Goal: Task Accomplishment & Management: Manage account settings

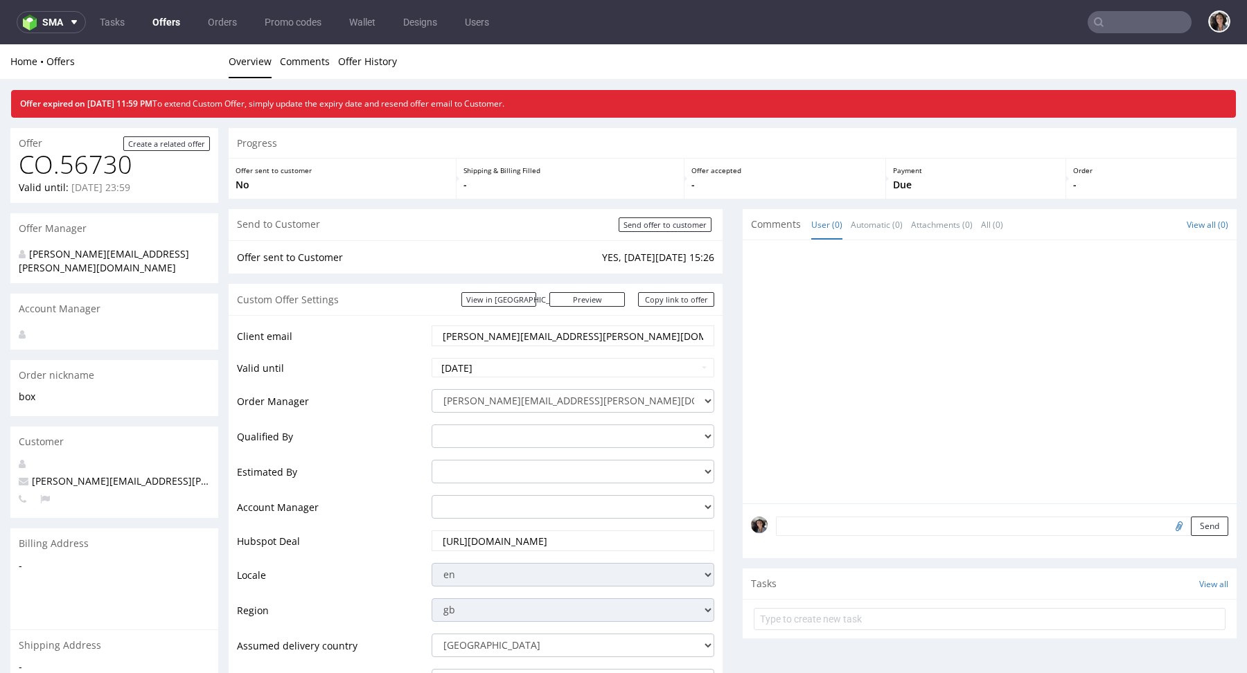
scroll to position [181, 0]
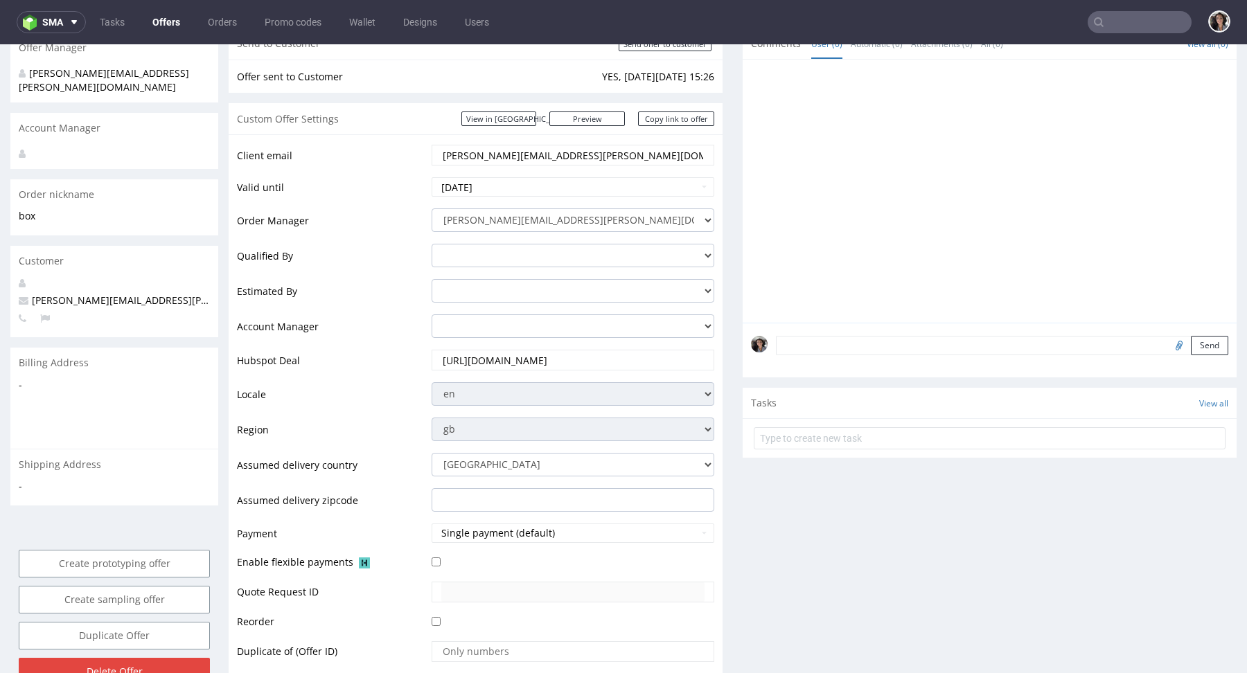
drag, startPoint x: 504, startPoint y: 154, endPoint x: 625, endPoint y: 158, distance: 121.3
click at [625, 158] on input "[PERSON_NAME][EMAIL_ADDRESS][PERSON_NAME][DOMAIN_NAME]" at bounding box center [572, 154] width 263 height 19
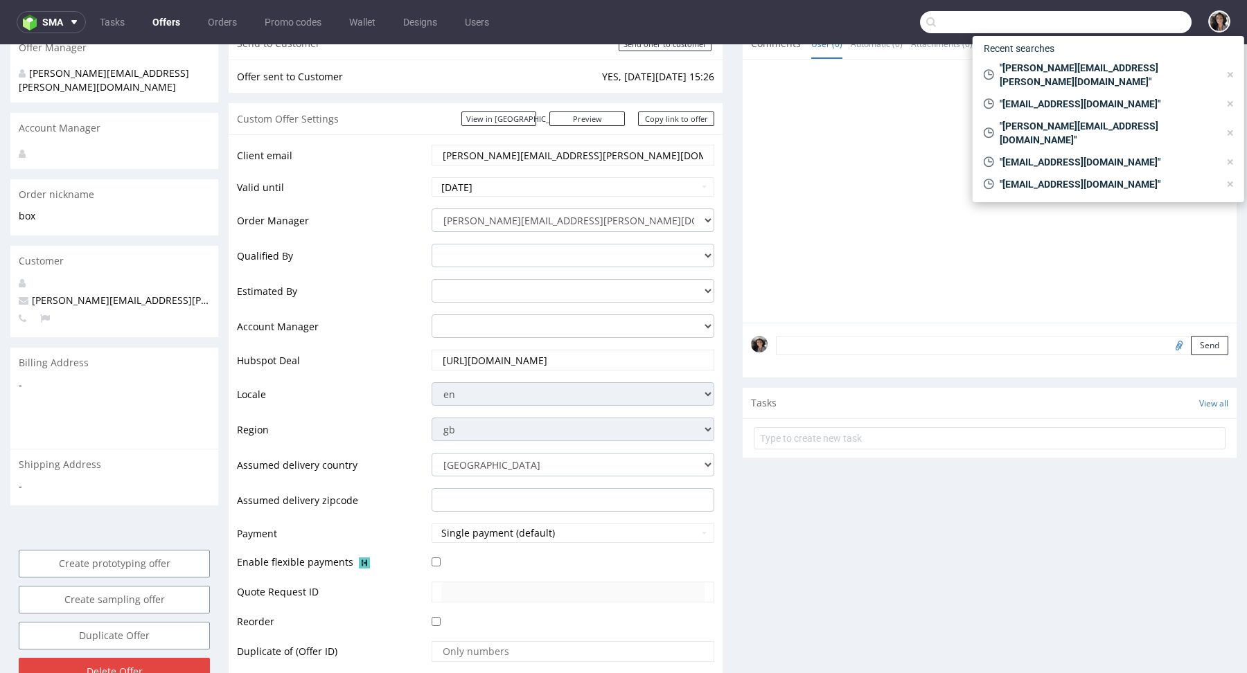
click at [1120, 26] on input "text" at bounding box center [1056, 22] width 272 height 22
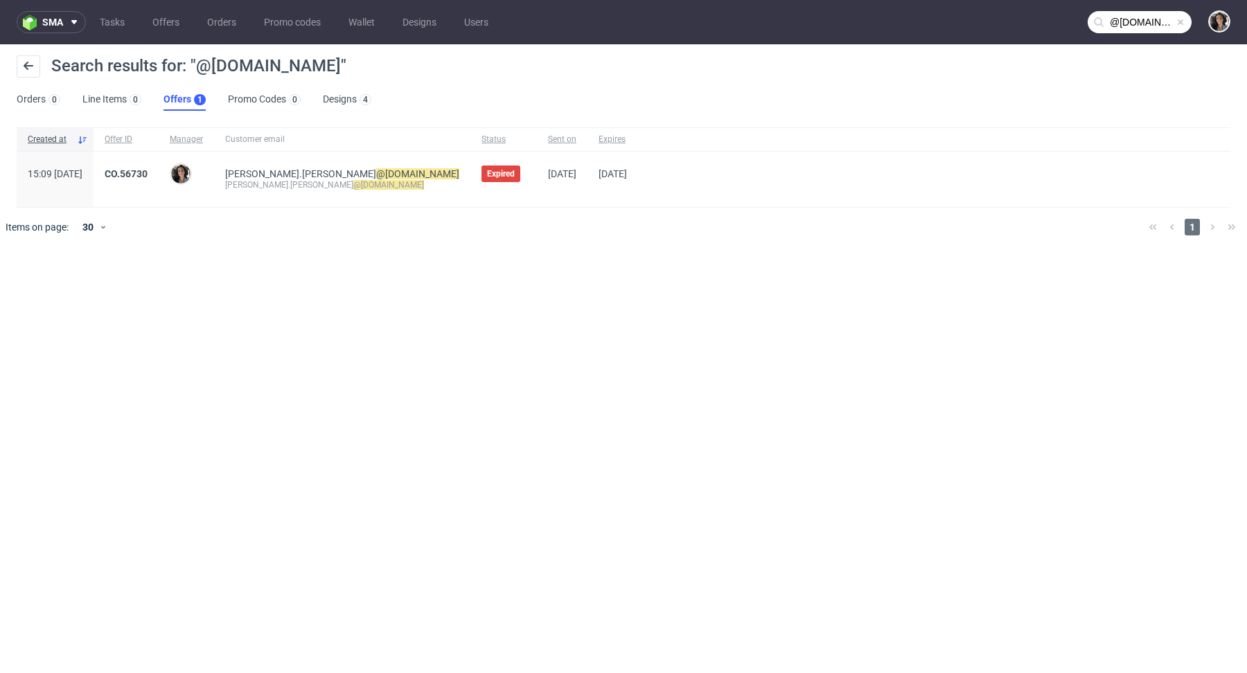
click at [1123, 18] on input "@giftpoint.com" at bounding box center [1139, 22] width 104 height 22
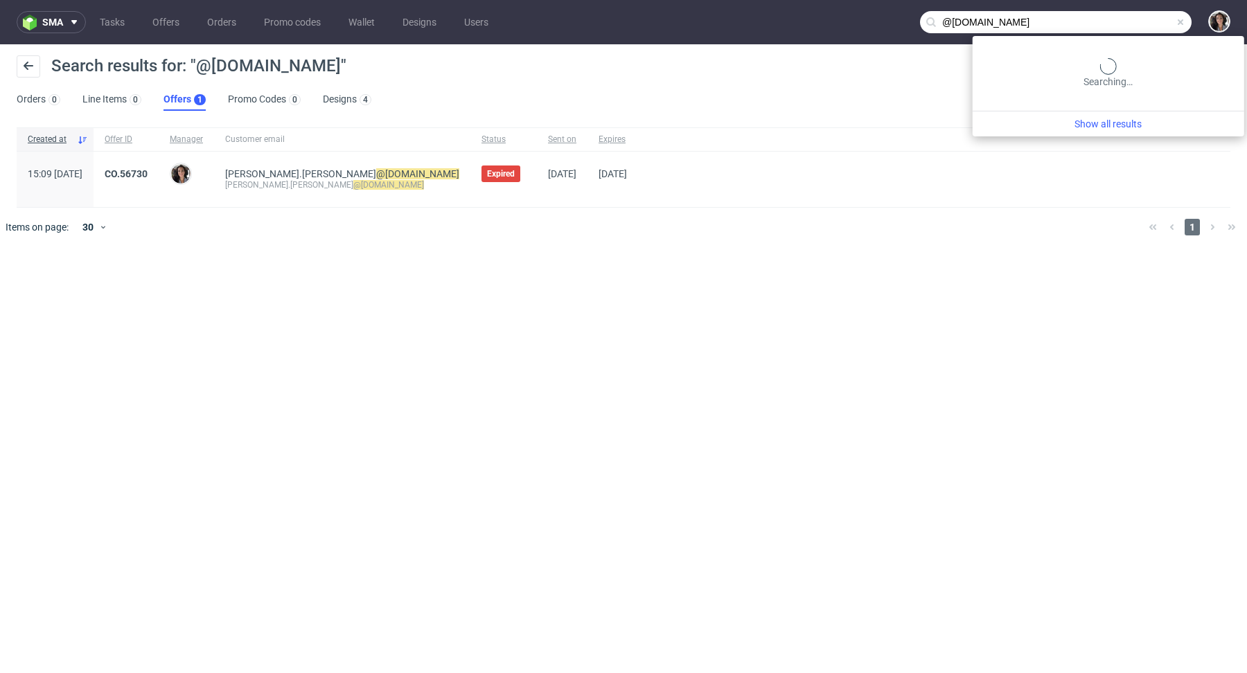
click at [1071, 28] on input "@giftpoint.com" at bounding box center [1056, 22] width 272 height 22
type input "@giftpoint"
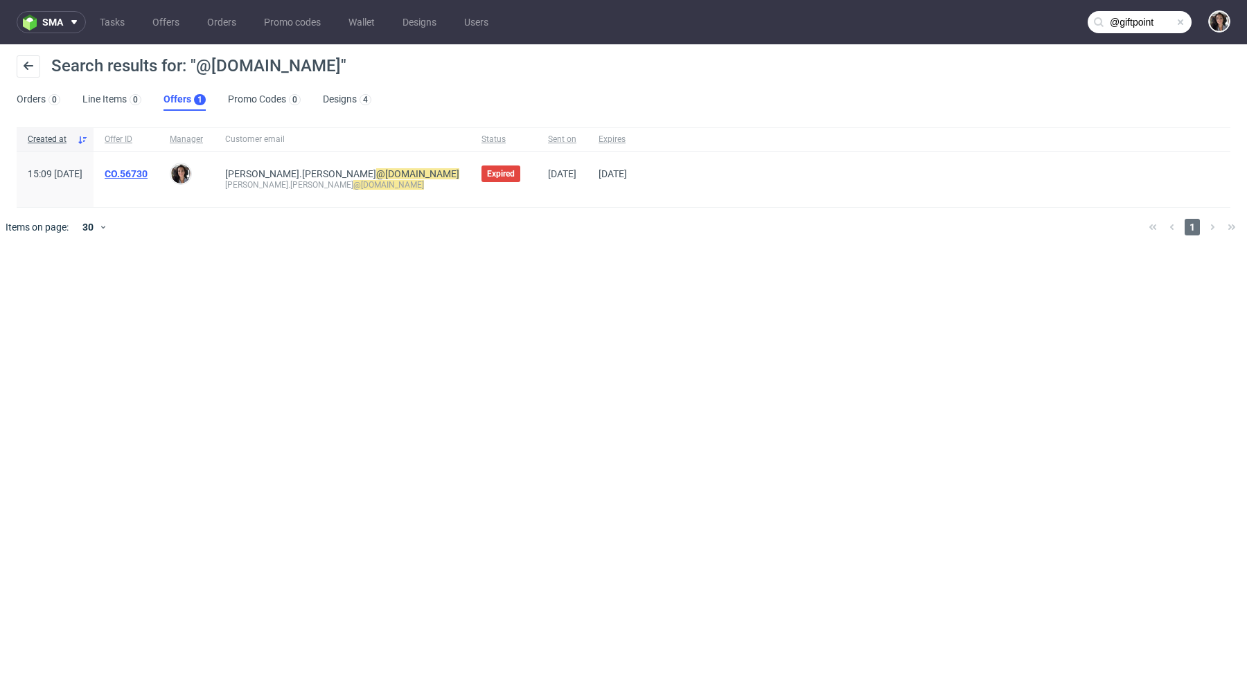
click at [148, 168] on link "CO.56730" at bounding box center [126, 173] width 43 height 11
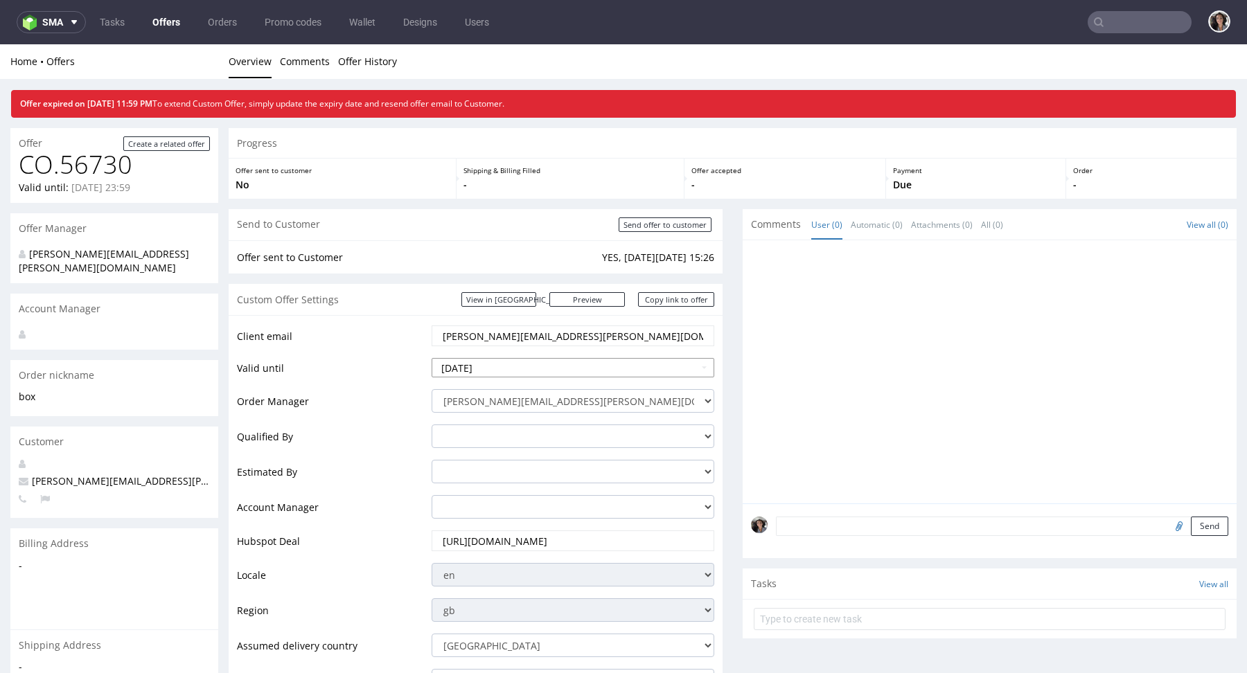
click at [510, 368] on input "2025-09-11" at bounding box center [573, 367] width 283 height 19
click at [506, 286] on td "17" at bounding box center [506, 284] width 21 height 21
click at [598, 374] on input "2025-09-17" at bounding box center [573, 367] width 283 height 19
click at [528, 285] on td "18" at bounding box center [527, 284] width 21 height 21
type input "[DATE]"
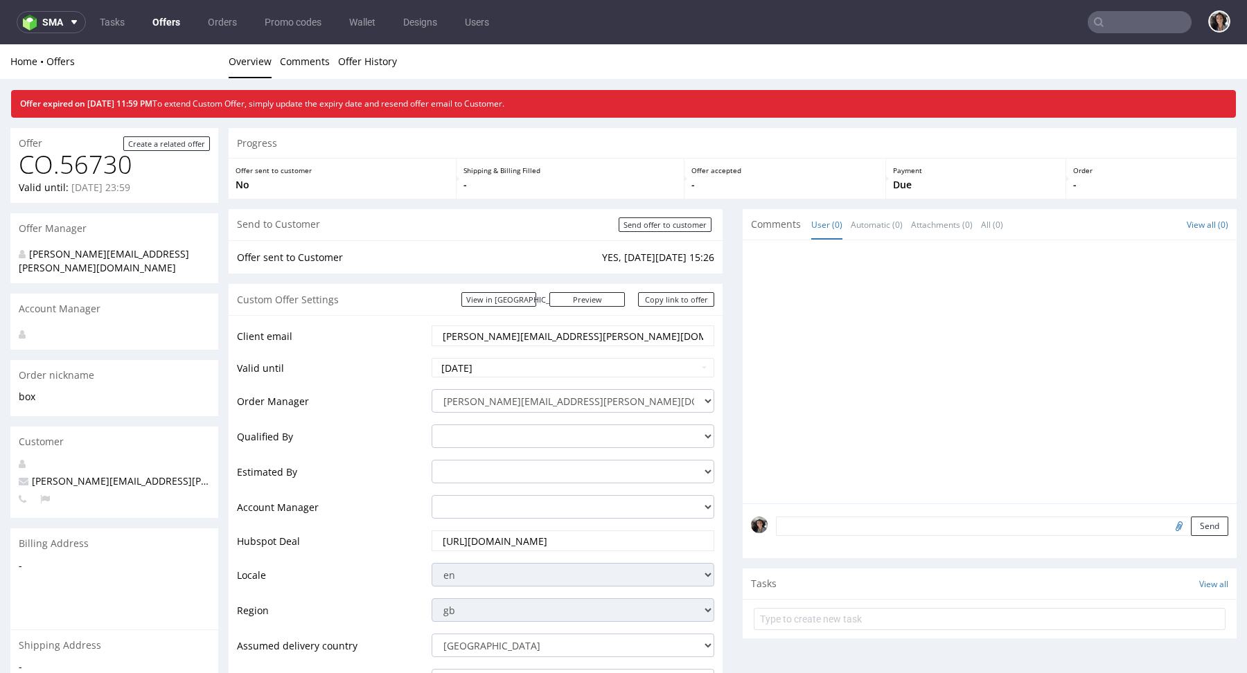
scroll to position [436, 0]
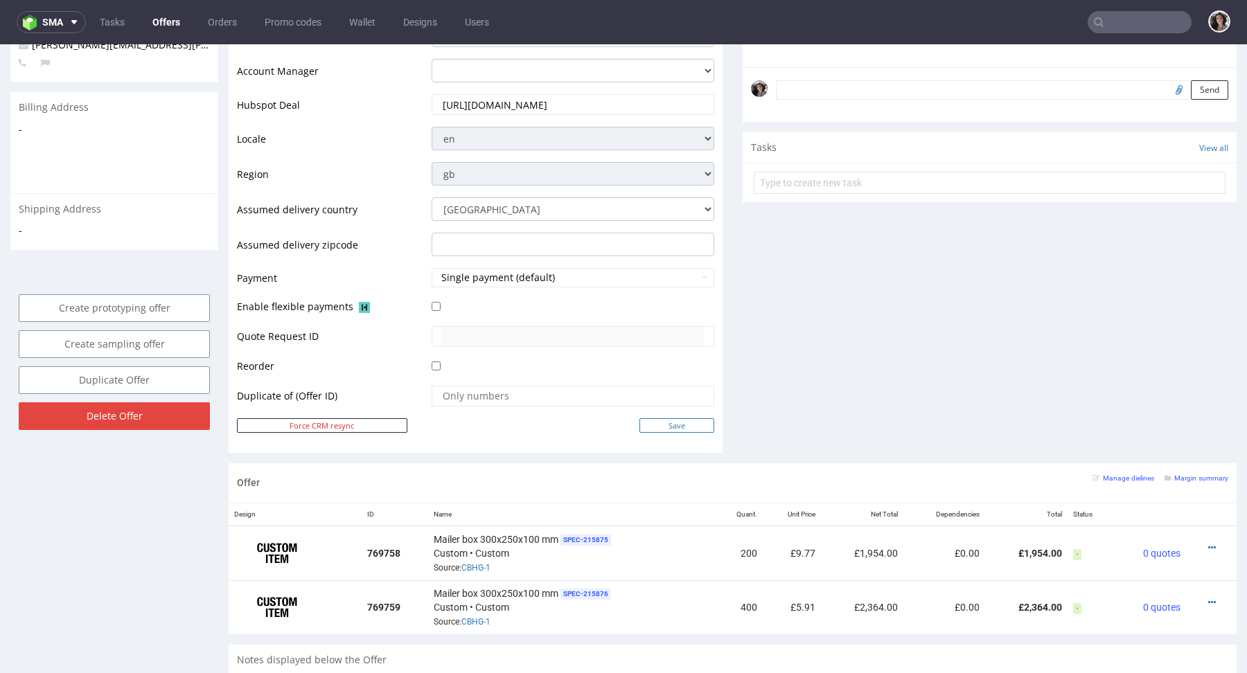
click at [679, 425] on input "Save" at bounding box center [676, 425] width 75 height 15
type input "In progress..."
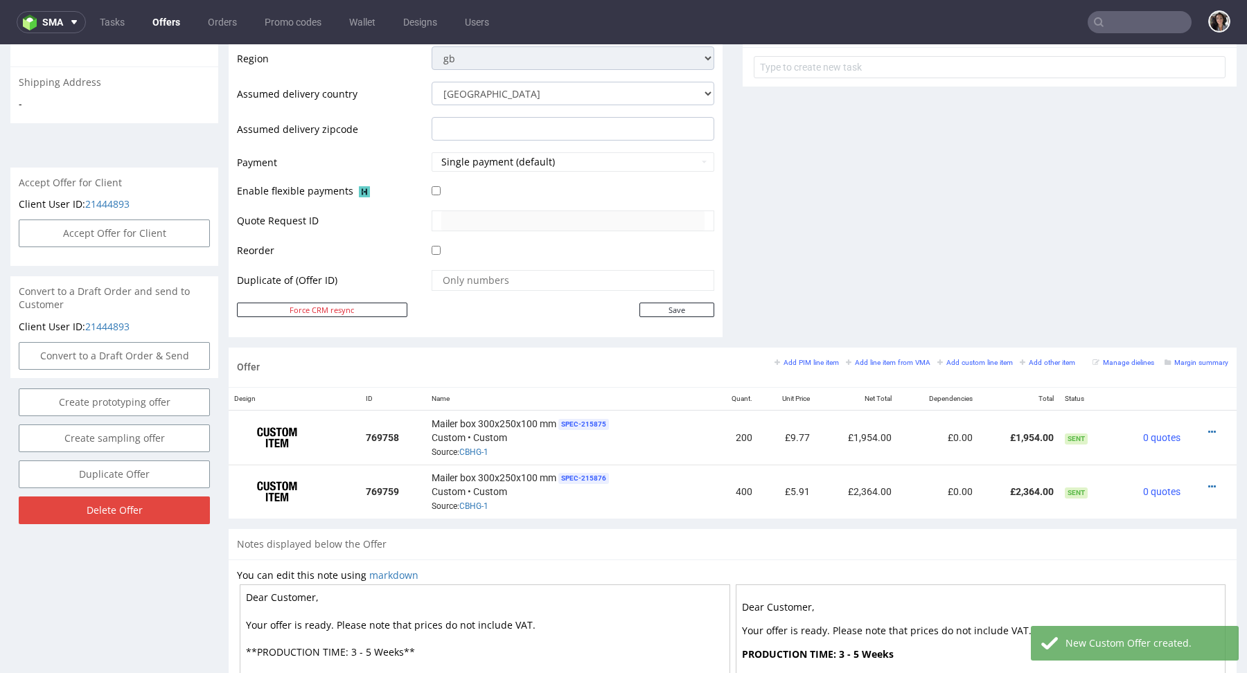
scroll to position [528, 0]
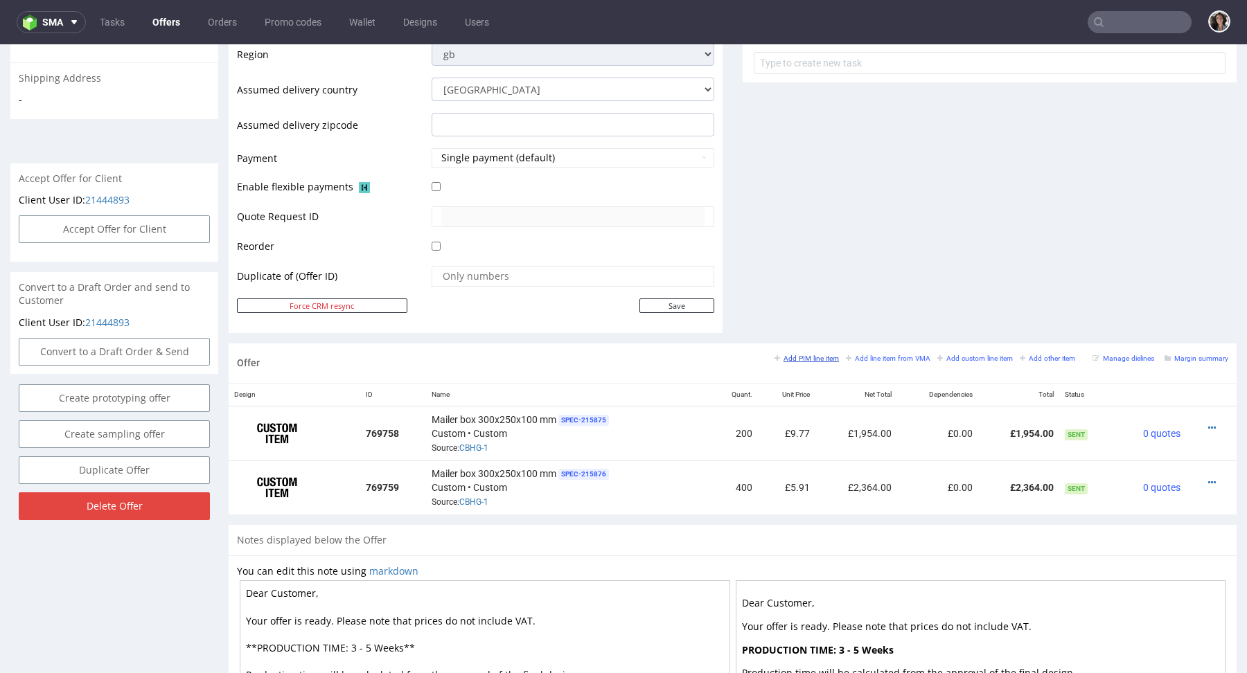
click at [815, 357] on small "Add PIM line item" at bounding box center [806, 359] width 64 height 8
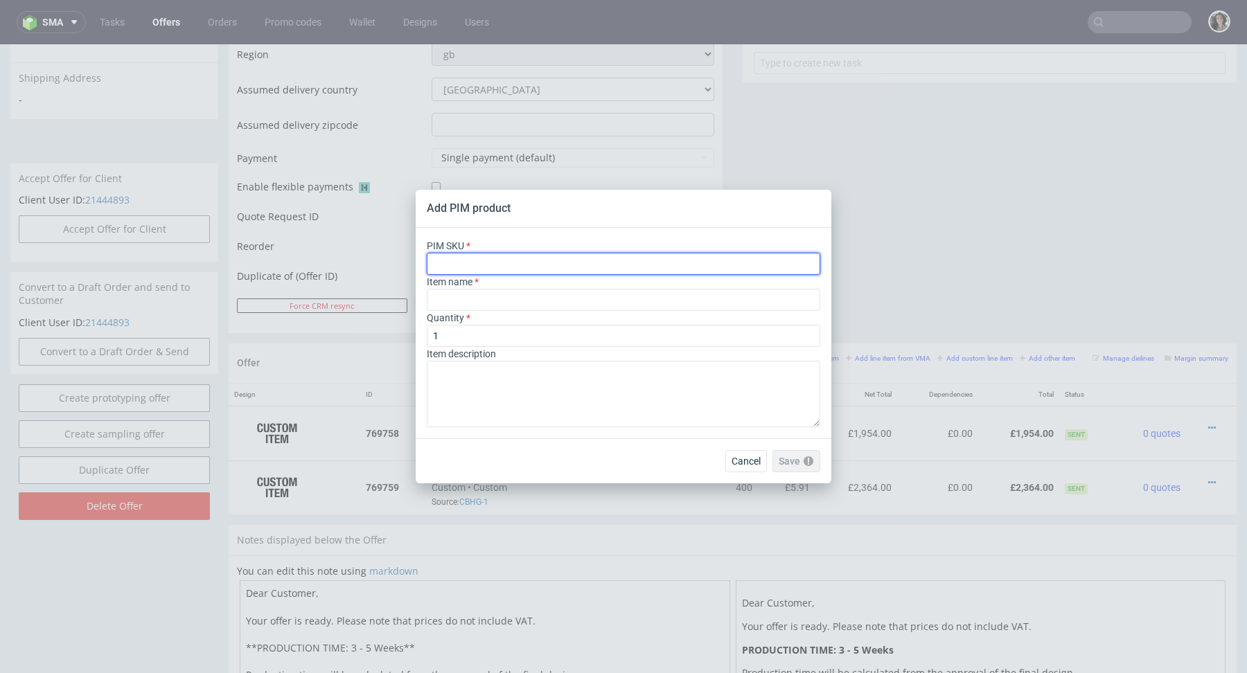
click at [556, 265] on input "text" at bounding box center [623, 264] width 393 height 22
paste input "box--mailer-box--62--cardboard-coated-white-inside--print-color-hd--foil-none"
type input "box--mailer-box--62--cardboard-coated-white-inside--print-color-hd--foil-none"
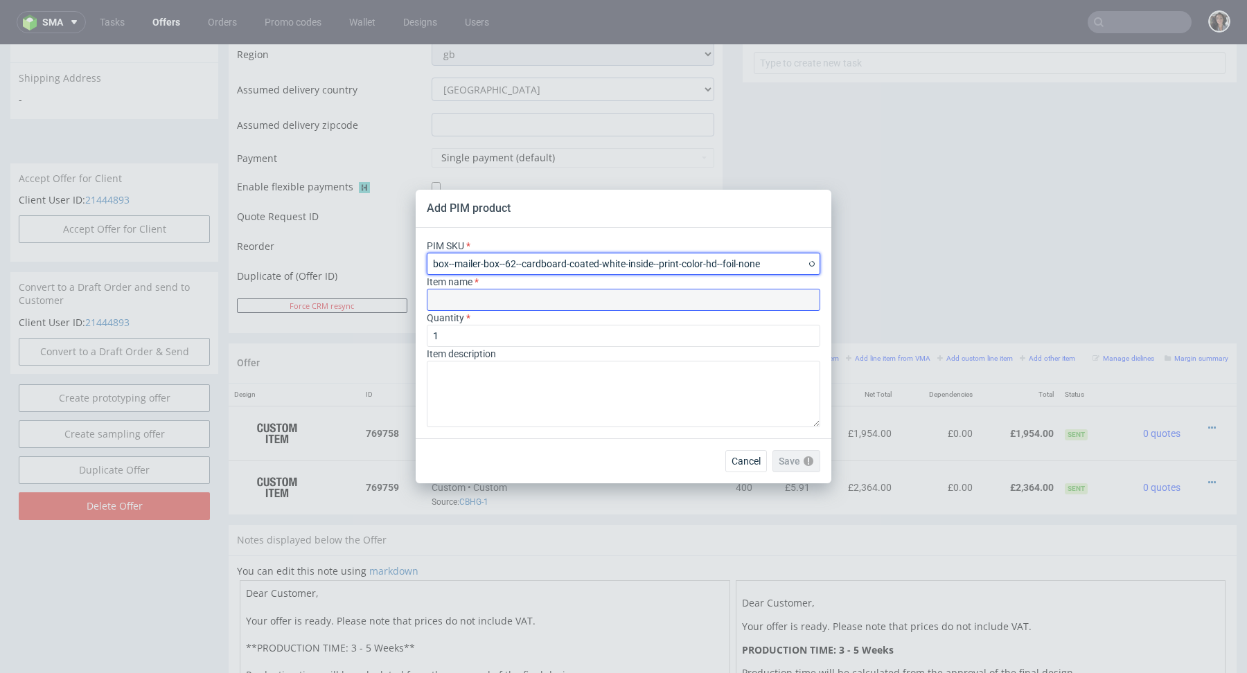
type input "Mailer Box"
type input "box--mailer-box--62--cardboard-coated-white-inside--print-color-hd--foil-none"
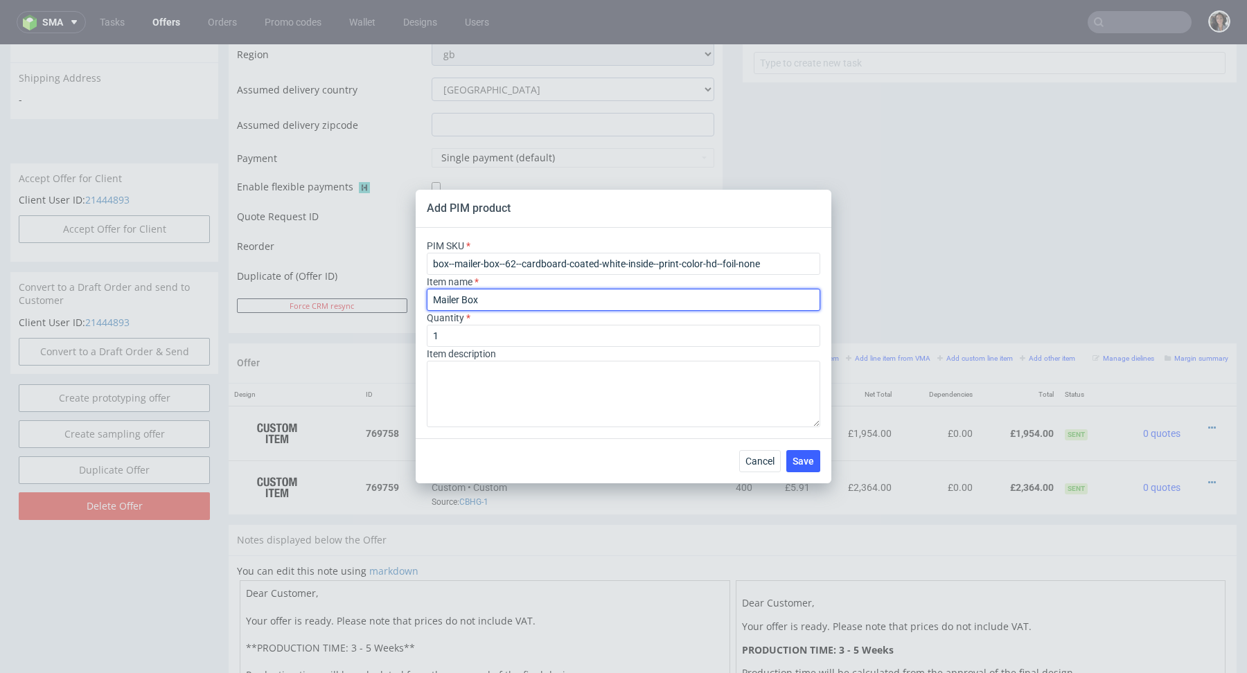
click at [500, 301] on input "Mailer Box" at bounding box center [623, 300] width 393 height 22
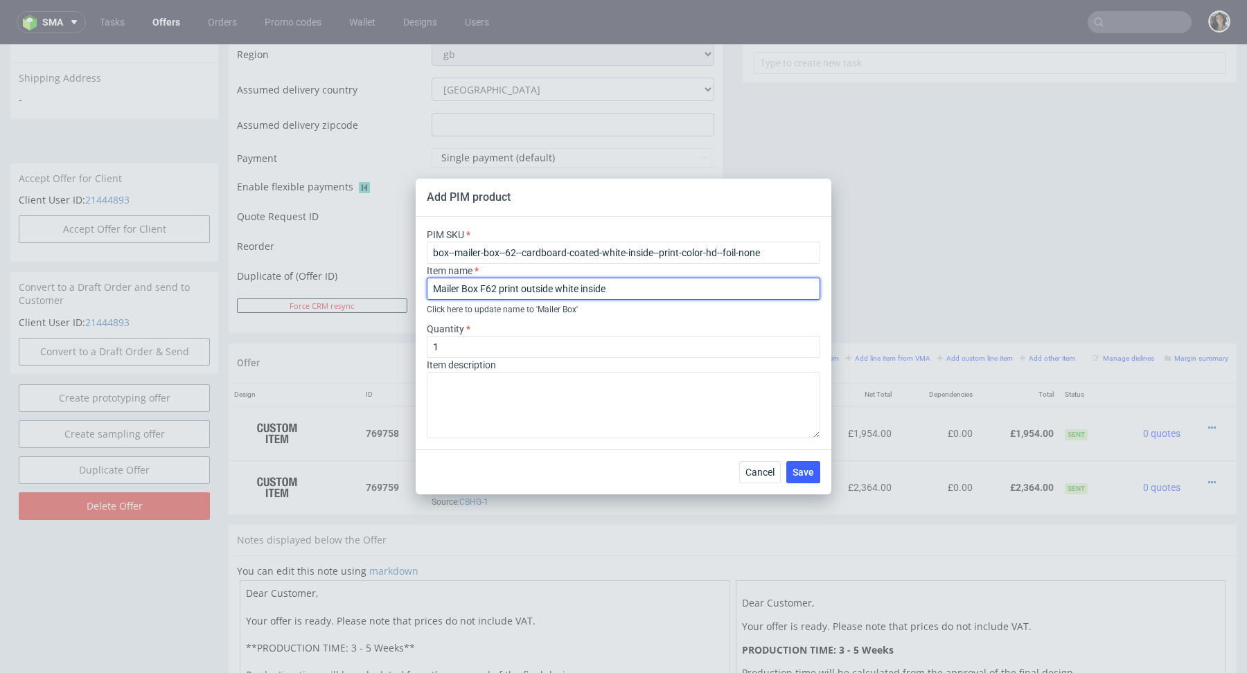
click at [555, 288] on input "Mailer Box F62 print outside white inside" at bounding box center [623, 289] width 393 height 22
click at [671, 294] on input "Mailer Box F62 print outside/white inside" at bounding box center [623, 289] width 393 height 22
type input "Mailer Box F62 print outside/white inside"
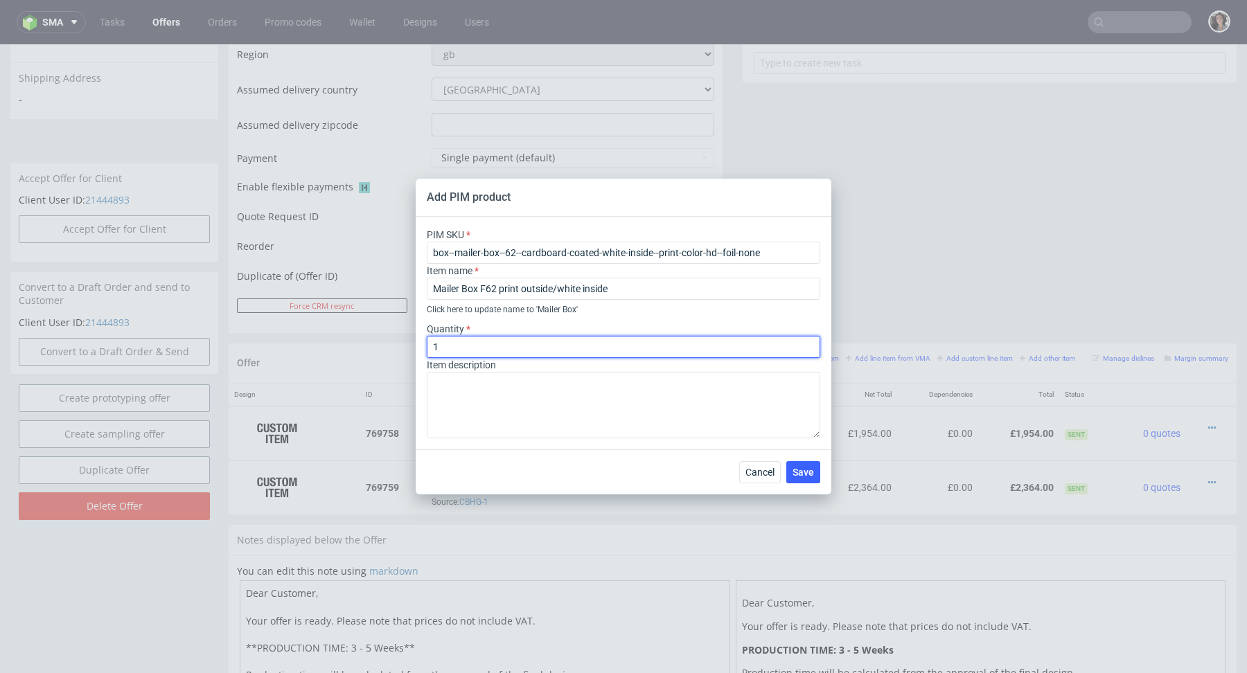
drag, startPoint x: 518, startPoint y: 348, endPoint x: 425, endPoint y: 348, distance: 93.5
click at [425, 348] on div "PIM SKU box--mailer-box--62--cardboard-coated-white-inside--print-color-hd--foi…" at bounding box center [624, 333] width 416 height 233
type input "200"
click at [811, 473] on span "Save" at bounding box center [802, 473] width 21 height 10
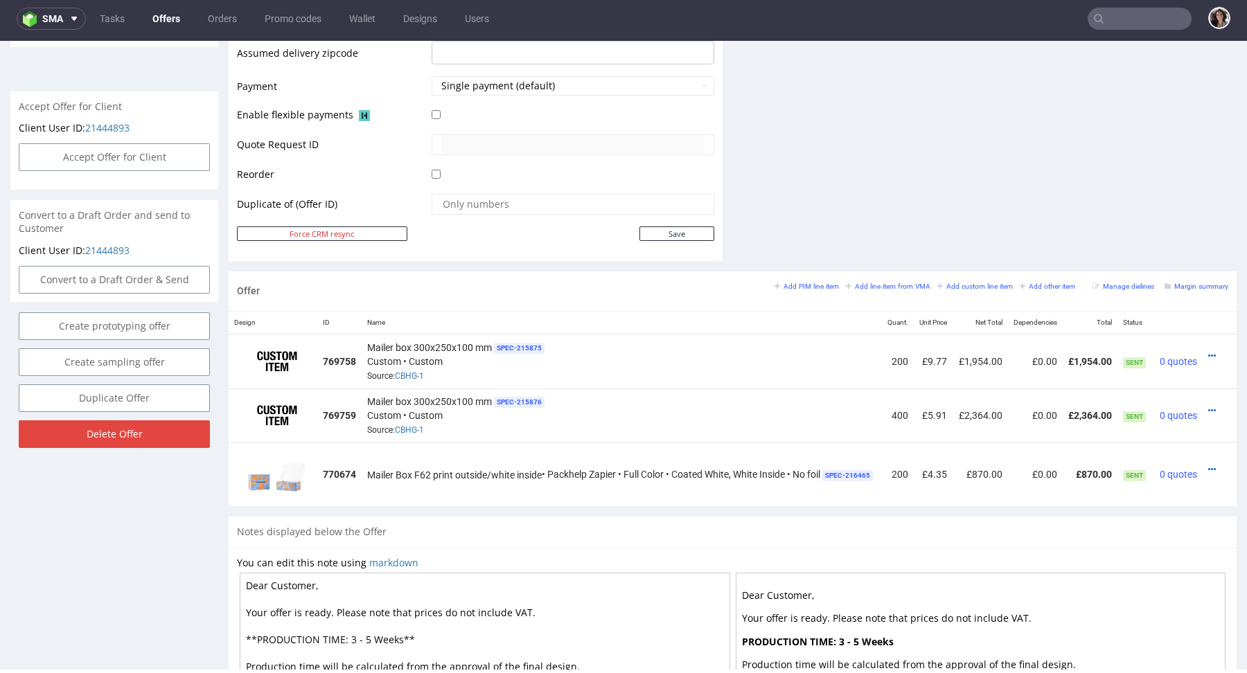
scroll to position [675, 0]
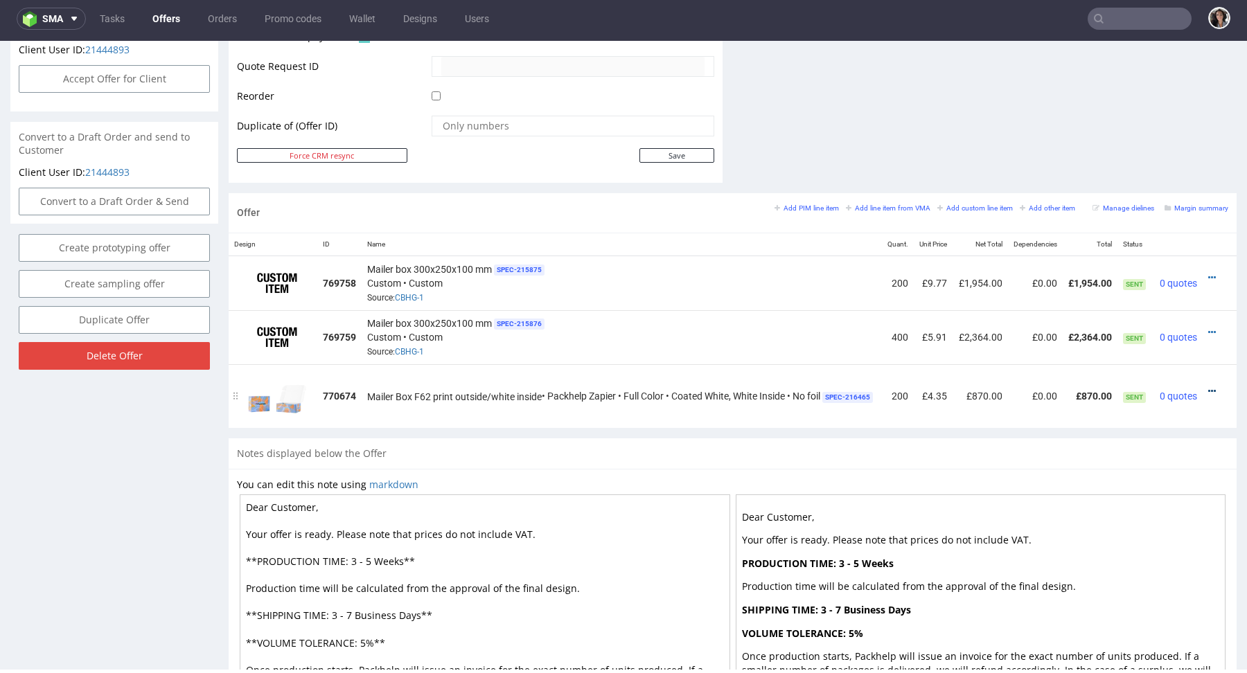
click at [1216, 389] on icon at bounding box center [1212, 391] width 8 height 10
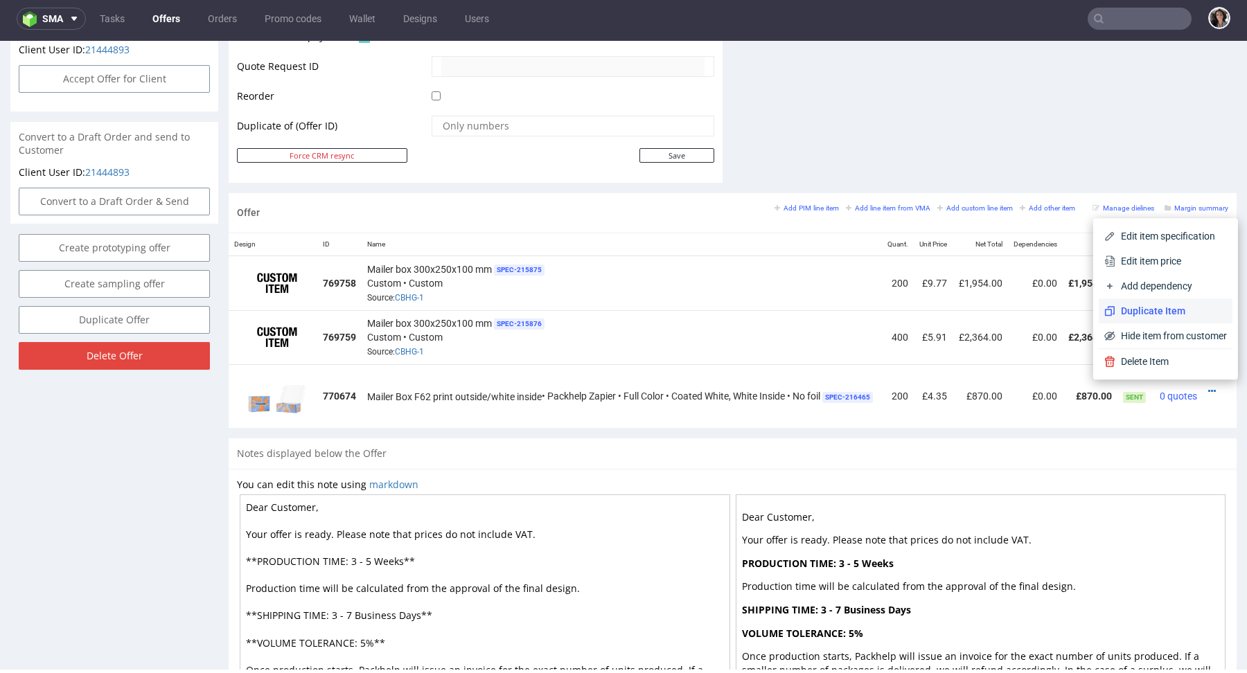
click at [1162, 308] on span "Duplicate Item" at bounding box center [1171, 311] width 112 height 14
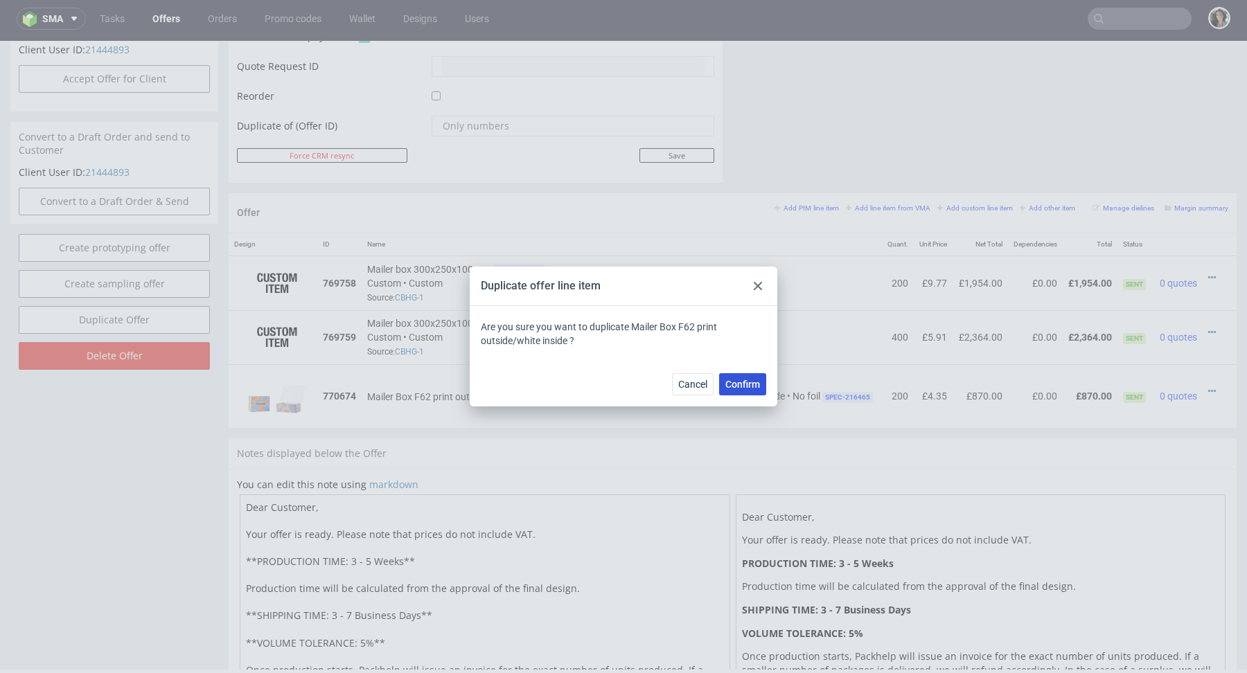
click at [742, 383] on span "Confirm" at bounding box center [742, 385] width 35 height 10
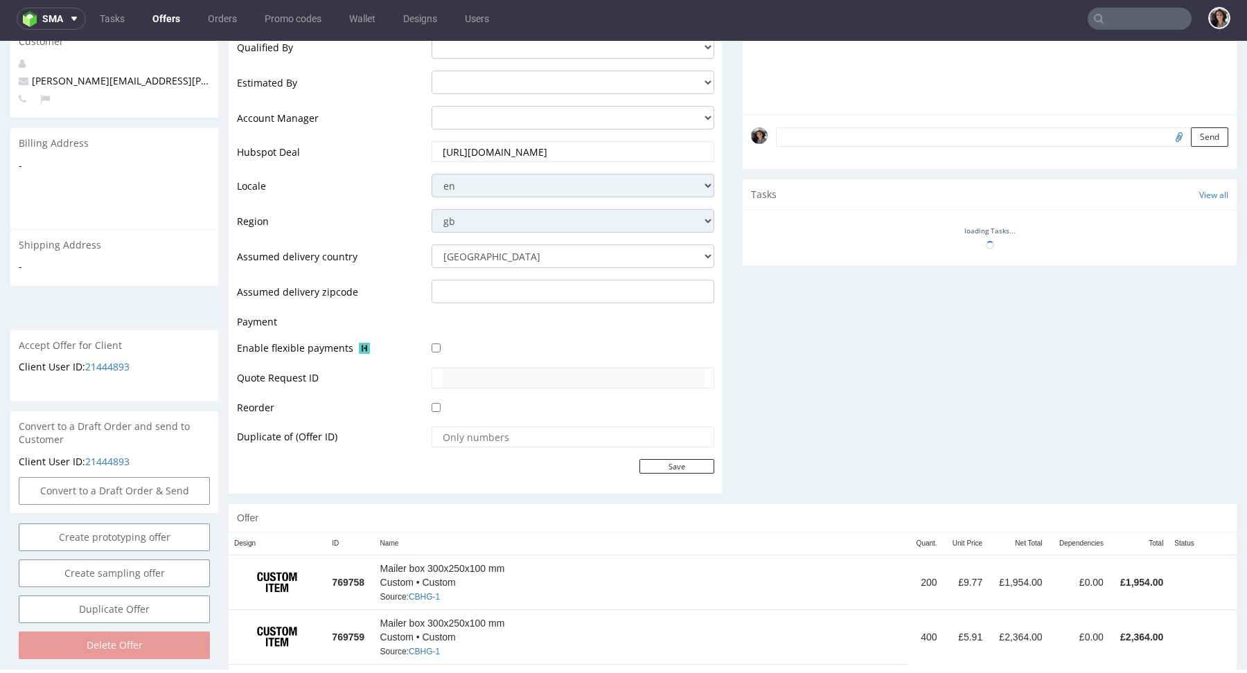
scroll to position [440, 0]
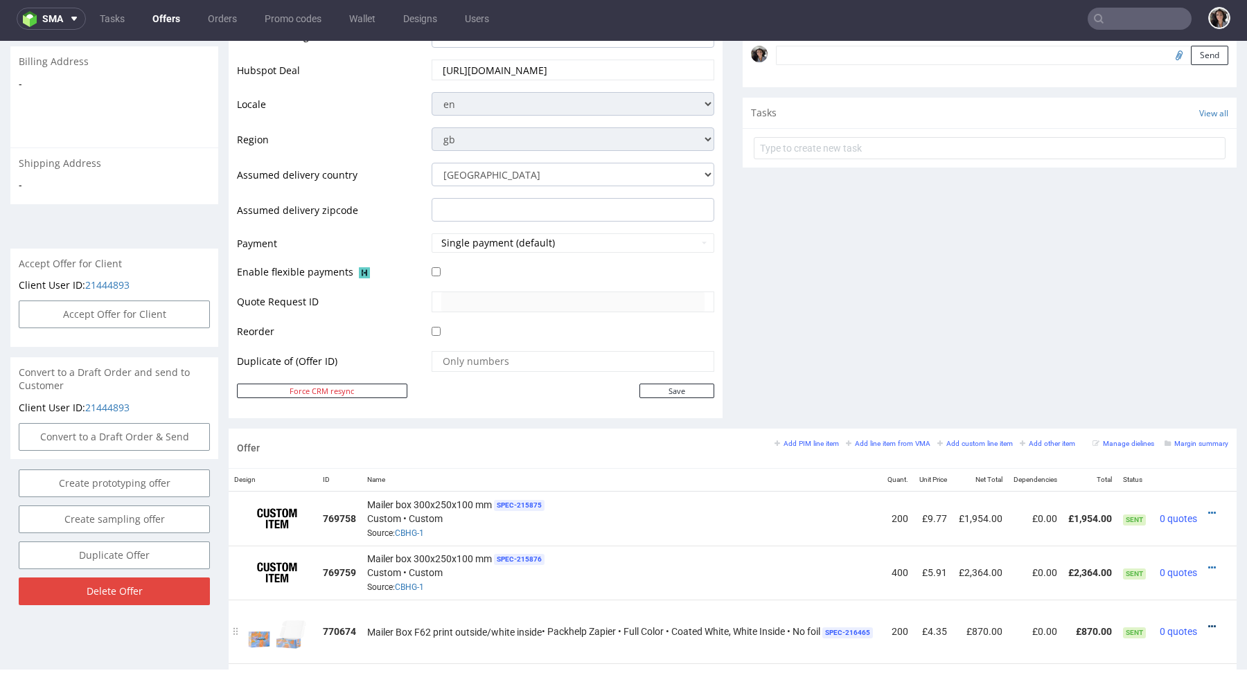
click at [1216, 622] on icon at bounding box center [1212, 627] width 8 height 10
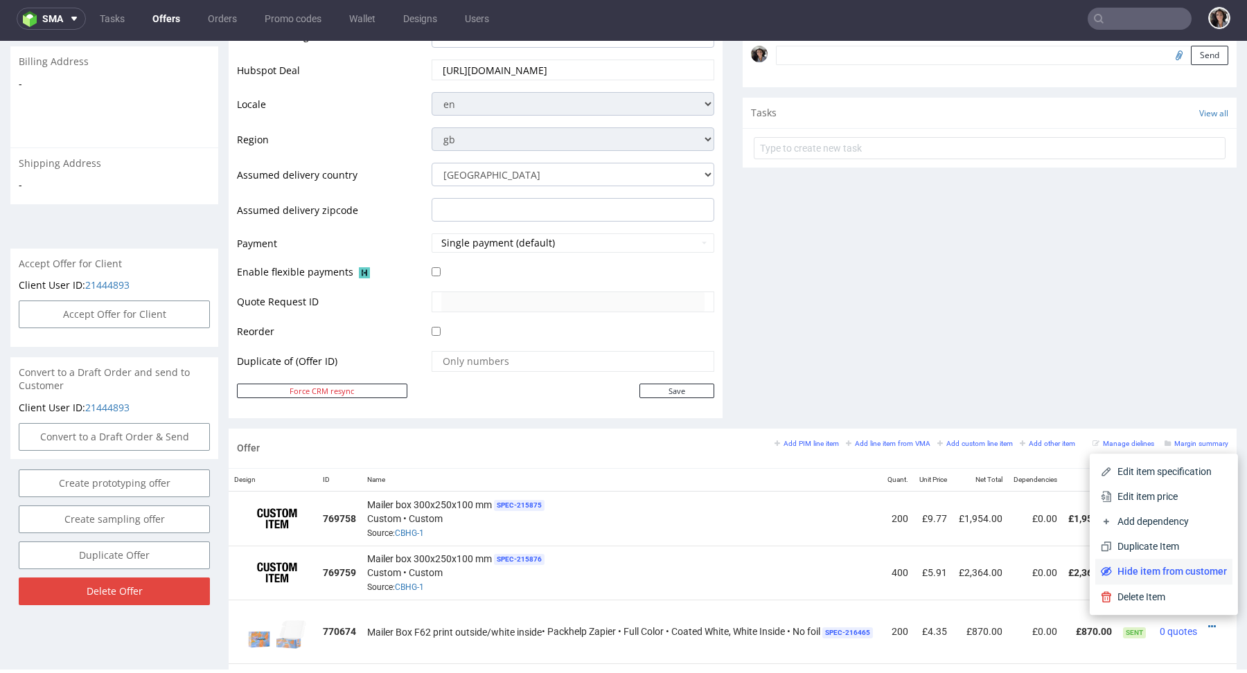
click at [1193, 575] on span "Hide item from customer" at bounding box center [1169, 571] width 115 height 14
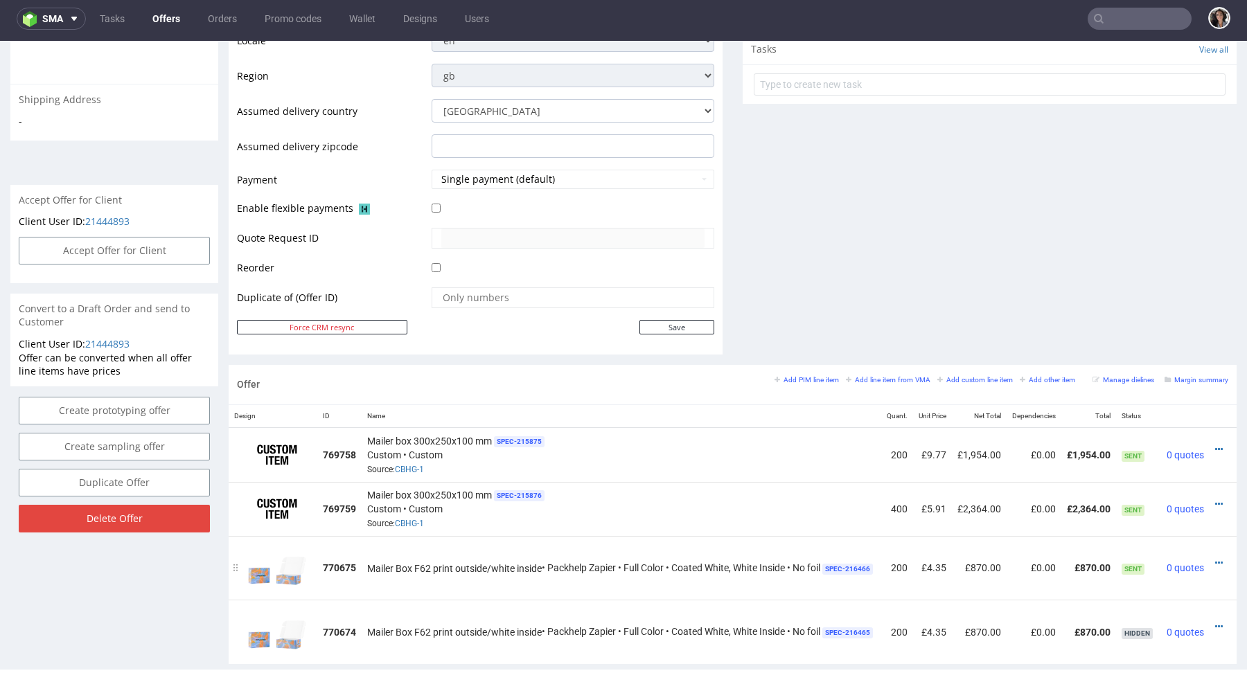
scroll to position [0, 30]
click at [1208, 558] on icon at bounding box center [1212, 563] width 8 height 10
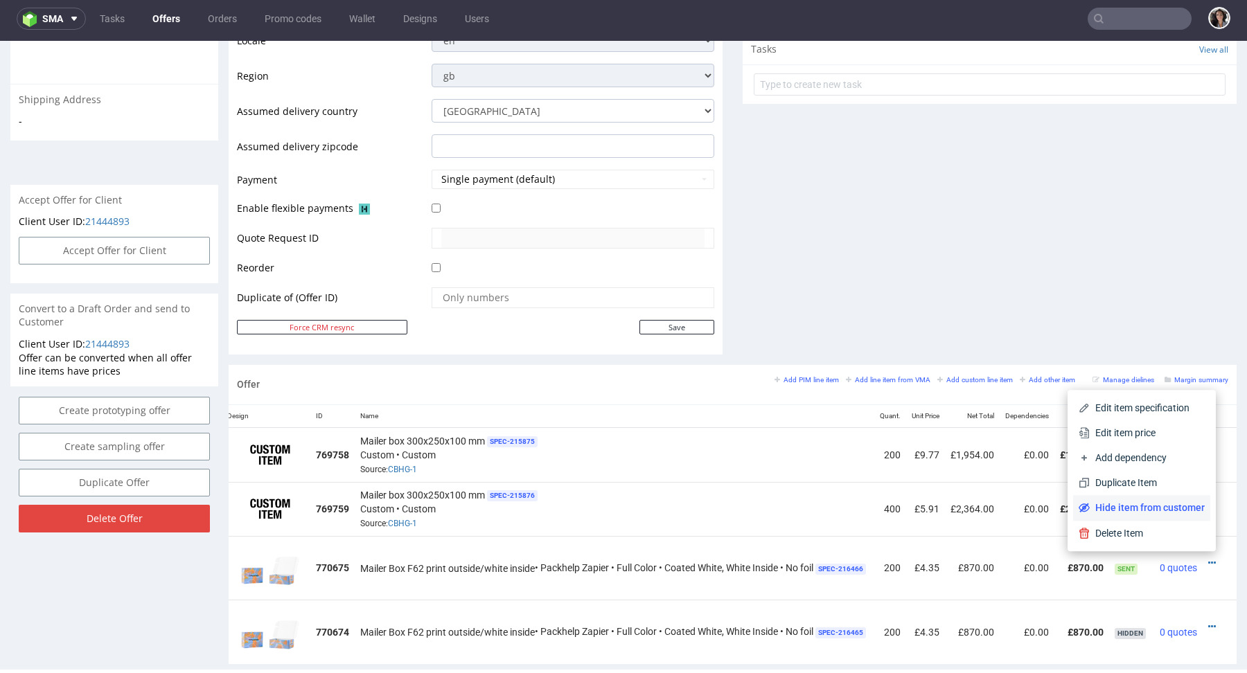
click at [1167, 511] on span "Hide item from customer" at bounding box center [1146, 508] width 115 height 14
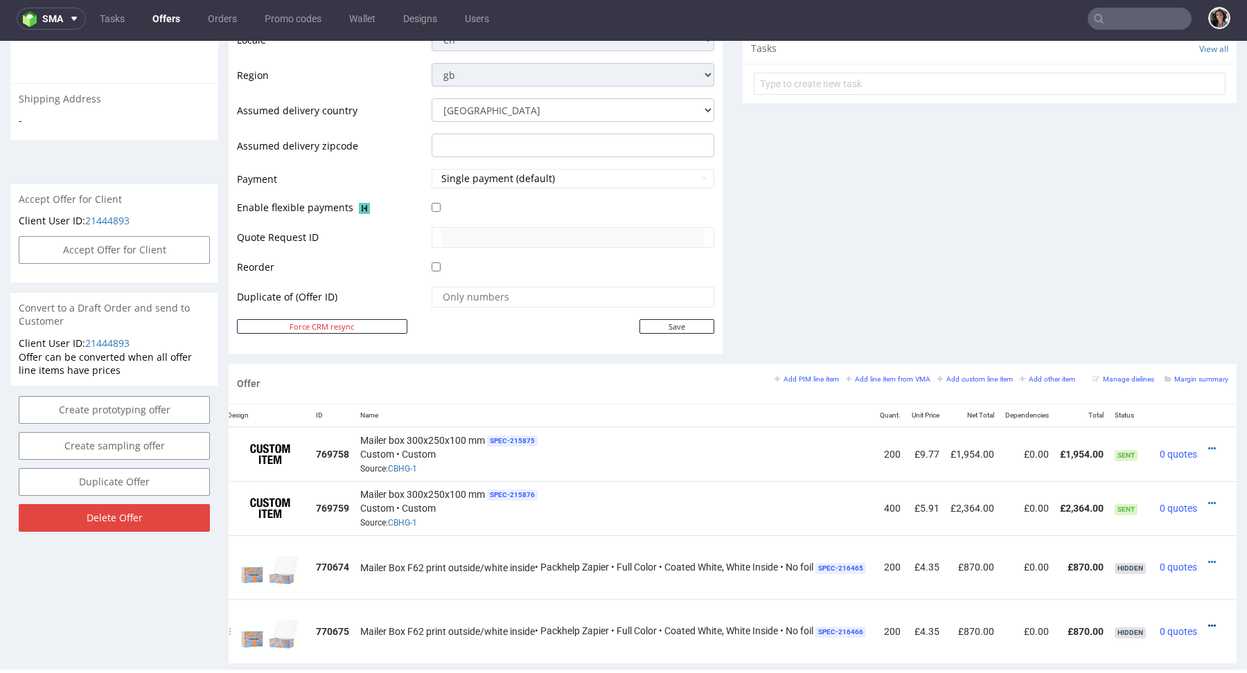
click at [1208, 621] on icon at bounding box center [1212, 626] width 8 height 10
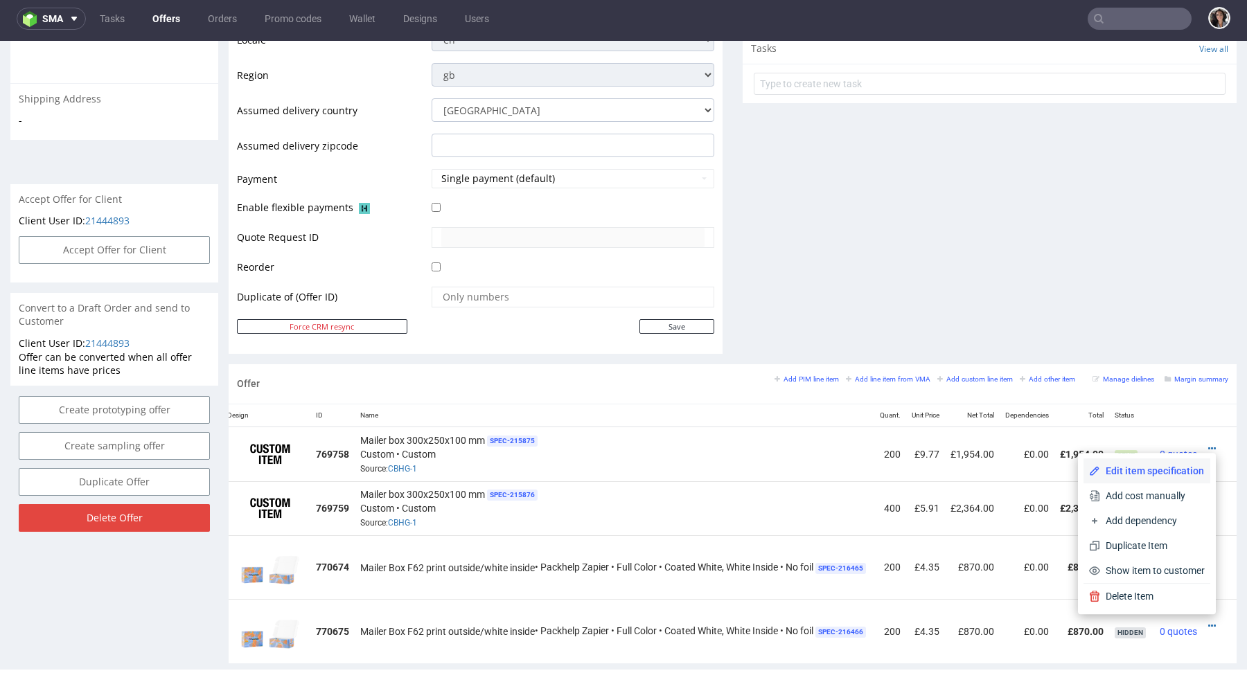
click at [1148, 468] on span "Edit item specification" at bounding box center [1152, 471] width 105 height 14
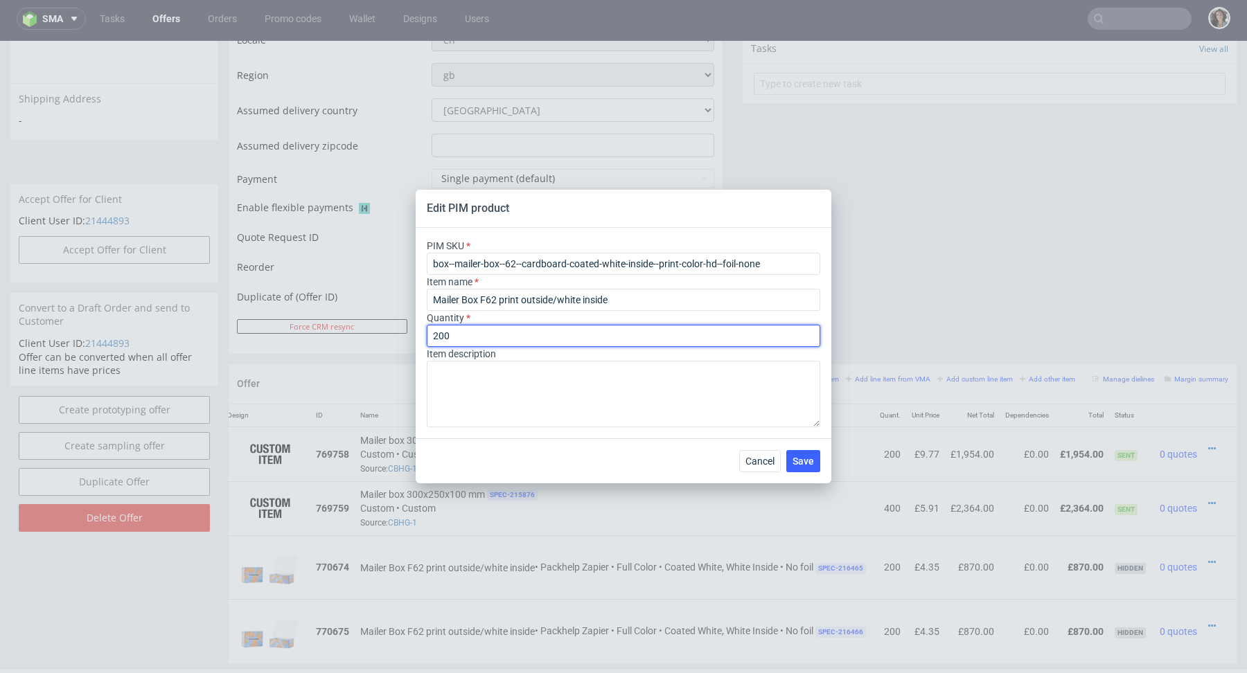
drag, startPoint x: 461, startPoint y: 334, endPoint x: 398, endPoint y: 334, distance: 62.3
click at [398, 334] on div "Edit PIM product PIM SKU box--mailer-box--62--cardboard-coated-white-inside--pr…" at bounding box center [623, 336] width 1247 height 673
type input "400"
click at [799, 456] on span "Save" at bounding box center [802, 461] width 21 height 10
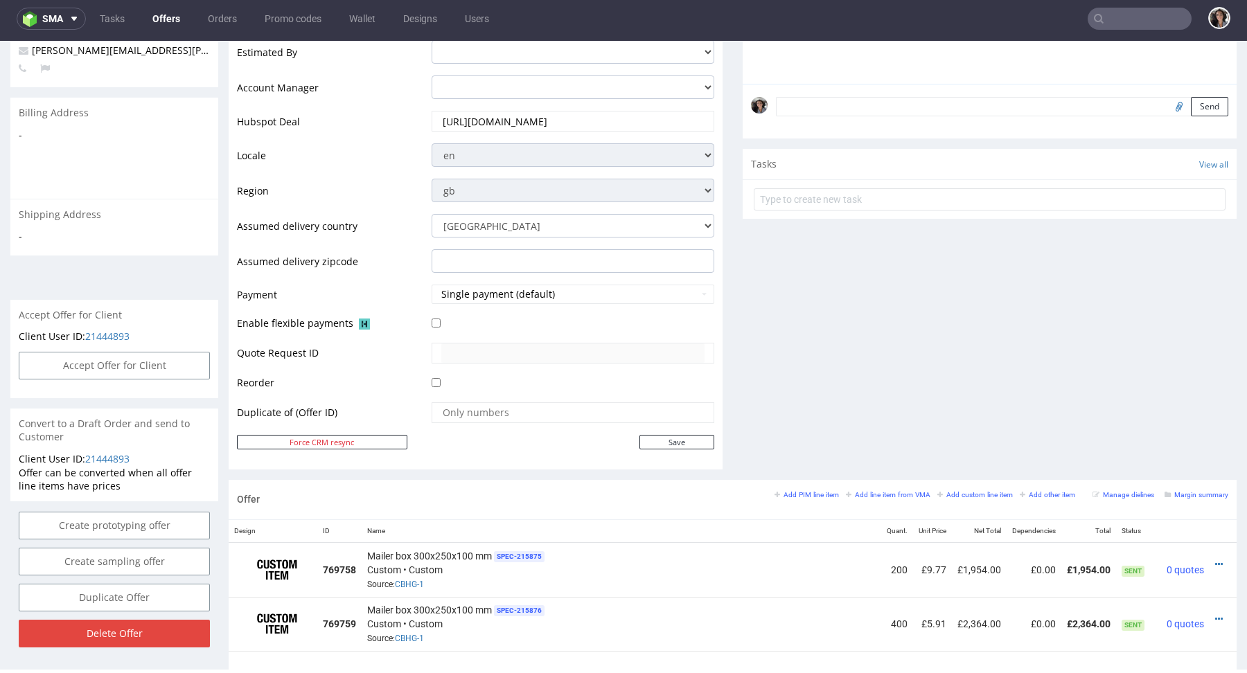
scroll to position [462, 0]
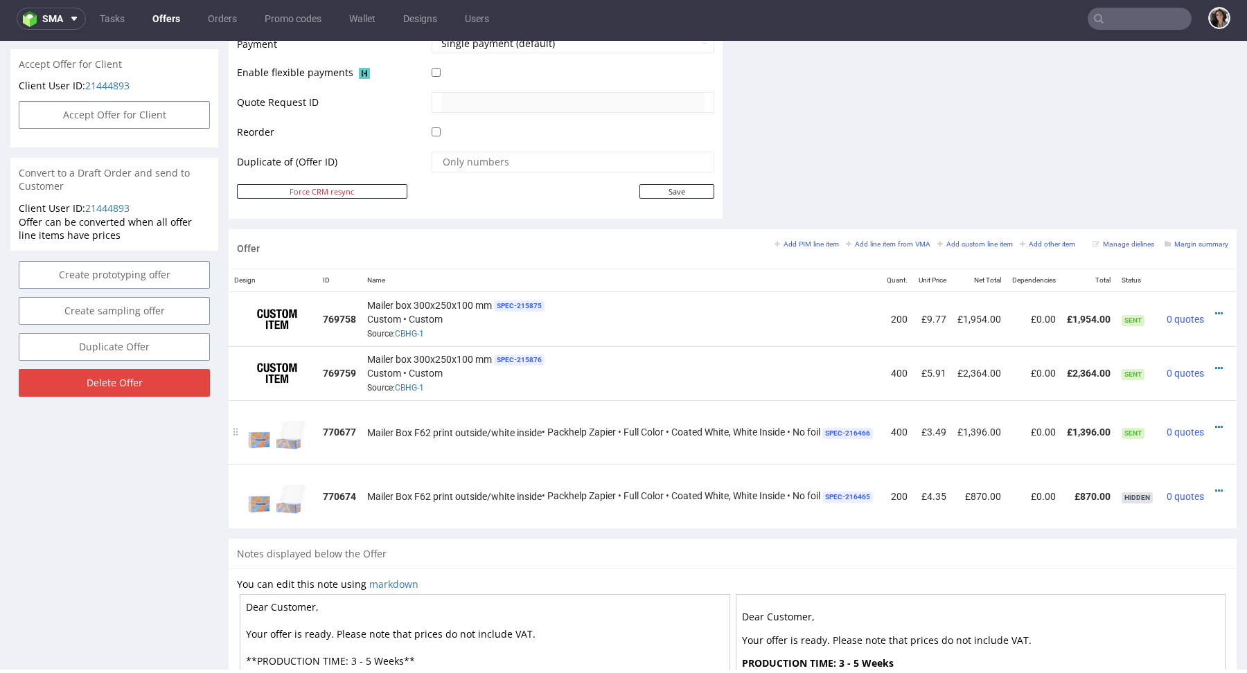
scroll to position [0, 30]
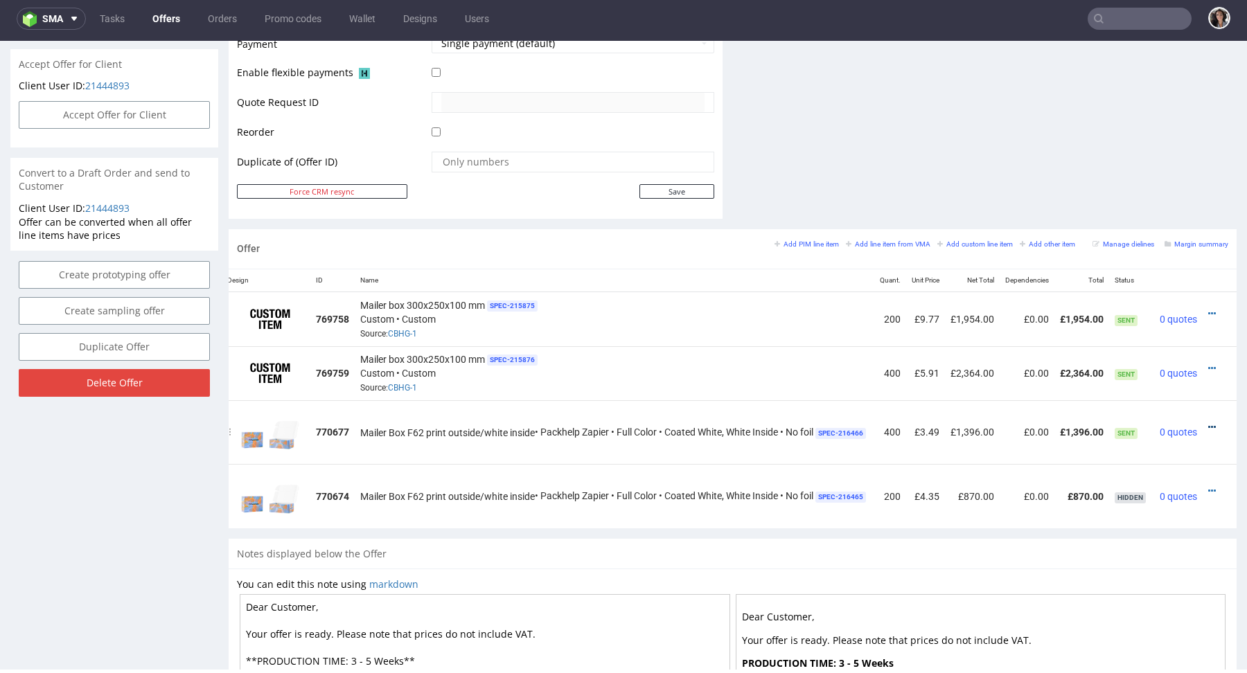
click at [1208, 423] on icon at bounding box center [1212, 427] width 8 height 10
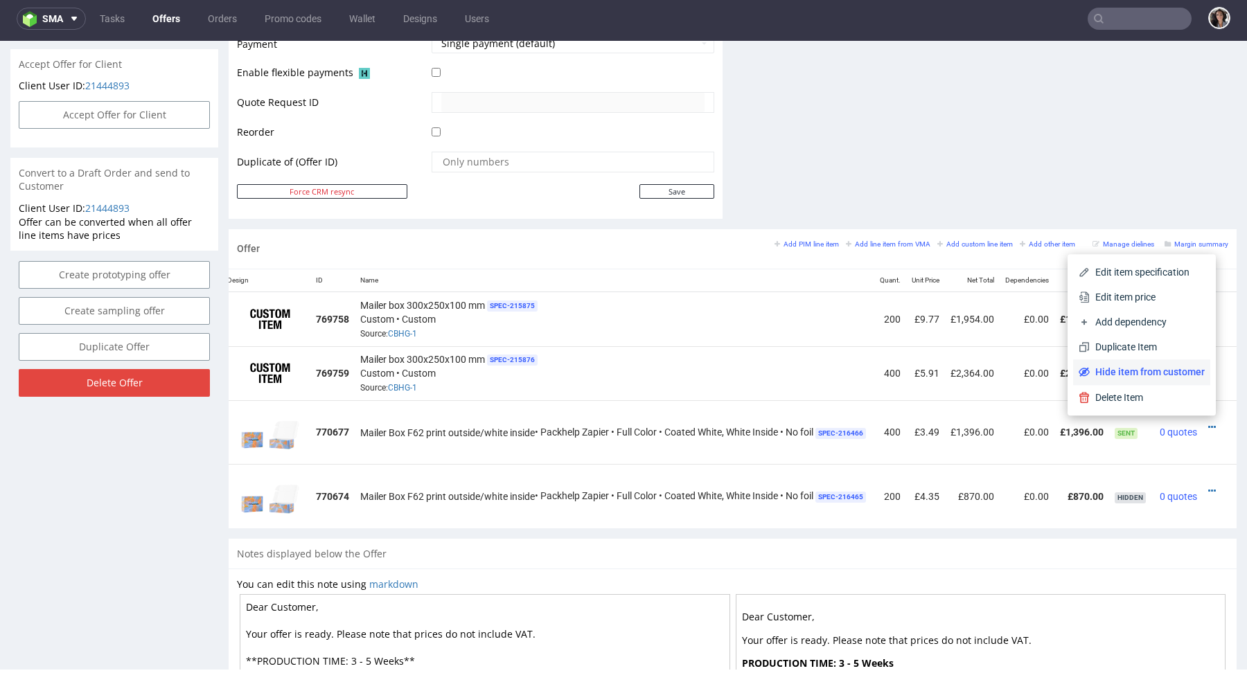
click at [1182, 376] on span "Hide item from customer" at bounding box center [1146, 372] width 115 height 14
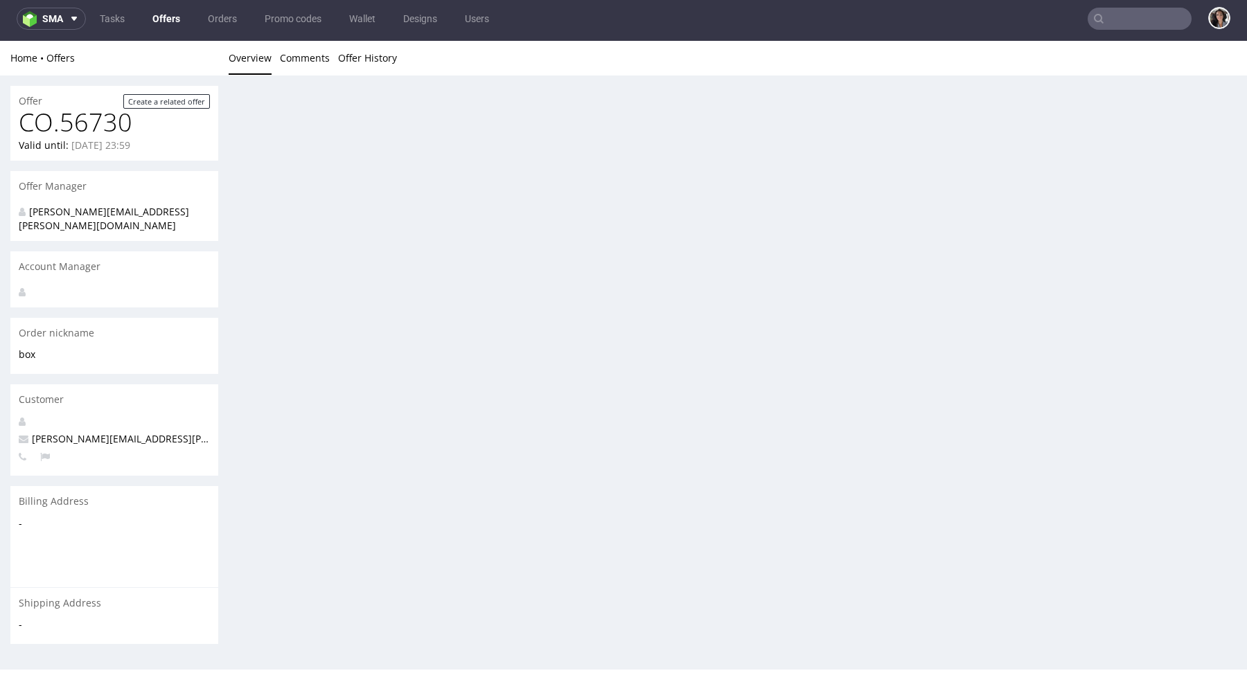
scroll to position [0, 0]
click at [1203, 487] on div "Offer Create a related offer CO.56730 Valid until: September 18, 2025 23:59 Off…" at bounding box center [623, 417] width 1247 height 684
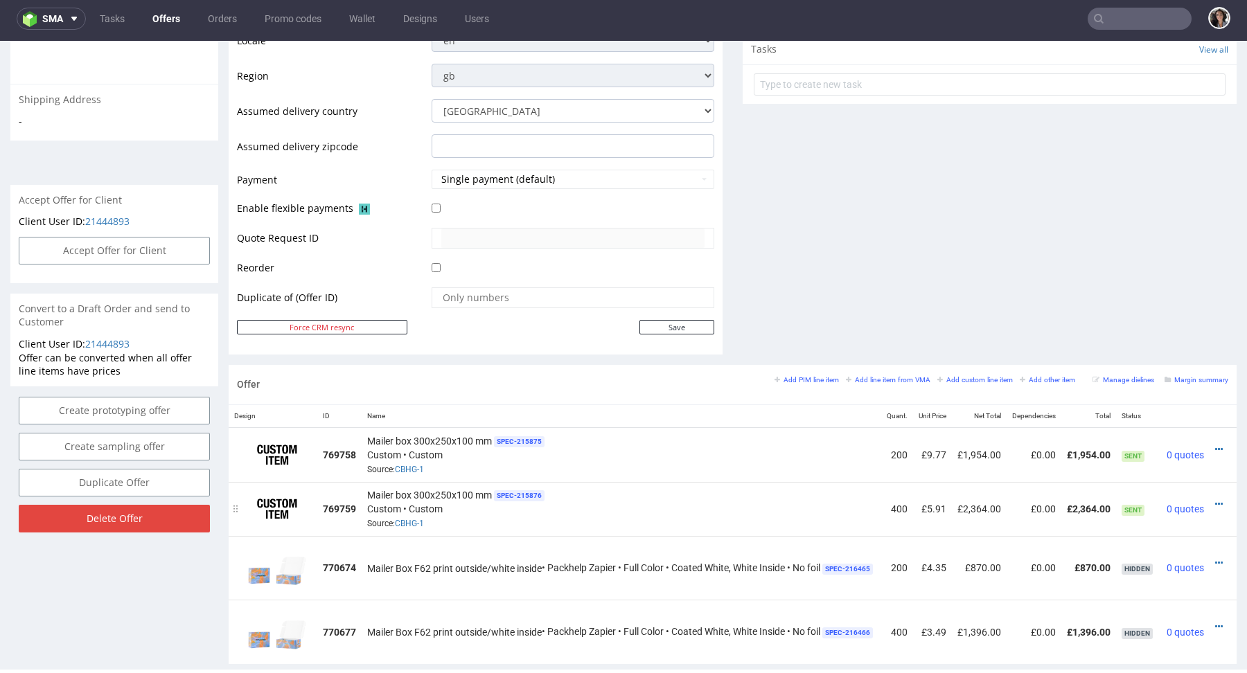
scroll to position [0, 30]
click at [1208, 558] on div at bounding box center [1215, 563] width 15 height 14
click at [1208, 558] on link at bounding box center [1212, 563] width 8 height 11
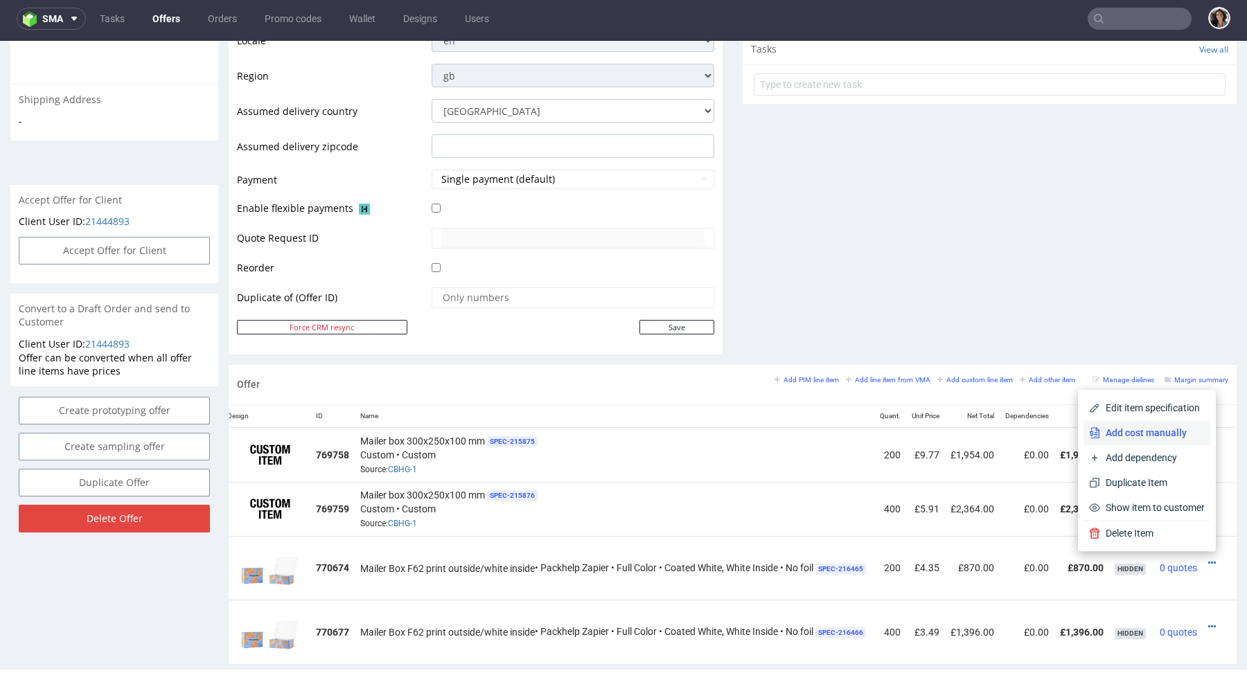
click at [1151, 440] on span "Add cost manually" at bounding box center [1152, 433] width 105 height 14
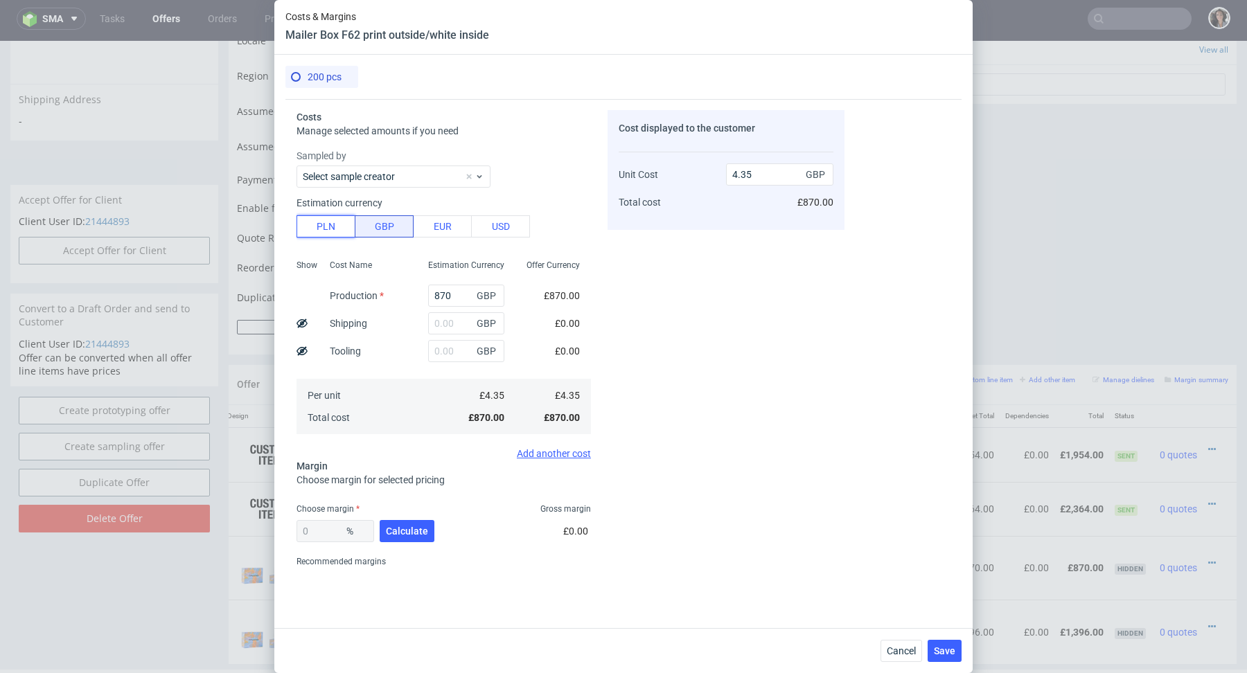
click at [327, 227] on button "PLN" at bounding box center [325, 226] width 59 height 22
type input "0.89"
click at [457, 325] on input "text" at bounding box center [466, 323] width 76 height 22
paste input "338"
type input "338"
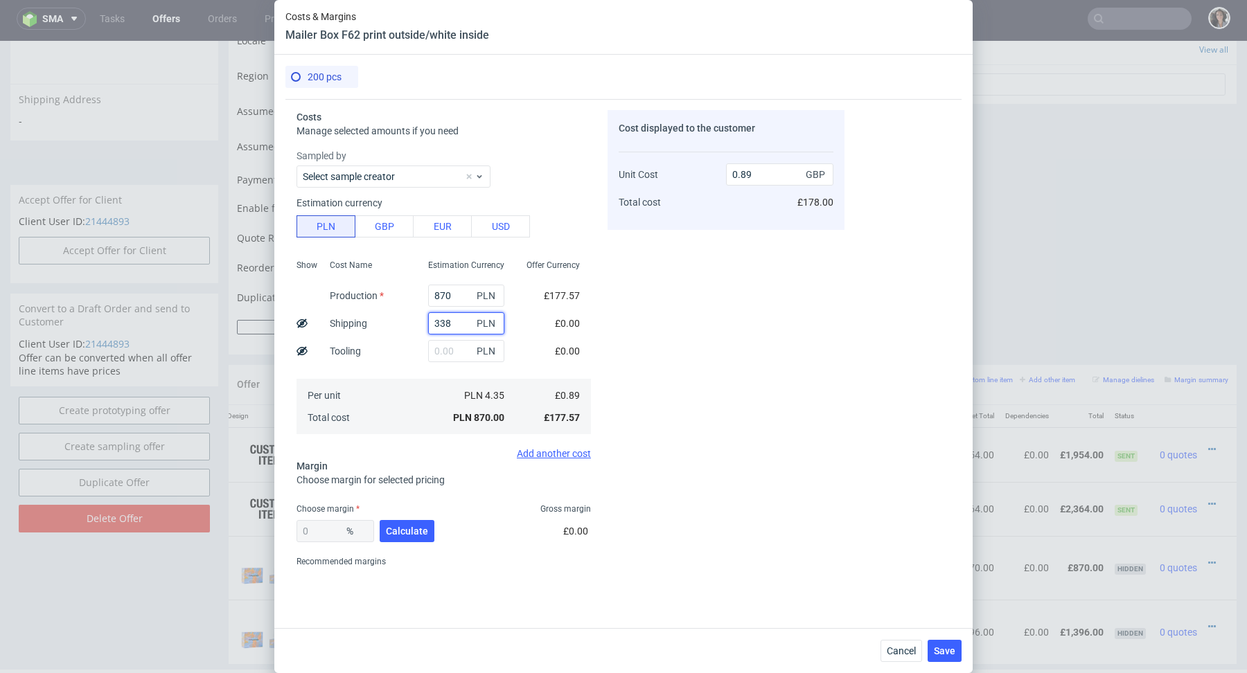
type input "1.23"
type input "338"
click at [463, 290] on input "870" at bounding box center [466, 296] width 76 height 22
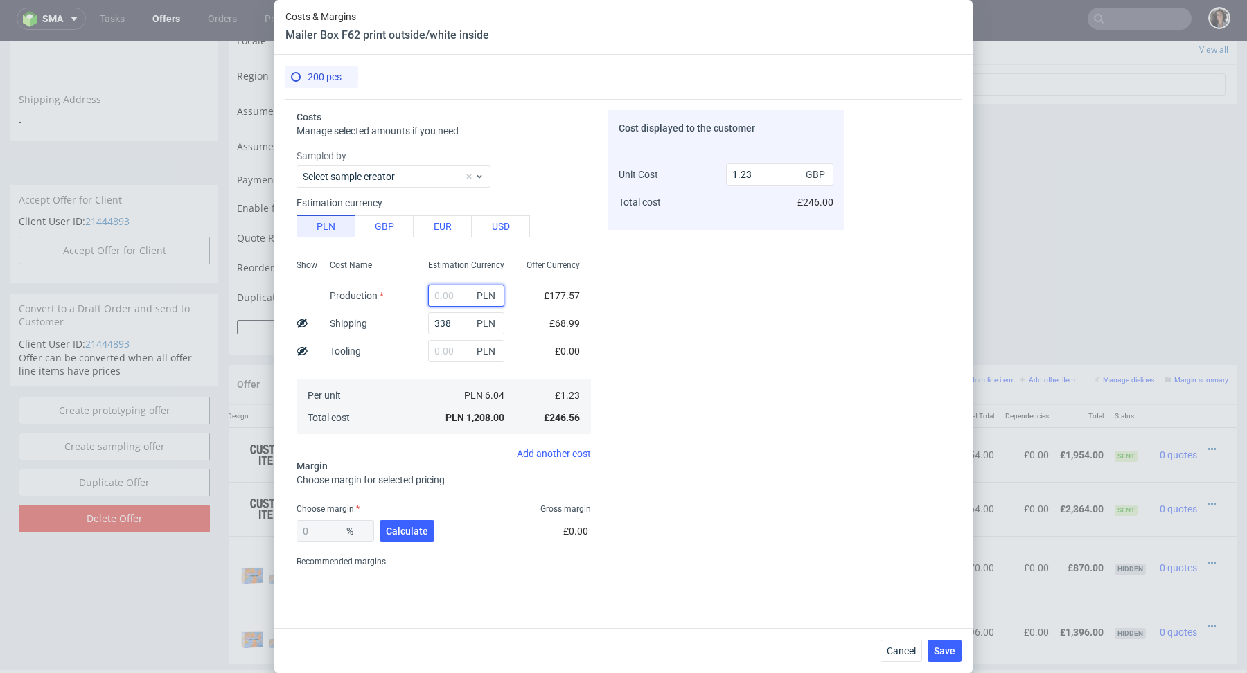
type input "0.34"
paste input "1 044"
click at [442, 296] on input "1 044" at bounding box center [466, 296] width 76 height 22
type input "1044"
type input "1.41"
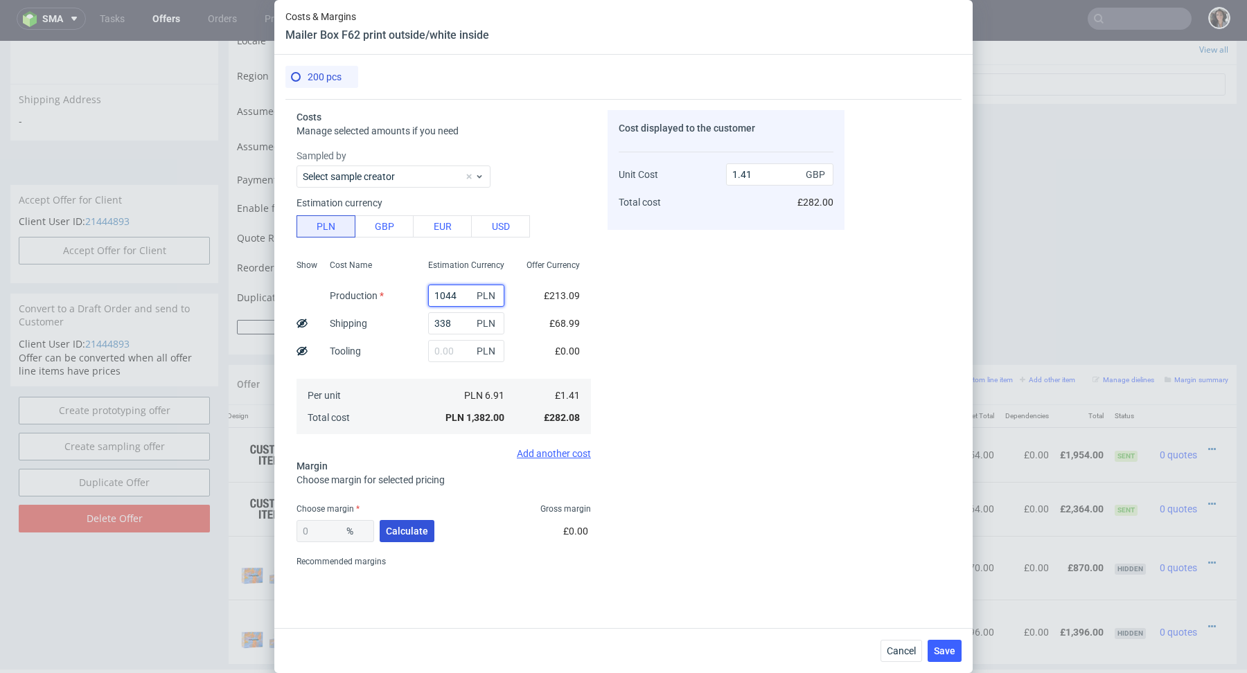
type input "1044"
click at [408, 538] on button "Calculate" at bounding box center [407, 531] width 55 height 22
type input "46.85"
type input "2.65"
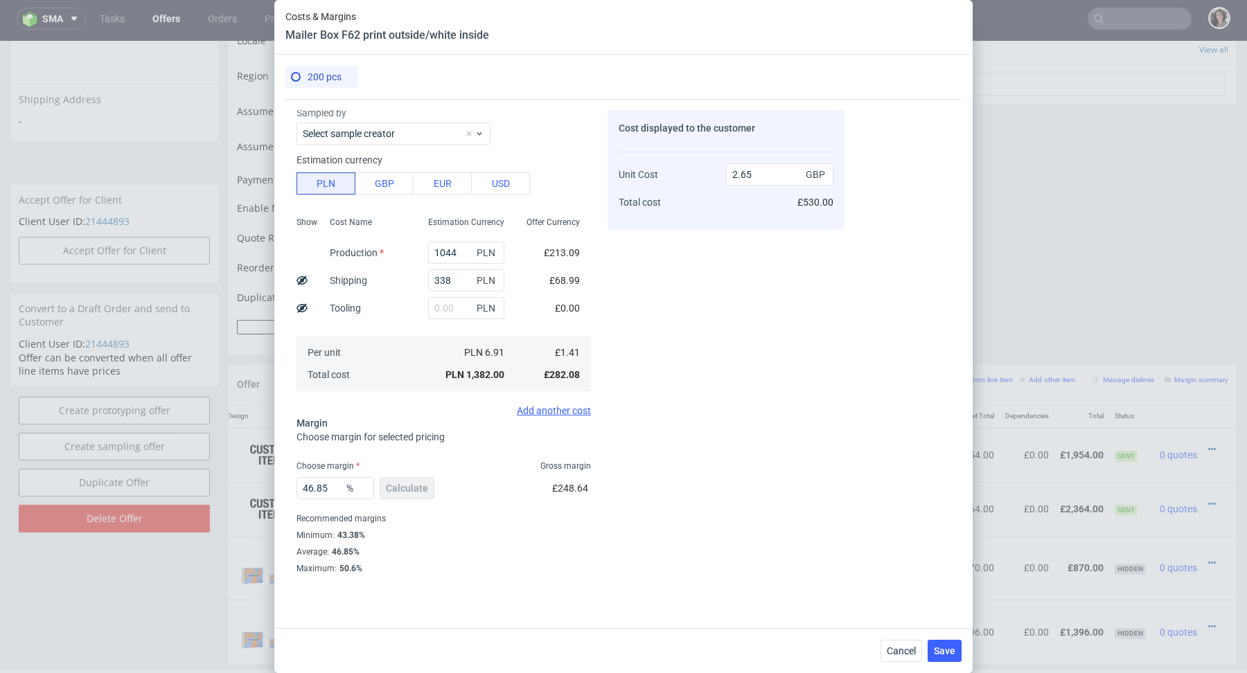
click at [295, 80] on span at bounding box center [296, 77] width 10 height 10
click at [321, 67] on div "200 pcs" at bounding box center [316, 77] width 51 height 22
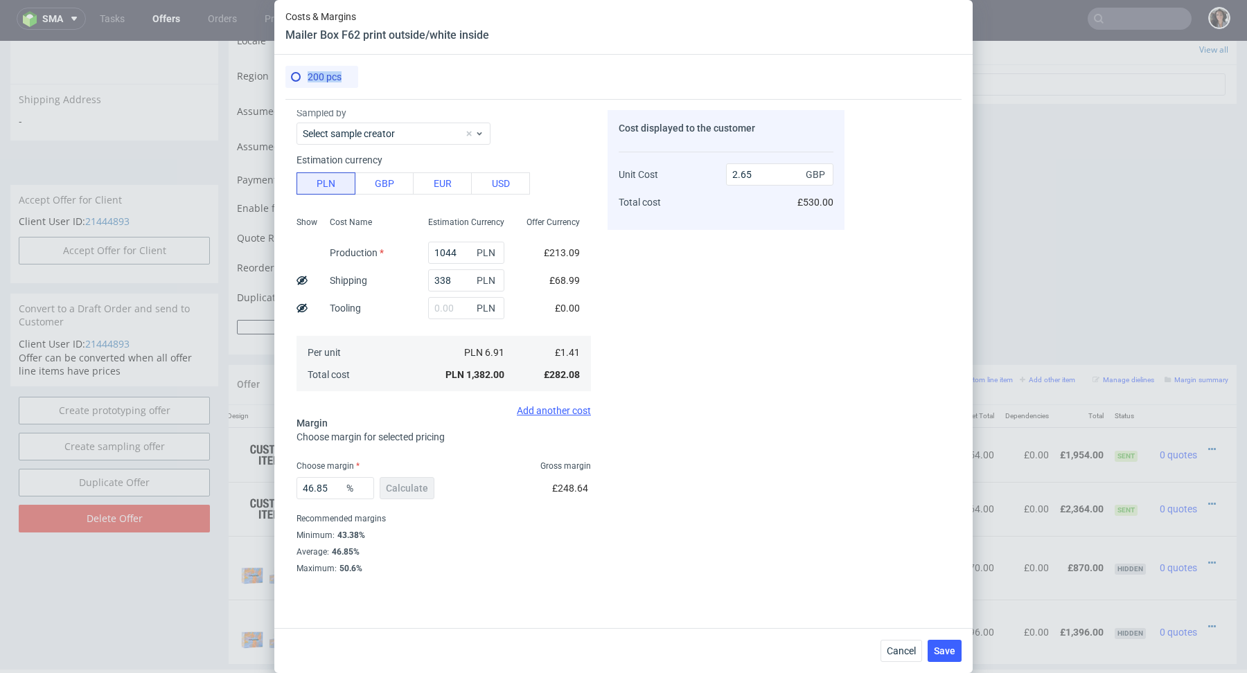
click at [321, 67] on div "200 pcs" at bounding box center [316, 77] width 51 height 22
click at [465, 254] on input "1044" at bounding box center [466, 253] width 76 height 22
click at [435, 254] on input "1044" at bounding box center [466, 253] width 76 height 22
click at [447, 281] on input "338" at bounding box center [466, 280] width 76 height 22
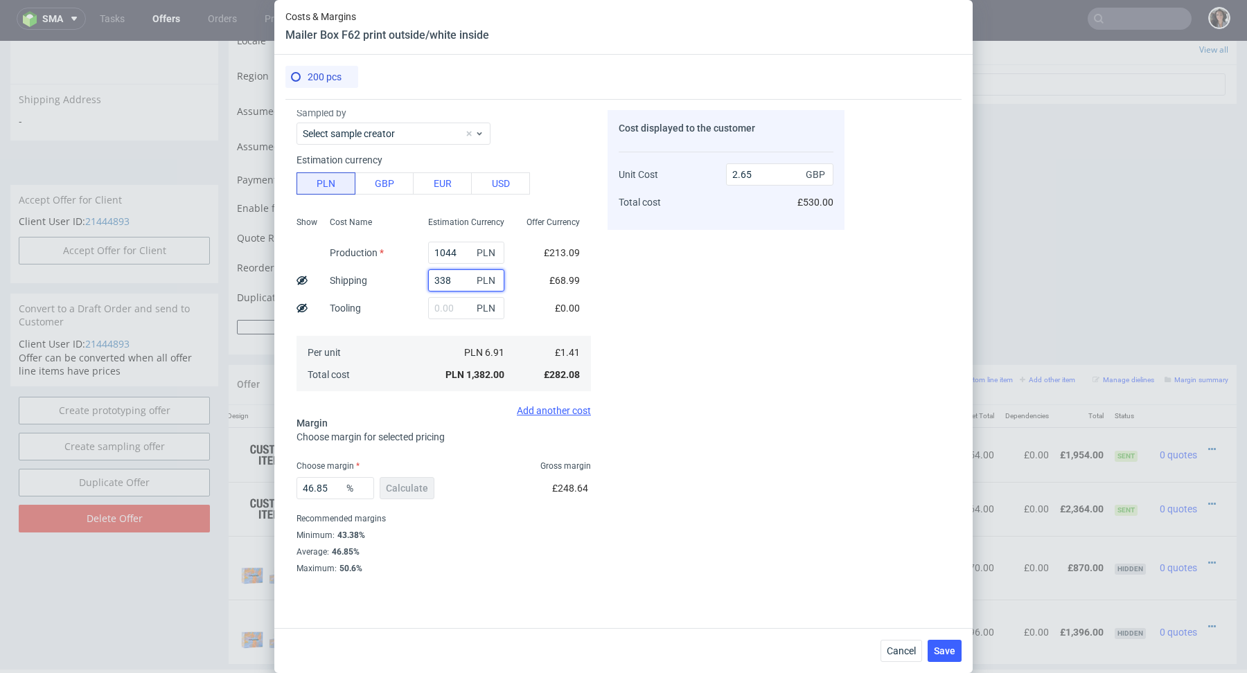
drag, startPoint x: 463, startPoint y: 277, endPoint x: 390, endPoint y: 277, distance: 73.4
click at [391, 277] on div "Show Cost Name Production Shipping Tooling Per unit Total cost Estimation Curre…" at bounding box center [443, 302] width 294 height 183
type input "2"
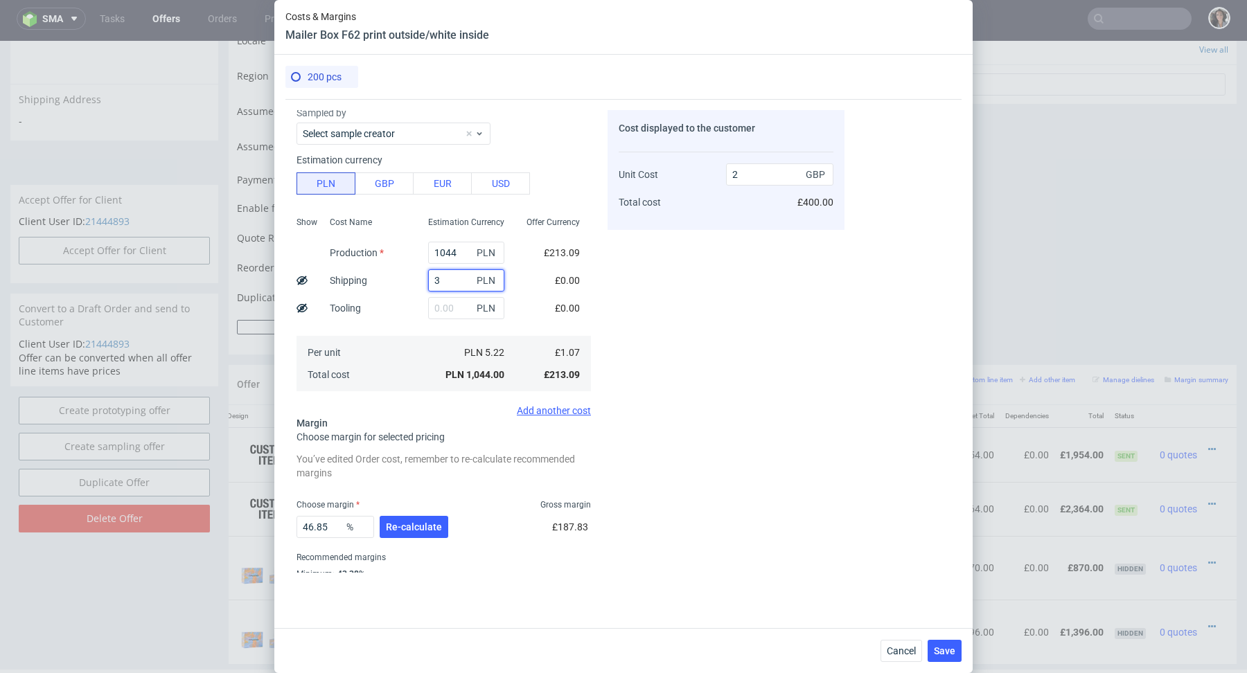
type input "33"
type input "2.06"
type input "338"
click at [409, 380] on div "Per unit Total cost" at bounding box center [368, 363] width 98 height 55
click at [431, 534] on button "Re-calculate" at bounding box center [414, 527] width 69 height 22
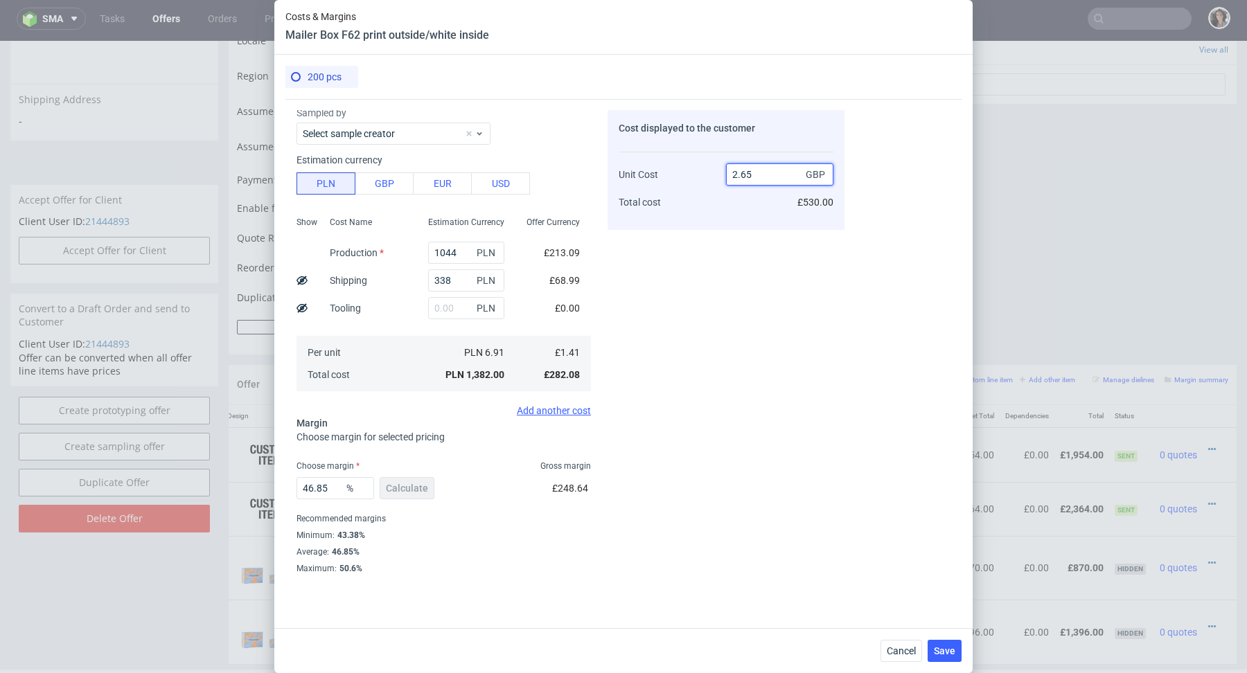
drag, startPoint x: 772, startPoint y: 172, endPoint x: 695, endPoint y: 173, distance: 76.9
click at [695, 173] on div "Unit Cost Total cost 2.65 GBP £530.00" at bounding box center [726, 182] width 215 height 73
type input "4."
type input "64.75"
type input "4.7"
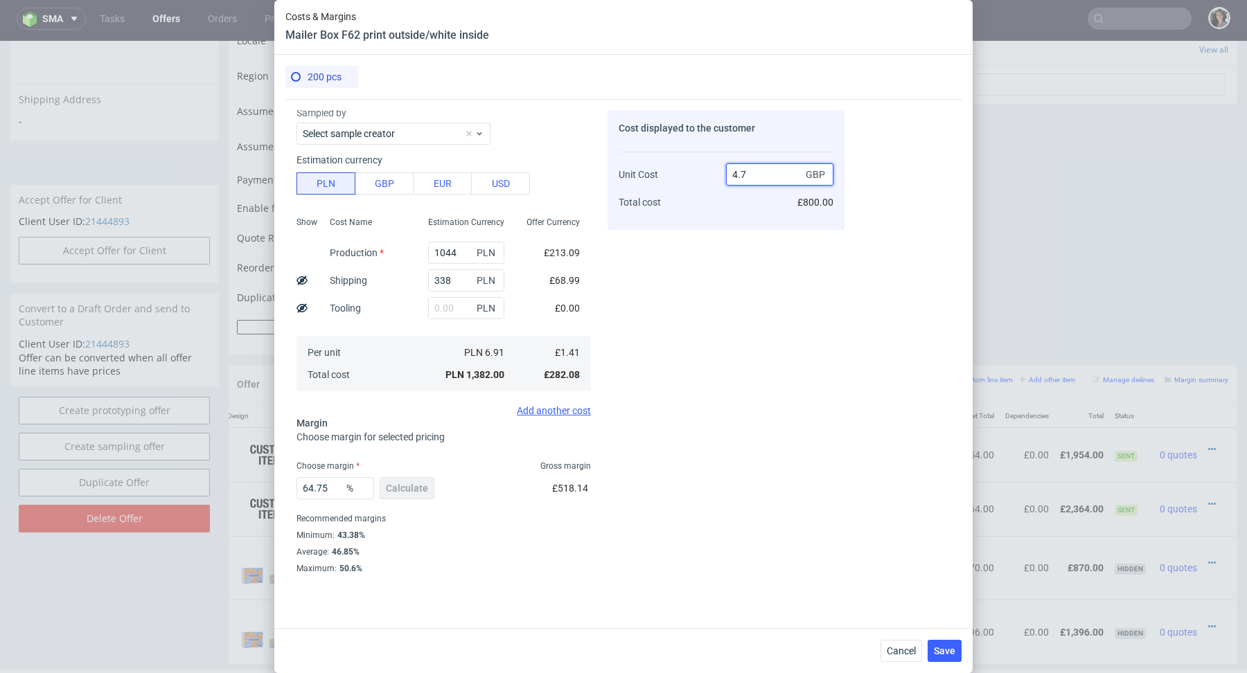
type input "70"
type input "4.7"
click at [730, 287] on div "Cost displayed to the customer Unit Cost Total cost 4.7 GBP £940.00" at bounding box center [725, 341] width 237 height 463
click at [943, 657] on button "Save" at bounding box center [944, 651] width 34 height 22
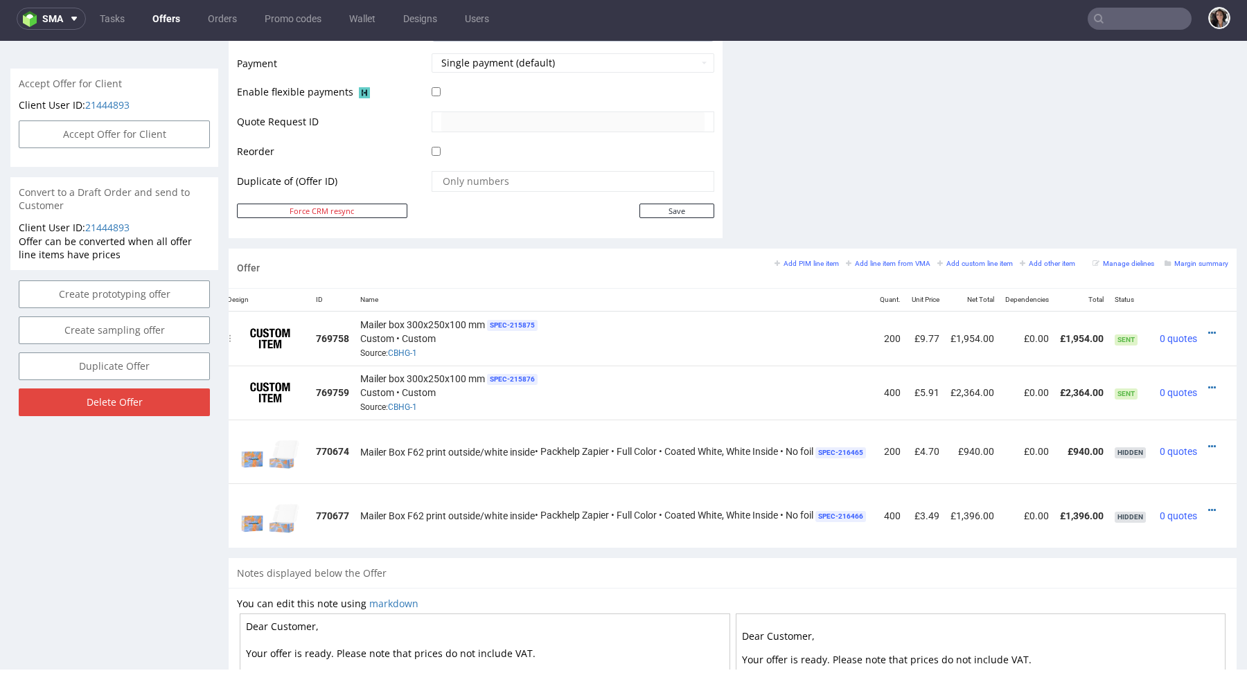
scroll to position [623, 0]
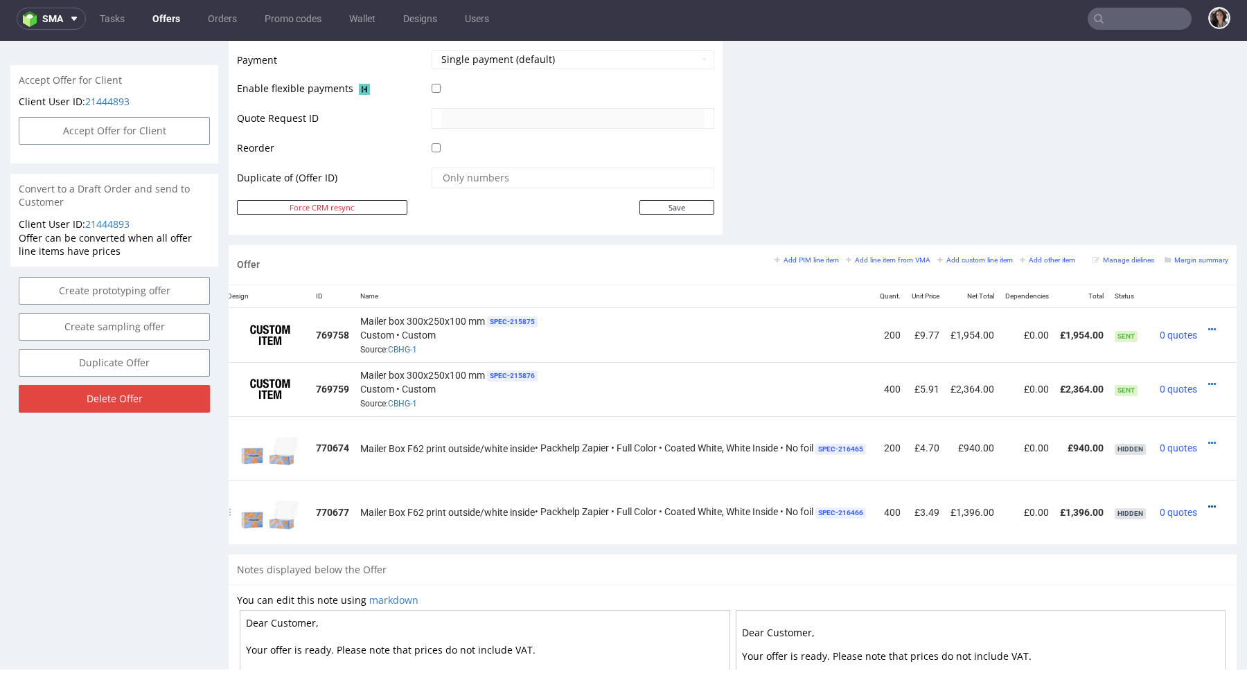
click at [1208, 503] on icon at bounding box center [1212, 507] width 8 height 10
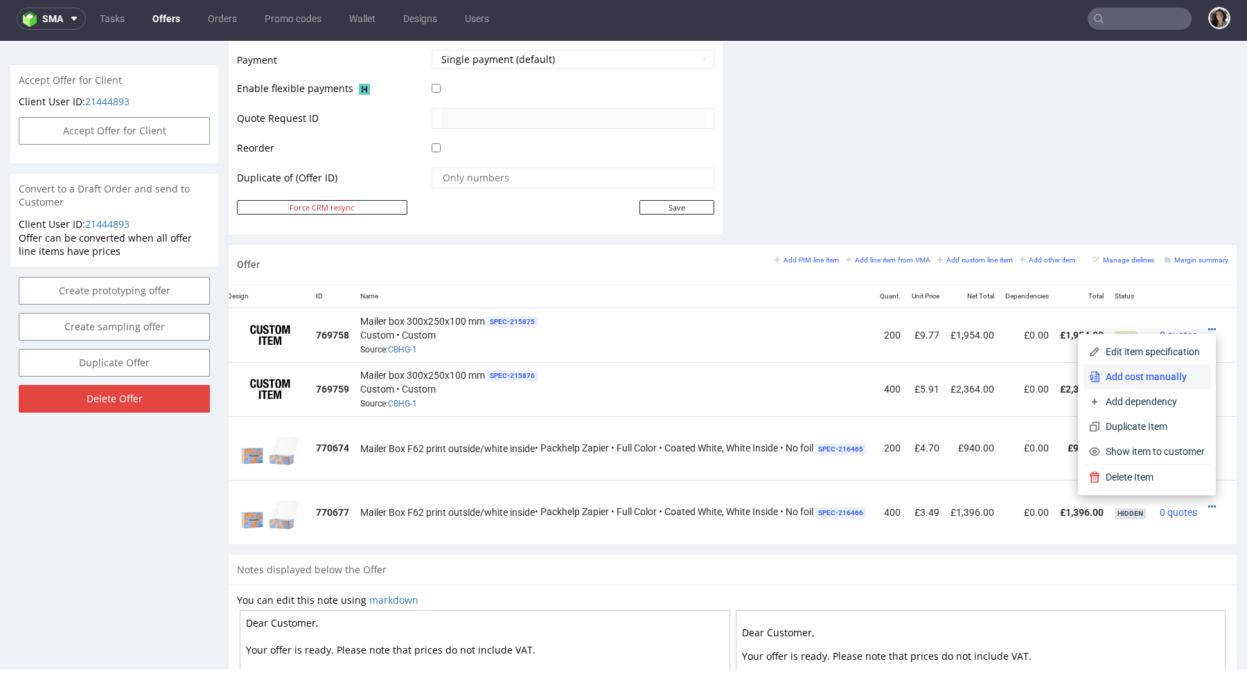
click at [1166, 371] on span "Add cost manually" at bounding box center [1152, 377] width 105 height 14
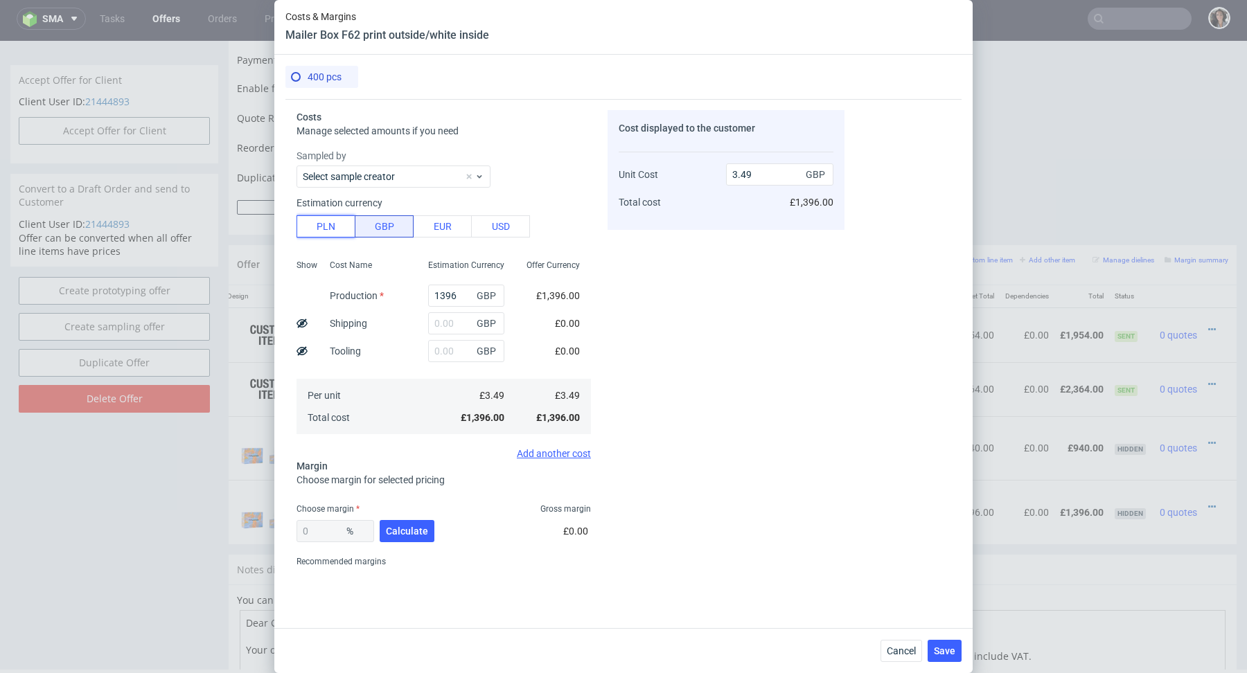
click at [325, 225] on button "PLN" at bounding box center [325, 226] width 59 height 22
type input "0.71"
click at [450, 323] on input "text" at bounding box center [466, 323] width 76 height 22
paste input "444"
type input "444"
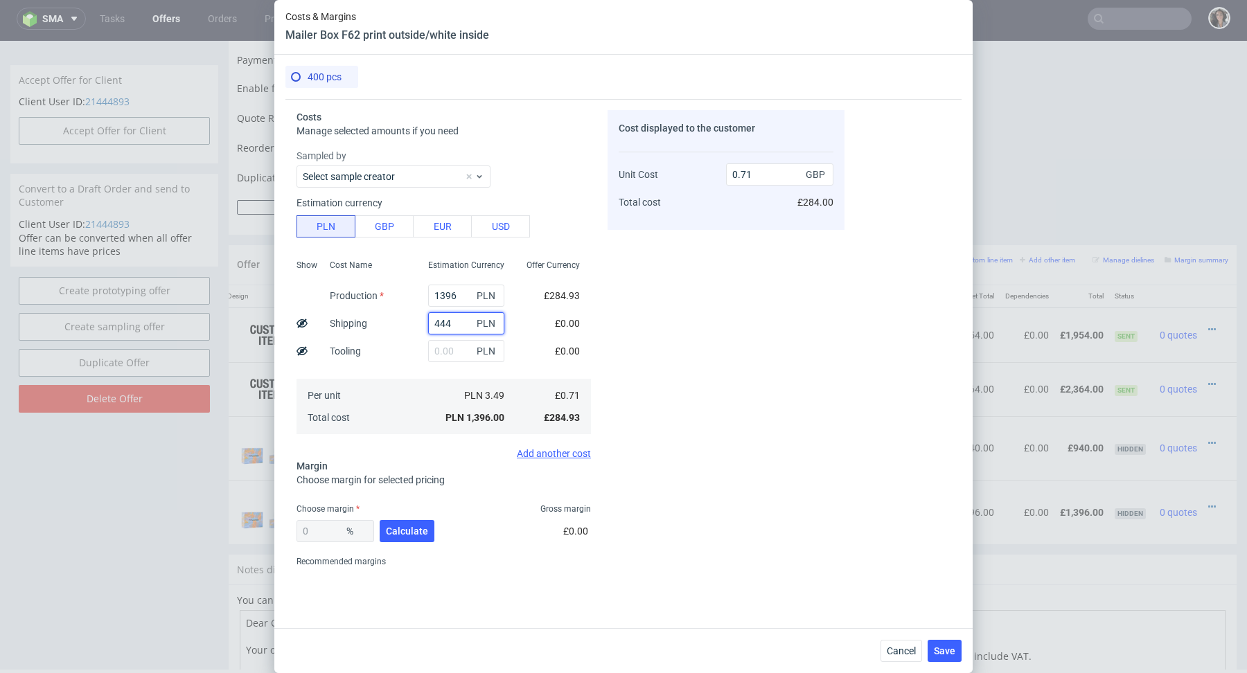
type input "0.94"
type input "444"
click at [452, 294] on input "1396" at bounding box center [466, 296] width 76 height 22
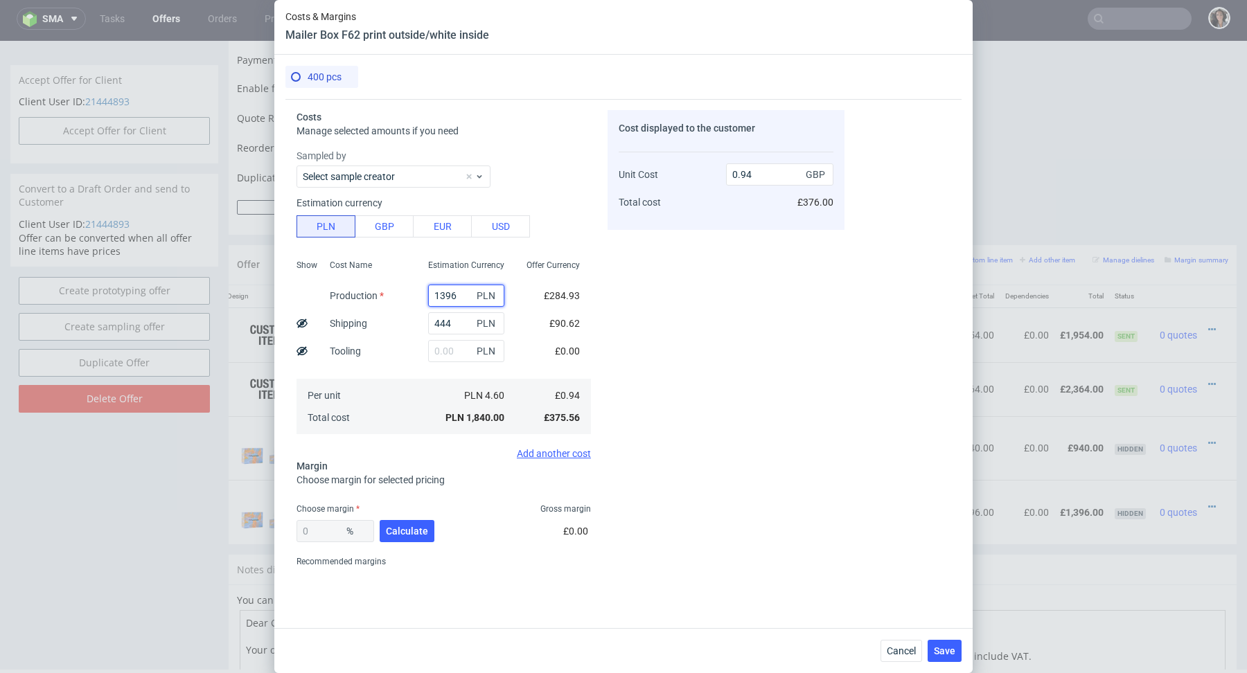
paste input "980"
type input "1 980"
type input "0.23"
paste input "1 980"
click at [443, 296] on input "1 980" at bounding box center [466, 296] width 76 height 22
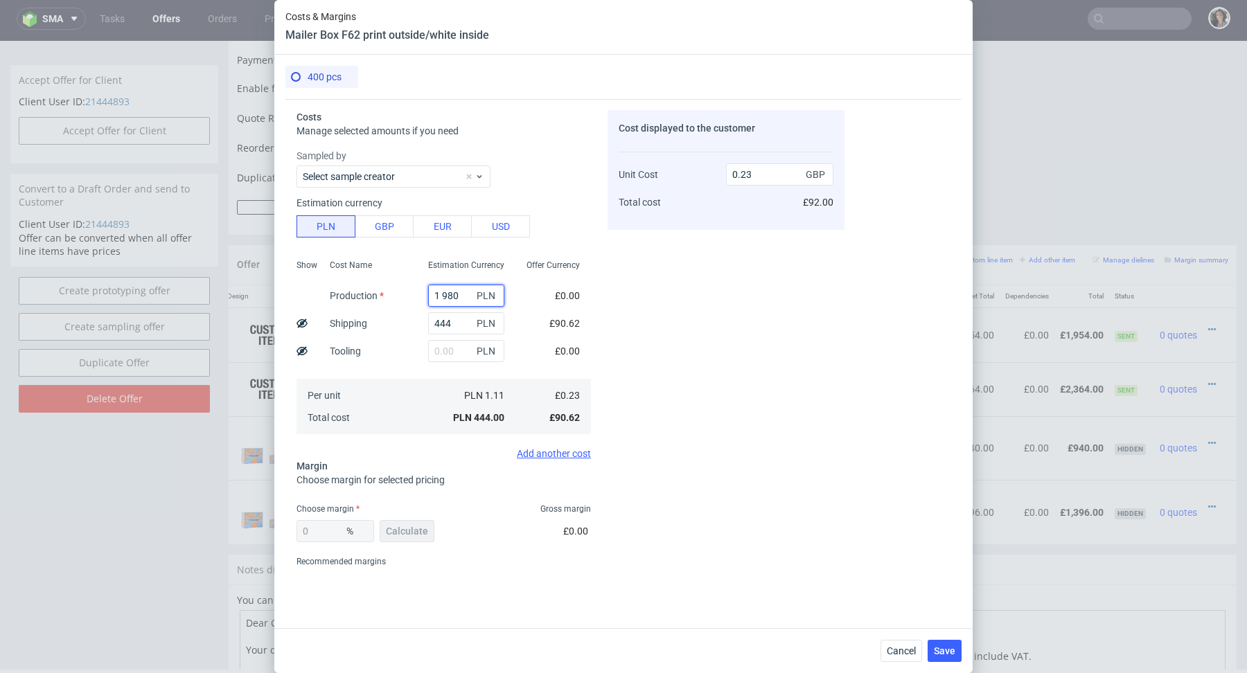
type input "1980"
type input "1.24"
type input "1980"
click at [416, 532] on span "Calculate" at bounding box center [407, 531] width 42 height 10
type input "43.11"
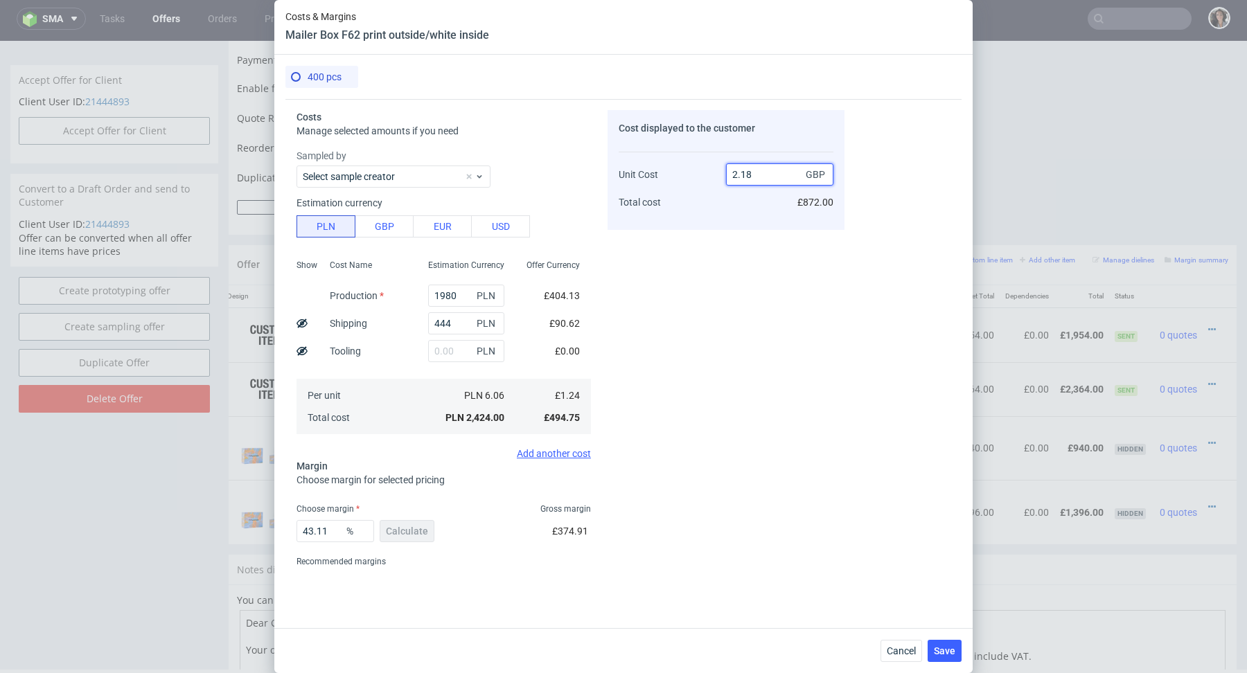
drag, startPoint x: 759, startPoint y: 172, endPoint x: 710, endPoint y: 172, distance: 49.2
click at [710, 172] on div "Unit Cost Total cost 2.18 GBP £872.00" at bounding box center [726, 182] width 215 height 73
type input "3"
type input "58.666666666666664"
type input "3.7"
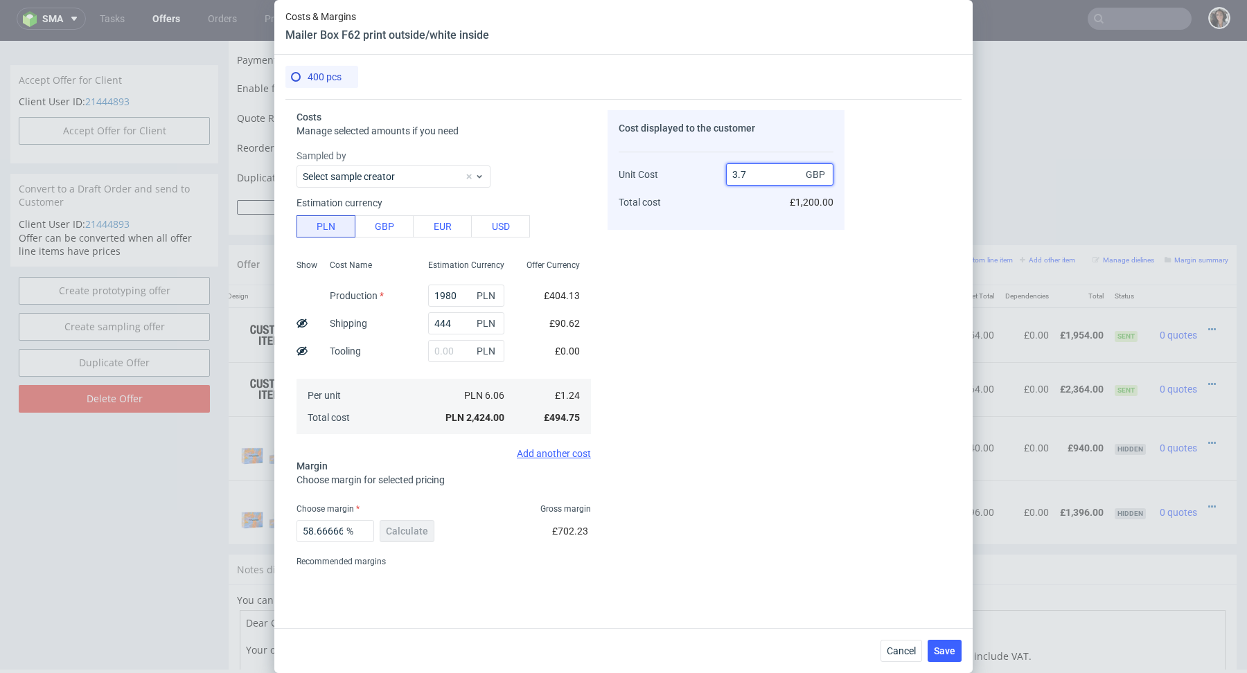
type input "66.48648648648648"
type input "3.69"
click at [682, 259] on div "Cost displayed to the customer Unit Cost Total cost 3.69 GBP £1,476.00" at bounding box center [725, 341] width 237 height 463
click at [948, 657] on button "Save" at bounding box center [944, 651] width 34 height 22
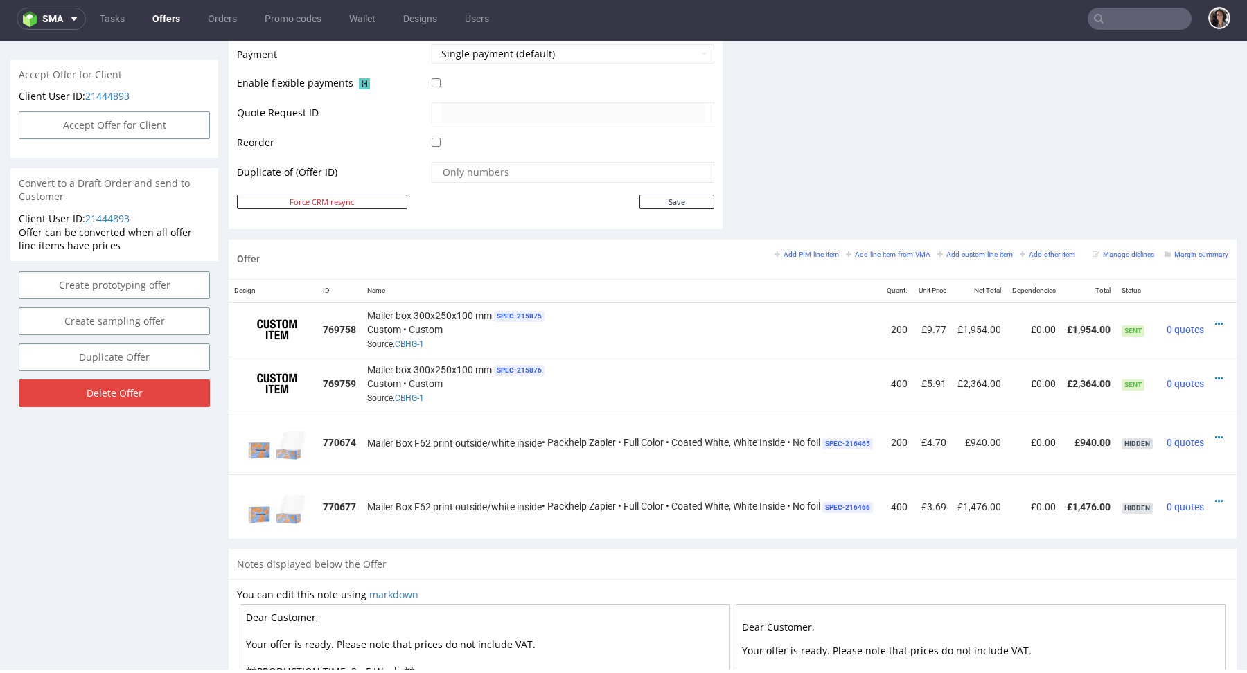
scroll to position [631, 0]
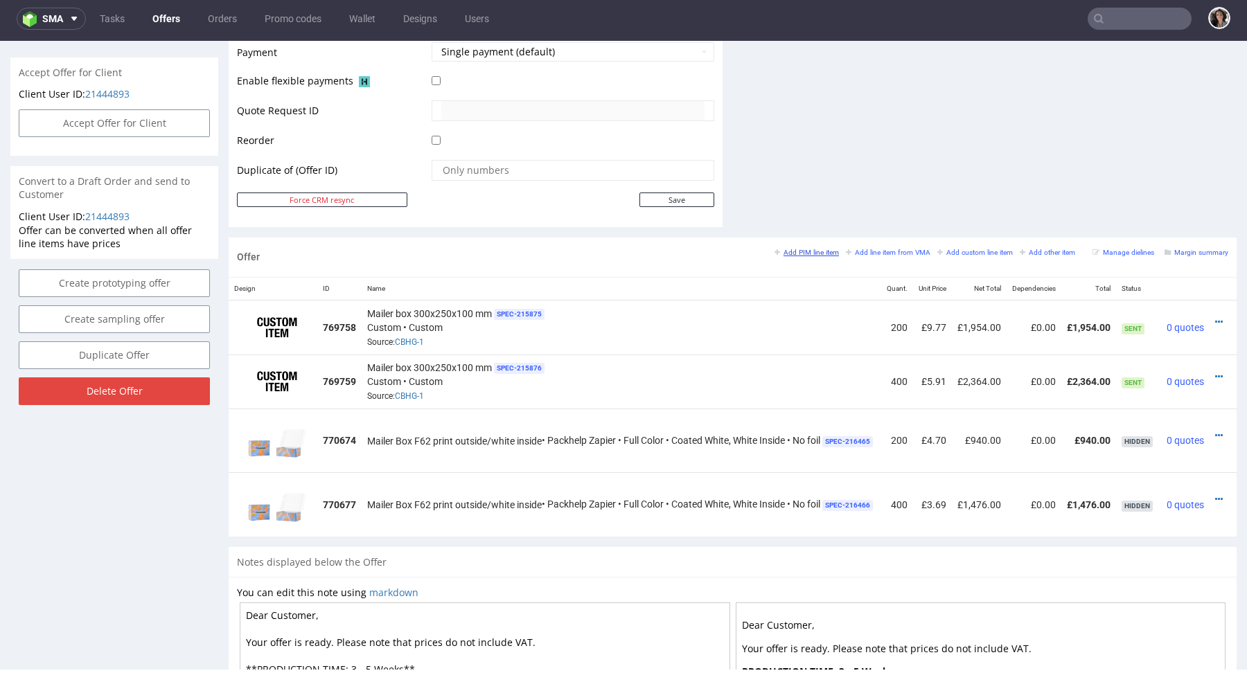
click at [797, 247] on link "Add PIM line item" at bounding box center [806, 252] width 64 height 10
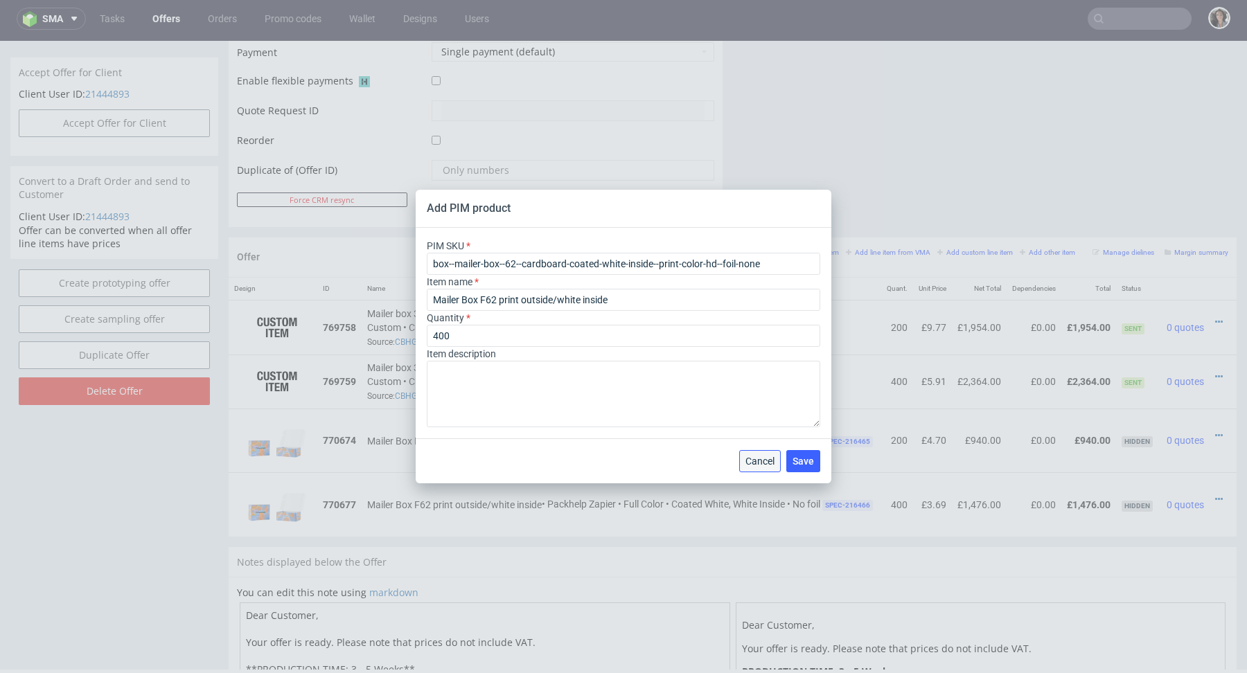
click at [759, 459] on span "Cancel" at bounding box center [759, 461] width 29 height 10
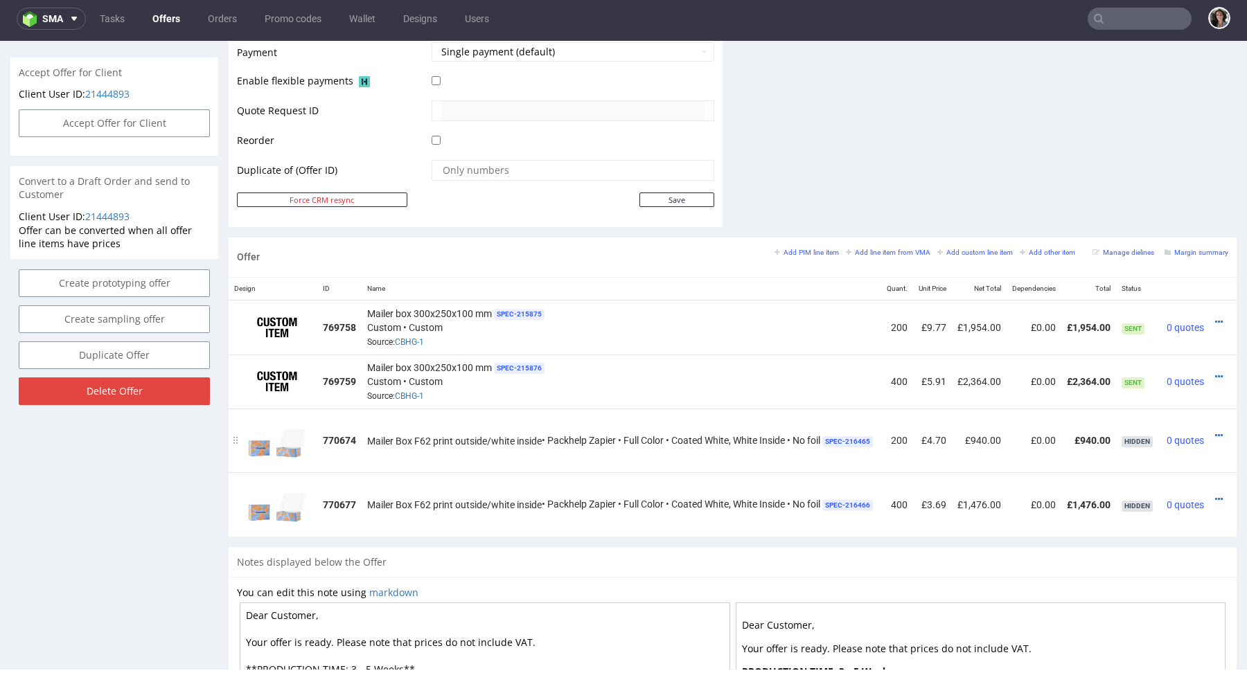
scroll to position [0, 30]
click at [814, 249] on small "Add PIM line item" at bounding box center [806, 253] width 64 height 8
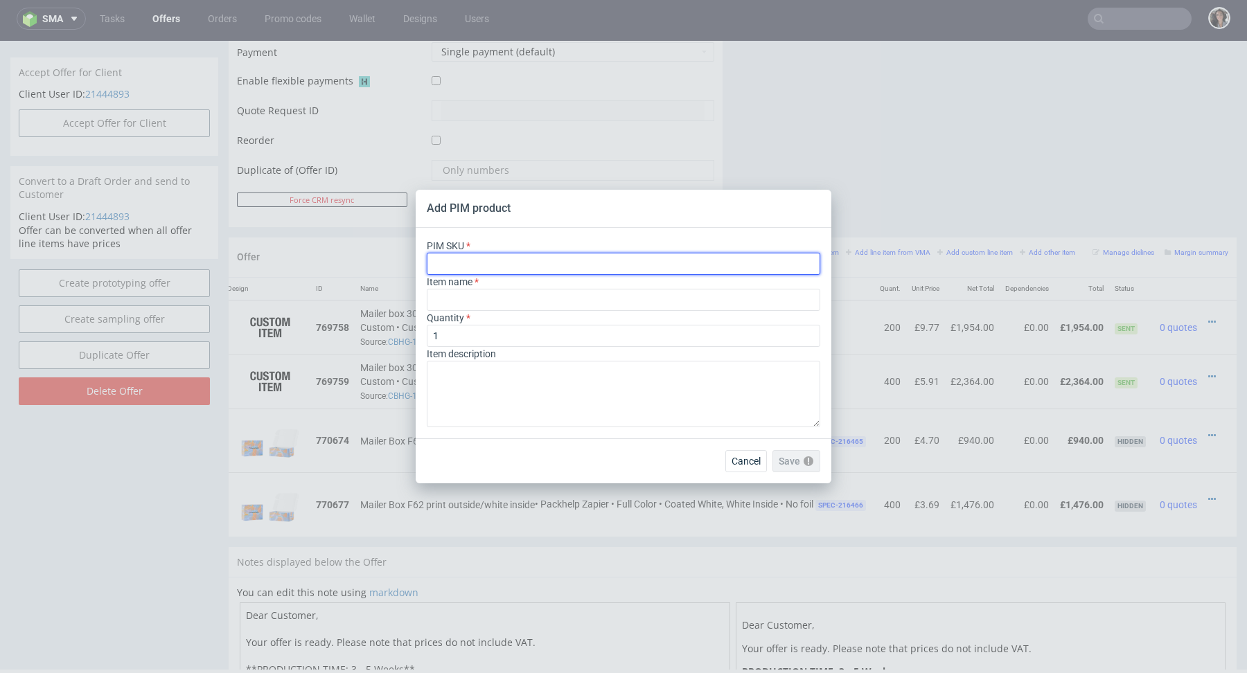
click at [621, 261] on input "text" at bounding box center [623, 264] width 393 height 22
paste input "box--mailer-box--71--cardboard-coated-white-inside--print-color-hd--foil-none"
type input "box--mailer-box--71--cardboard-coated-white-inside--print-color-hd--foil-none"
type input "Boites d'expédition"
type input "box--mailer-box--71--cardboard-coated-white-inside--print-color-hd--foil-none"
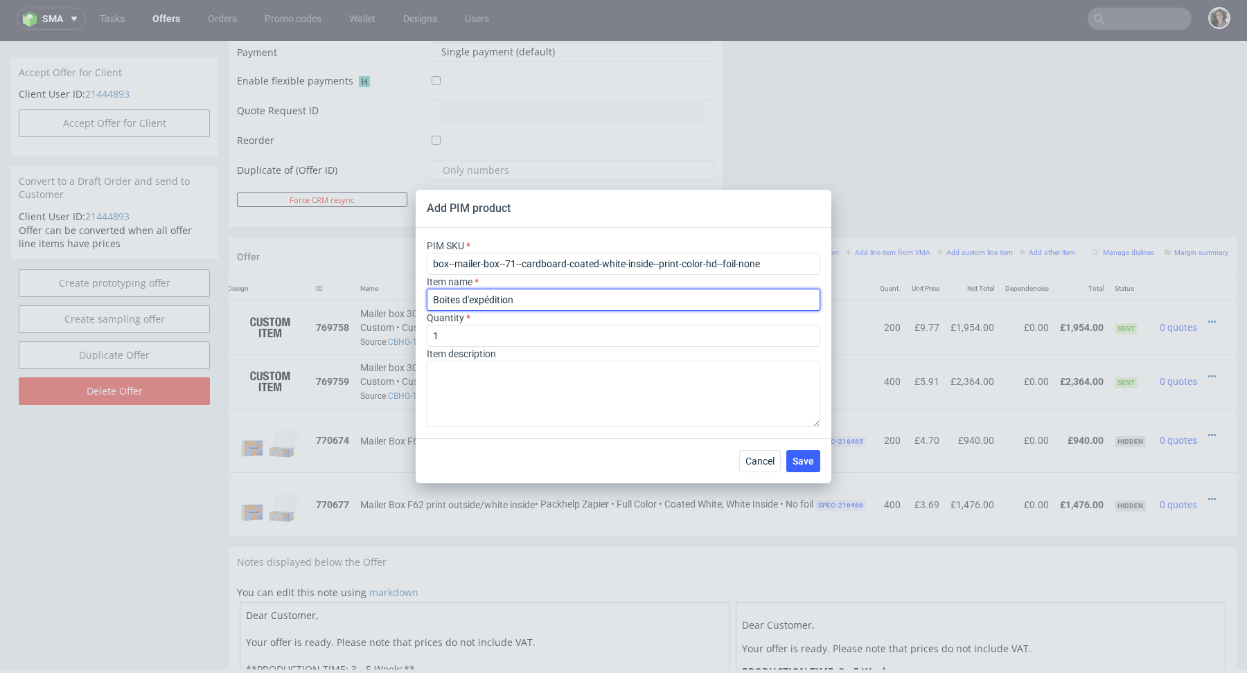
click at [501, 302] on input "Boites d'expédition" at bounding box center [623, 300] width 393 height 22
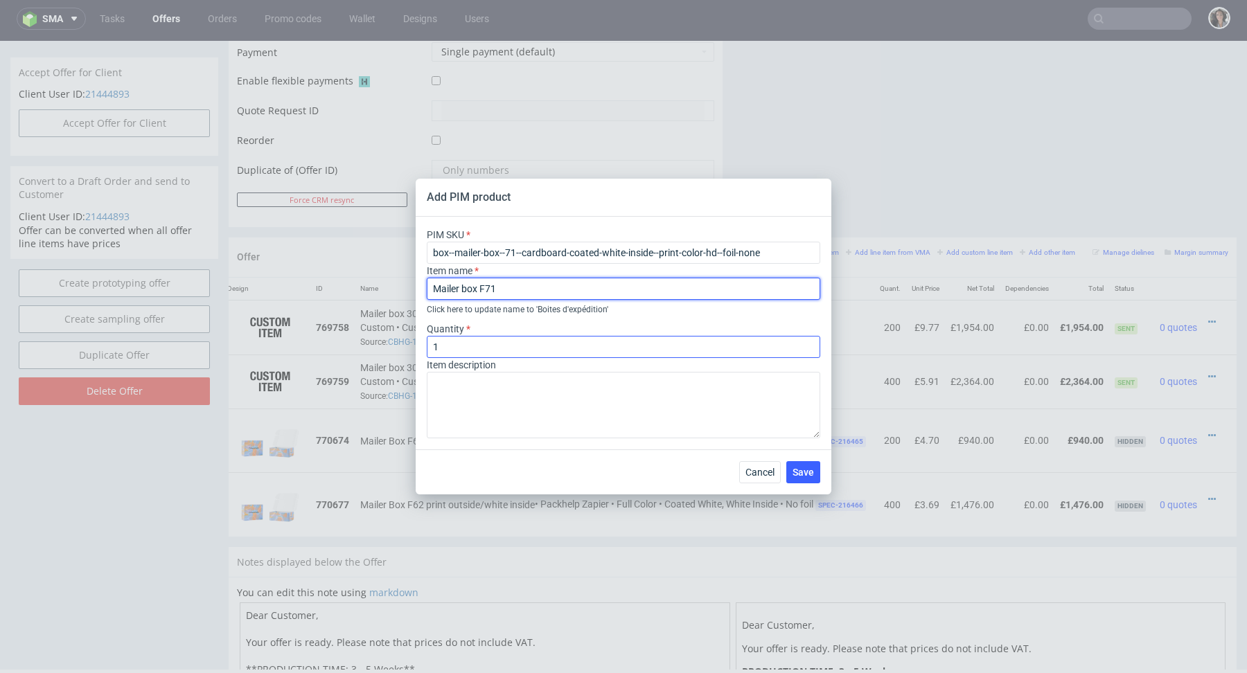
type input "Mailer box F71"
click at [459, 353] on input "1" at bounding box center [623, 347] width 393 height 22
type input "200"
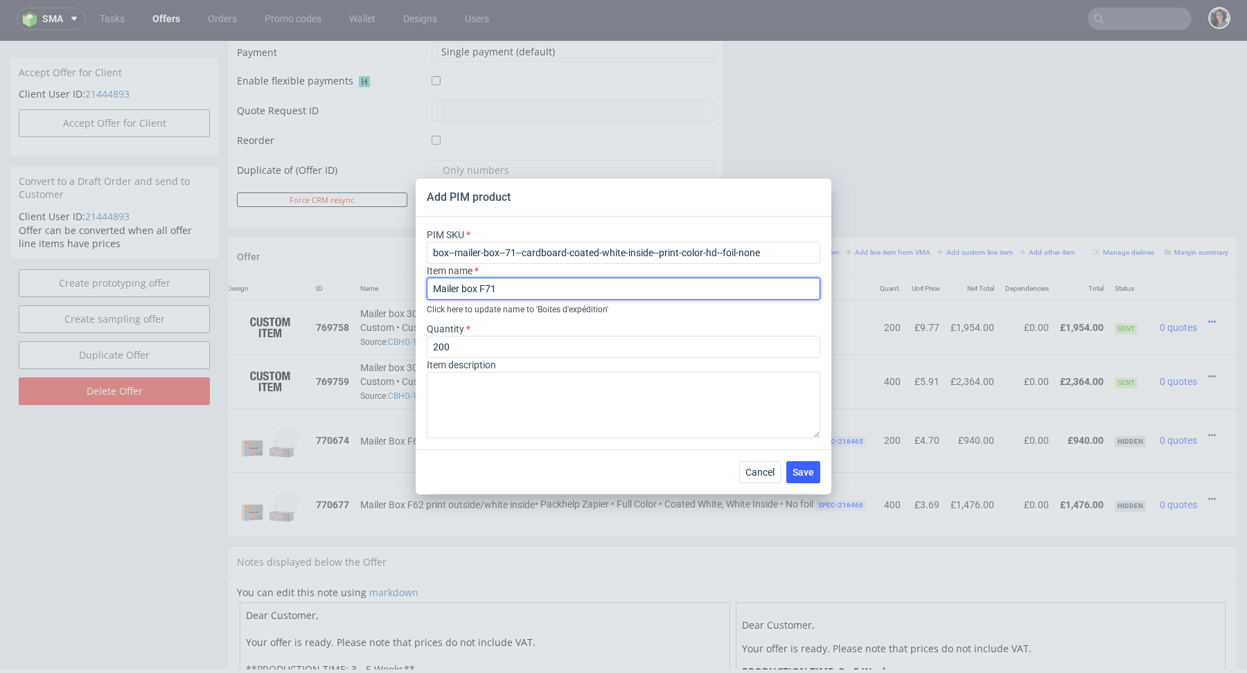
click at [571, 292] on input "Mailer box F71" at bounding box center [623, 289] width 393 height 22
click at [596, 288] on input "Mailer box F71 print outside / white in side" at bounding box center [623, 289] width 393 height 22
click at [555, 289] on input "Mailer box F71 print outside / white inside" at bounding box center [623, 289] width 393 height 22
type input "Mailer box F71 print outside/white inside"
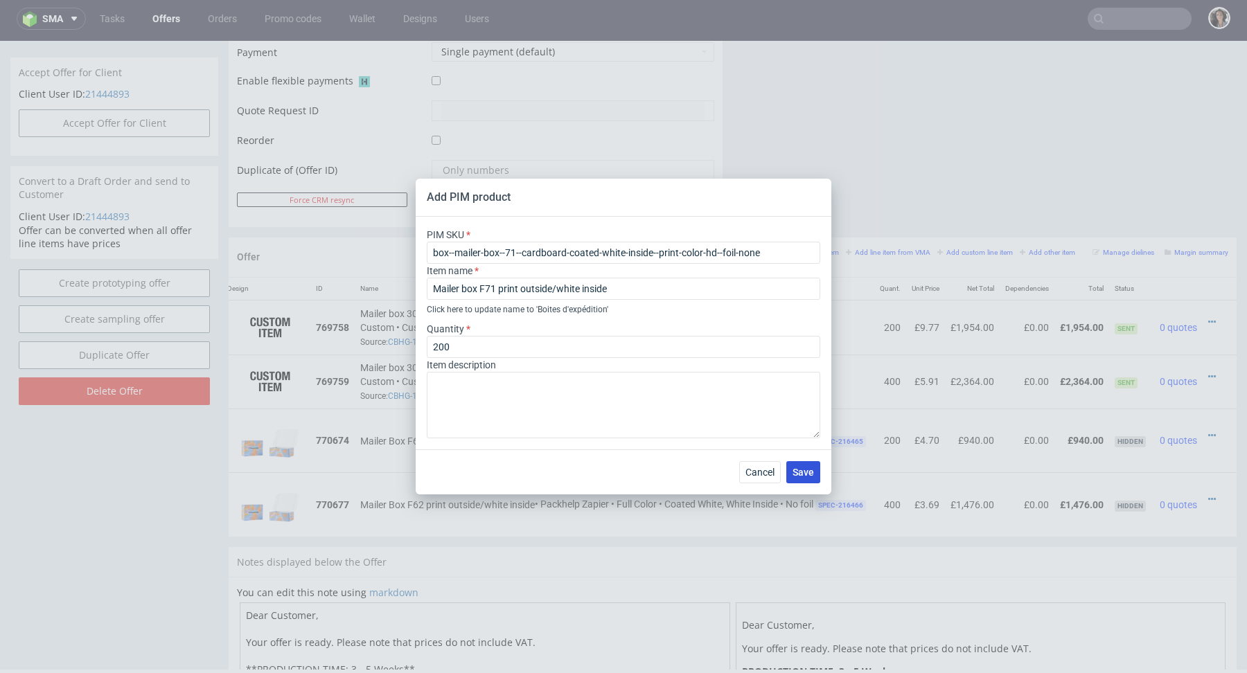
click at [808, 475] on span "Save" at bounding box center [802, 473] width 21 height 10
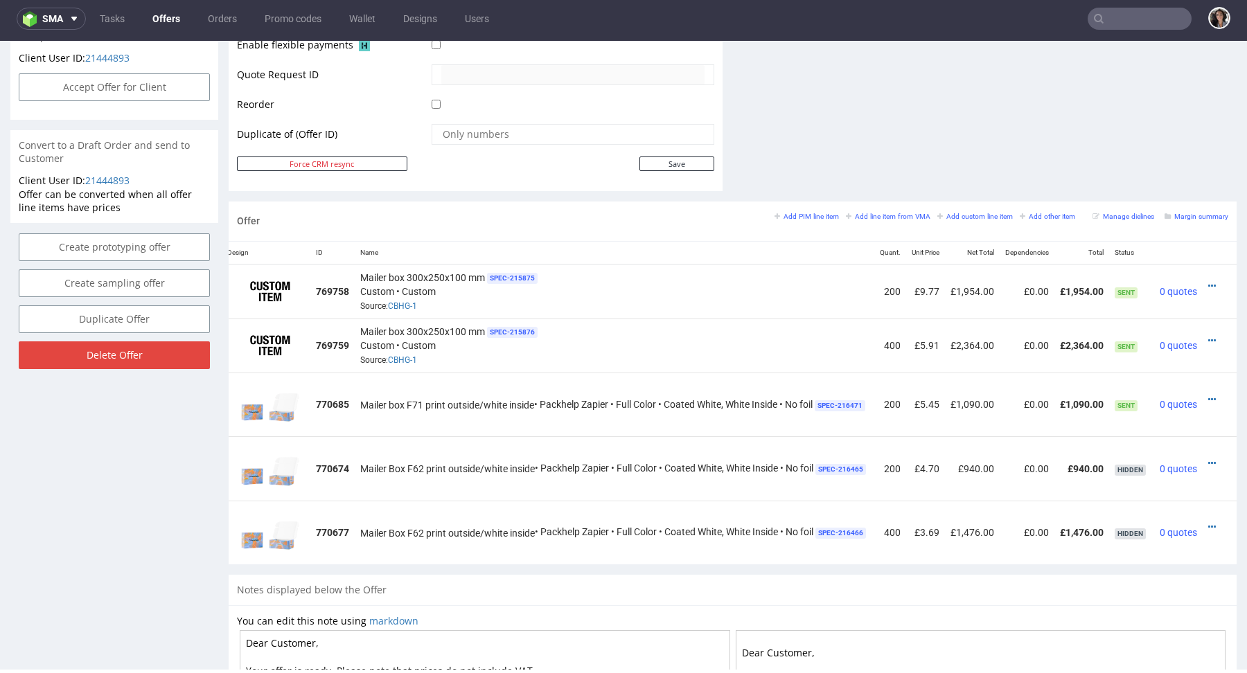
scroll to position [672, 0]
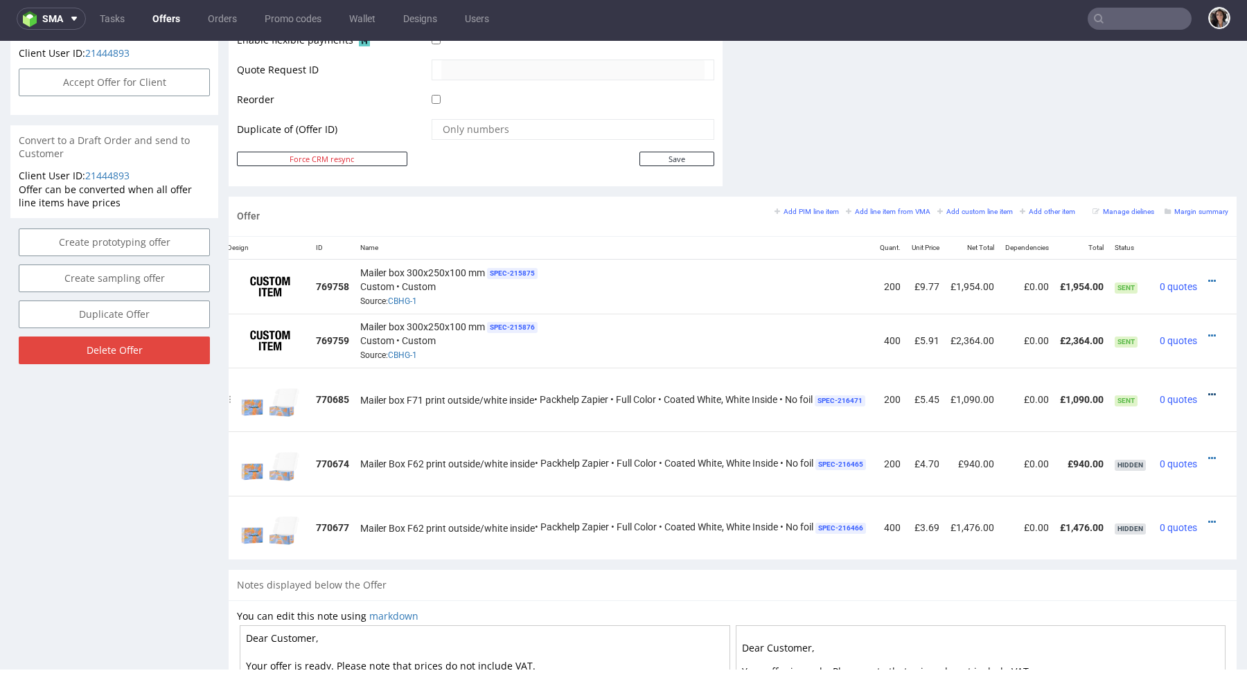
click at [1208, 391] on icon at bounding box center [1212, 395] width 8 height 10
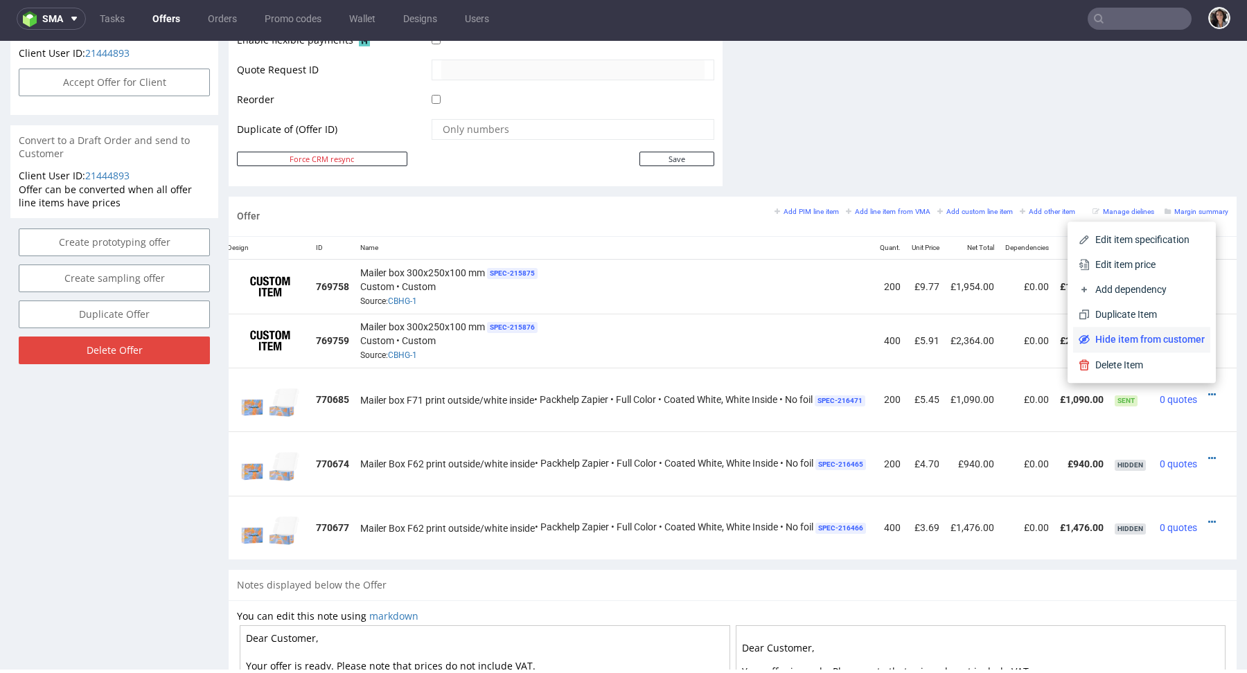
click at [1168, 346] on span "Hide item from customer" at bounding box center [1146, 339] width 115 height 14
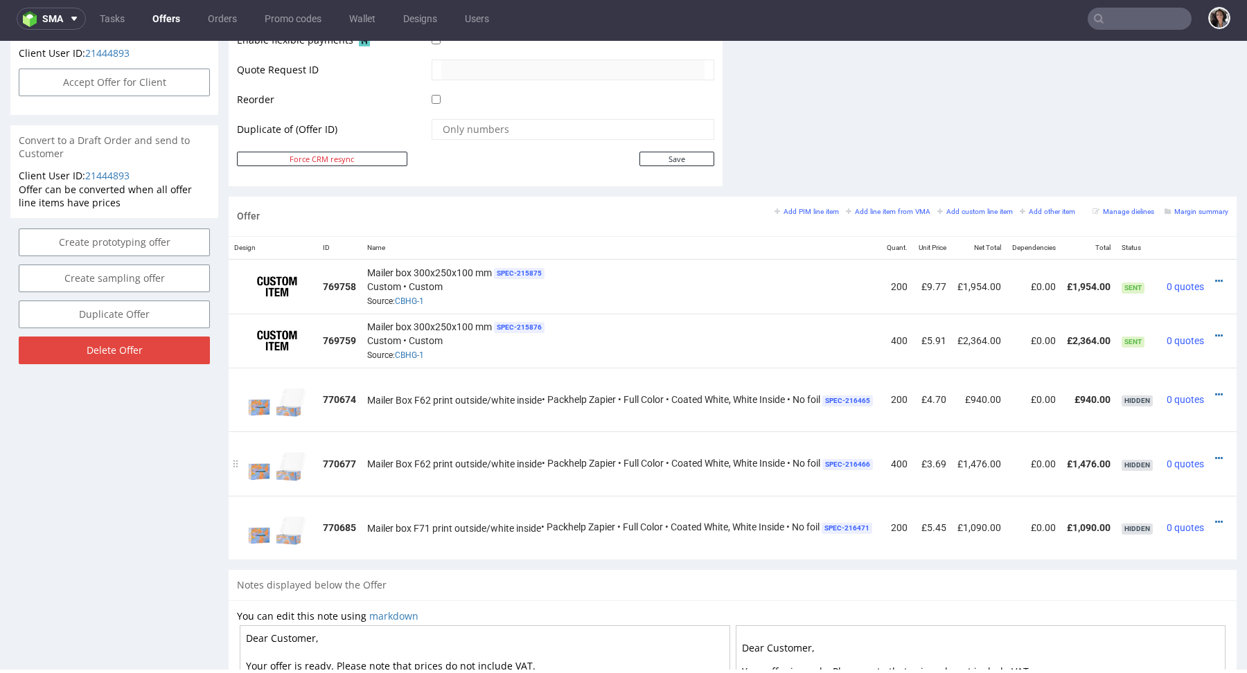
scroll to position [0, 30]
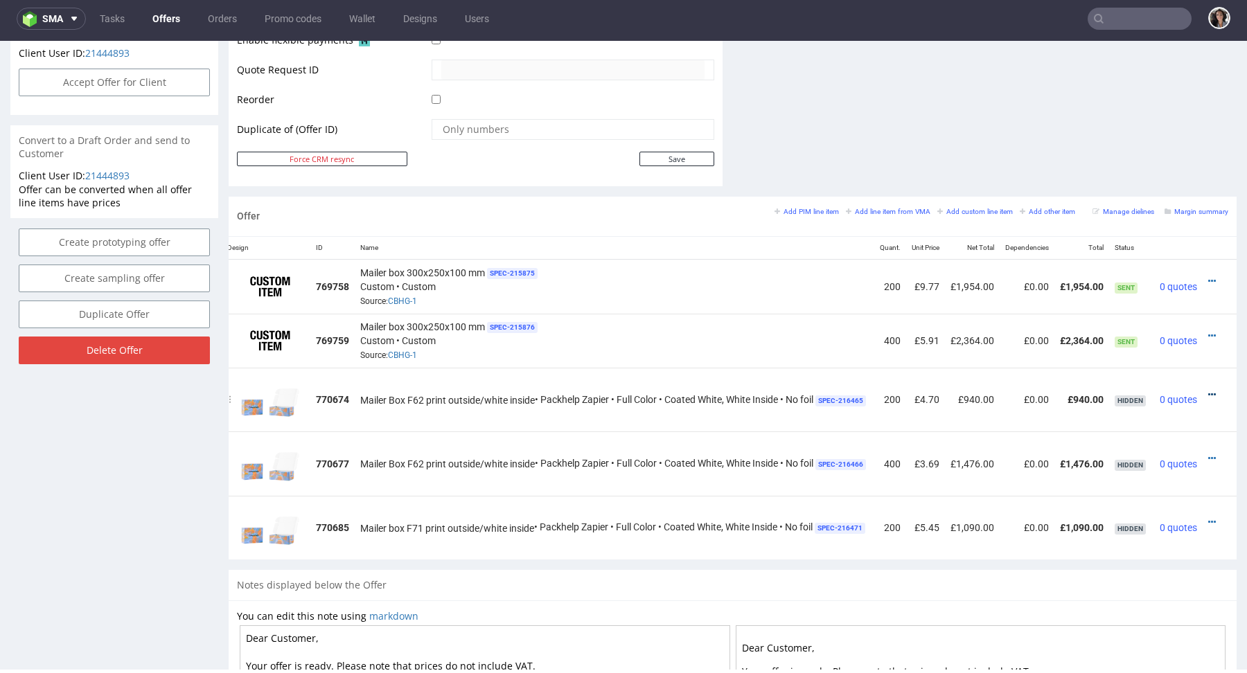
click at [1208, 390] on icon at bounding box center [1212, 395] width 8 height 10
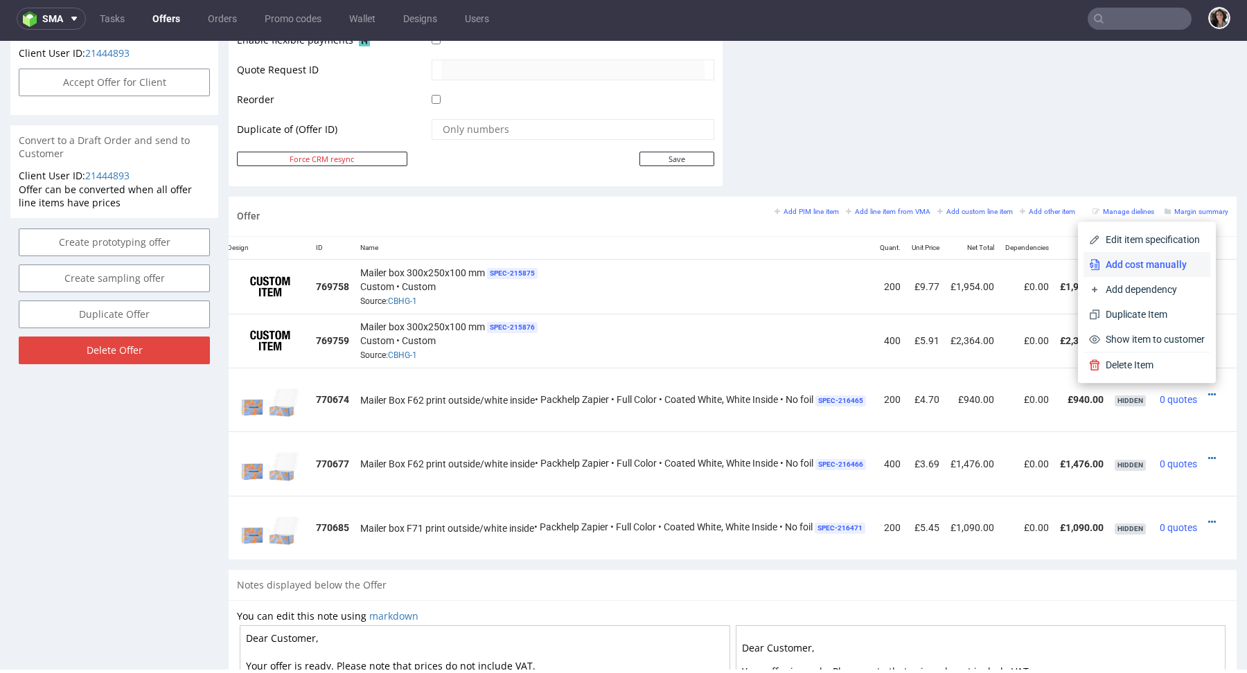
click at [1148, 263] on span "Add cost manually" at bounding box center [1152, 265] width 105 height 14
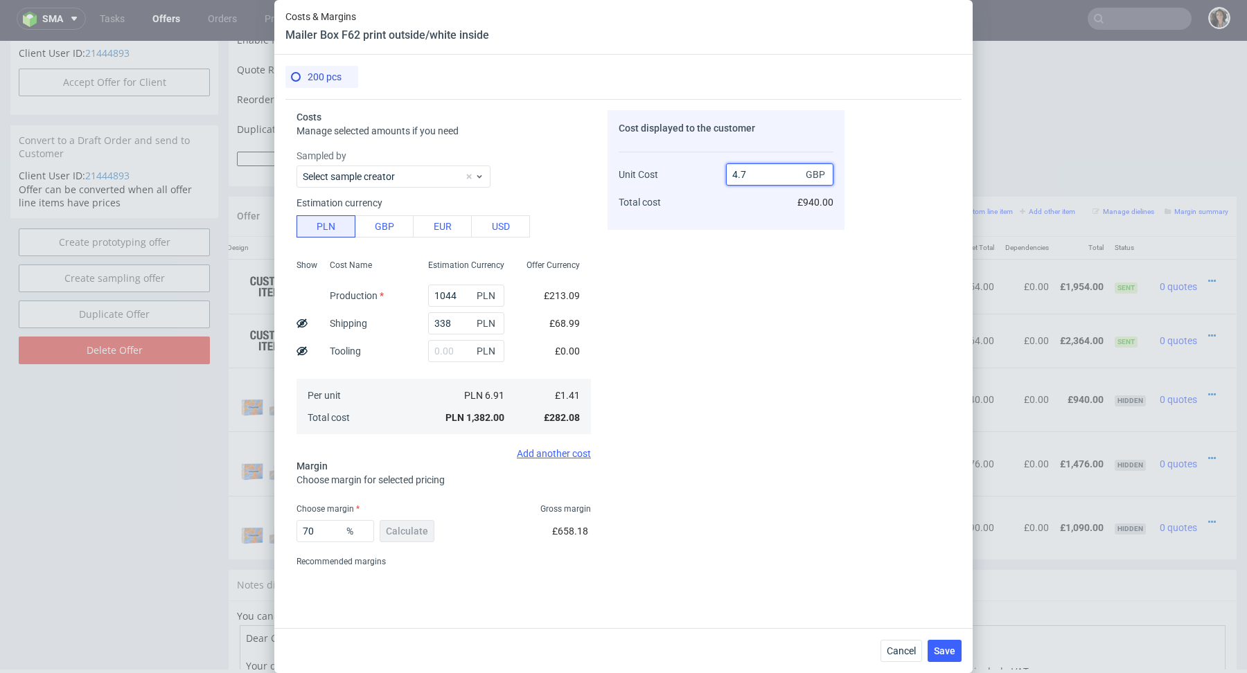
click at [748, 173] on input "4.7" at bounding box center [779, 174] width 107 height 22
type input "4.8"
type input "70.625"
type input "4.79"
type input "70.56367432150313"
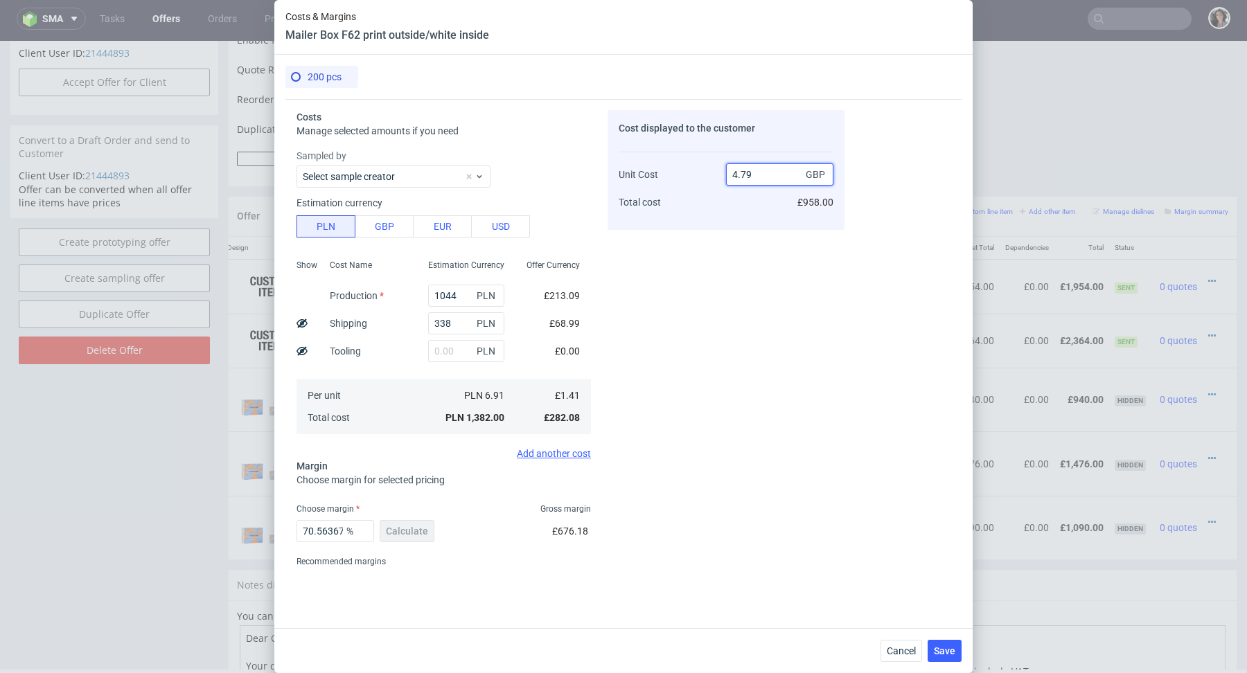
drag, startPoint x: 742, startPoint y: 173, endPoint x: 764, endPoint y: 173, distance: 21.5
click at [764, 173] on input "4.79" at bounding box center [779, 174] width 107 height 22
type input "4.79"
click at [953, 660] on button "Save" at bounding box center [944, 651] width 34 height 22
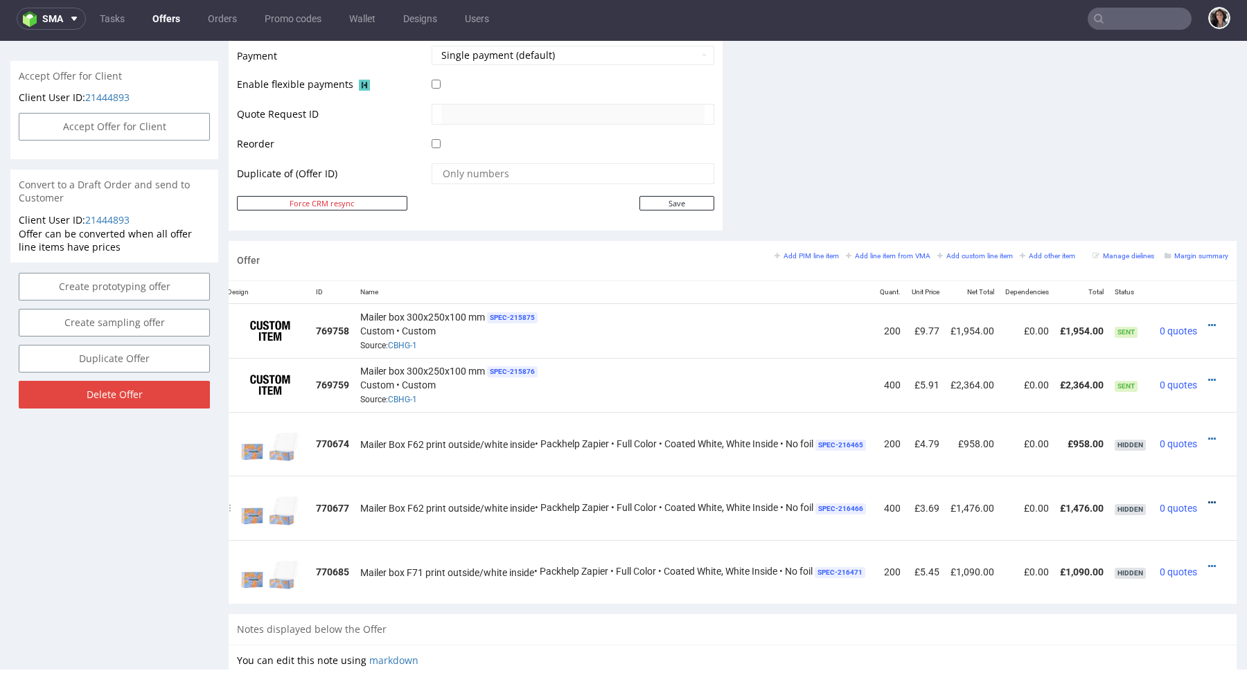
click at [1208, 500] on icon at bounding box center [1212, 503] width 8 height 10
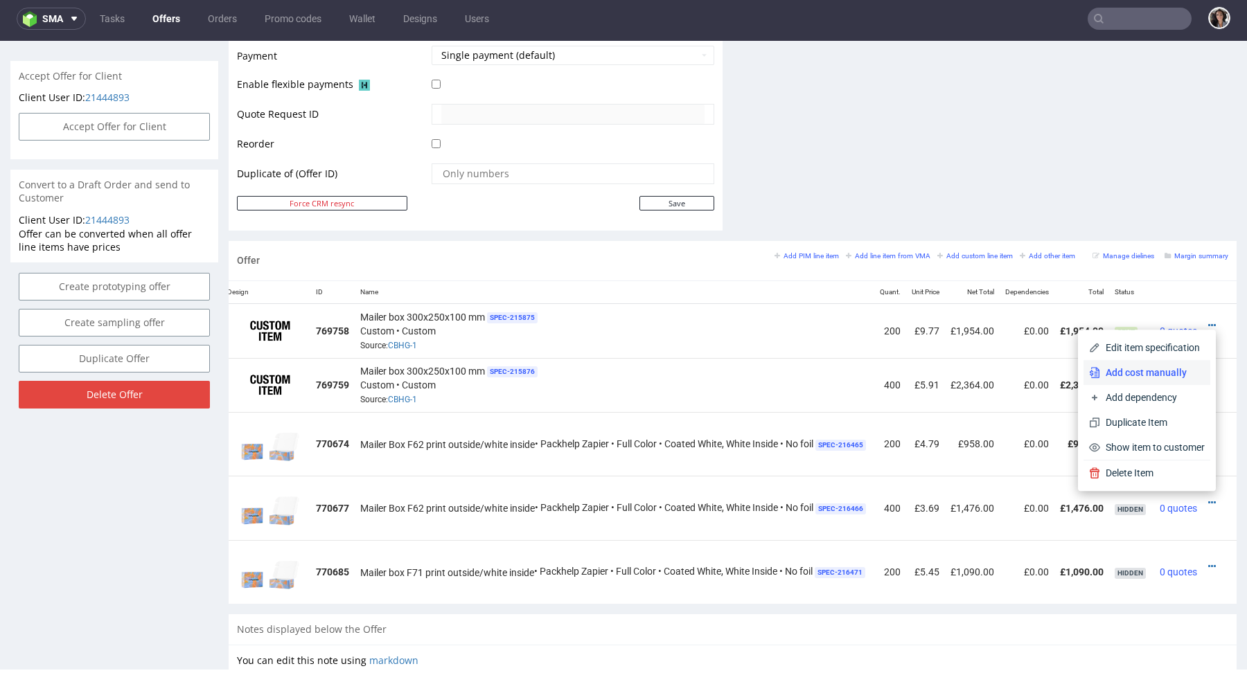
click at [1141, 374] on span "Add cost manually" at bounding box center [1152, 373] width 105 height 14
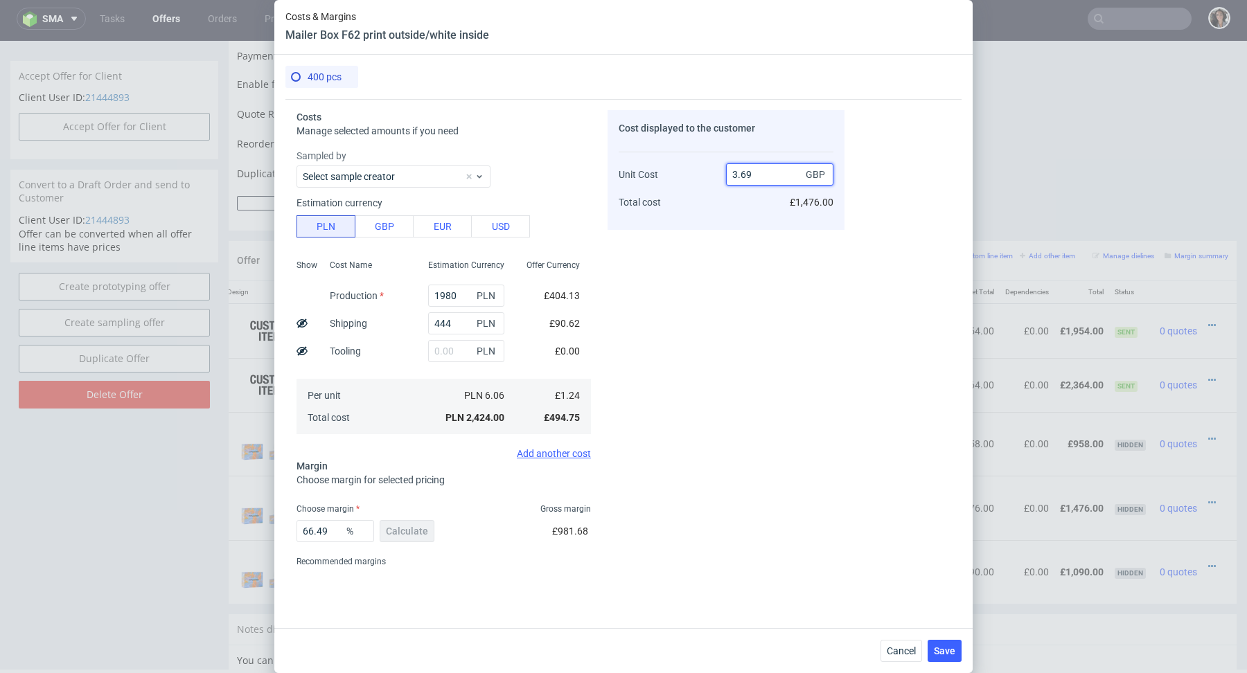
drag, startPoint x: 742, startPoint y: 172, endPoint x: 754, endPoint y: 172, distance: 11.8
click at [754, 172] on input "3.69" at bounding box center [779, 174] width 107 height 22
type input "3.72"
type input "66.66666666666666"
type input "3.75"
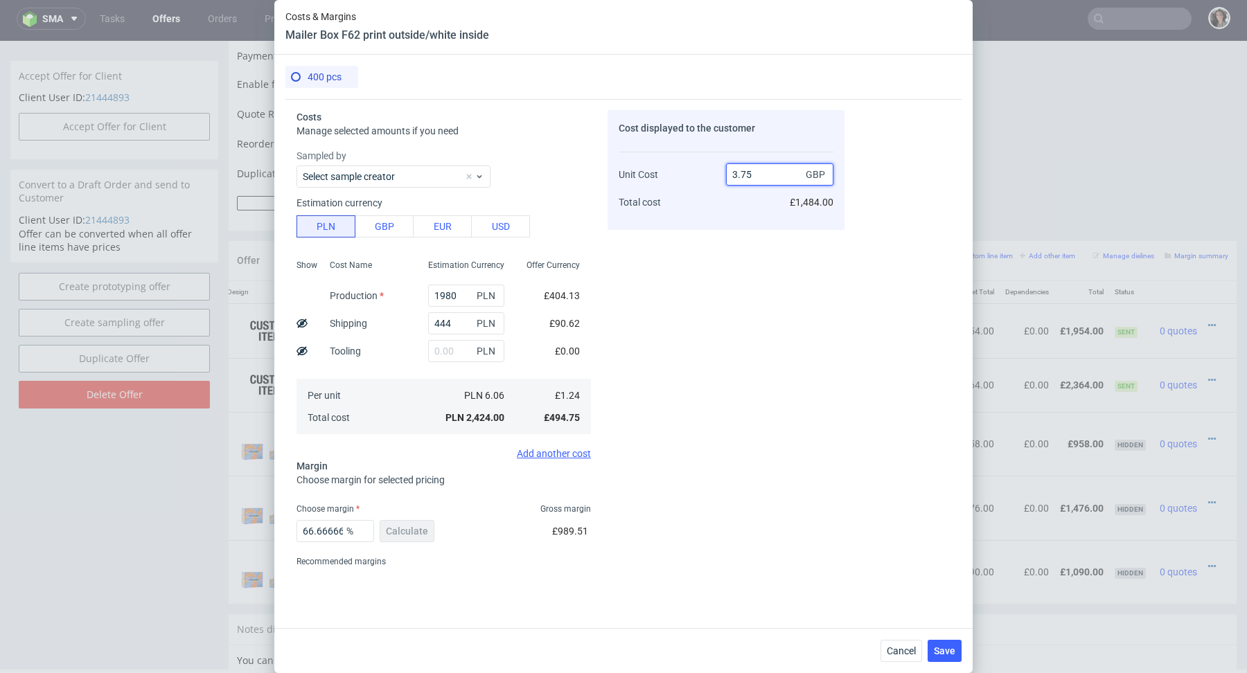
type input "66.93333333333334"
type input "3.74"
click at [698, 249] on div "Cost displayed to the customer Unit Cost Total cost 3.74 GBP £1,496.00" at bounding box center [725, 341] width 237 height 463
click at [942, 655] on span "Save" at bounding box center [944, 651] width 21 height 10
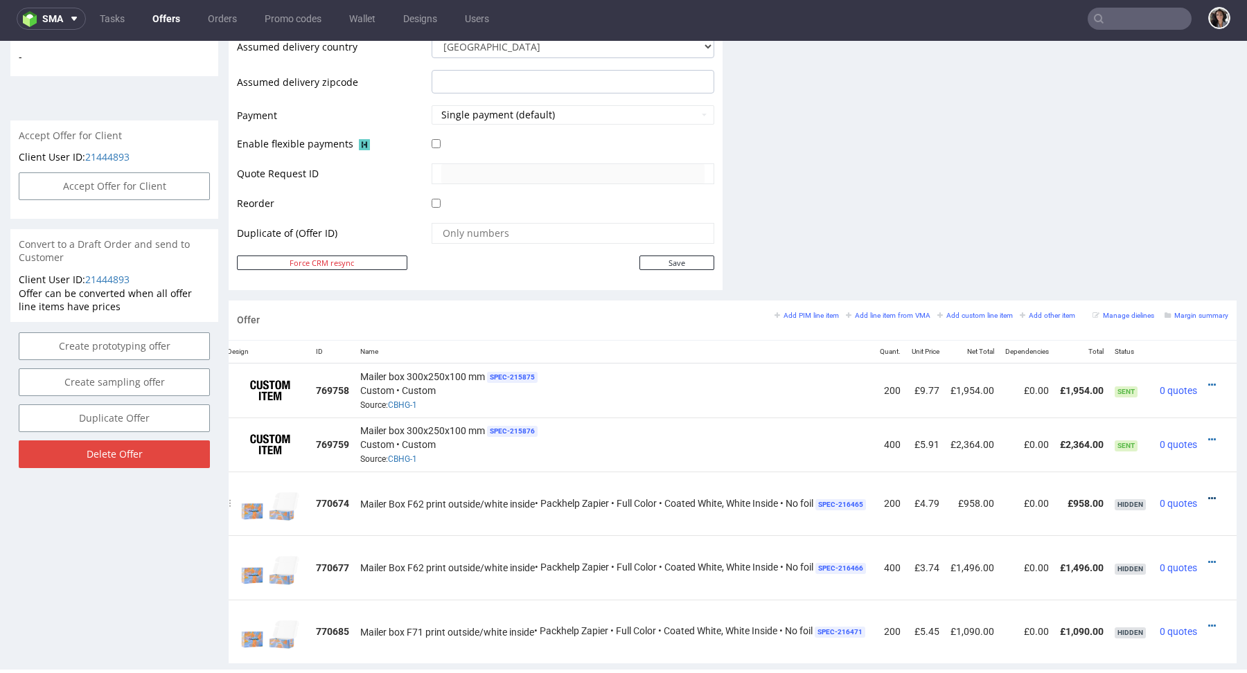
click at [1208, 495] on icon at bounding box center [1212, 499] width 8 height 10
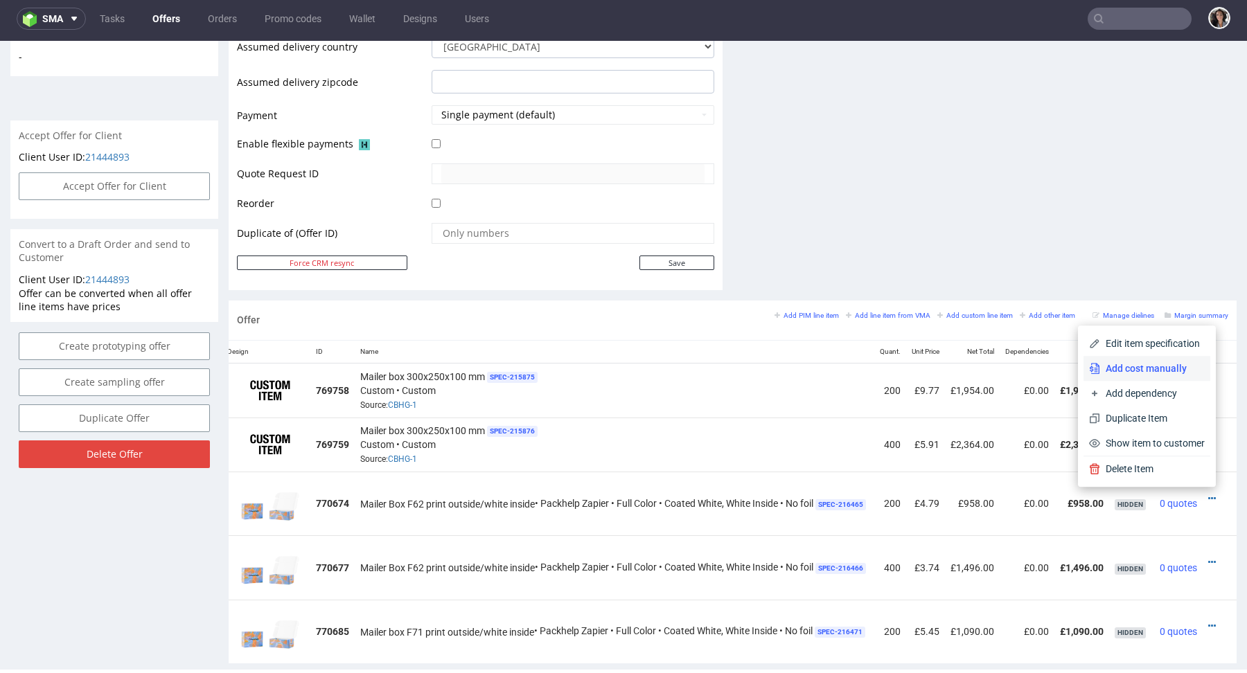
click at [1128, 364] on span "Add cost manually" at bounding box center [1152, 369] width 105 height 14
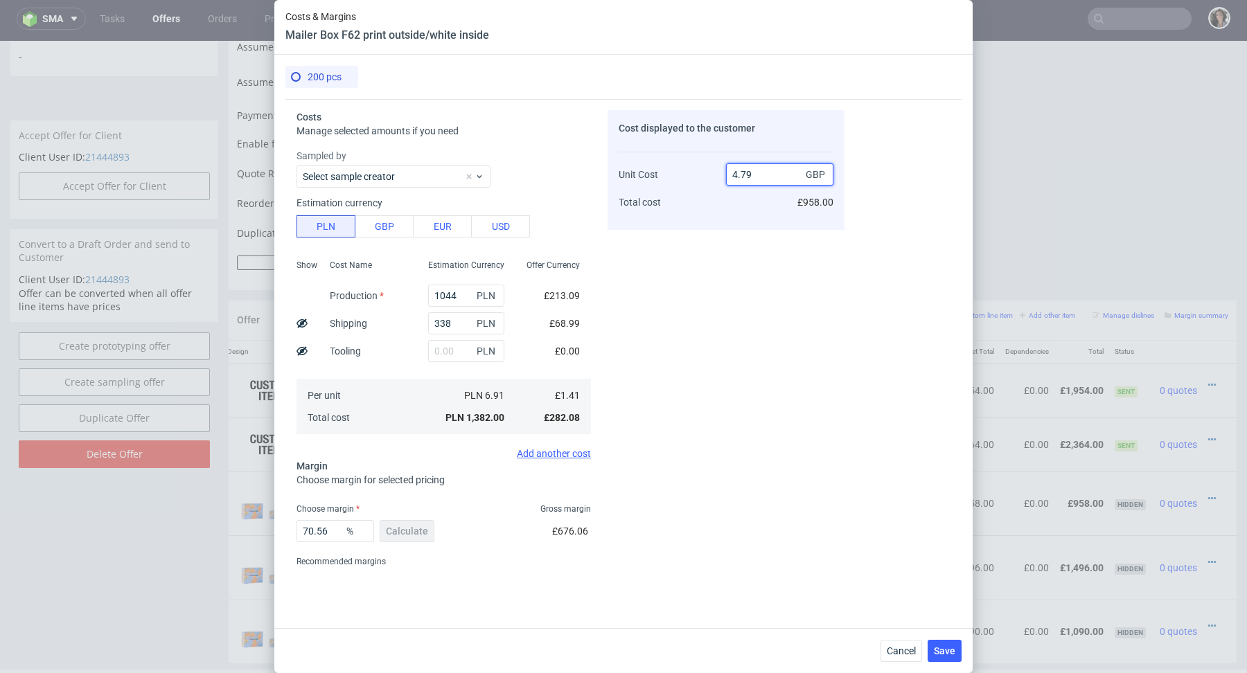
drag, startPoint x: 740, startPoint y: 174, endPoint x: 753, endPoint y: 176, distance: 12.6
click at [753, 176] on input "4.79" at bounding box center [779, 174] width 107 height 22
type input "4.83"
type input "70.80745341614907"
type input "4.83"
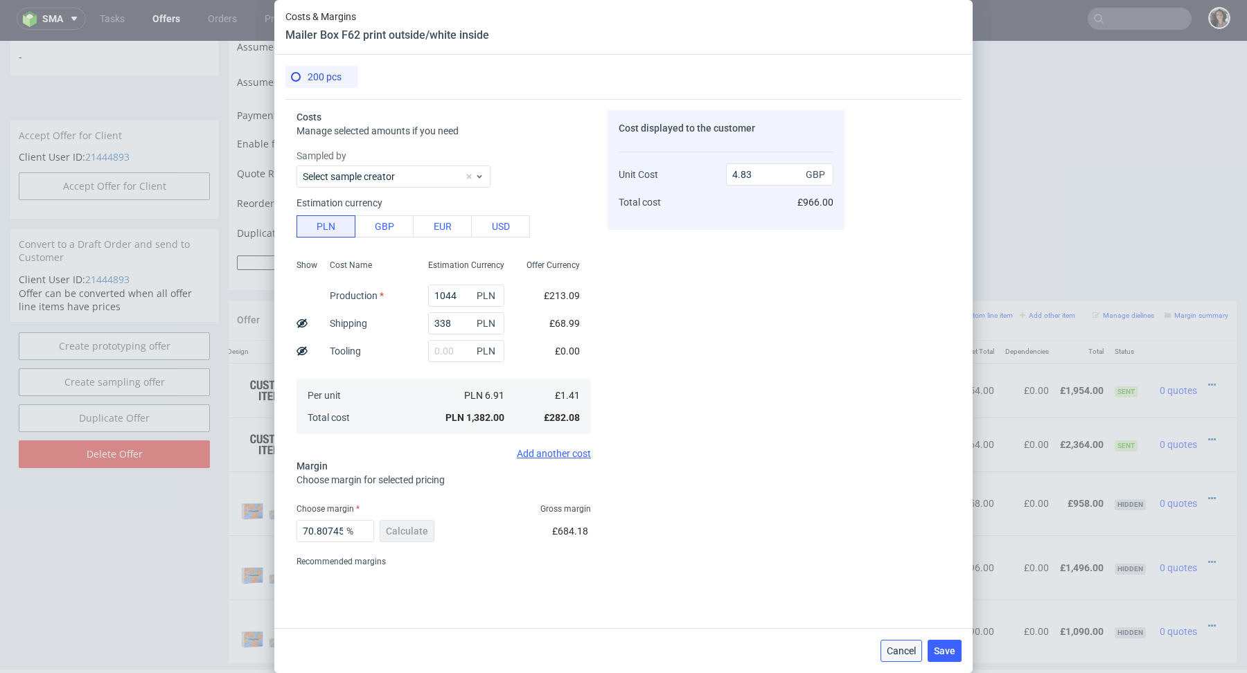
click at [916, 653] on span "Cancel" at bounding box center [901, 651] width 29 height 10
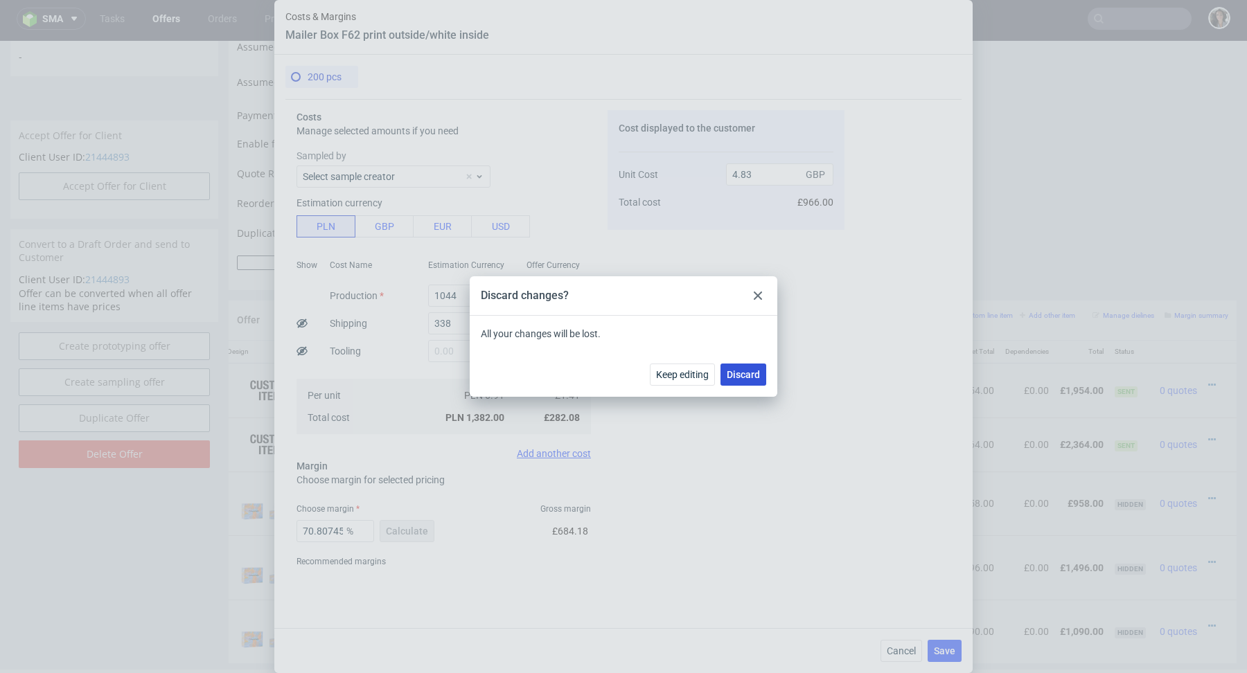
click at [742, 368] on button "Discard" at bounding box center [743, 375] width 46 height 22
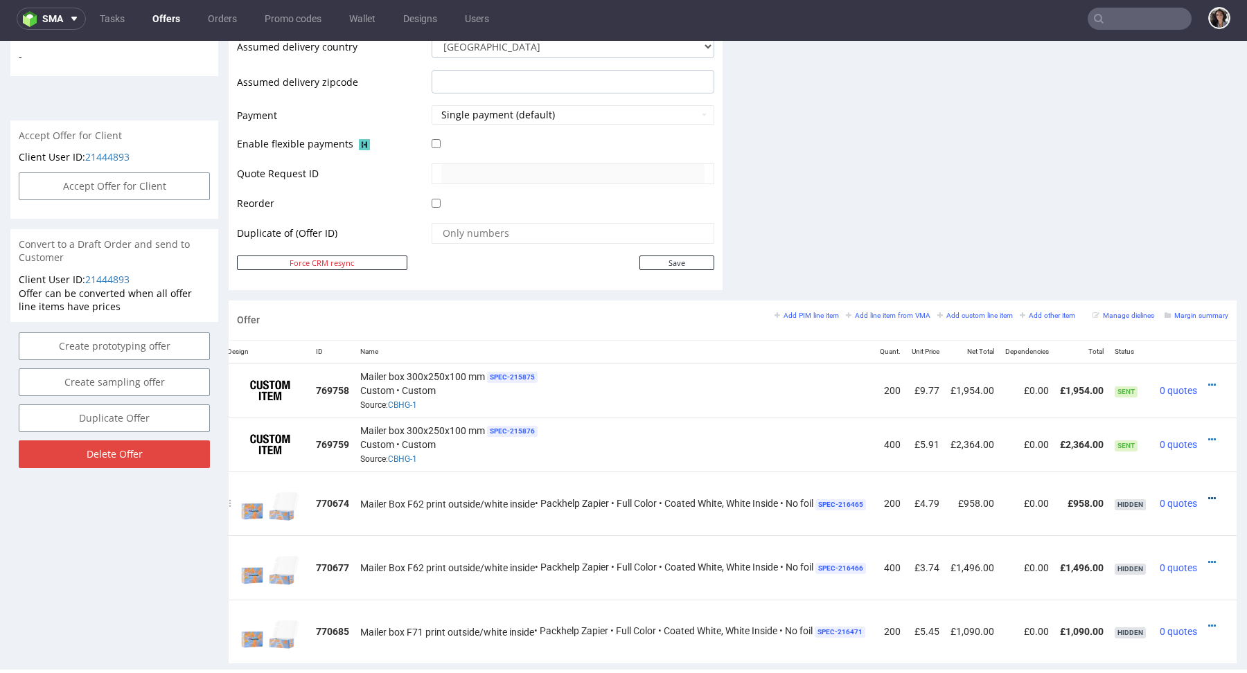
click at [1208, 495] on icon at bounding box center [1212, 499] width 8 height 10
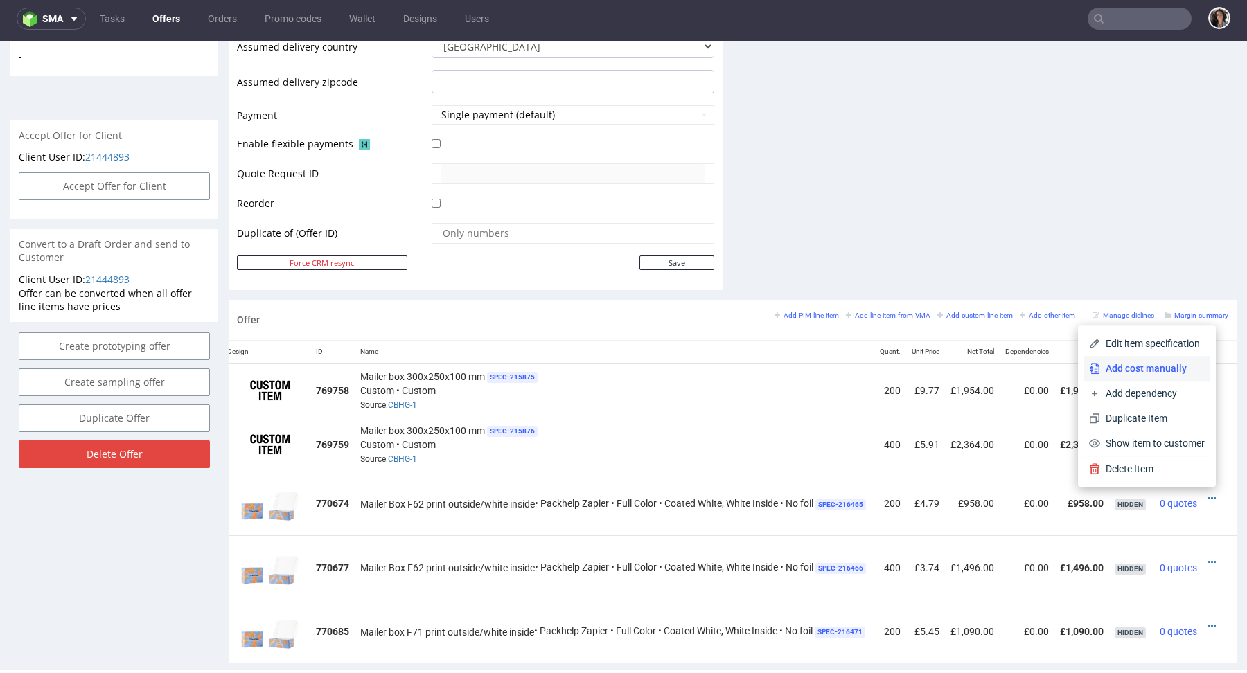
click at [1157, 371] on span "Add cost manually" at bounding box center [1152, 369] width 105 height 14
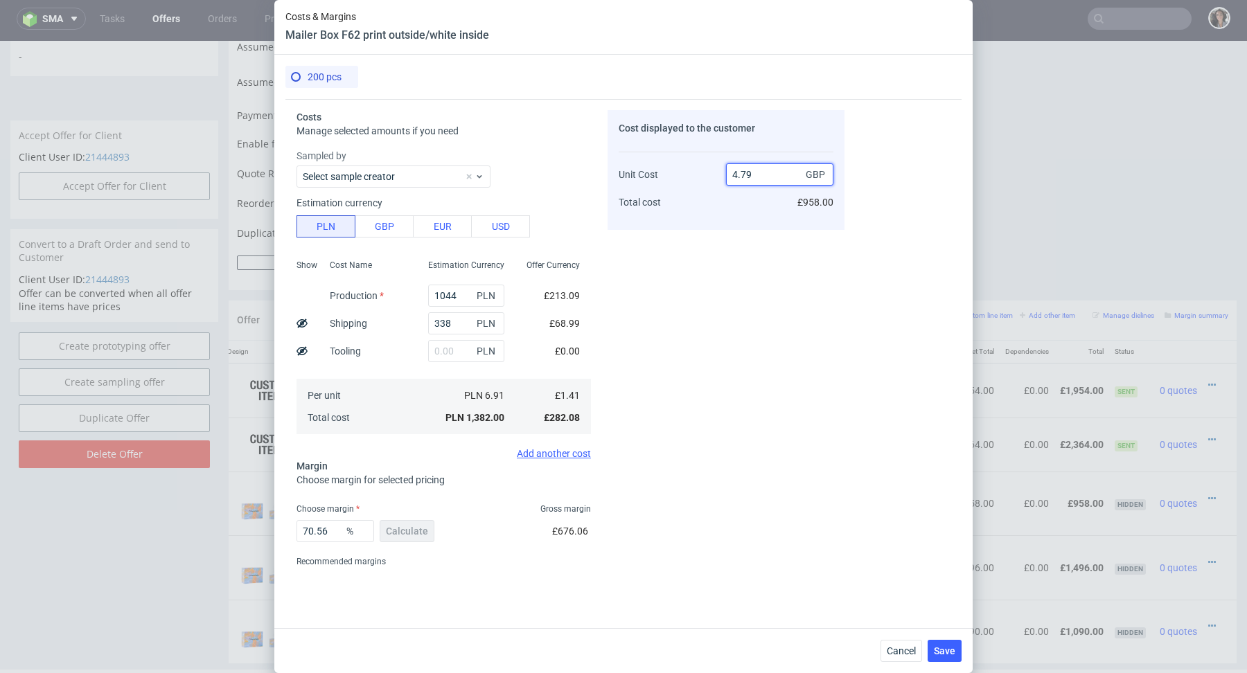
drag, startPoint x: 739, startPoint y: 175, endPoint x: 761, endPoint y: 175, distance: 22.2
click at [761, 175] on input "4.79" at bounding box center [779, 174] width 107 height 22
type input "4.89"
type input "71.16564417177914"
type input "4.91"
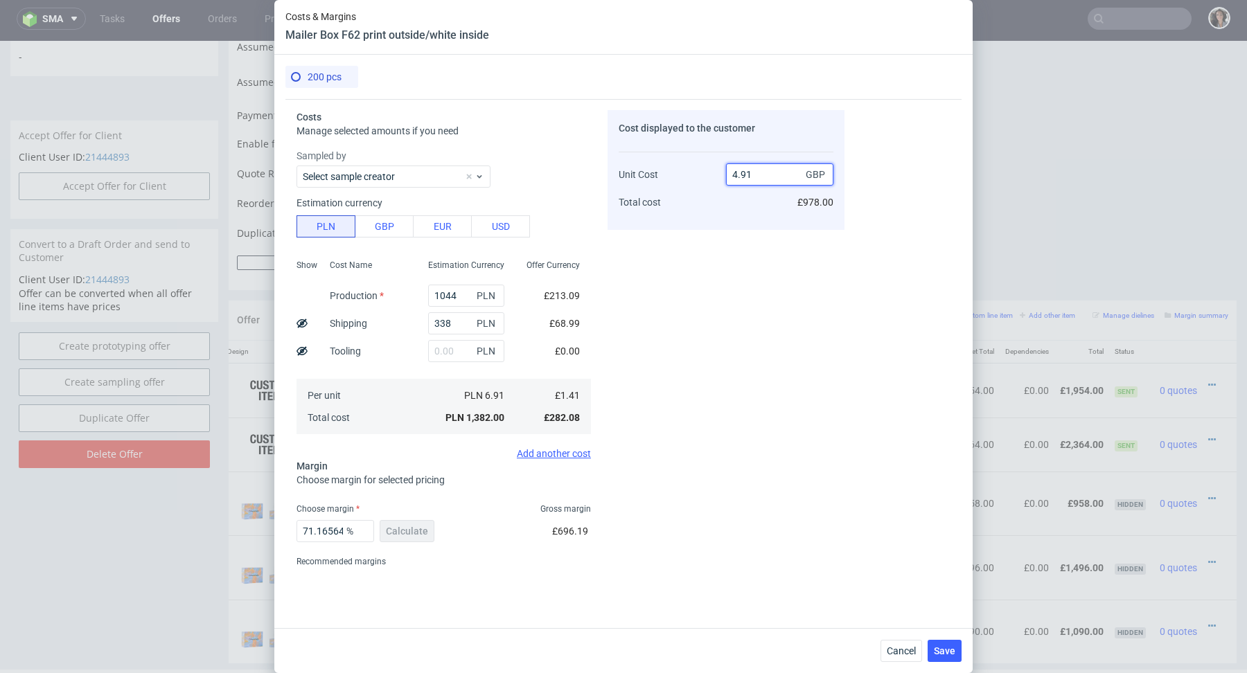
type input "71.28309572301426"
type input "4.95"
type input "71.51515151515152"
type input "4.91"
type input "71.28309572301426"
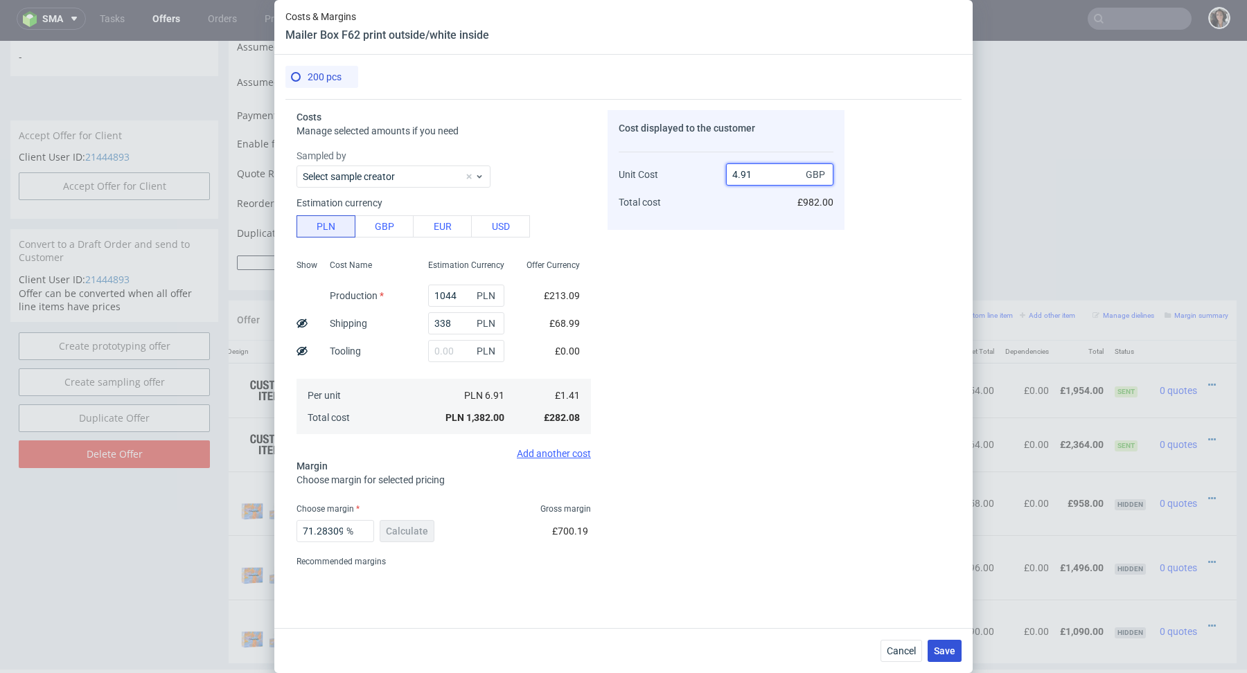
type input "4.91"
click at [951, 652] on span "Save" at bounding box center [944, 651] width 21 height 10
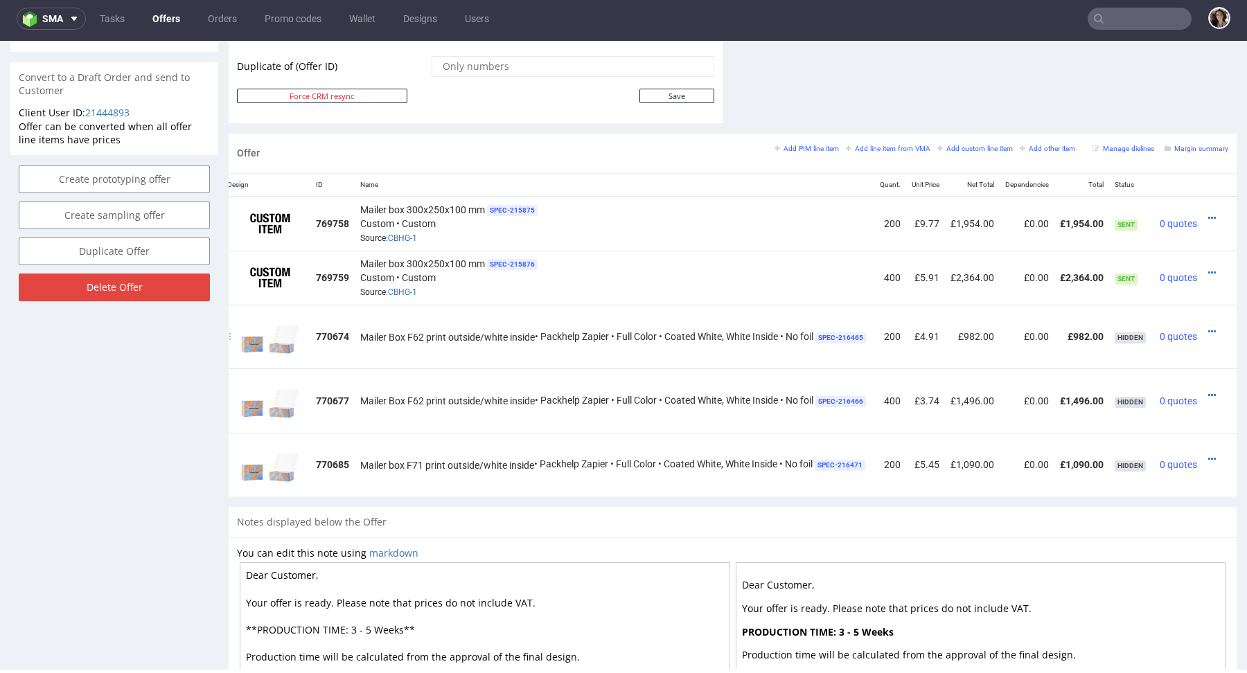
click at [1208, 326] on div at bounding box center [1215, 332] width 15 height 14
click at [1208, 327] on icon at bounding box center [1212, 332] width 8 height 10
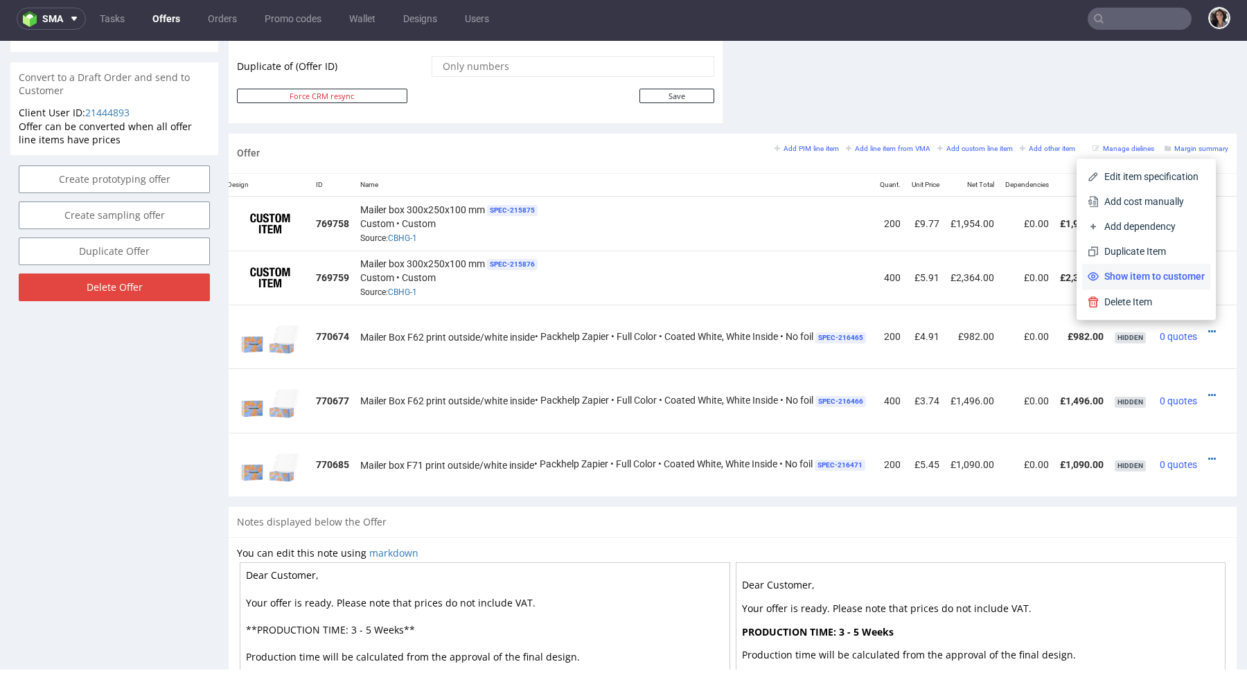
click at [1135, 274] on span "Show item to customer" at bounding box center [1151, 276] width 106 height 14
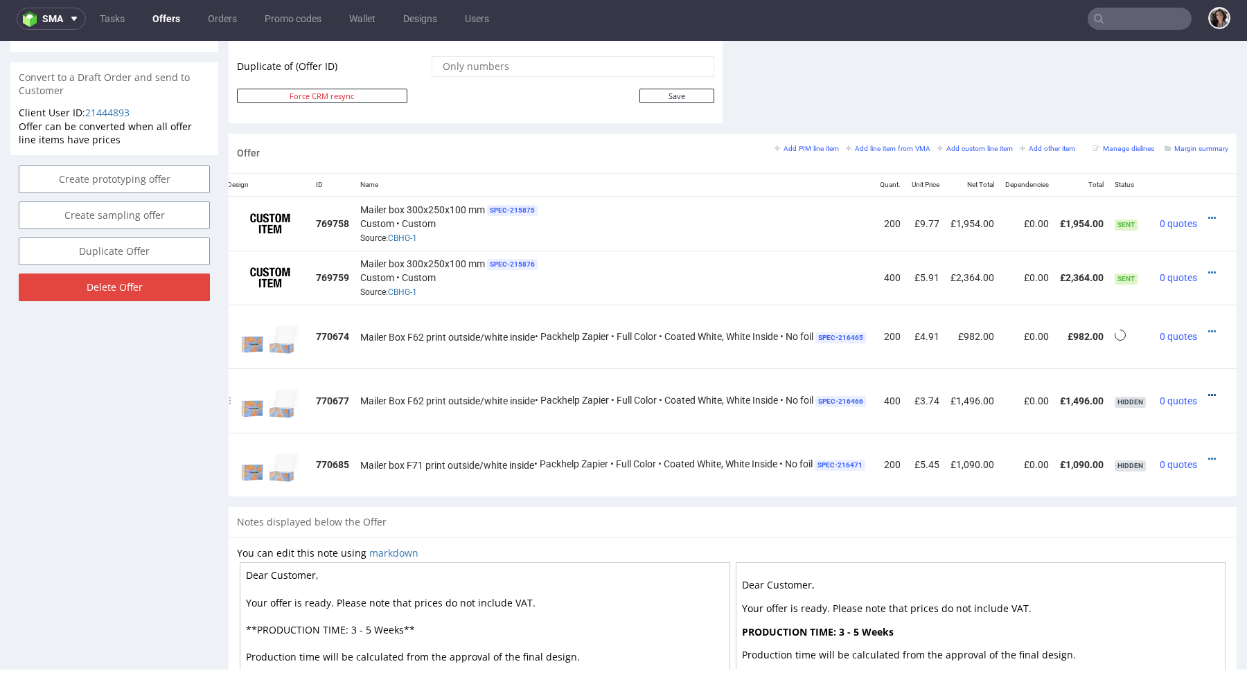
click at [1208, 396] on icon at bounding box center [1212, 396] width 8 height 10
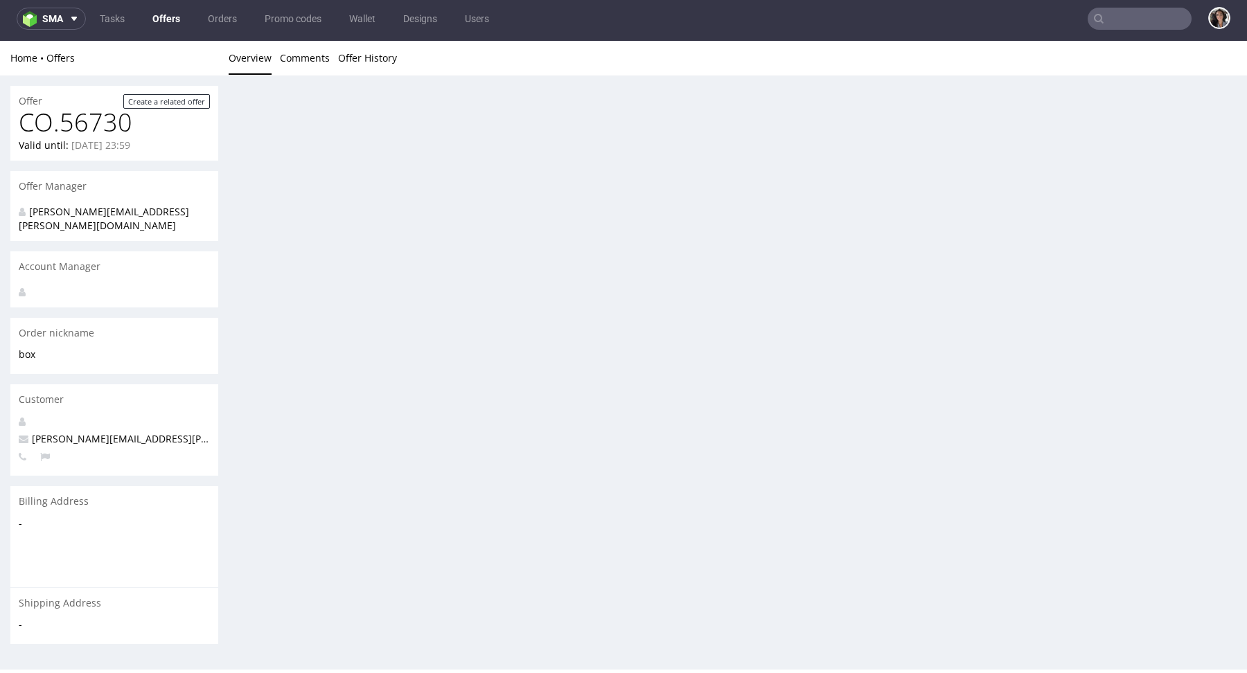
scroll to position [0, 0]
click at [1165, 335] on div "Offer Create a related offer CO.56730 Valid until: September 18, 2025 23:59 Off…" at bounding box center [623, 417] width 1247 height 684
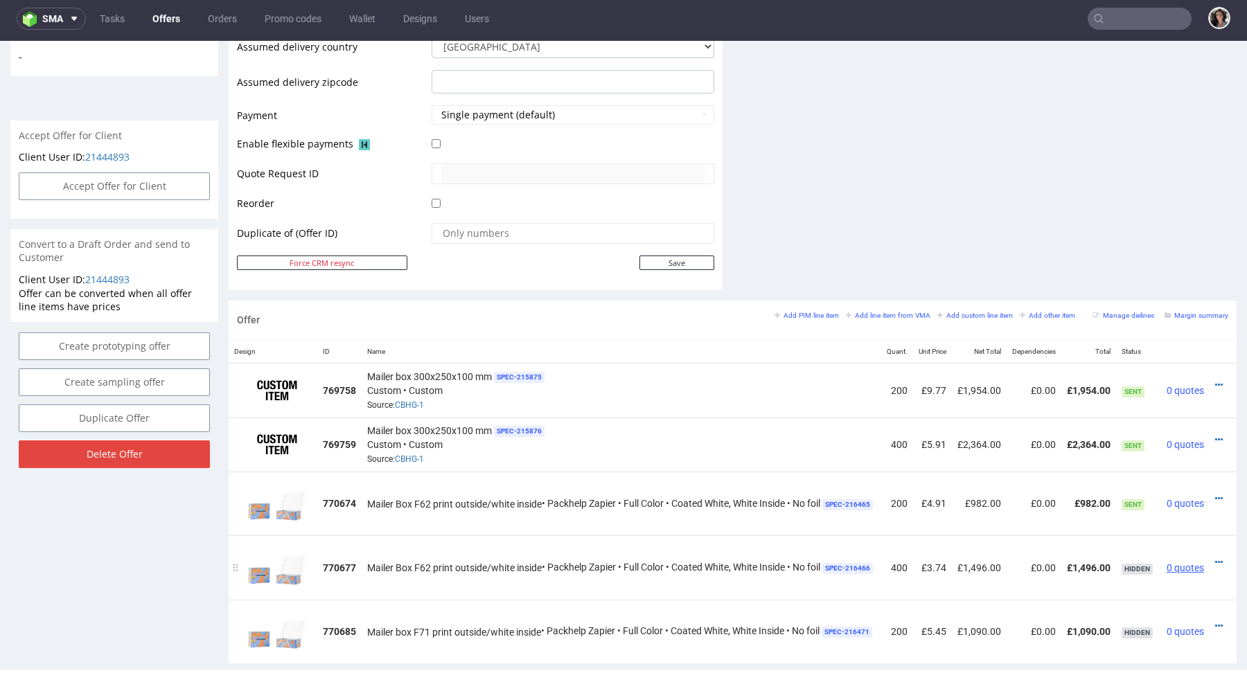
scroll to position [0, 30]
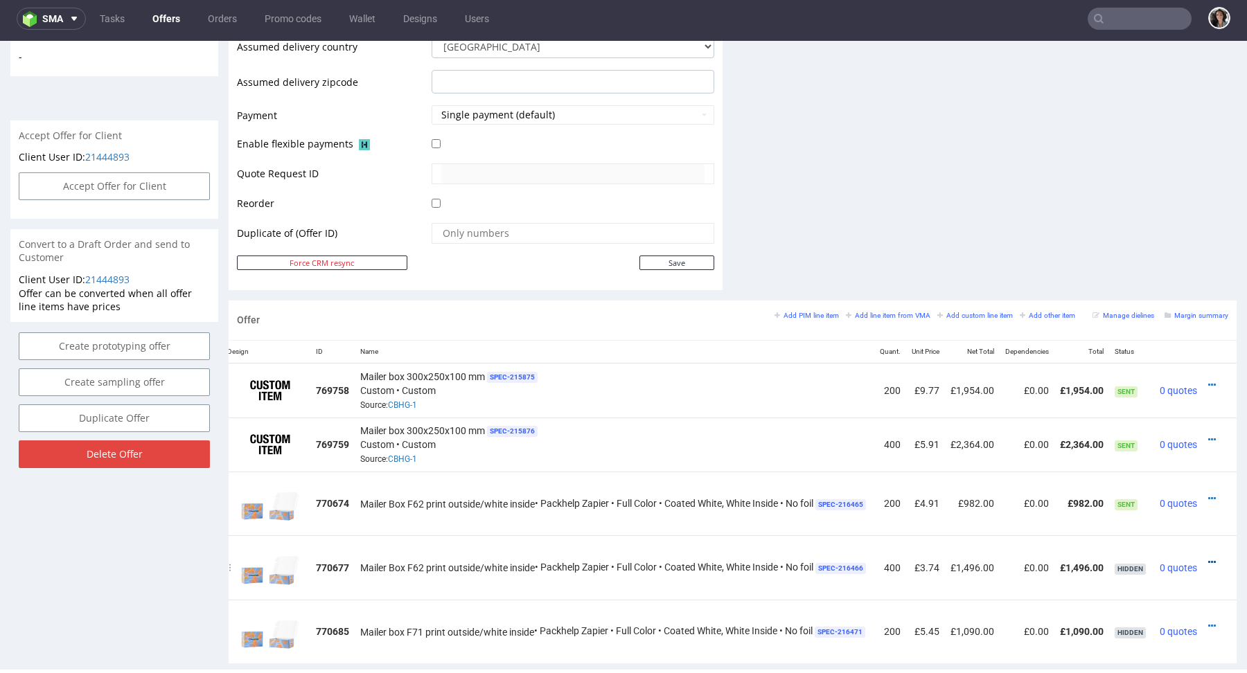
click at [1208, 561] on icon at bounding box center [1212, 563] width 8 height 10
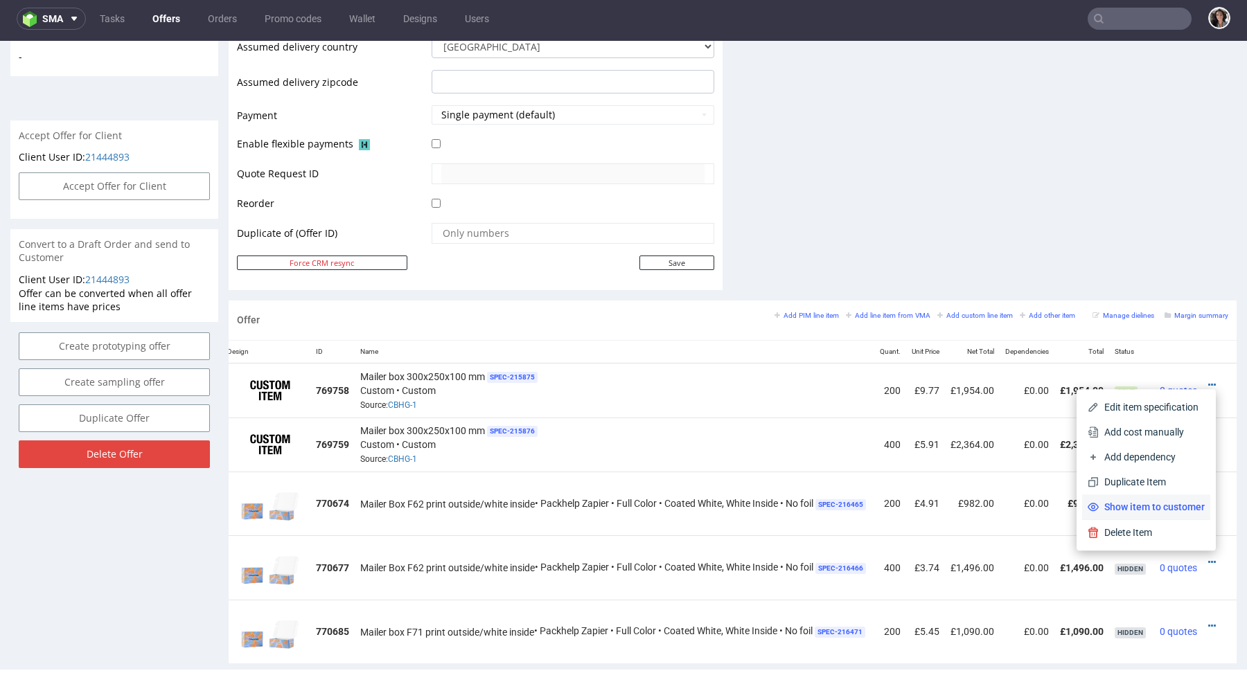
click at [1186, 508] on span "Show item to customer" at bounding box center [1151, 507] width 106 height 14
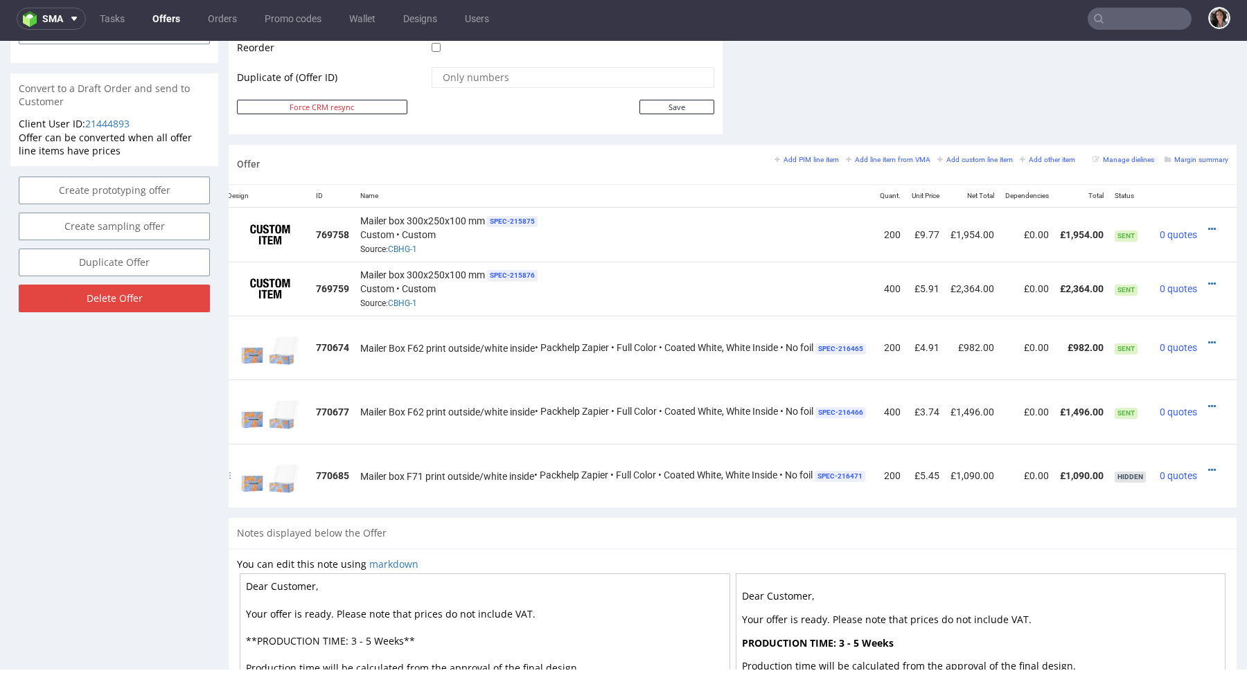
click at [1208, 465] on div at bounding box center [1215, 470] width 15 height 14
click at [1208, 466] on icon at bounding box center [1212, 470] width 8 height 10
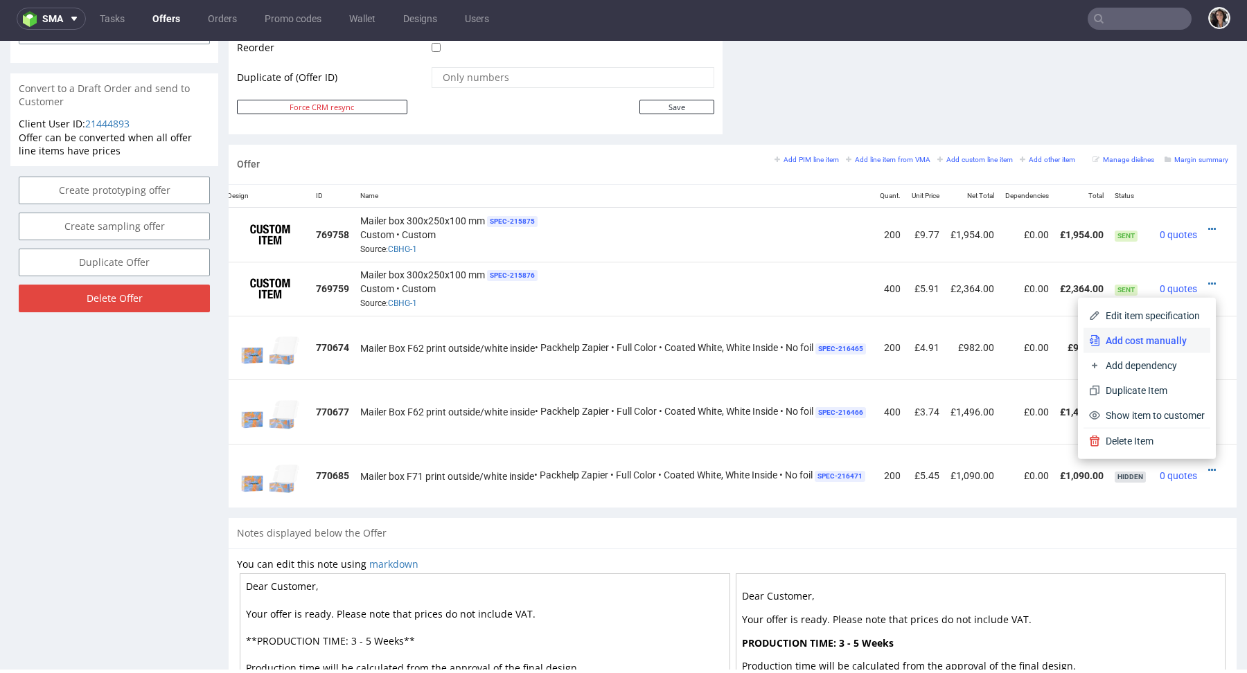
click at [1160, 343] on span "Add cost manually" at bounding box center [1152, 341] width 105 height 14
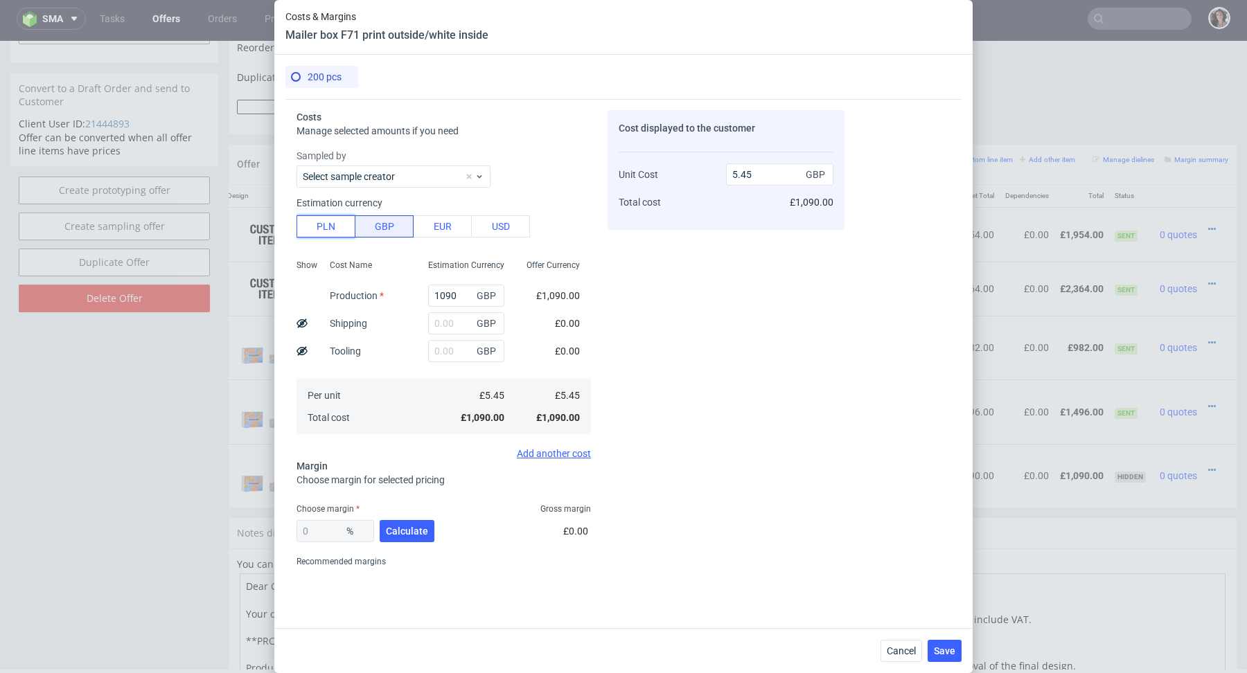
click at [325, 222] on button "PLN" at bounding box center [325, 226] width 59 height 22
type input "1.11"
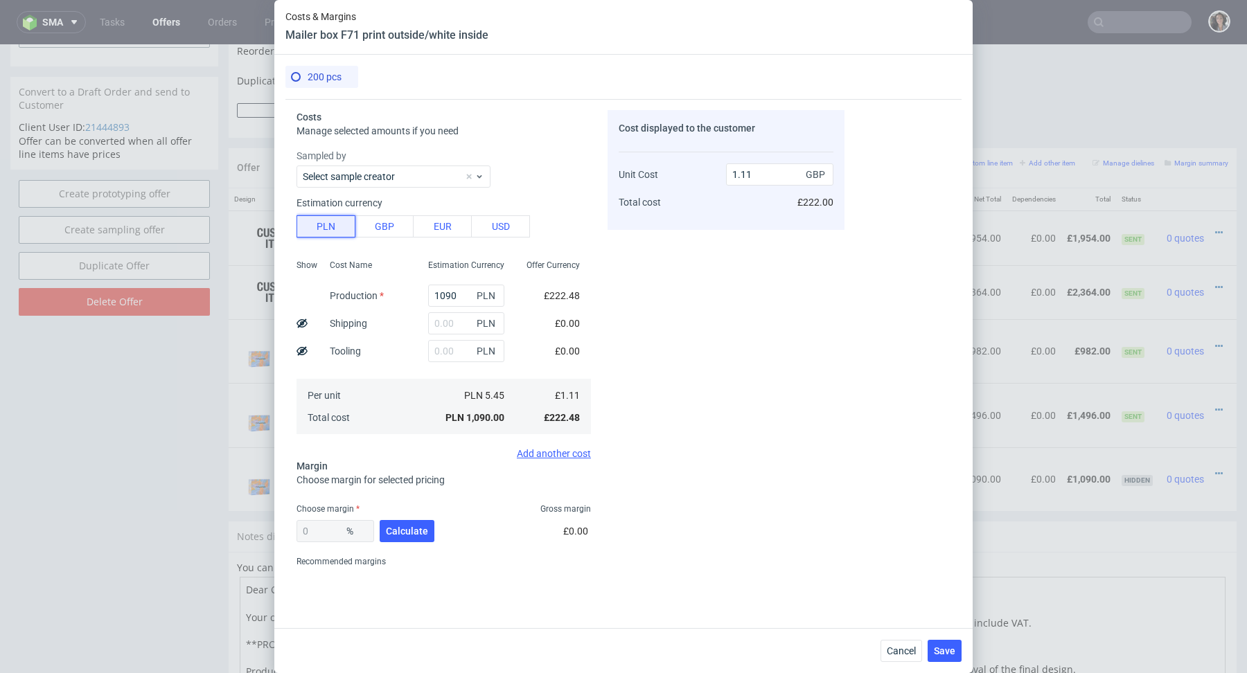
scroll to position [0, 30]
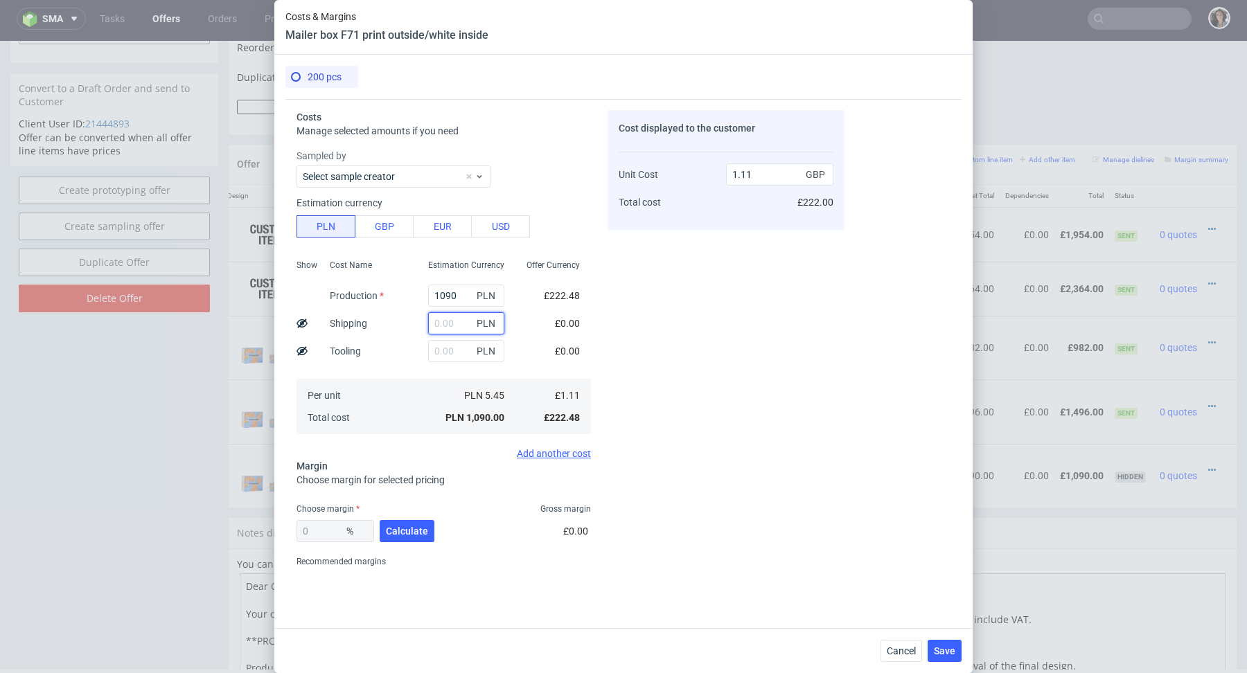
click at [453, 322] on input "text" at bounding box center [466, 323] width 76 height 22
paste input "331,2"
type input "331.2"
click at [460, 303] on input "1090" at bounding box center [466, 296] width 76 height 22
type input "1.45"
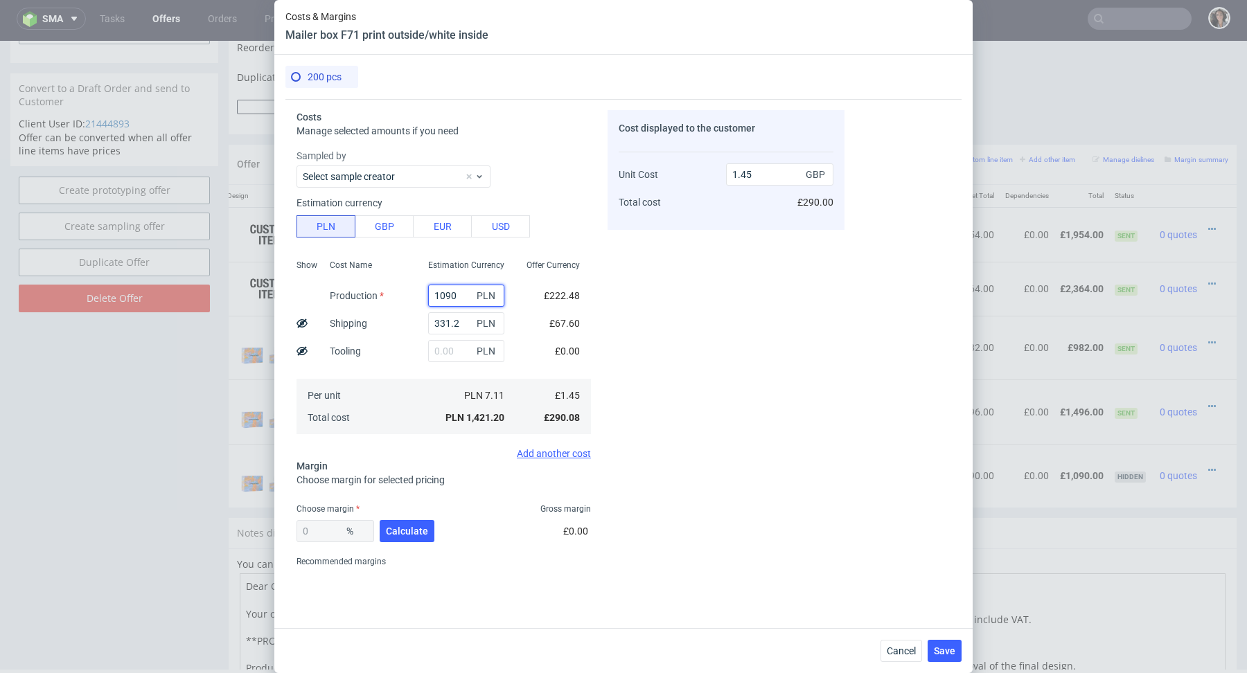
click at [460, 303] on input "1090" at bounding box center [466, 296] width 76 height 22
type input "0.34"
paste input "808,8"
type input "808.8"
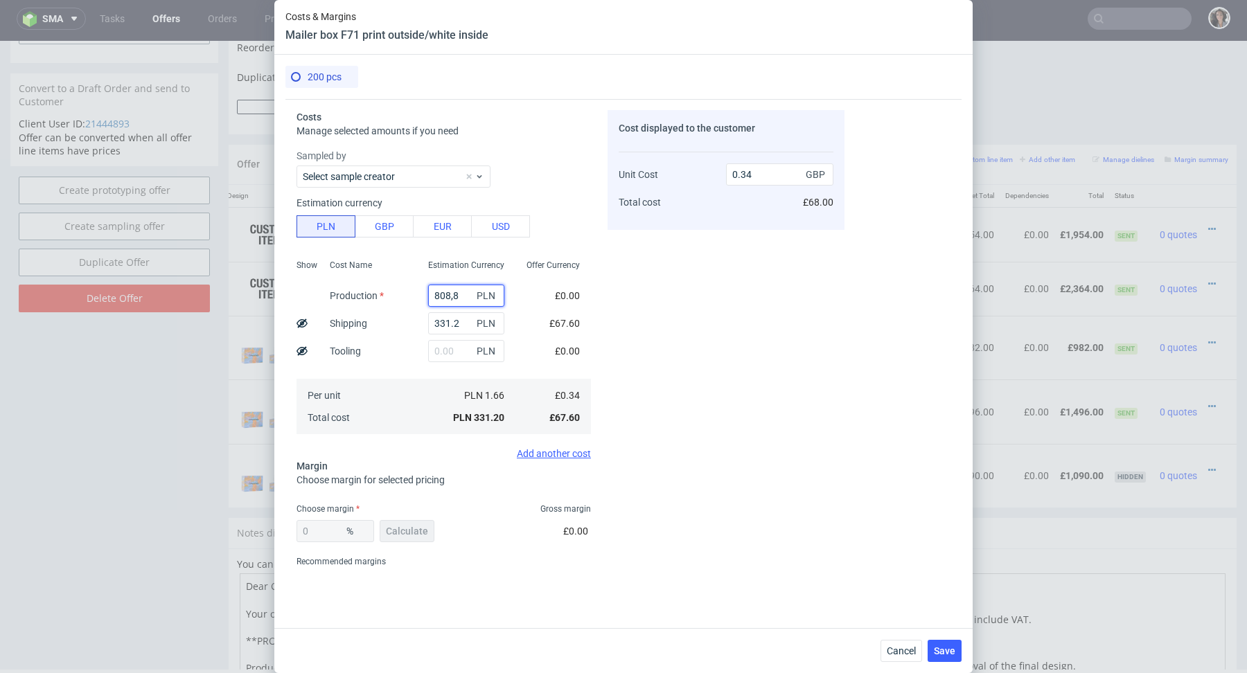
type input "1.17"
type input "808.8"
click at [399, 531] on span "Calculate" at bounding box center [407, 531] width 42 height 10
type input "48.13"
drag, startPoint x: 769, startPoint y: 177, endPoint x: 700, endPoint y: 177, distance: 69.3
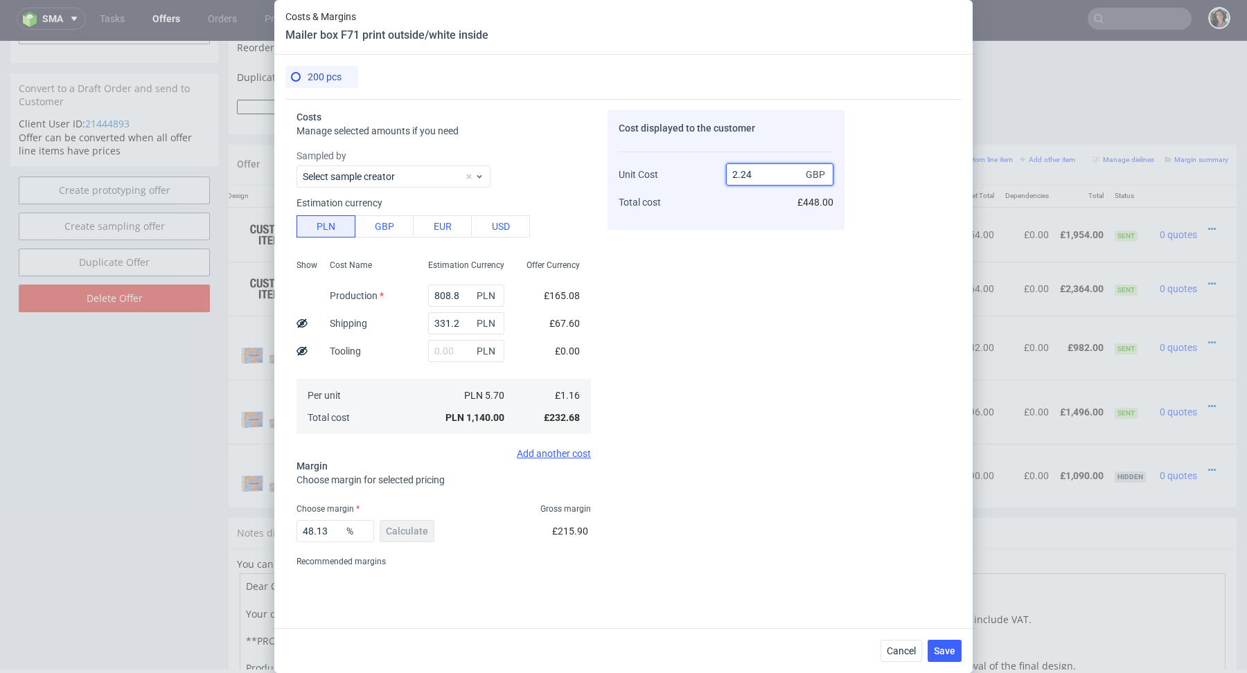
click at [700, 177] on div "Unit Cost Total cost 2.24 GBP £448.00" at bounding box center [726, 182] width 215 height 73
type input "6"
type input "80.66666666666666"
type input "6.02.1"
type input "NaN"
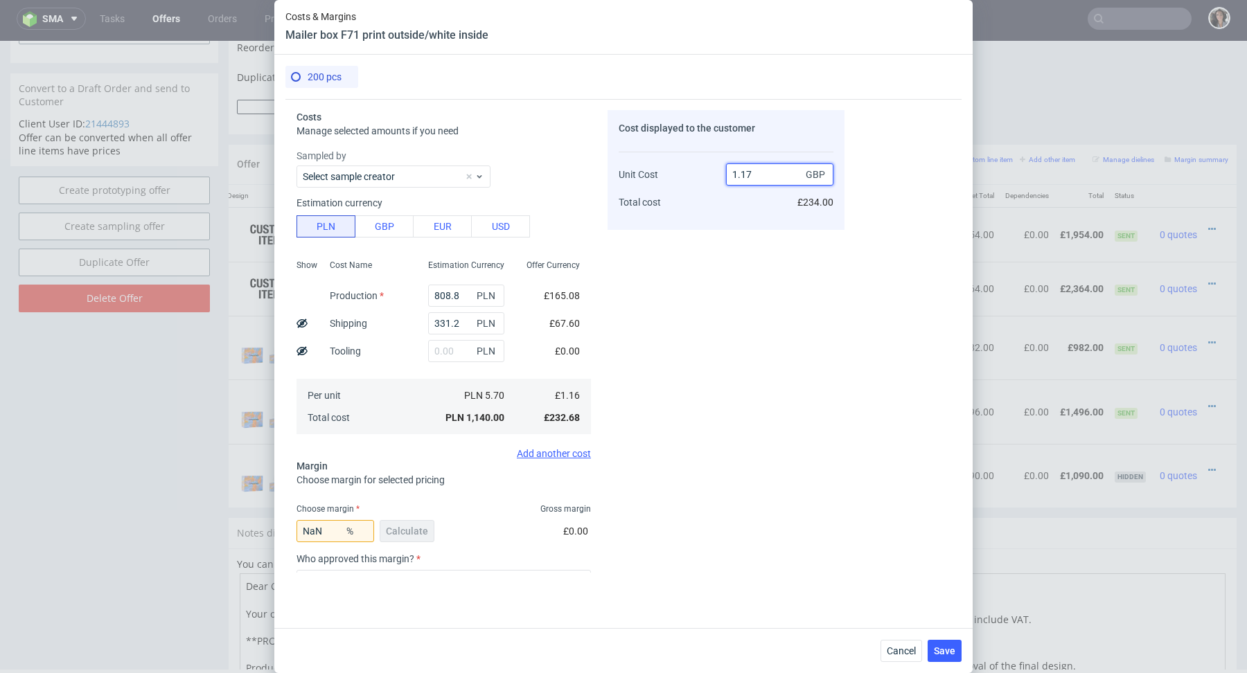
drag, startPoint x: 772, startPoint y: 175, endPoint x: 697, endPoint y: 175, distance: 74.1
click at [697, 175] on div "Unit Cost Total cost 1.17 GBP £234.00" at bounding box center [726, 182] width 215 height 73
type input "6"
type input "80.66666666666666"
type input "6.02.1"
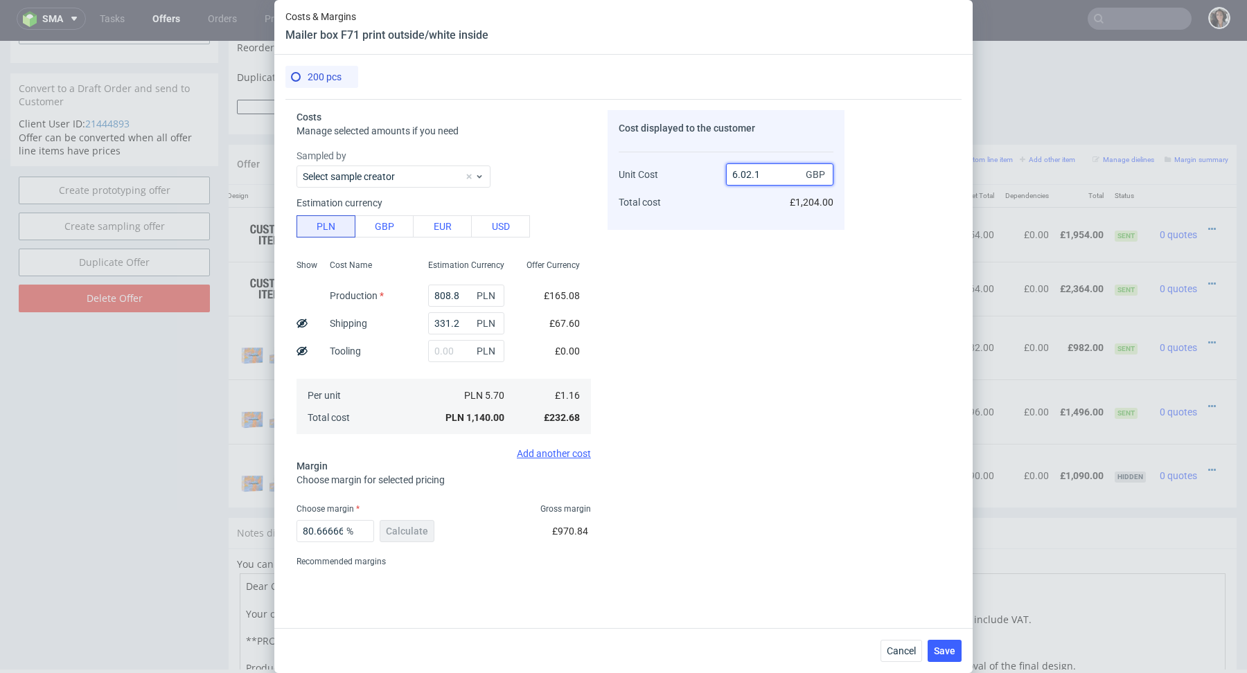
type input "NaN"
type input "1"
type input "-Infinity"
type input "6.1"
type input "80.98360655737706"
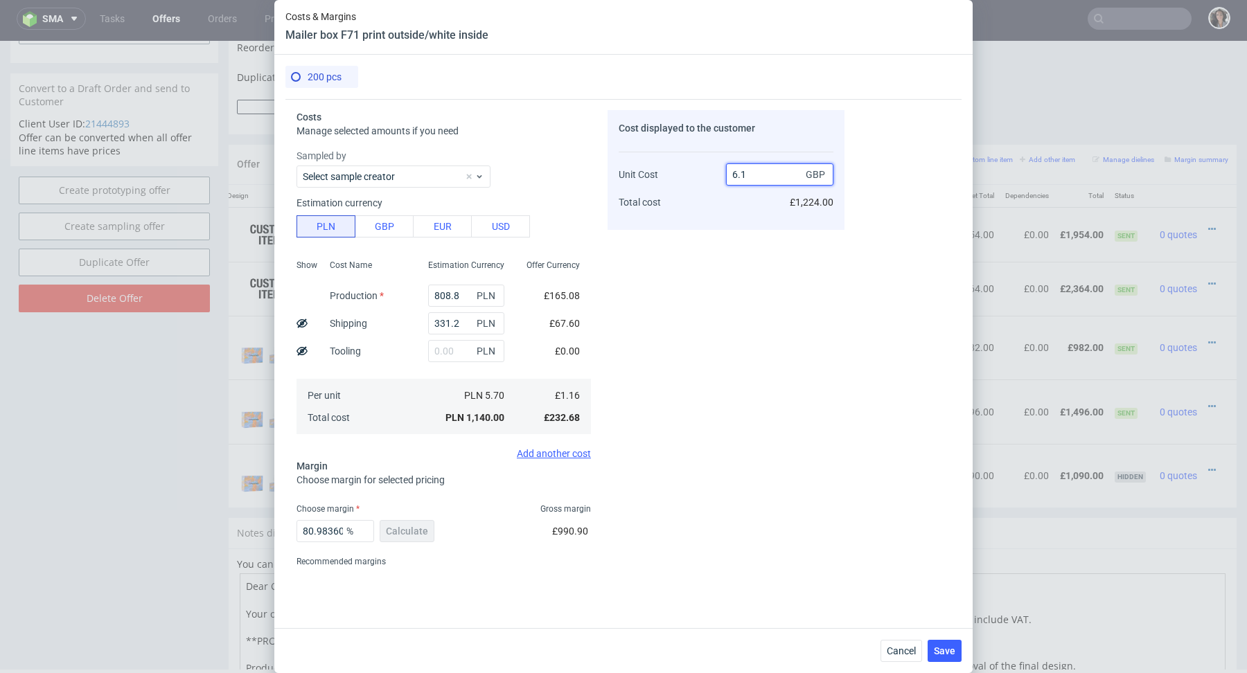
type input "6.14"
type input "81.10749185667753"
type input "6.15"
type input "81.13821138211382"
type input "6.17"
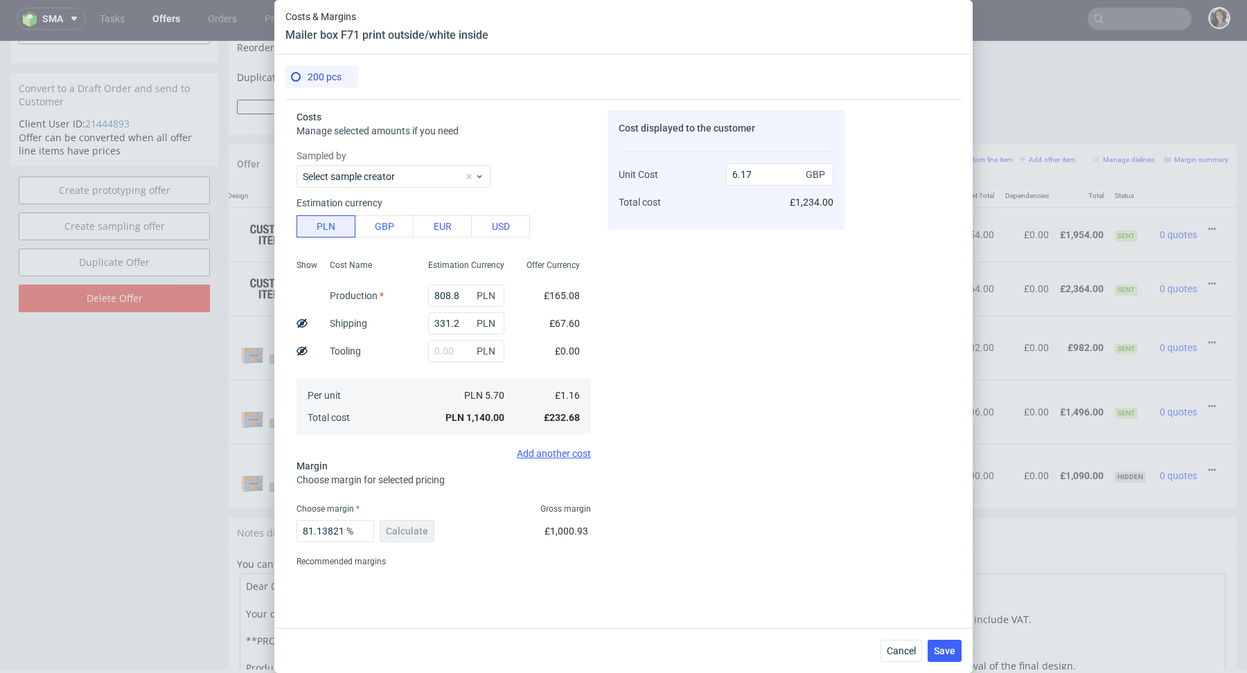
click at [953, 665] on div "Cancel Save" at bounding box center [623, 650] width 698 height 45
click at [951, 655] on span "Save" at bounding box center [944, 651] width 21 height 10
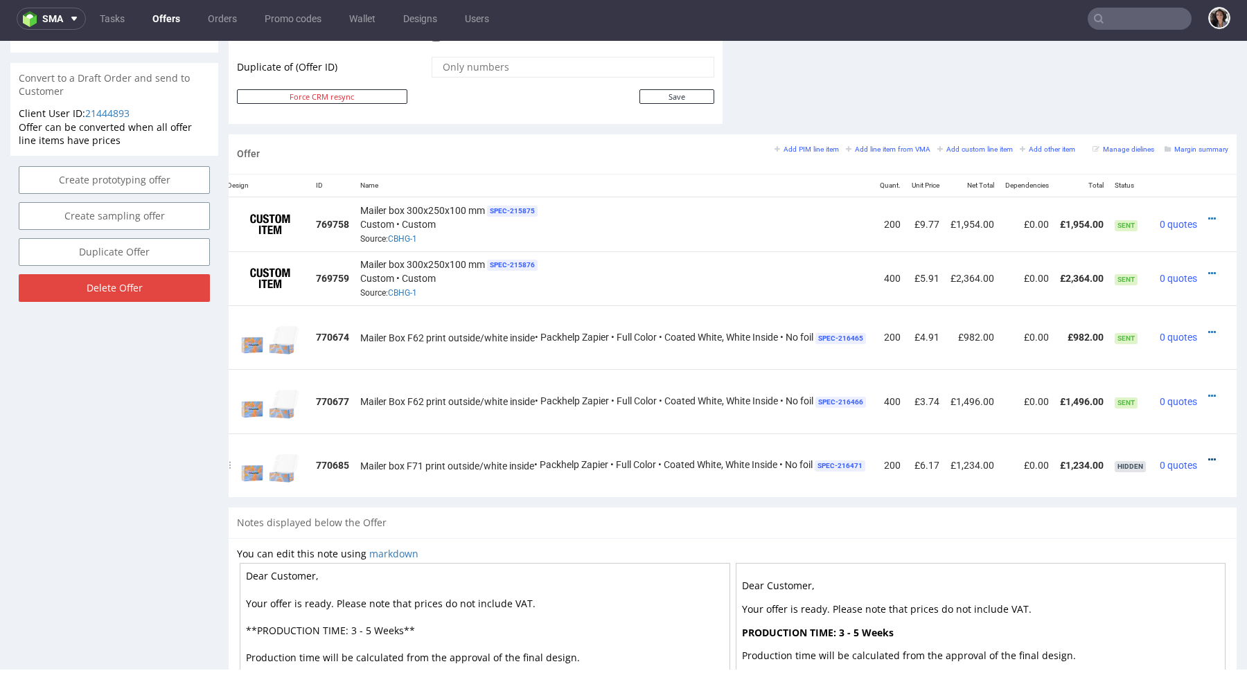
click at [1208, 456] on icon at bounding box center [1212, 460] width 8 height 10
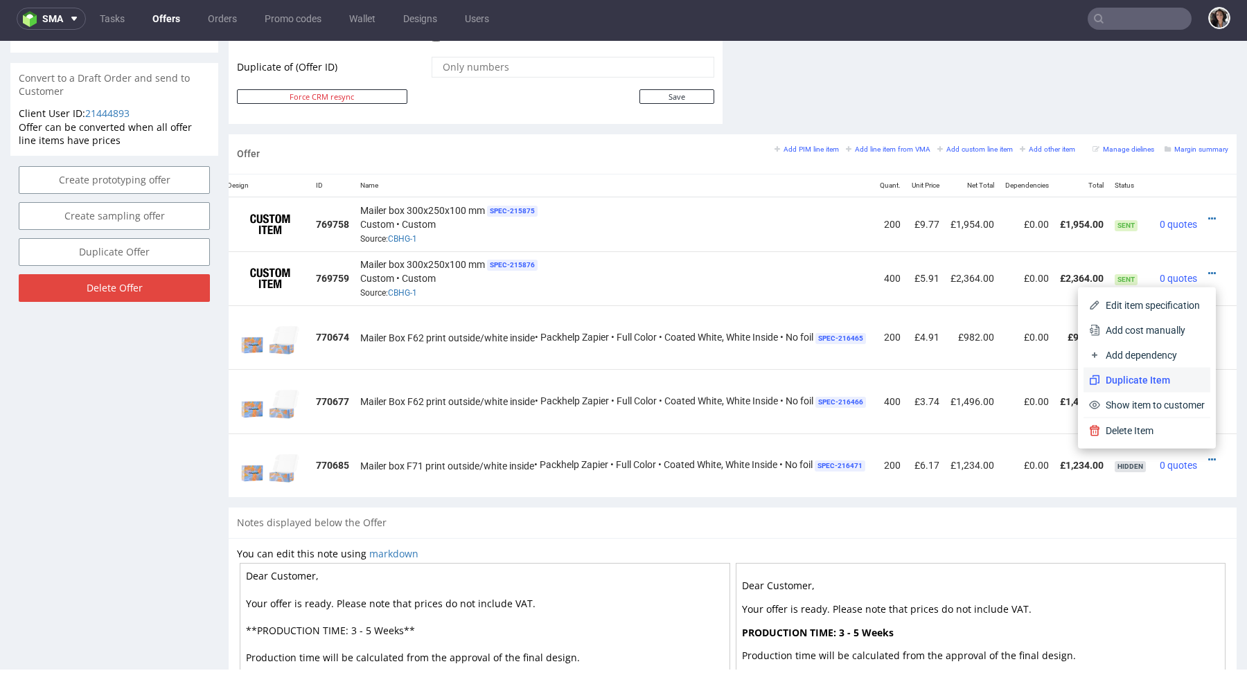
click at [1159, 374] on span "Duplicate Item" at bounding box center [1152, 380] width 105 height 14
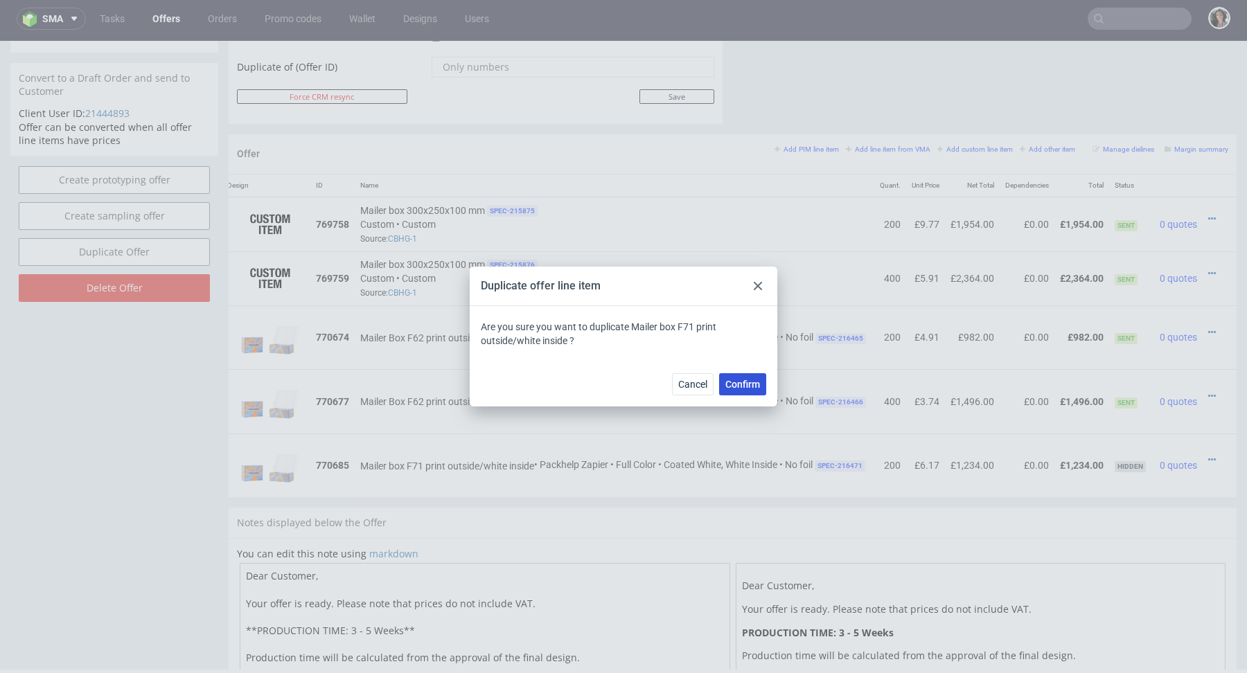
click at [738, 389] on span "Confirm" at bounding box center [742, 385] width 35 height 10
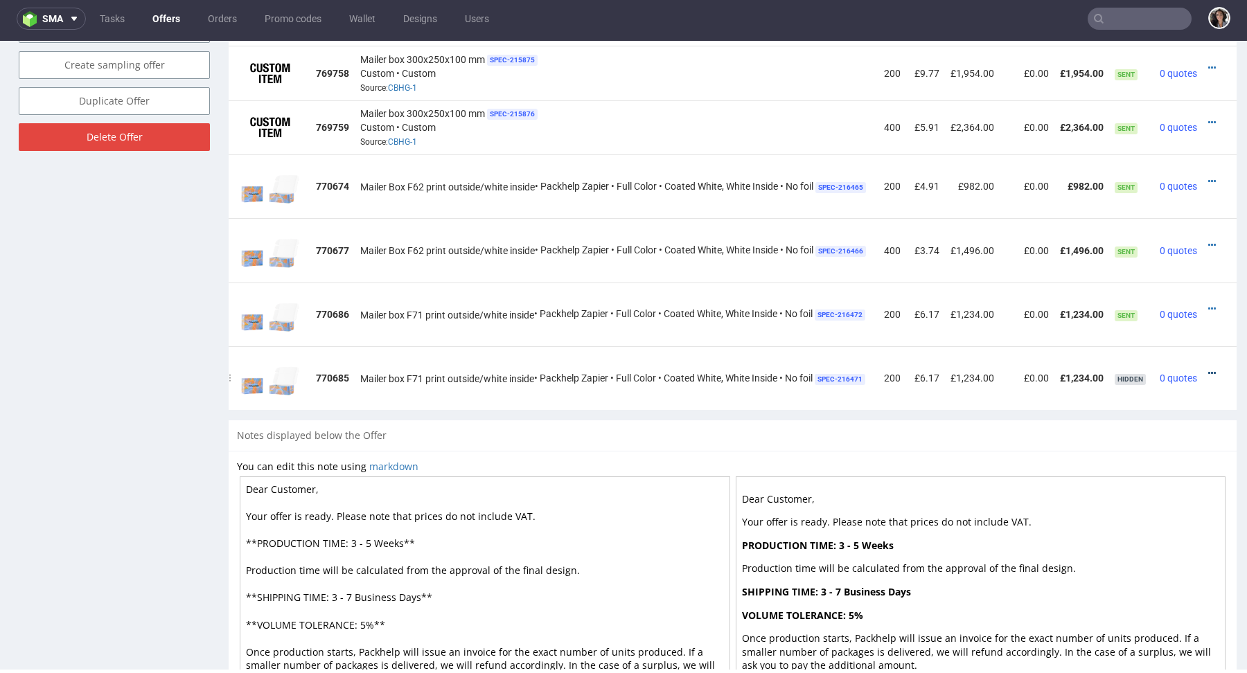
click at [1208, 369] on icon at bounding box center [1212, 373] width 8 height 10
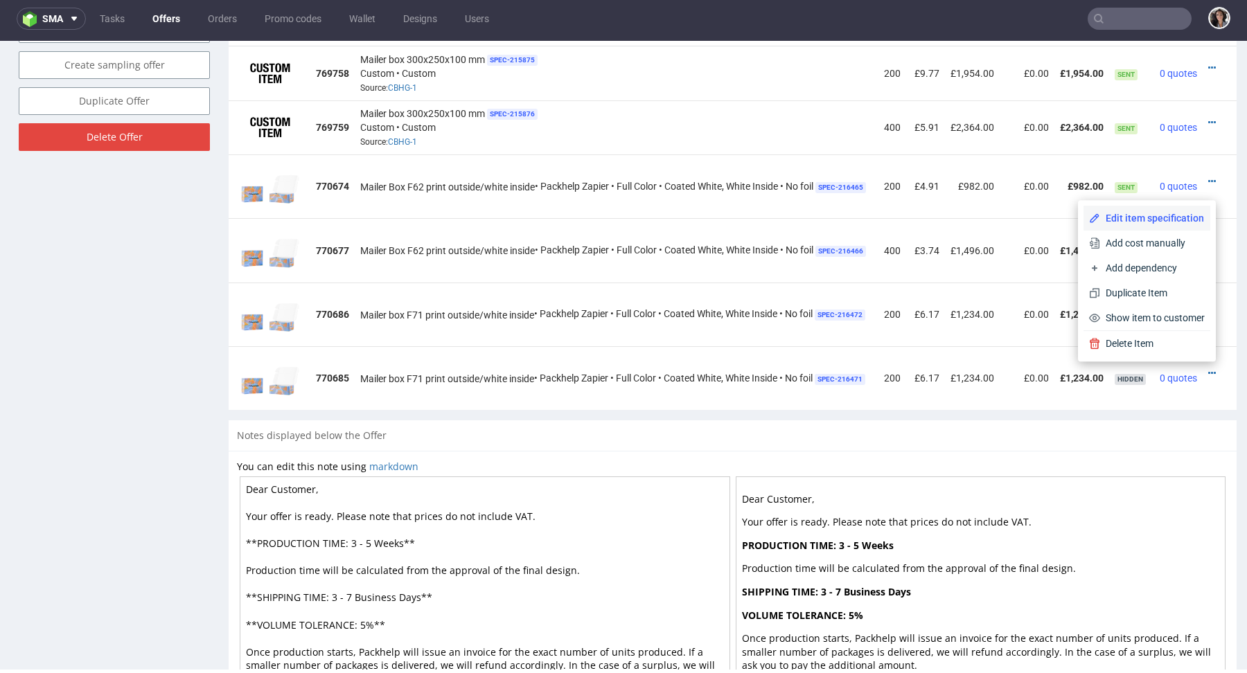
click at [1135, 220] on span "Edit item specification" at bounding box center [1152, 218] width 105 height 14
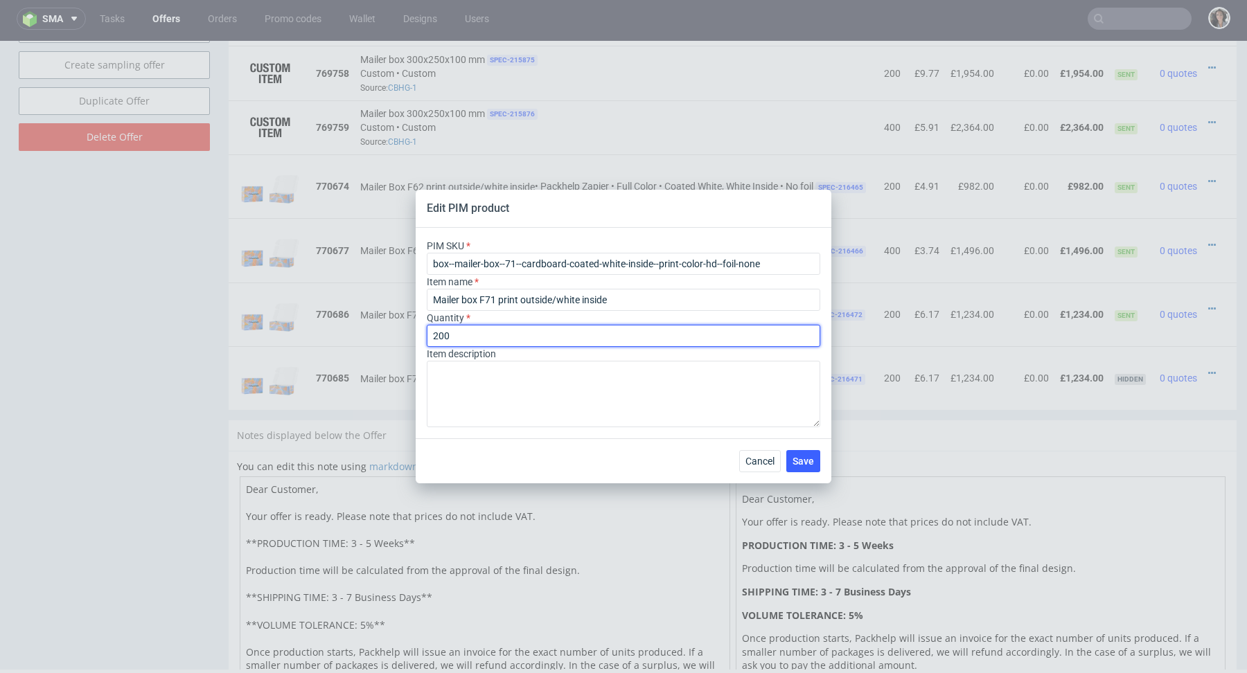
click at [436, 339] on input "200" at bounding box center [623, 336] width 393 height 22
type input "400"
click at [812, 470] on button "Save" at bounding box center [803, 461] width 34 height 22
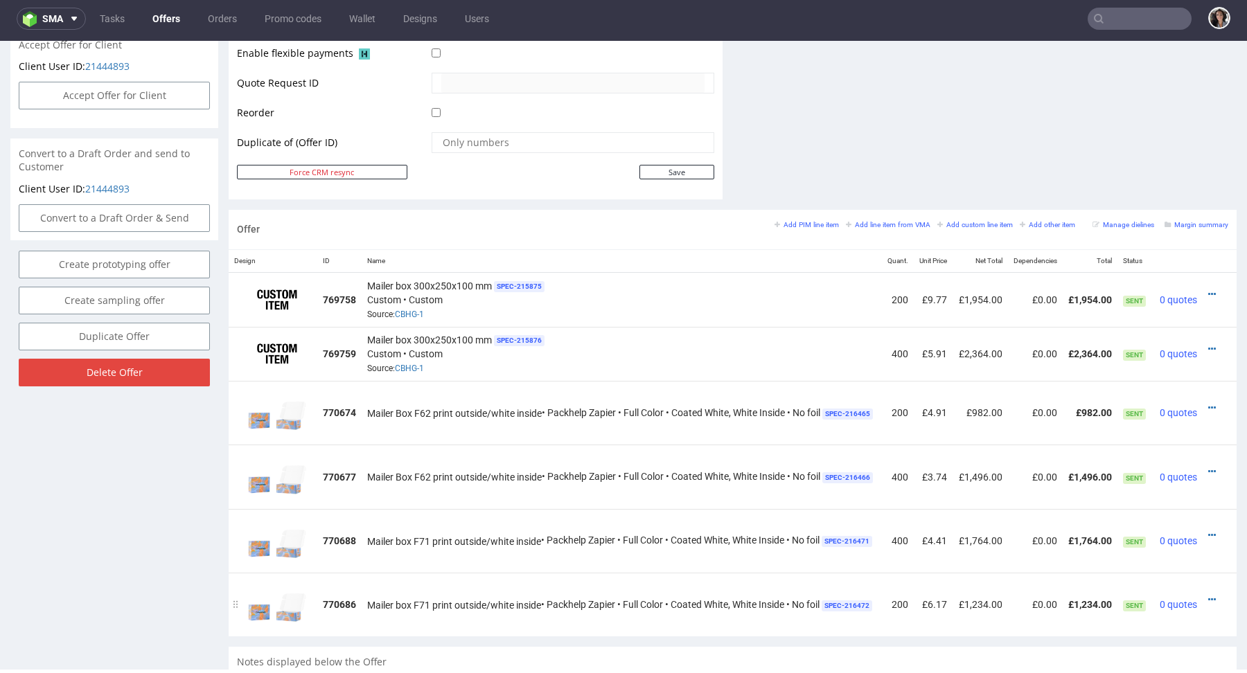
scroll to position [656, 0]
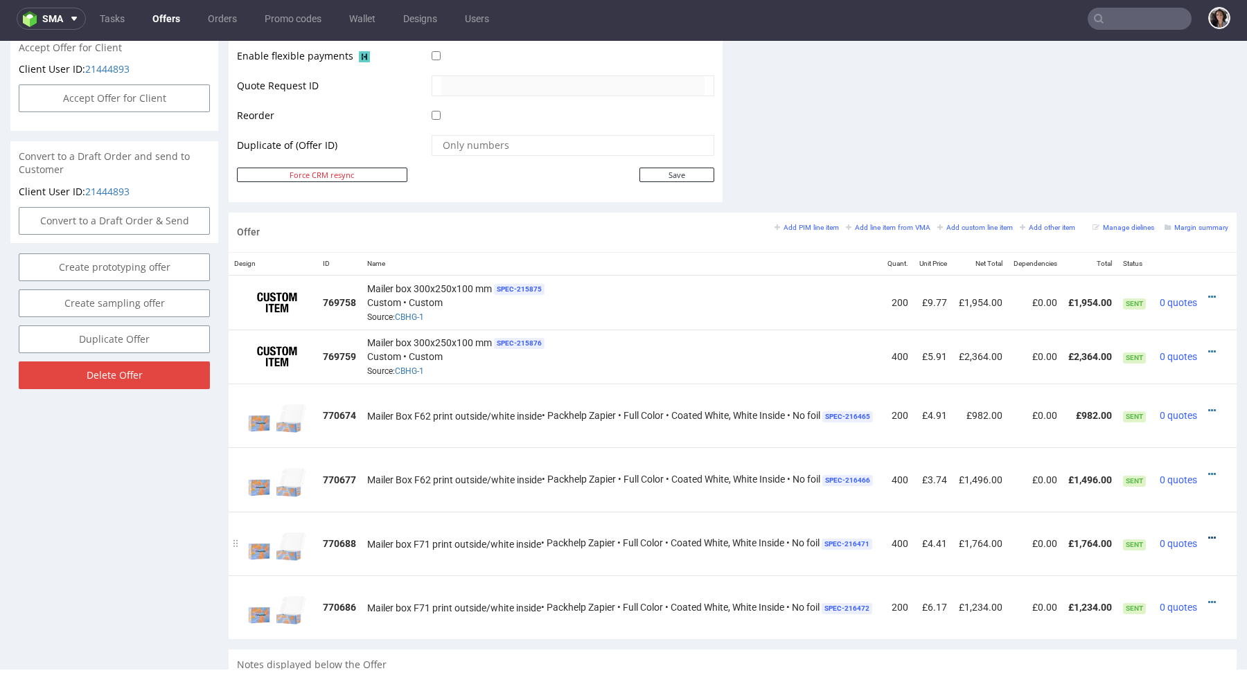
click at [1208, 534] on icon at bounding box center [1212, 538] width 8 height 10
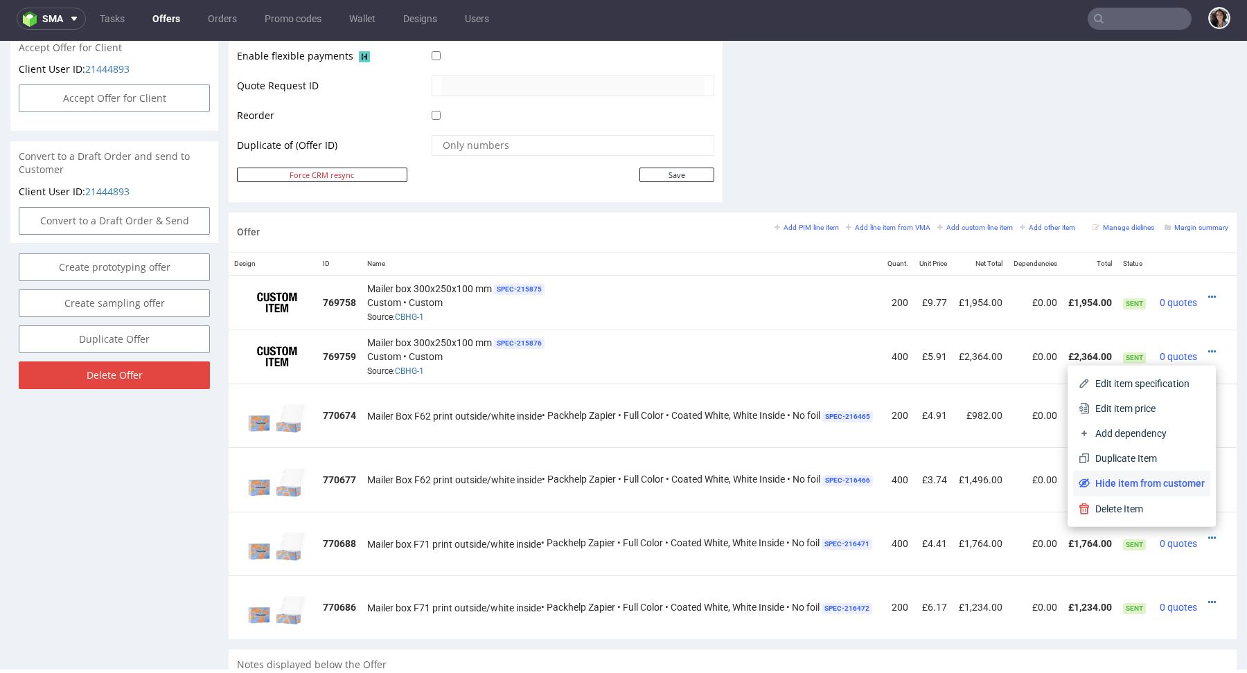
click at [1173, 479] on span "Hide item from customer" at bounding box center [1146, 484] width 115 height 14
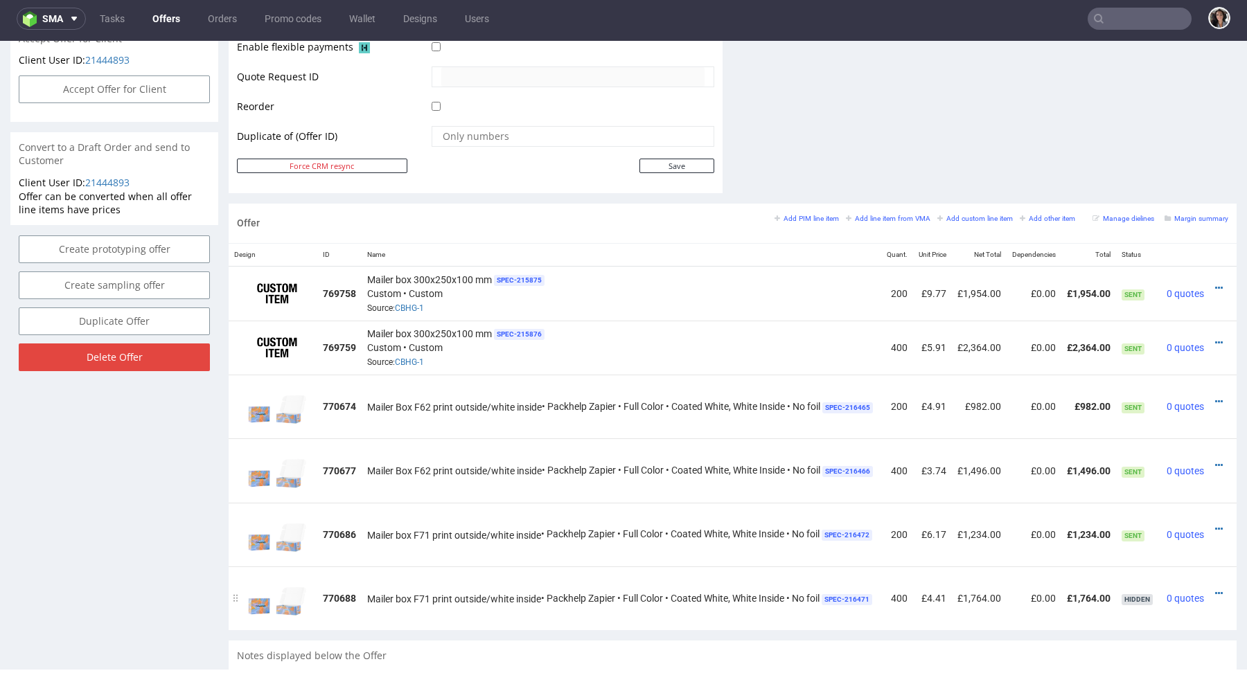
scroll to position [0, 30]
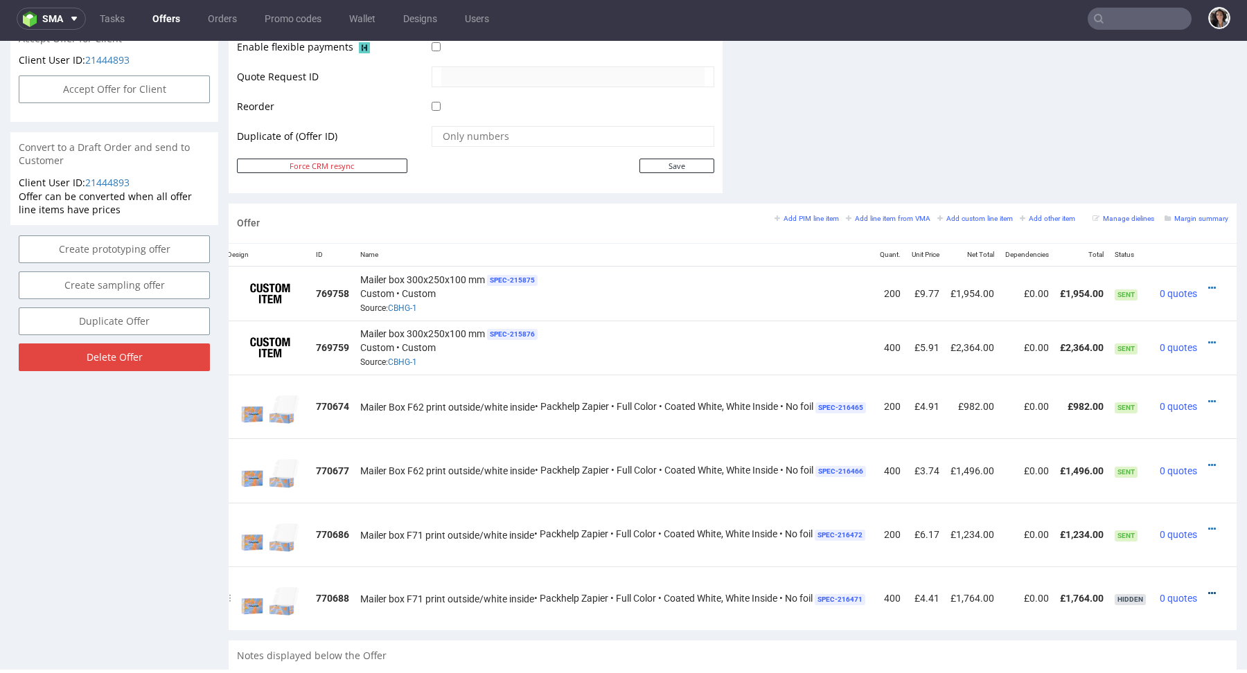
click at [1208, 590] on icon at bounding box center [1212, 594] width 8 height 10
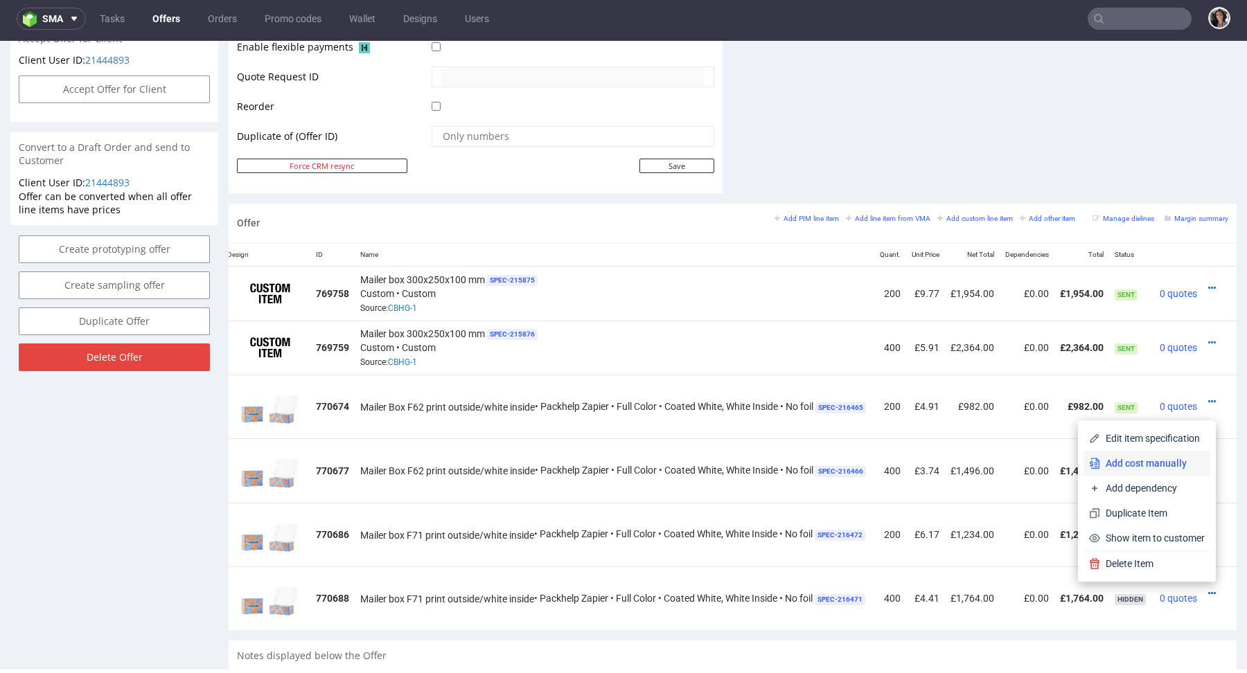
click at [1145, 456] on li "Add cost manually" at bounding box center [1146, 463] width 127 height 25
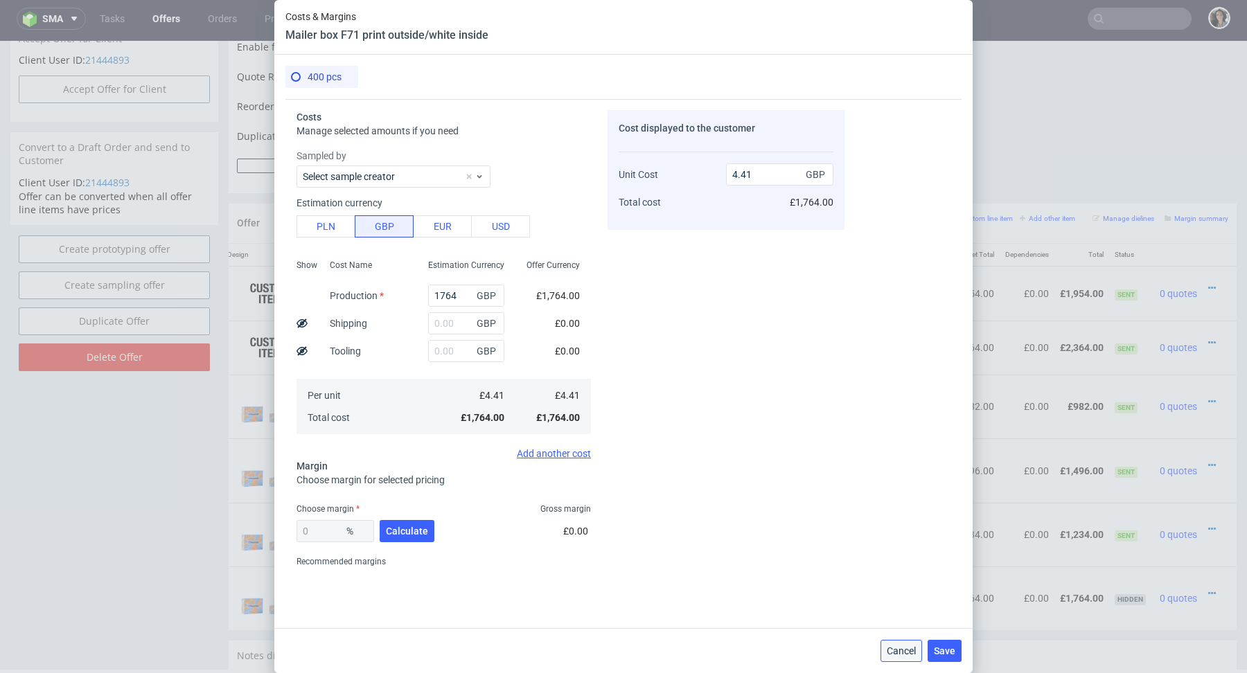
click at [896, 650] on span "Cancel" at bounding box center [901, 651] width 29 height 10
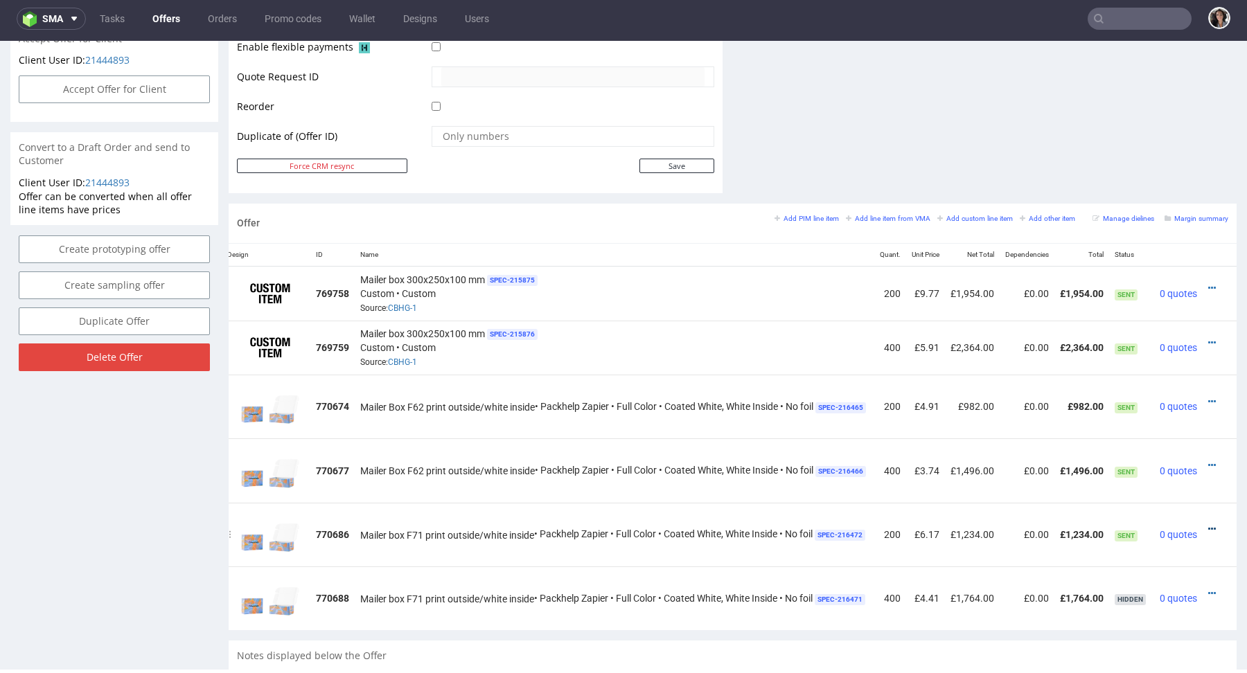
click at [1208, 524] on icon at bounding box center [1212, 529] width 8 height 10
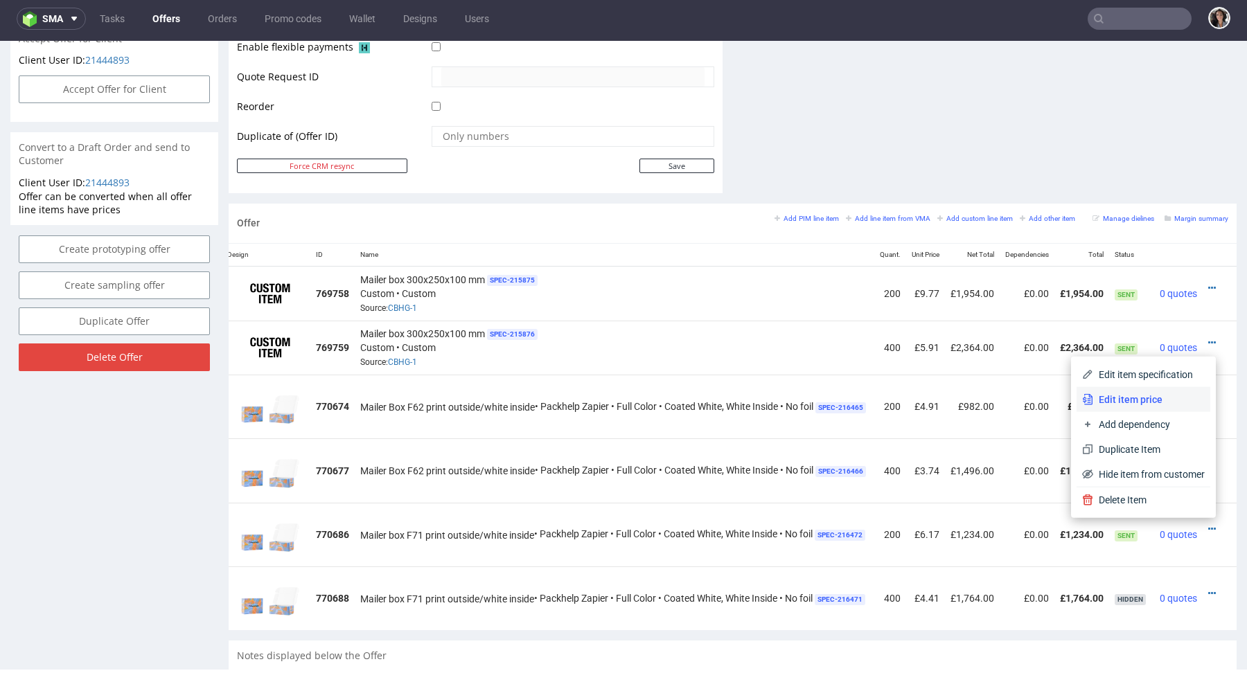
click at [1141, 391] on li "Edit item price" at bounding box center [1143, 399] width 134 height 25
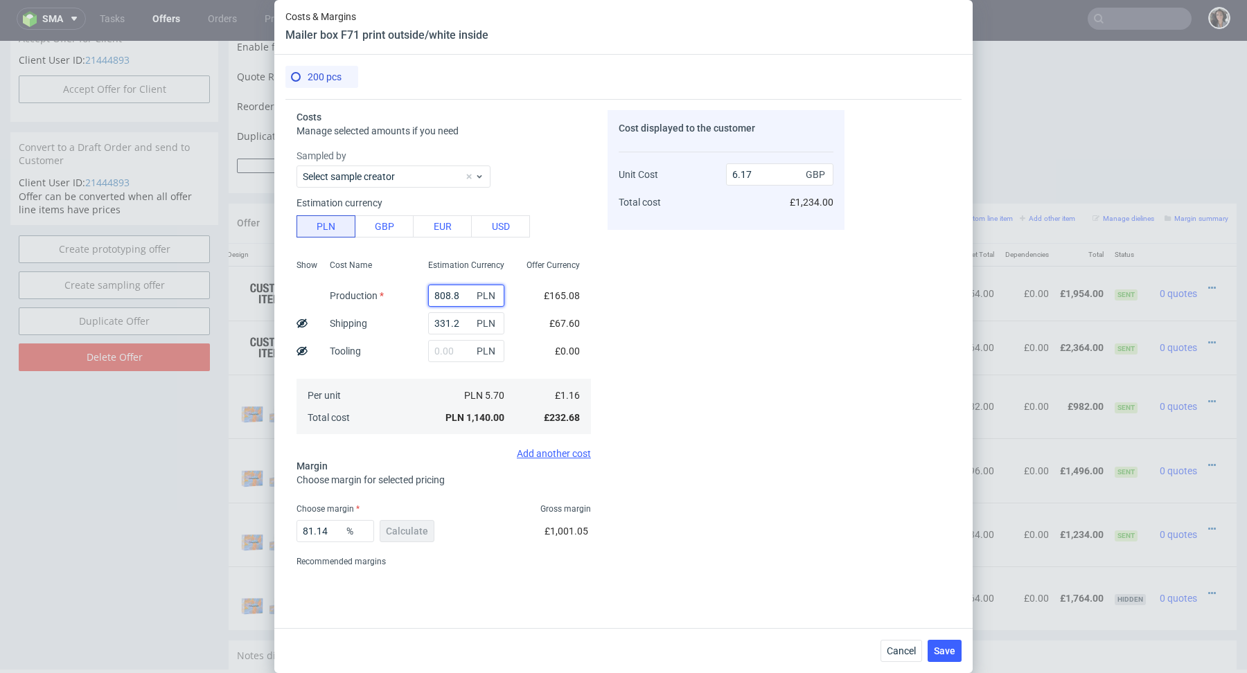
click at [464, 293] on input "808.8" at bounding box center [466, 296] width 76 height 22
paste input "1 34"
type input "1 348"
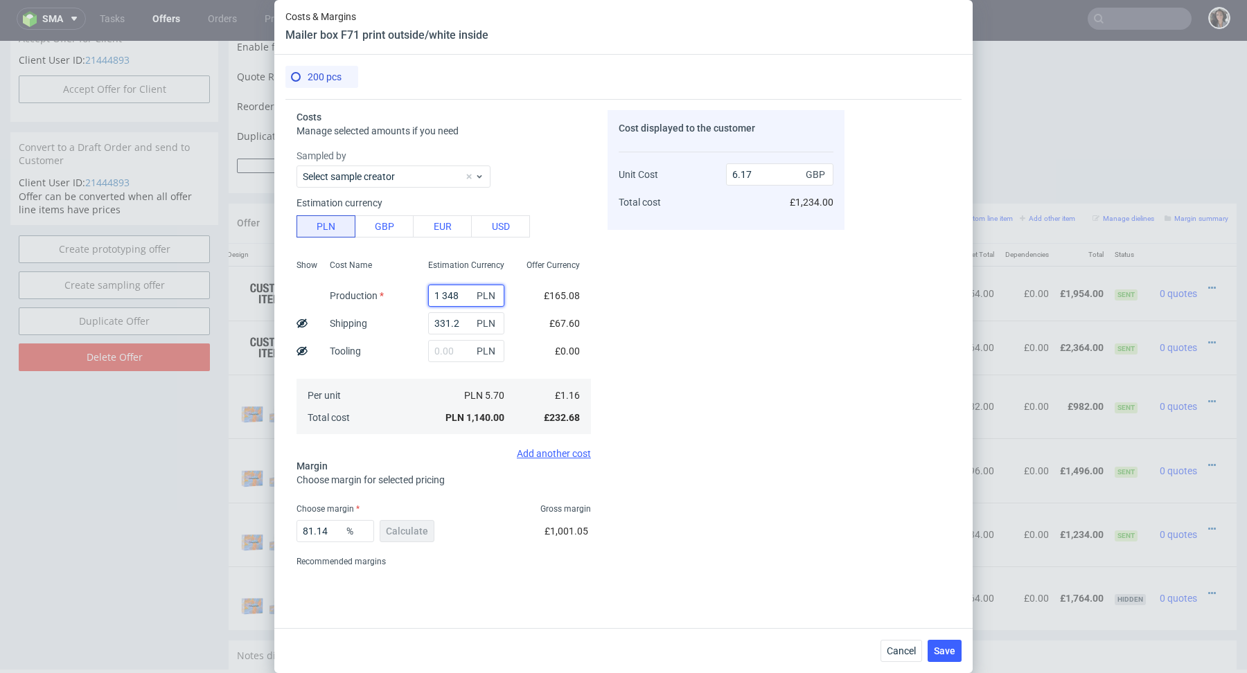
type input "1.79"
paste input "1 348"
click at [441, 294] on input "1 348" at bounding box center [466, 296] width 76 height 22
type input "1348"
type input "9.09"
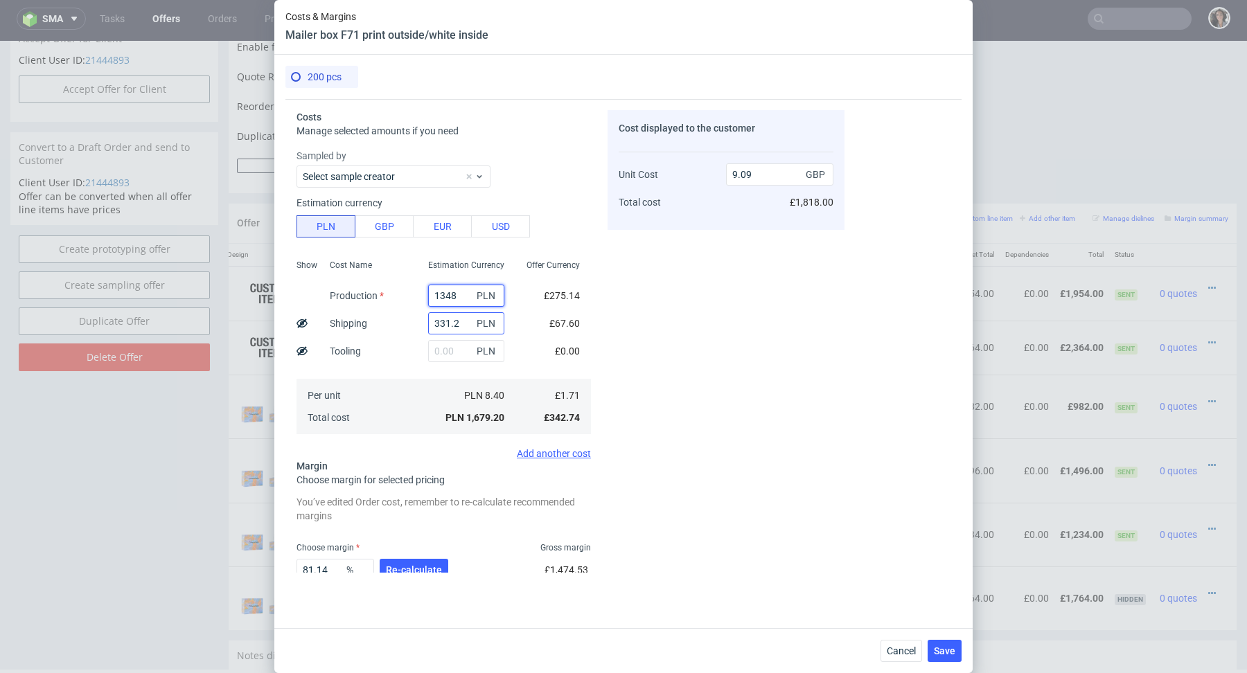
type input "1348"
click at [454, 326] on input "331.2" at bounding box center [466, 323] width 76 height 22
click at [458, 315] on input "331.2" at bounding box center [466, 323] width 76 height 22
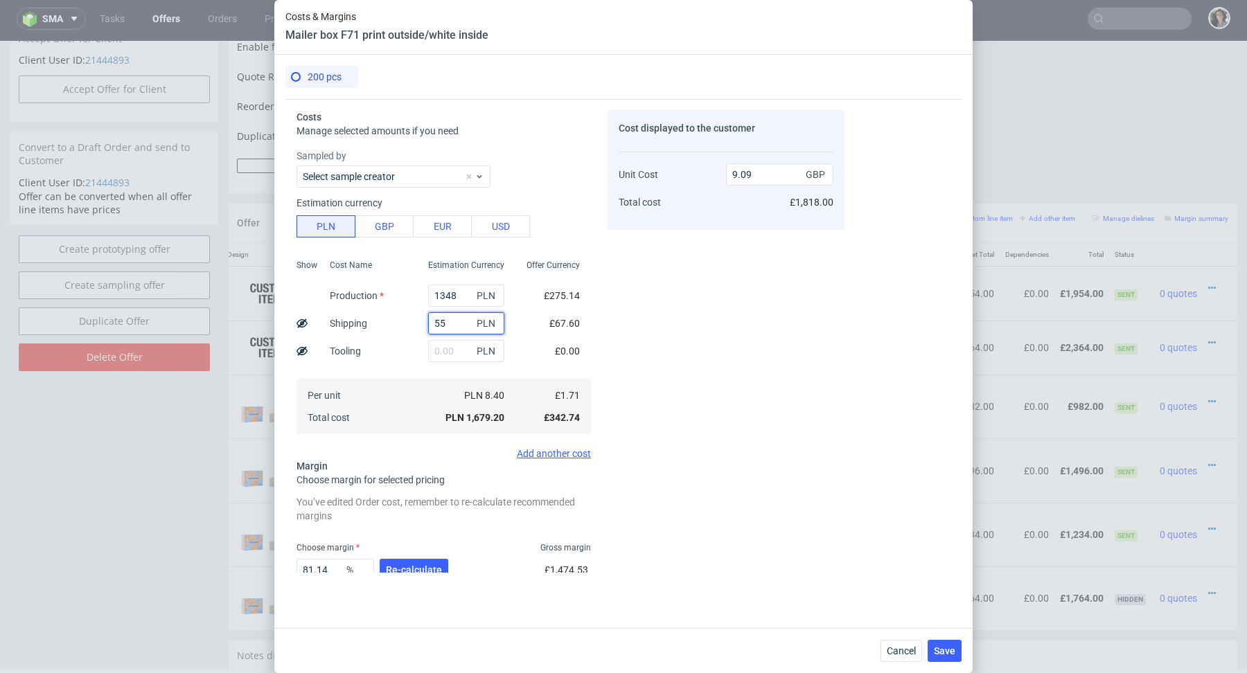
type input "552"
type input "10.28"
type input "552"
click at [772, 398] on div "Cost displayed to the customer Unit Cost Total cost 10.28 GBP £2,056.00" at bounding box center [725, 341] width 237 height 463
click at [769, 169] on input "10.28" at bounding box center [779, 174] width 107 height 22
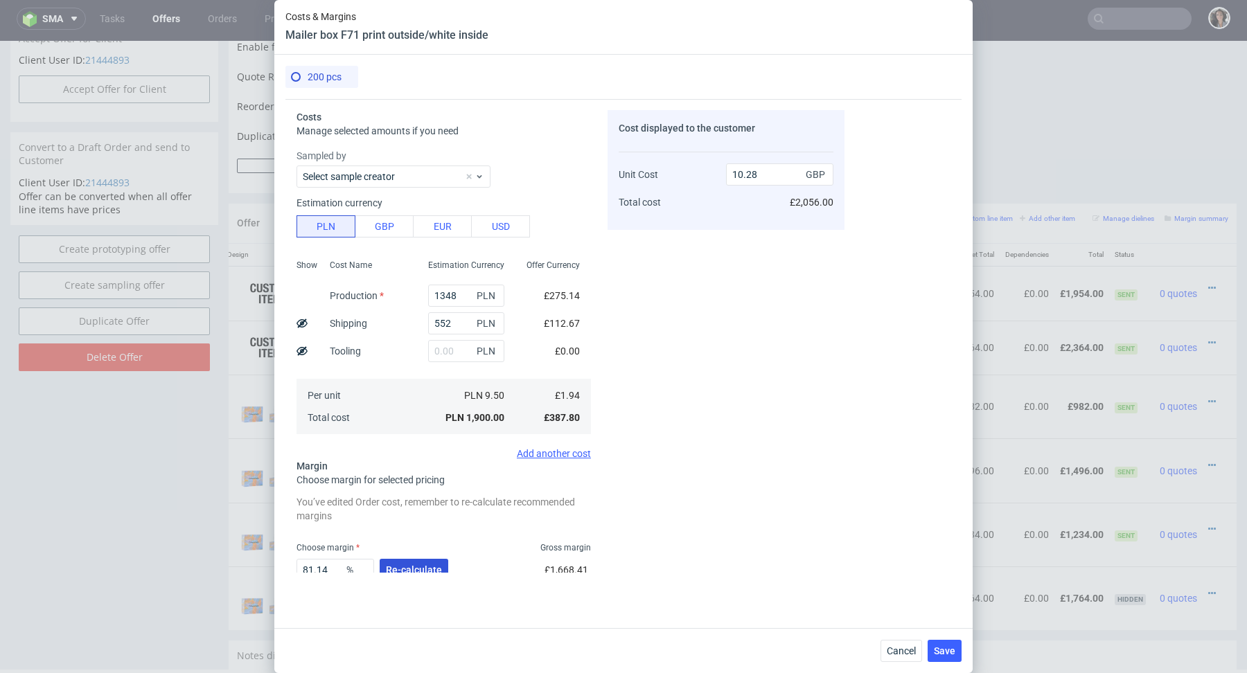
click at [413, 569] on span "Re-calculate" at bounding box center [414, 570] width 56 height 10
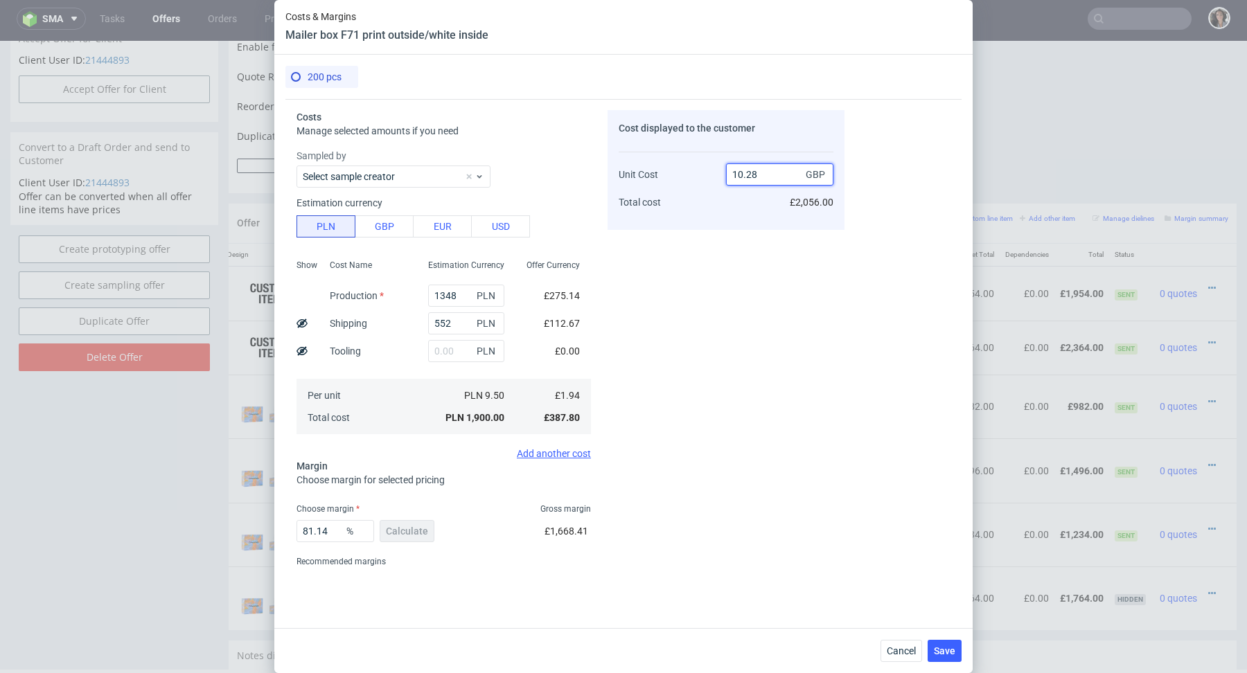
drag, startPoint x: 780, startPoint y: 180, endPoint x: 713, endPoint y: 172, distance: 67.6
click at [713, 172] on div "Unit Cost Total cost 10.28 GBP £2,056.00" at bounding box center [726, 182] width 215 height 73
type input "6"
type input "67.66666666666666"
type input "5.99."
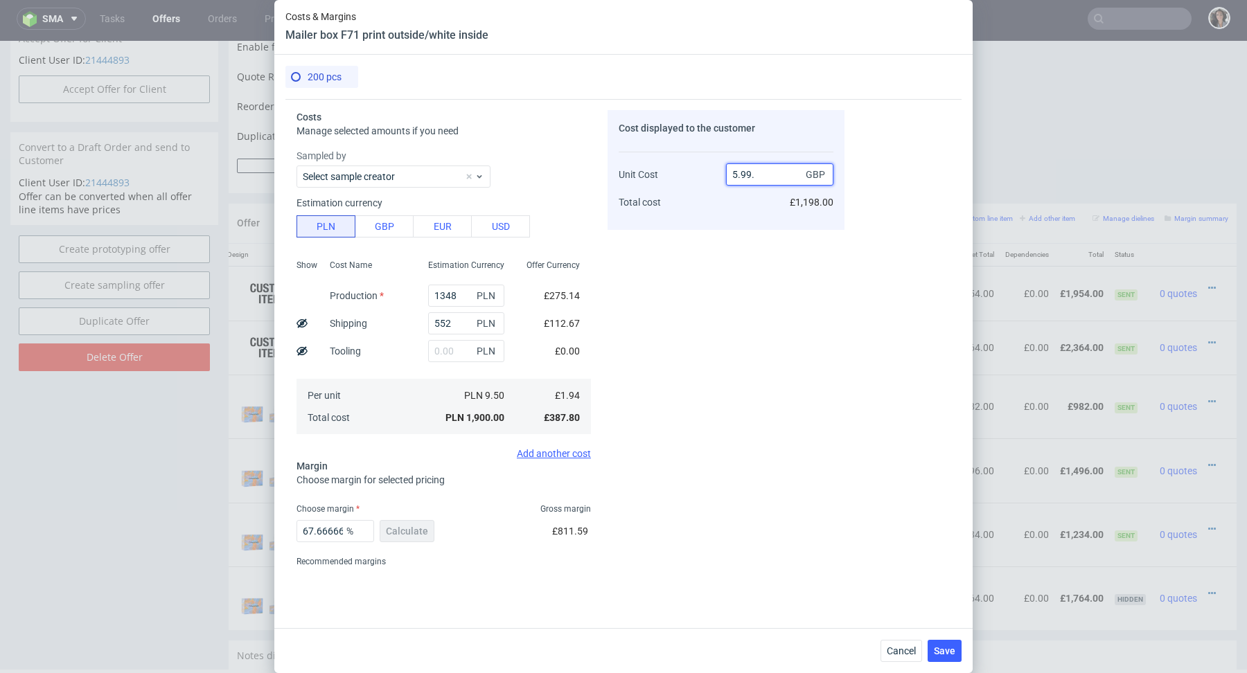
type input "NaN"
type input "1.9414"
type input "0.0721129082105773"
drag, startPoint x: 751, startPoint y: 170, endPoint x: 709, endPoint y: 170, distance: 42.9
click at [709, 170] on div "Unit Cost Total cost 1.9414 GBP £388.00" at bounding box center [726, 182] width 215 height 73
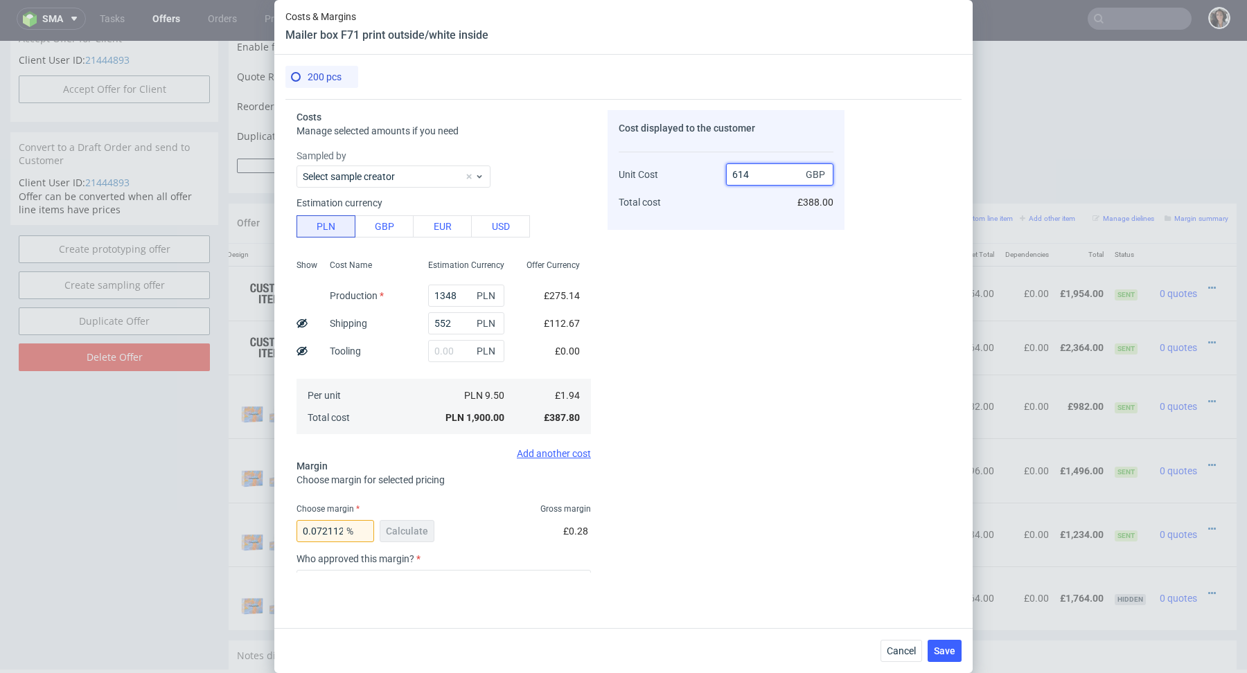
type input "6.14"
type input "68.40390879478826"
click at [756, 175] on input "6.13" at bounding box center [779, 174] width 107 height 22
type input "6.19"
type input "68.65912762520195"
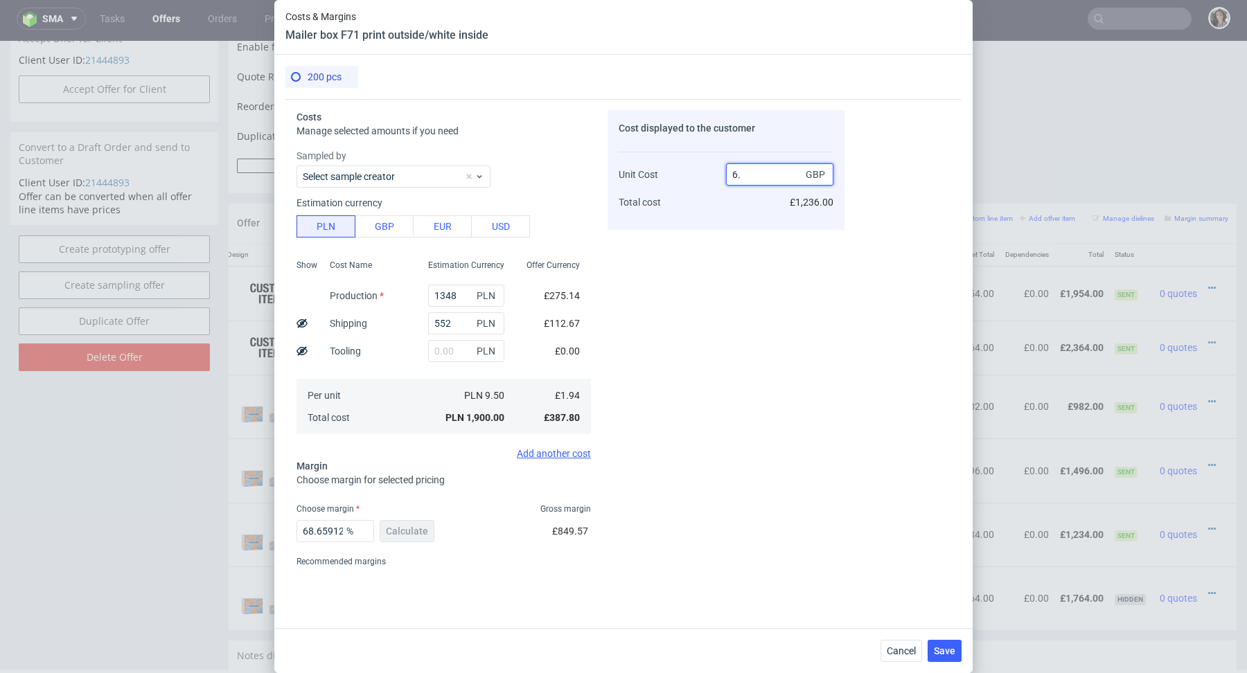
type input "6.3"
type input "69.2063492063492"
type input "6.25"
type input "68.96"
type input "6.24"
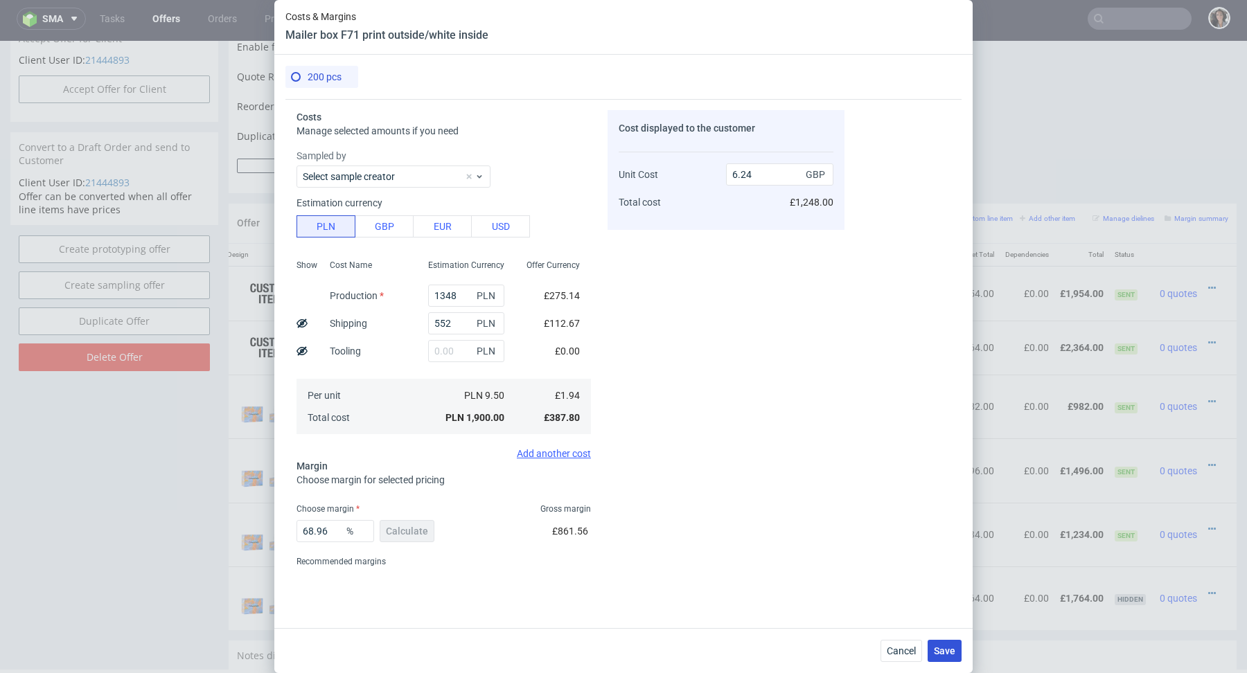
click at [945, 651] on span "Save" at bounding box center [944, 651] width 21 height 10
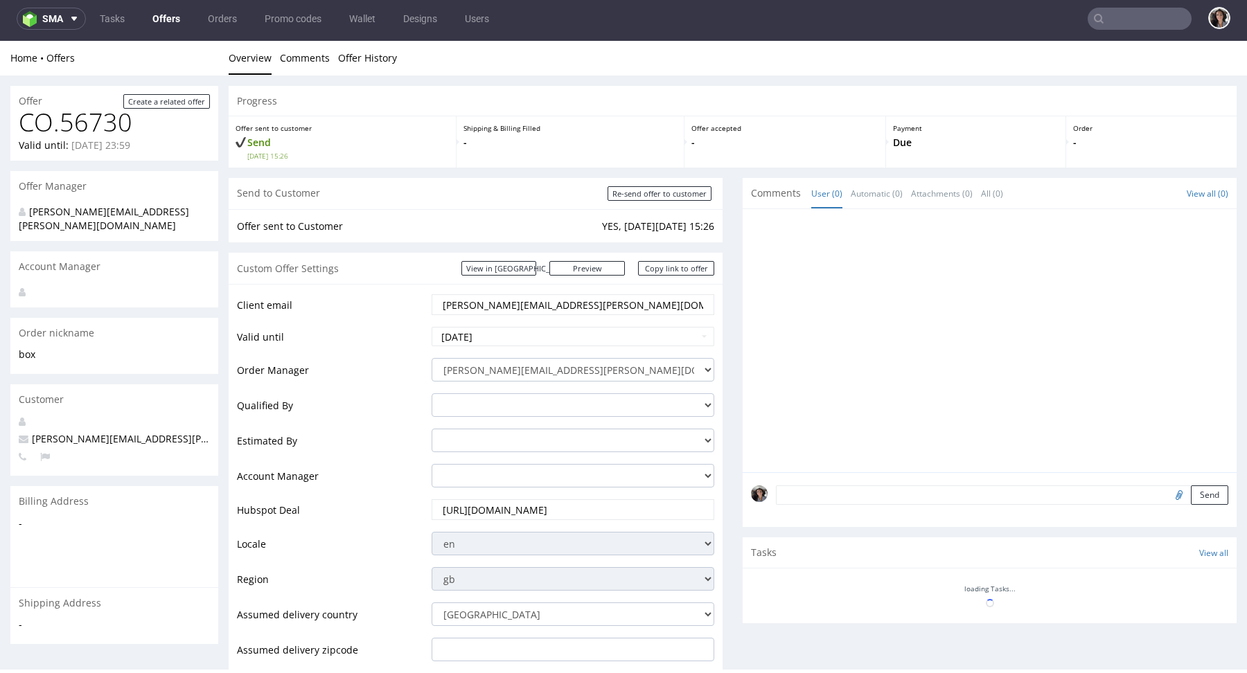
scroll to position [190, 0]
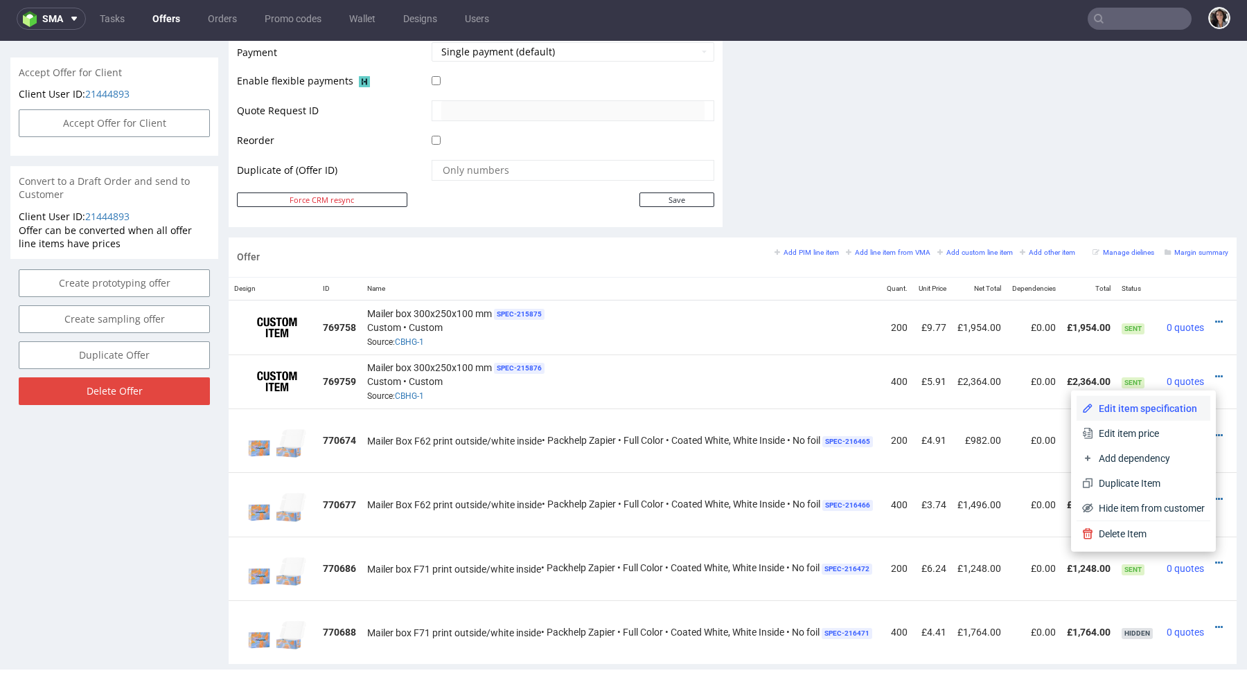
scroll to position [0, 30]
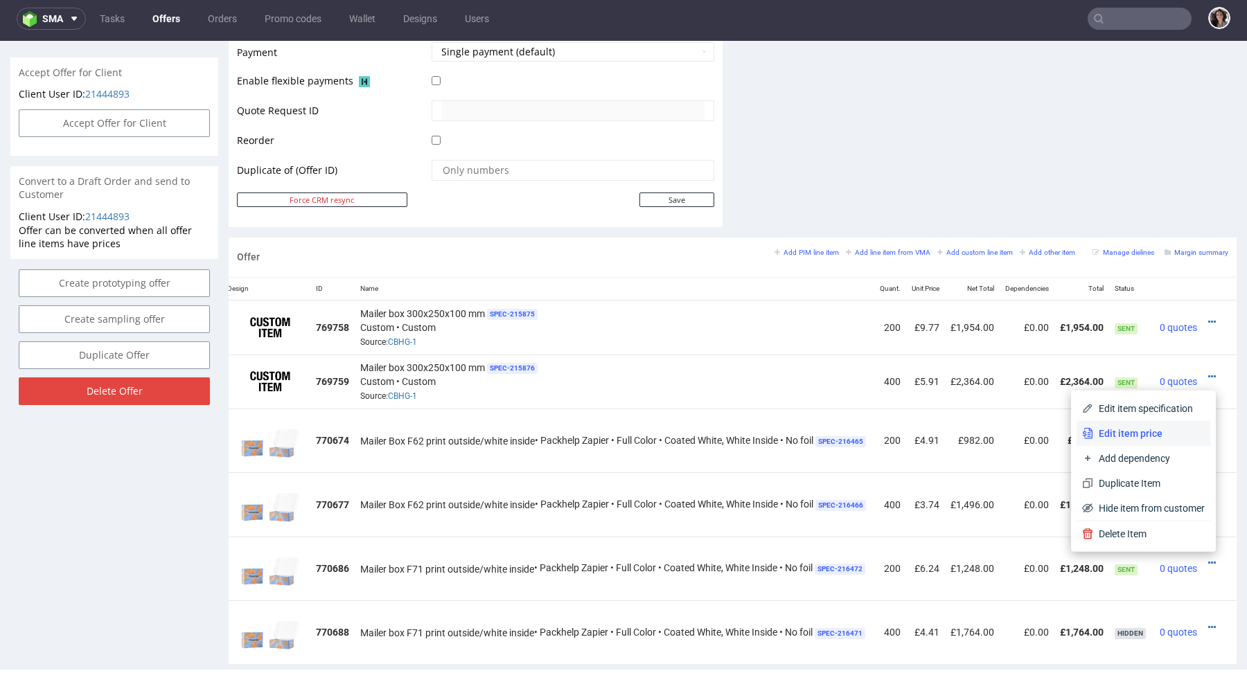
click at [1136, 432] on span "Edit item price" at bounding box center [1149, 434] width 112 height 14
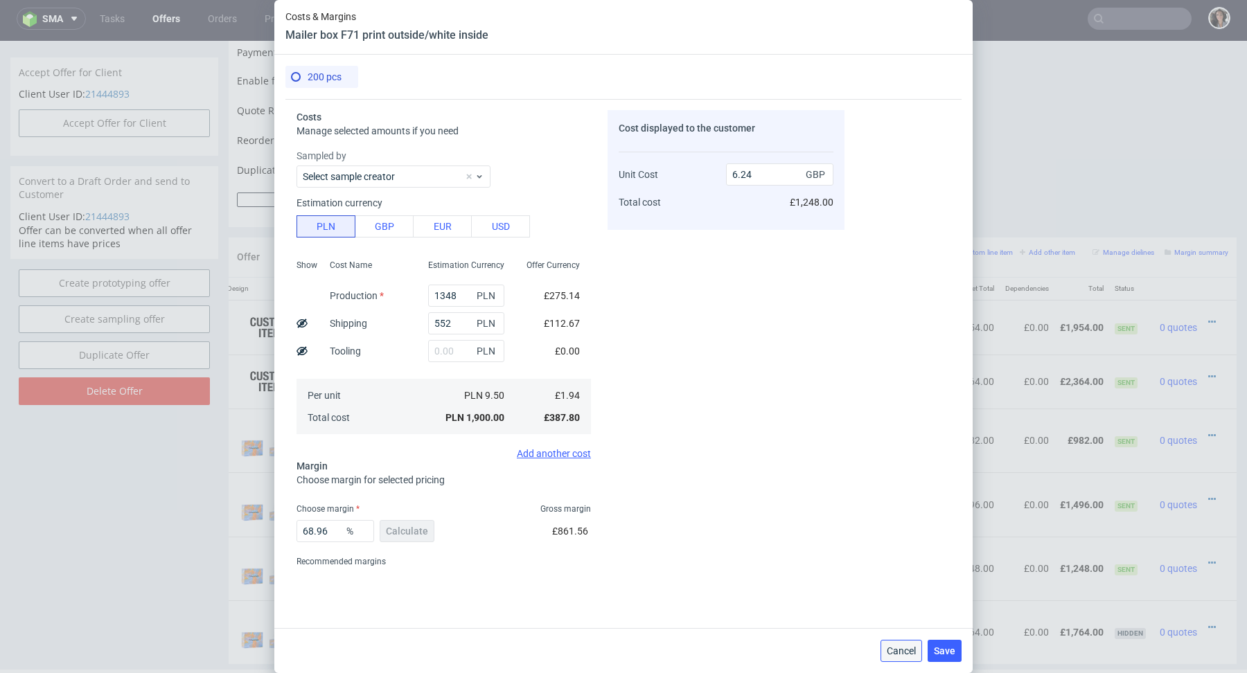
click at [889, 656] on span "Cancel" at bounding box center [901, 651] width 29 height 10
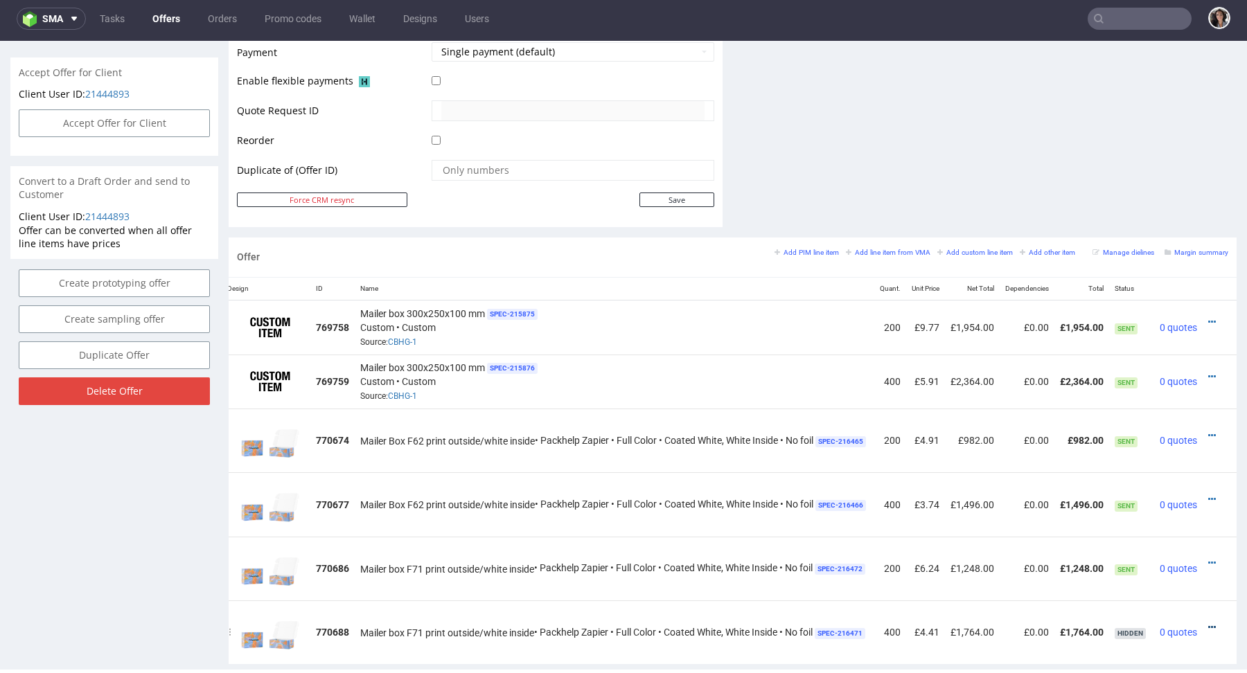
click at [1208, 623] on icon at bounding box center [1212, 628] width 8 height 10
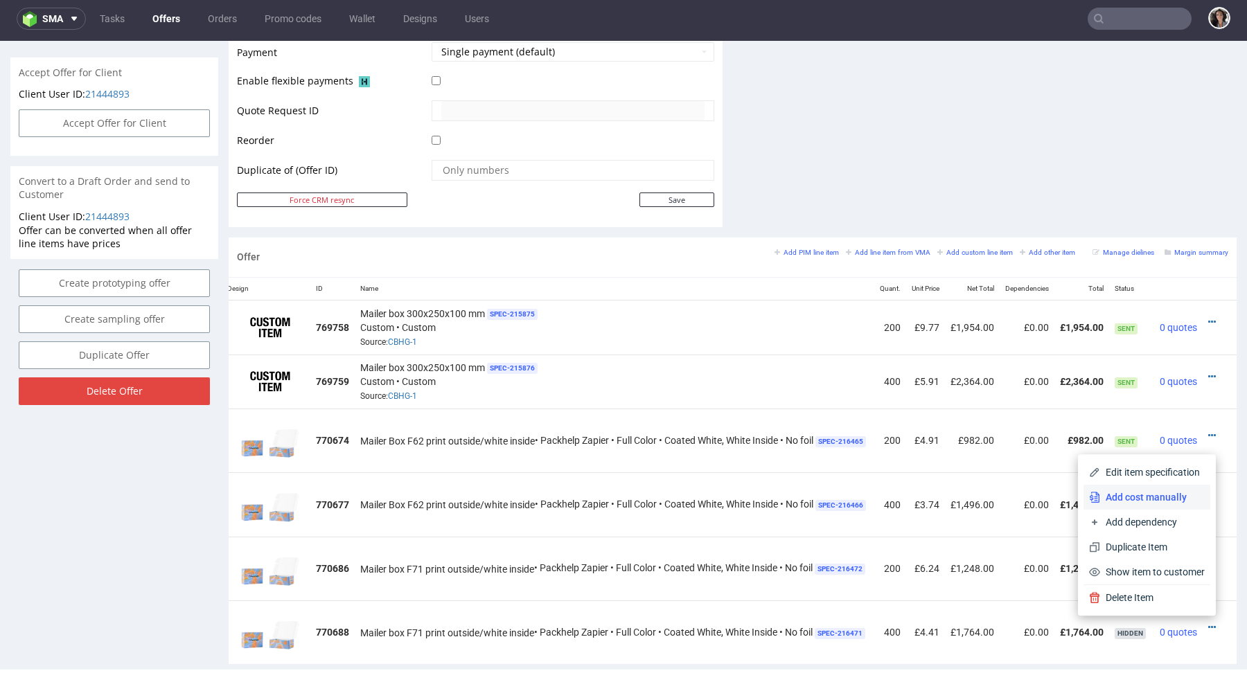
click at [1147, 492] on span "Add cost manually" at bounding box center [1152, 497] width 105 height 14
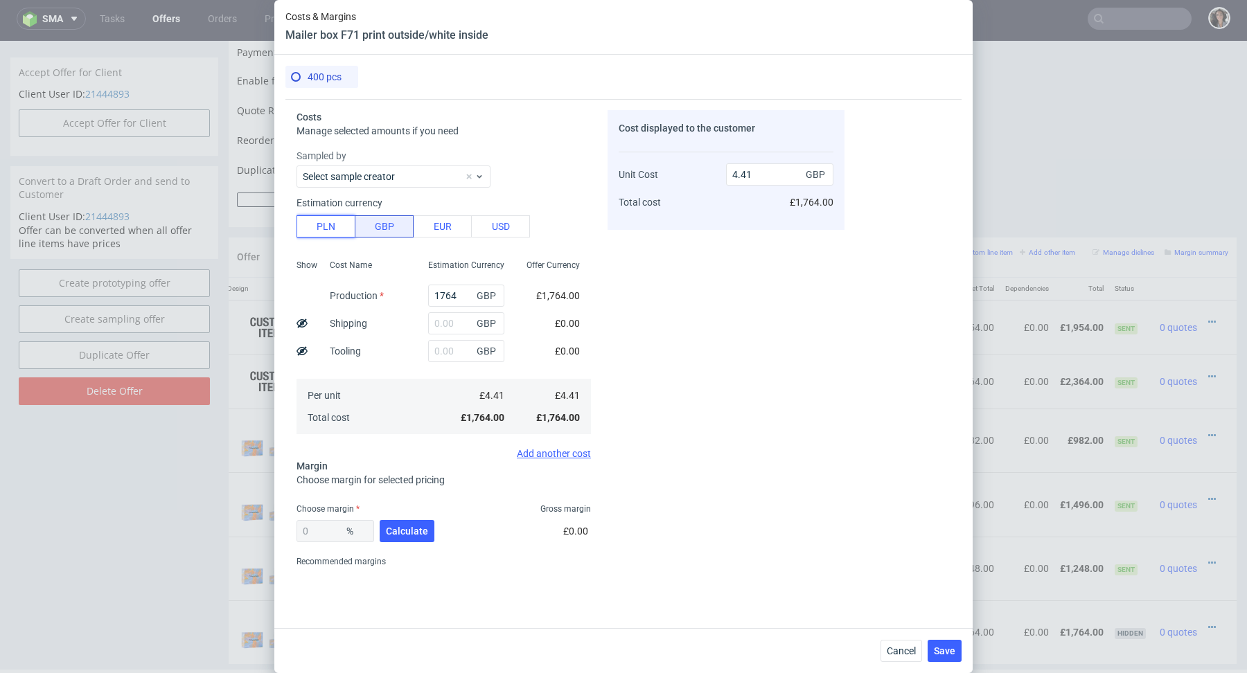
click at [323, 225] on button "PLN" at bounding box center [325, 226] width 59 height 22
type input "0.9"
click at [453, 325] on input "text" at bounding box center [466, 323] width 76 height 22
paste input "764"
type input "764"
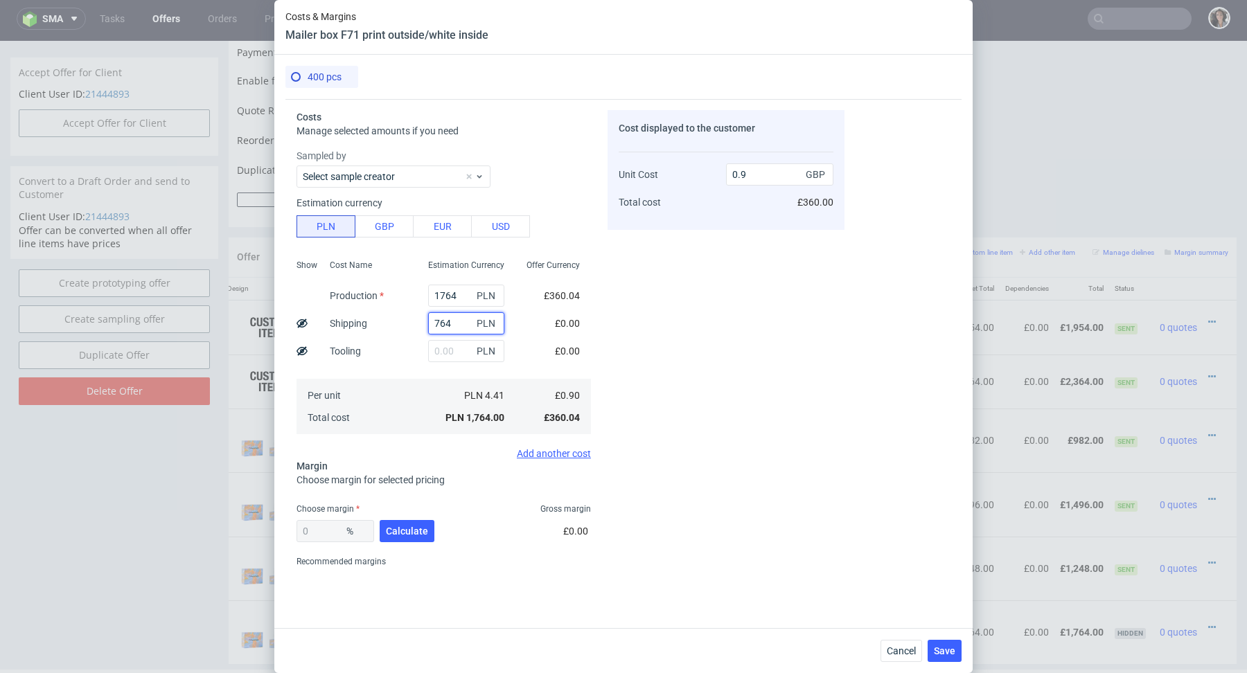
type input "1.29"
type input "764"
click at [479, 293] on span "PLN" at bounding box center [488, 295] width 28 height 19
click at [460, 294] on input "1764" at bounding box center [466, 296] width 76 height 22
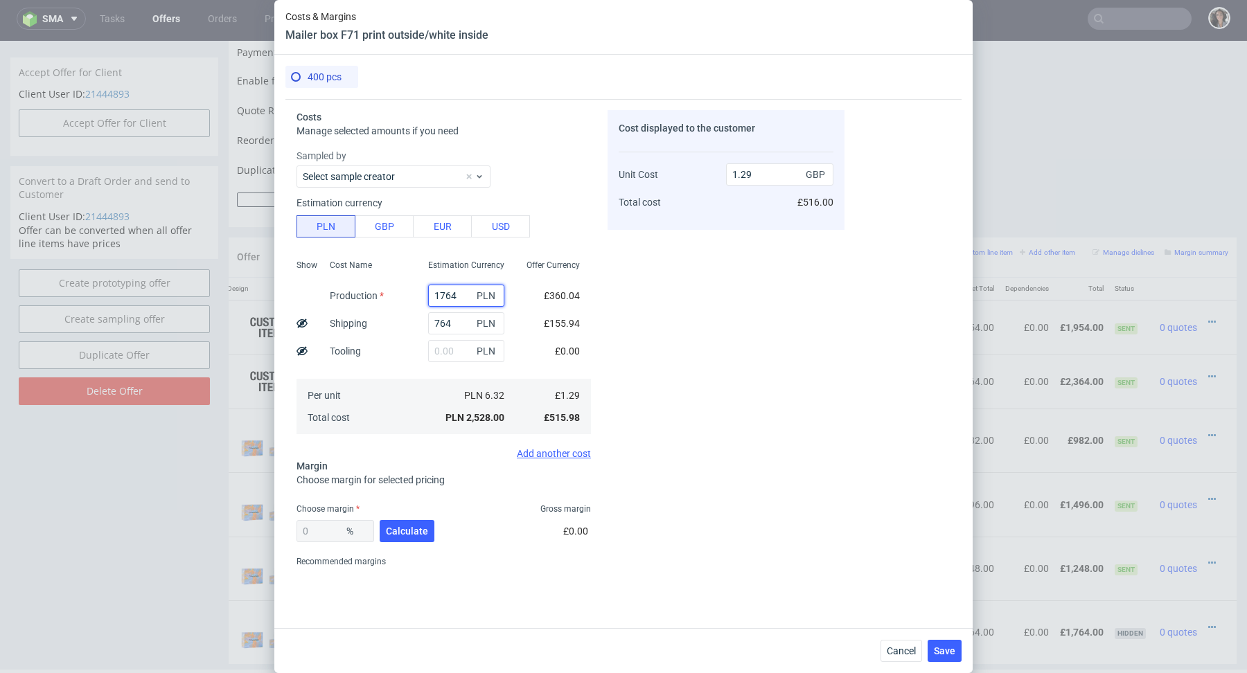
click at [460, 294] on input "1764" at bounding box center [466, 296] width 76 height 22
type input "0.39"
paste input "2 552"
click at [441, 293] on input "2 552" at bounding box center [466, 296] width 76 height 22
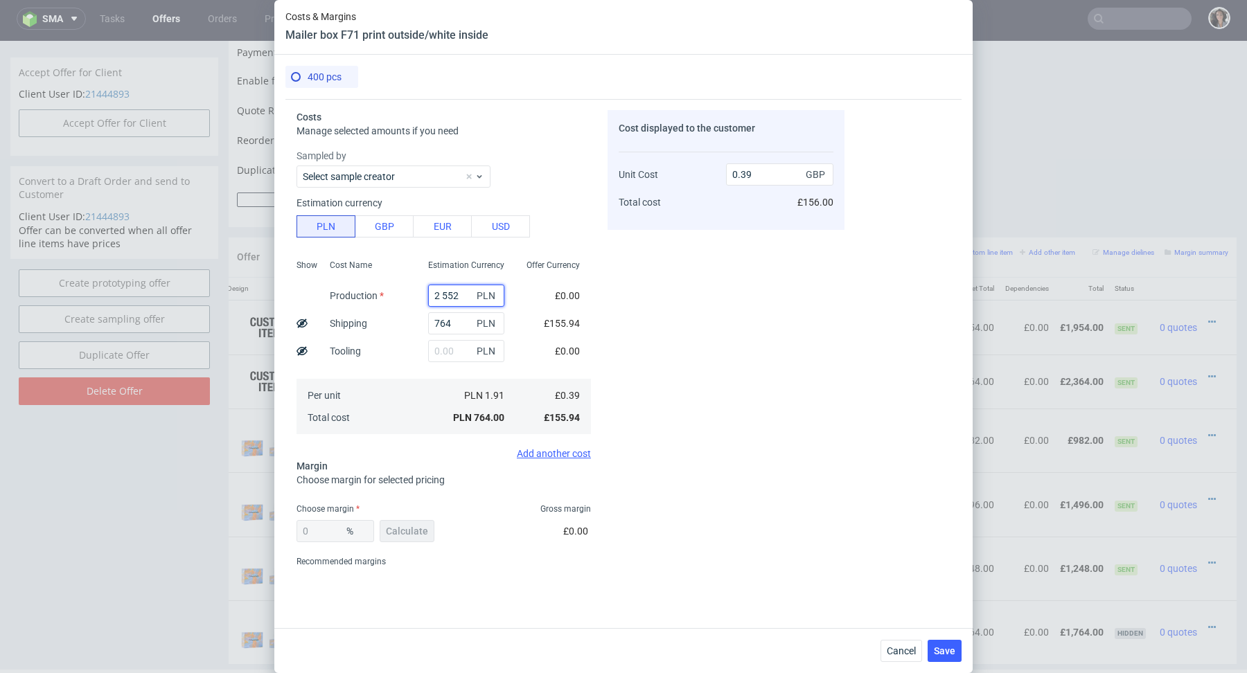
type input "2552"
type input "1.69"
type input "2552"
click at [445, 373] on div "Estimation Currency 2552 PLN 764 PLN PLN PLN 8.29 PLN 3,316.00" at bounding box center [466, 345] width 98 height 183
click at [410, 526] on span "Calculate" at bounding box center [407, 531] width 42 height 10
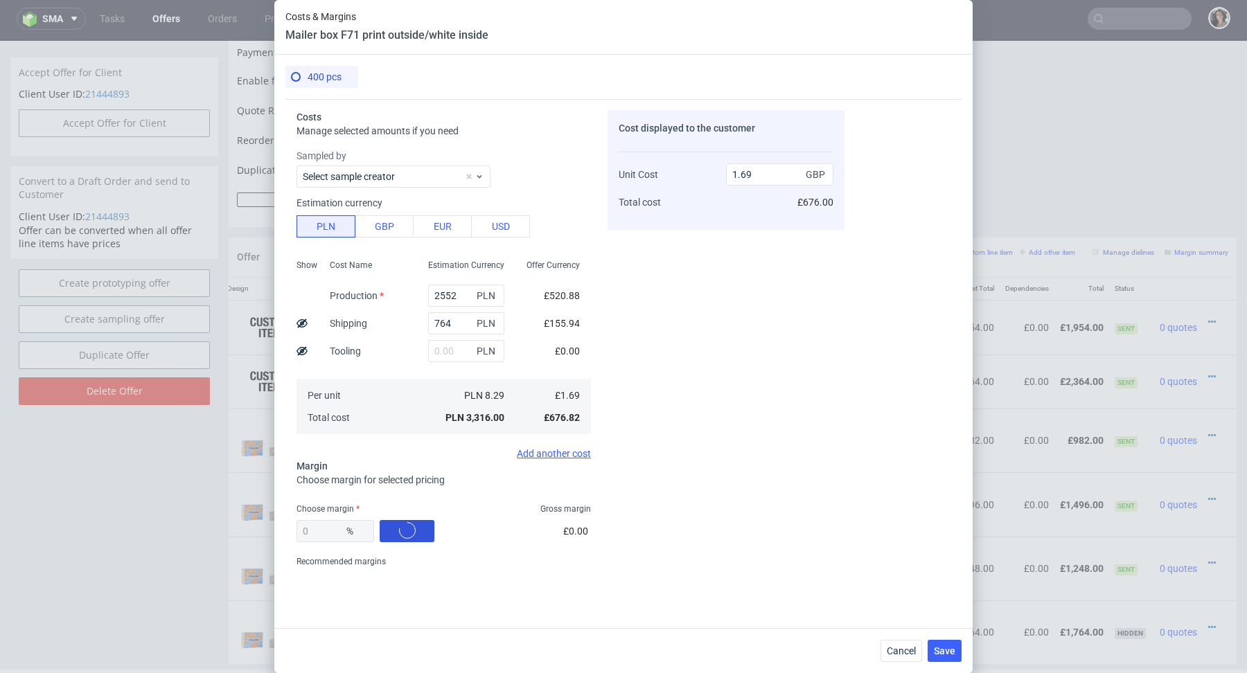
type input "41.03"
drag, startPoint x: 760, startPoint y: 170, endPoint x: 659, endPoint y: 170, distance: 101.8
click at [659, 170] on div "Unit Cost Total cost 2.87 GBP £1,148.00" at bounding box center [726, 182] width 215 height 73
type input "5."
type input "66.2"
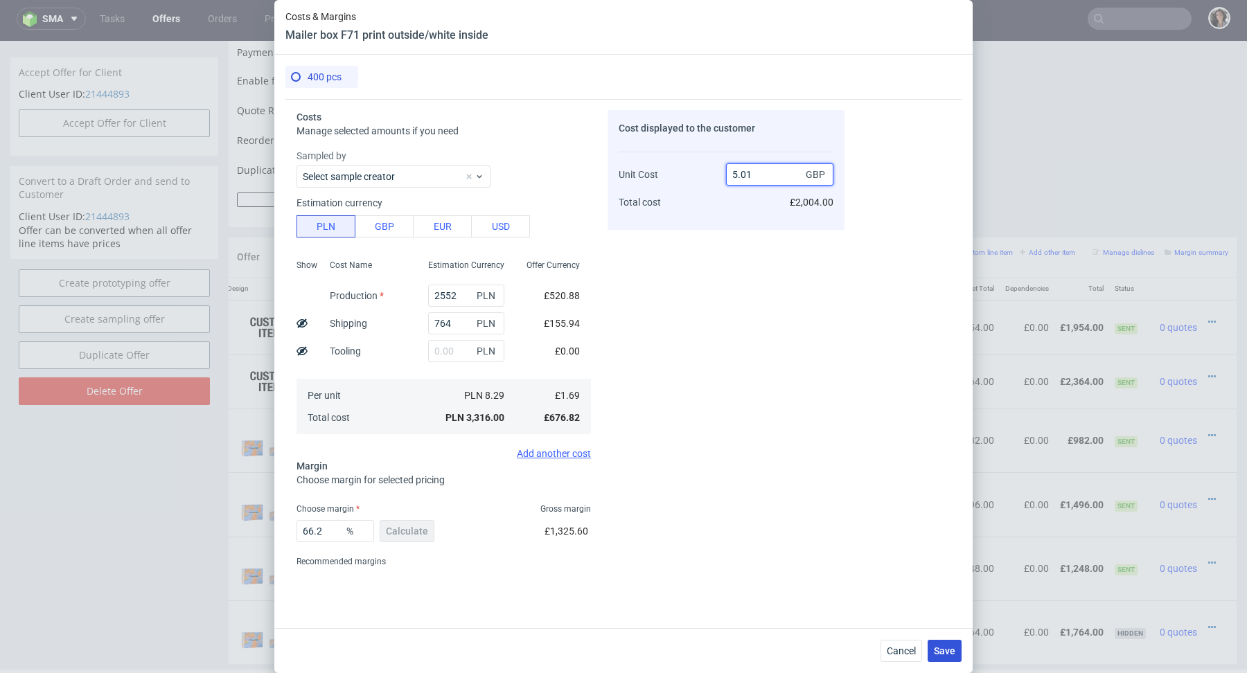
type input "5.01"
click at [948, 650] on span "Save" at bounding box center [944, 651] width 21 height 10
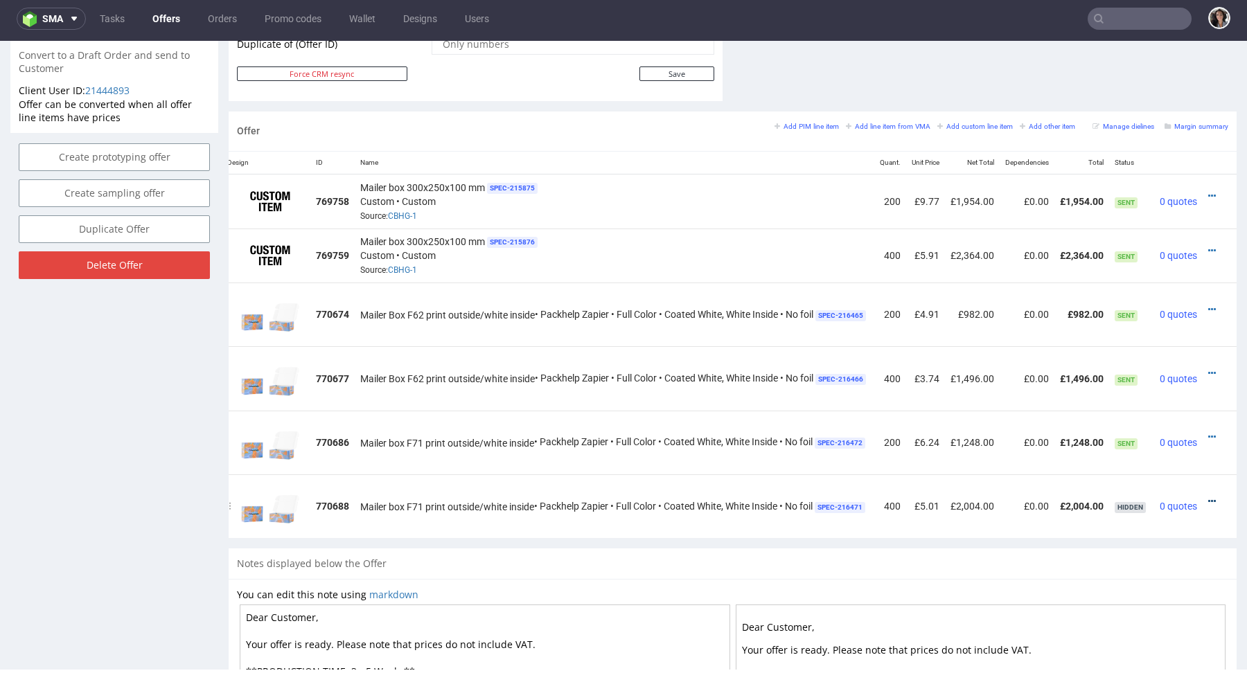
click at [1208, 497] on icon at bounding box center [1212, 502] width 8 height 10
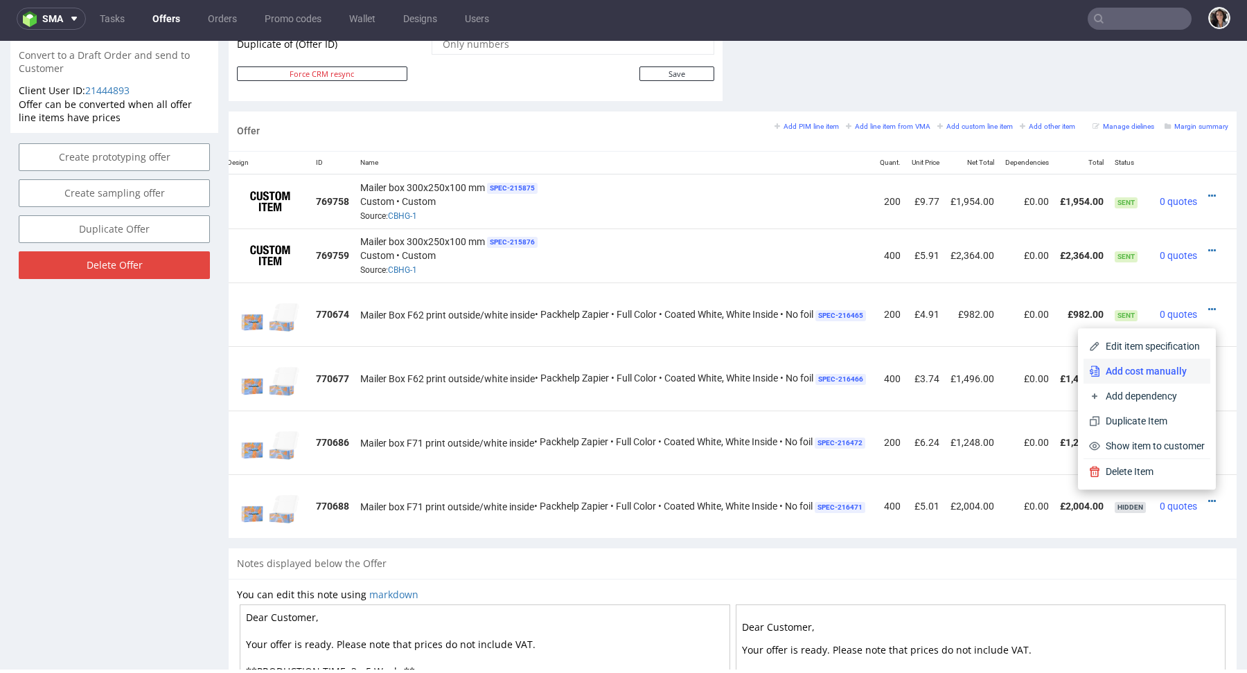
click at [1140, 370] on span "Add cost manually" at bounding box center [1152, 371] width 105 height 14
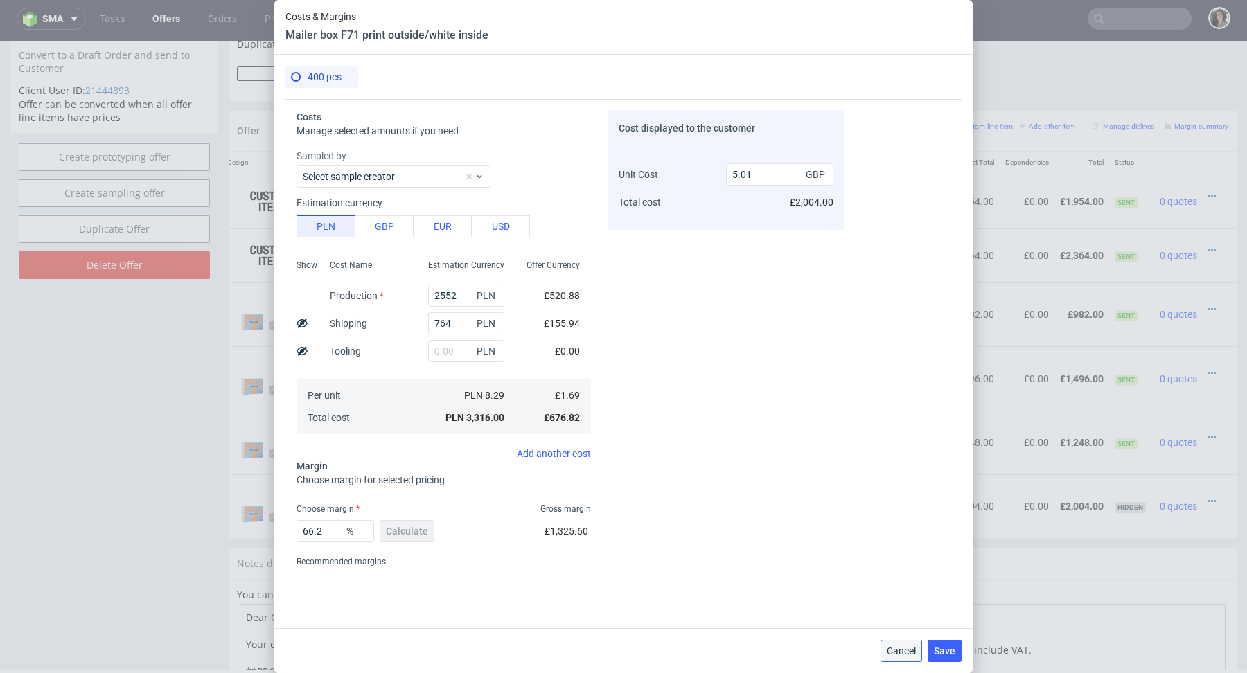
click at [909, 649] on span "Cancel" at bounding box center [901, 651] width 29 height 10
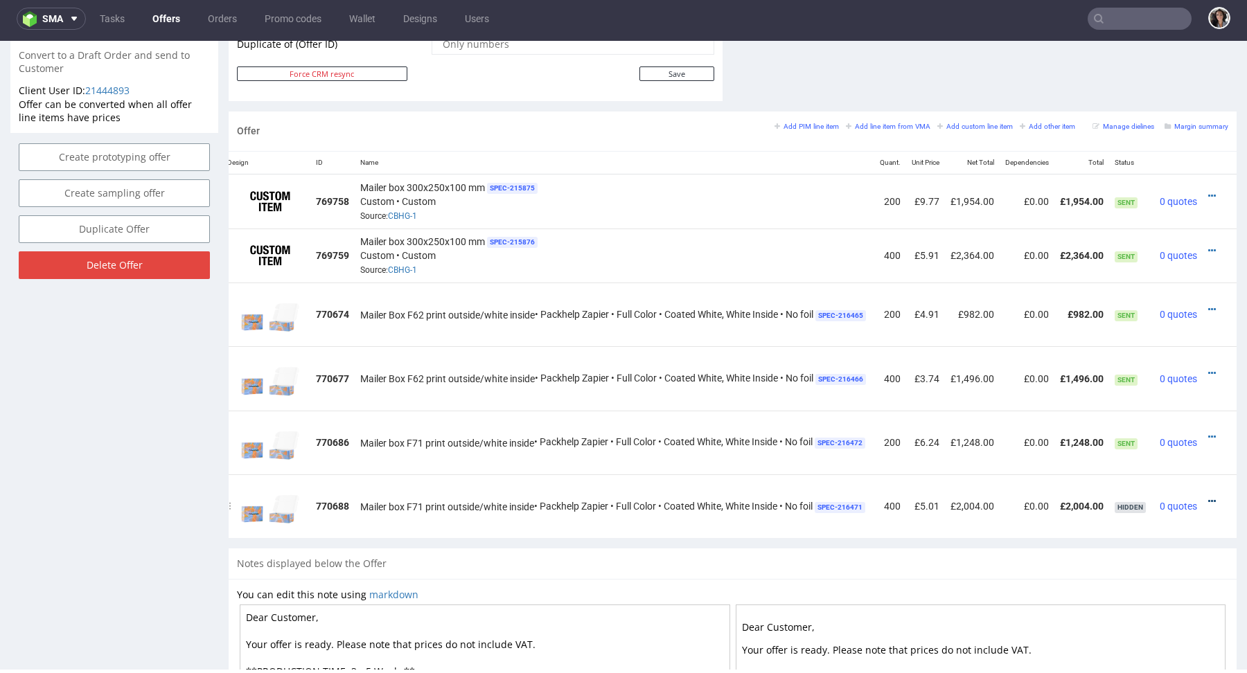
click at [1208, 497] on icon at bounding box center [1212, 502] width 8 height 10
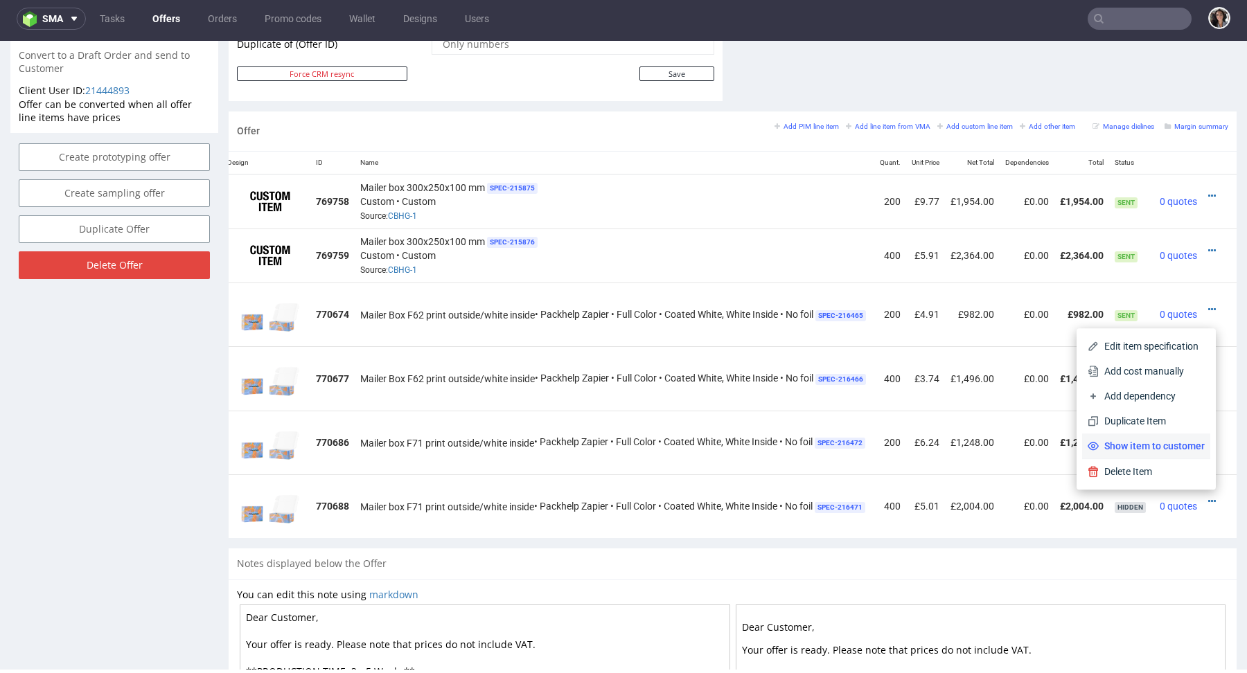
click at [1148, 441] on span "Show item to customer" at bounding box center [1151, 446] width 106 height 14
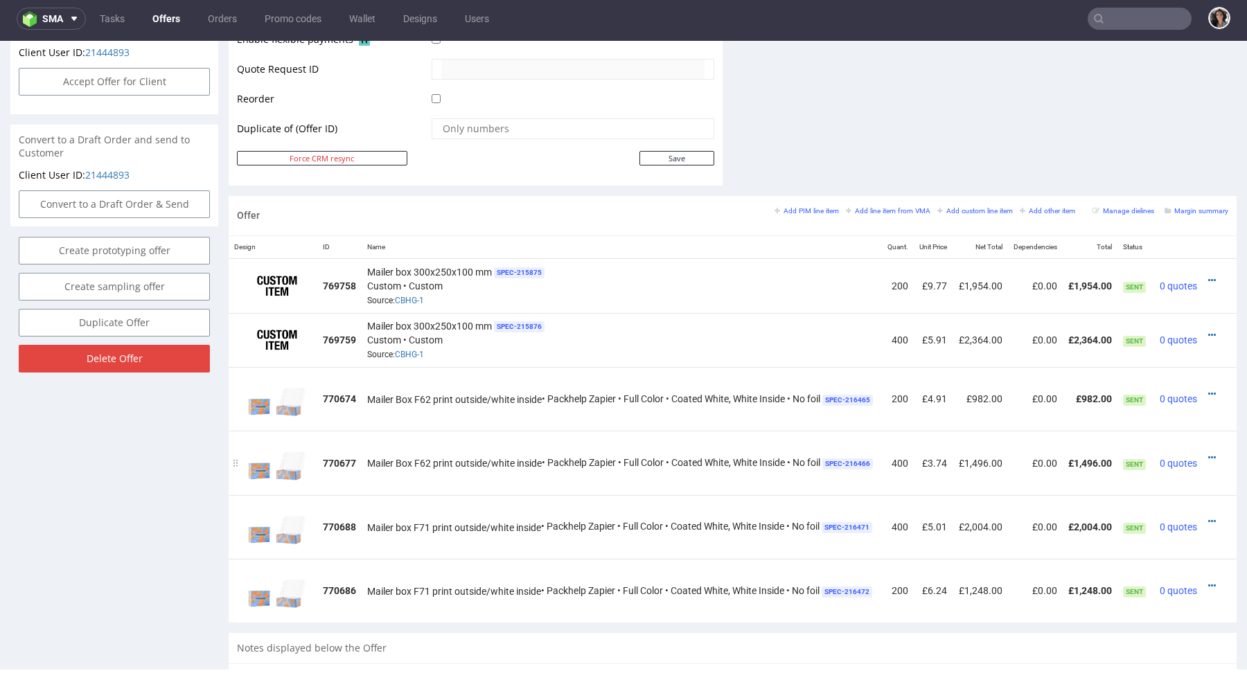
scroll to position [0, 21]
click at [1208, 456] on icon at bounding box center [1212, 458] width 8 height 10
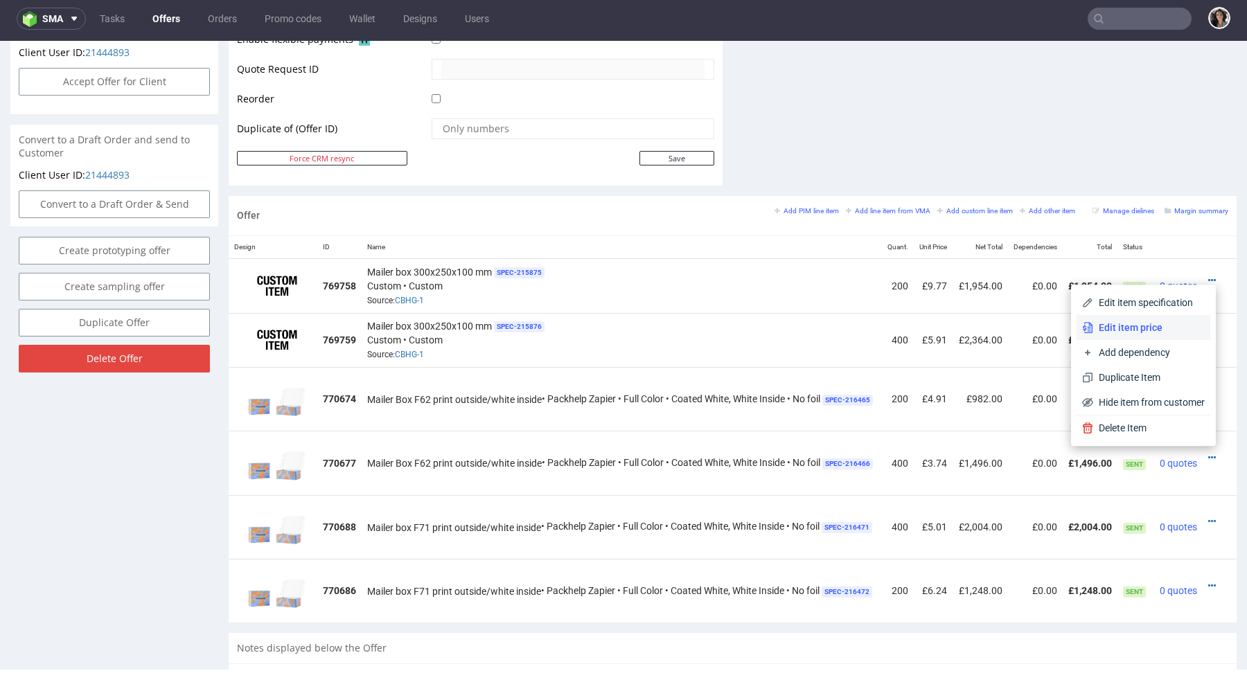
click at [1114, 325] on span "Edit item price" at bounding box center [1149, 328] width 112 height 14
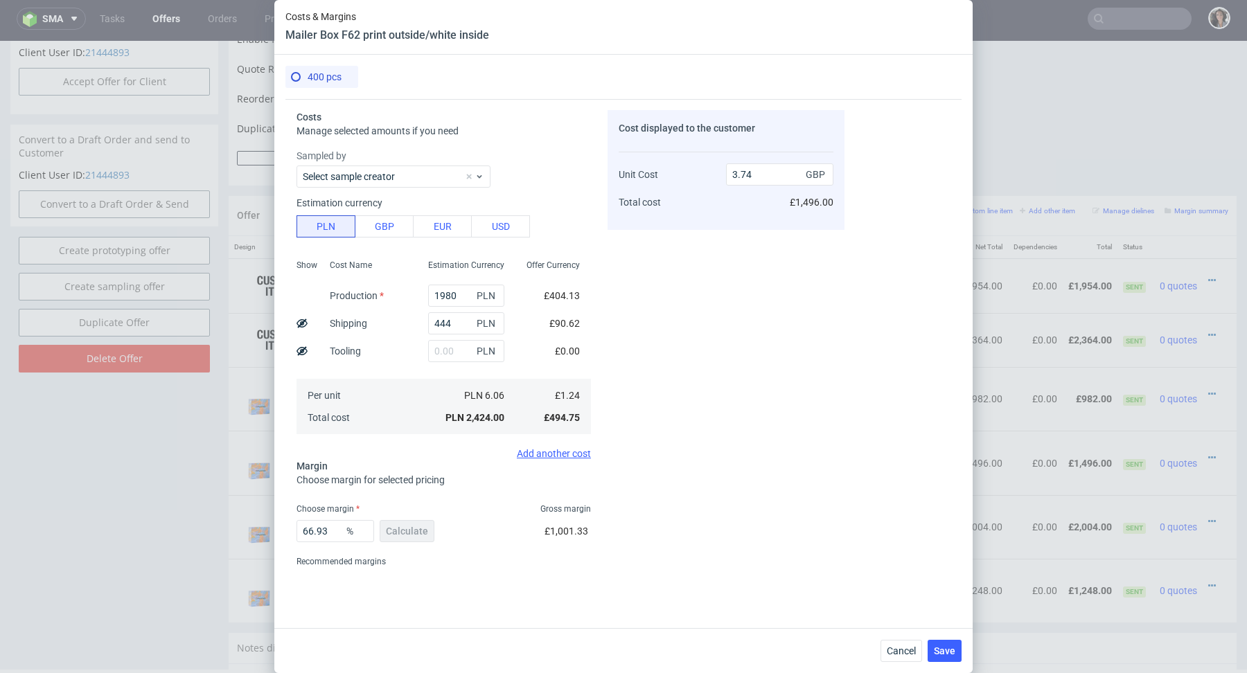
click at [899, 638] on div "Cancel Save" at bounding box center [623, 650] width 698 height 45
click at [900, 655] on span "Cancel" at bounding box center [901, 651] width 29 height 10
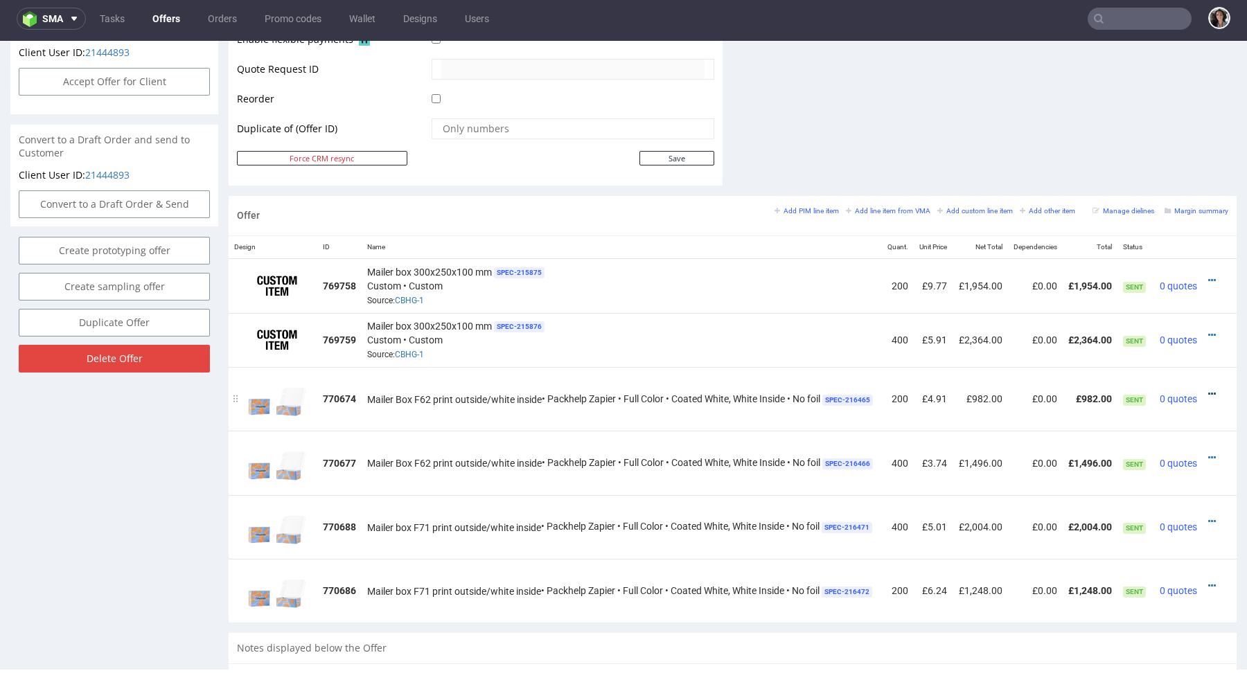
click at [1208, 392] on icon at bounding box center [1212, 394] width 8 height 10
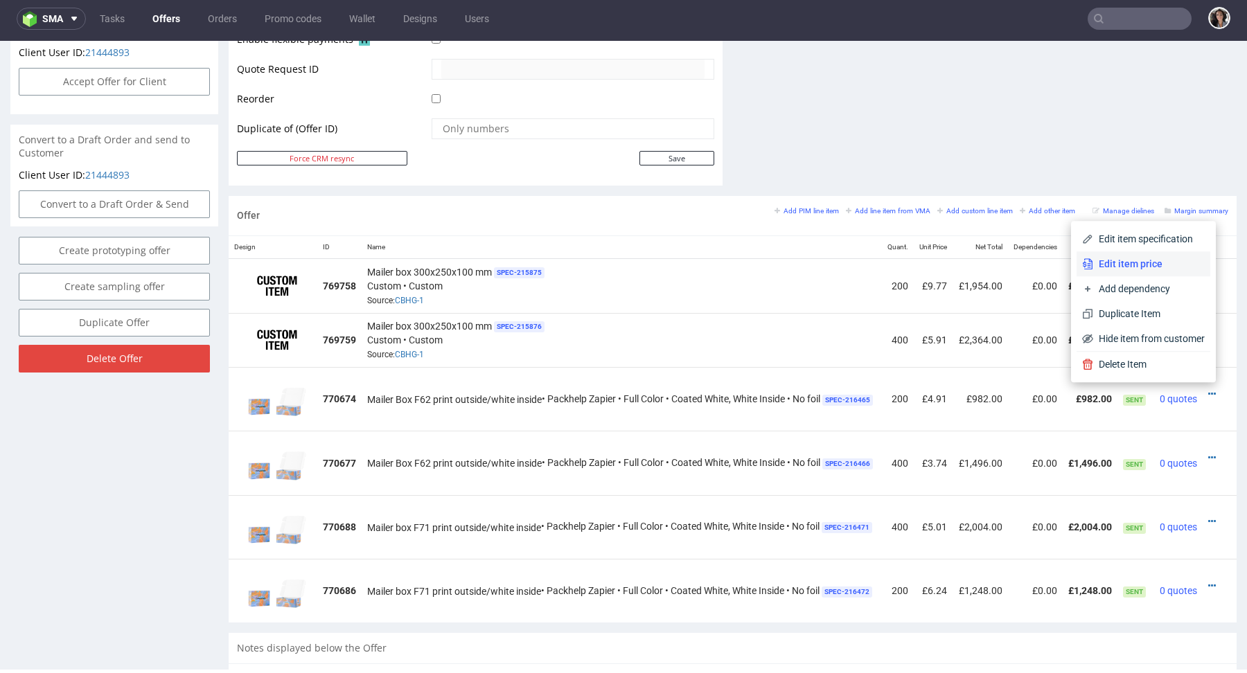
click at [1137, 267] on span "Edit item price" at bounding box center [1149, 264] width 112 height 14
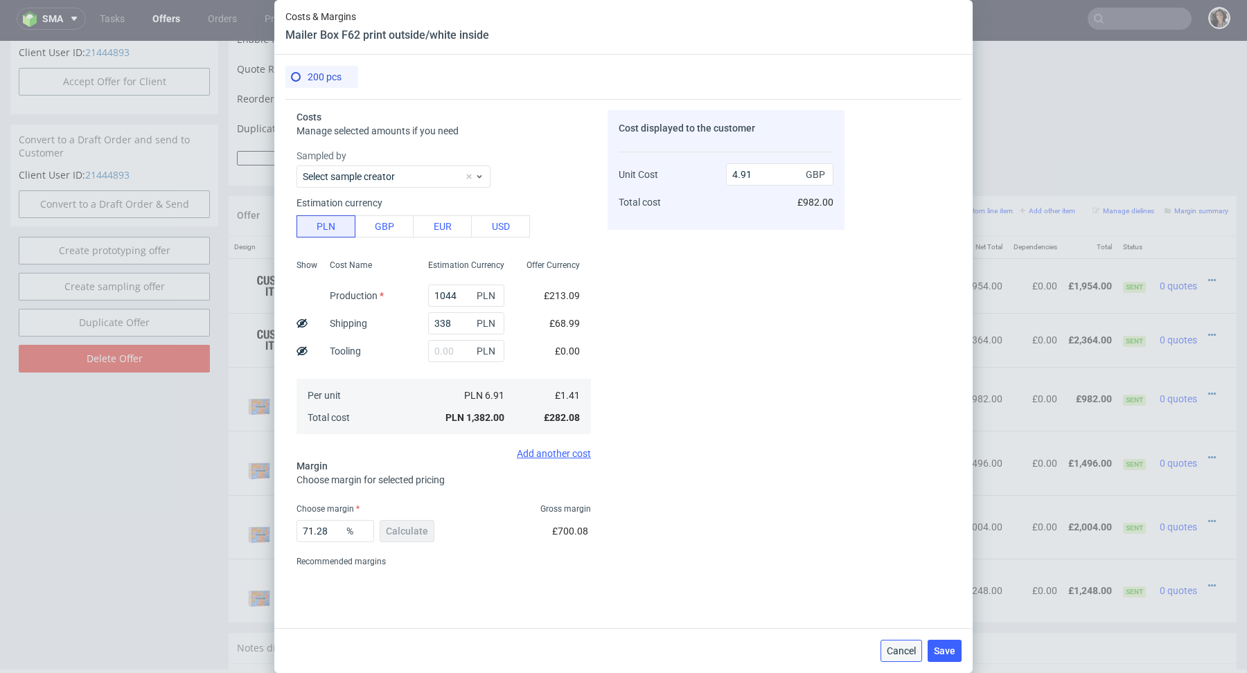
click at [896, 647] on span "Cancel" at bounding box center [901, 651] width 29 height 10
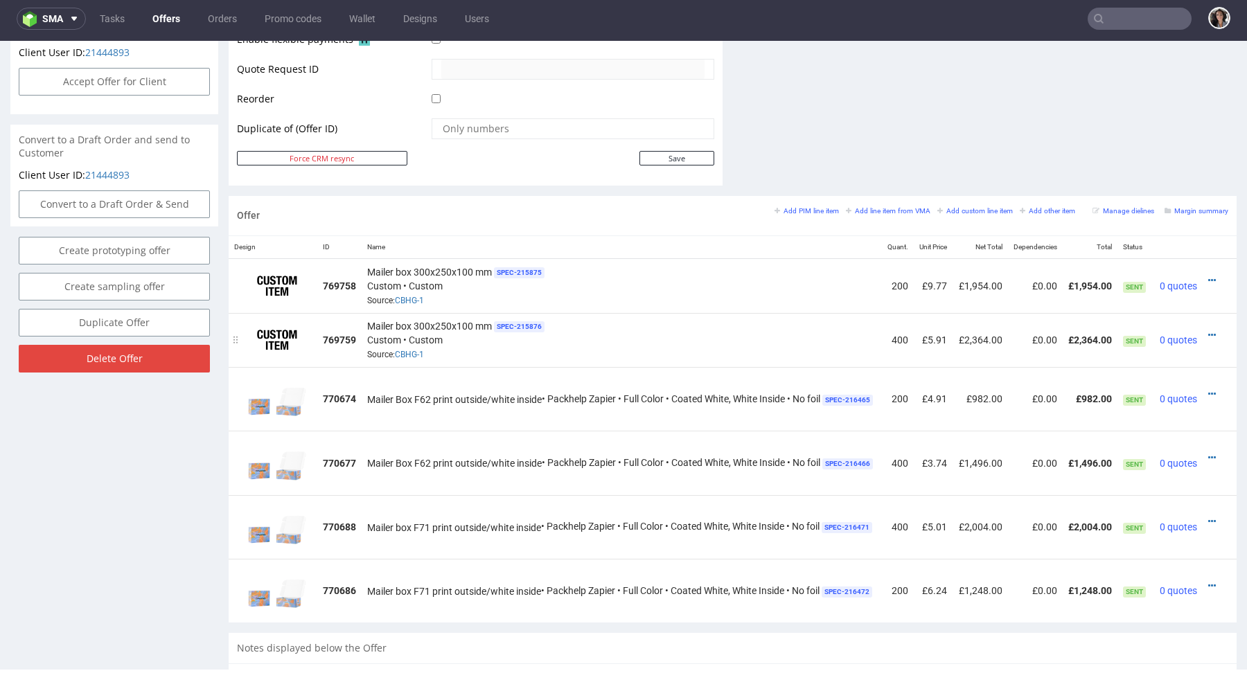
scroll to position [0, 0]
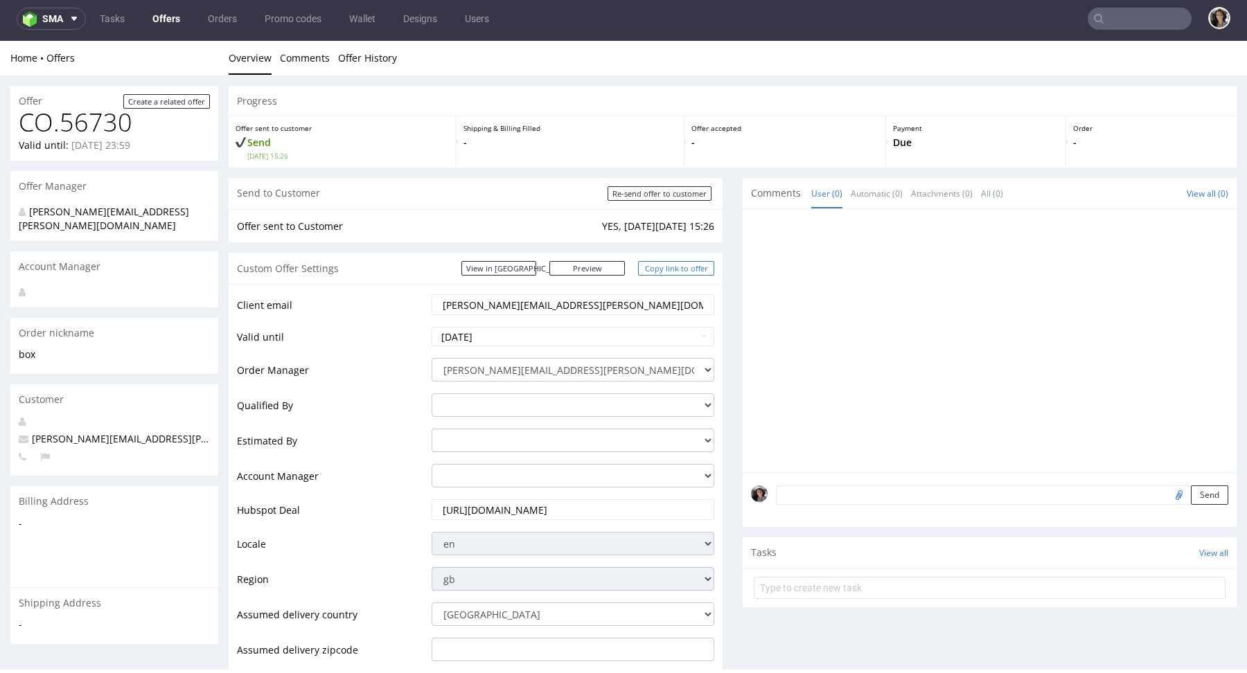
click at [670, 270] on link "Copy link to offer" at bounding box center [676, 268] width 76 height 15
click at [506, 340] on input "2025-09-18" at bounding box center [573, 336] width 283 height 19
click at [509, 270] on td "24" at bounding box center [506, 274] width 21 height 21
type input "2025-09-24"
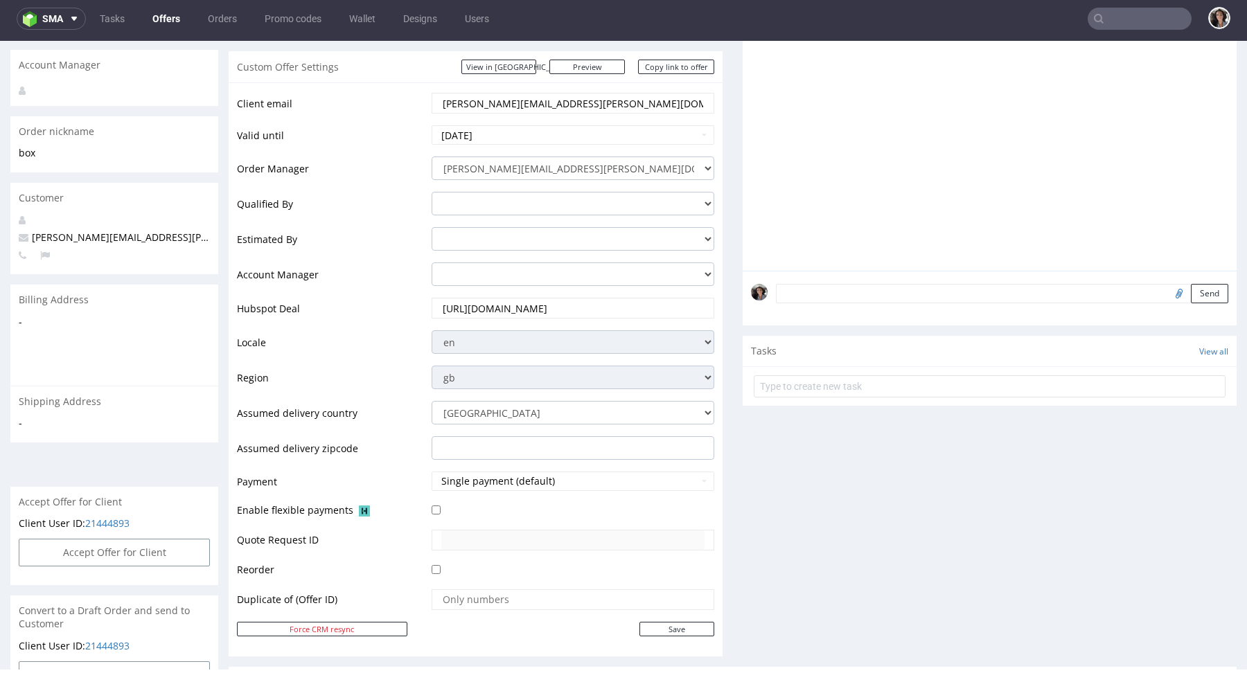
scroll to position [454, 0]
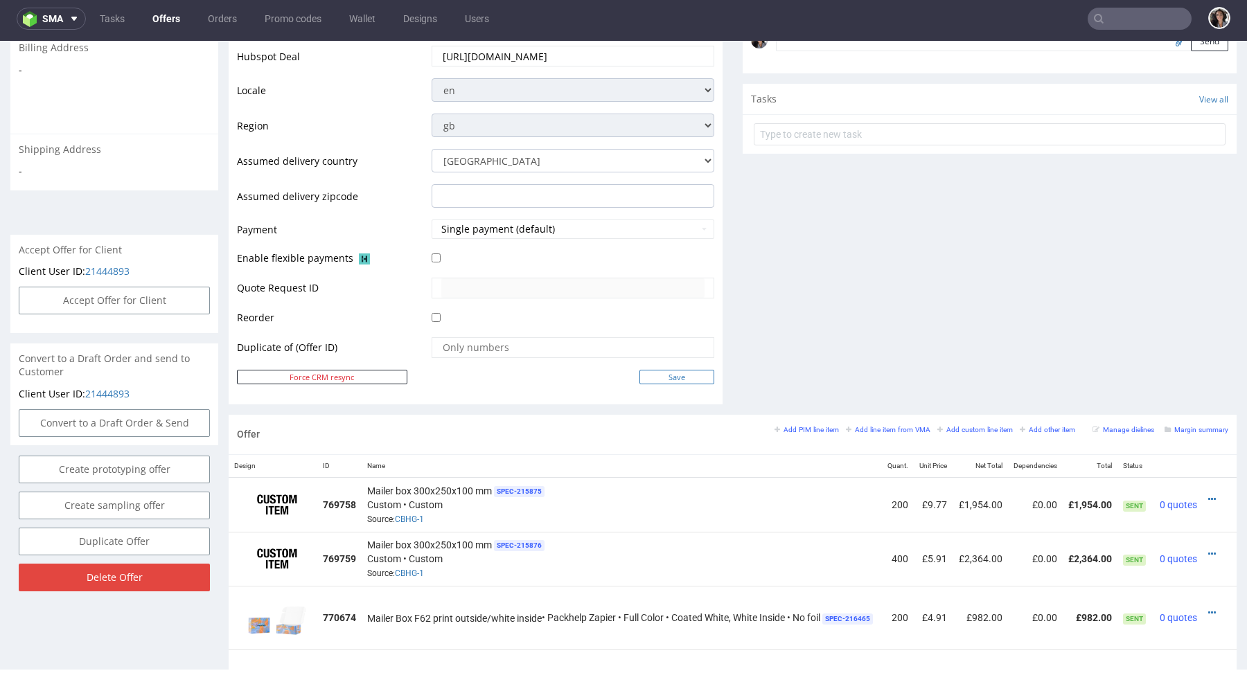
click at [693, 375] on input "Save" at bounding box center [676, 377] width 75 height 15
type input "In progress..."
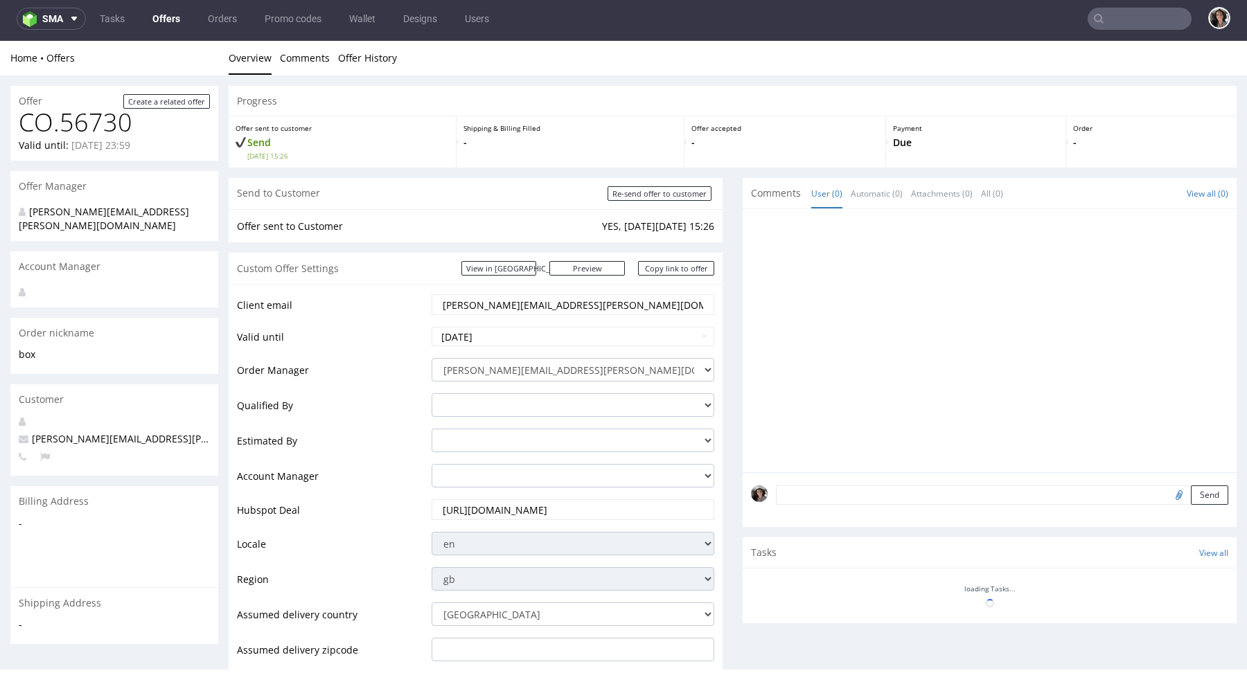
scroll to position [0, 0]
click at [668, 195] on input "Re-send offer to customer" at bounding box center [659, 193] width 104 height 15
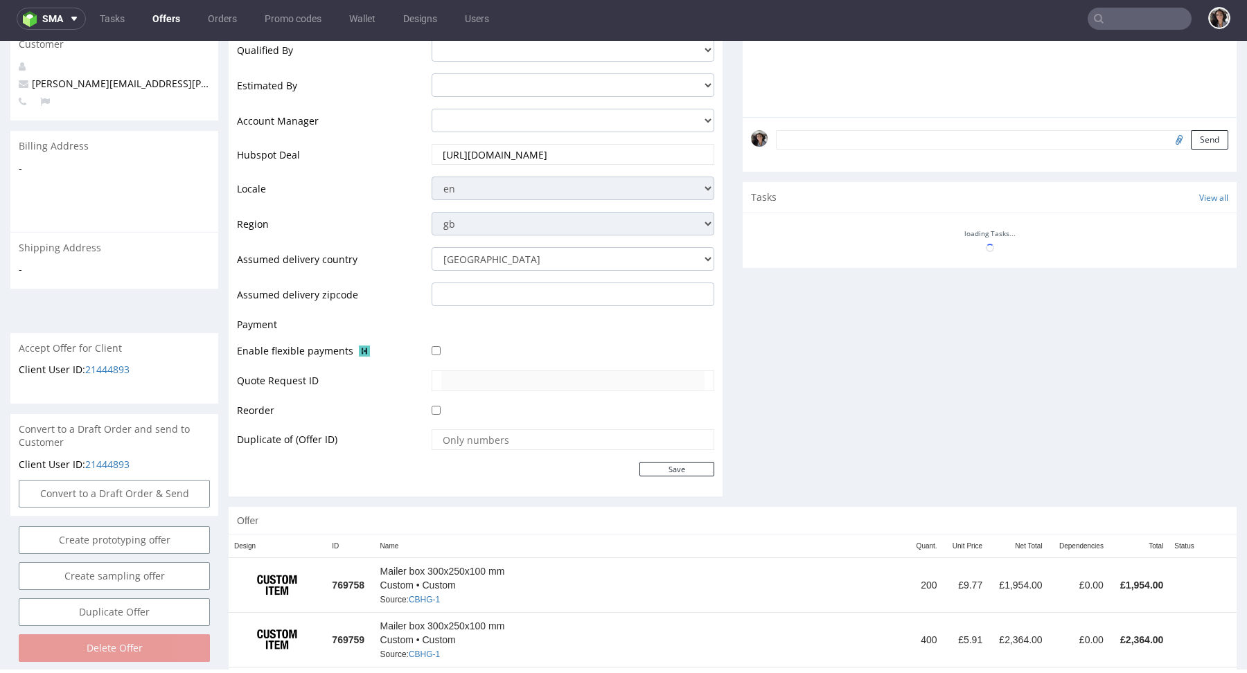
scroll to position [504, 0]
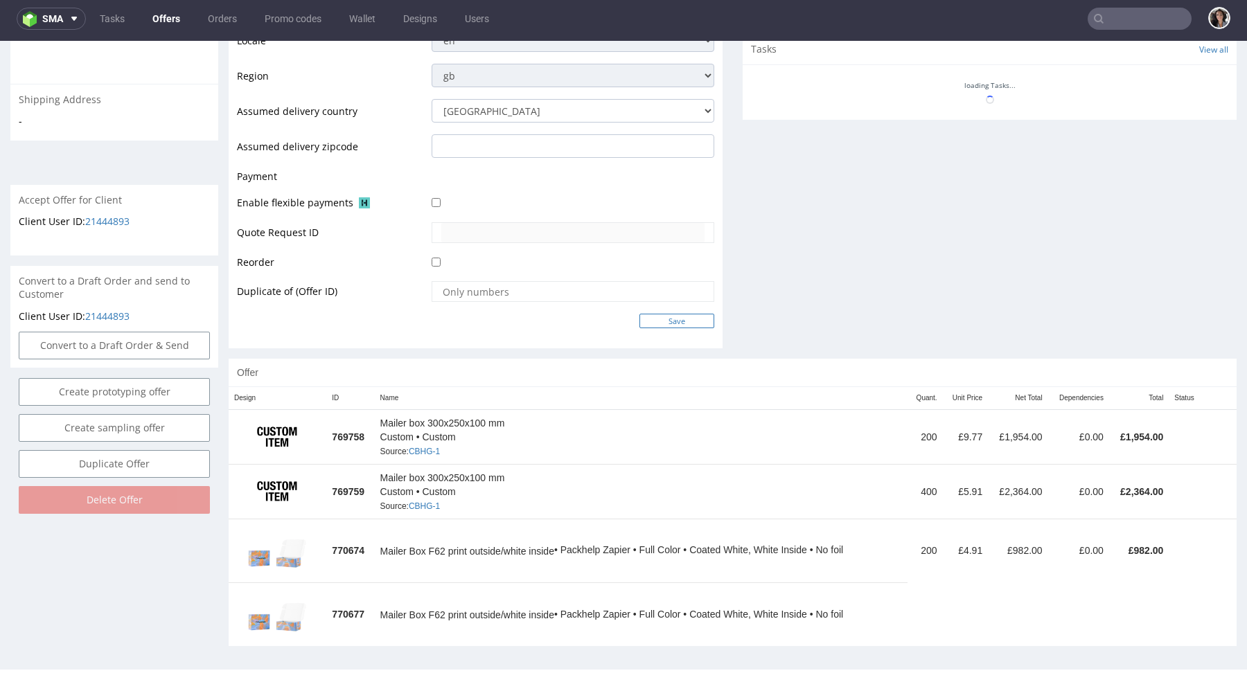
click at [670, 317] on input "Save" at bounding box center [676, 321] width 75 height 15
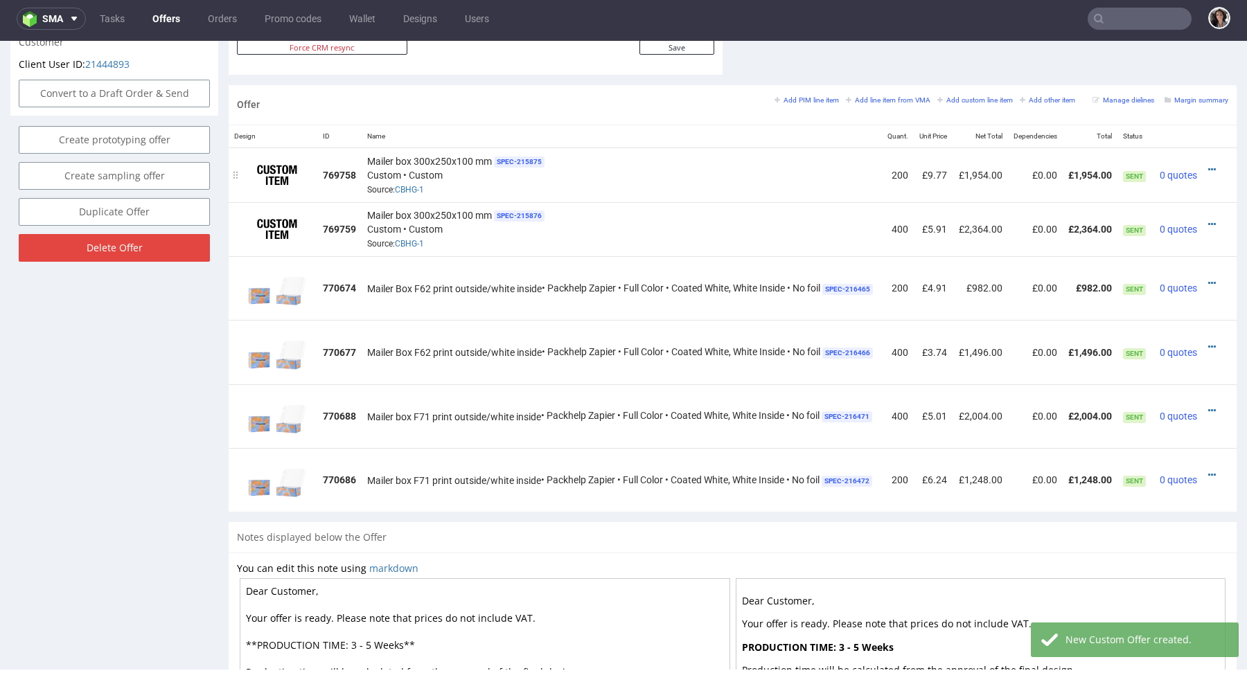
scroll to position [0, 21]
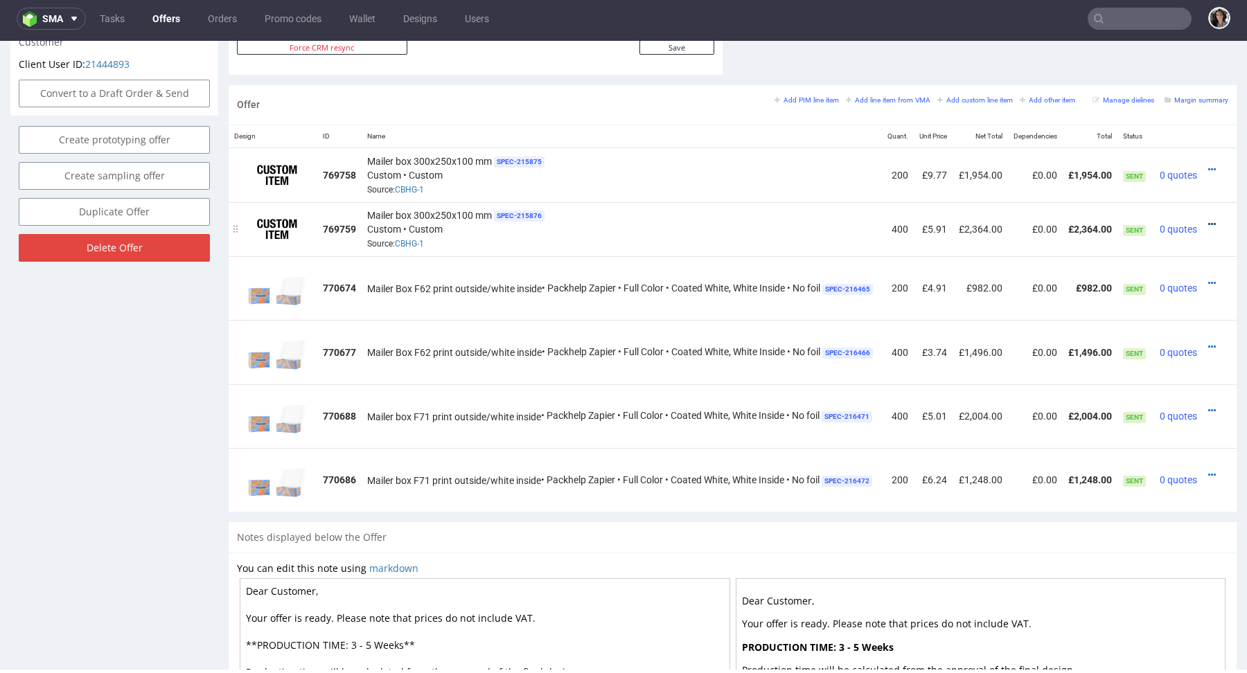
click at [1208, 220] on icon at bounding box center [1212, 225] width 8 height 10
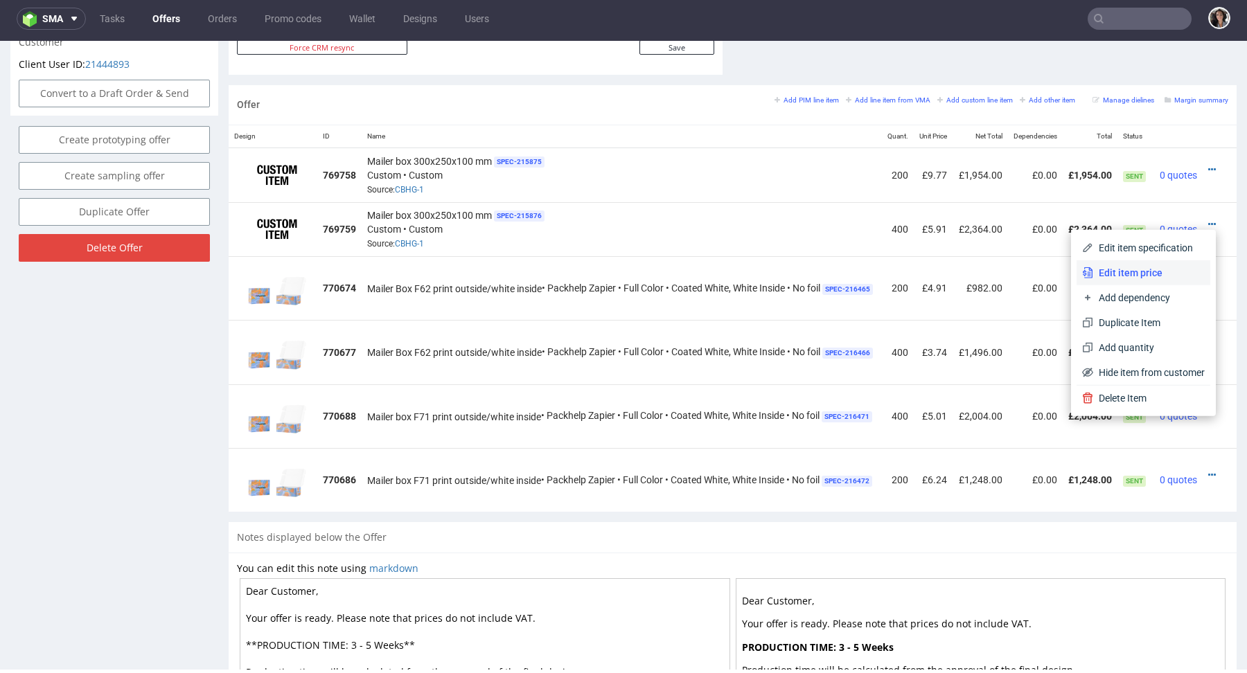
click at [1096, 267] on span "Edit item price" at bounding box center [1149, 273] width 112 height 14
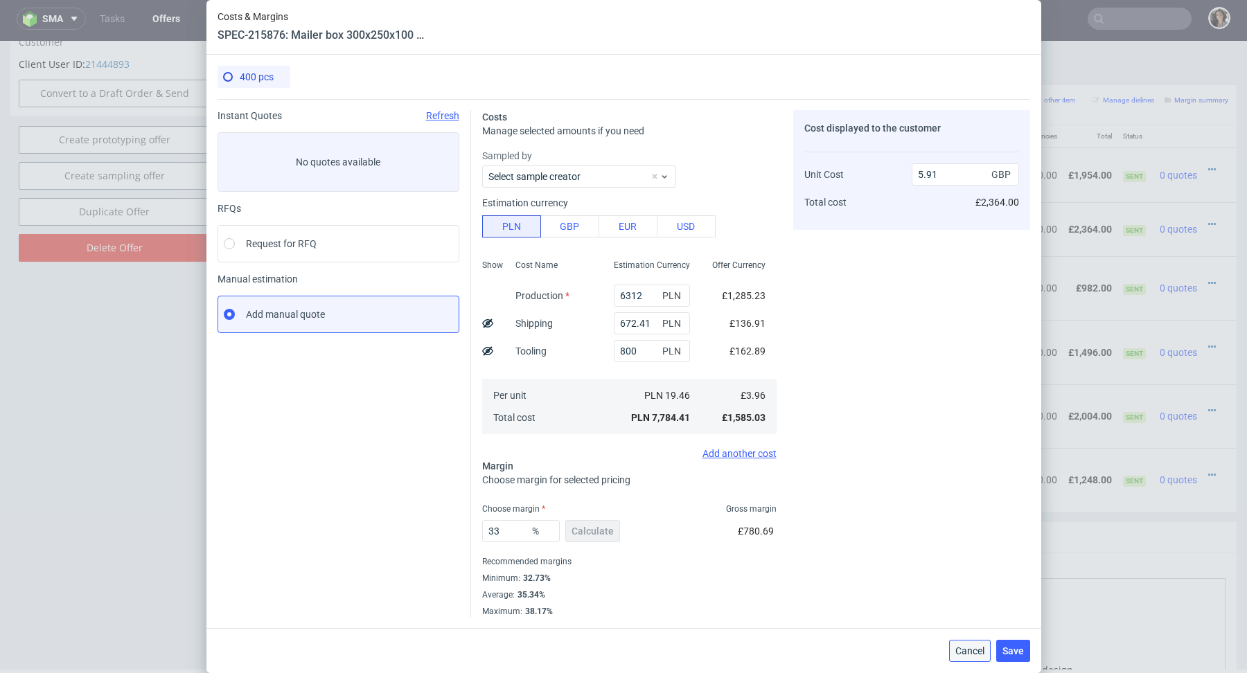
click at [974, 648] on span "Cancel" at bounding box center [969, 651] width 29 height 10
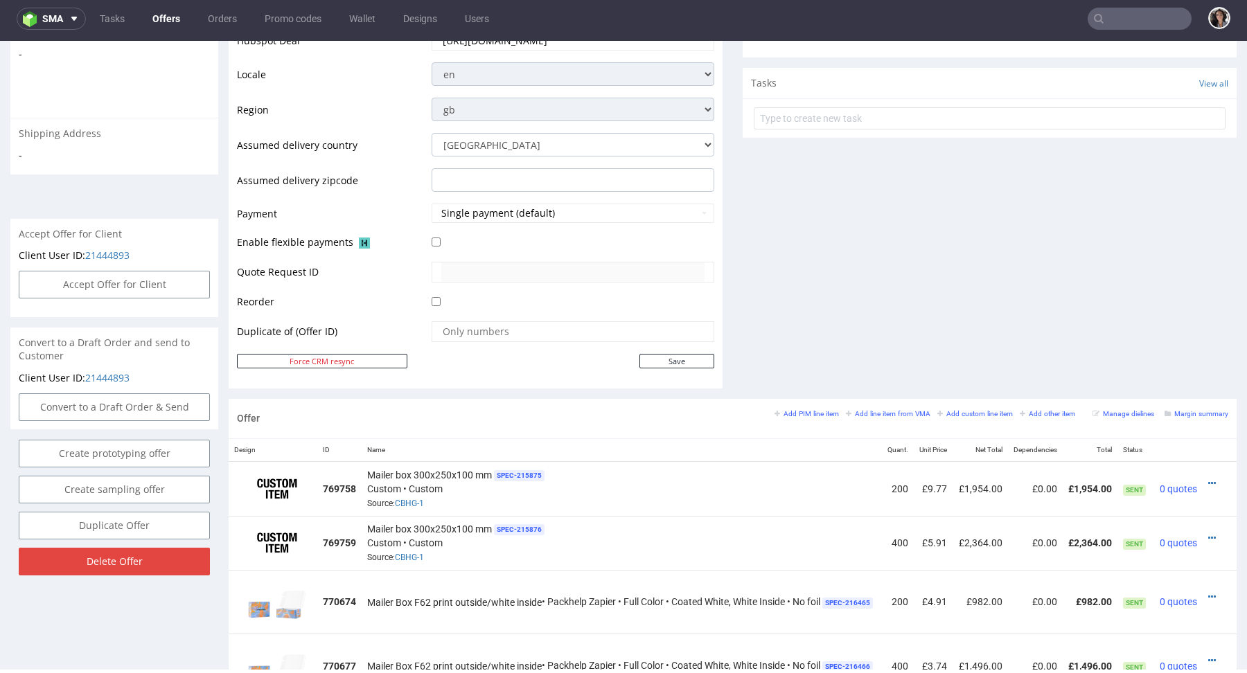
scroll to position [0, 0]
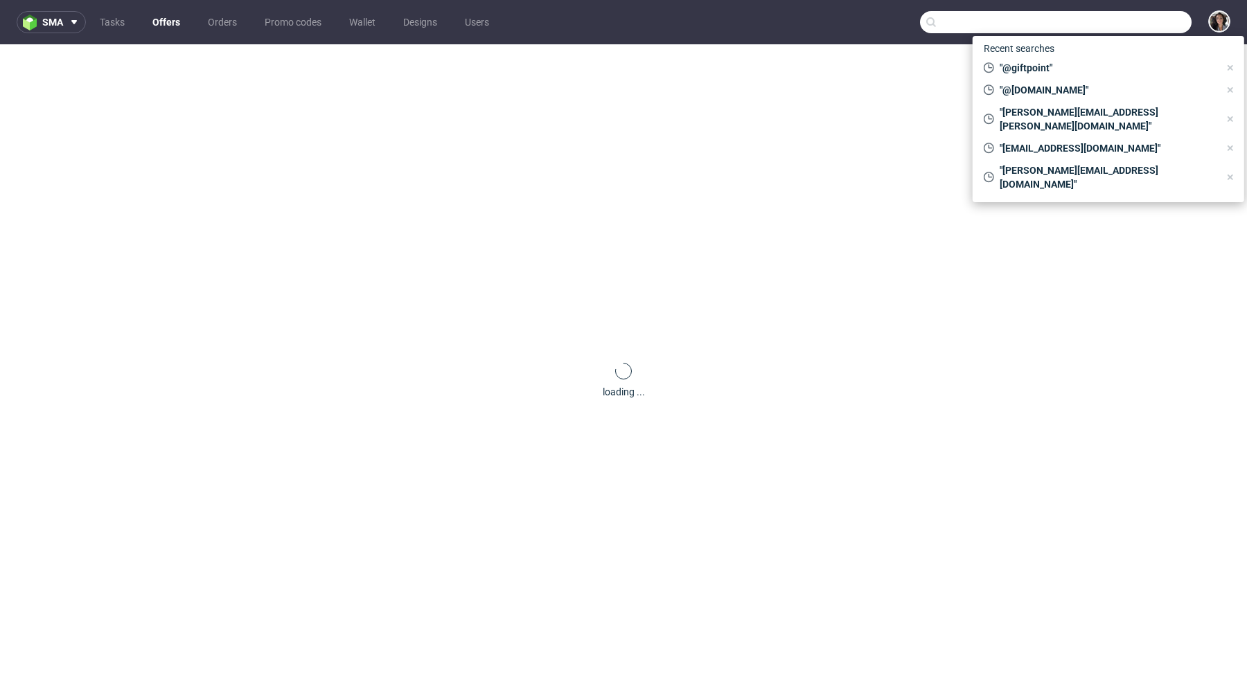
click at [1147, 26] on input "text" at bounding box center [1056, 22] width 272 height 22
paste input "@[DOMAIN_NAME]"
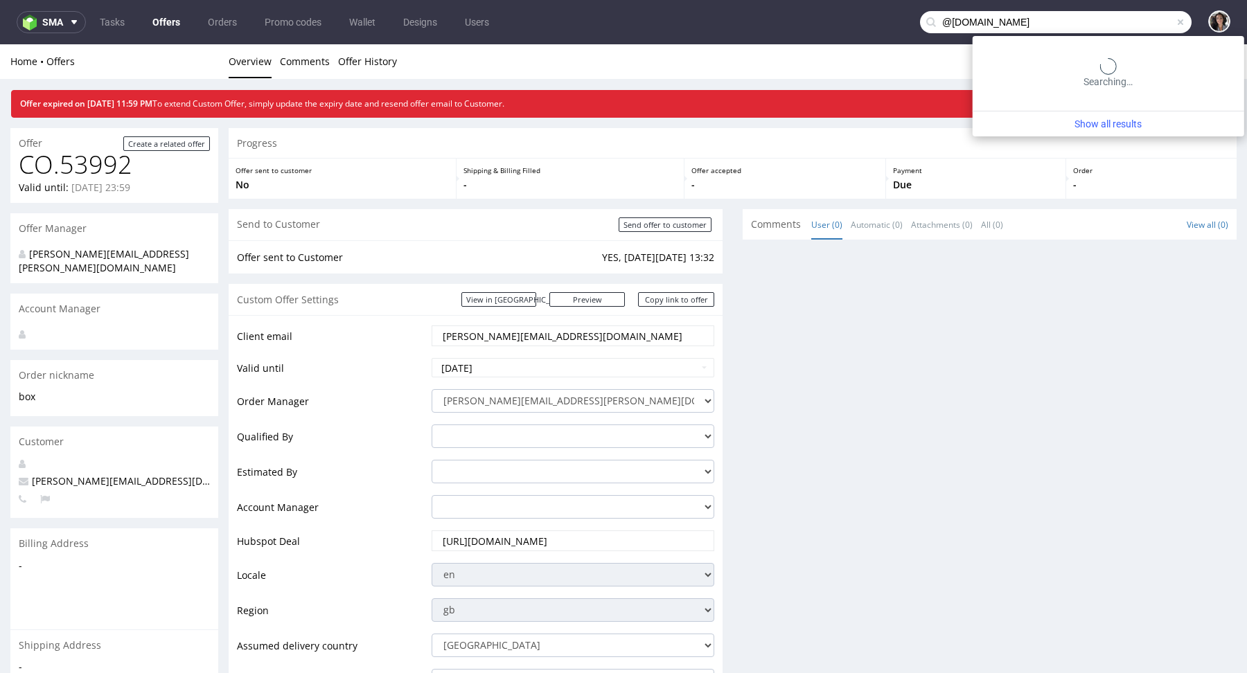
type input "@[DOMAIN_NAME]"
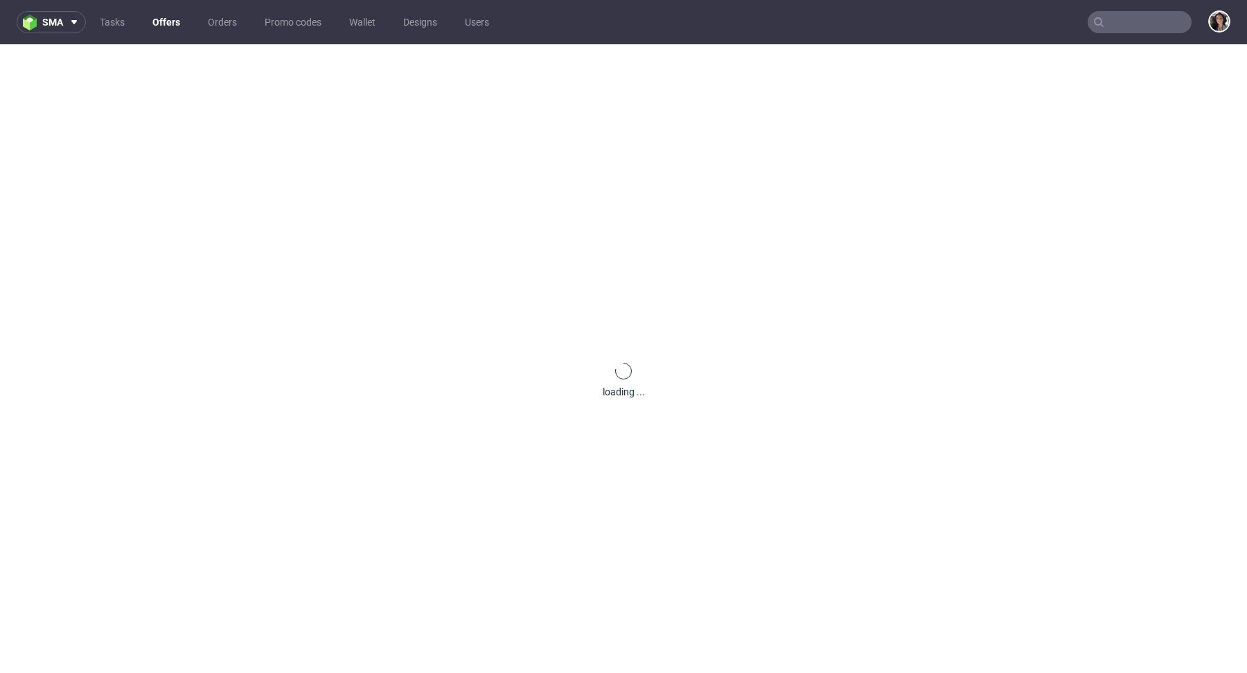
click at [1139, 21] on input "text" at bounding box center [1139, 22] width 104 height 22
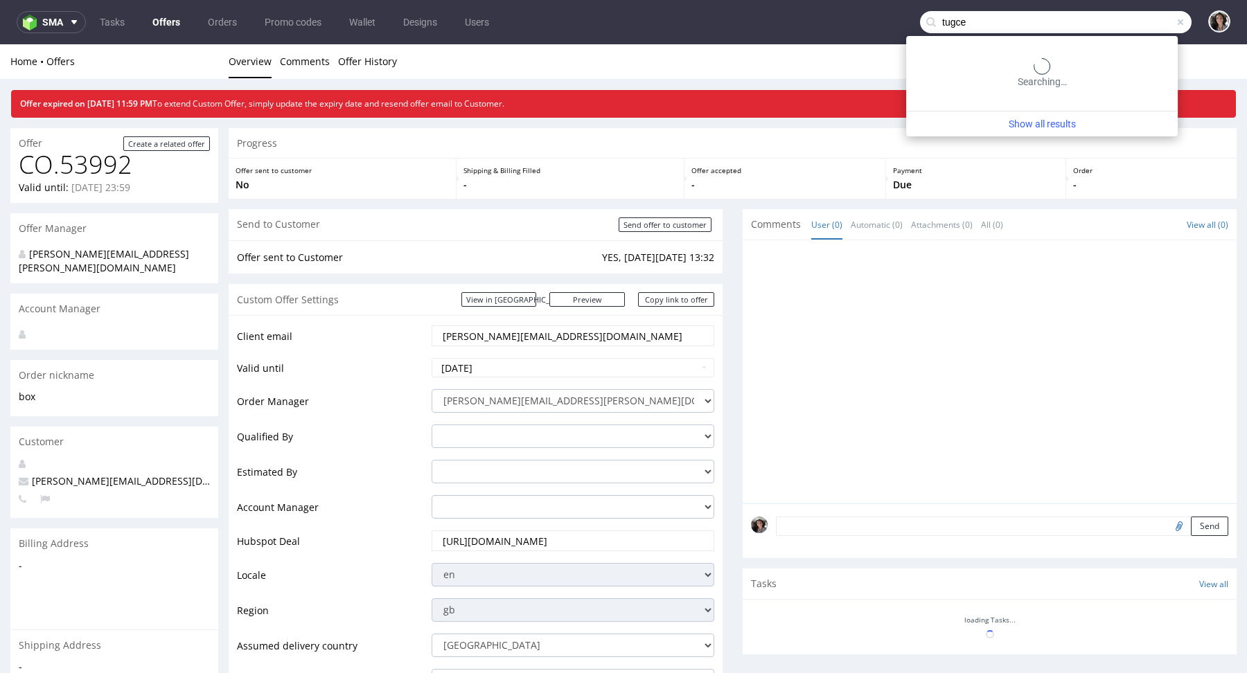
type input "tugce"
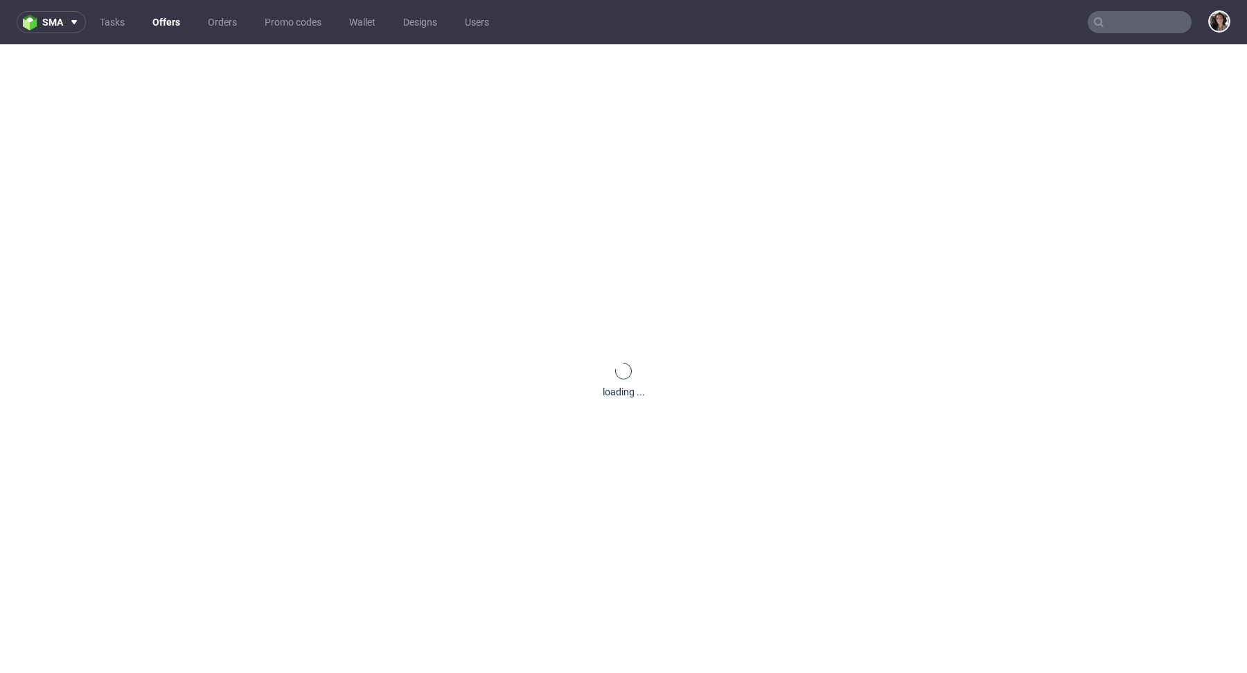
click at [1114, 22] on input "text" at bounding box center [1139, 22] width 104 height 22
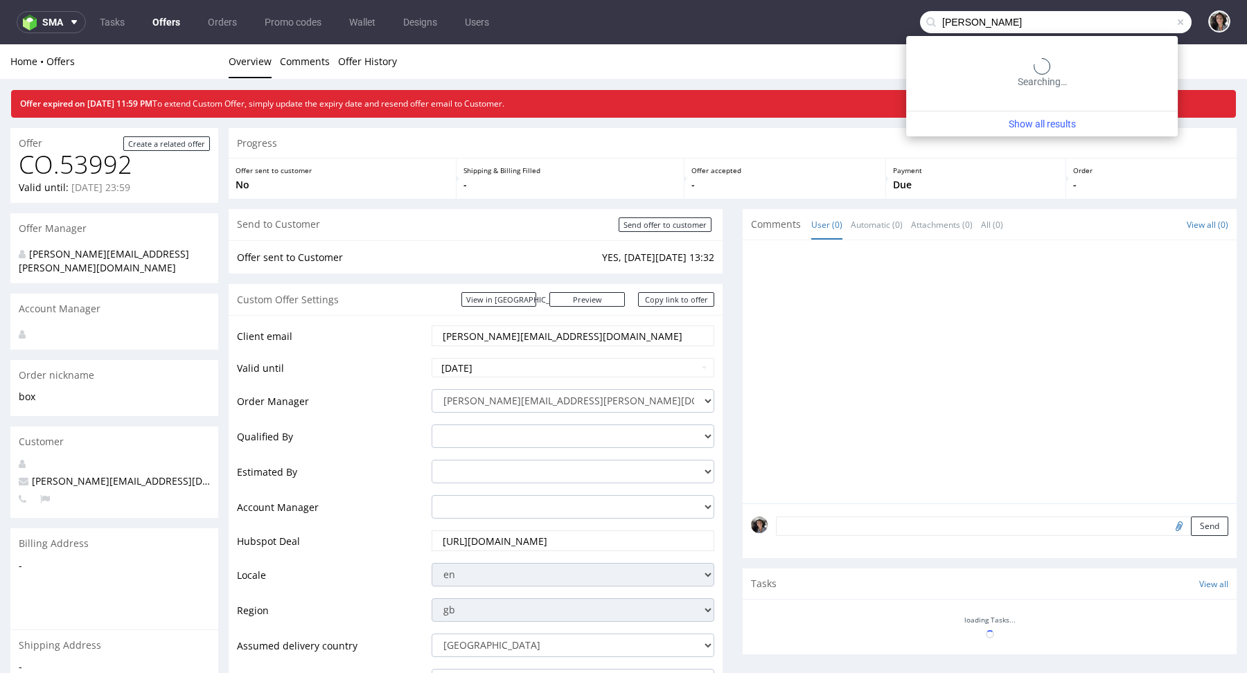
type input "[PERSON_NAME]"
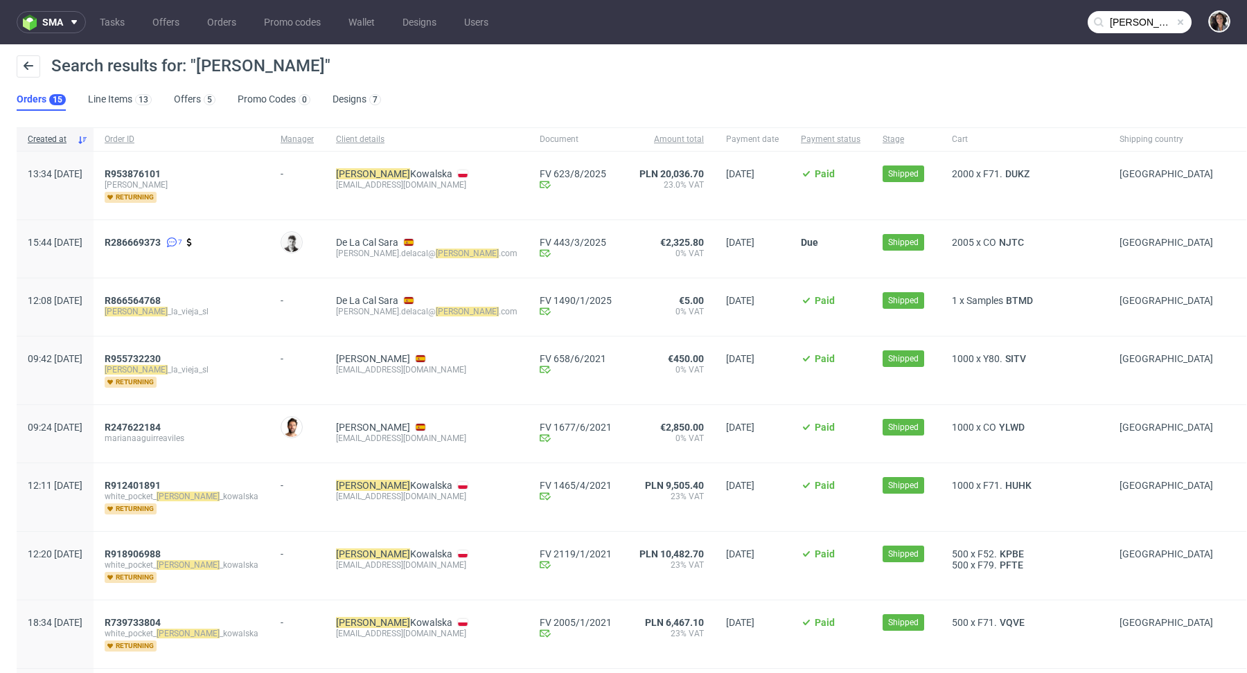
click at [189, 111] on div "Search results for: "romualda" Orders 15 Line Items 13 Offers 5 Promo Codes 0 D…" at bounding box center [623, 83] width 1247 height 78
click at [186, 104] on link "Offers 5" at bounding box center [195, 100] width 42 height 22
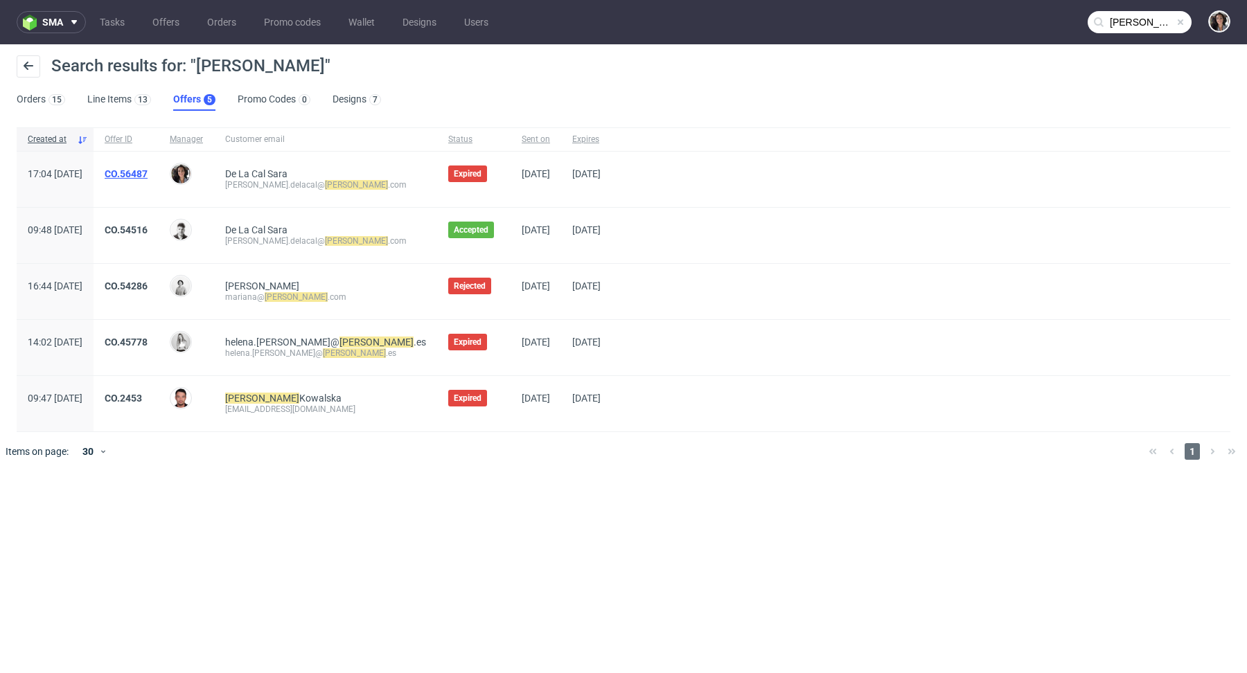
click at [148, 169] on link "CO.56487" at bounding box center [126, 173] width 43 height 11
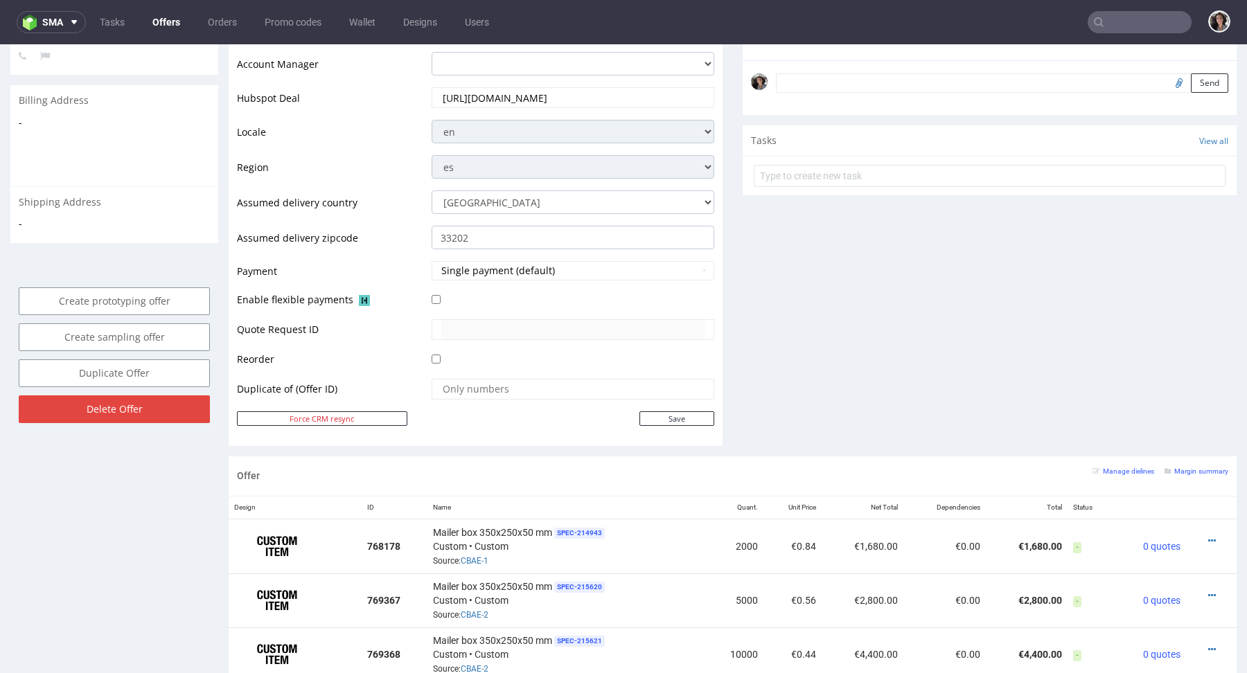
scroll to position [285, 0]
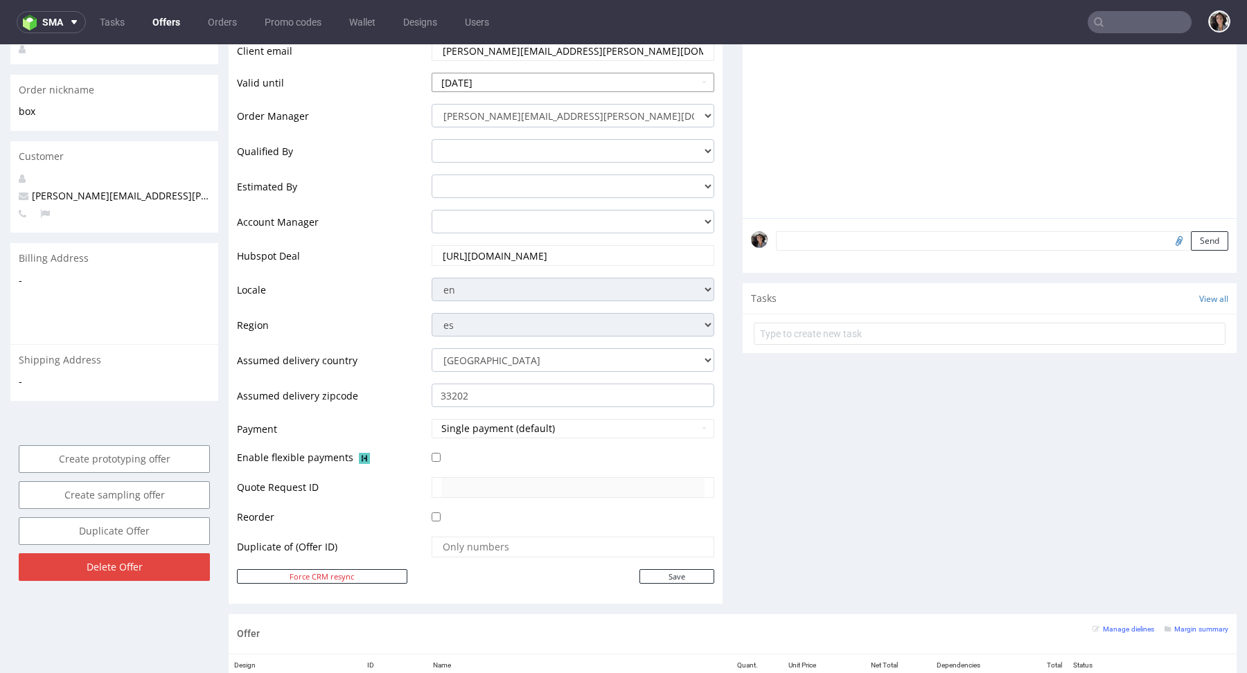
click at [510, 87] on input "2025-09-12" at bounding box center [573, 82] width 283 height 19
click at [695, 300] on td "en" at bounding box center [571, 293] width 286 height 35
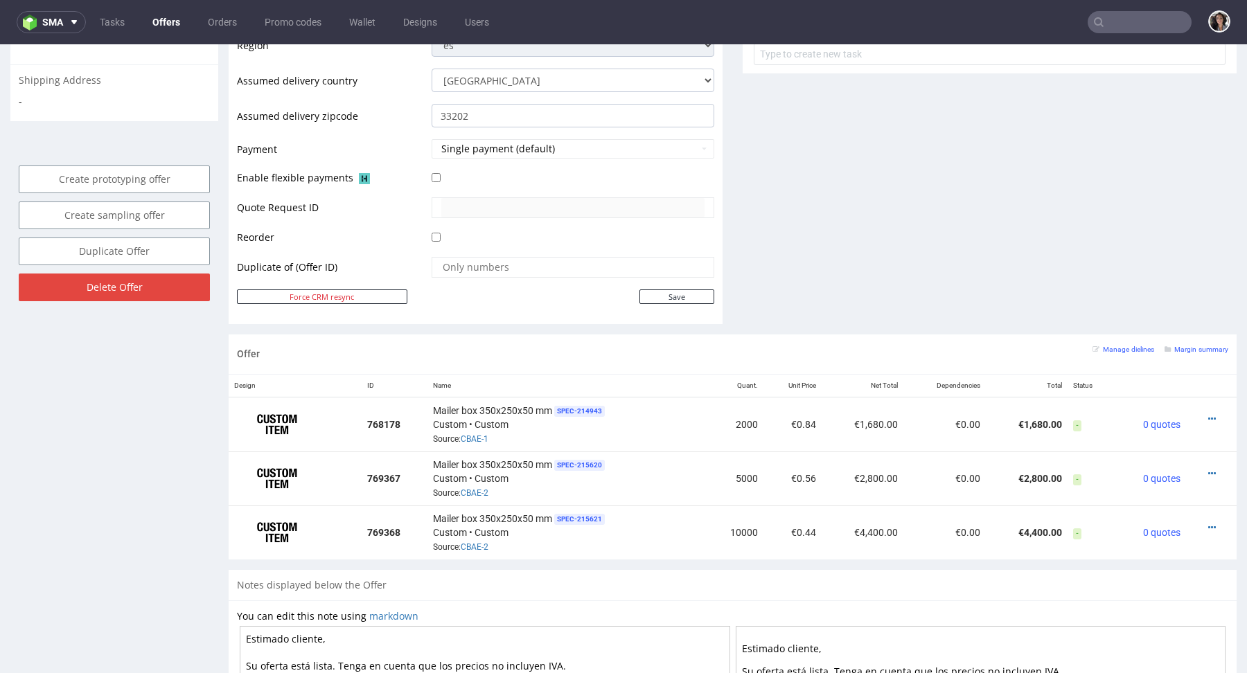
scroll to position [810, 0]
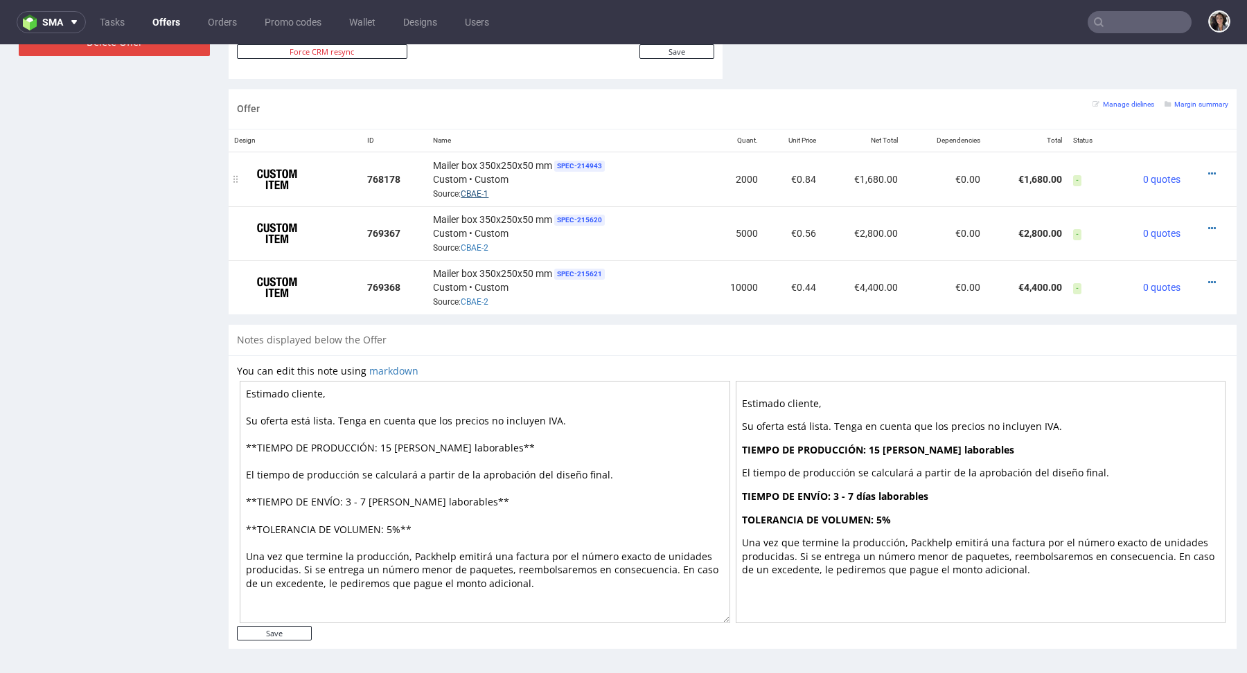
click at [479, 189] on link "CBAE-1" at bounding box center [475, 194] width 28 height 10
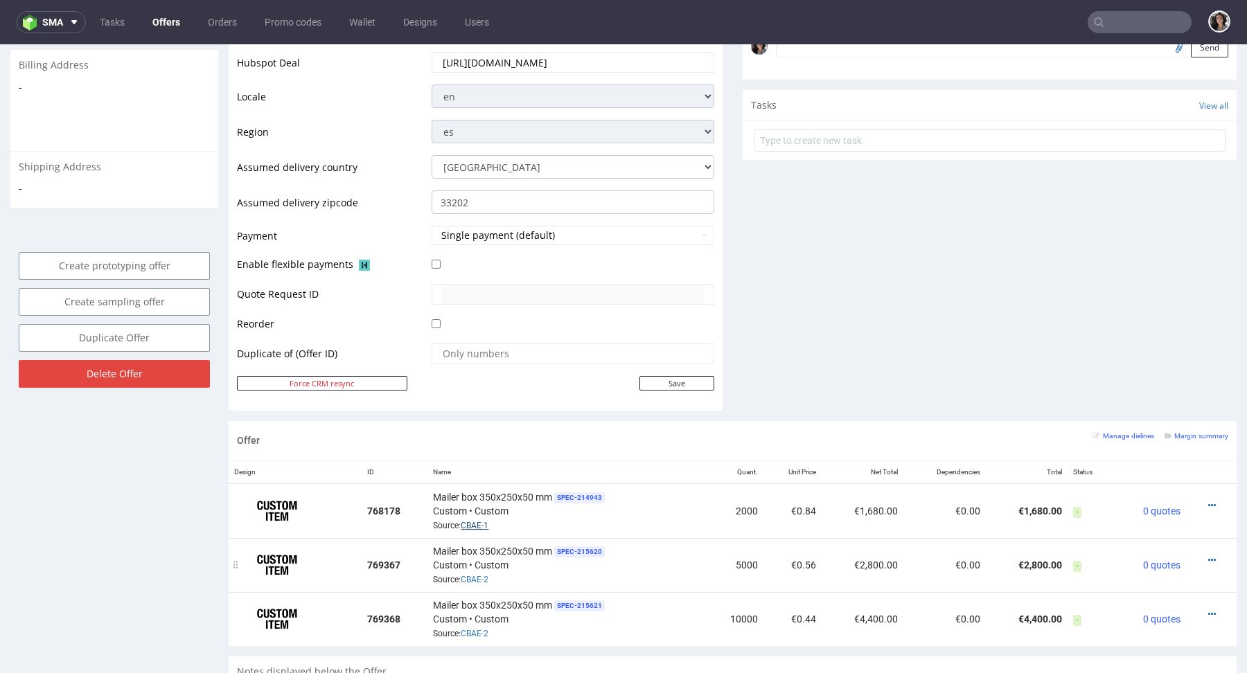
scroll to position [188, 0]
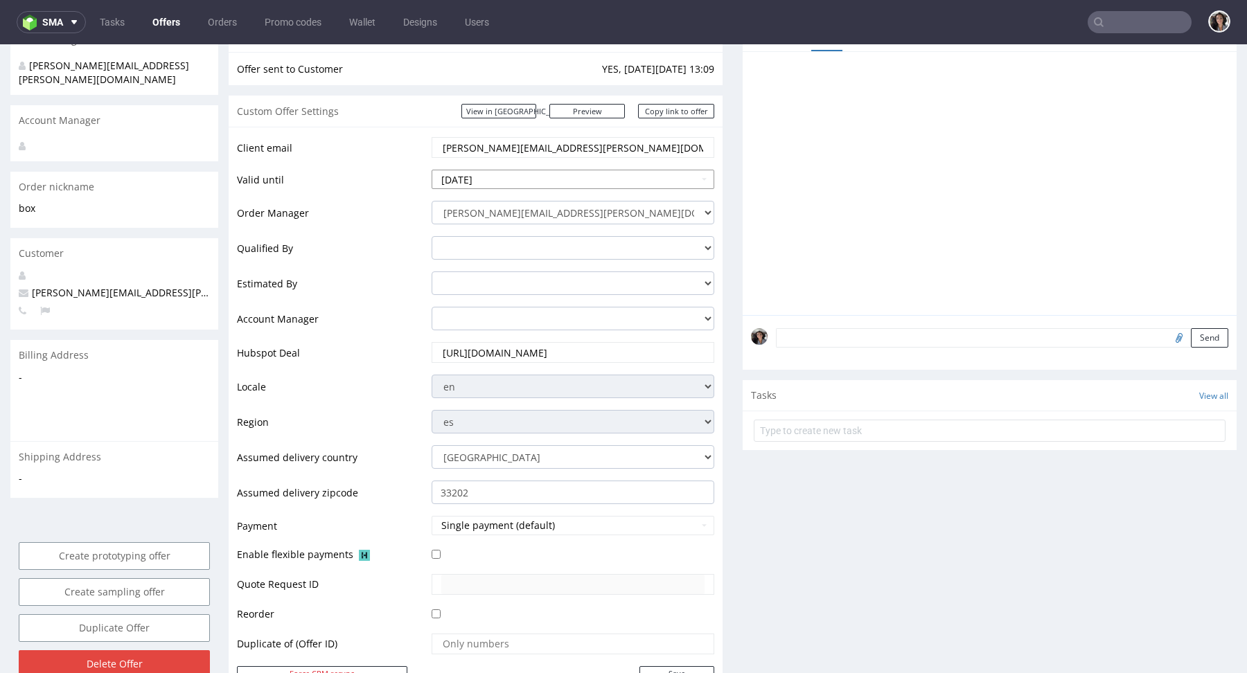
click at [526, 185] on input "2025-09-12" at bounding box center [573, 179] width 283 height 19
click at [549, 288] on td "19" at bounding box center [548, 293] width 21 height 21
type input "2025-09-19"
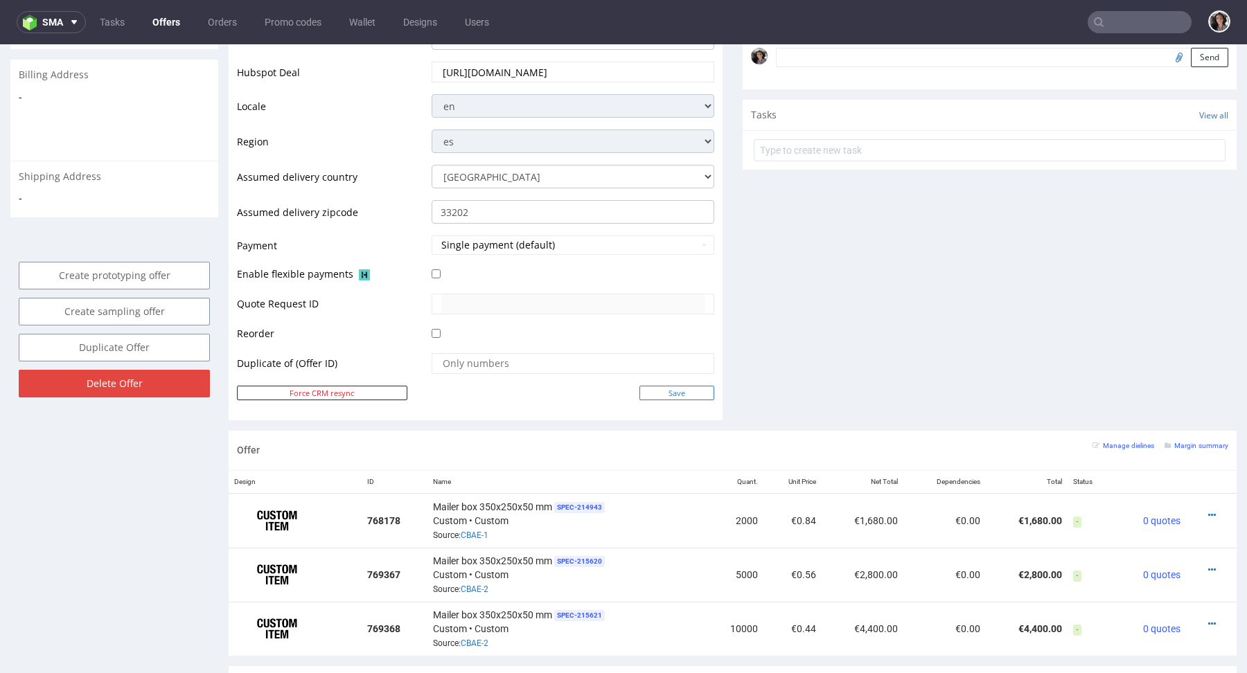
click at [679, 394] on input "Save" at bounding box center [676, 393] width 75 height 15
type input "In progress..."
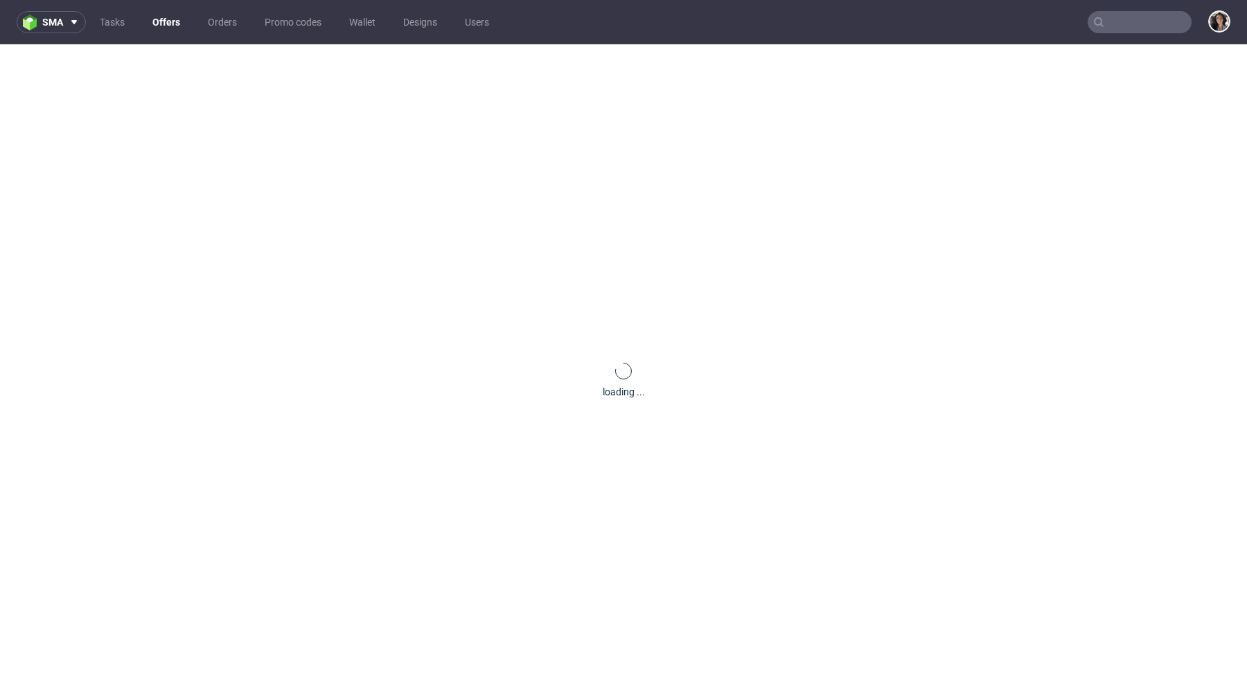
scroll to position [0, 0]
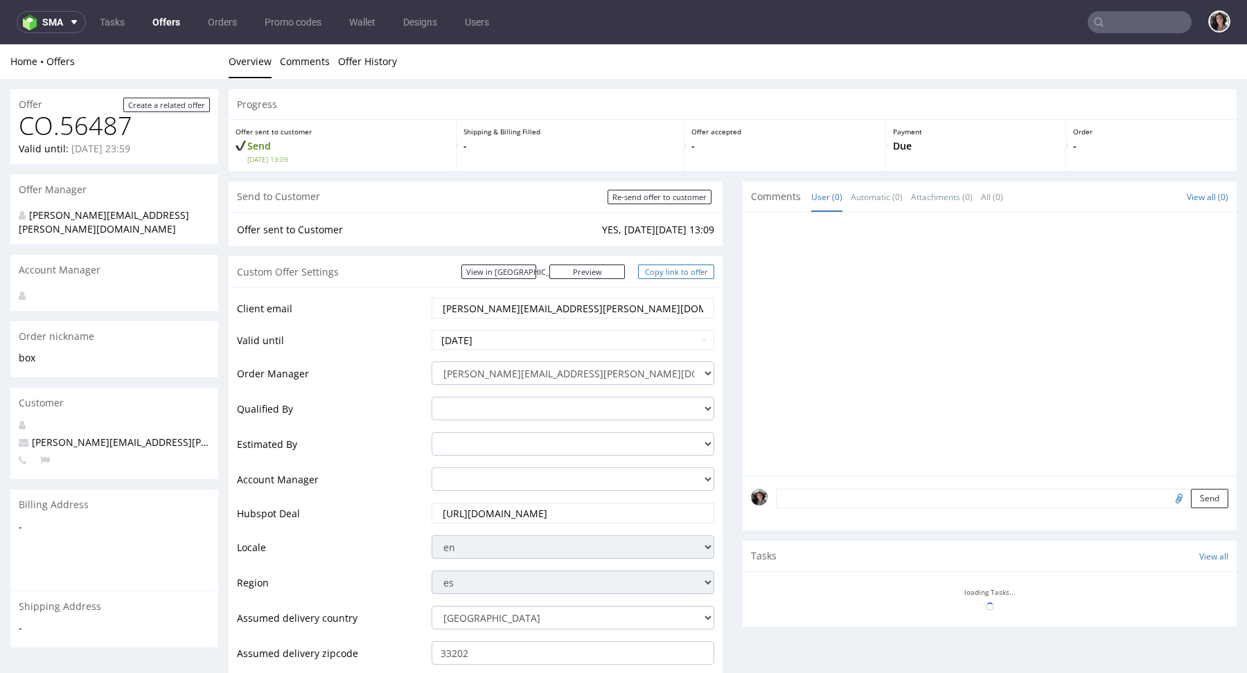
click at [697, 269] on link "Copy link to offer" at bounding box center [676, 272] width 76 height 15
click at [526, 272] on link "View in [GEOGRAPHIC_DATA]" at bounding box center [498, 272] width 75 height 15
click at [674, 274] on link "Copy link to offer" at bounding box center [676, 272] width 76 height 15
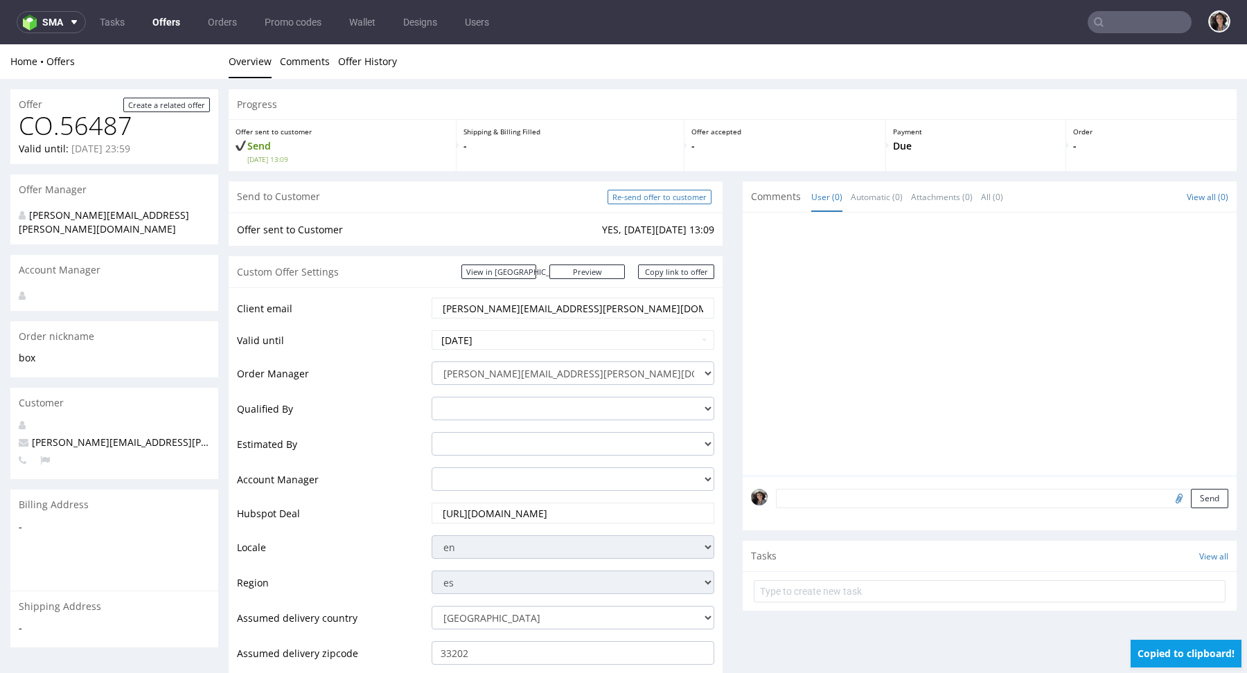
click at [695, 195] on input "Re-send offer to customer" at bounding box center [659, 197] width 104 height 15
type input "In progress..."
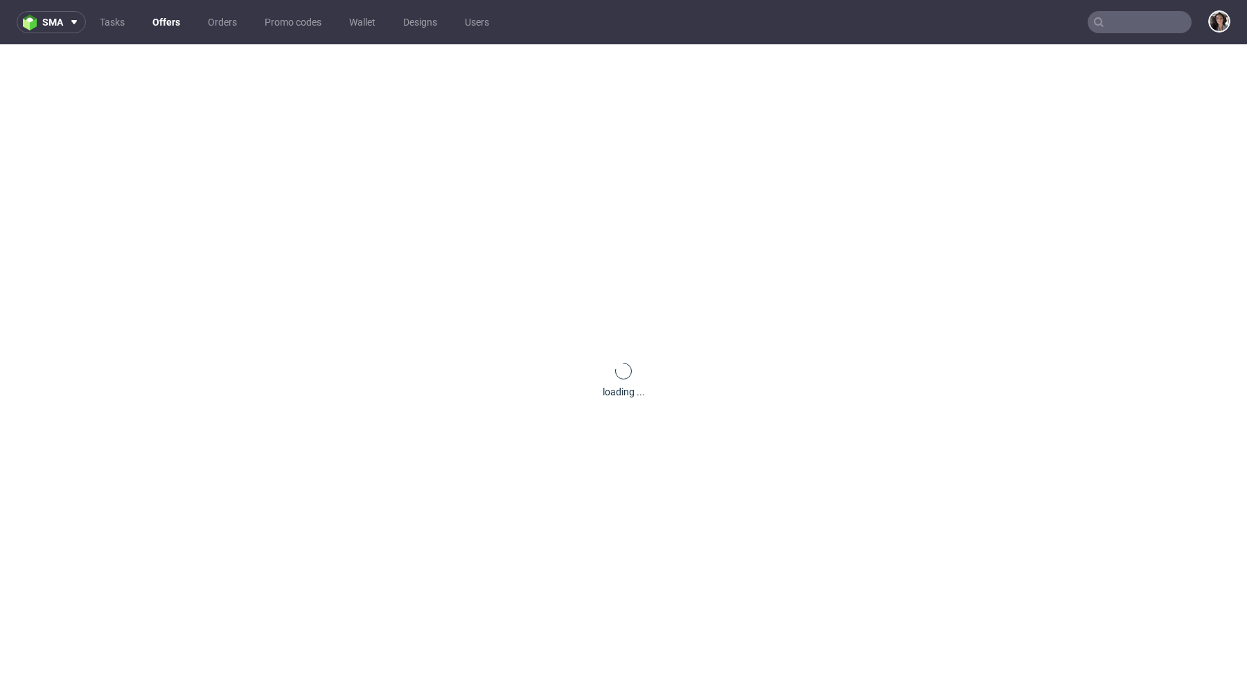
click at [1135, 34] on nav "sma Tasks Offers Orders Promo codes Wallet Designs Users" at bounding box center [623, 22] width 1247 height 44
click at [1119, 26] on input "text" at bounding box center [1139, 22] width 104 height 22
paste input "[EMAIL_ADDRESS][DOMAIN_NAME]"
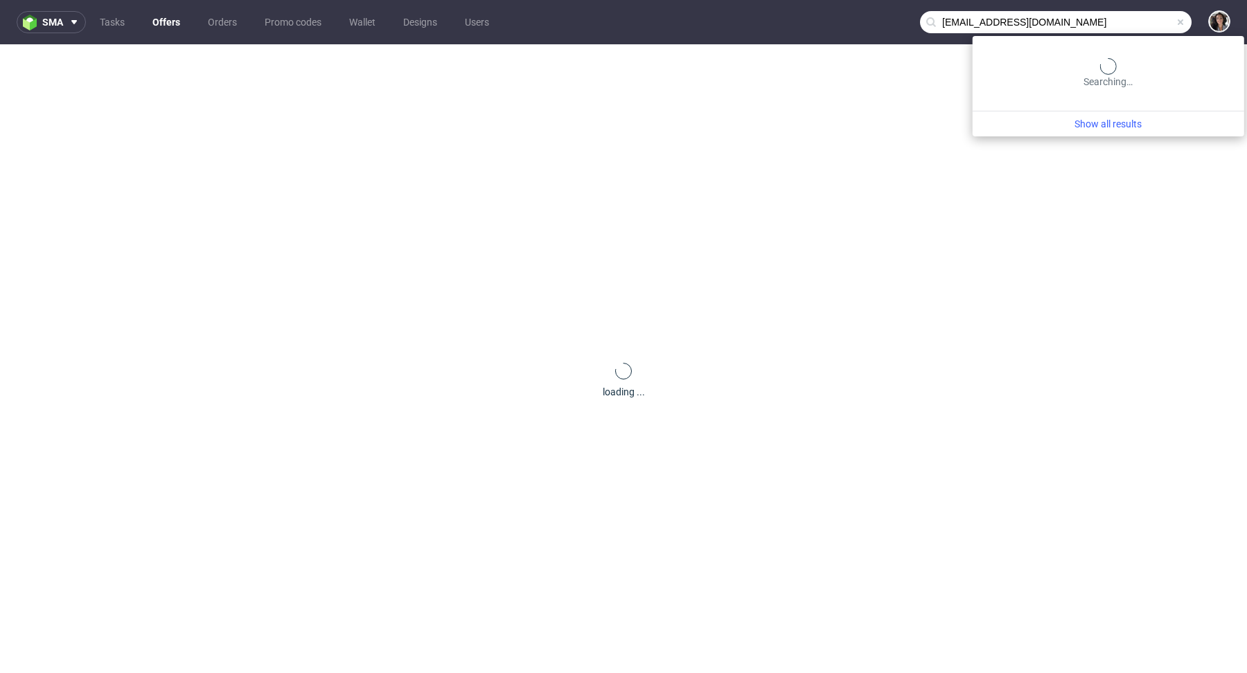
type input "[EMAIL_ADDRESS][DOMAIN_NAME]"
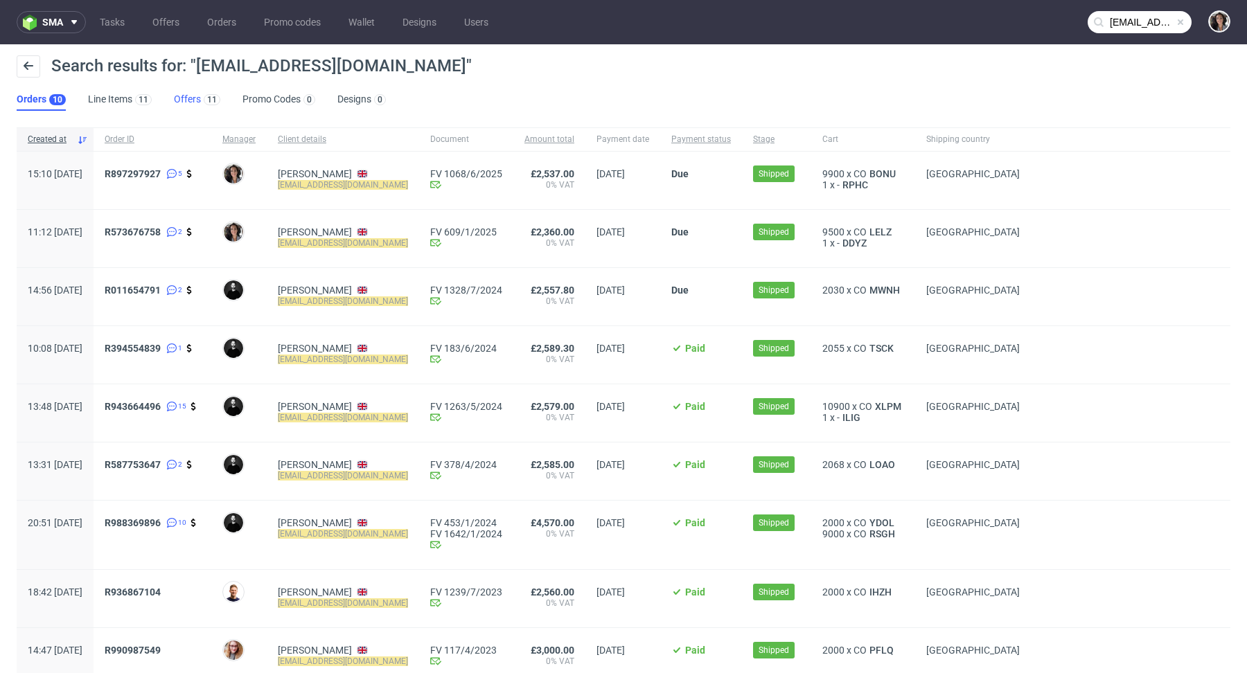
click at [184, 101] on link "Offers 11" at bounding box center [197, 100] width 46 height 22
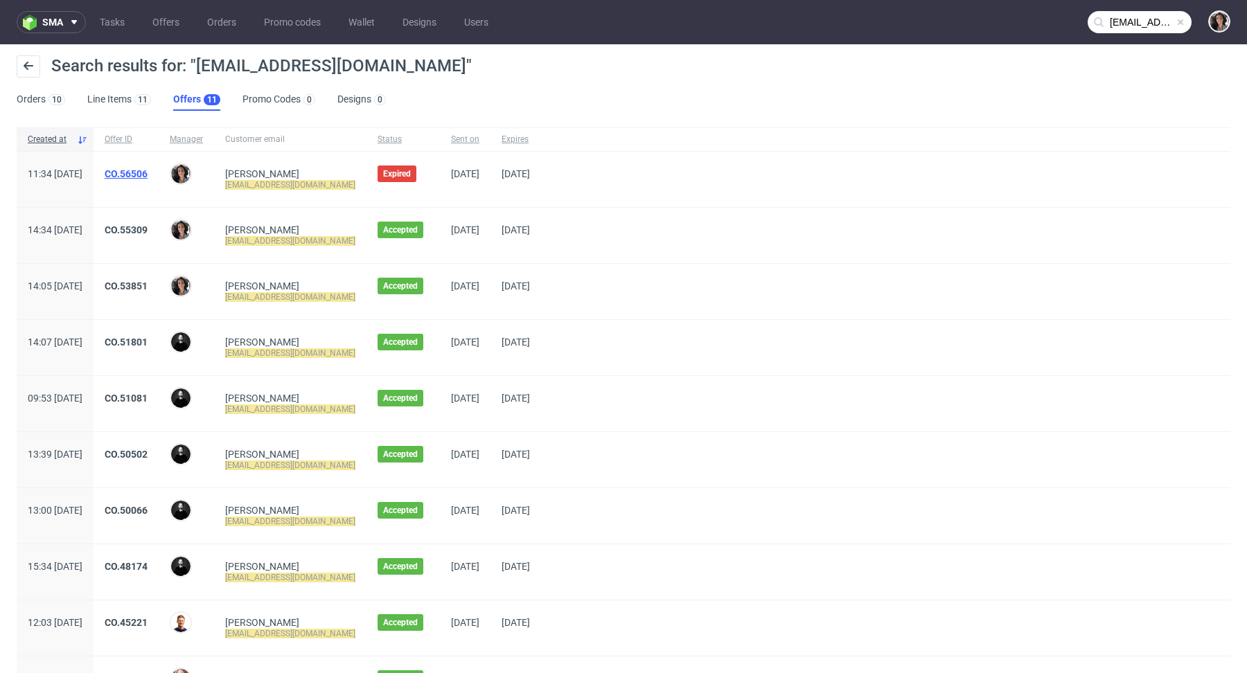
click at [148, 174] on link "CO.56506" at bounding box center [126, 173] width 43 height 11
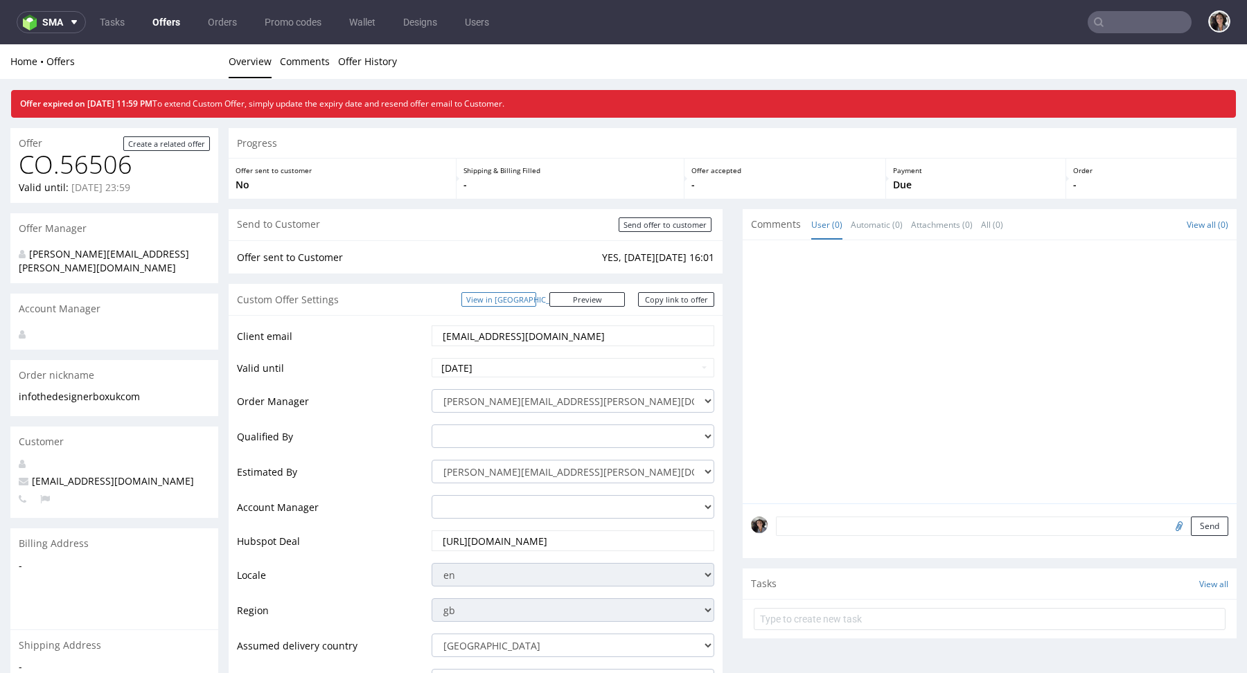
click at [536, 299] on link "View in [GEOGRAPHIC_DATA]" at bounding box center [498, 299] width 75 height 15
click at [571, 332] on input "[EMAIL_ADDRESS][DOMAIN_NAME]" at bounding box center [572, 335] width 263 height 19
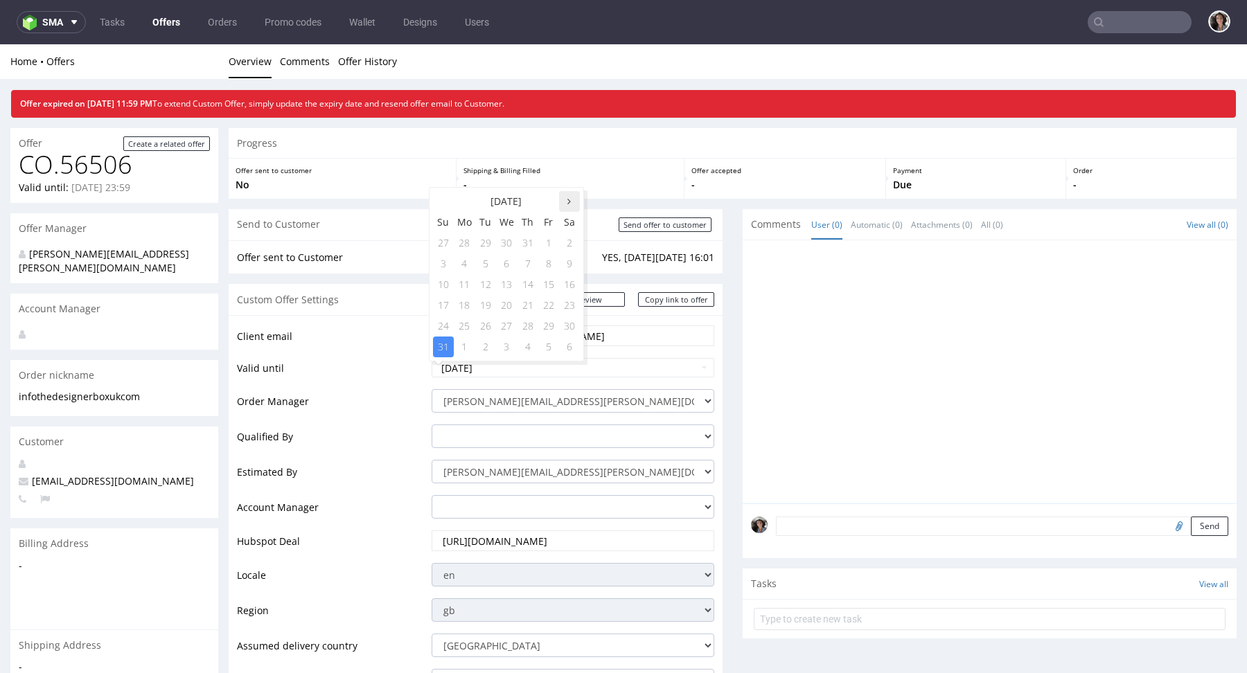
click at [569, 201] on icon at bounding box center [568, 202] width 3 height 10
click at [533, 288] on td "18" at bounding box center [527, 284] width 21 height 21
click at [580, 374] on input "2025-09-18" at bounding box center [573, 367] width 283 height 19
click at [502, 306] on td "24" at bounding box center [506, 305] width 21 height 21
type input "2025-09-24"
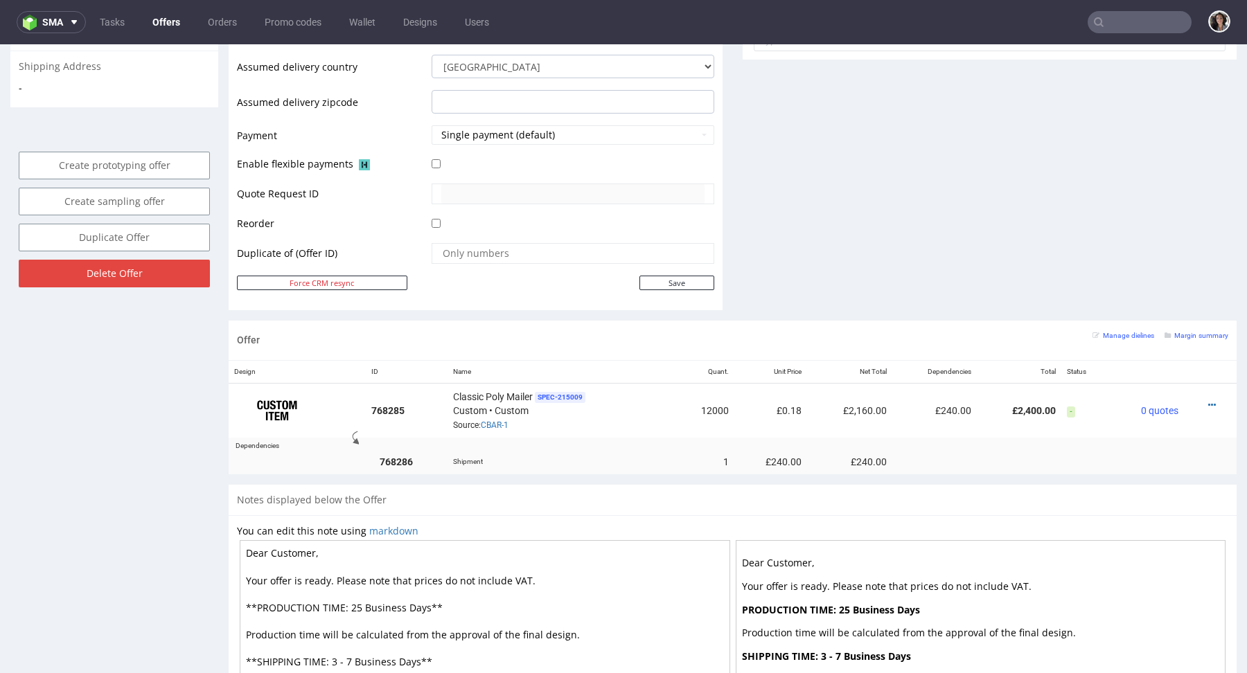
scroll to position [665, 0]
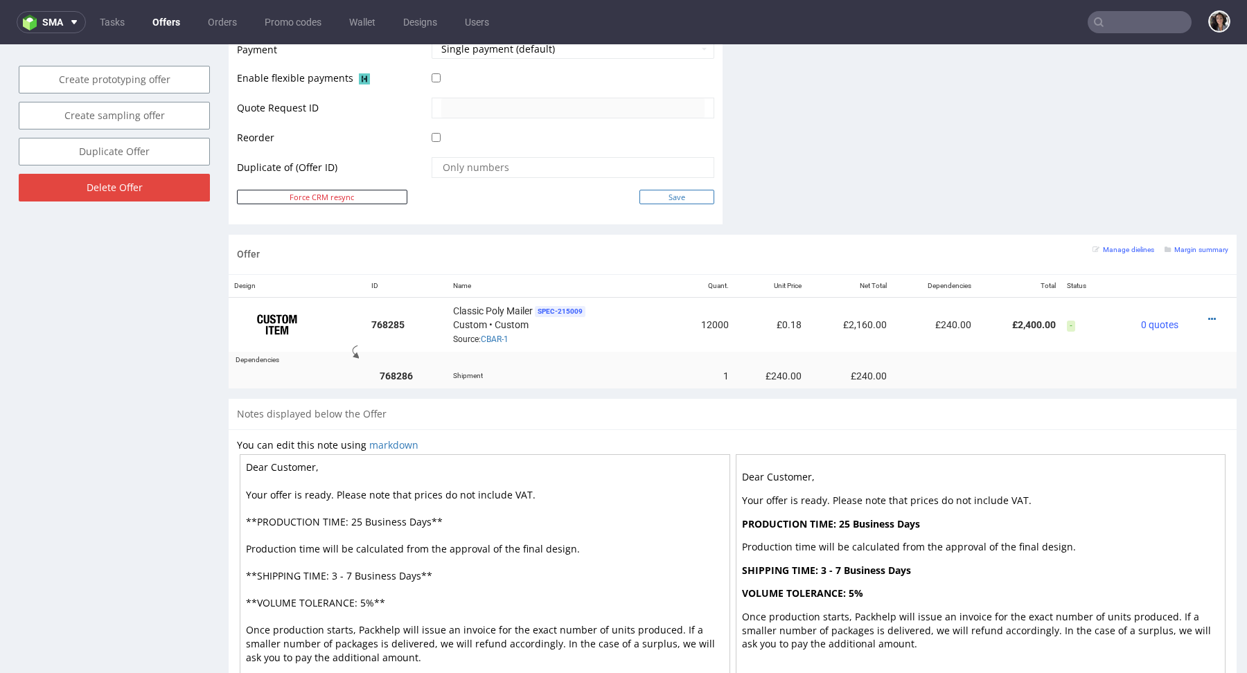
click at [682, 190] on input "Save" at bounding box center [676, 197] width 75 height 15
type input "In progress..."
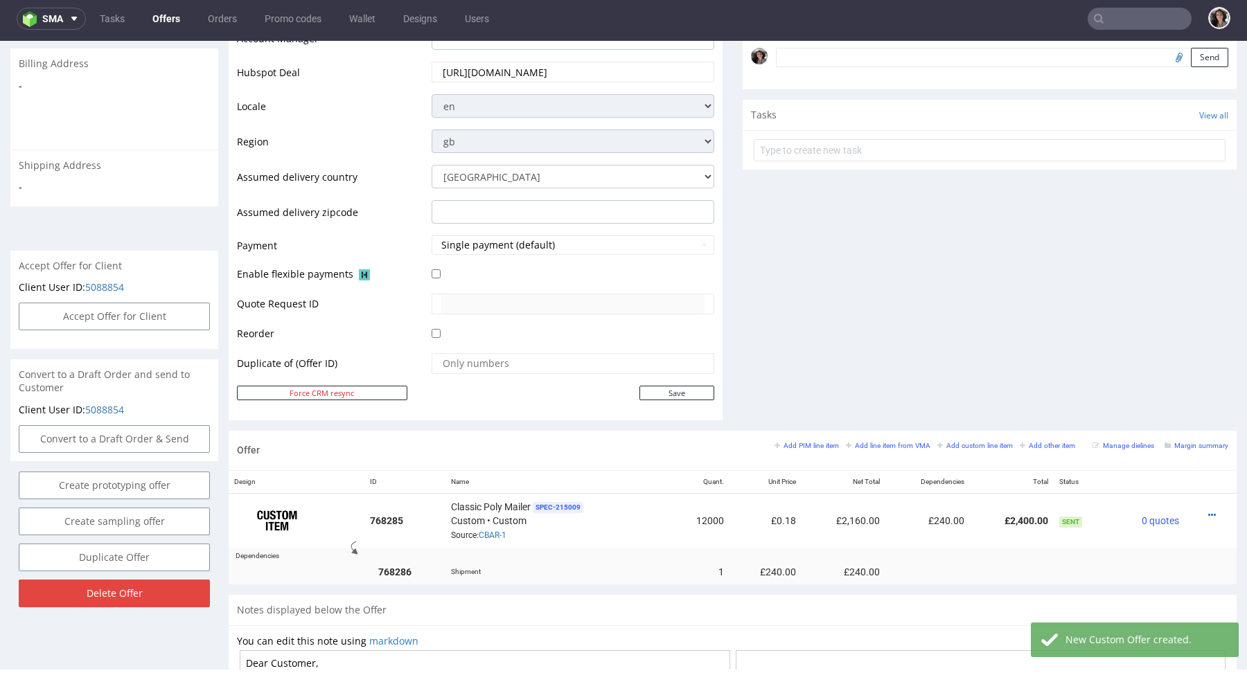
scroll to position [562, 0]
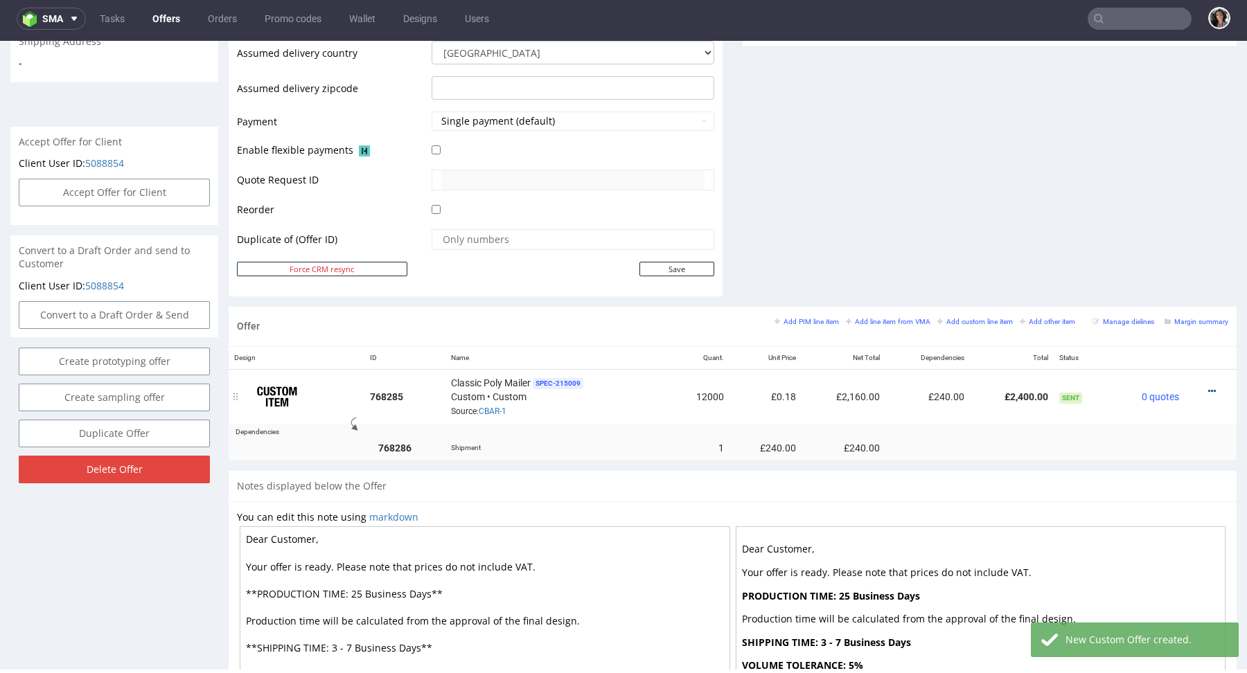
click at [1208, 389] on icon at bounding box center [1212, 391] width 8 height 10
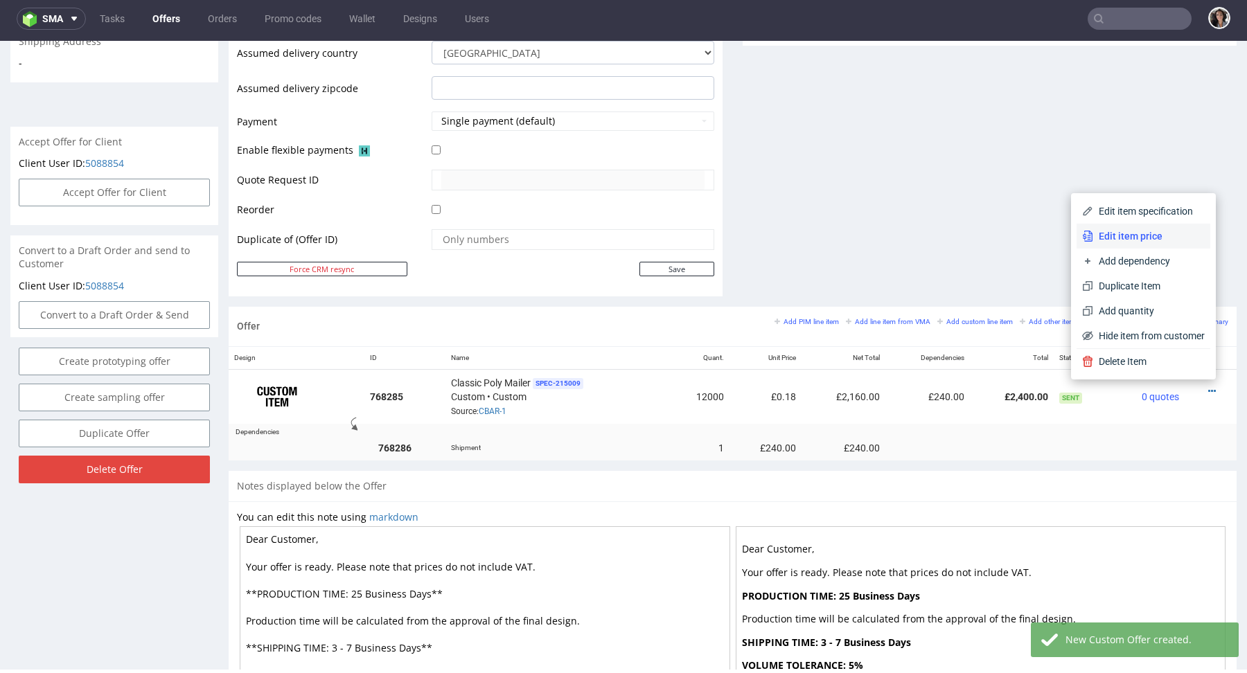
click at [1123, 244] on li "Edit item price" at bounding box center [1143, 236] width 134 height 25
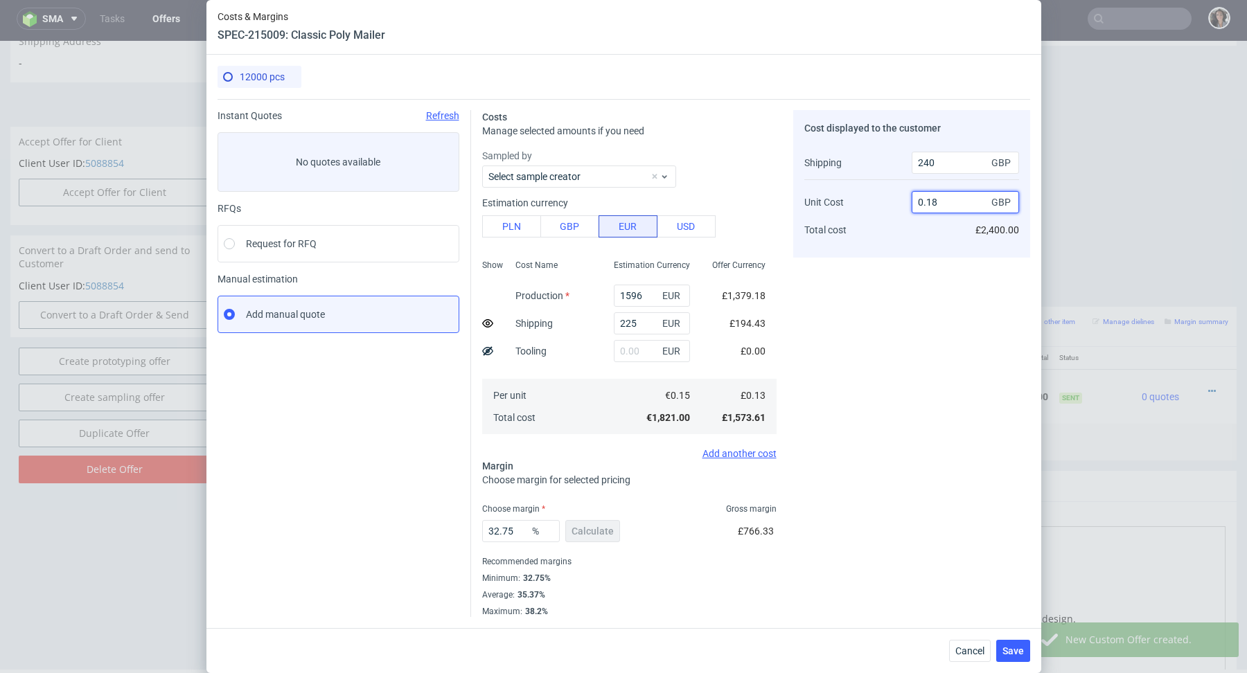
drag, startPoint x: 948, startPoint y: 204, endPoint x: 925, endPoint y: 203, distance: 22.2
click at [925, 203] on input "0.18" at bounding box center [964, 202] width 107 height 22
type input "0.21"
type input "43.47826086956522"
type input "0.2"
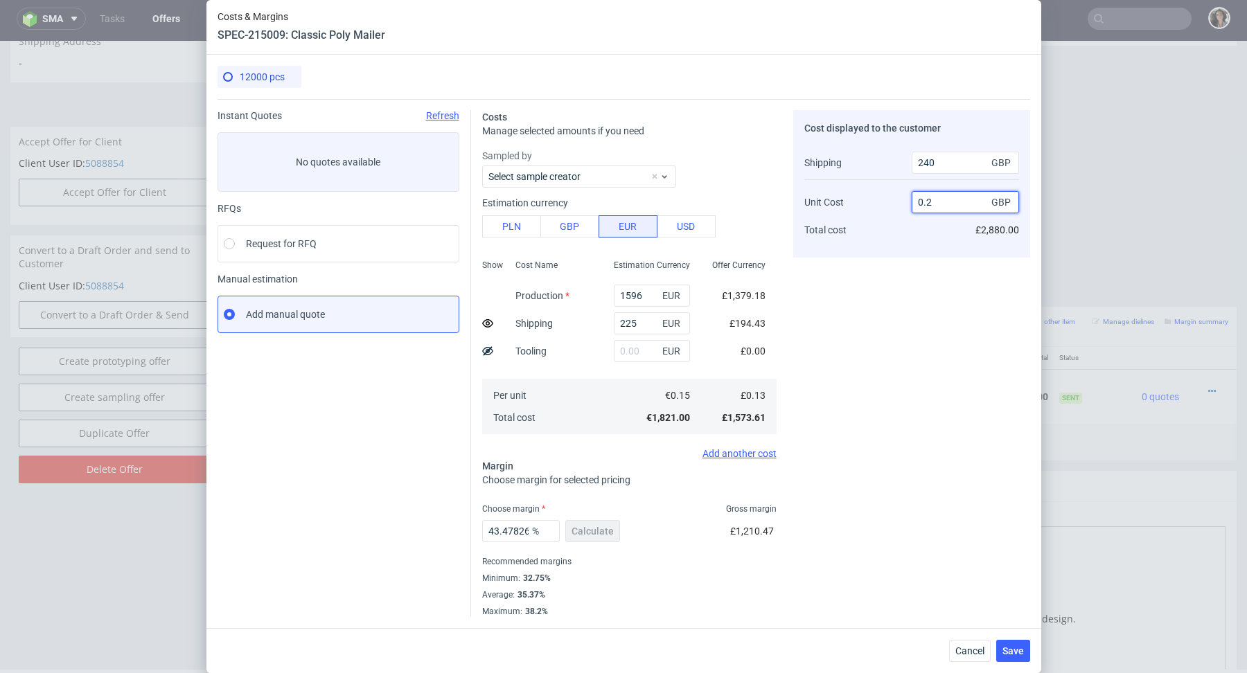
type input "40.909090909090914"
type input "0.21"
click at [839, 395] on div "Cost displayed to the customer Shipping Unit Cost Total cost 240 GBP 0.21 GBP £…" at bounding box center [911, 363] width 237 height 507
drag, startPoint x: 503, startPoint y: 530, endPoint x: 567, endPoint y: 529, distance: 64.4
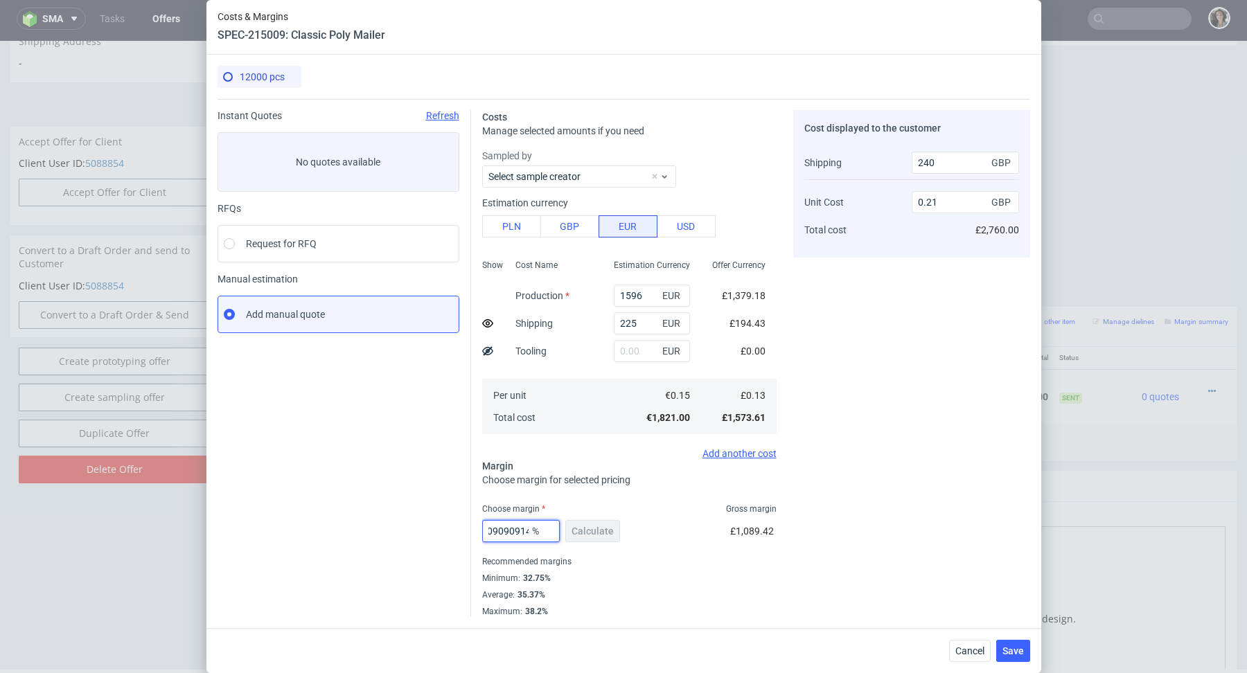
click at [567, 529] on div "40.909090909090914 % Calculate" at bounding box center [552, 534] width 141 height 39
type input "40"
type input "0.2"
type input "40.9"
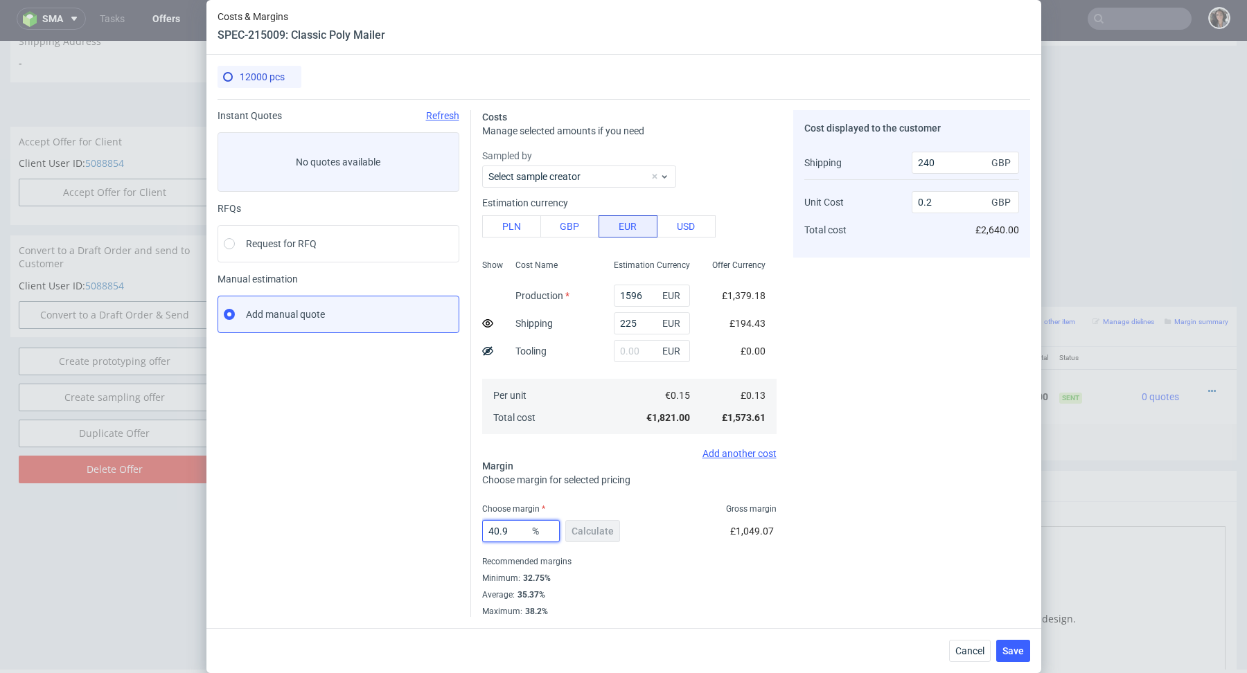
type input "0.21"
type input "44"
type input "0.22"
type input "43"
type input "0.21"
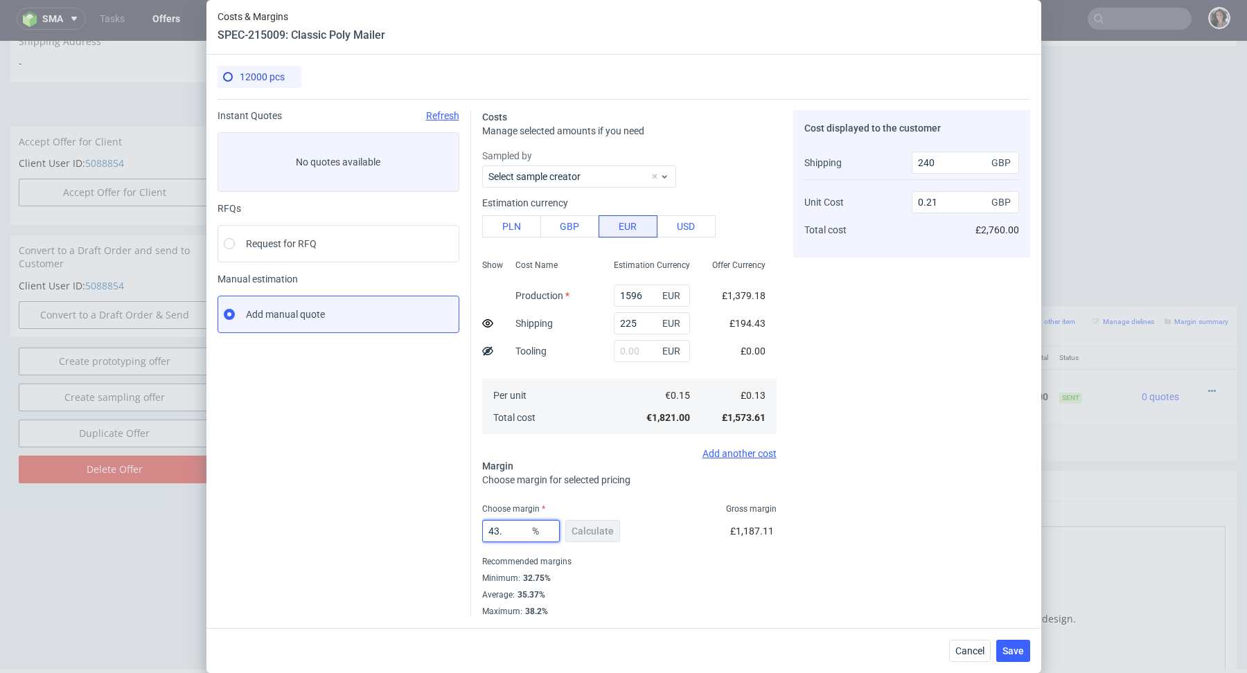
type input "43.9"
type input "0.22"
type input "43.2"
type input "0.21"
type input "43.2"
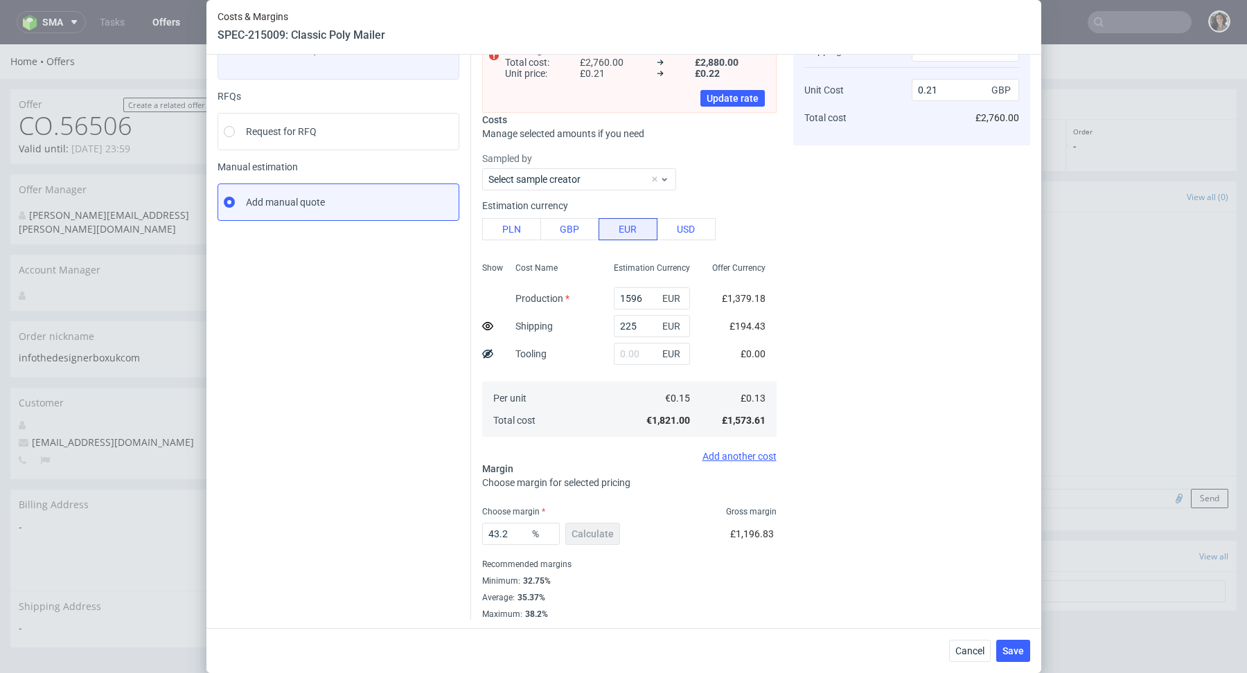
scroll to position [113, 0]
click at [1017, 650] on span "Save" at bounding box center [1012, 651] width 21 height 10
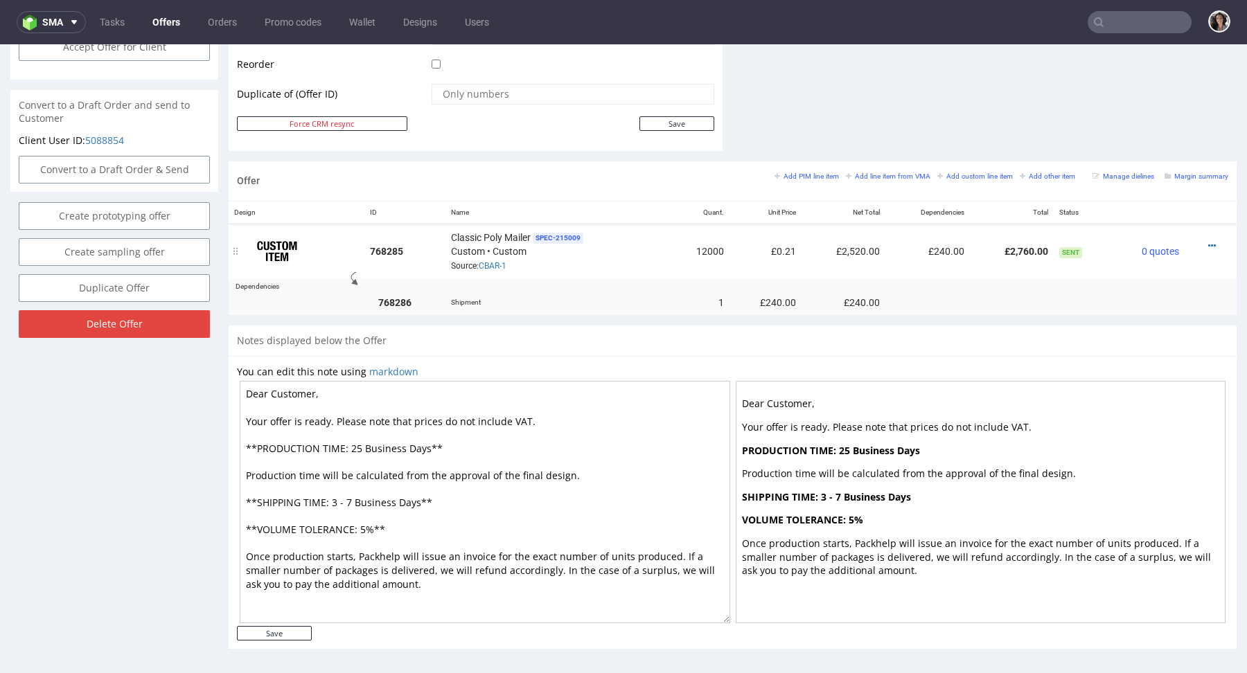
scroll to position [0, 0]
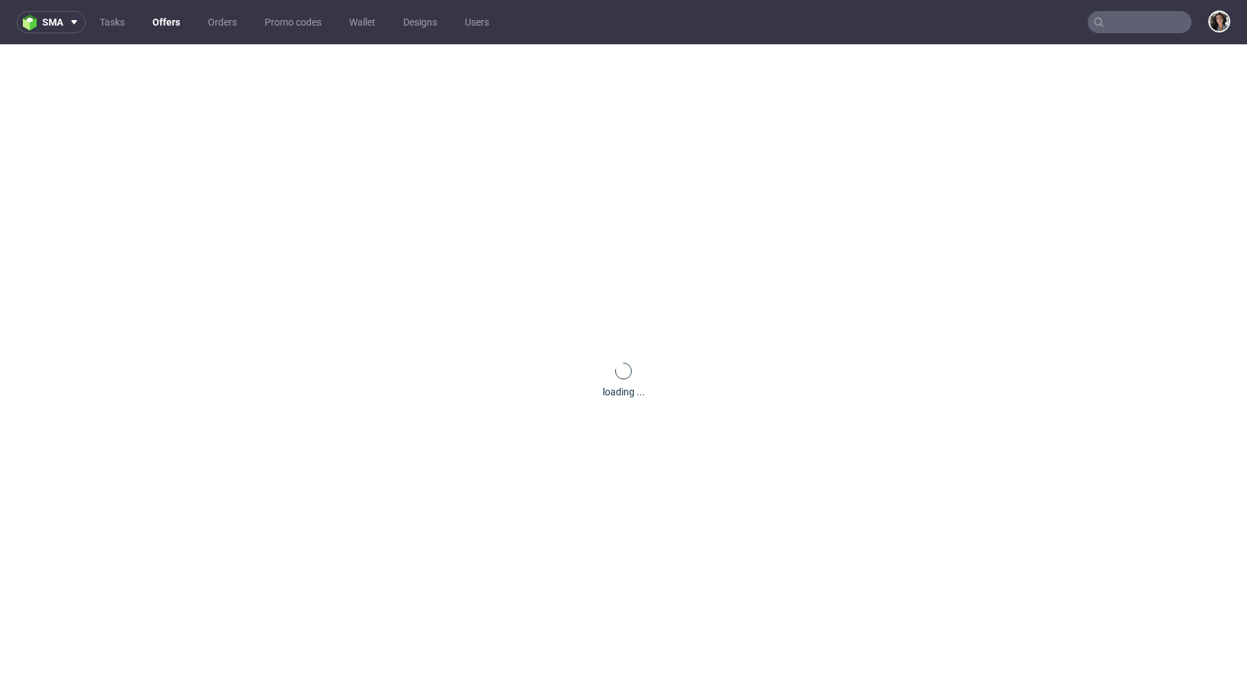
click at [1137, 34] on nav "sma Tasks Offers Orders Promo codes Wallet Designs Users" at bounding box center [623, 22] width 1247 height 44
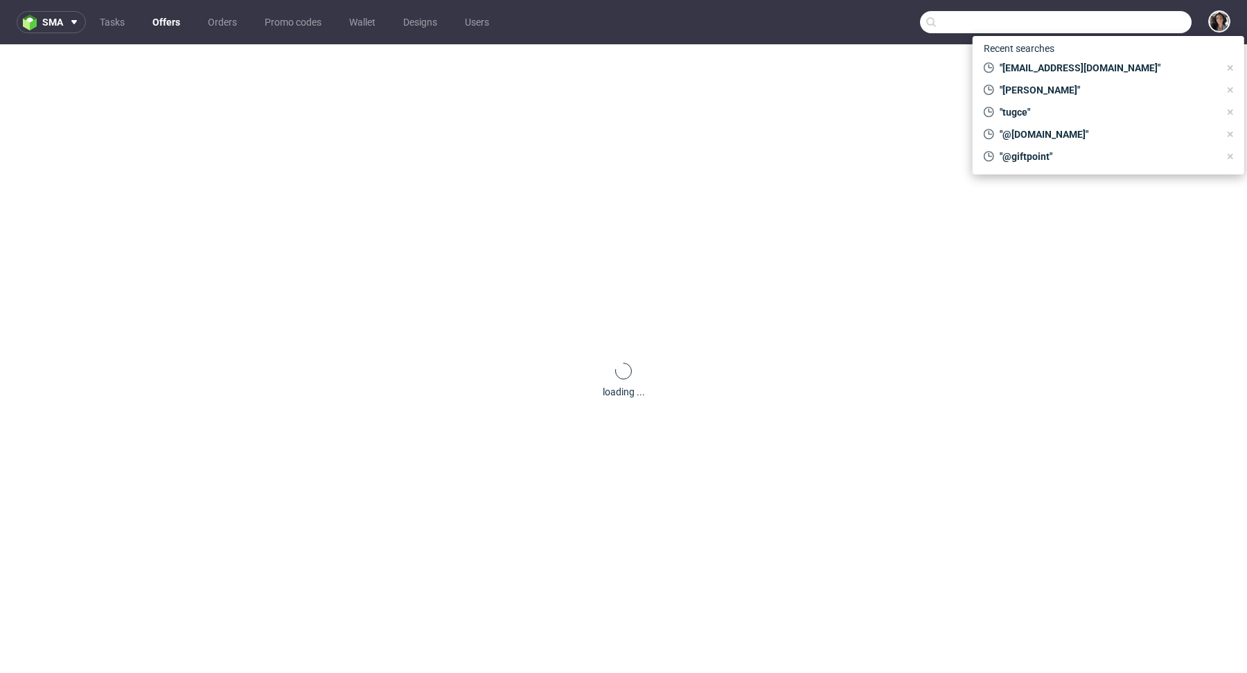
click at [1130, 29] on input "text" at bounding box center [1056, 22] width 272 height 22
paste input "[EMAIL_ADDRESS][DOMAIN_NAME]"
type input "info@thedesignerboxuk.com"
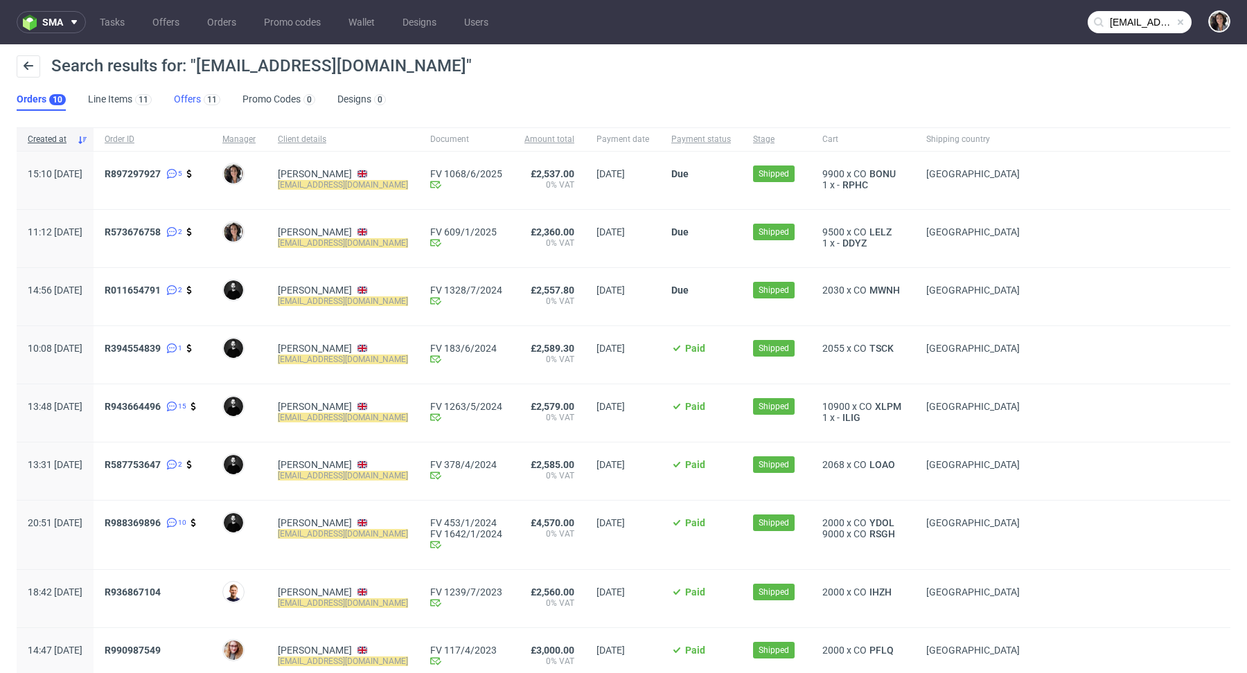
click at [190, 100] on link "Offers 11" at bounding box center [197, 100] width 46 height 22
click at [161, 169] on span "R897297927" at bounding box center [133, 173] width 56 height 11
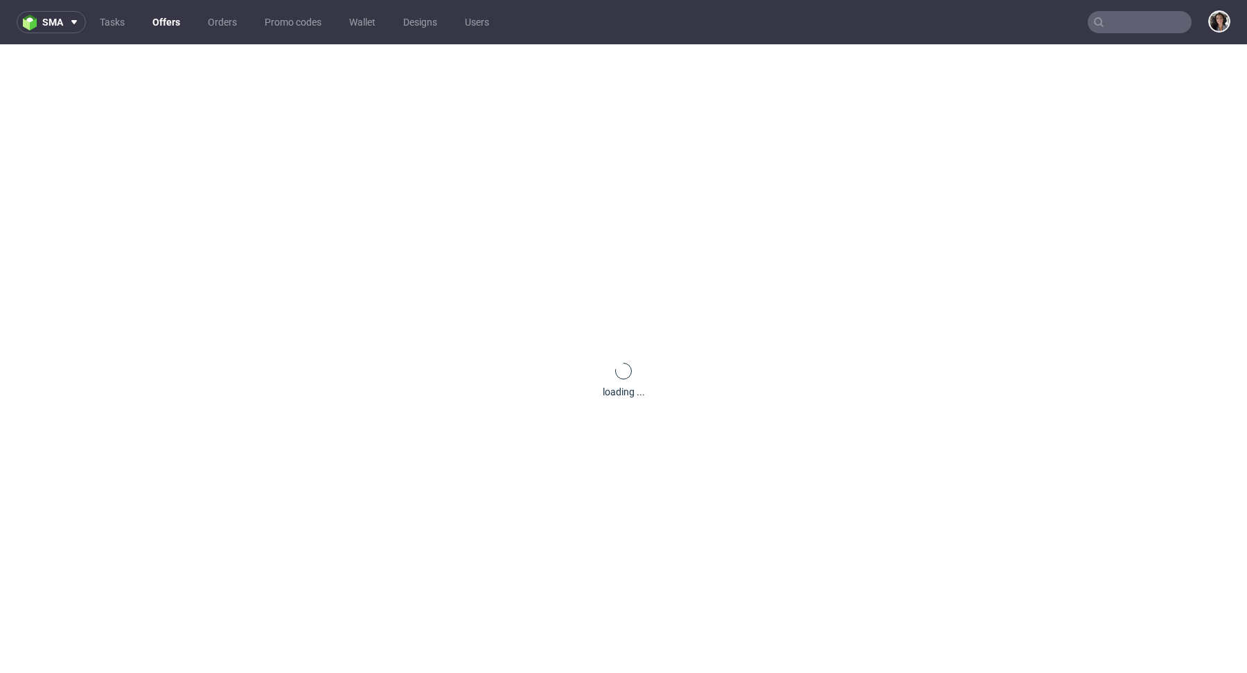
click at [1144, 17] on input "text" at bounding box center [1139, 22] width 104 height 22
paste input "JEUD"
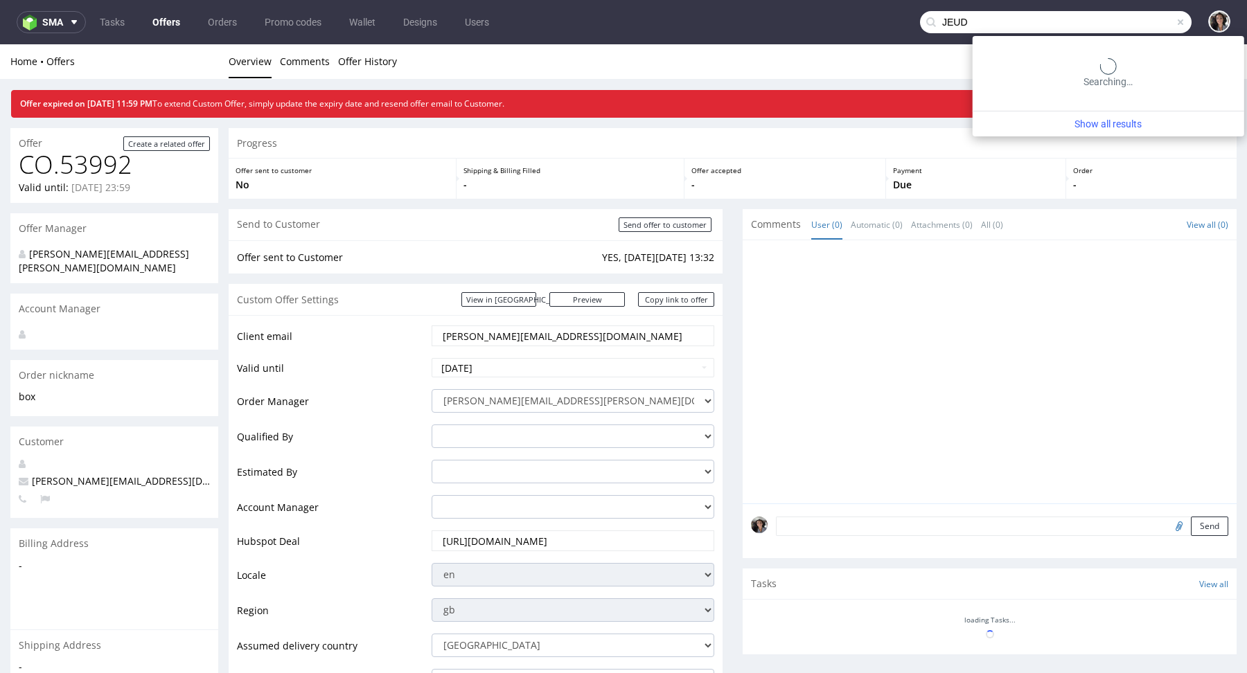
type input "JEUD"
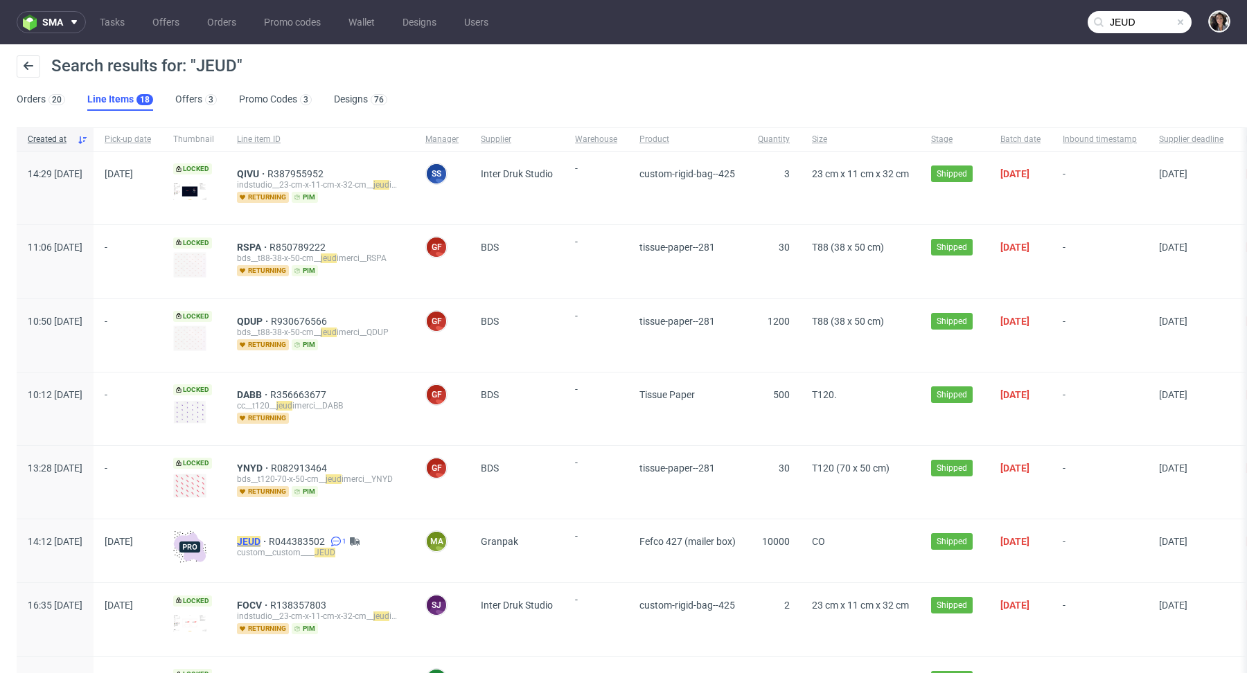
click at [260, 537] on mark "JEUD" at bounding box center [249, 541] width 24 height 11
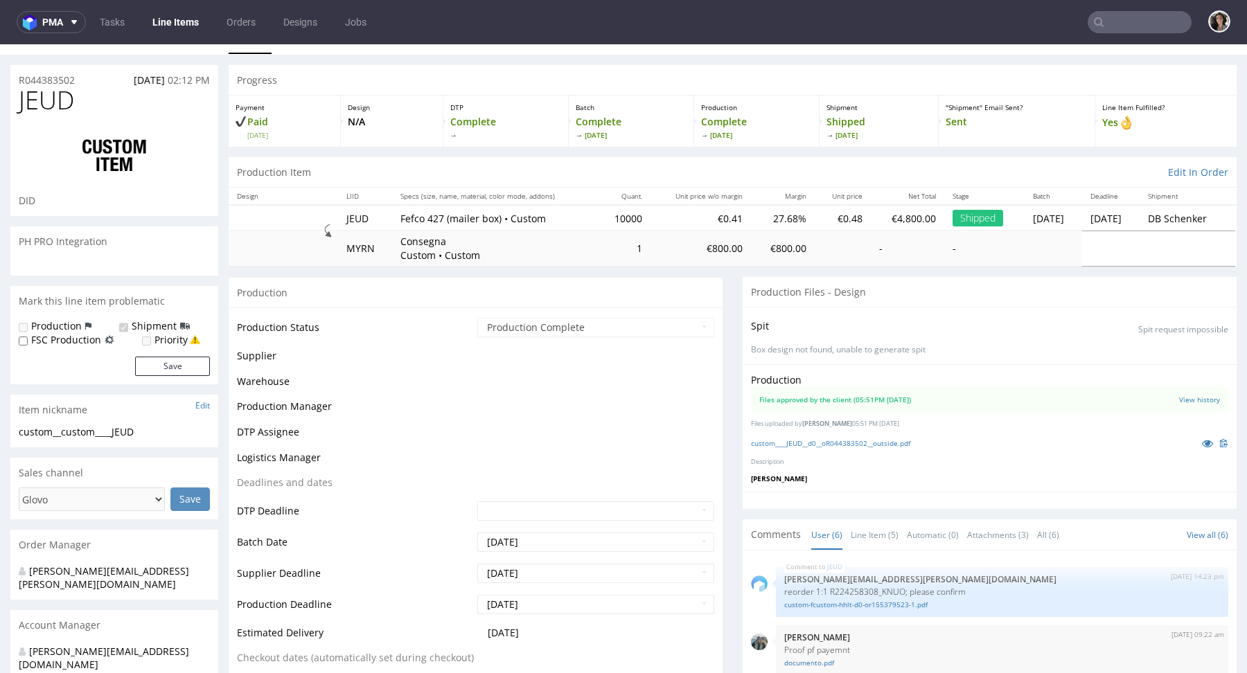
scroll to position [252, 0]
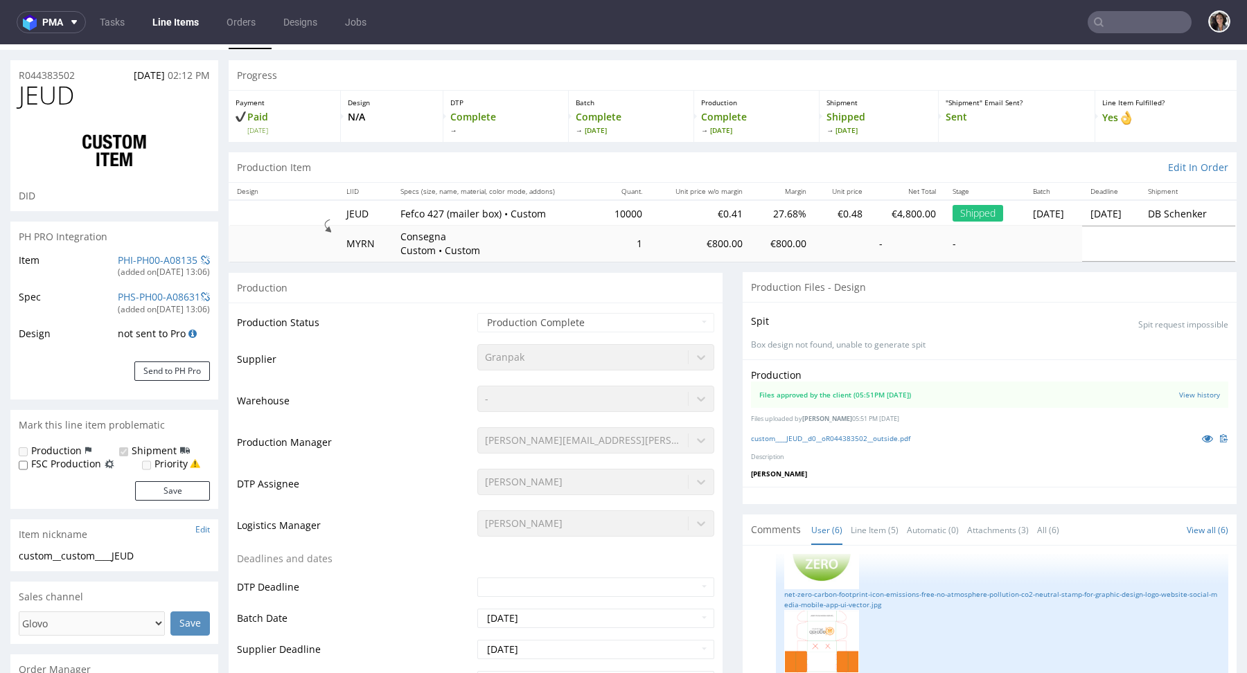
select select "in_progress"
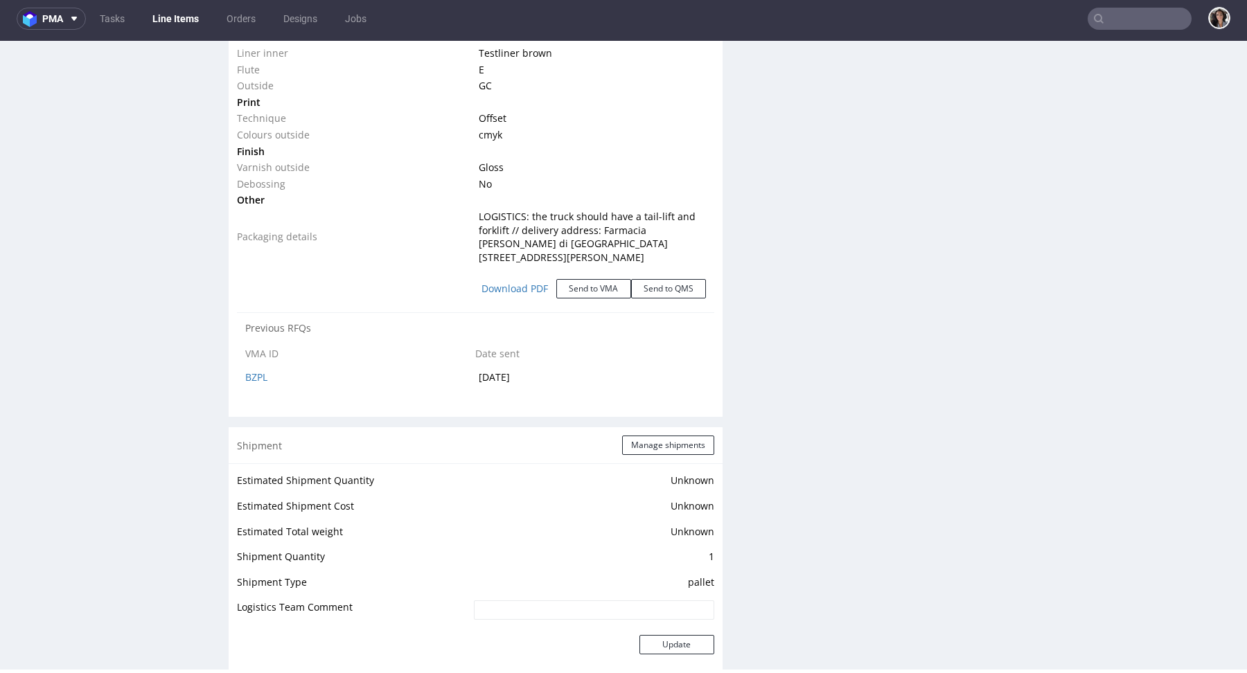
scroll to position [1517, 0]
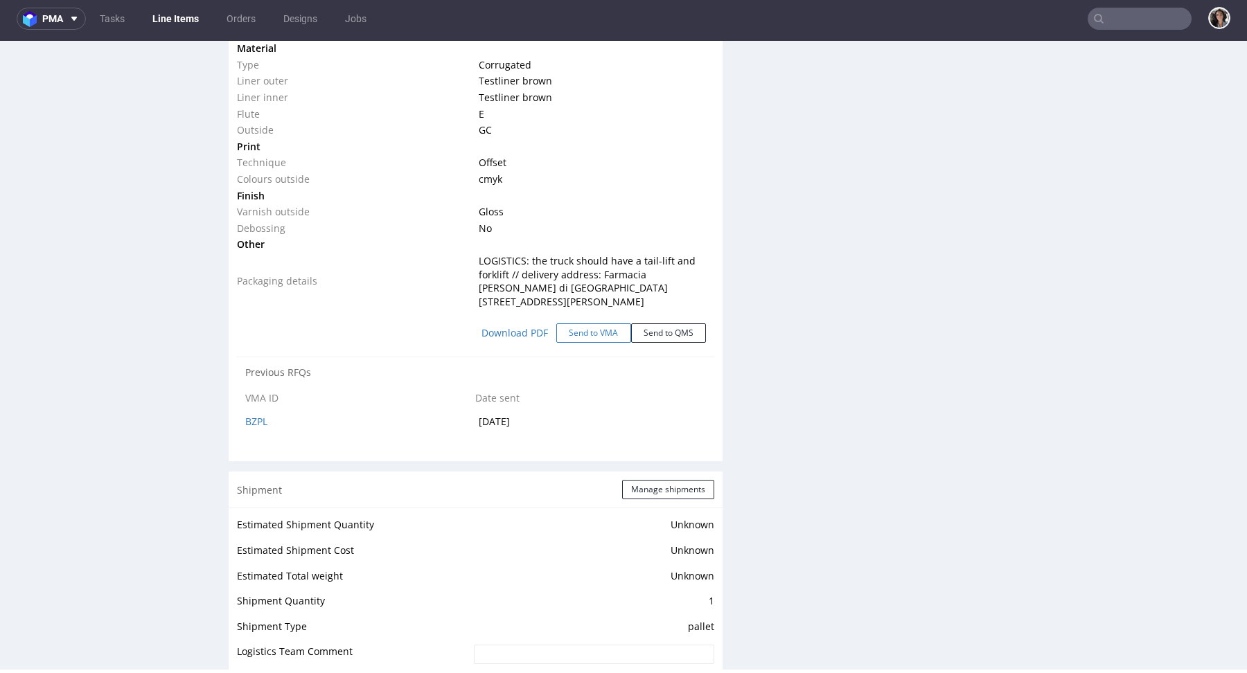
click at [583, 323] on button "Send to VMA" at bounding box center [593, 332] width 75 height 19
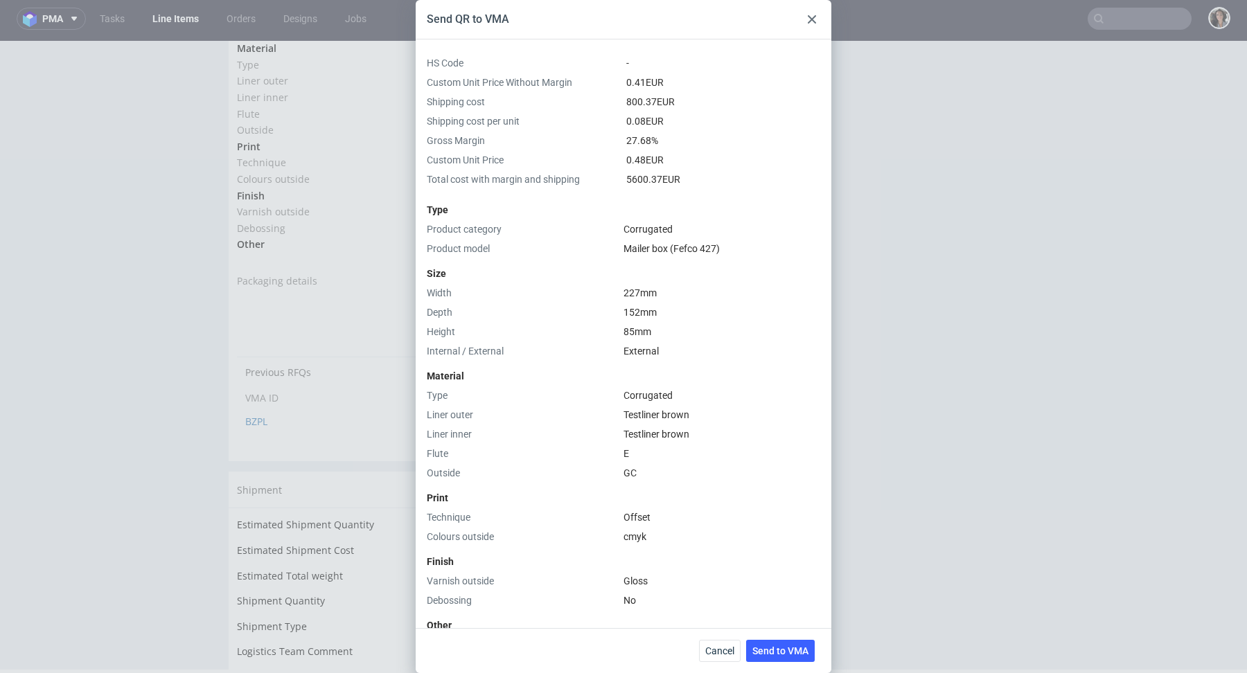
scroll to position [302, 0]
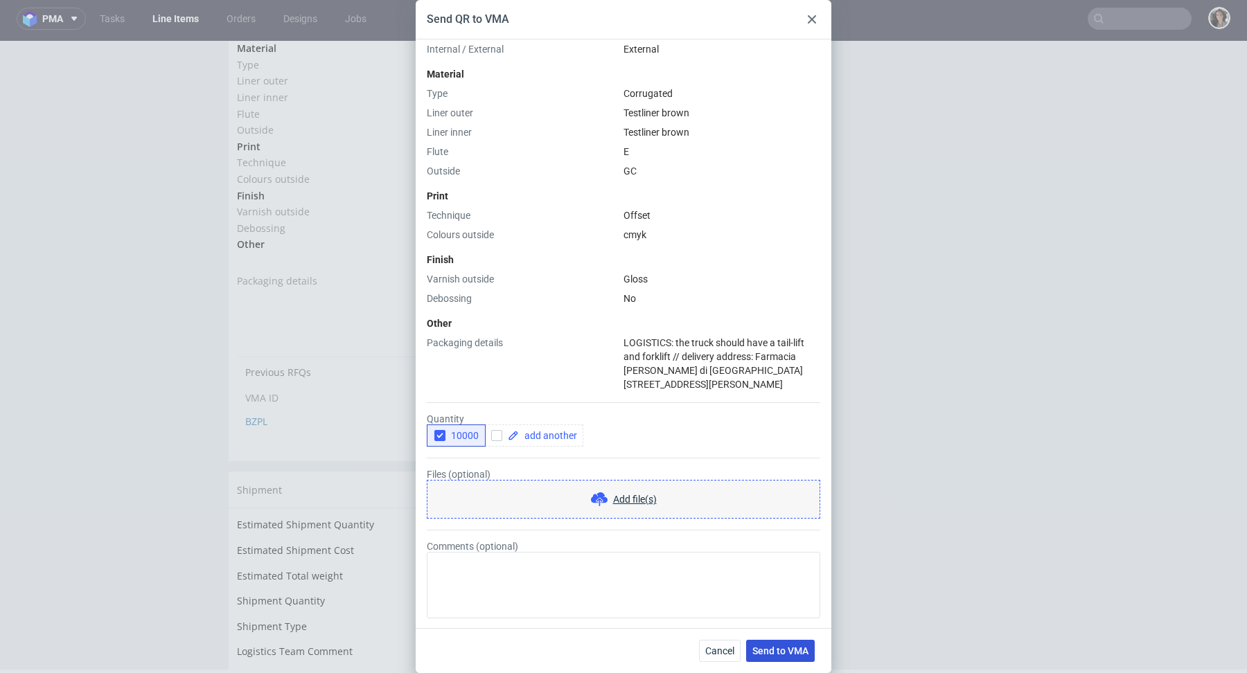
click at [801, 650] on span "Send to VMA" at bounding box center [780, 651] width 56 height 10
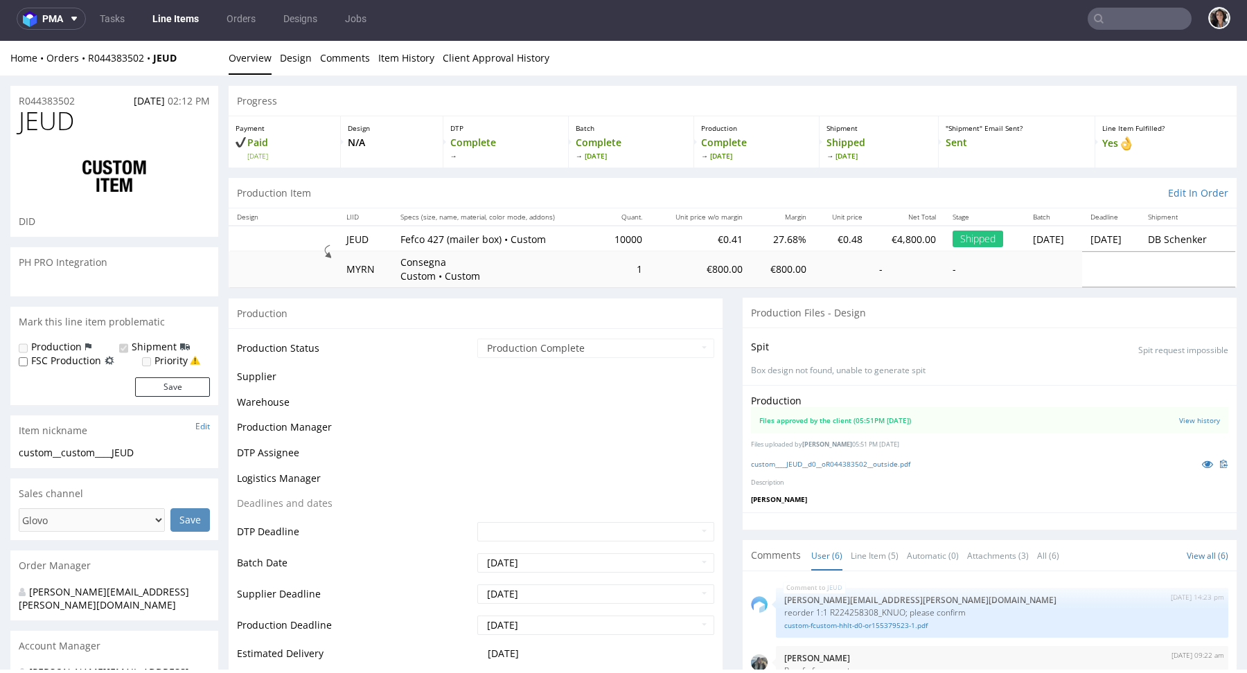
scroll to position [252, 0]
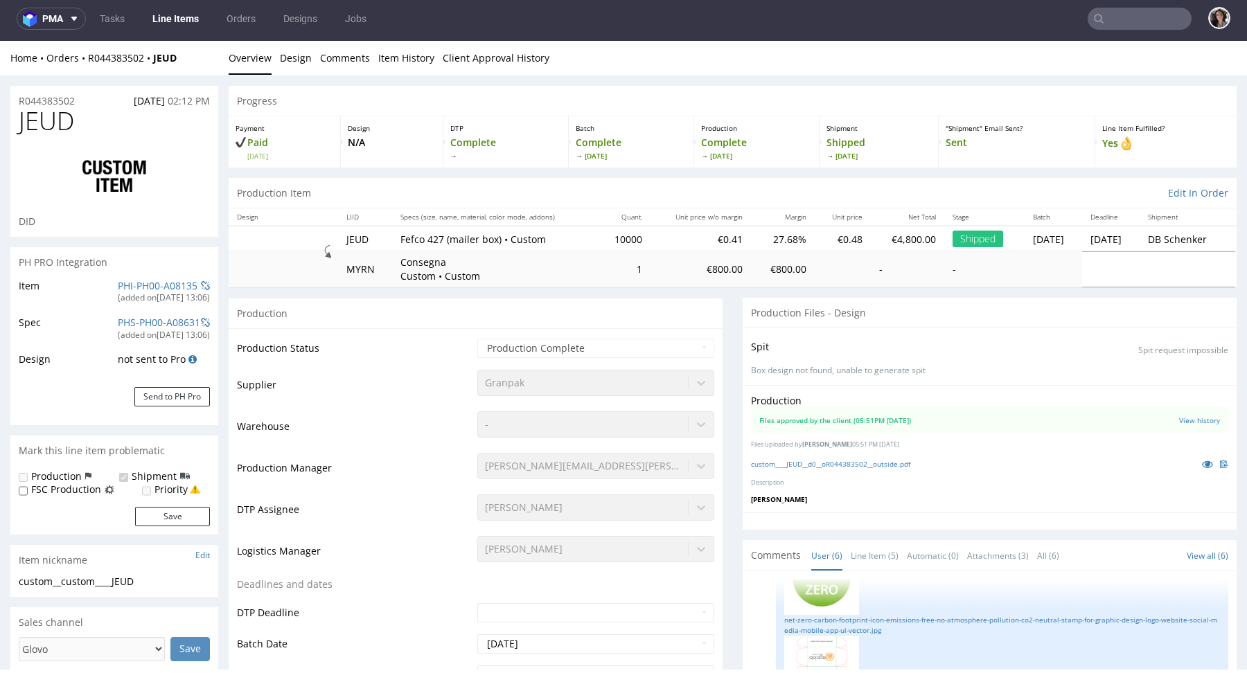
select select "in_progress"
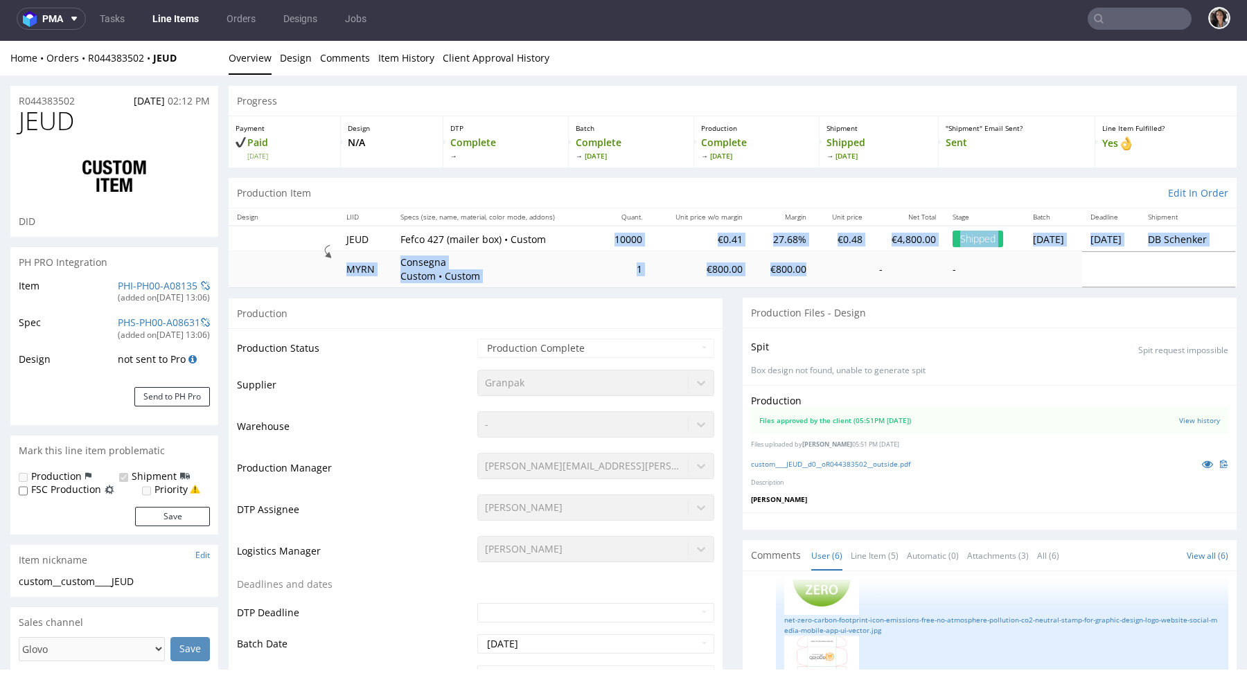
drag, startPoint x: 783, startPoint y: 271, endPoint x: 587, endPoint y: 234, distance: 198.7
click at [587, 233] on tbody "JEUD Fefco 427 (mailer box) • Custom 10000 €0.41 27.68% €0.48 €4,800.00 Shipped…" at bounding box center [733, 256] width 1008 height 61
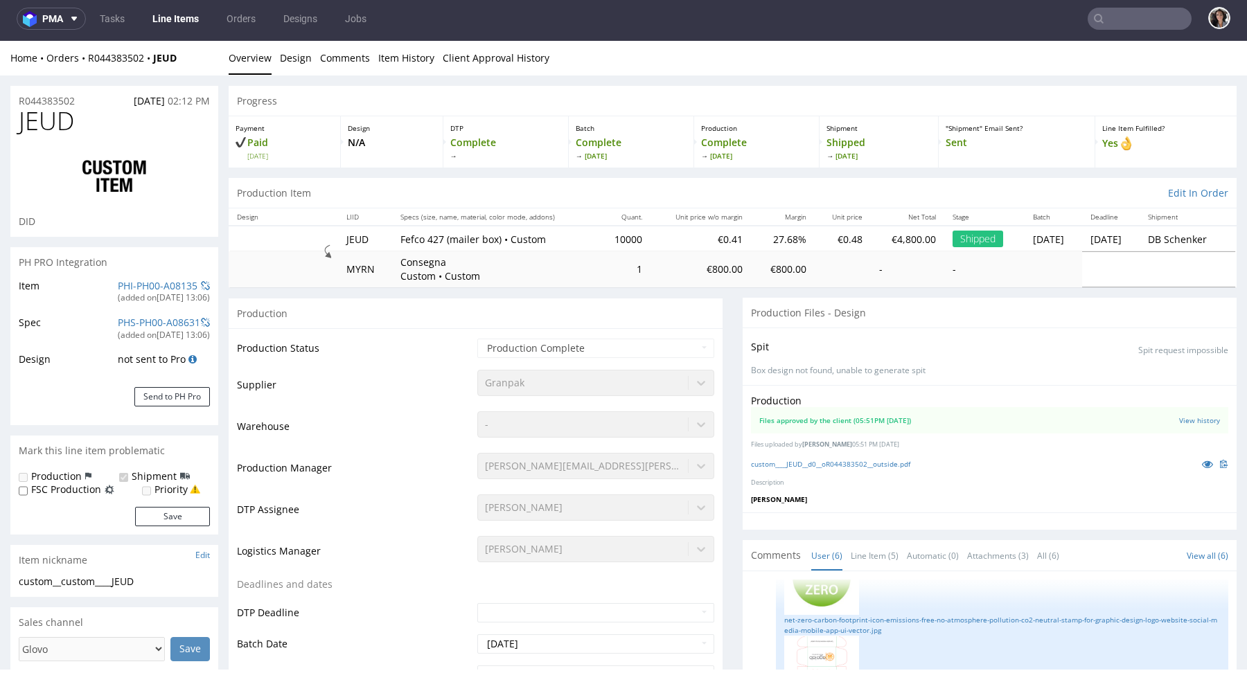
click at [598, 233] on td "10000" at bounding box center [624, 239] width 53 height 26
drag, startPoint x: 582, startPoint y: 235, endPoint x: 833, endPoint y: 238, distance: 250.8
click at [833, 238] on tr "JEUD Fefco 427 (mailer box) • Custom 10000 €0.41 27.68% €0.48 €4,800.00 Shipped…" at bounding box center [733, 239] width 1008 height 26
copy tr "10000 €0.41 27.68% €0.48"
drag, startPoint x: 794, startPoint y: 272, endPoint x: 733, endPoint y: 272, distance: 61.0
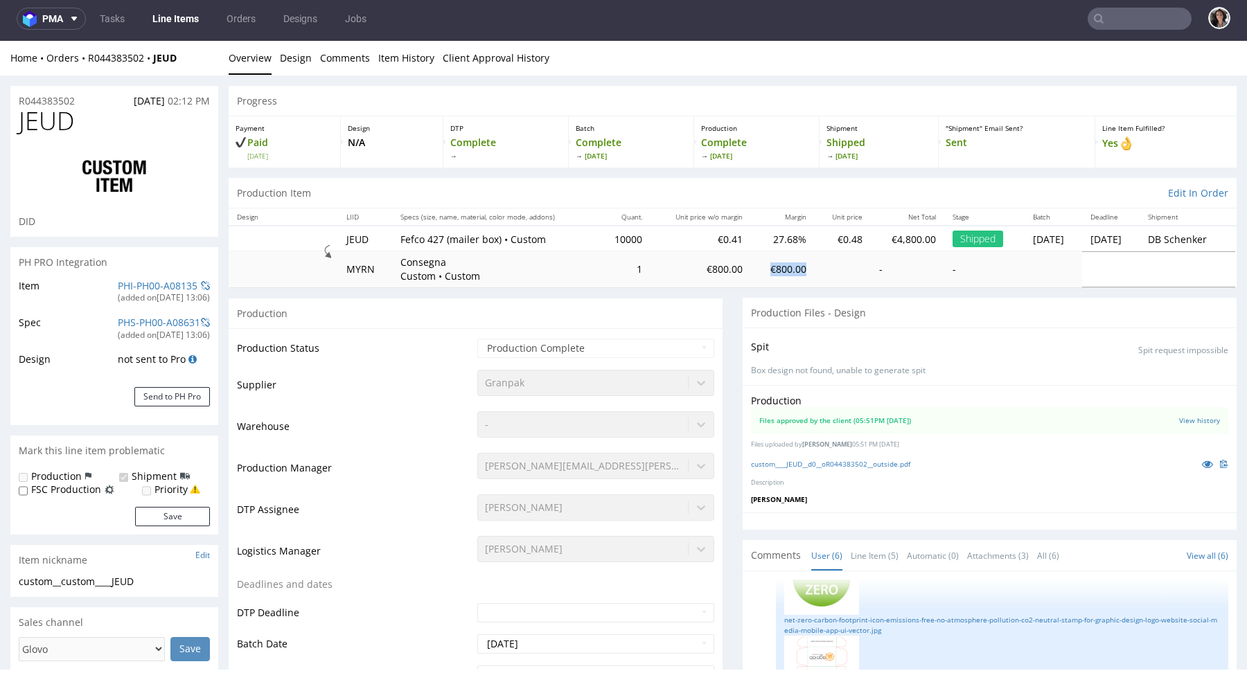
click at [733, 272] on tr "MYRN Consegna Custom • Custom 1 €800.00 €800.00 - -" at bounding box center [733, 268] width 1008 height 35
copy td "€800.00"
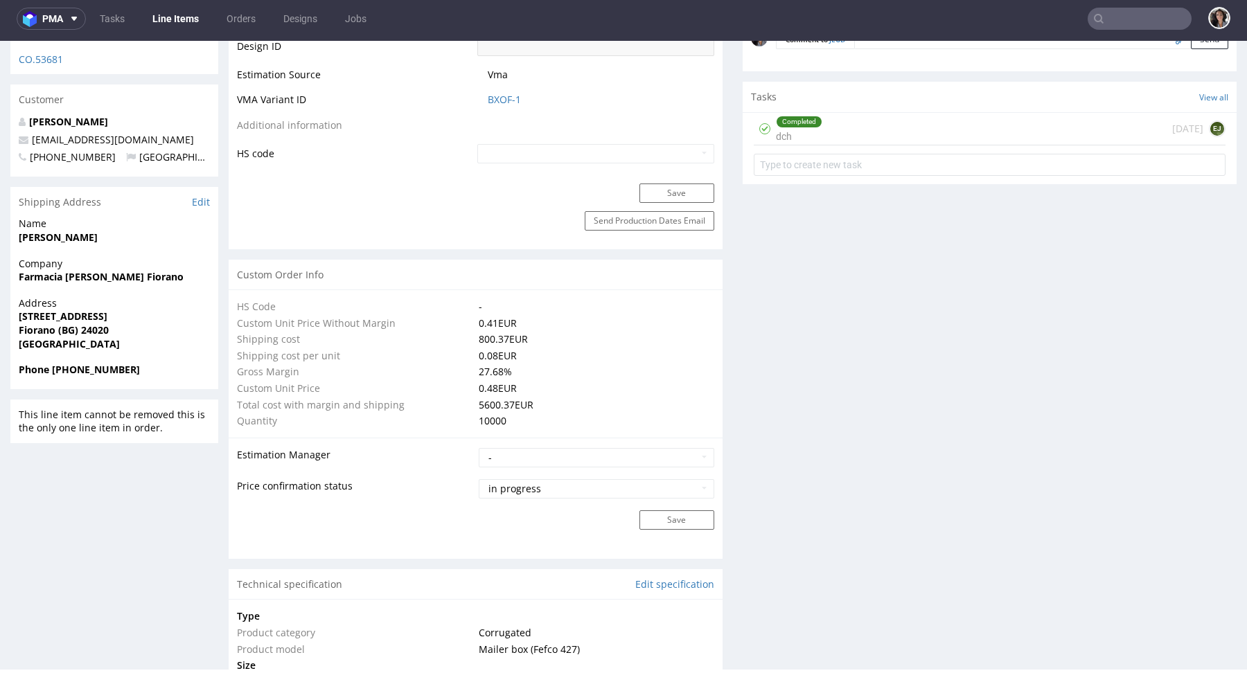
scroll to position [801, 0]
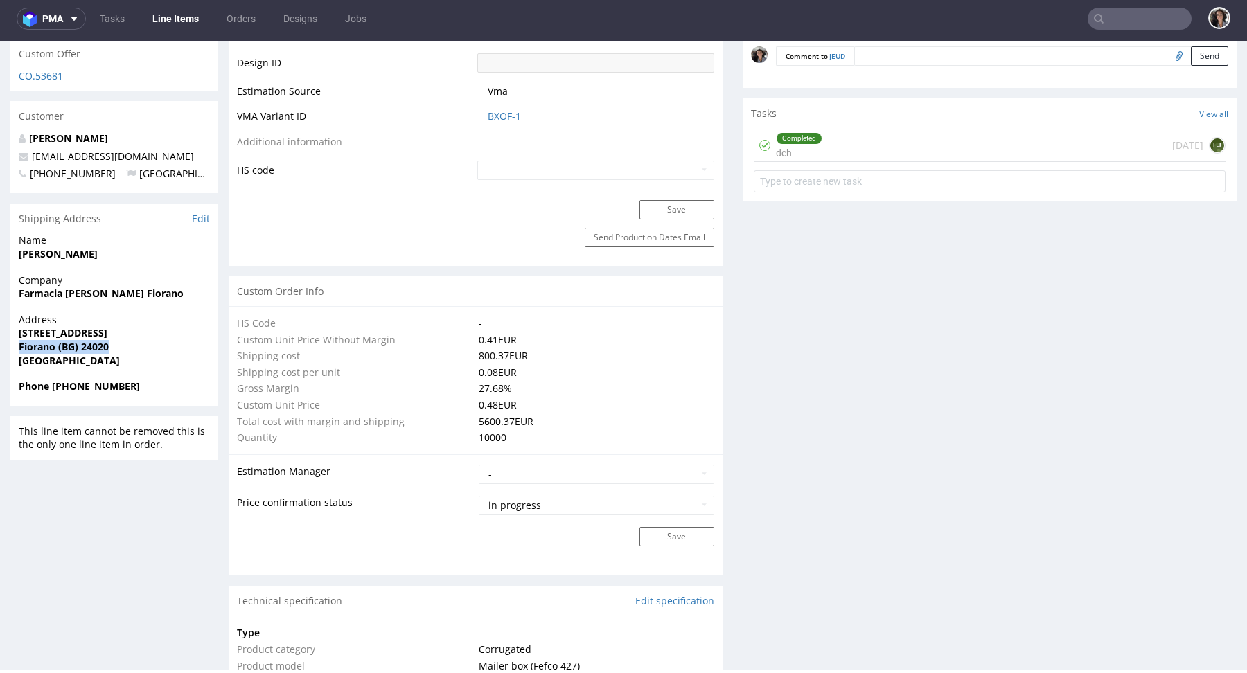
drag, startPoint x: 116, startPoint y: 316, endPoint x: 13, endPoint y: 316, distance: 103.2
click at [13, 316] on div "Address [STREET_ADDRESS]" at bounding box center [114, 346] width 208 height 66
copy strong "Fiorano (BG) 24020"
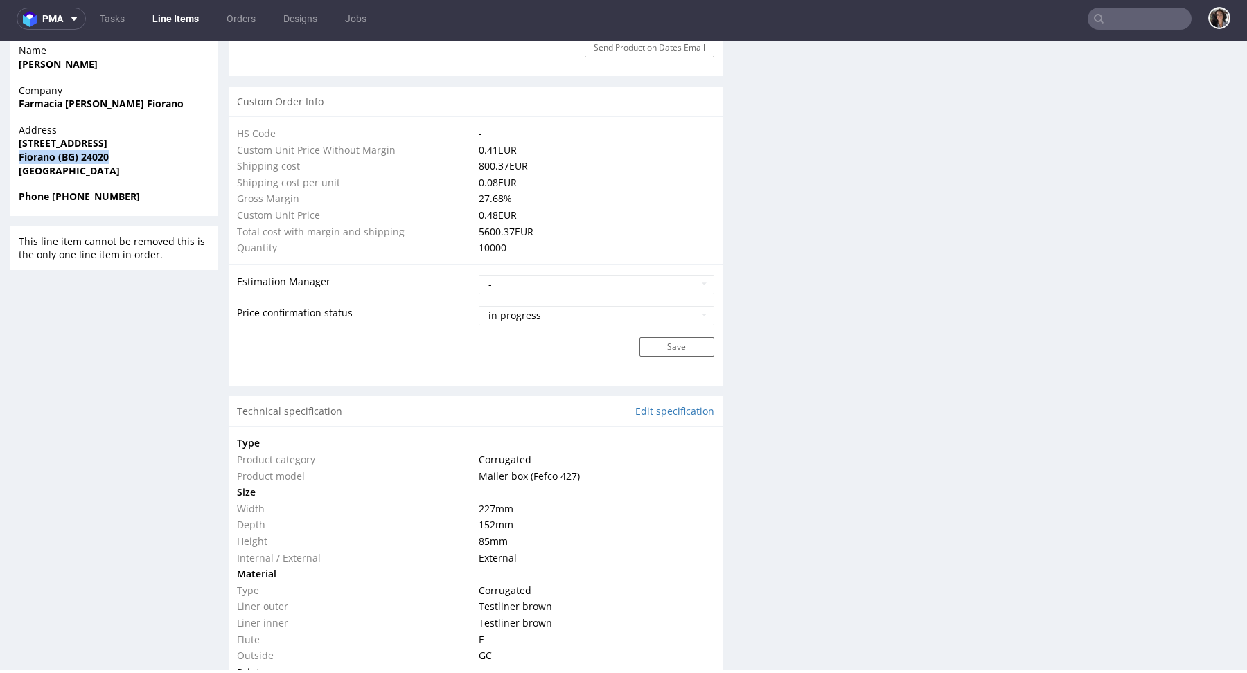
scroll to position [0, 0]
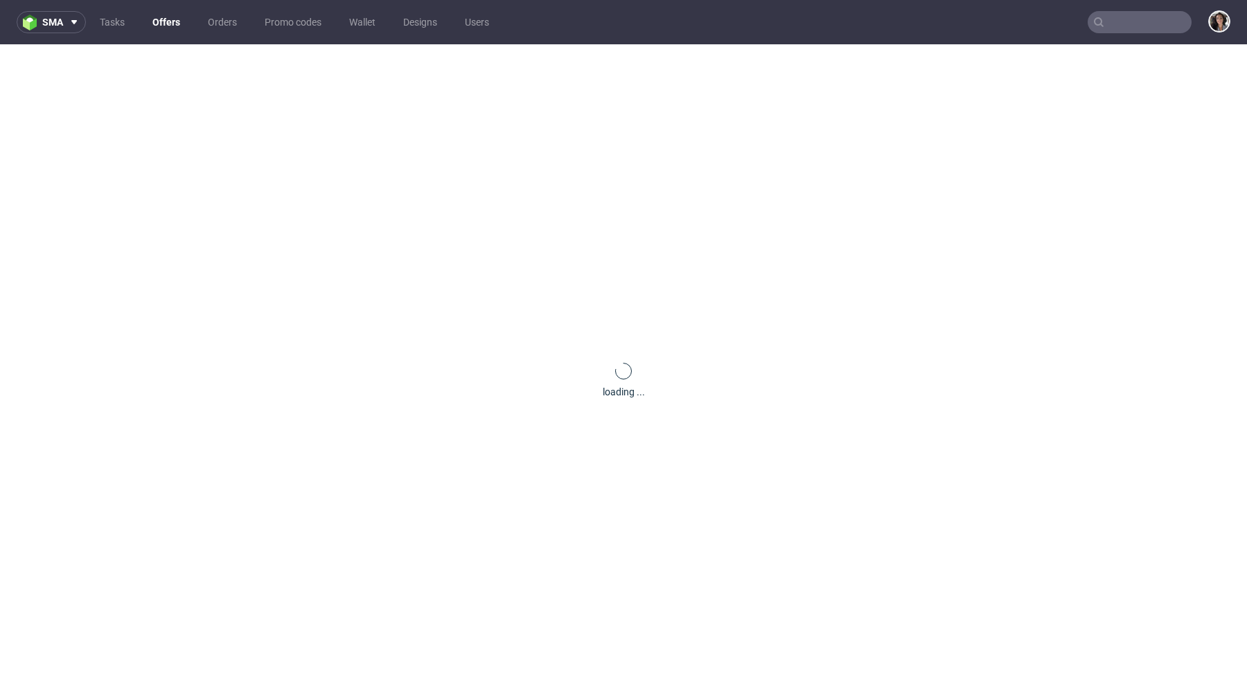
click at [1136, 26] on input "text" at bounding box center [1139, 22] width 104 height 22
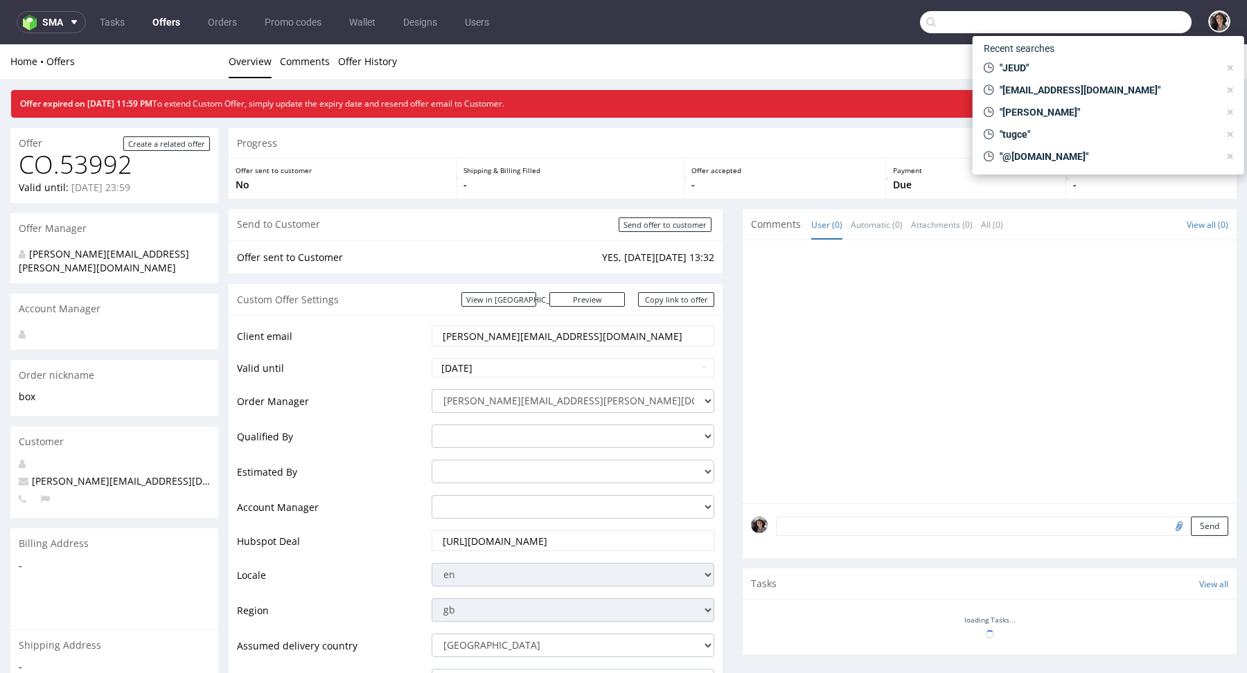
paste input "@classicfootballshirts.co.uk"
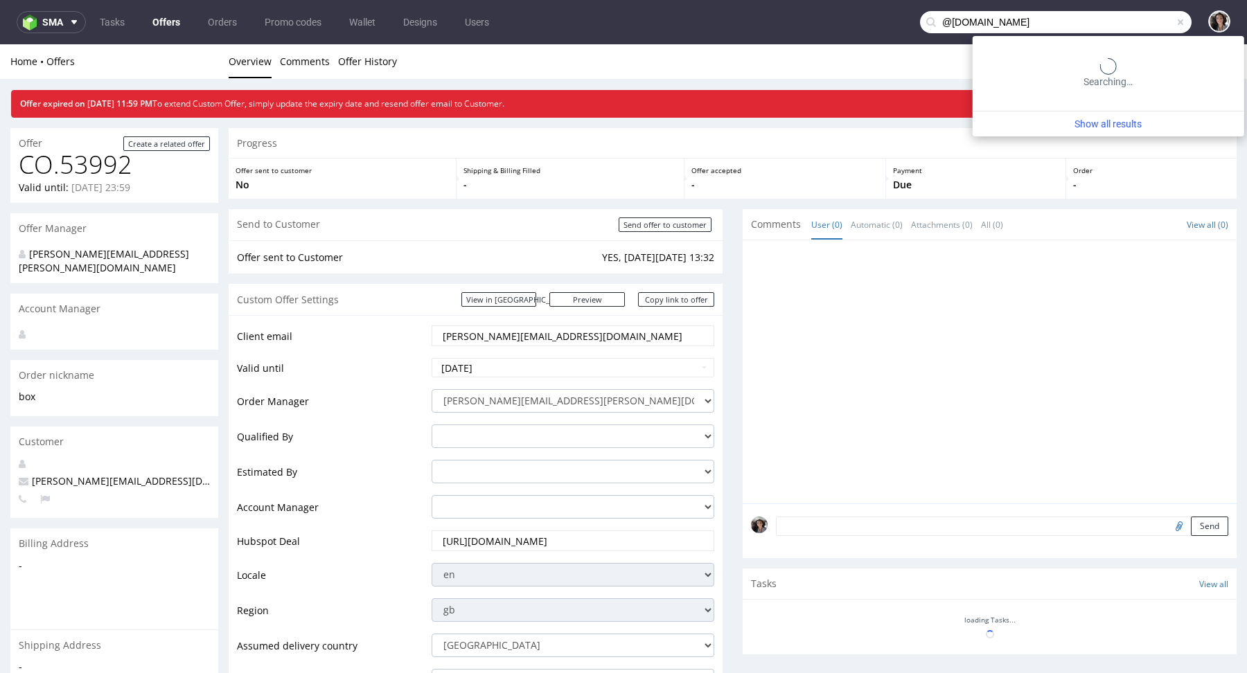
type input "@classicfootballshirts.co.uk"
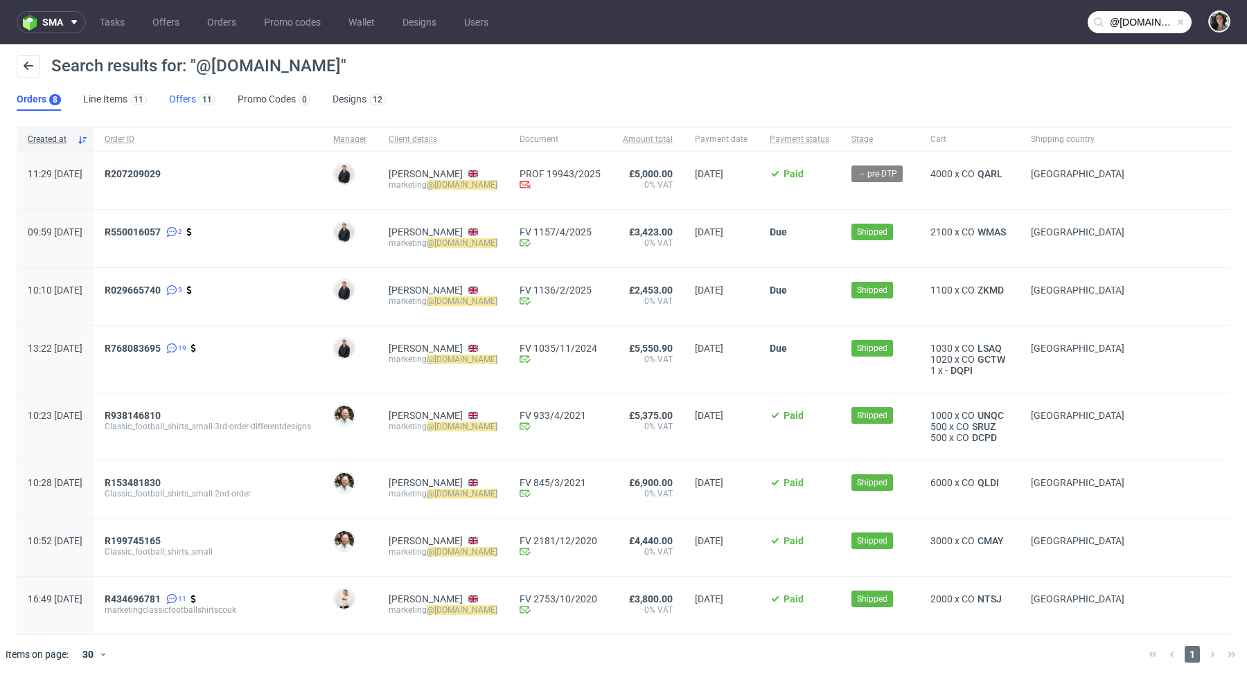
click at [184, 96] on link "Offers 11" at bounding box center [192, 100] width 46 height 22
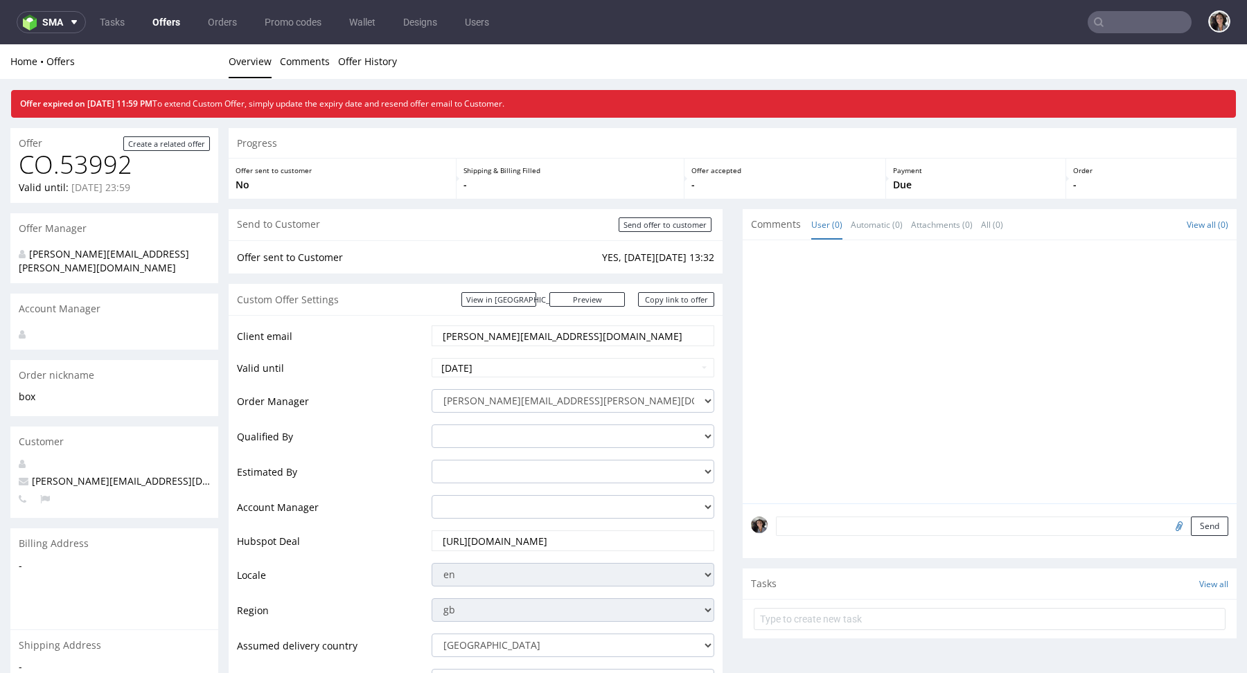
click at [1108, 19] on input "text" at bounding box center [1139, 22] width 104 height 22
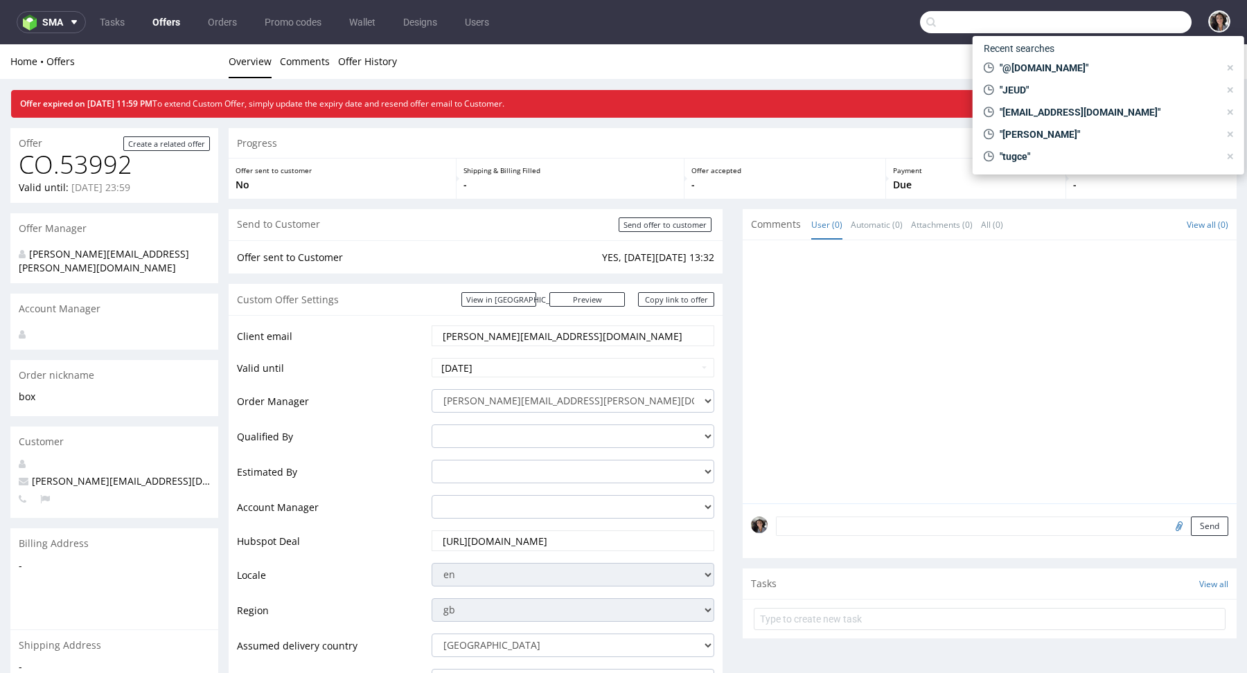
paste input "[EMAIL_ADDRESS][DOMAIN_NAME]"
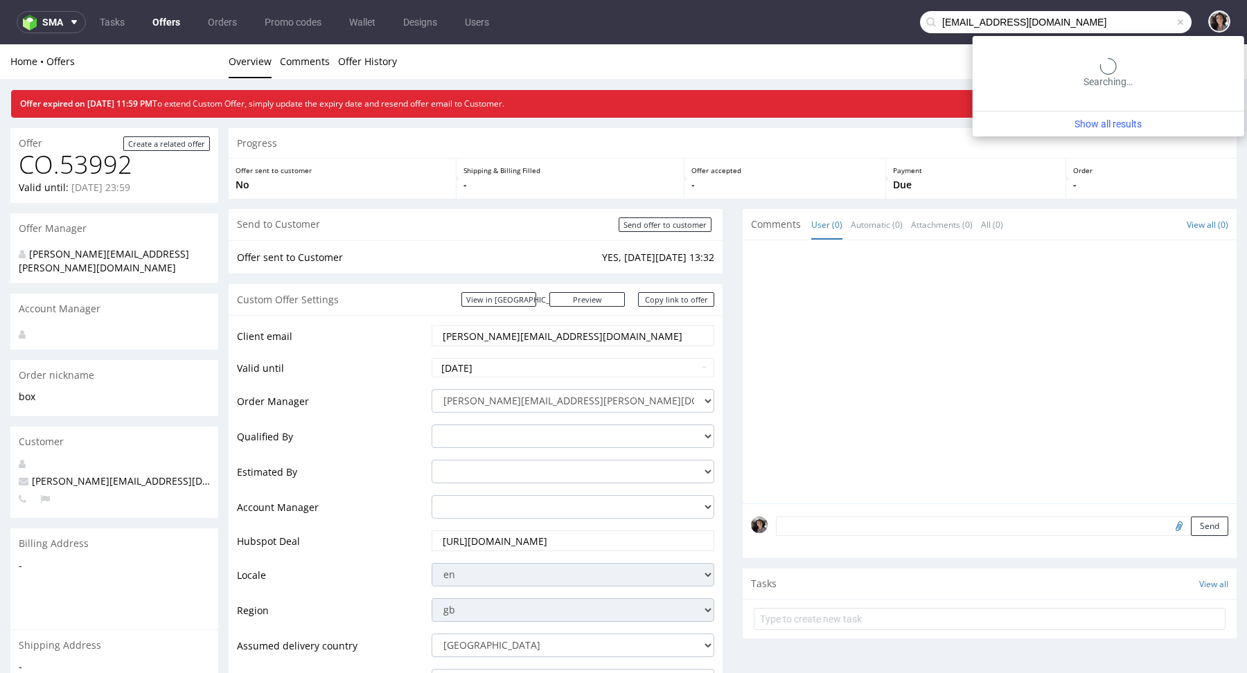
type input "[EMAIL_ADDRESS][DOMAIN_NAME]"
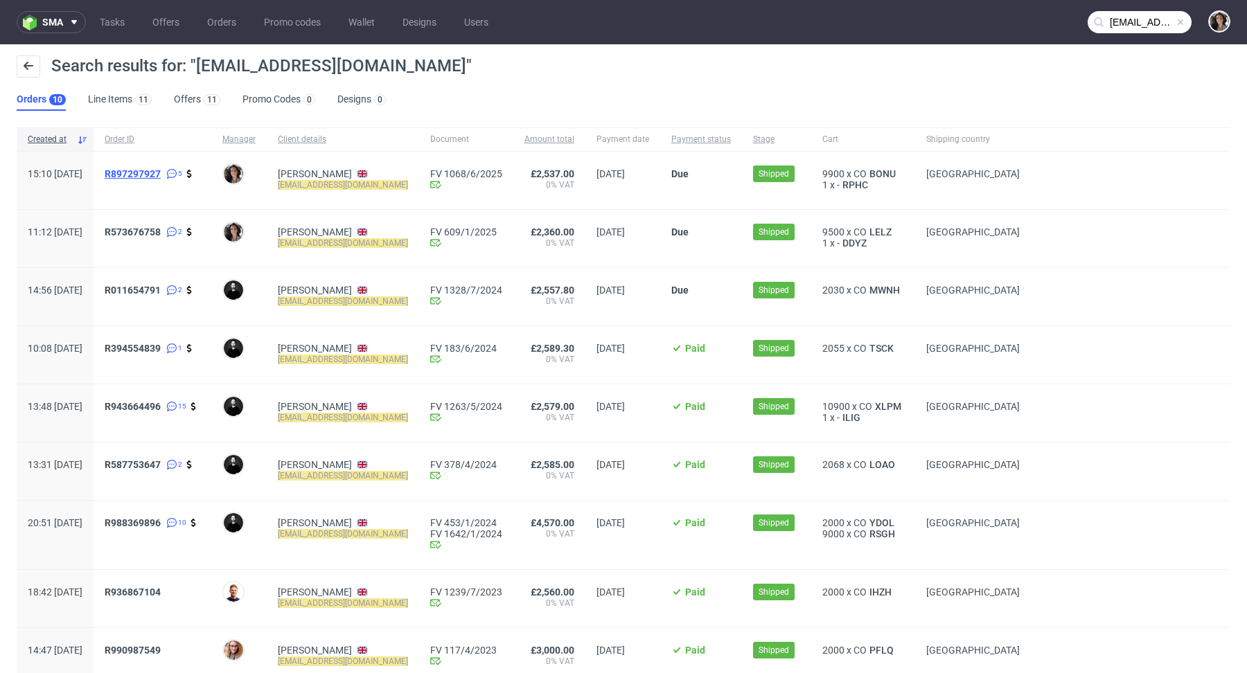
click at [161, 171] on span "R897297927" at bounding box center [133, 173] width 56 height 11
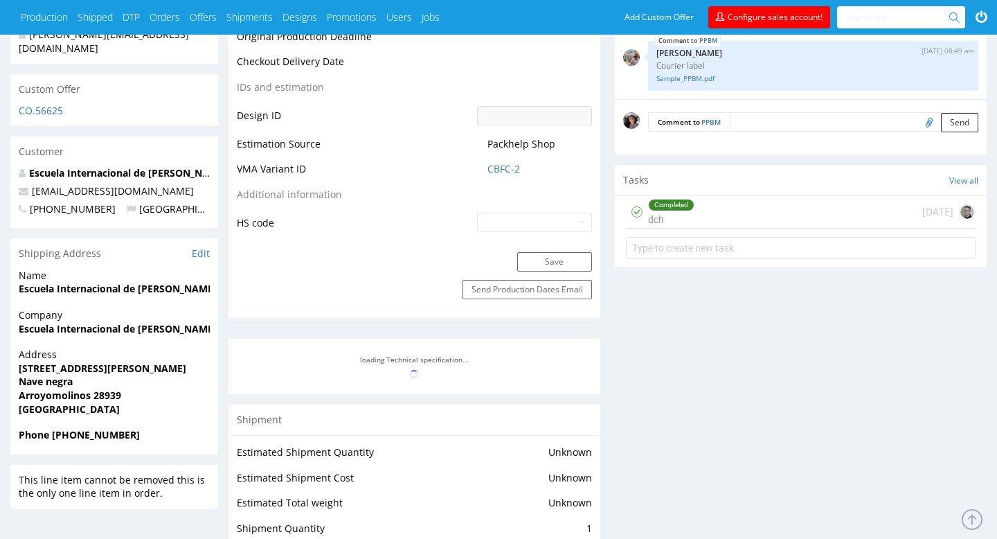
scroll to position [377, 0]
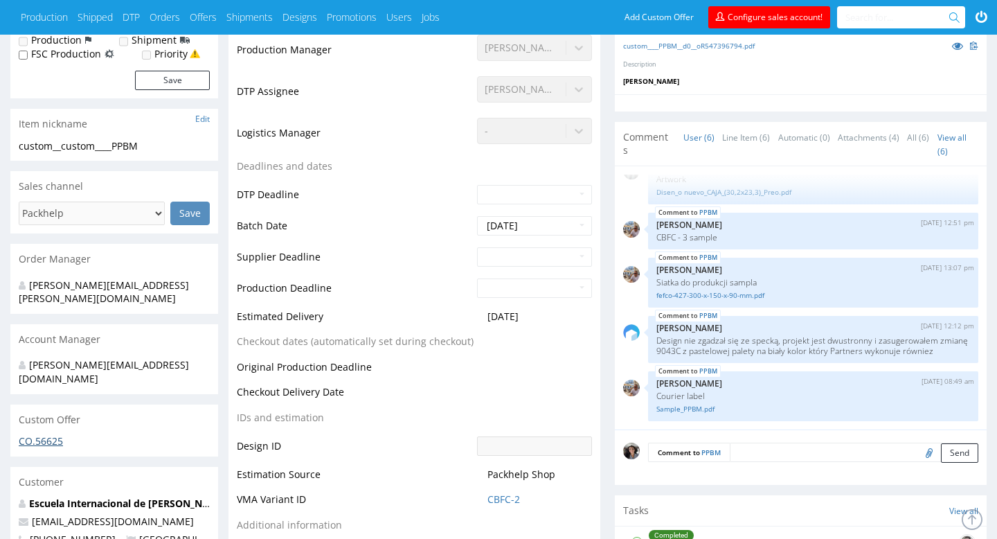
click at [51, 434] on link "CO.56625" at bounding box center [41, 440] width 44 height 13
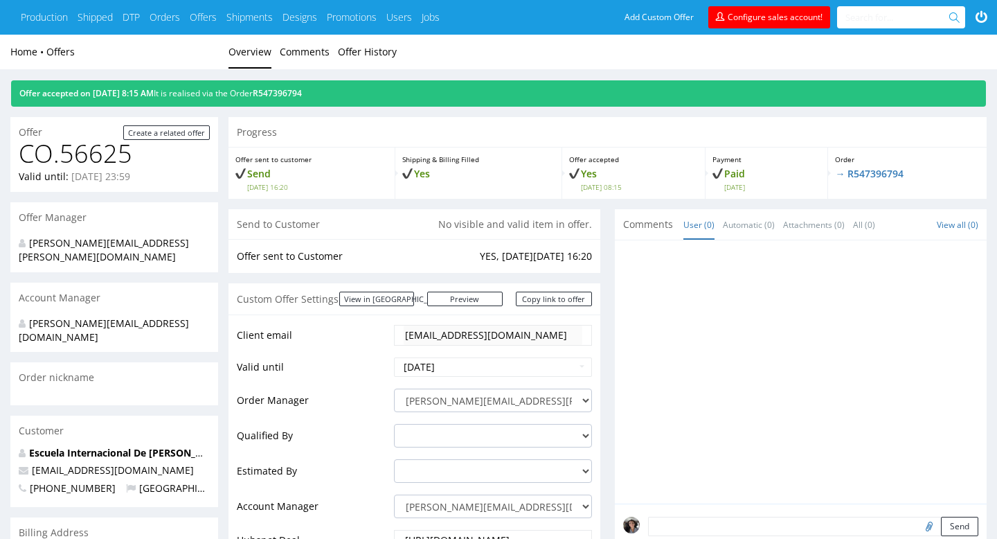
scroll to position [594, 0]
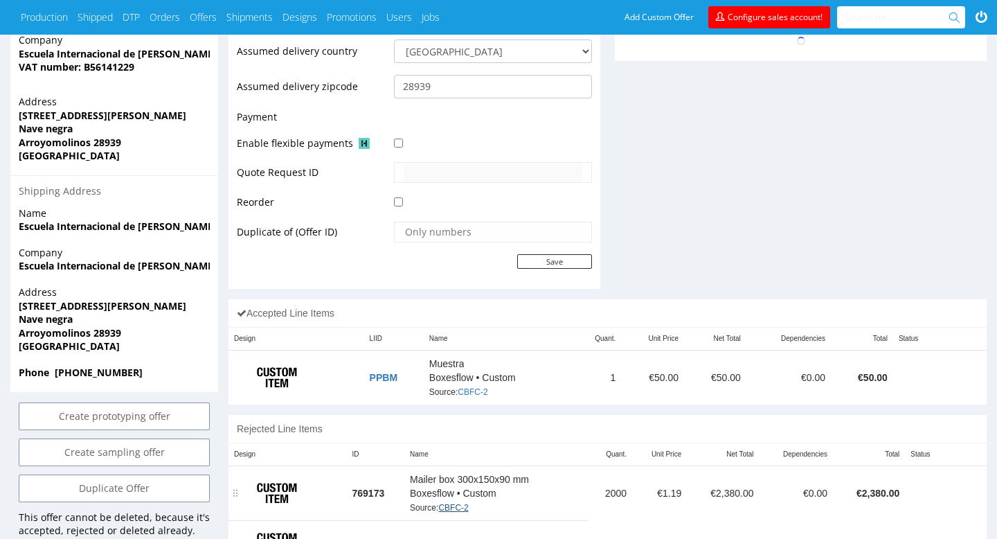
click at [456, 505] on link "CBFC-2" at bounding box center [453, 508] width 30 height 10
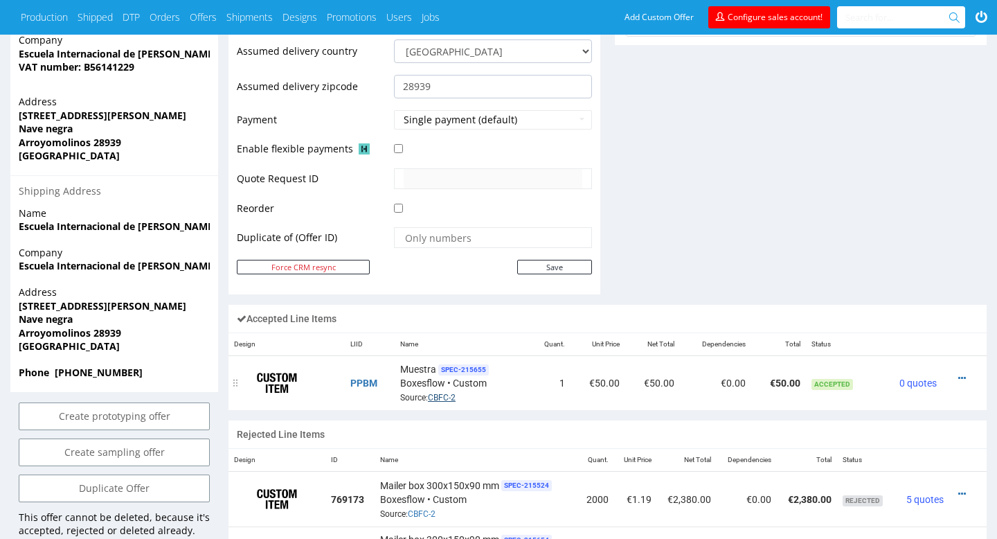
click at [440, 395] on link "CBFC-2" at bounding box center [442, 398] width 28 height 10
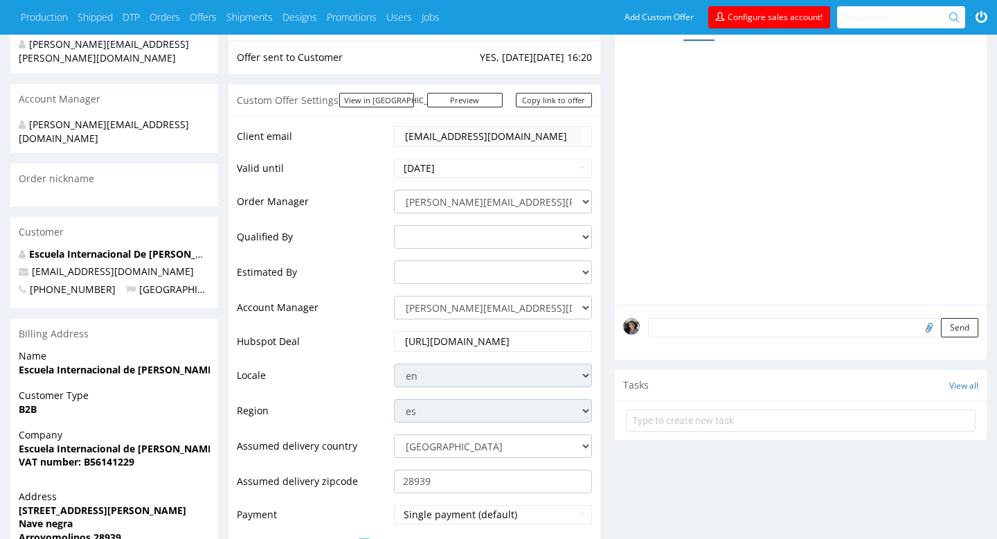
scroll to position [660, 0]
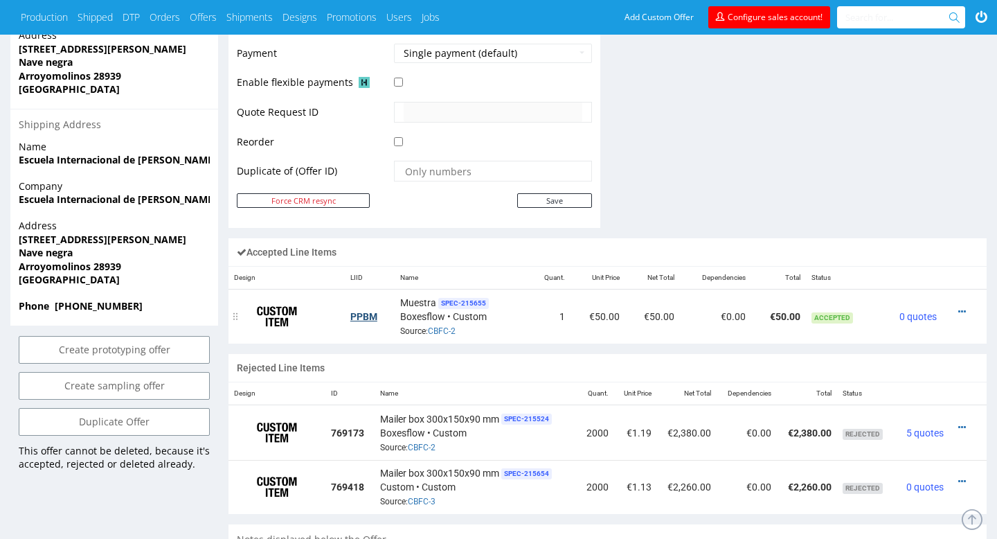
click at [367, 314] on link "PPBM" at bounding box center [363, 316] width 27 height 11
click at [962, 427] on icon at bounding box center [963, 427] width 8 height 10
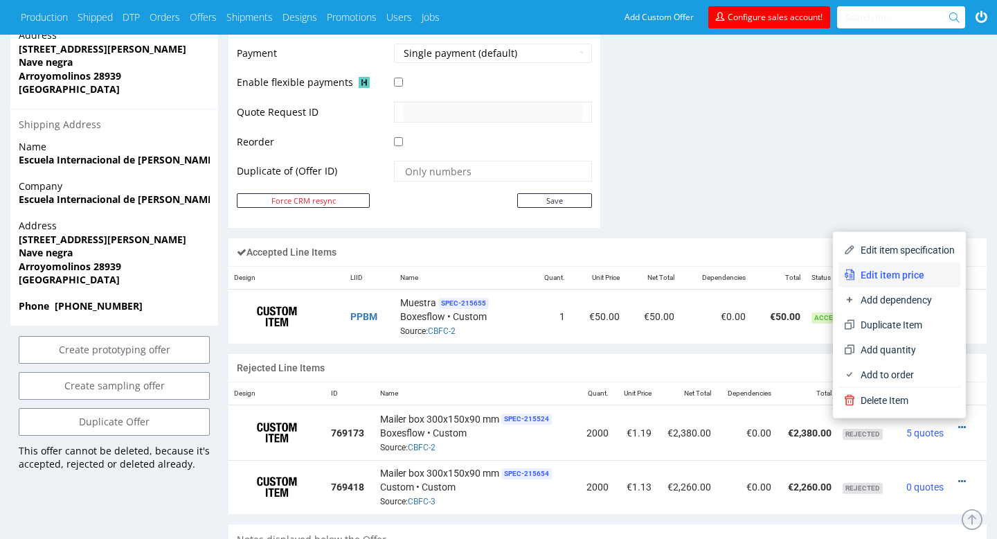
click at [916, 269] on span "Edit item price" at bounding box center [905, 275] width 100 height 14
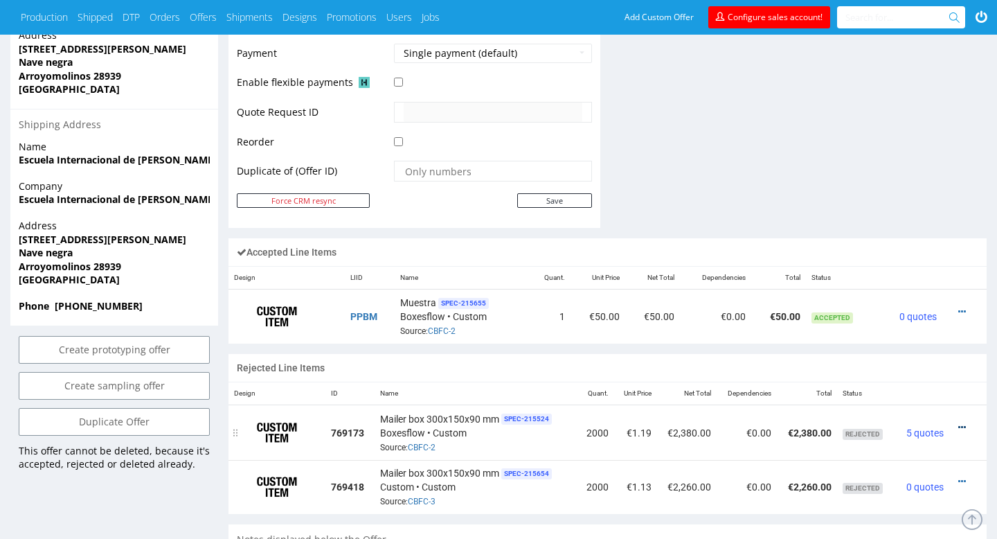
click at [963, 424] on icon at bounding box center [963, 427] width 8 height 10
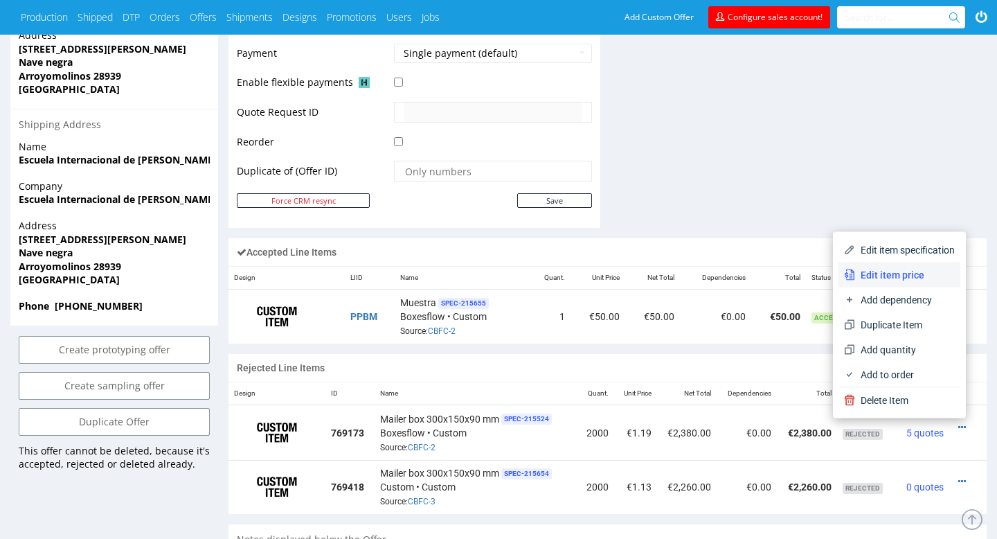
click at [910, 274] on span "Edit item price" at bounding box center [905, 275] width 100 height 14
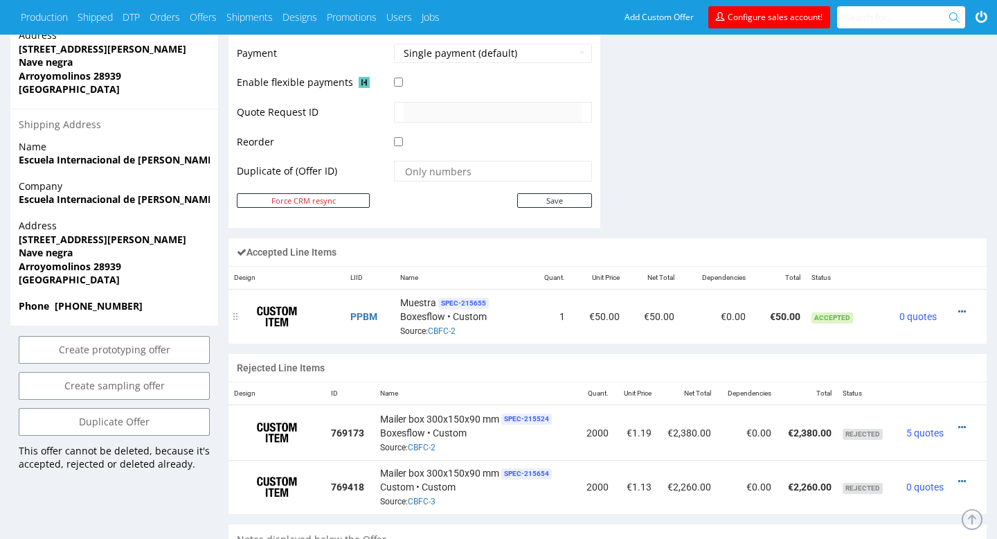
click at [473, 319] on div "Muestra SPEC- 215655 Boxesflow • Custom Source: CBFC-2" at bounding box center [461, 316] width 123 height 43
drag, startPoint x: 471, startPoint y: 328, endPoint x: 432, endPoint y: 328, distance: 38.8
click at [432, 328] on div "Muestra SPEC- 215655 Boxesflow • Custom Source: CBFC-2" at bounding box center [461, 316] width 123 height 43
copy link "CBFC-2"
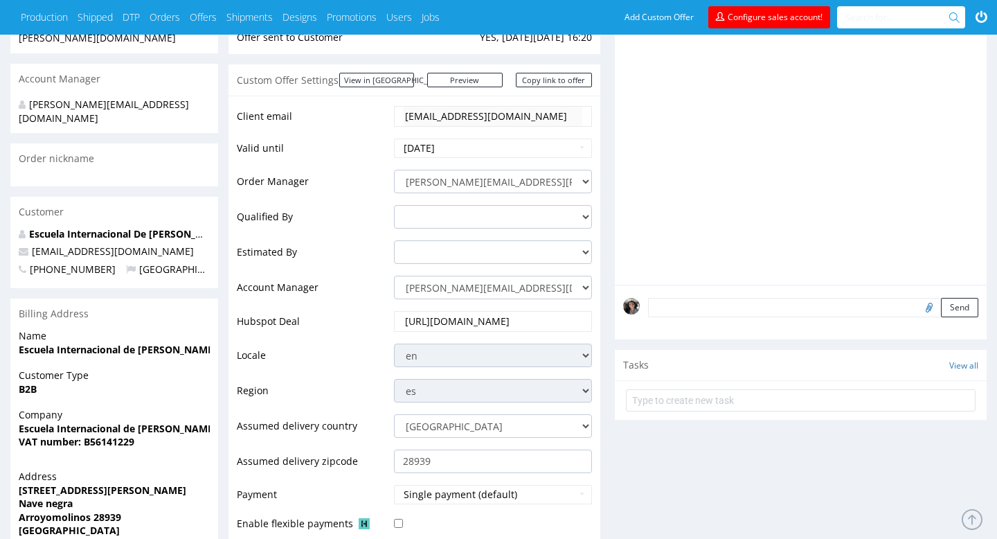
scroll to position [0, 0]
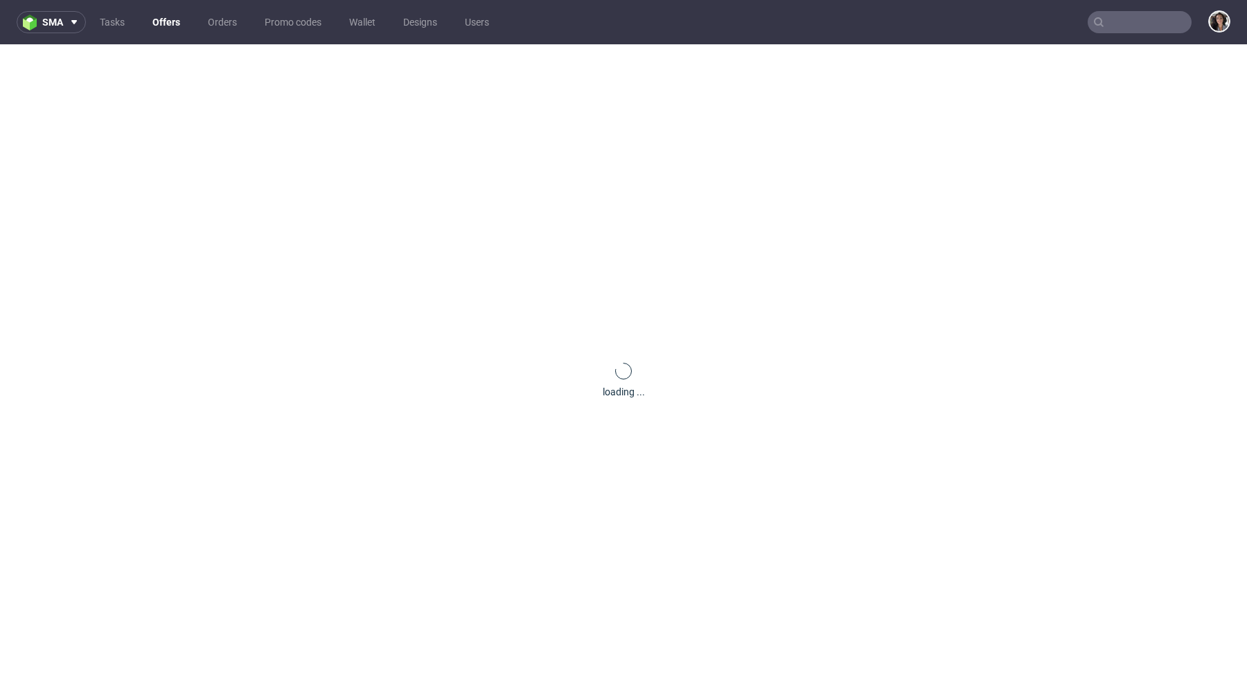
type input "v"
click at [1144, 24] on input "v" at bounding box center [1139, 22] width 104 height 22
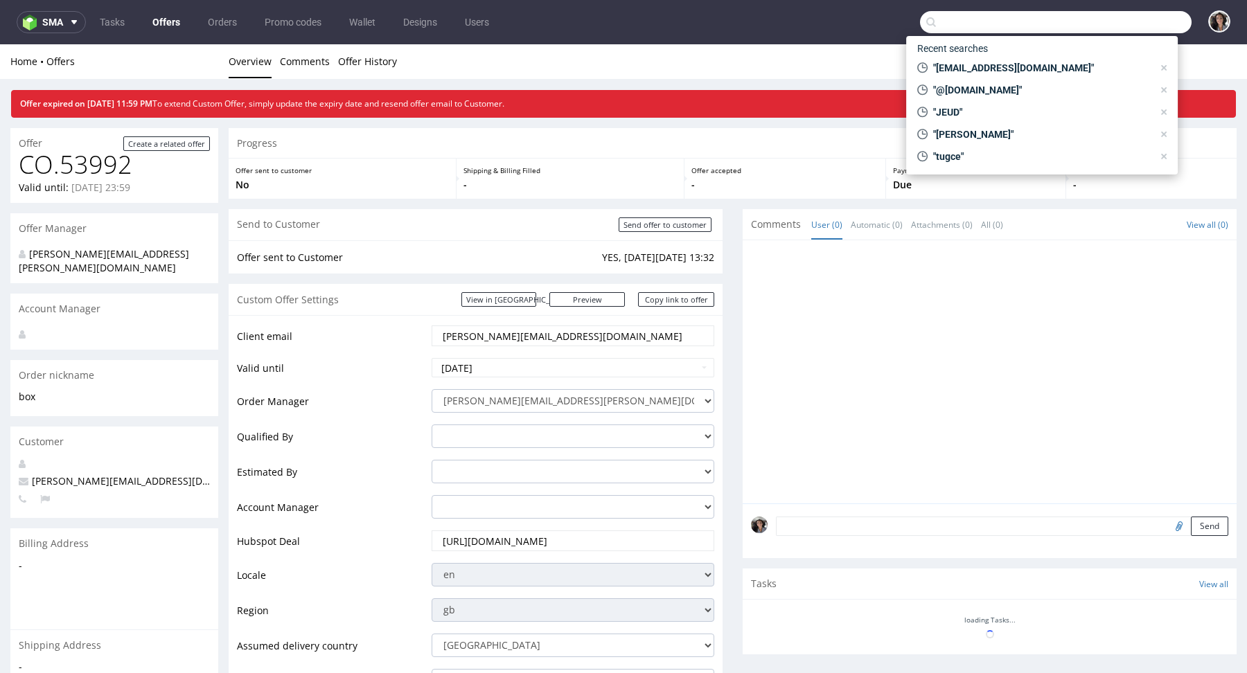
paste input "CBFC-2"
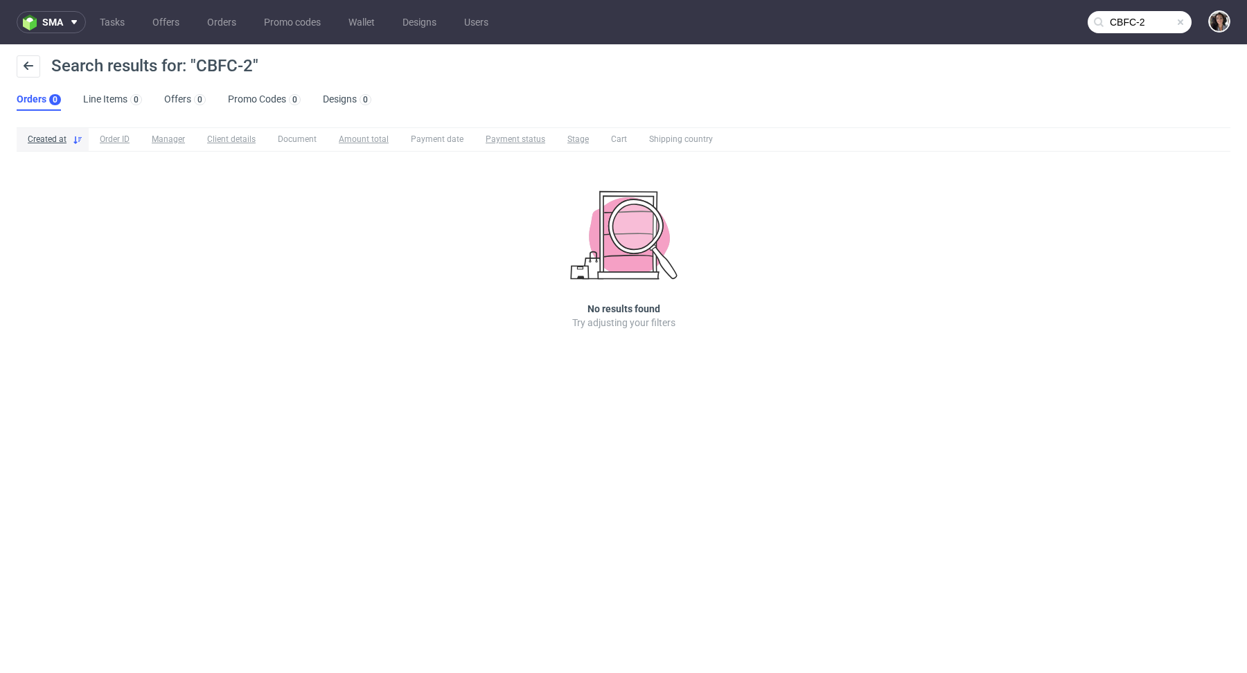
click at [1153, 16] on input "CBFC-2" at bounding box center [1139, 22] width 104 height 22
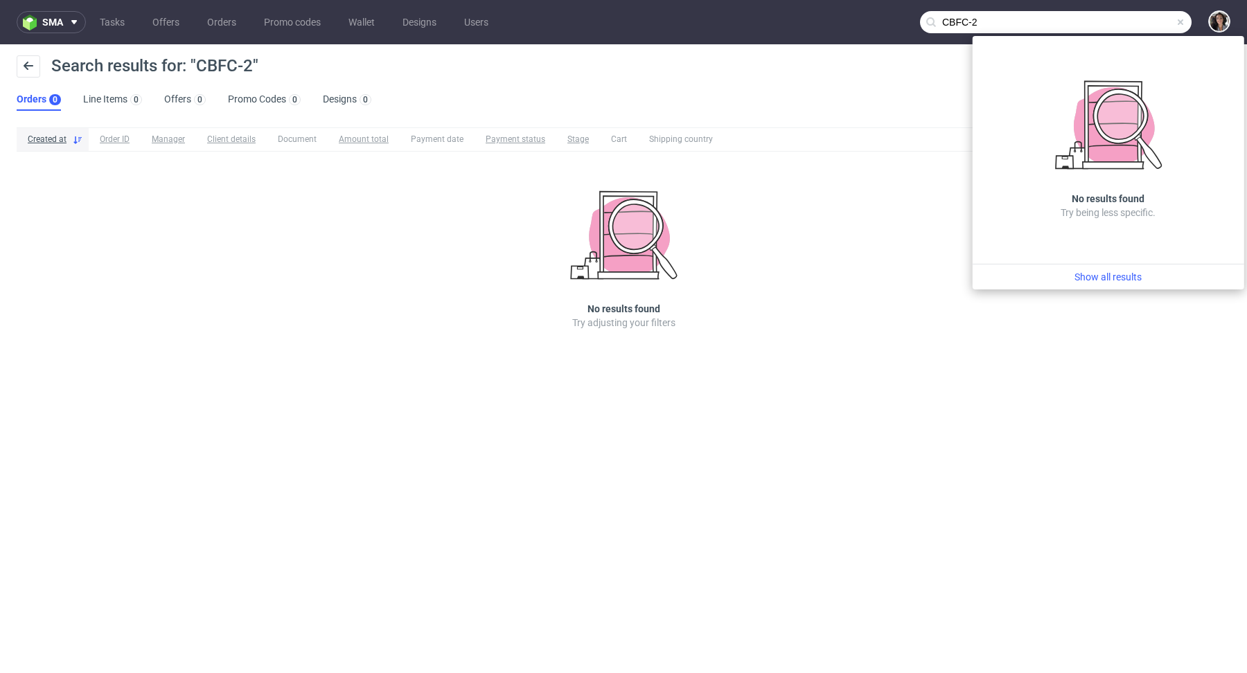
click at [1050, 30] on input "CBFC-2" at bounding box center [1056, 22] width 272 height 22
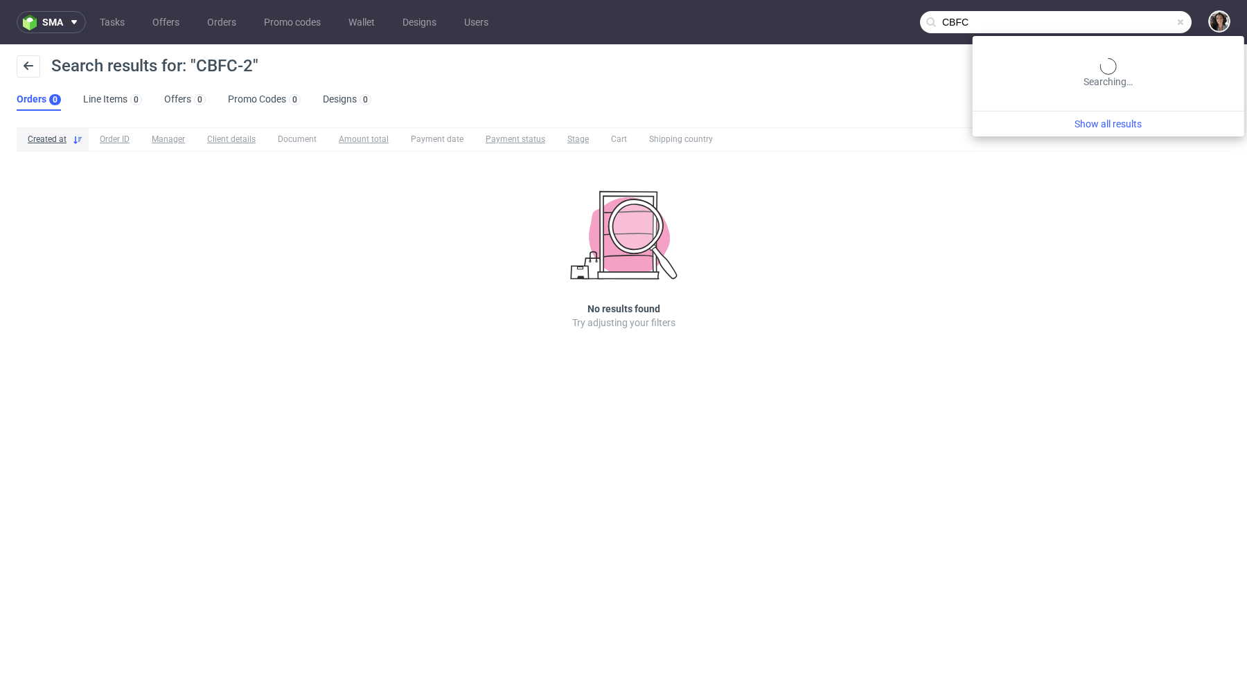
type input "CBFC"
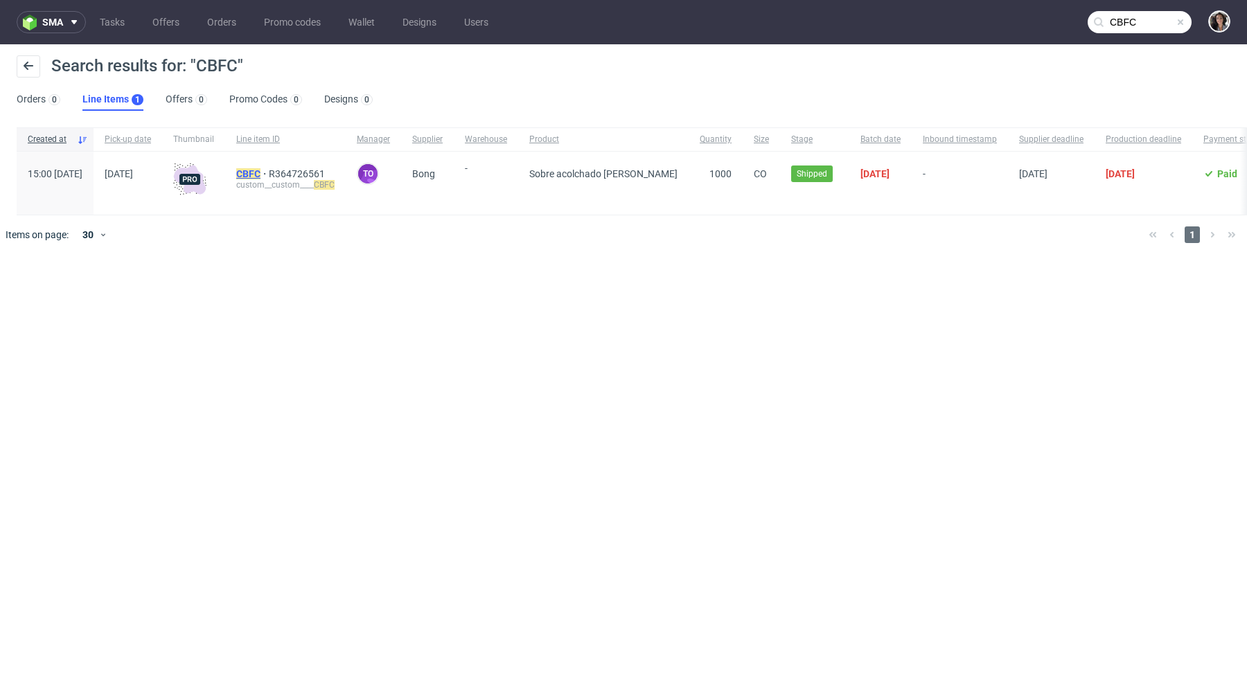
click at [260, 168] on mark "CBFC" at bounding box center [248, 173] width 24 height 11
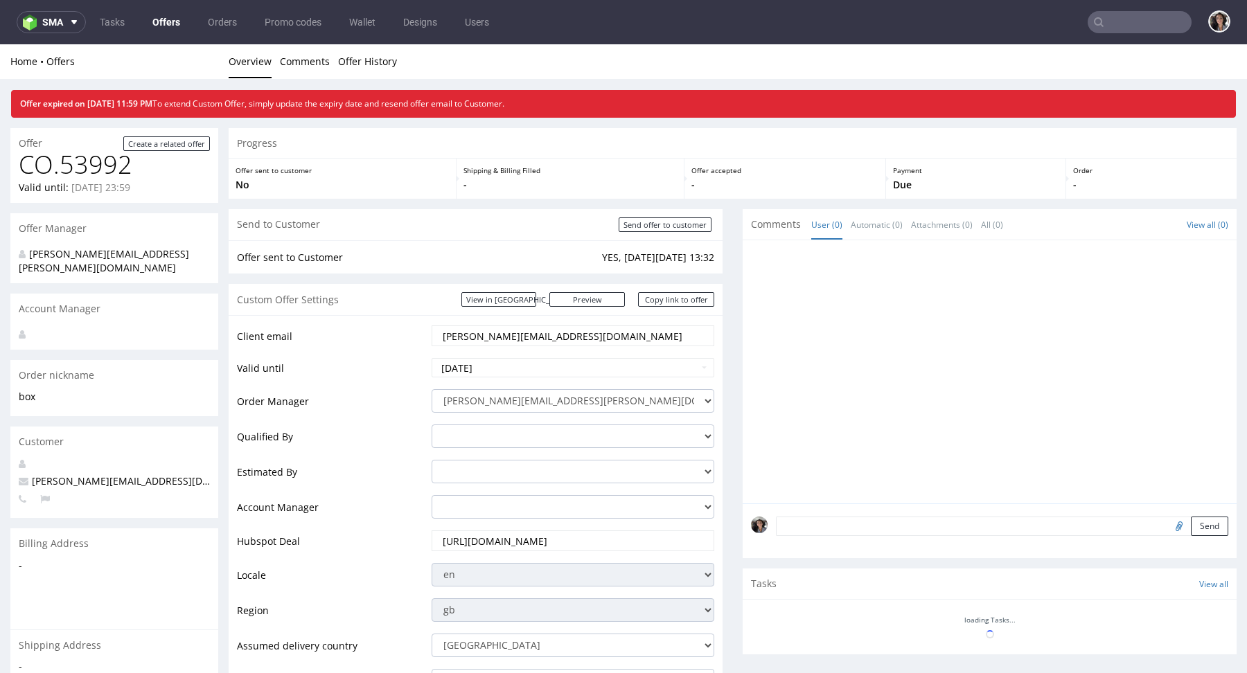
click at [159, 19] on link "Offers" at bounding box center [166, 22] width 44 height 22
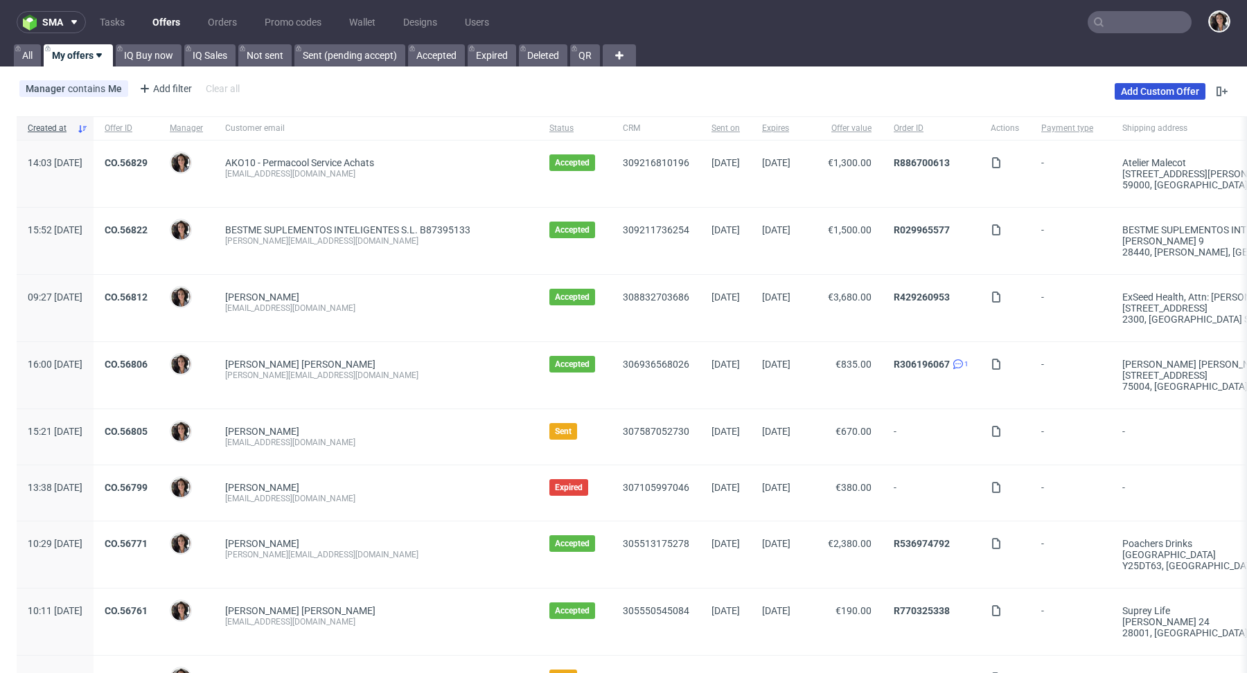
click at [1164, 91] on link "Add Custom Offer" at bounding box center [1159, 91] width 91 height 17
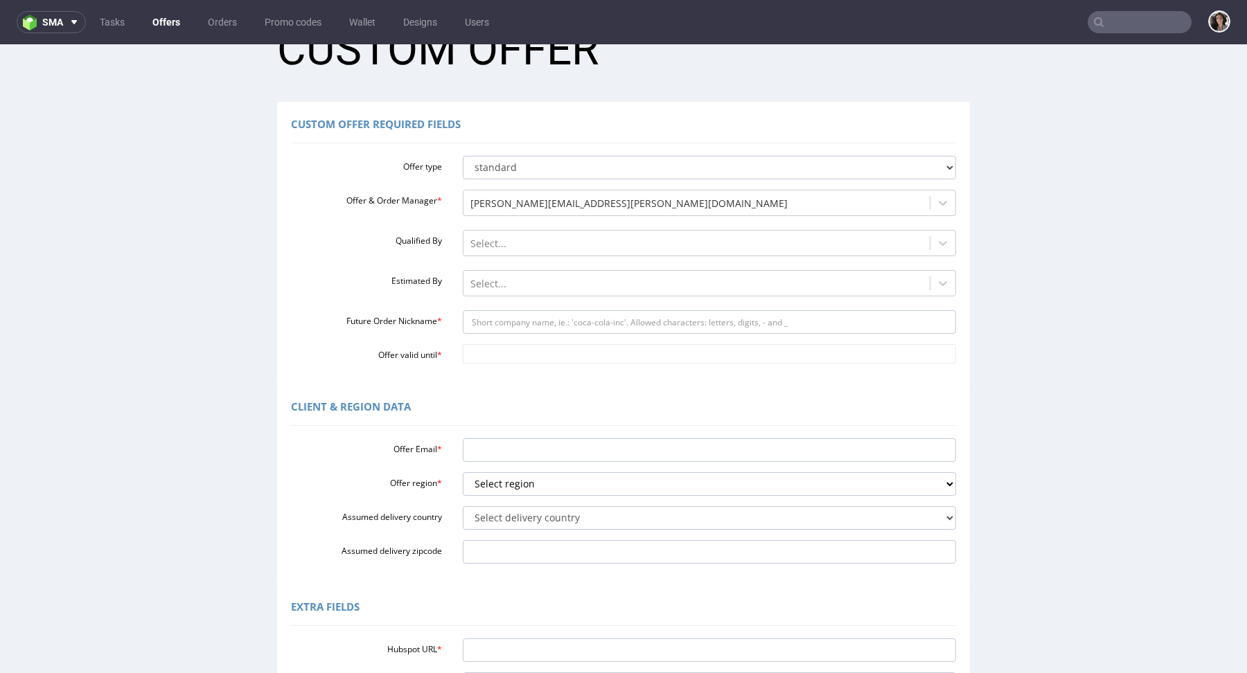
scroll to position [96, 0]
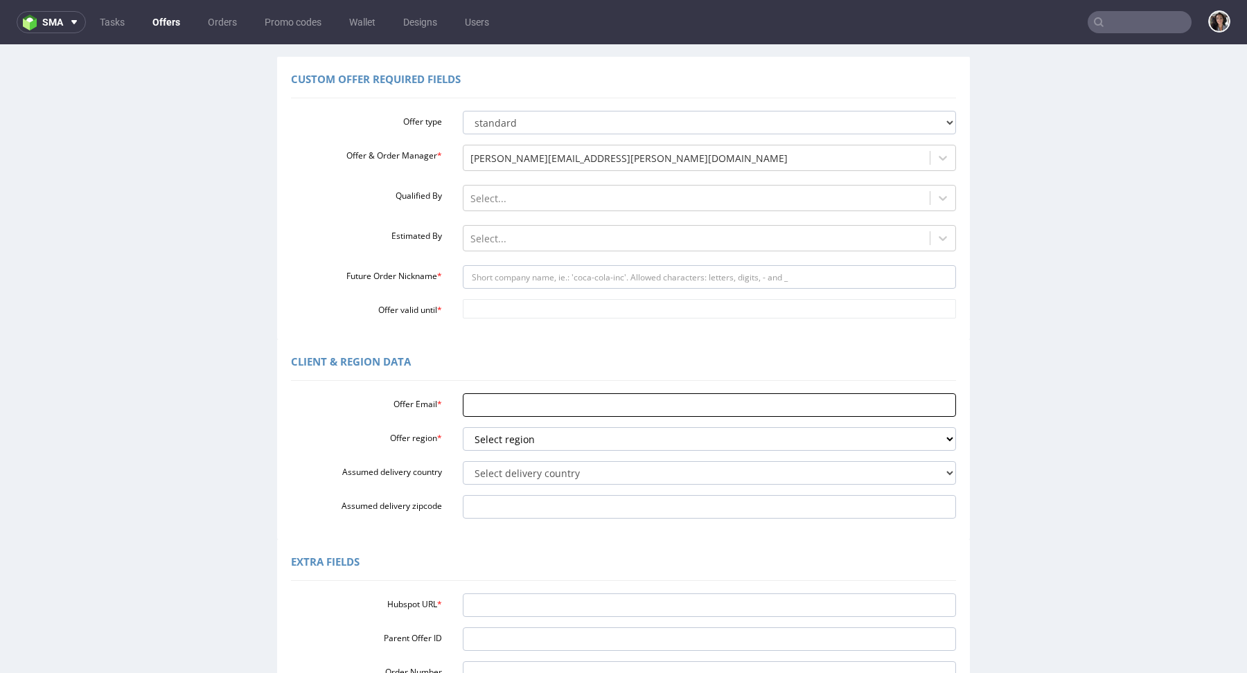
click at [539, 398] on input "Offer Email *" at bounding box center [710, 405] width 494 height 24
paste input "The offer with VMA – CBFC-2 presents the same current price as CBFC-4."
type input "The offer with VMA – CBFC-2 presents the same current price as CBFC-4."
click at [547, 402] on input "The offer with VMA – CBFC-2 presents the same current price as CBFC-4." at bounding box center [710, 405] width 494 height 24
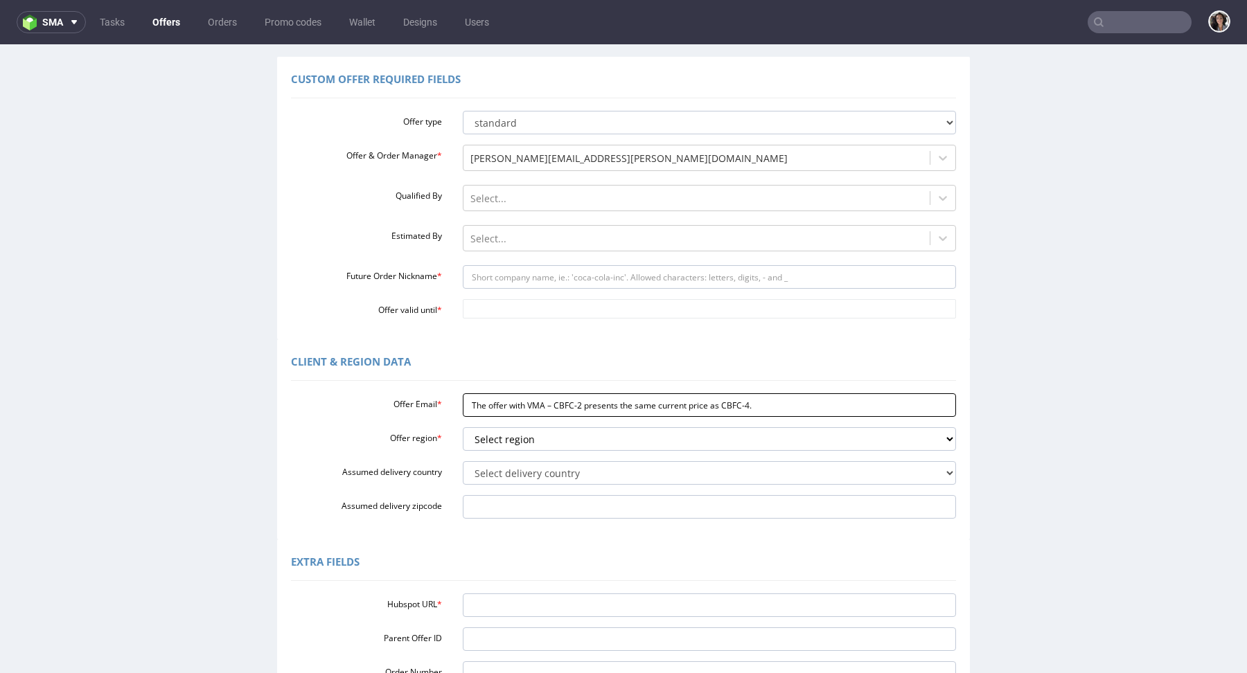
click at [547, 402] on input "The offer with VMA – CBFC-2 presents the same current price as CBFC-4." at bounding box center [710, 405] width 494 height 24
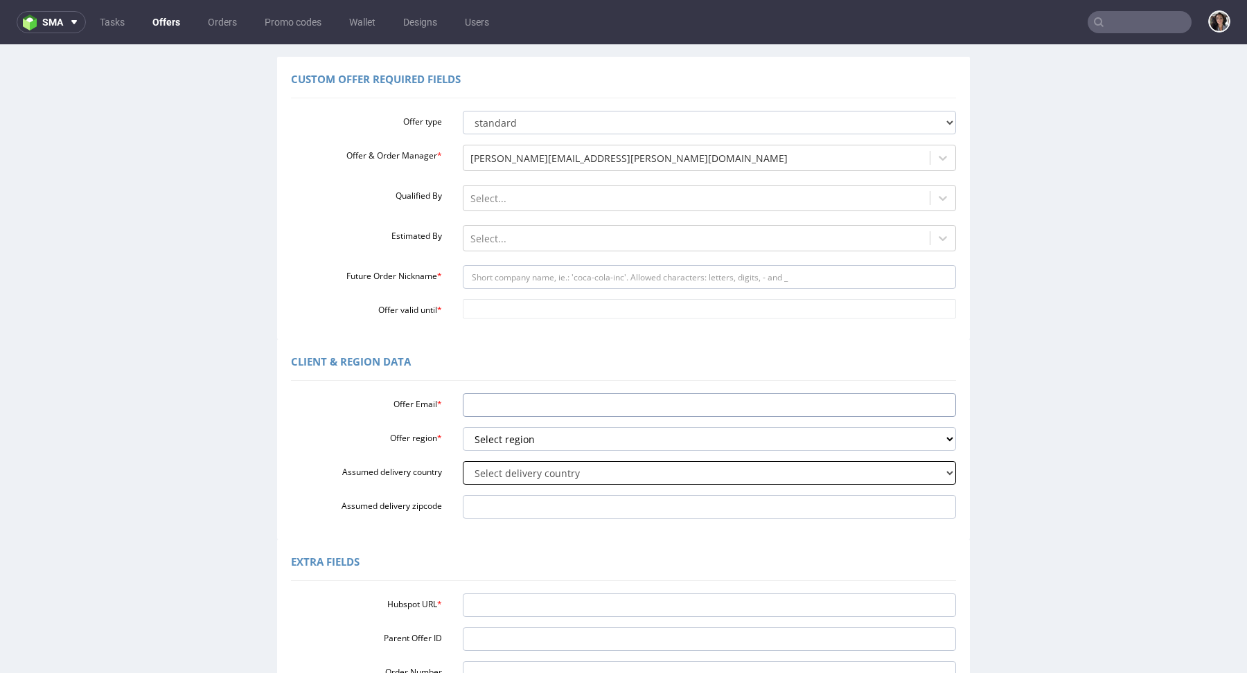
paste input "envios@escuelainternacionaldependulohebreo.com"
type input "envios@escuelainternacionaldependulohebreo.com"
click at [514, 427] on select "Select region eu gb de pl fr it es" at bounding box center [710, 439] width 494 height 24
select select "es"
click at [485, 474] on select "Select delivery country Andorra Afghanistan Anguilla Albania Armenia Antarctica…" at bounding box center [710, 473] width 494 height 24
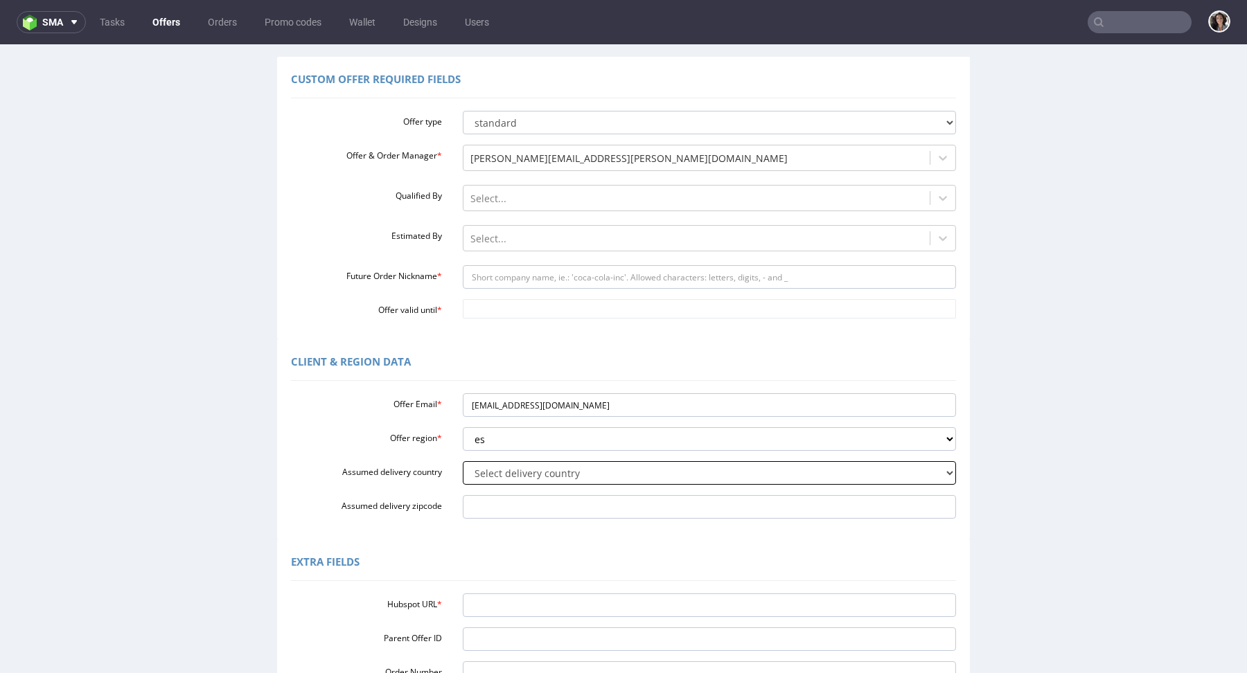
select select "68"
click at [510, 507] on input "Assumed delivery zipcode" at bounding box center [710, 507] width 494 height 24
paste input "Arroyomolinos 28939"
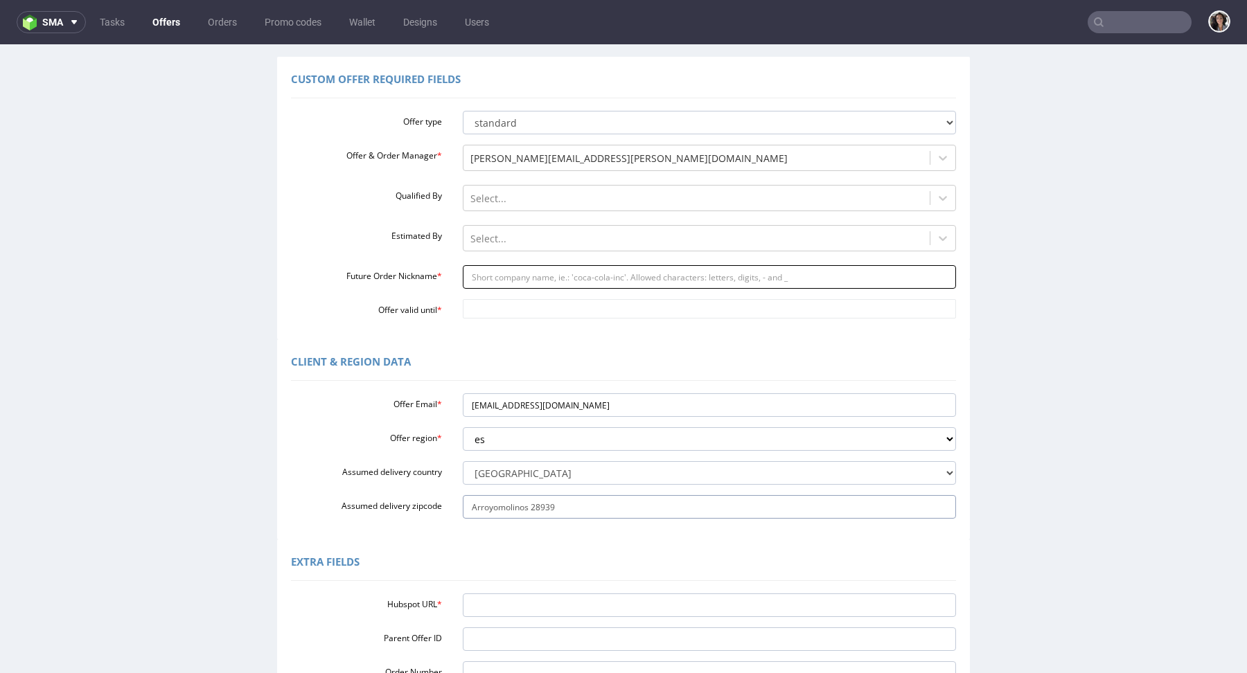
type input "Arroyomolinos 28939"
click at [488, 271] on input "Future Order Nickname *" at bounding box center [710, 277] width 494 height 24
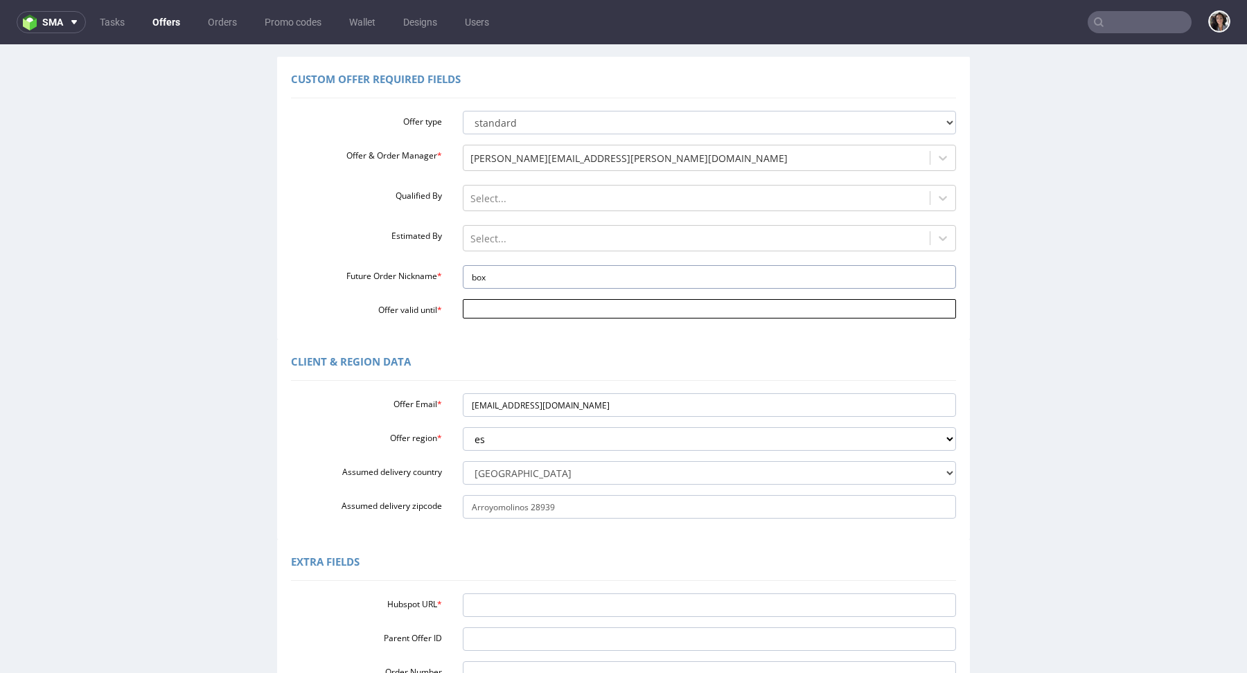
type input "box"
click at [490, 317] on input "Offer valid until *" at bounding box center [710, 308] width 494 height 19
click at [529, 240] on td "24" at bounding box center [533, 247] width 21 height 21
type input "2025-09-24"
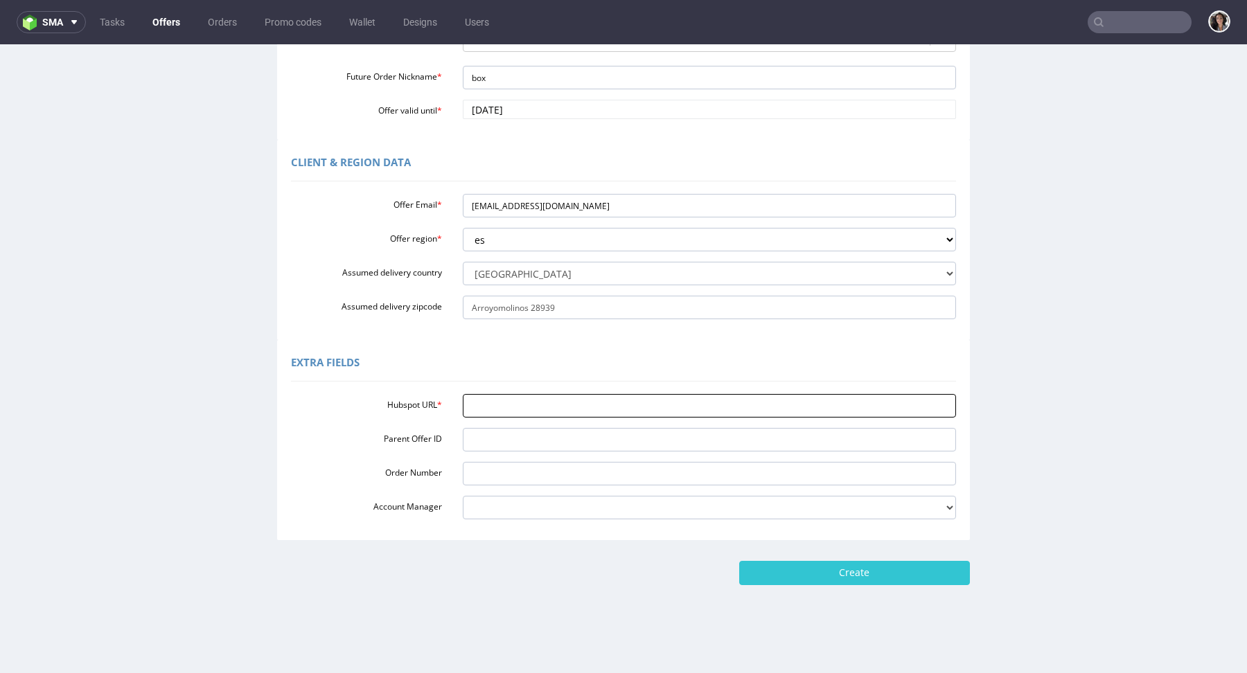
click at [535, 413] on input "Hubspot URL *" at bounding box center [710, 406] width 494 height 24
paste input "https://app-eu1.hubspot.com/contacts/25600958/record/0-3/310914432243"
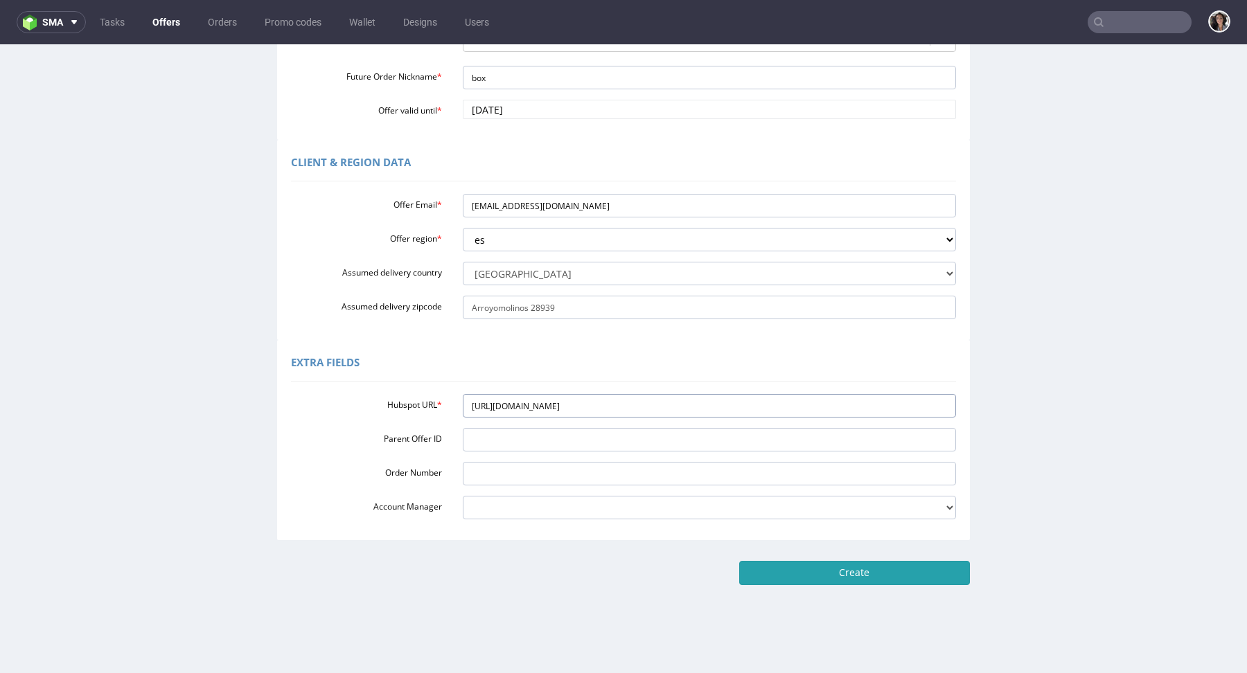
type input "https://app-eu1.hubspot.com/contacts/25600958/record/0-3/310914432243"
click at [848, 571] on input "Create" at bounding box center [854, 573] width 231 height 24
type input "Please wait..."
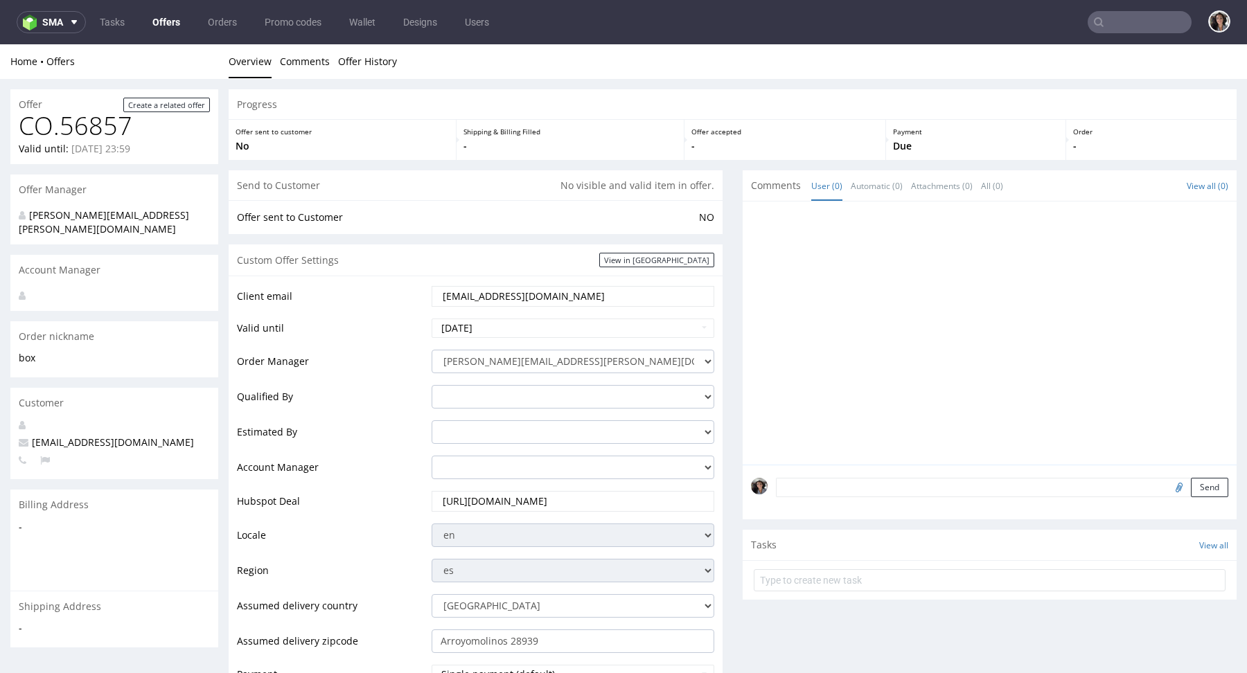
scroll to position [562, 0]
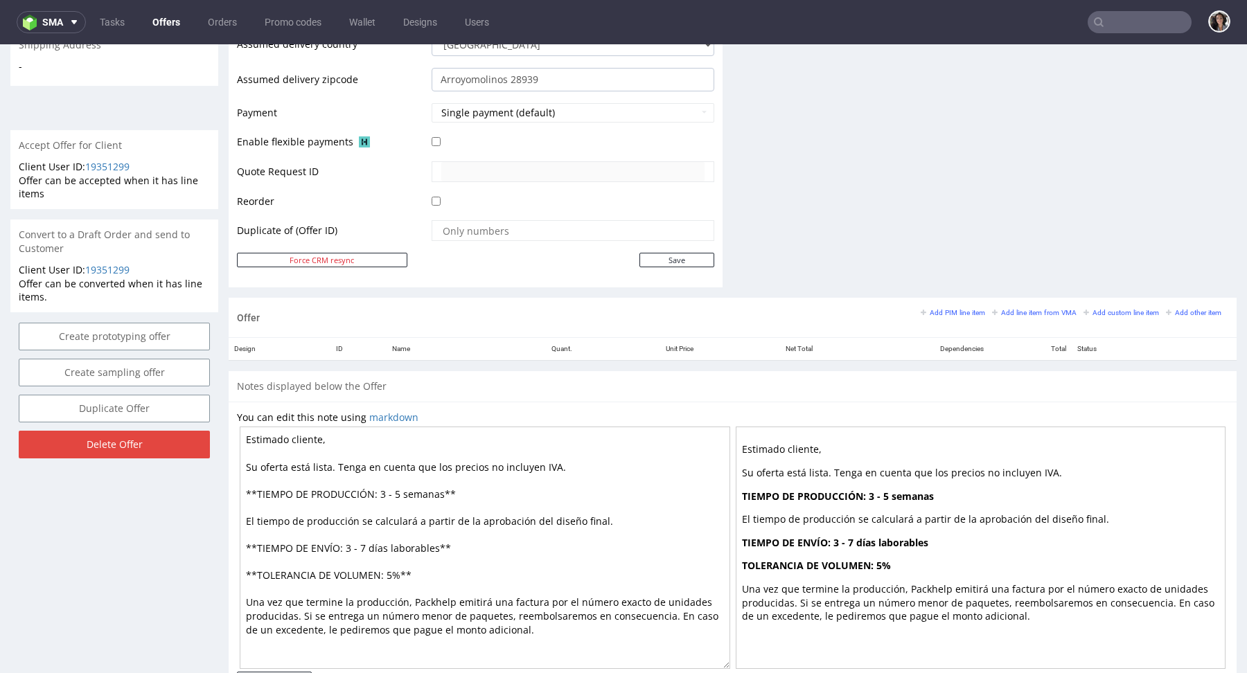
click at [1035, 315] on div "Add PIM line item Add line item from VMA Add custom line item Add other item" at bounding box center [1074, 312] width 308 height 12
click at [1030, 309] on small "Add line item from VMA" at bounding box center [1034, 313] width 84 height 8
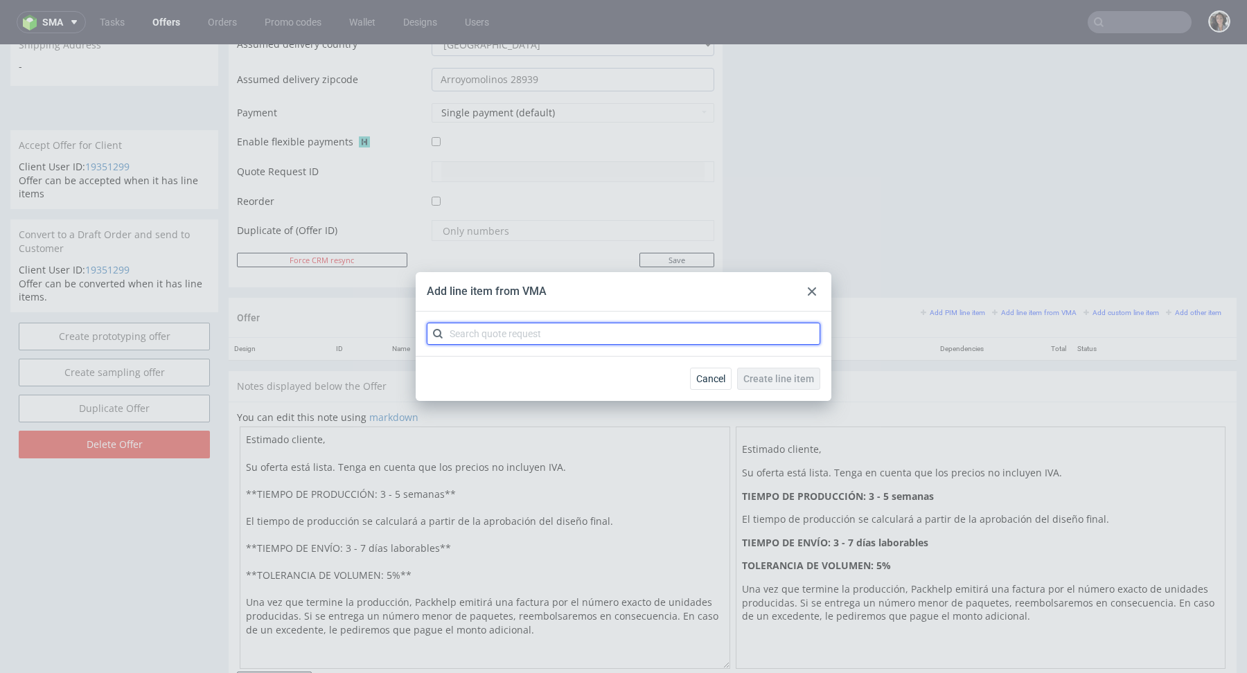
click at [492, 335] on input "text" at bounding box center [623, 334] width 393 height 22
paste input "CBFC-2"
type input "CBFC"
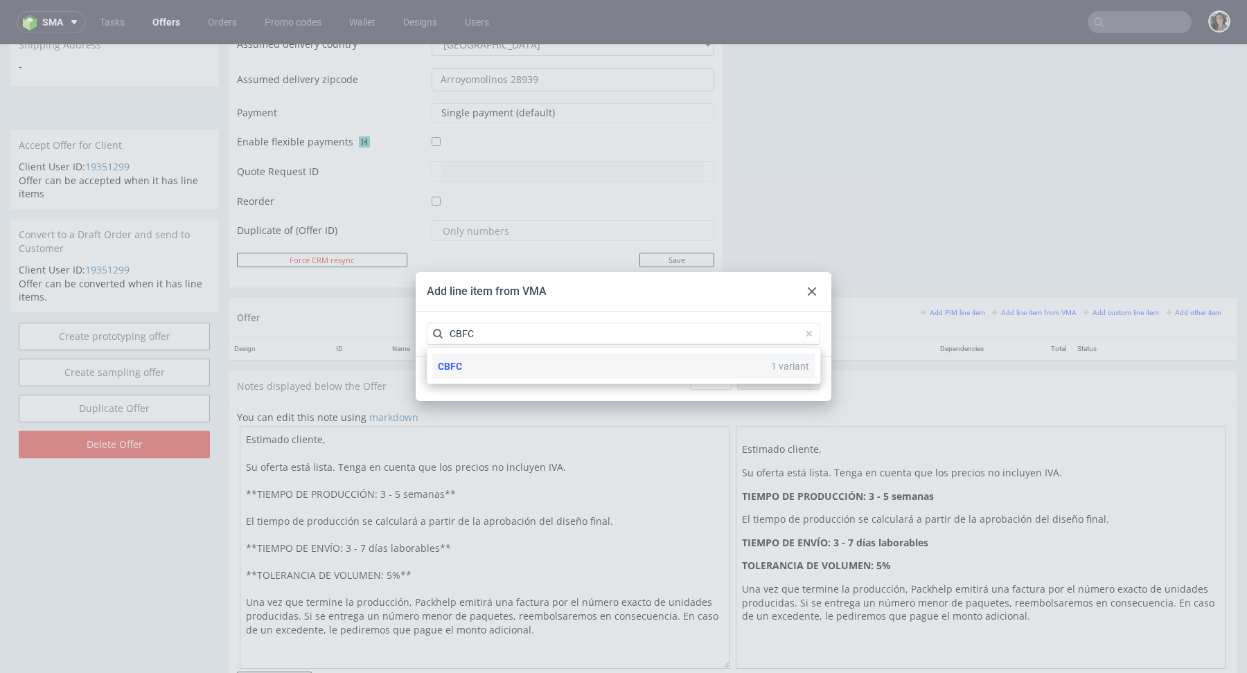
click at [485, 359] on div "CBFC 1 variant" at bounding box center [623, 366] width 382 height 25
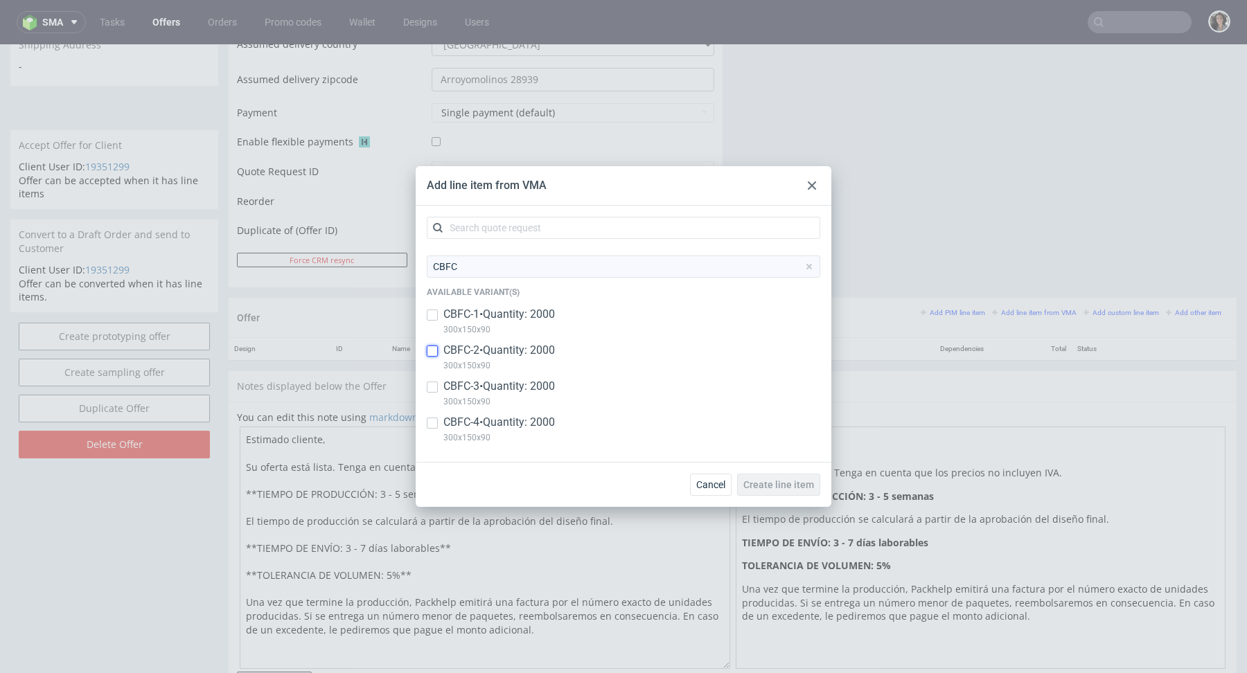
click at [435, 349] on input "checkbox" at bounding box center [432, 351] width 11 height 11
checkbox input "true"
click at [774, 481] on span "Create line item" at bounding box center [778, 485] width 71 height 10
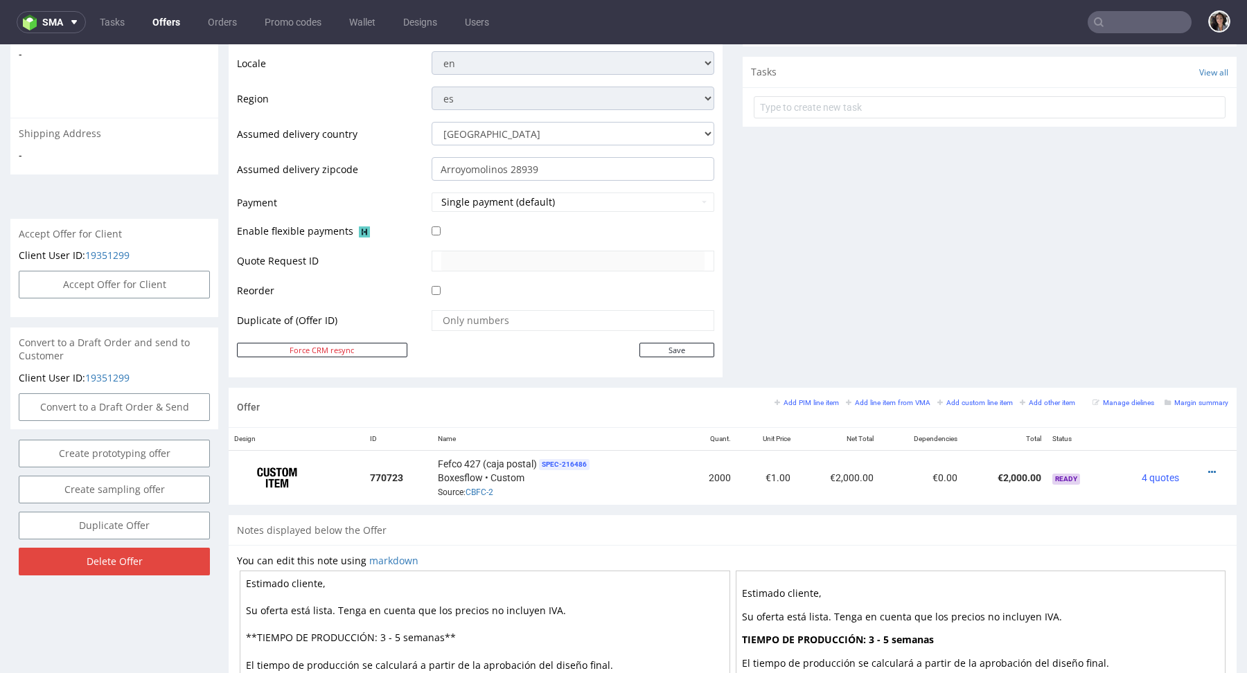
scroll to position [664, 0]
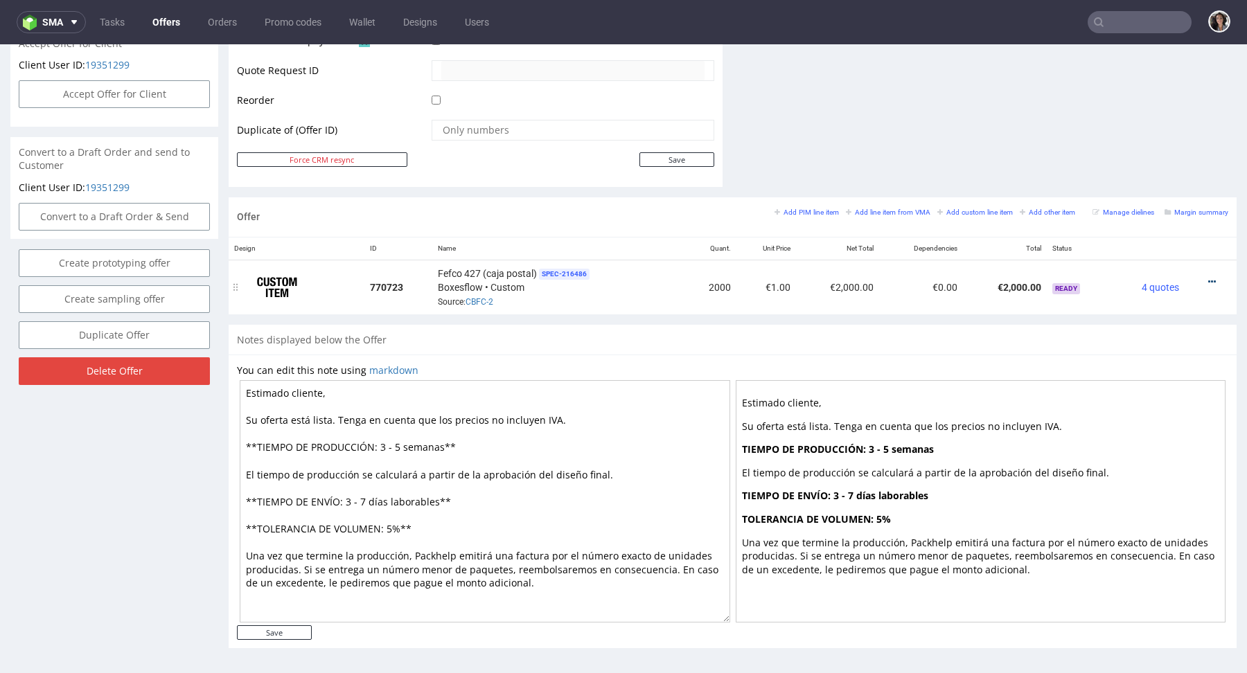
click at [1208, 277] on icon at bounding box center [1212, 282] width 8 height 10
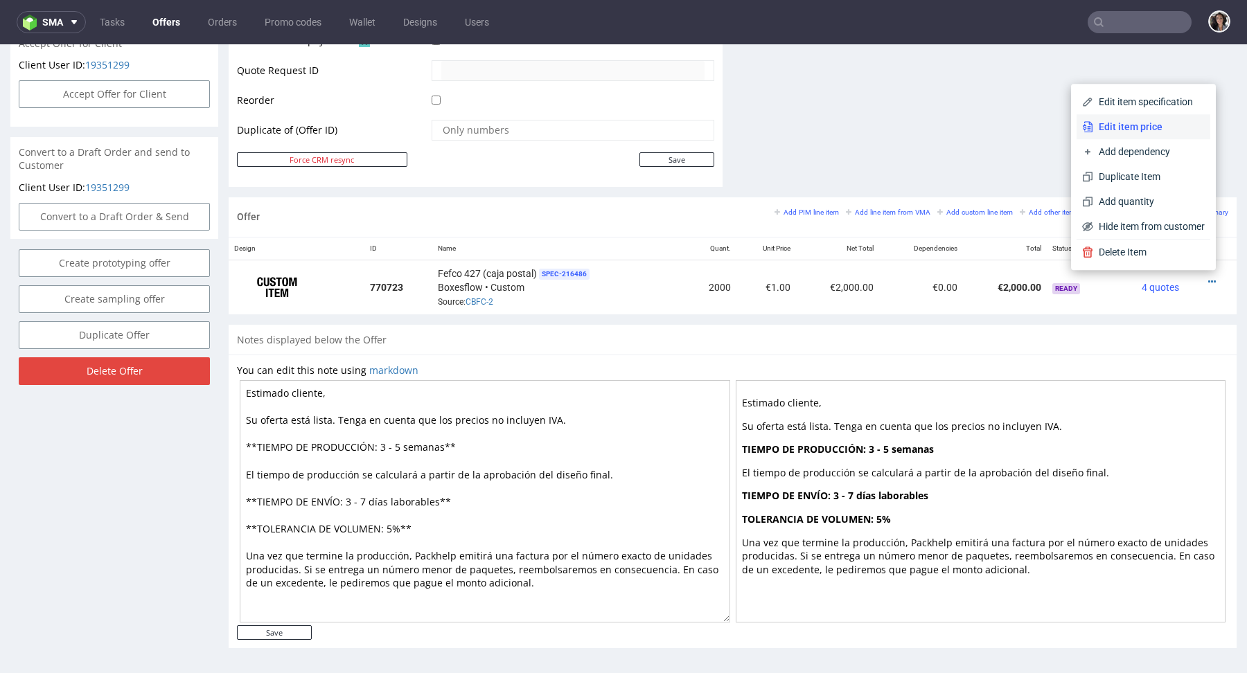
click at [1129, 123] on span "Edit item price" at bounding box center [1149, 127] width 112 height 14
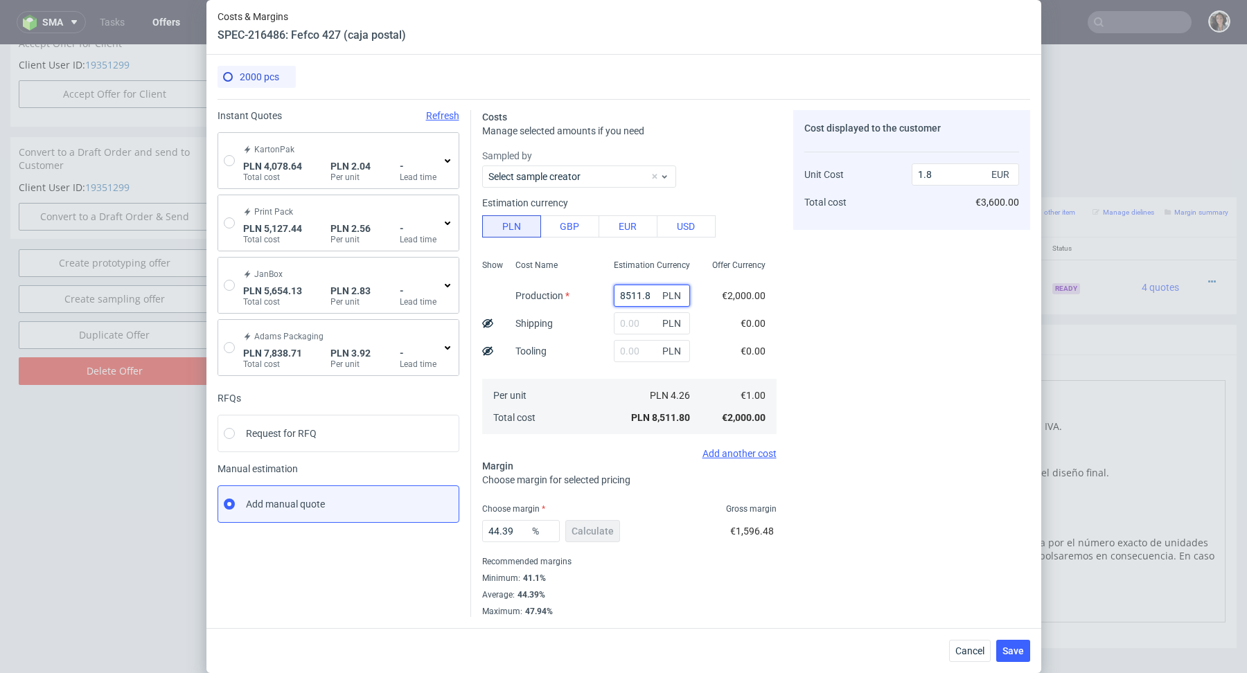
click at [656, 293] on input "8511.8" at bounding box center [652, 296] width 76 height 22
click at [227, 164] on input "radio" at bounding box center [229, 160] width 11 height 11
radio input "true"
radio input "false"
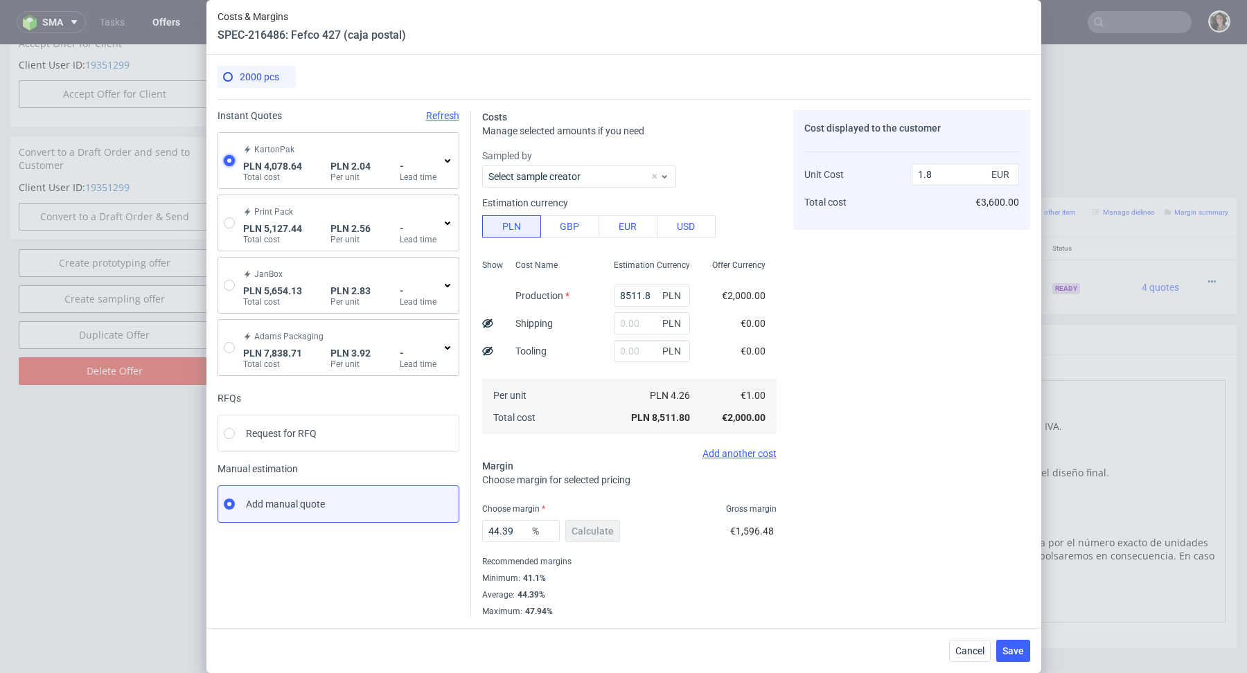
type input "2683.0699999999997"
type input "1395.57"
type input "0.48"
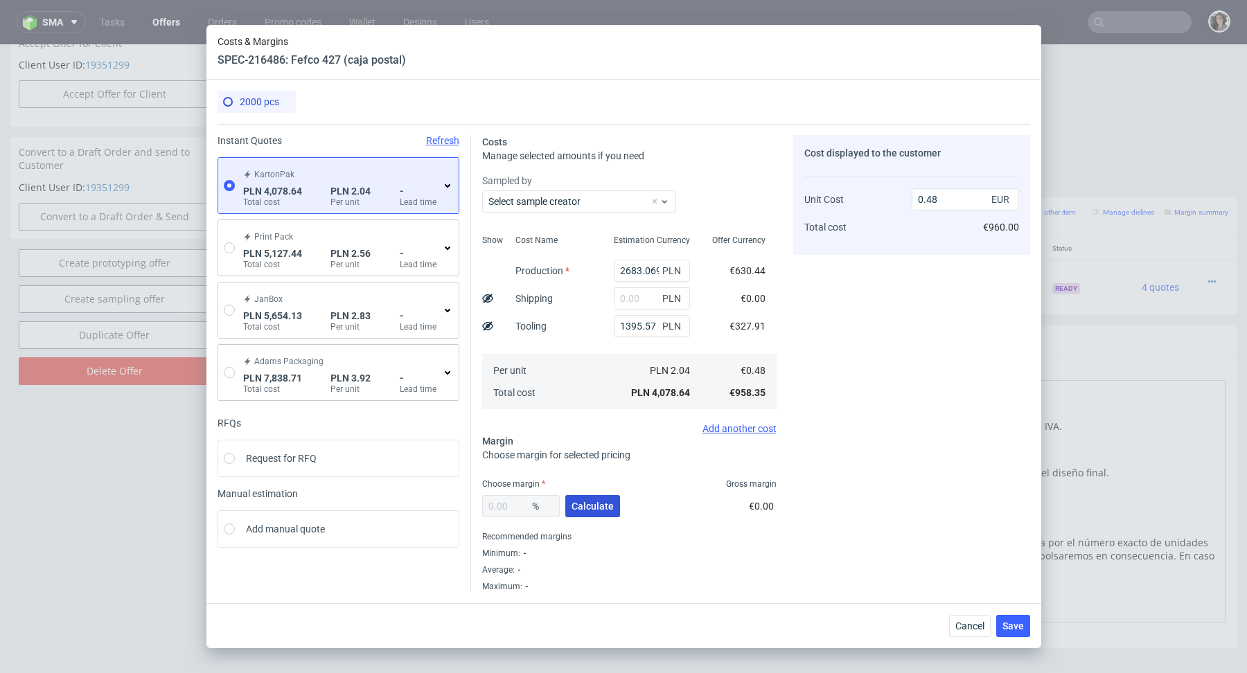
click at [589, 508] on span "Calculate" at bounding box center [592, 506] width 42 height 10
type input "39.65"
type input "0.79"
click at [1020, 619] on button "Save" at bounding box center [1013, 626] width 34 height 22
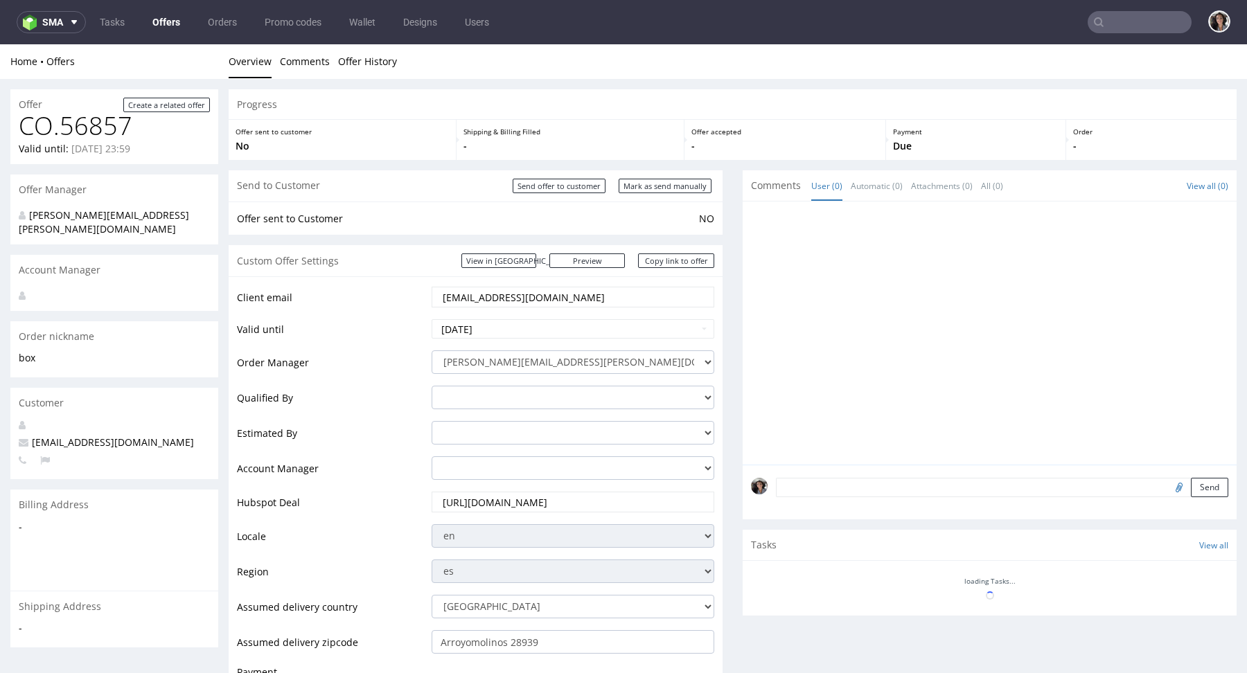
scroll to position [447, 0]
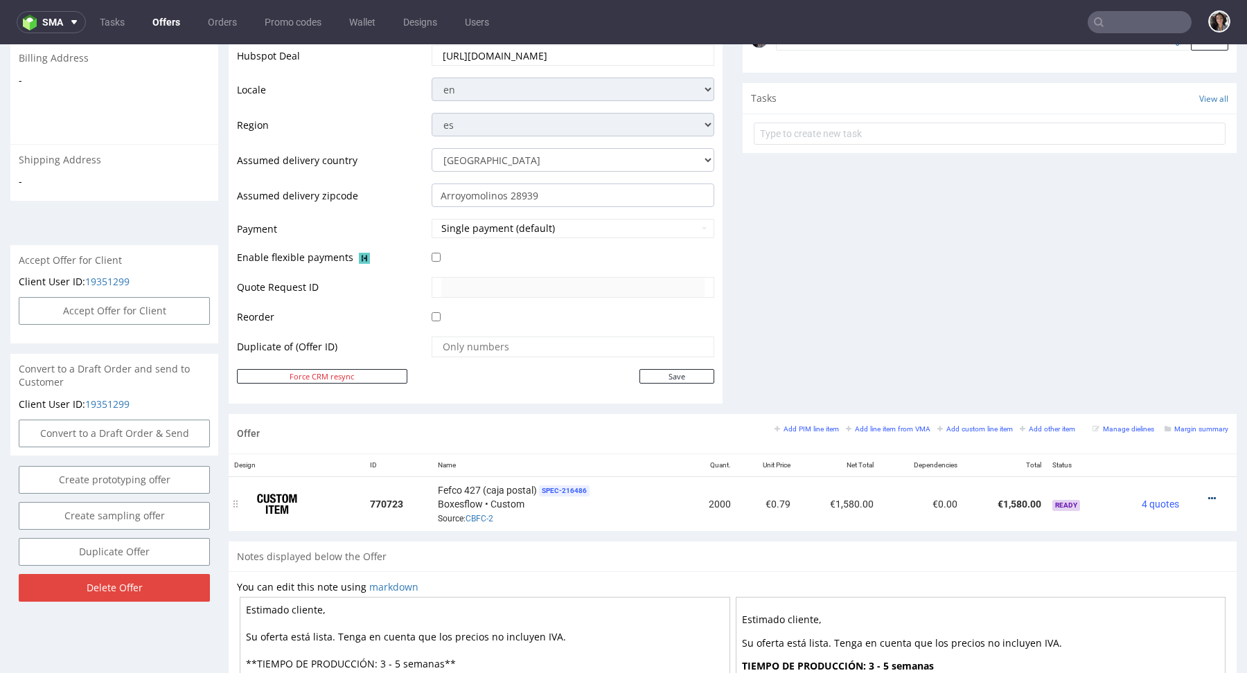
click at [1208, 494] on icon at bounding box center [1212, 499] width 8 height 10
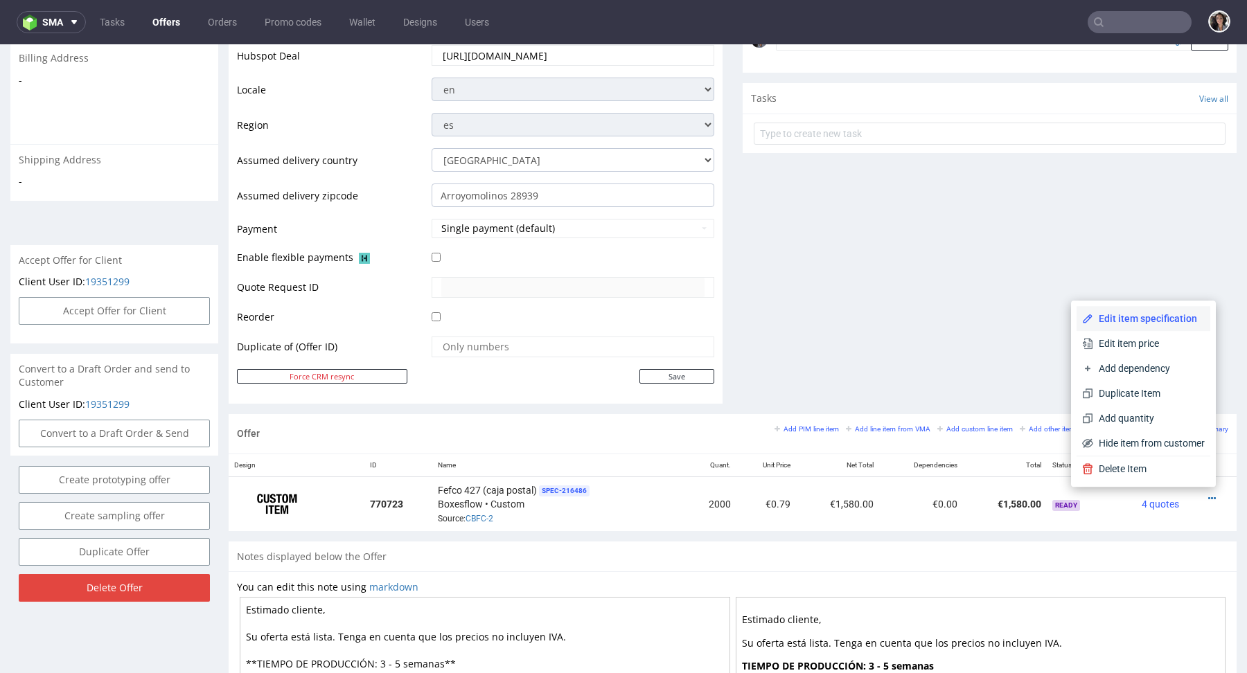
click at [1117, 324] on span "Edit item specification" at bounding box center [1149, 319] width 112 height 14
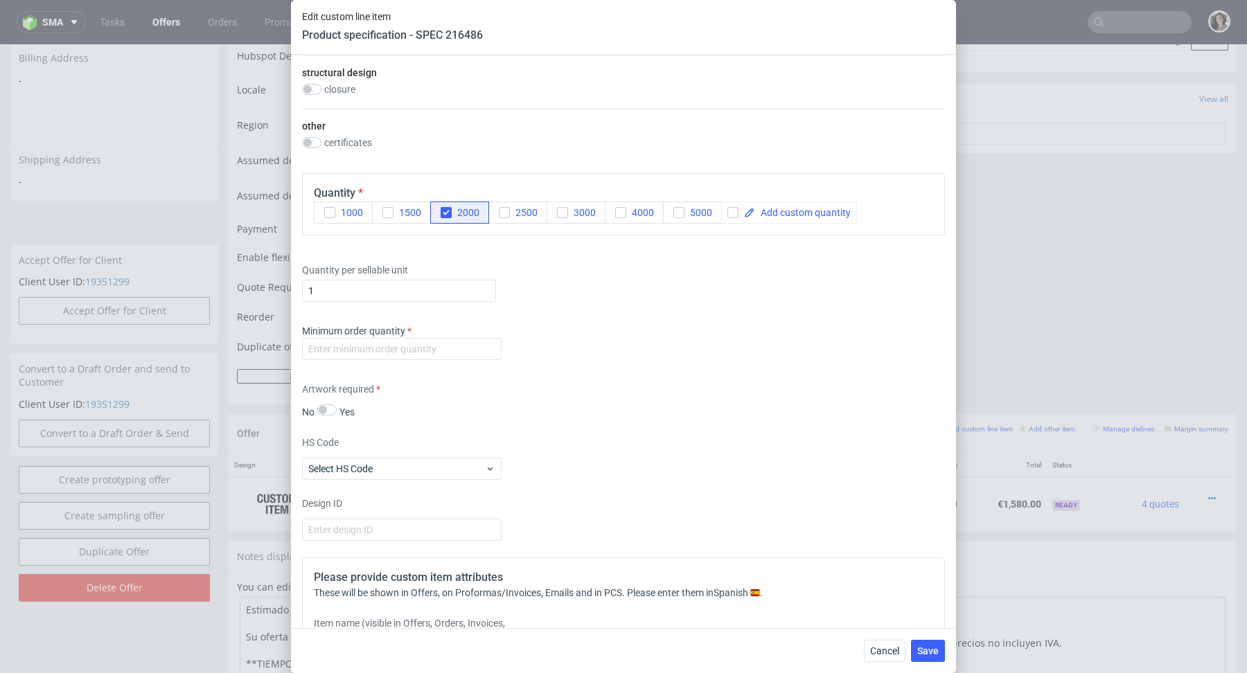
scroll to position [1008, 0]
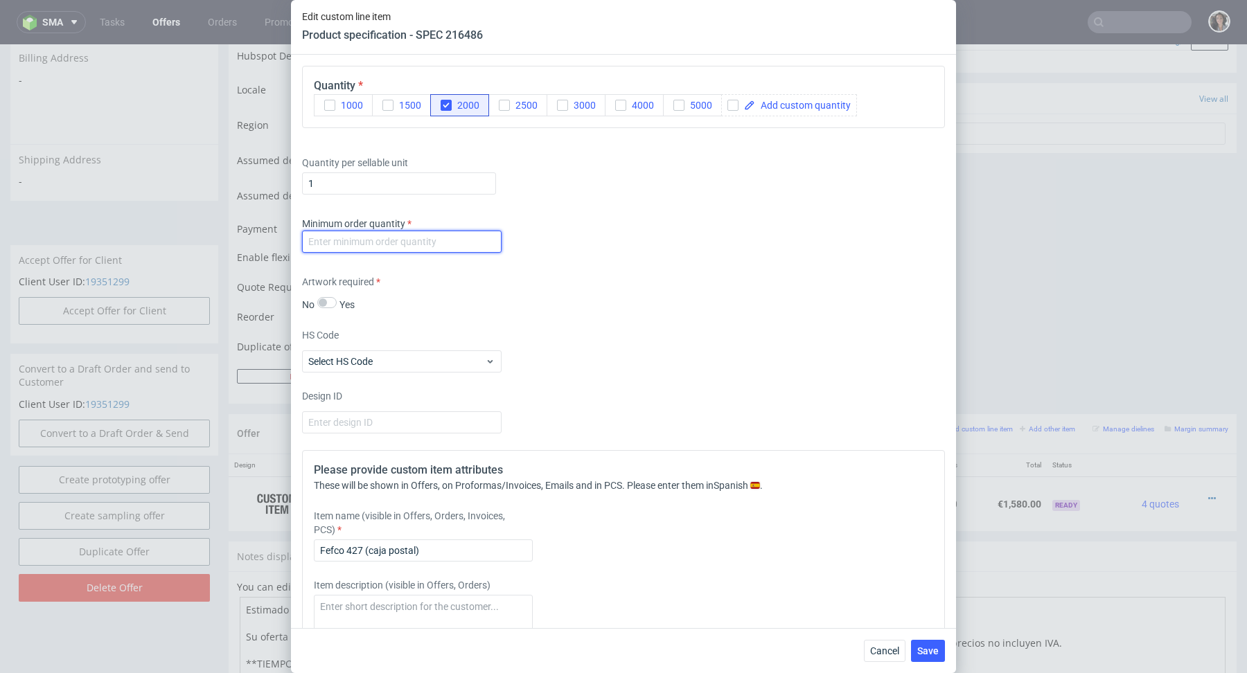
click at [487, 233] on input "number" at bounding box center [401, 242] width 199 height 22
type input "1"
click at [662, 315] on div "Supplier Custom Custom supplier Boxesflow Technical specification Instant price…" at bounding box center [623, 341] width 665 height 573
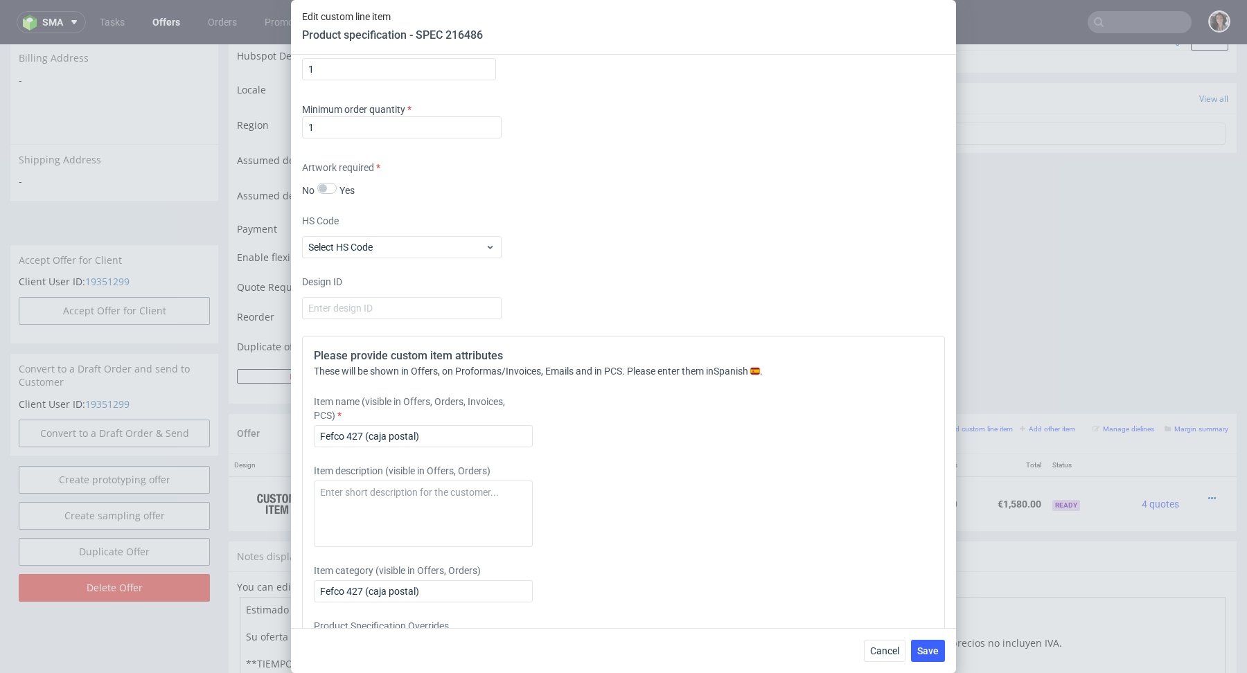
scroll to position [1209, 0]
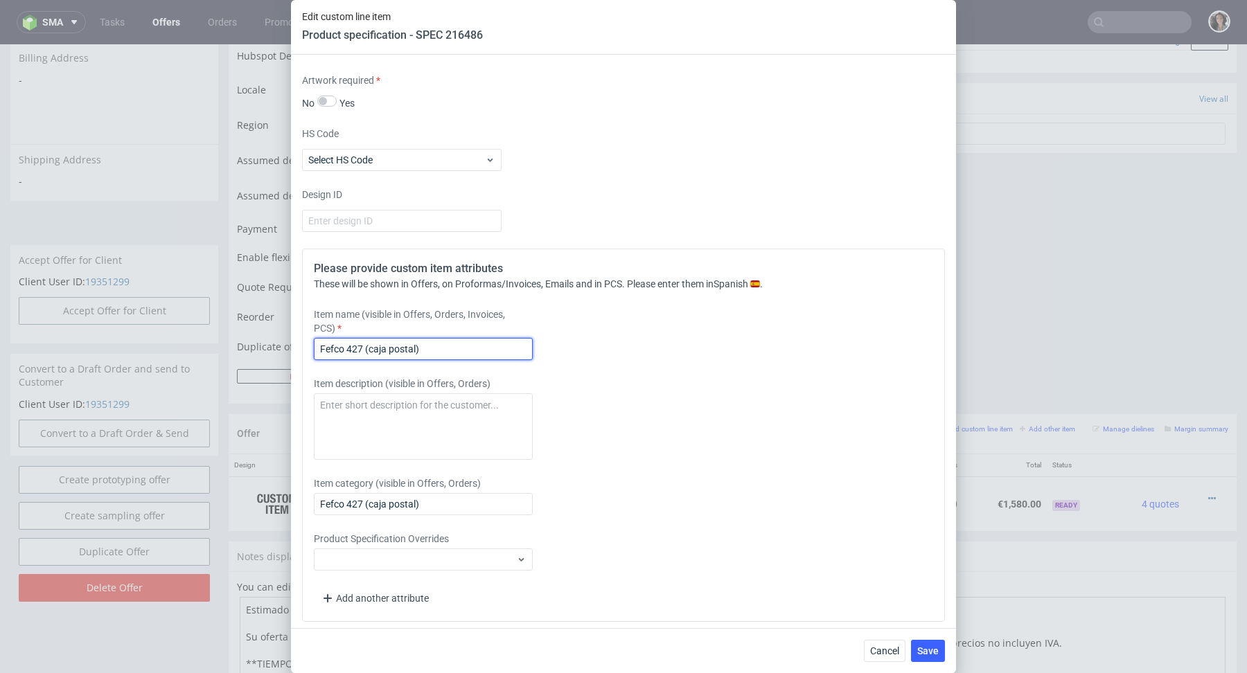
click at [447, 338] on input "Fefco 427 (caja postal)" at bounding box center [423, 349] width 219 height 22
paste input "Mailer box 300x150x90 mm"
type input "Mailer box 300x150x90 mm"
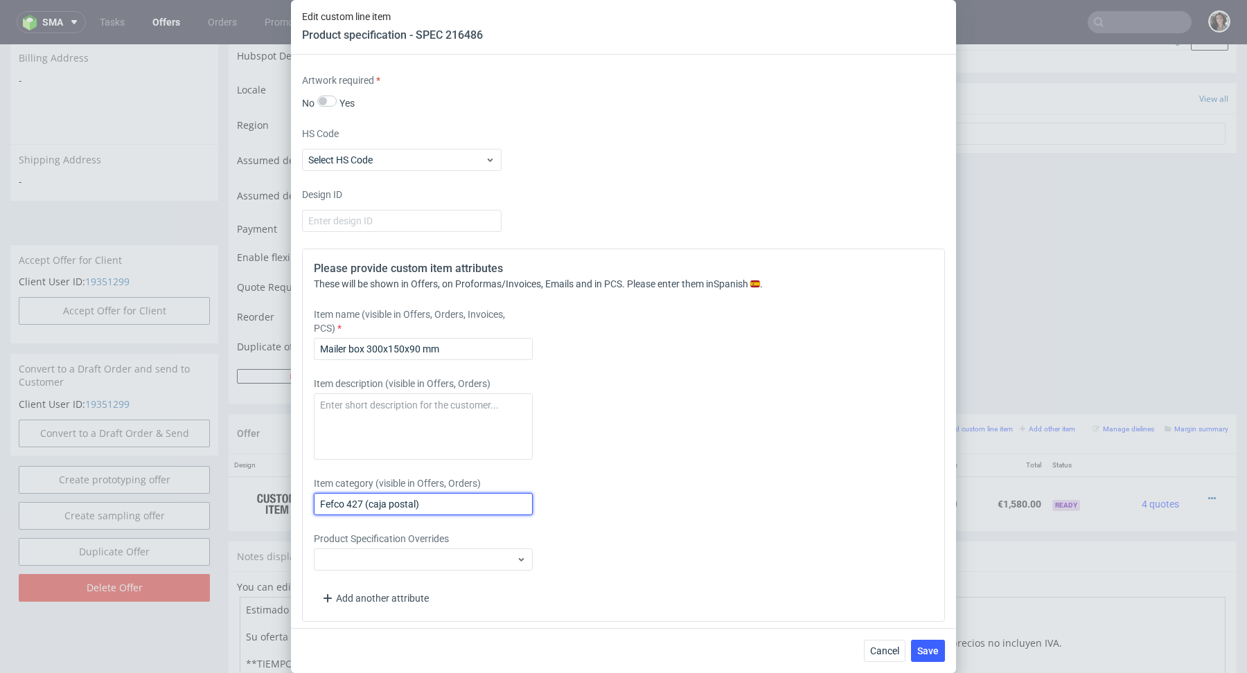
click at [436, 499] on input "Fefco 427 (caja postal)" at bounding box center [423, 504] width 219 height 22
paste input "Mailer box 300x150x90 mm"
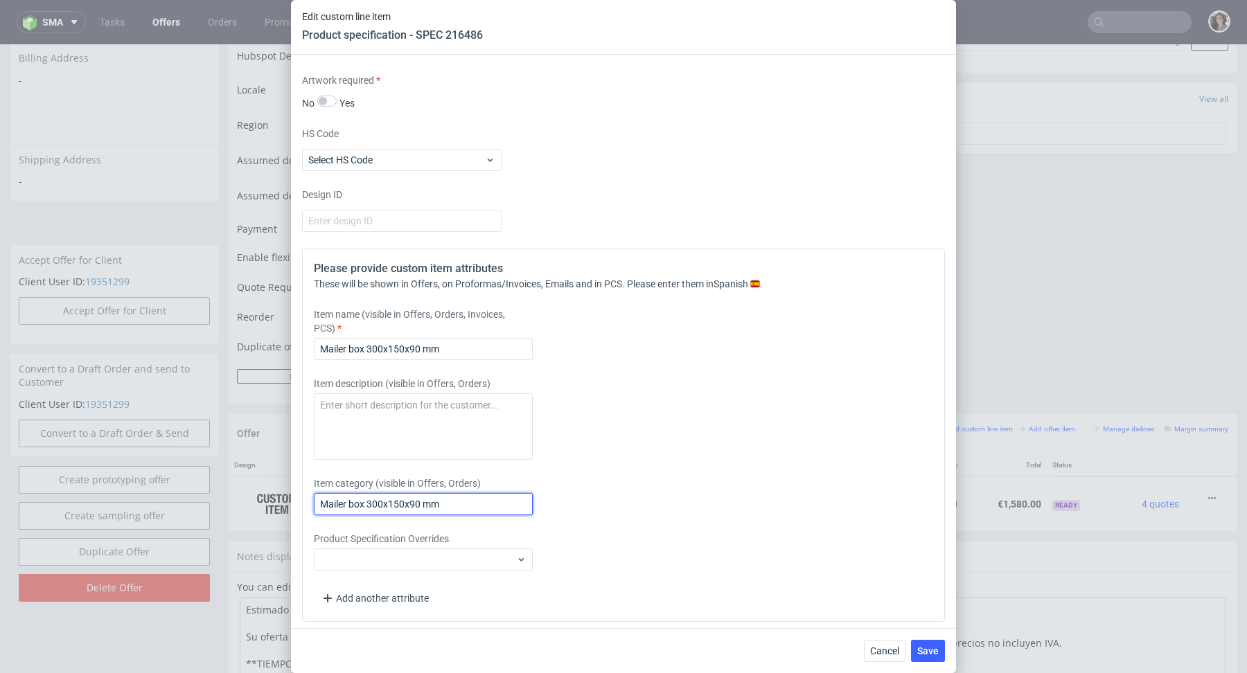
type input "Mailer box 300x150x90 mm"
click at [740, 429] on div "Item description (visible in Offers, Orders)" at bounding box center [544, 418] width 460 height 83
click at [928, 664] on div "Cancel Save" at bounding box center [623, 650] width 665 height 45
click at [929, 641] on button "Save" at bounding box center [928, 651] width 34 height 22
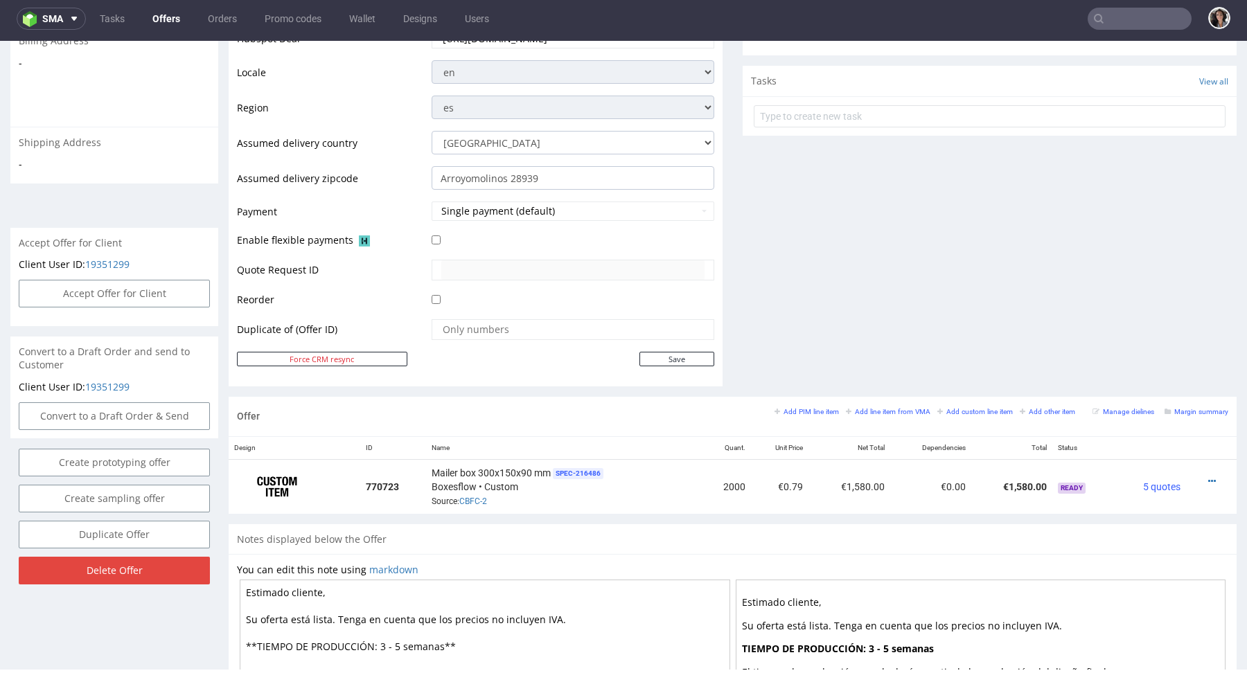
scroll to position [664, 0]
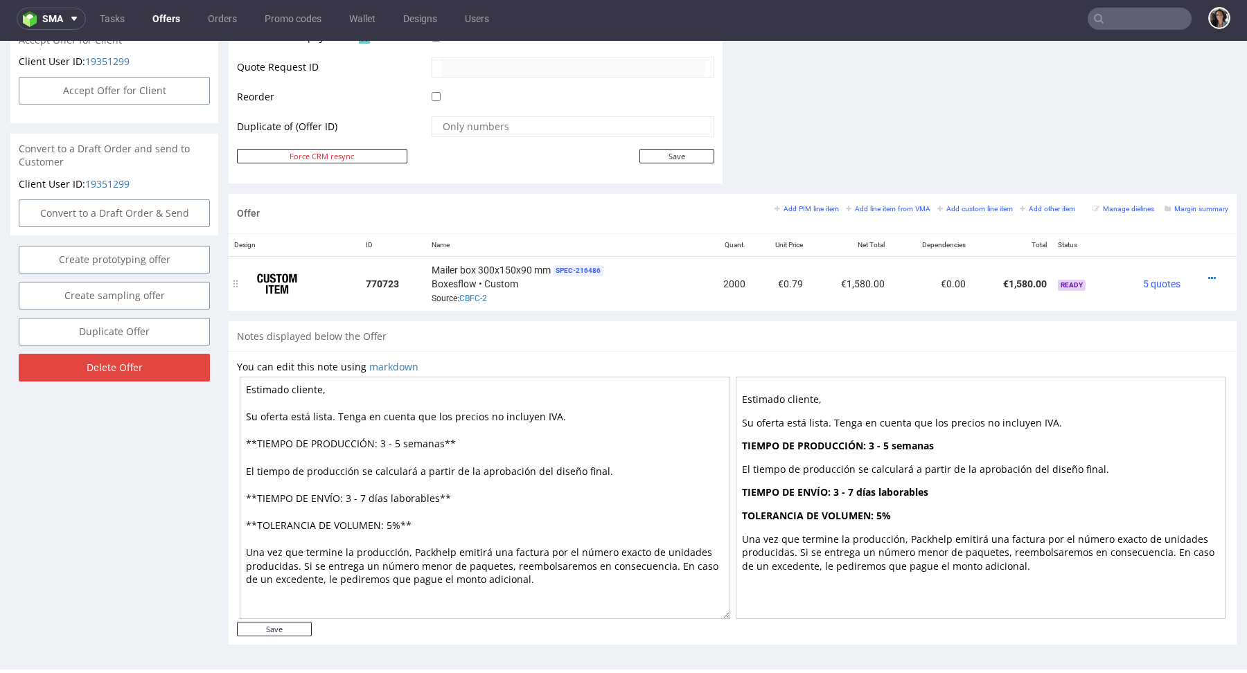
click at [1202, 272] on div at bounding box center [1206, 279] width 31 height 14
click at [1208, 278] on icon at bounding box center [1212, 279] width 8 height 10
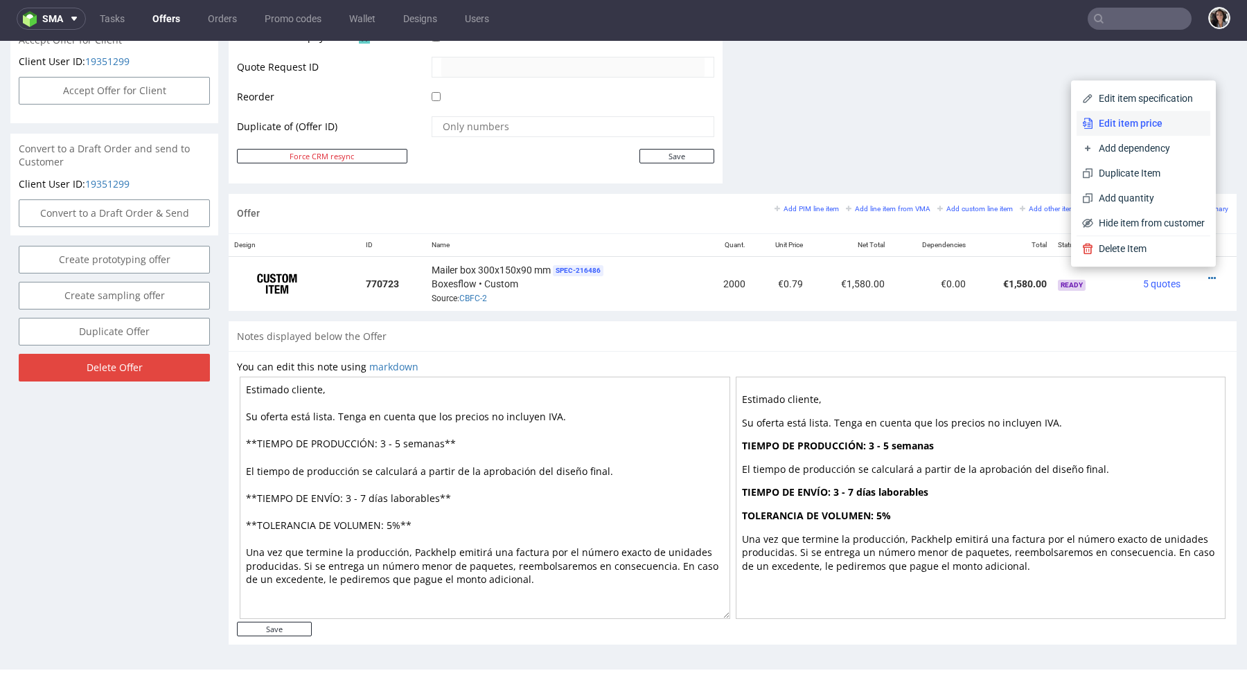
click at [1121, 126] on span "Edit item price" at bounding box center [1149, 123] width 112 height 14
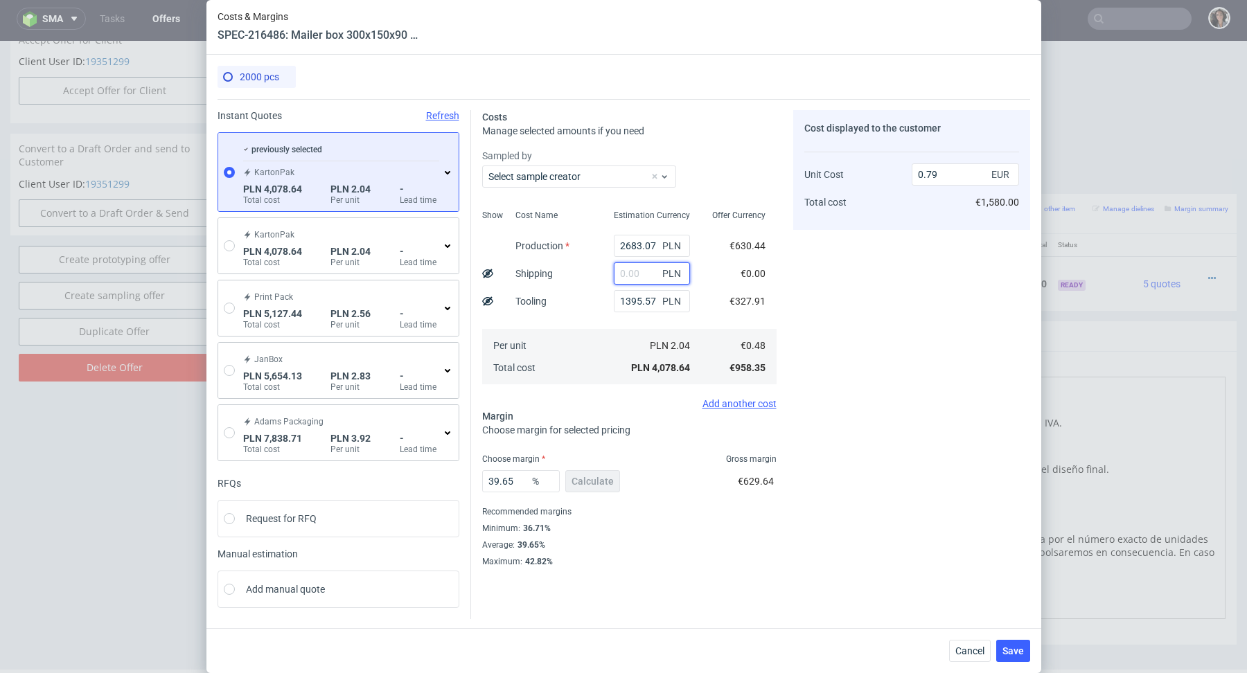
click at [641, 271] on input "text" at bounding box center [652, 274] width 76 height 22
paste input "1558.82"
type input "1558.82"
type input "1.09"
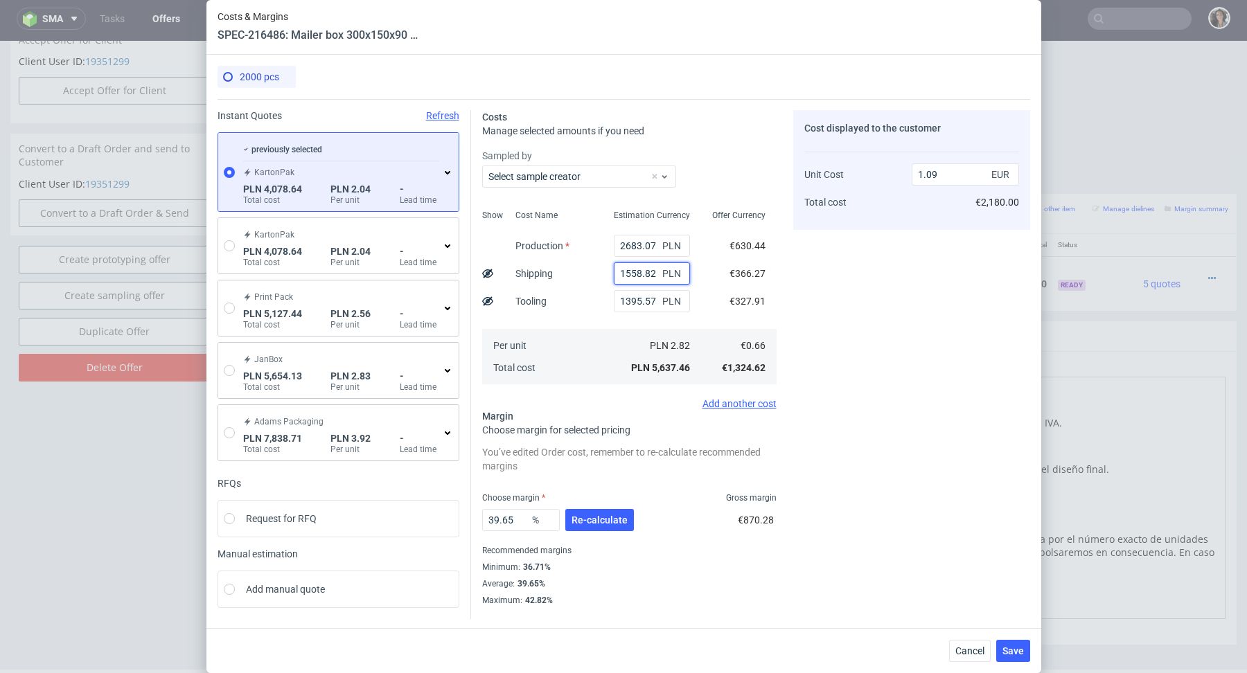
type input "1558.82"
drag, startPoint x: 926, startPoint y: 177, endPoint x: 954, endPoint y: 176, distance: 27.7
click at [954, 176] on input "1.09" at bounding box center [964, 174] width 107 height 22
type input "1.19"
type input "44.537815126050425"
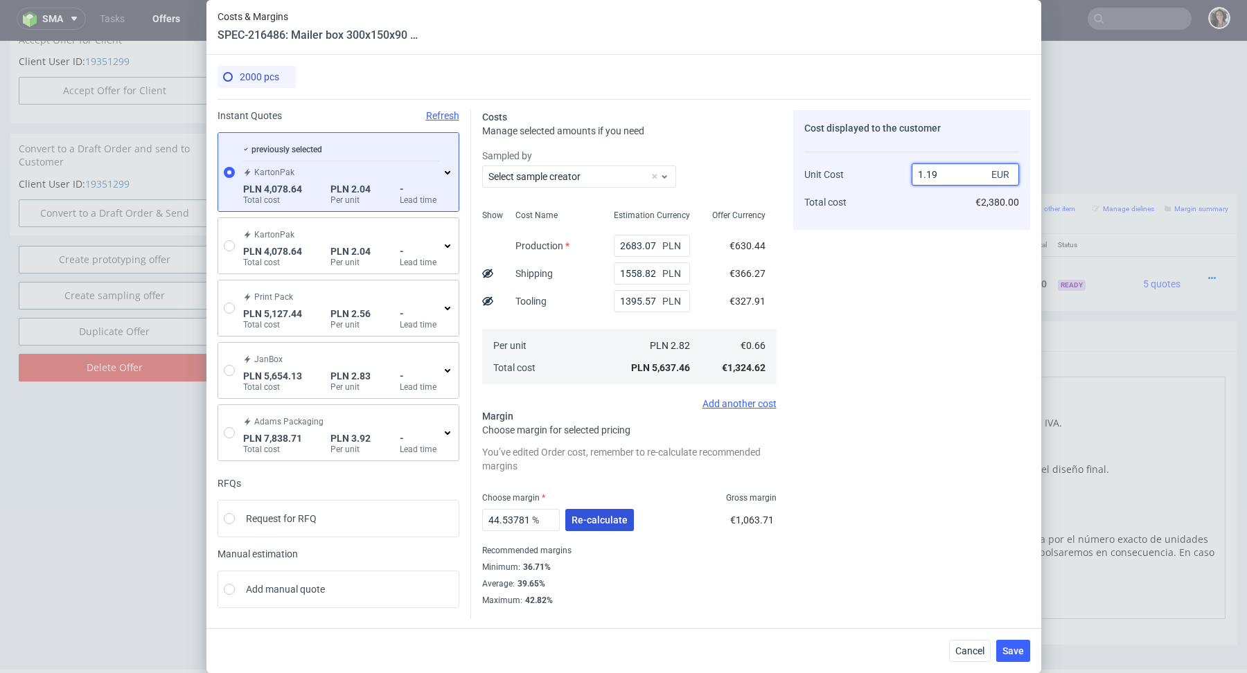
type input "1.19"
click at [596, 518] on span "Re-calculate" at bounding box center [599, 520] width 56 height 10
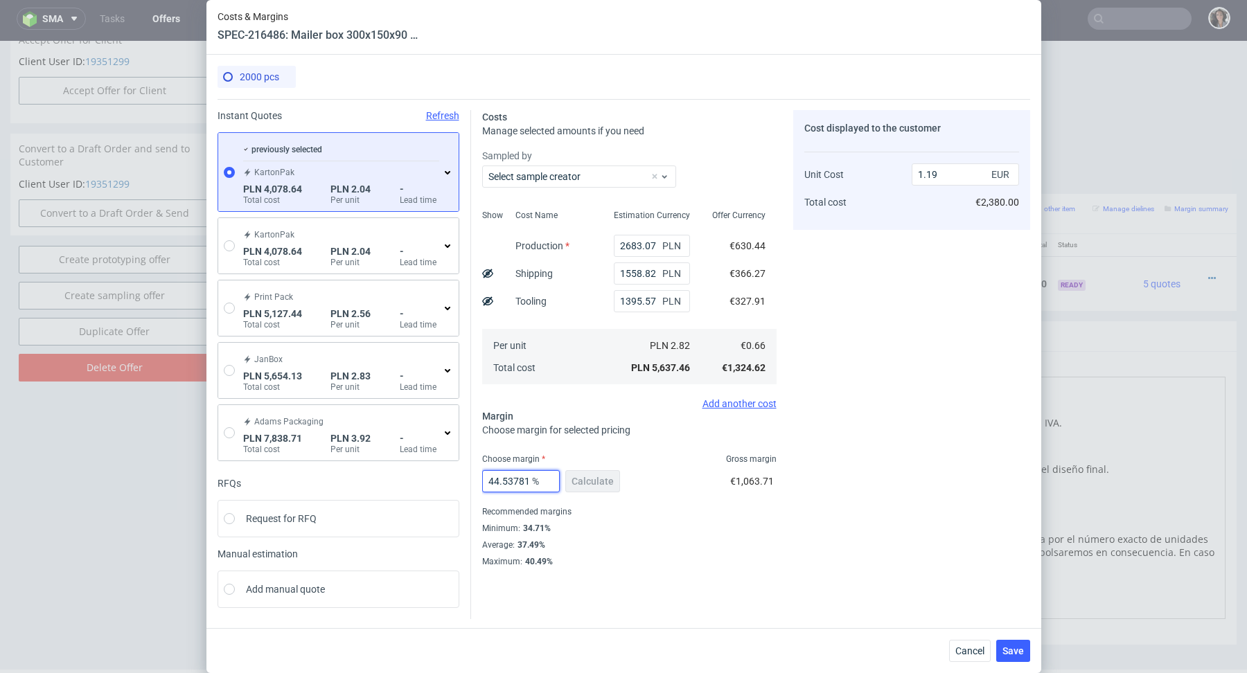
scroll to position [0, 54]
drag, startPoint x: 492, startPoint y: 481, endPoint x: 572, endPoint y: 482, distance: 79.7
click at [572, 482] on div "44.537815126050425 % Calculate" at bounding box center [552, 484] width 141 height 39
type input "45"
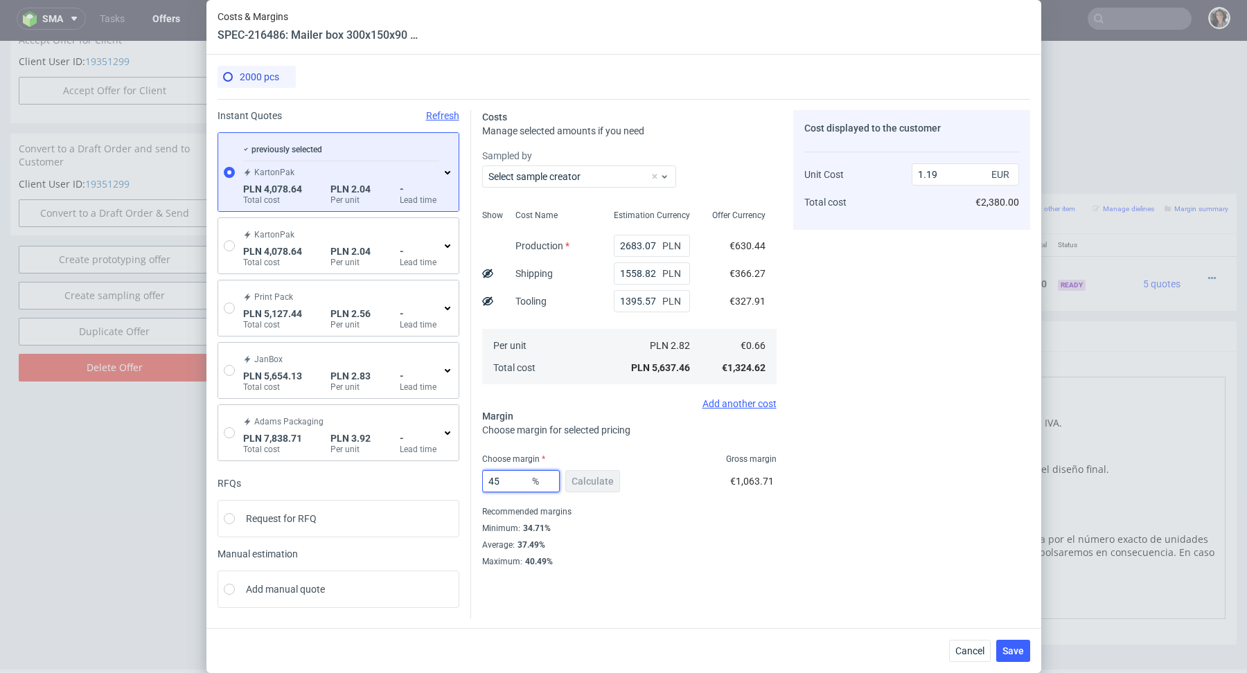
type input "1.2"
type input "44"
type input "1.18"
type input "449"
type input "-0.2"
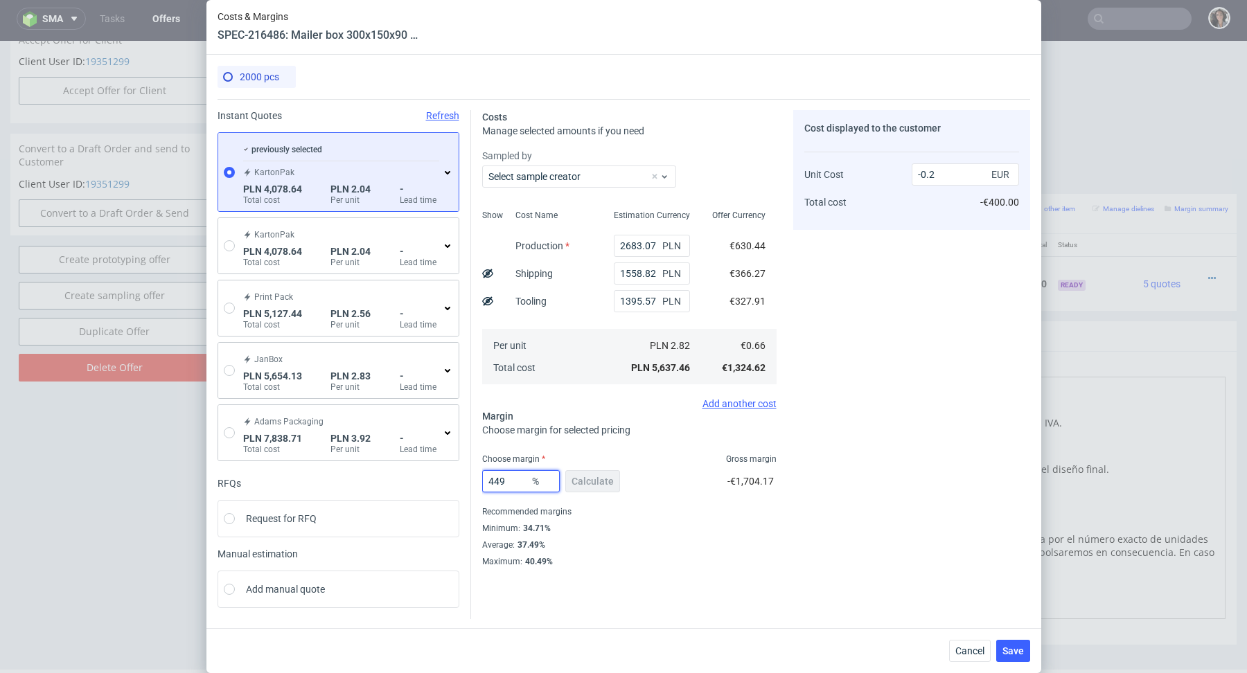
type input "44.9"
type input "1.19"
click at [505, 486] on input "44.9" at bounding box center [521, 481] width 78 height 22
type input "44.99"
type input "1.2"
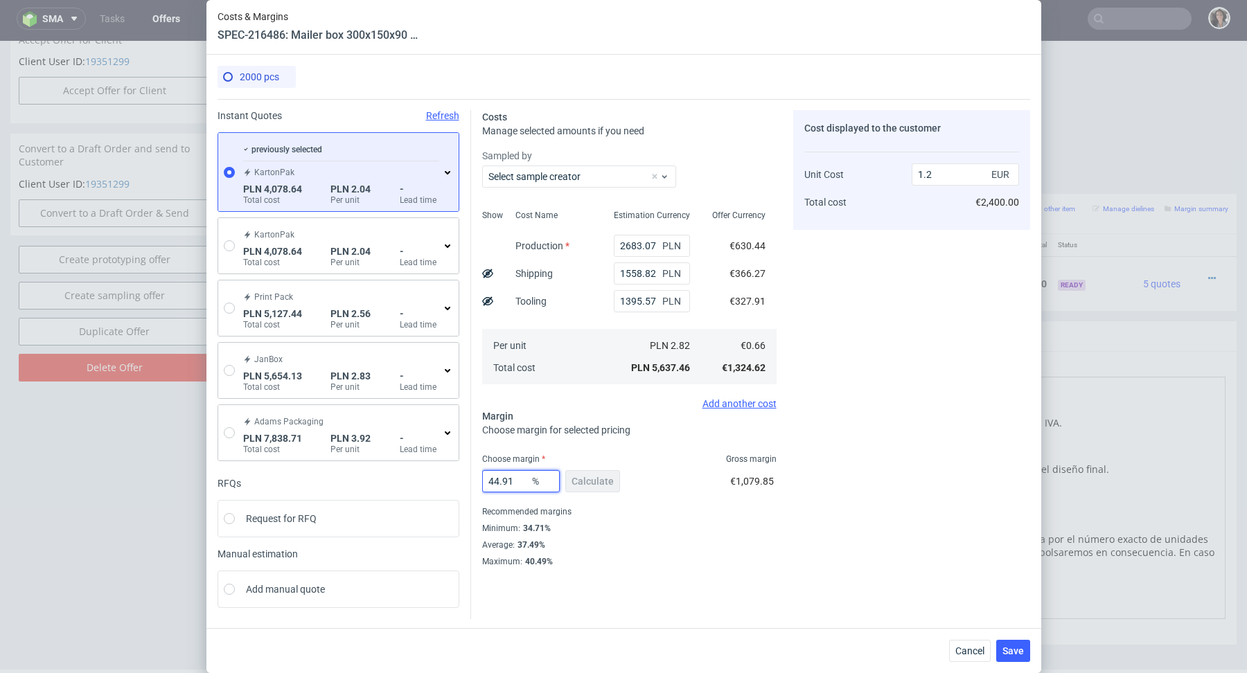
type input "44.9"
type input "1.19"
type input "44.9"
click at [754, 543] on div "Average : 37.49%" at bounding box center [629, 545] width 294 height 17
click at [1011, 650] on span "Save" at bounding box center [1012, 651] width 21 height 10
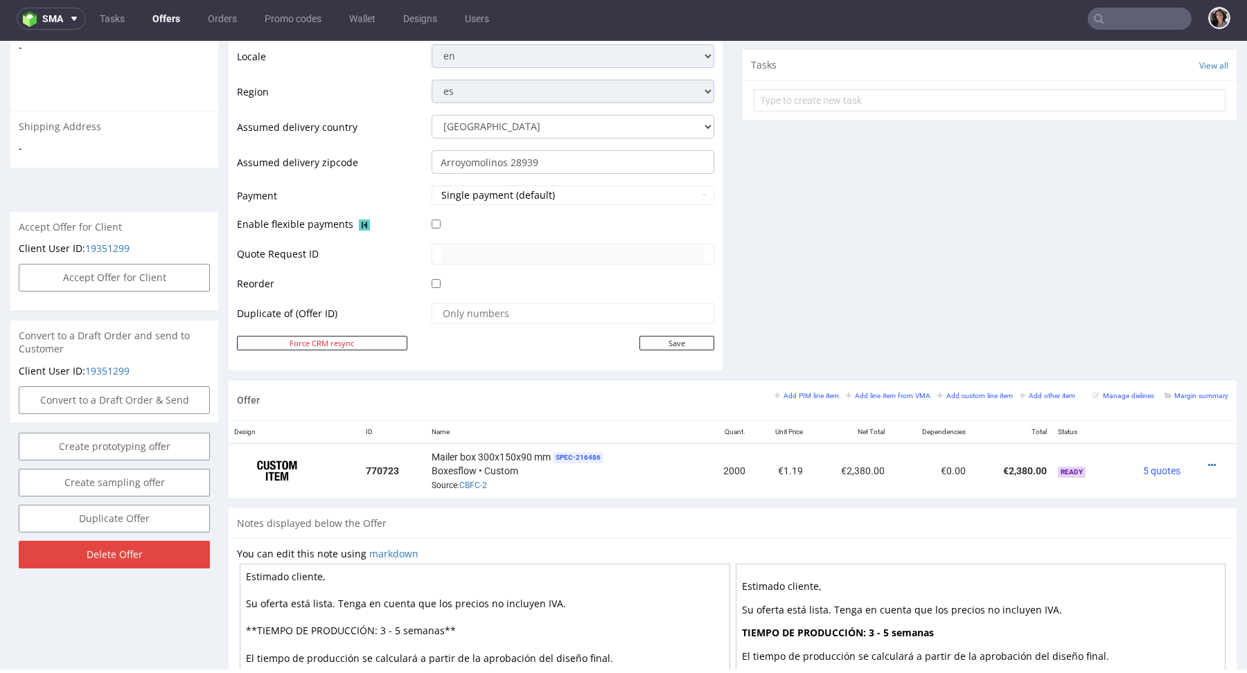
scroll to position [664, 0]
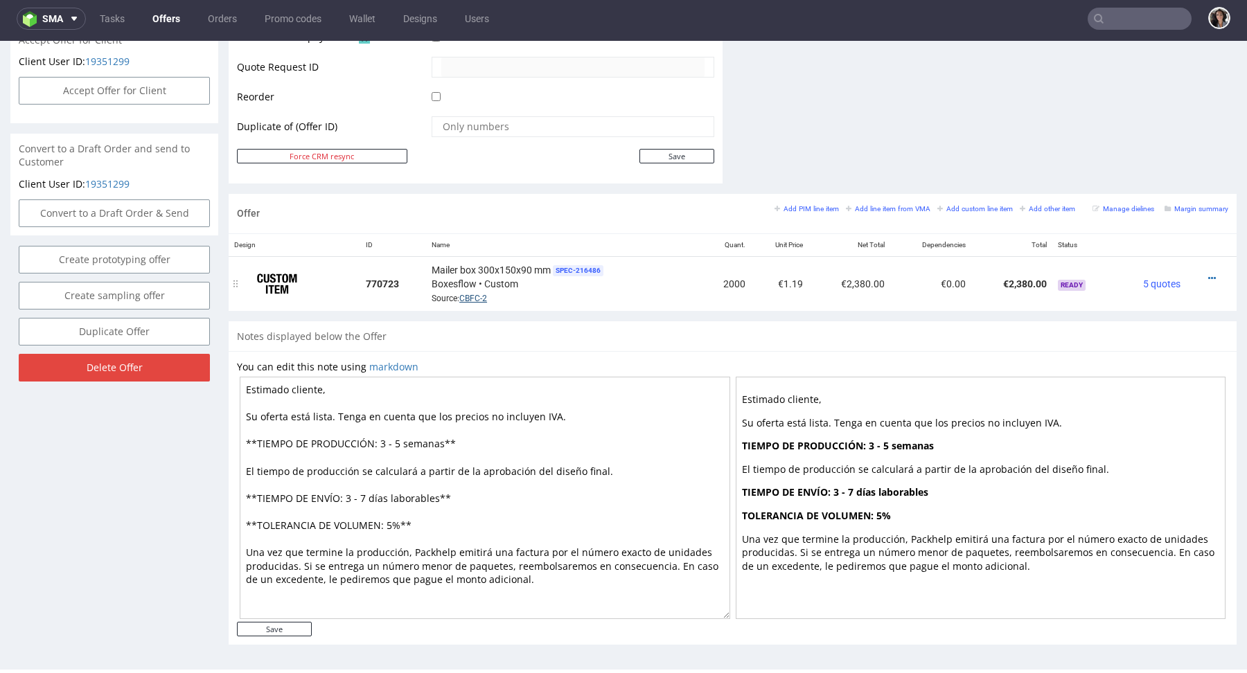
click at [468, 299] on link "CBFC-2" at bounding box center [473, 299] width 28 height 10
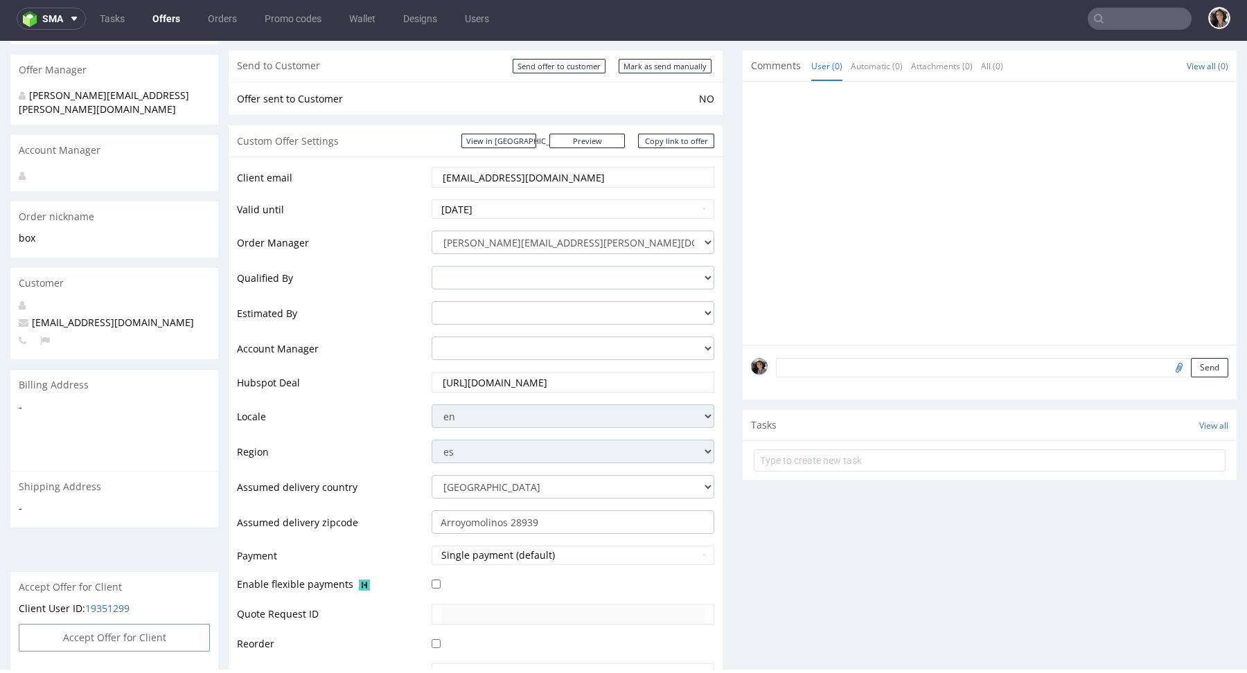
scroll to position [0, 0]
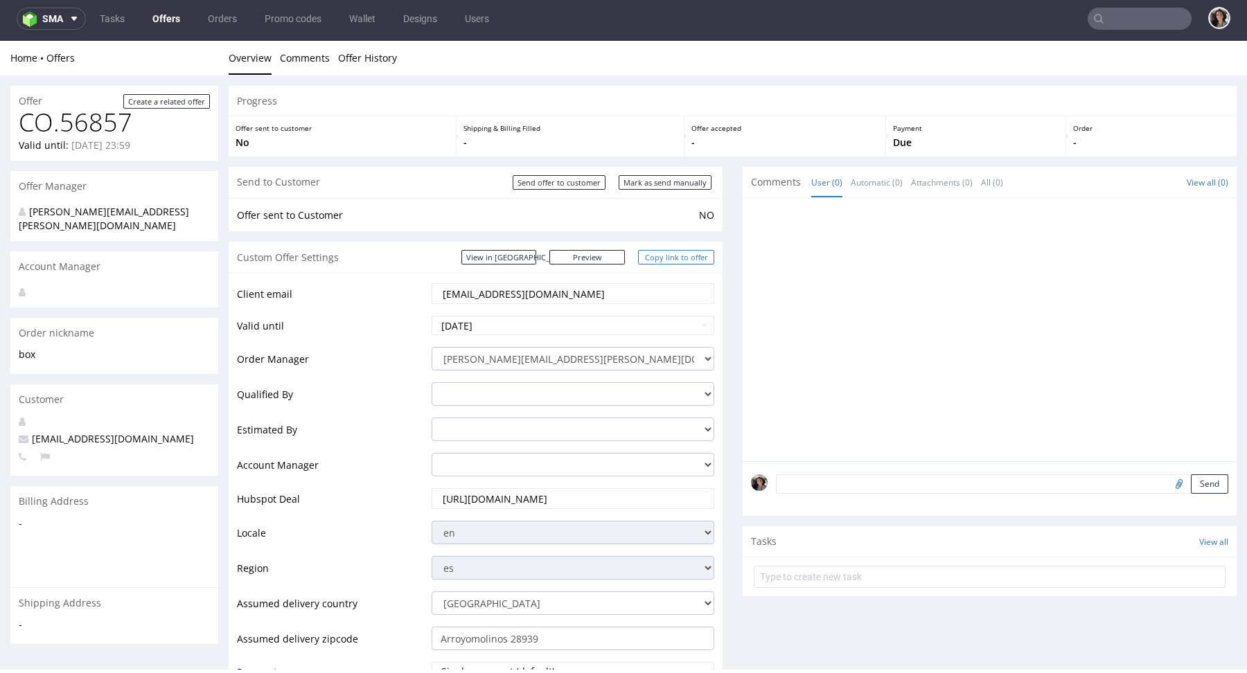
click at [682, 260] on link "Copy link to offer" at bounding box center [676, 257] width 76 height 15
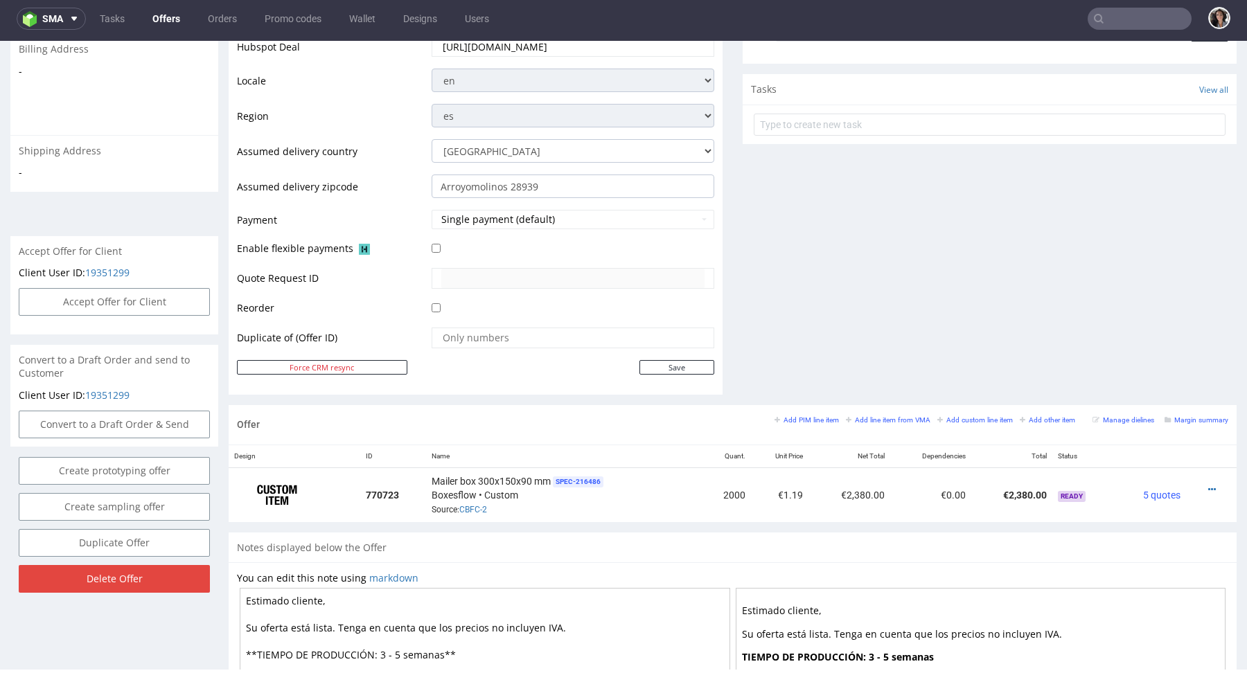
scroll to position [454, 0]
click at [504, 176] on input "Arroyomolinos 28939" at bounding box center [573, 184] width 283 height 24
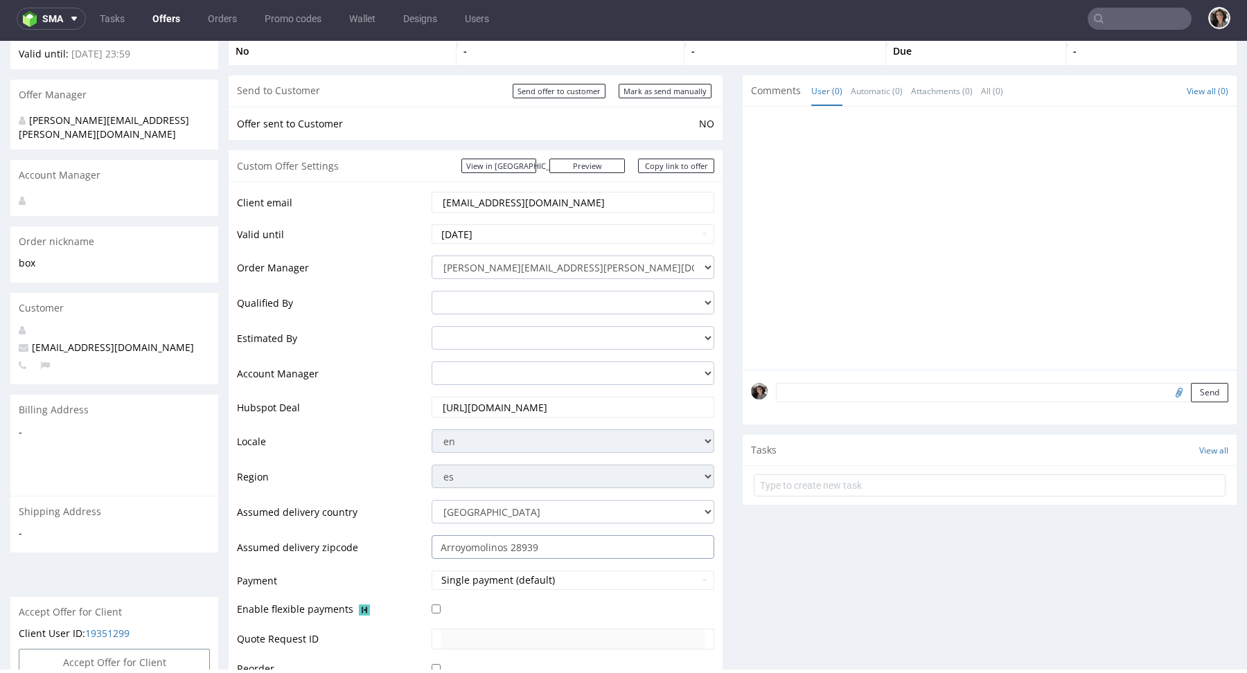
scroll to position [0, 0]
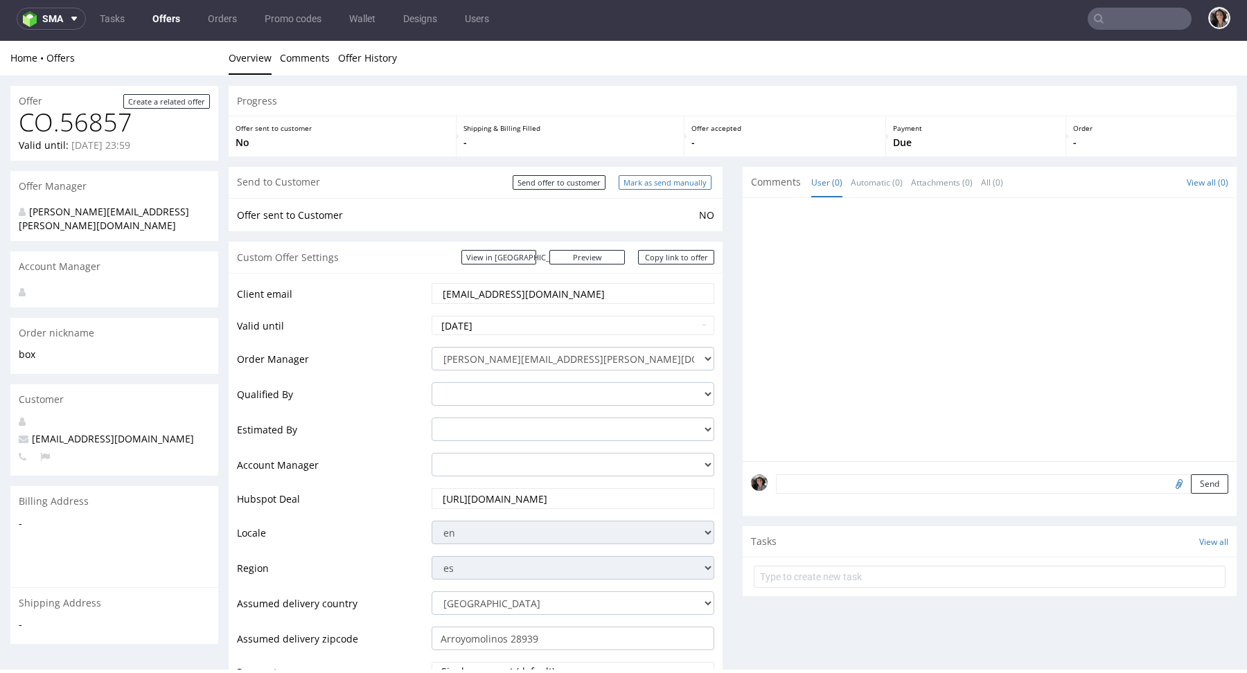
click at [670, 182] on input "Mark as send manually" at bounding box center [665, 182] width 93 height 15
type input "In progress..."
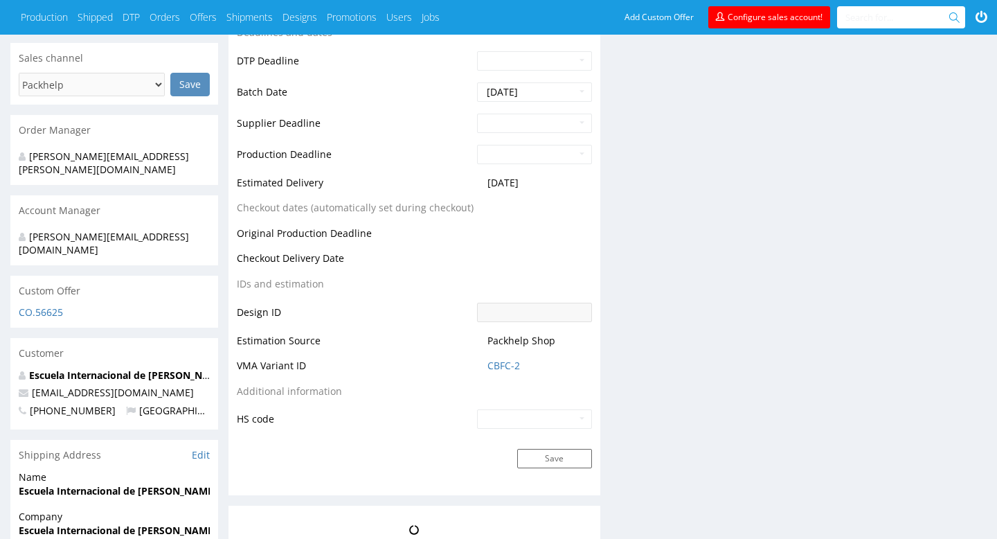
scroll to position [591, 0]
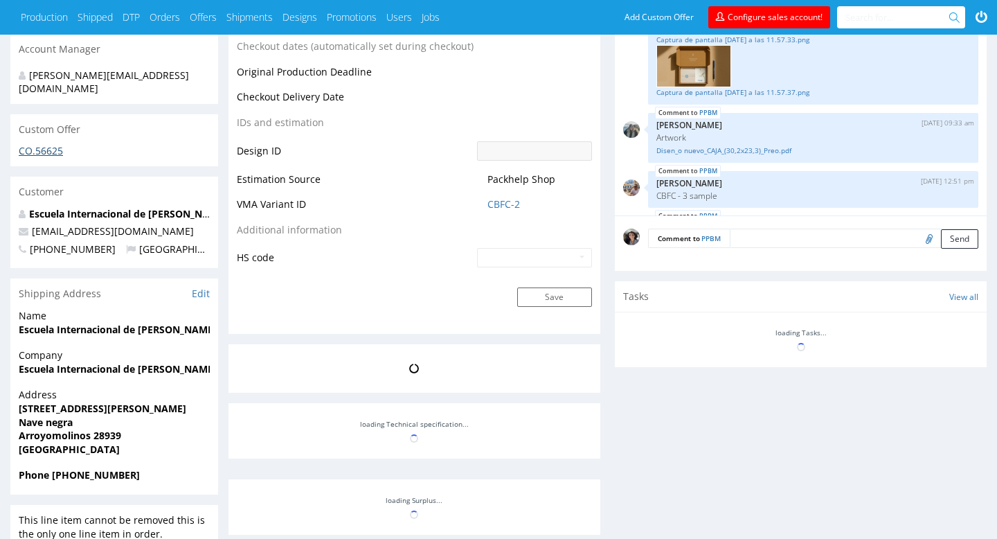
click at [37, 144] on link "CO.56625" at bounding box center [41, 150] width 44 height 13
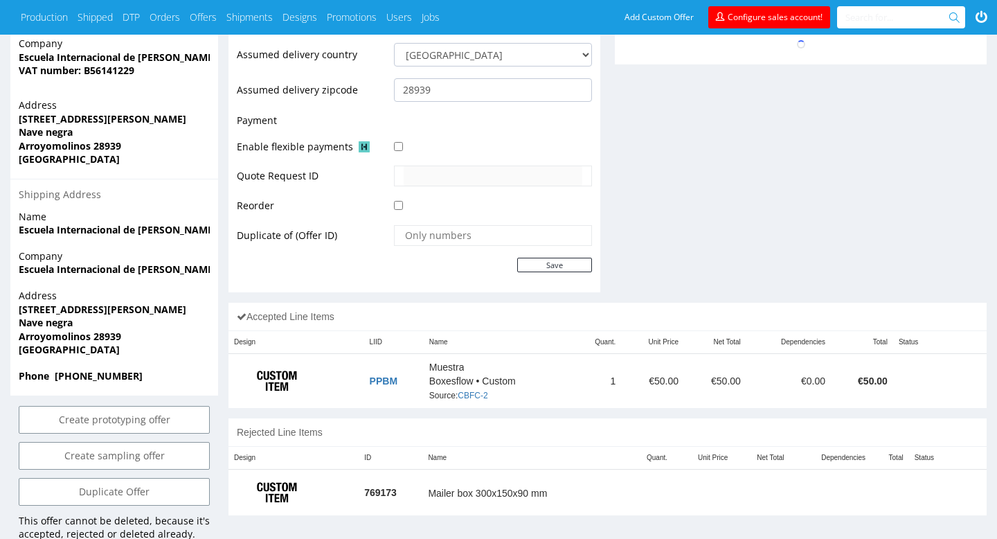
scroll to position [594, 0]
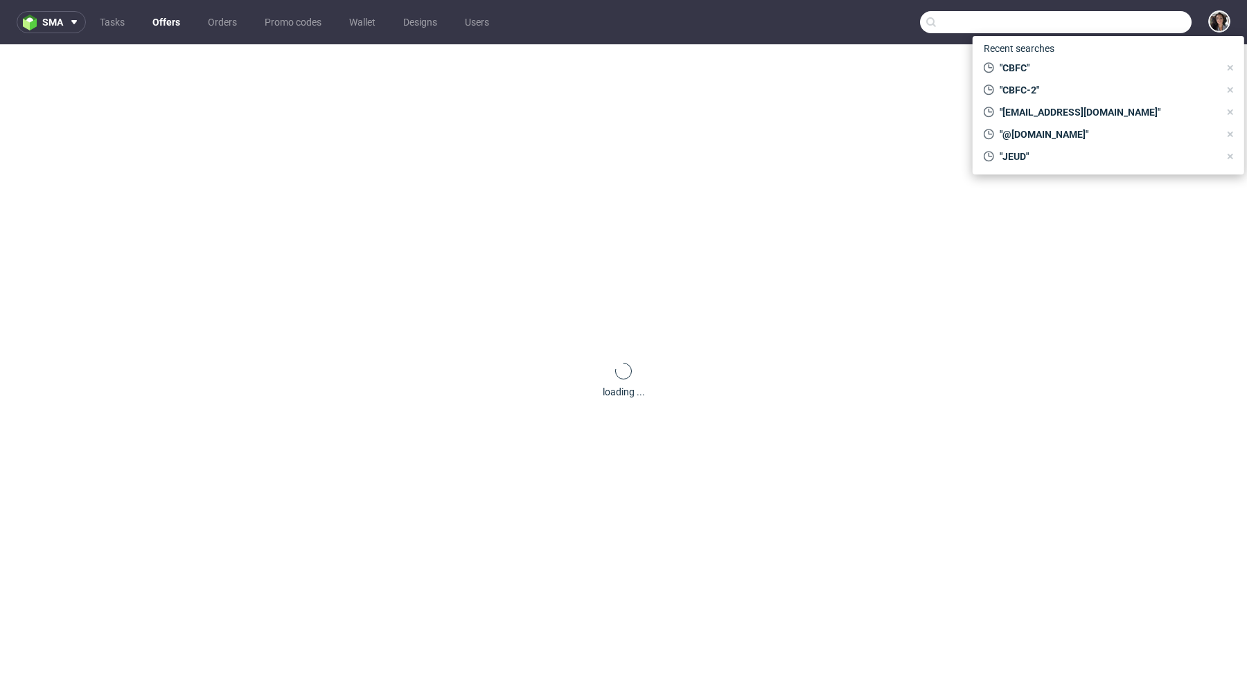
paste input "[EMAIL_ADDRESS][DOMAIN_NAME]"
click at [1126, 33] on input "text" at bounding box center [1056, 22] width 272 height 22
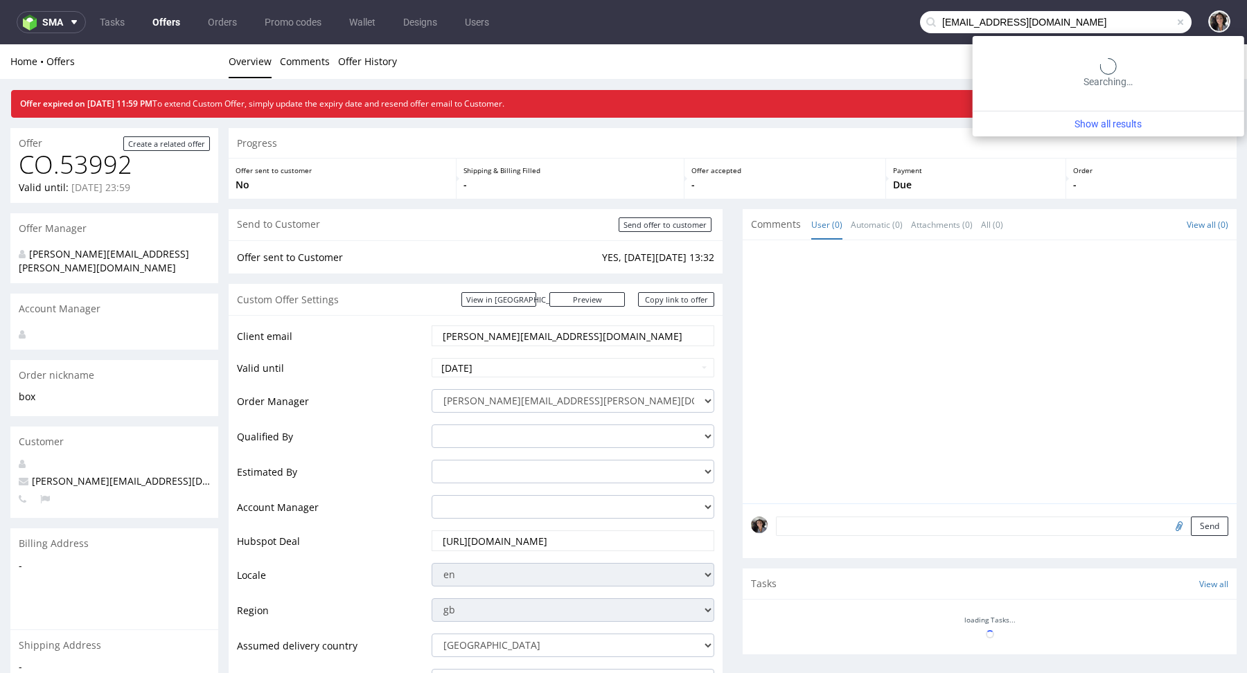
type input "envios@escuelainternacionaldependulohebreo.com"
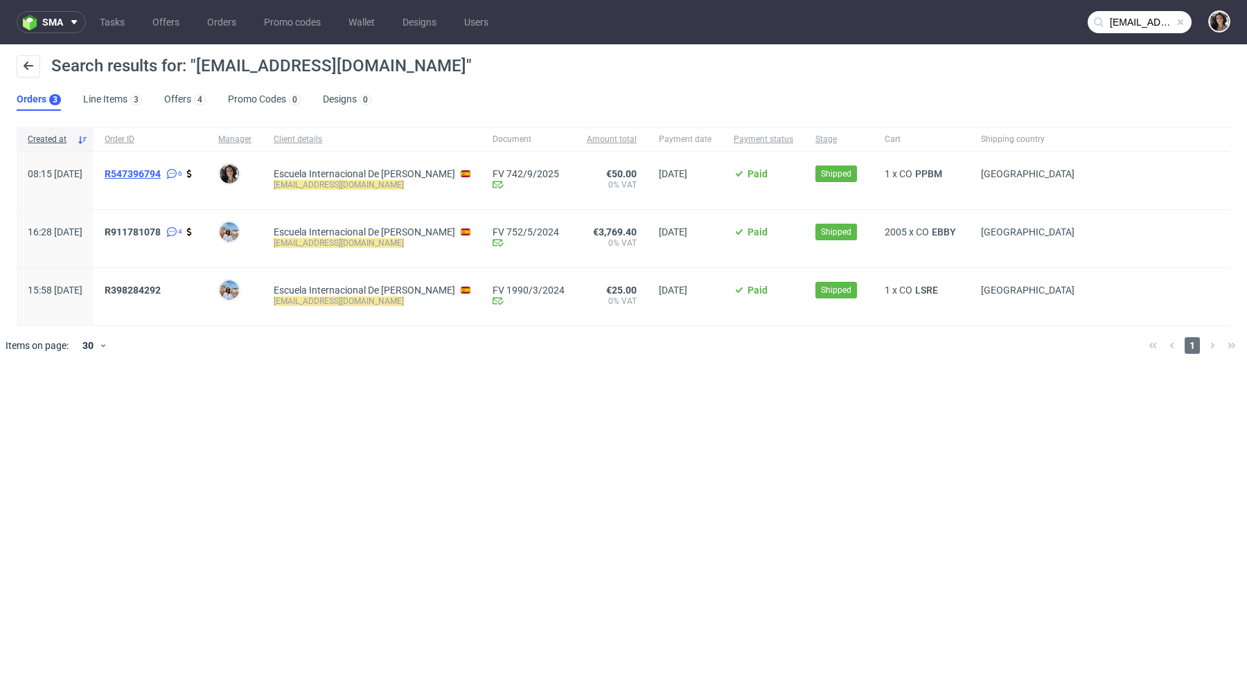
click at [161, 170] on span "R547396794" at bounding box center [133, 173] width 56 height 11
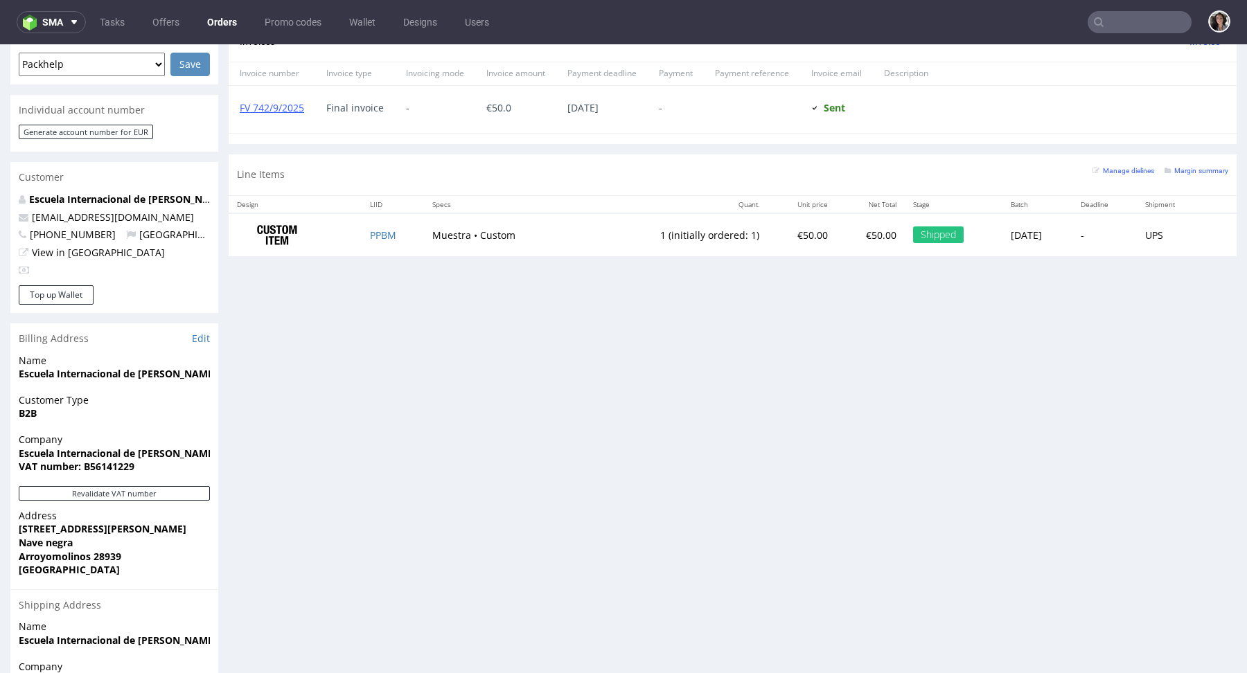
scroll to position [739, 0]
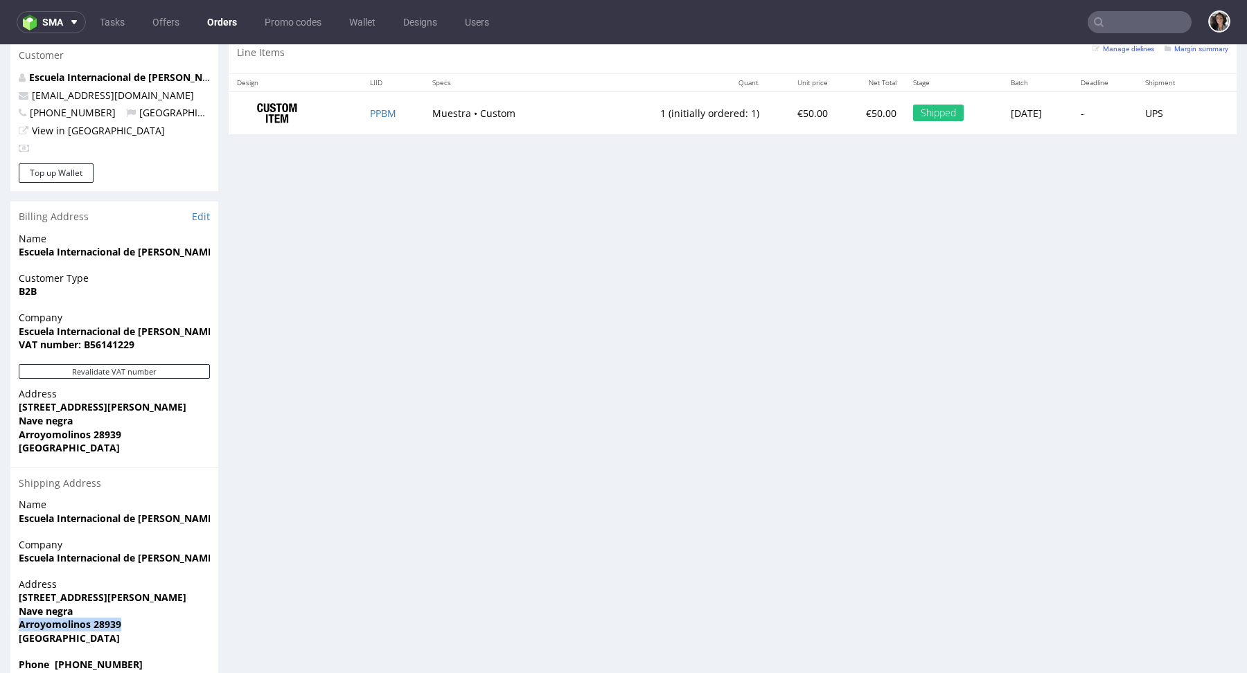
drag, startPoint x: 138, startPoint y: 595, endPoint x: 6, endPoint y: 596, distance: 132.3
click at [6, 596] on div "Order via Offer R547396794 02.09.2025 08:15 AM Mark this order as problematic I…" at bounding box center [623, 17] width 1247 height 1355
copy strong "Arroyomolinos 28939"
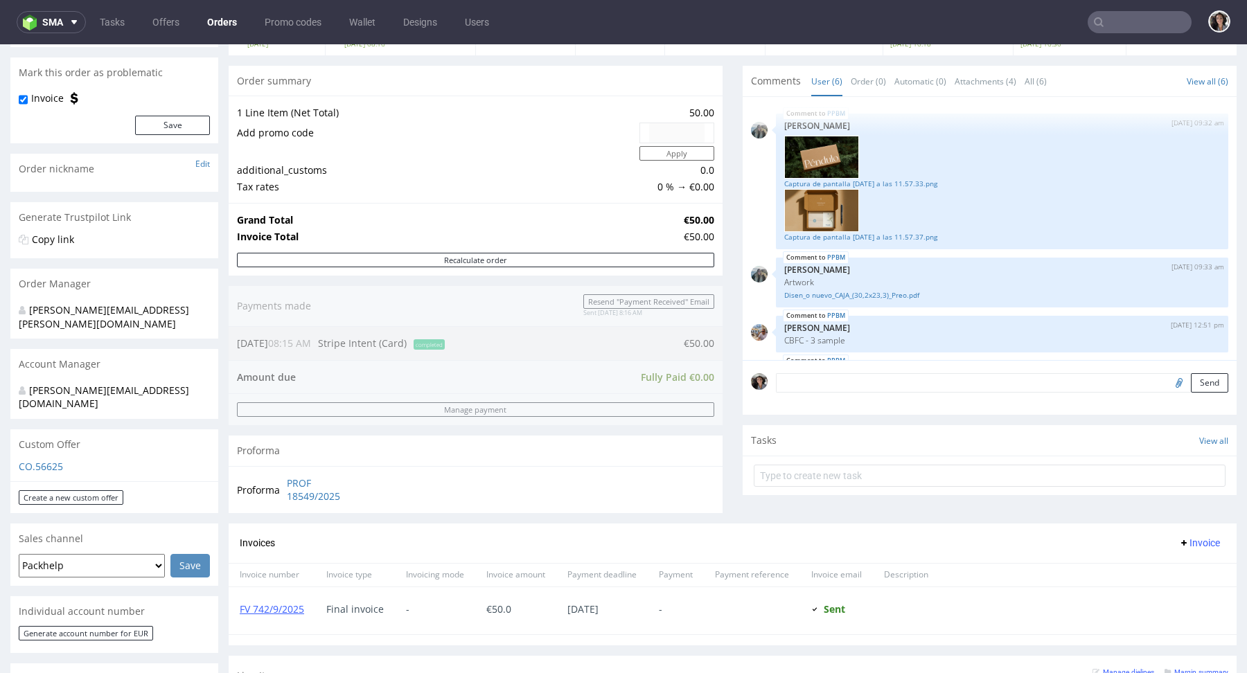
scroll to position [172, 0]
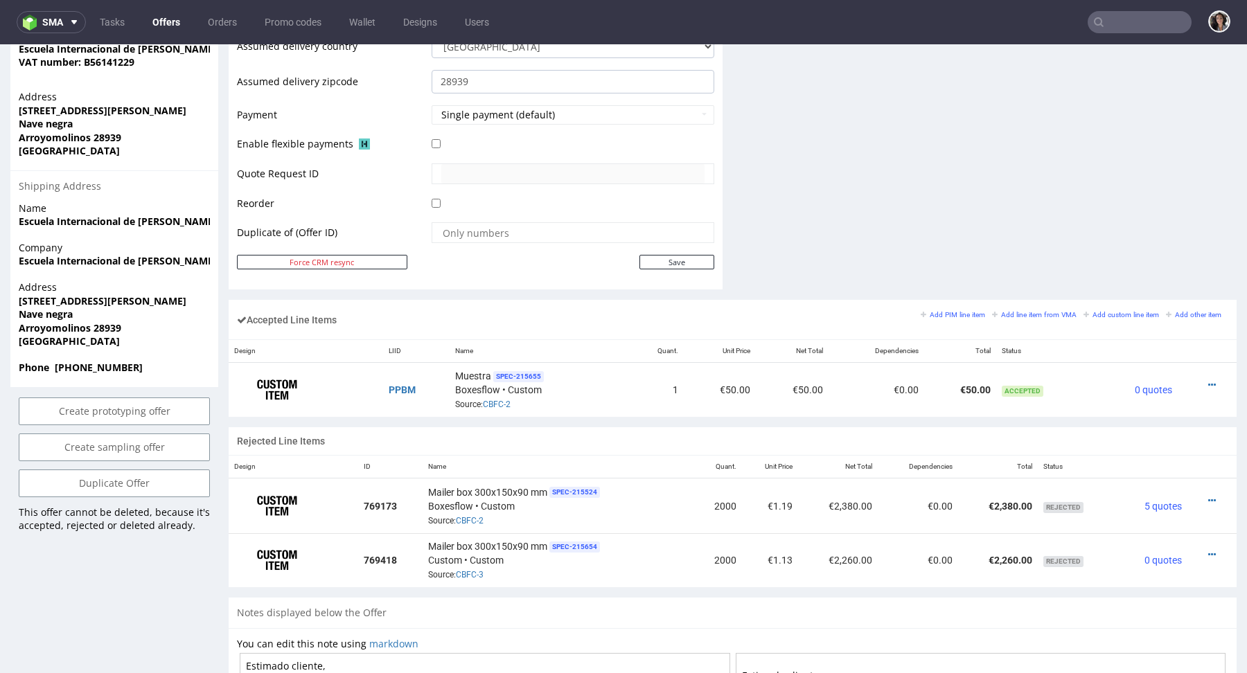
scroll to position [749, 0]
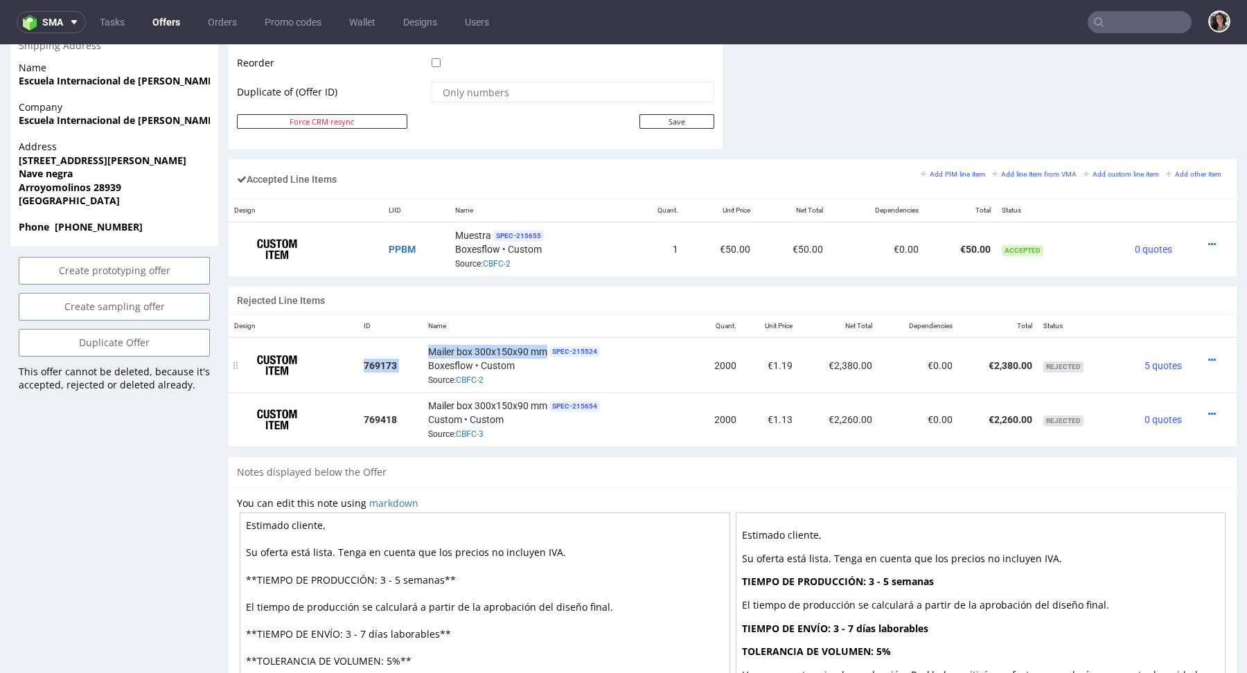
drag, startPoint x: 543, startPoint y: 346, endPoint x: 401, endPoint y: 346, distance: 142.0
click at [401, 346] on tr "769173 Mailer box 300x150x90 mm SPEC- 215524 Boxesflow • Custom Source: CBFC-2 …" at bounding box center [733, 365] width 1008 height 55
click at [460, 348] on span "Mailer box 300x150x90 mm" at bounding box center [487, 352] width 119 height 14
drag, startPoint x: 544, startPoint y: 348, endPoint x: 425, endPoint y: 347, distance: 119.8
click at [425, 347] on td "Mailer box 300x150x90 mm SPEC- 215524 Boxesflow • Custom Source: CBFC-2" at bounding box center [557, 365] width 271 height 55
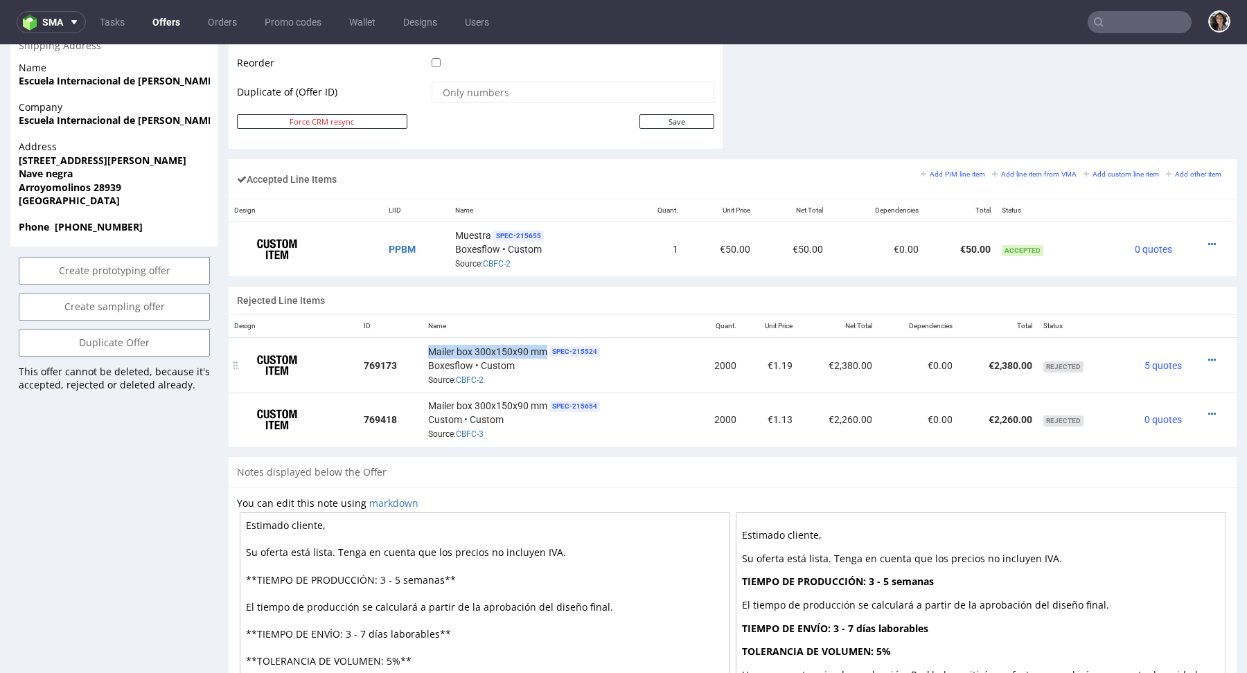
copy span "Mailer box 300x150x90 mm"
click at [1197, 348] on td at bounding box center [1212, 365] width 50 height 55
click at [1208, 355] on icon at bounding box center [1212, 360] width 8 height 10
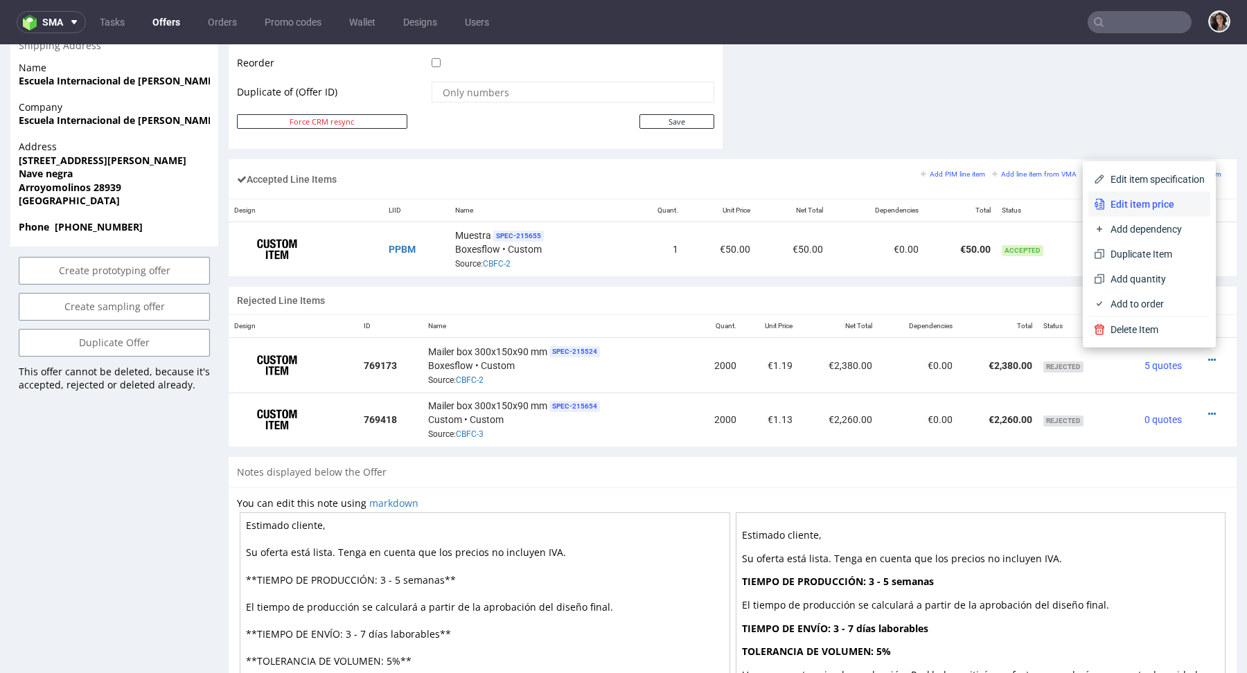
click at [1137, 197] on span "Edit item price" at bounding box center [1155, 204] width 100 height 14
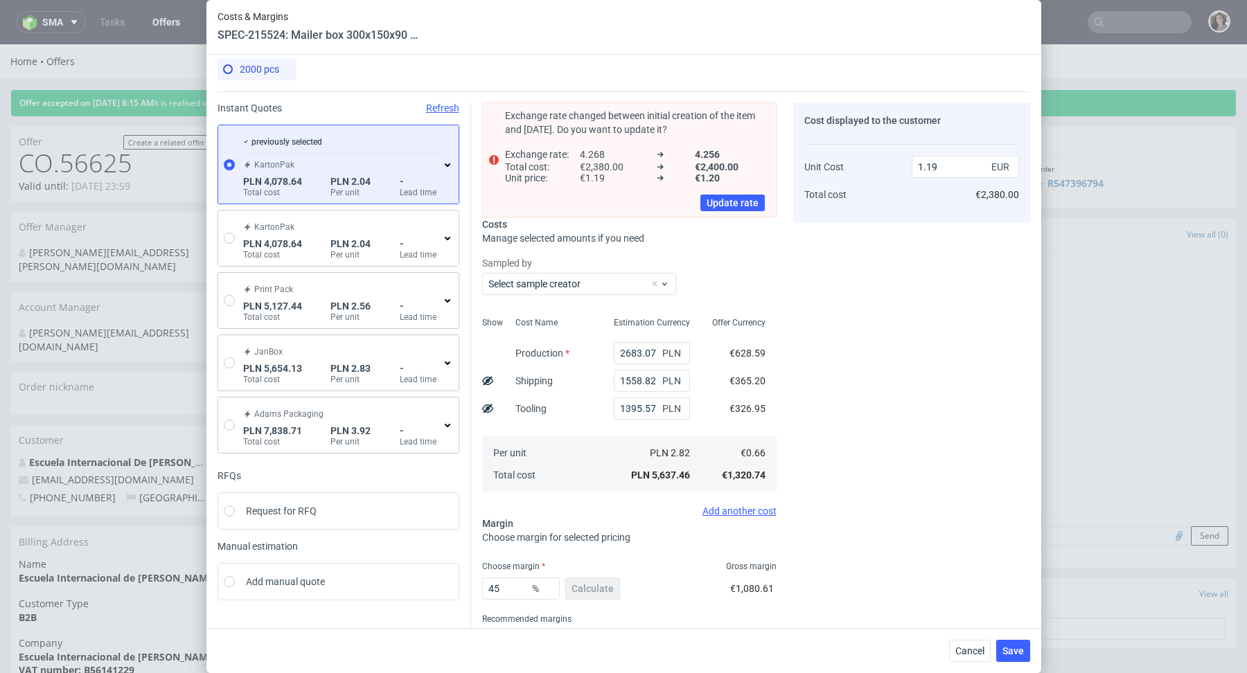
scroll to position [10, 0]
click at [646, 377] on input "1558.82" at bounding box center [652, 378] width 76 height 22
click at [976, 656] on span "Cancel" at bounding box center [969, 651] width 29 height 10
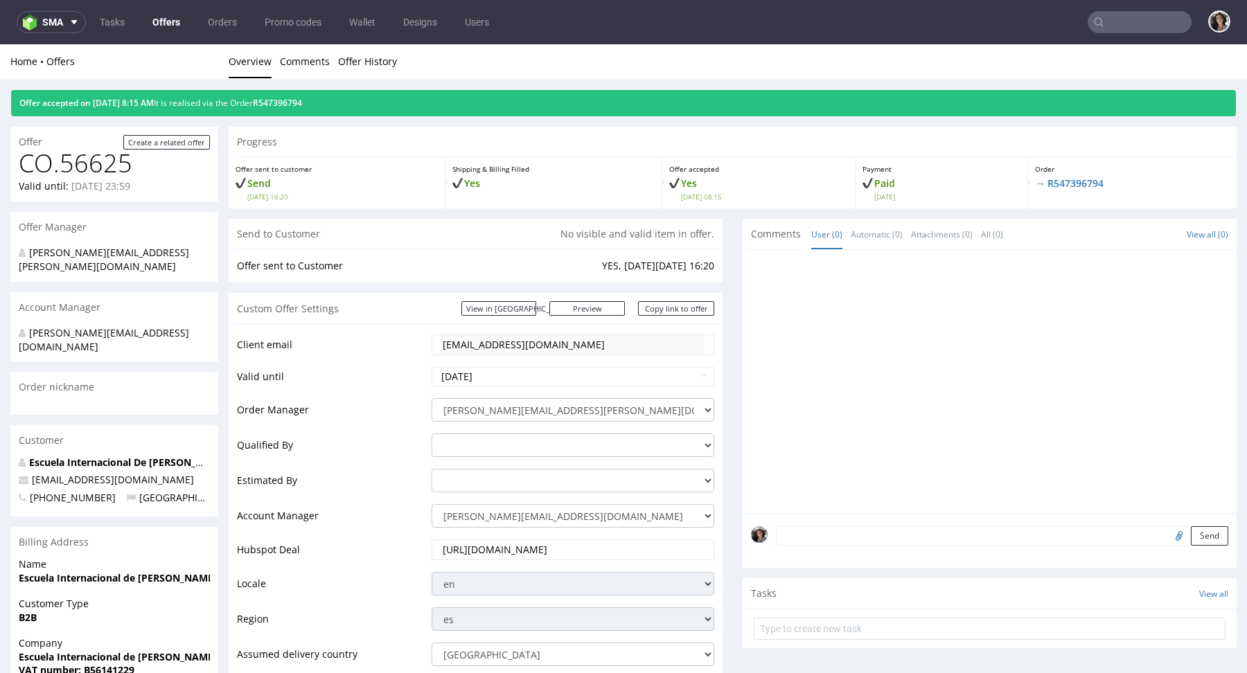
click at [607, 315] on div "Custom Offer Settings View in Hubspot Preview https://packhelp.es/packhelp-plus…" at bounding box center [476, 308] width 494 height 31
click at [603, 308] on link "Preview" at bounding box center [587, 308] width 76 height 15
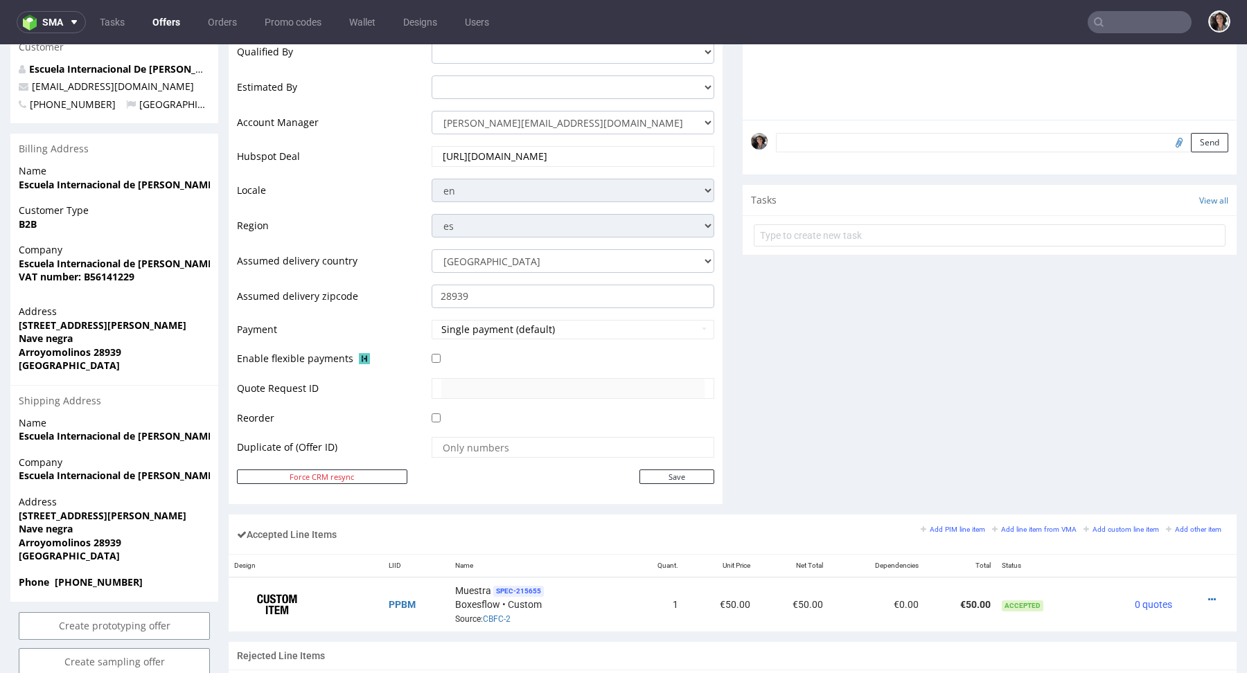
scroll to position [880, 0]
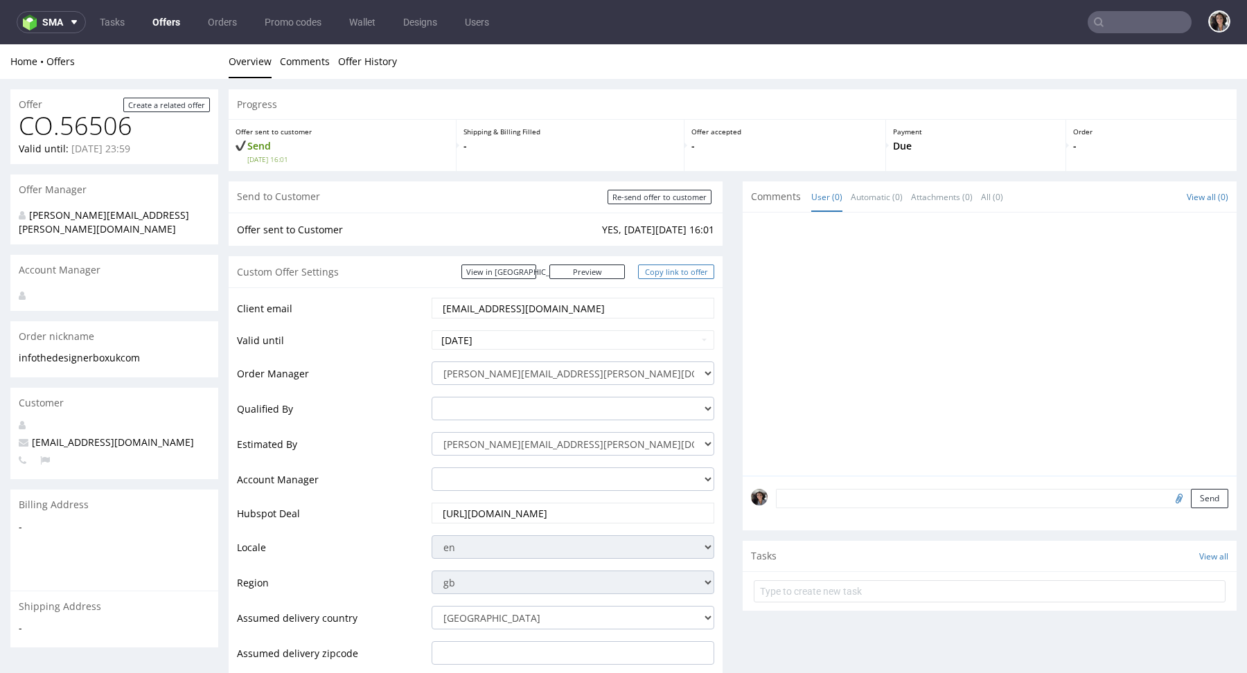
click at [675, 265] on link "Copy link to offer" at bounding box center [676, 272] width 76 height 15
click at [673, 190] on input "Re-send offer to customer" at bounding box center [659, 197] width 104 height 15
type input "In progress..."
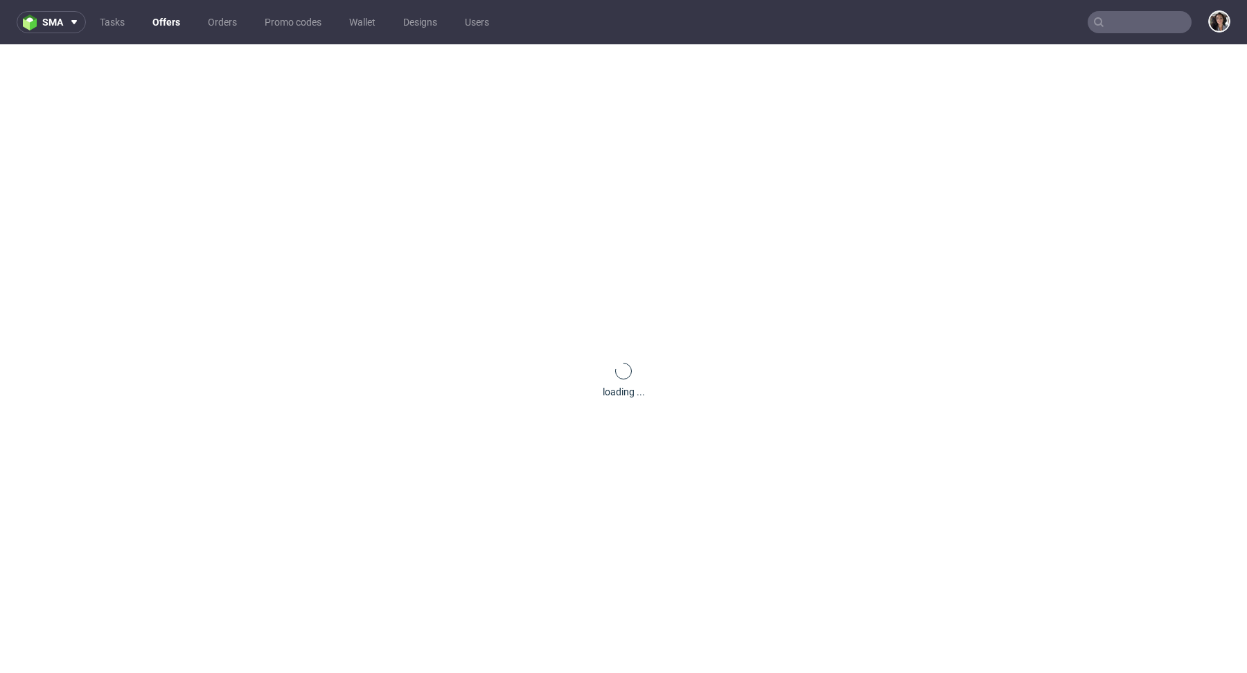
click at [1120, 30] on input "text" at bounding box center [1139, 22] width 104 height 22
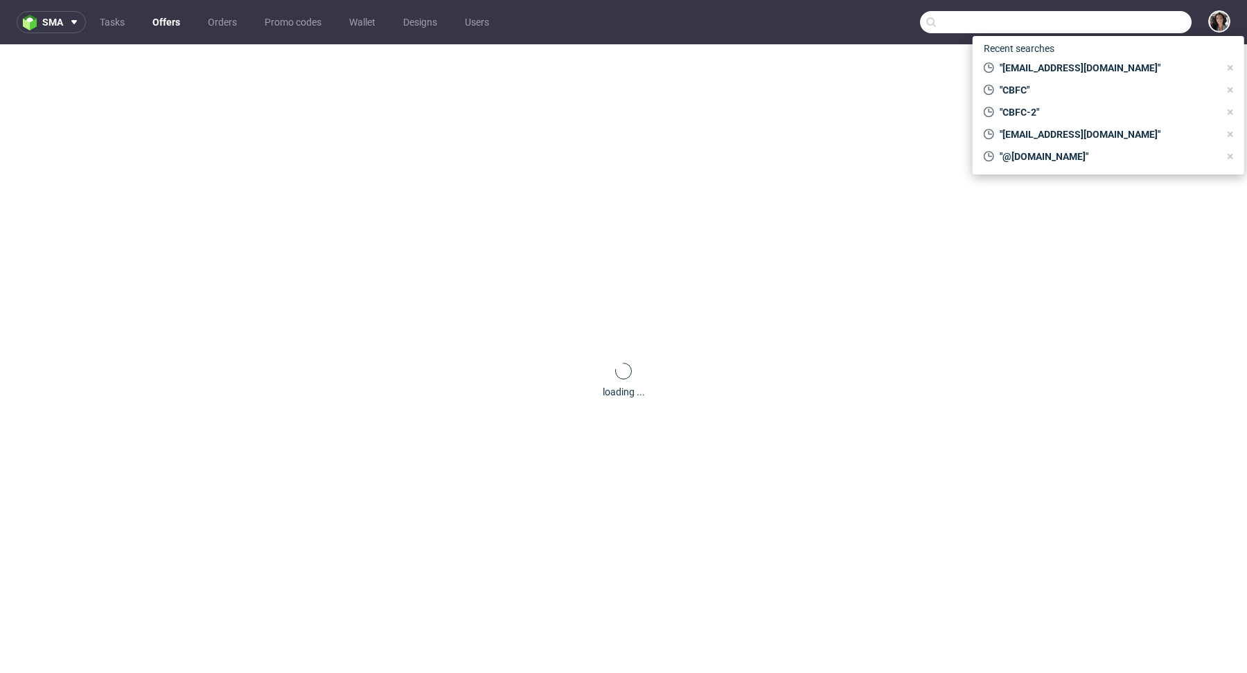
paste input "[DOMAIN_NAME]"
type input "[DOMAIN_NAME]"
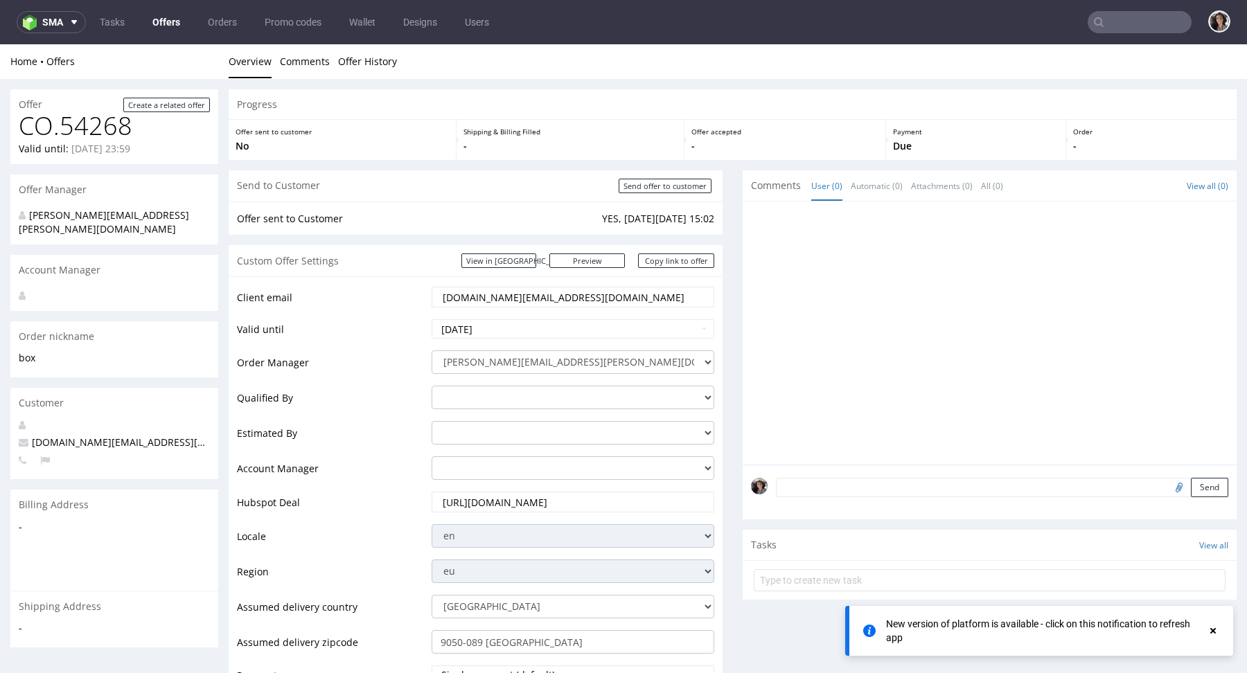
scroll to position [1098, 0]
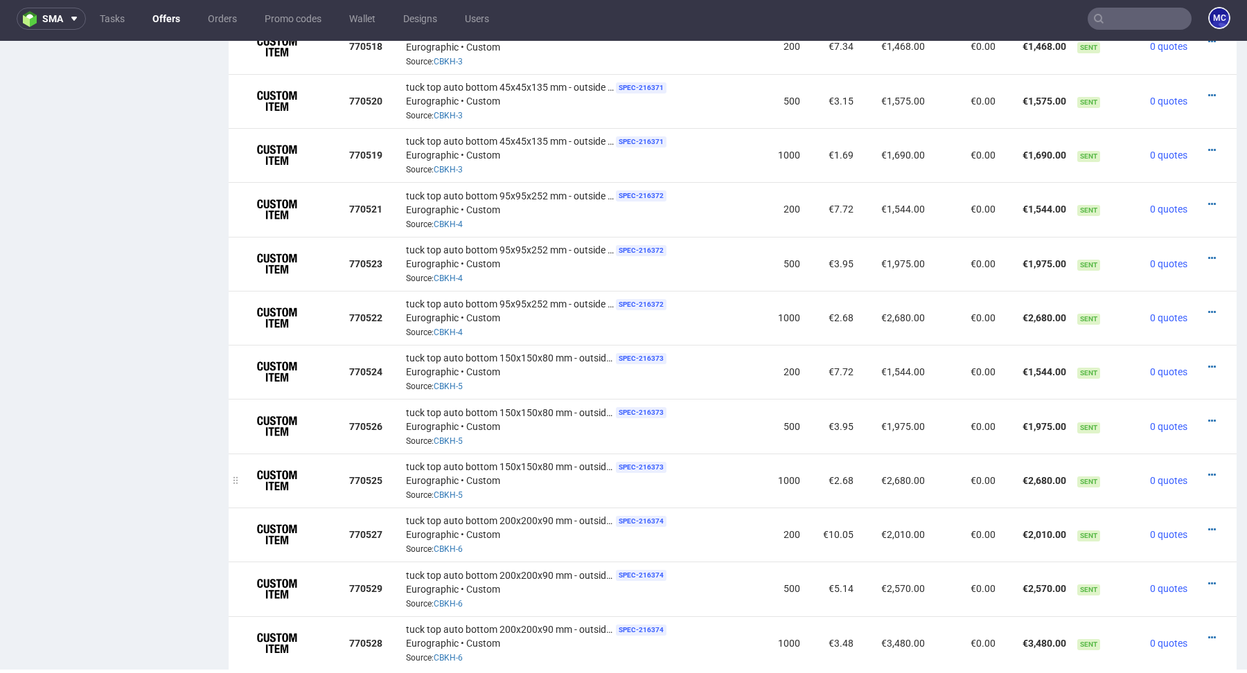
scroll to position [1776, 0]
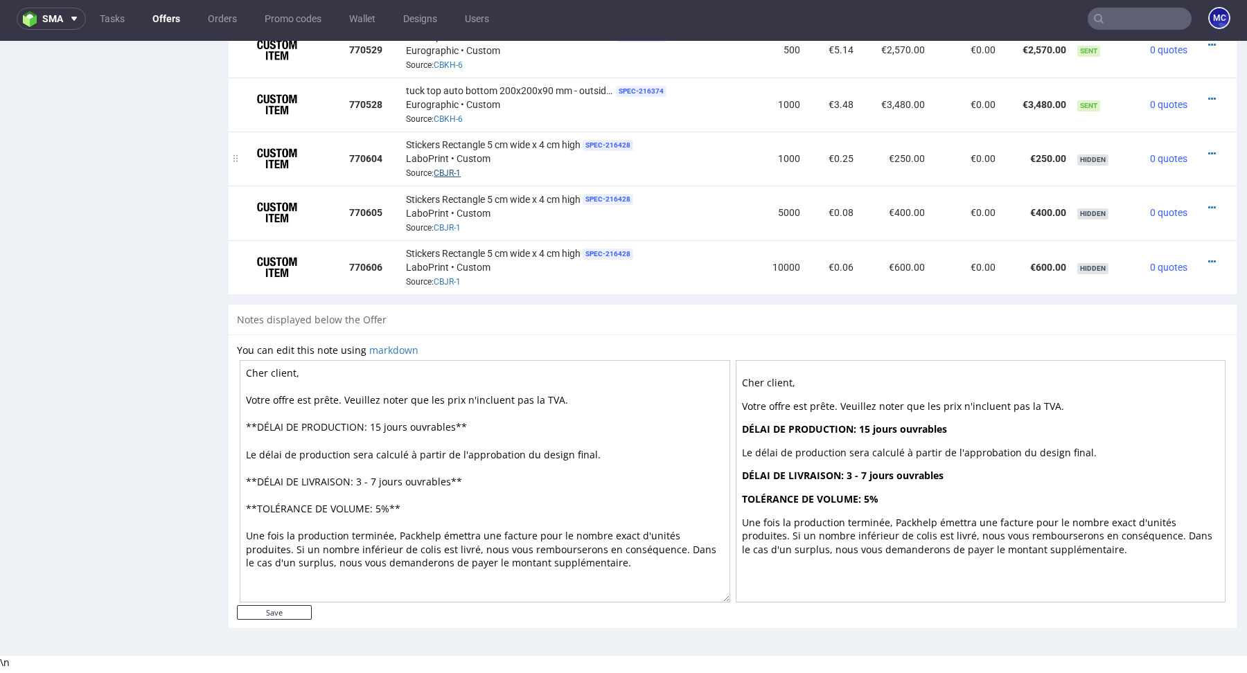
click at [445, 171] on link "CBJR-1" at bounding box center [447, 173] width 27 height 10
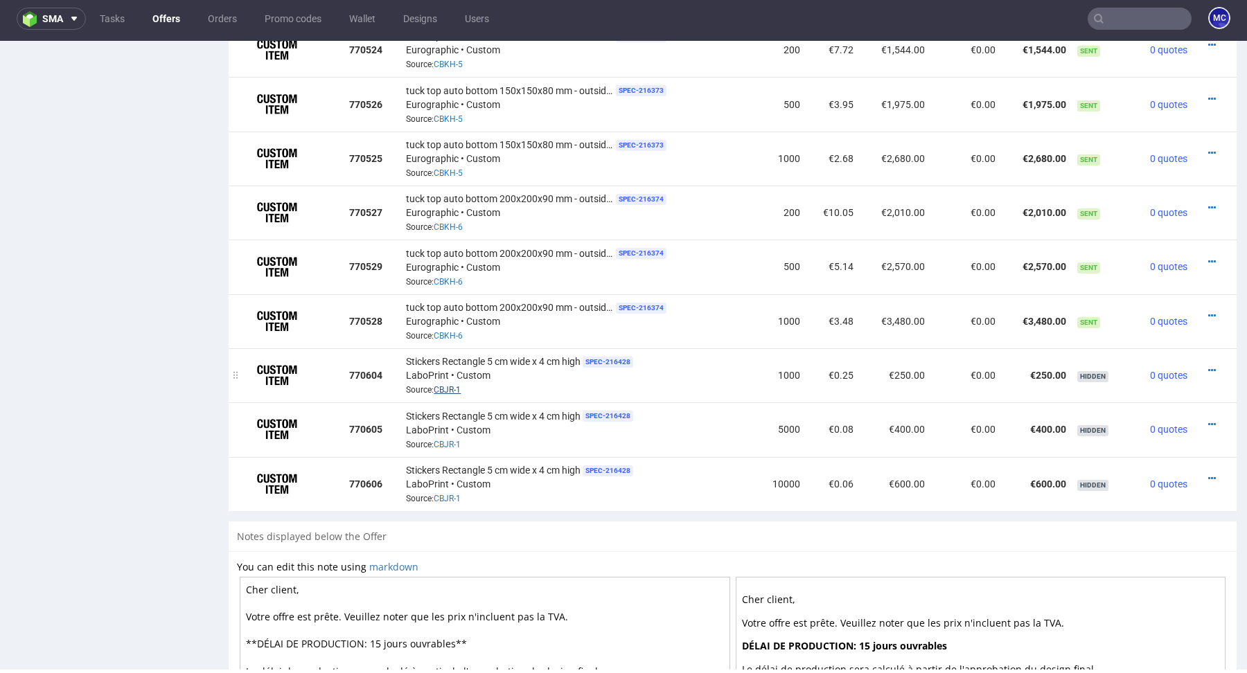
scroll to position [1550, 0]
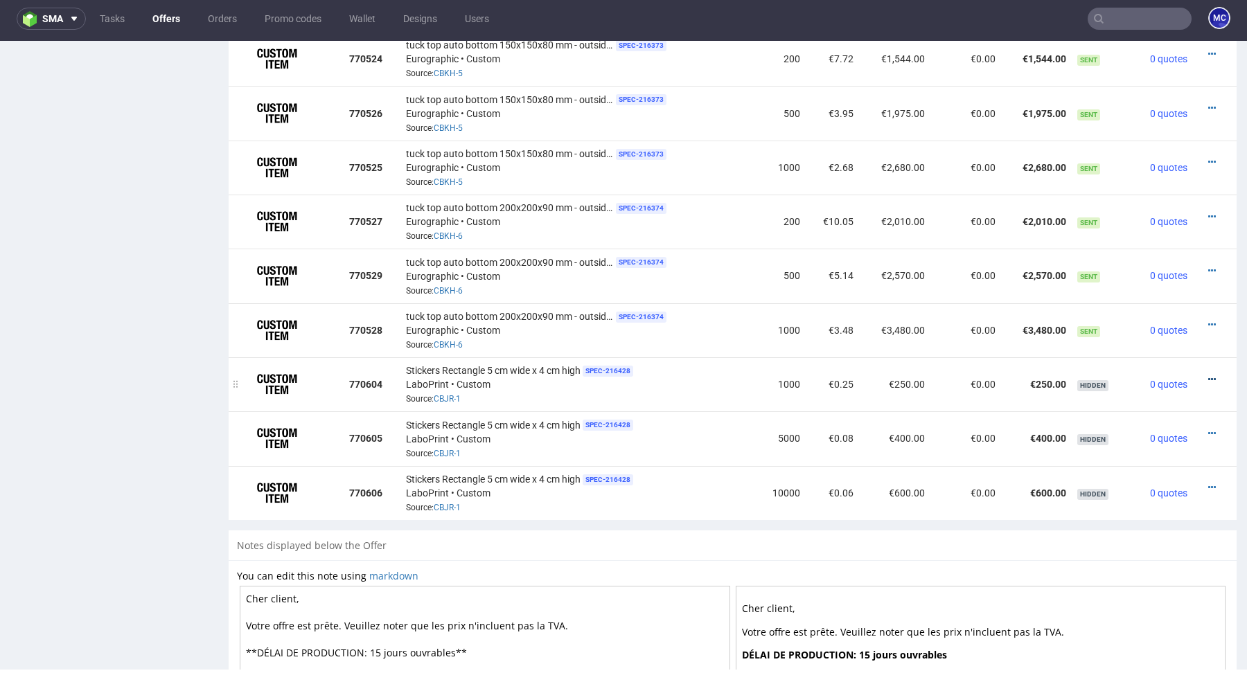
click at [1208, 374] on link at bounding box center [1212, 379] width 8 height 11
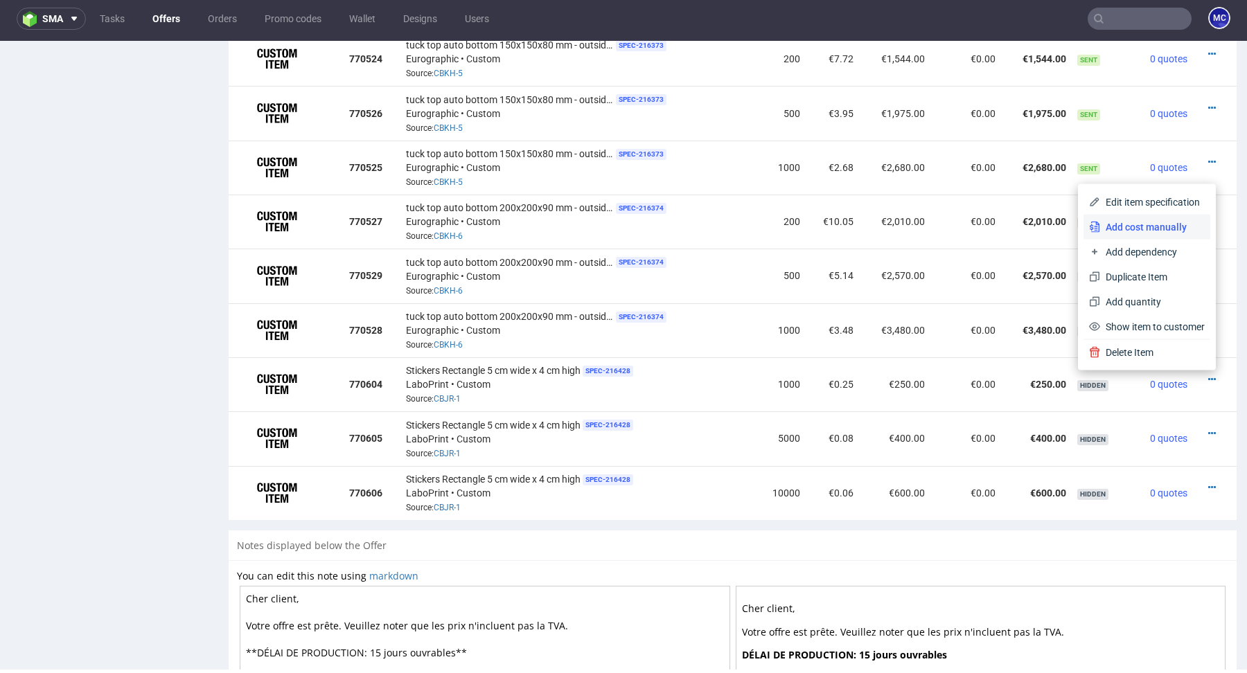
click at [1124, 226] on span "Add cost manually" at bounding box center [1152, 227] width 105 height 14
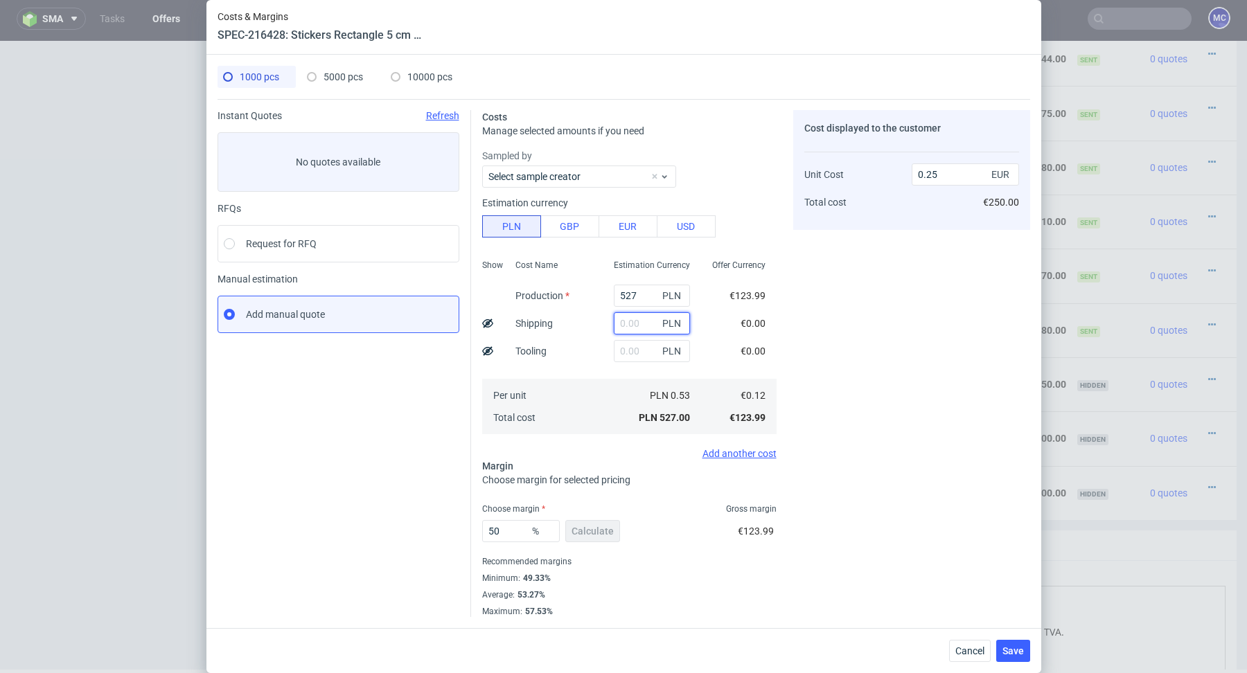
click at [639, 322] on input "text" at bounding box center [652, 323] width 76 height 22
paste input "53.02"
type input "53.02"
type input "0.27"
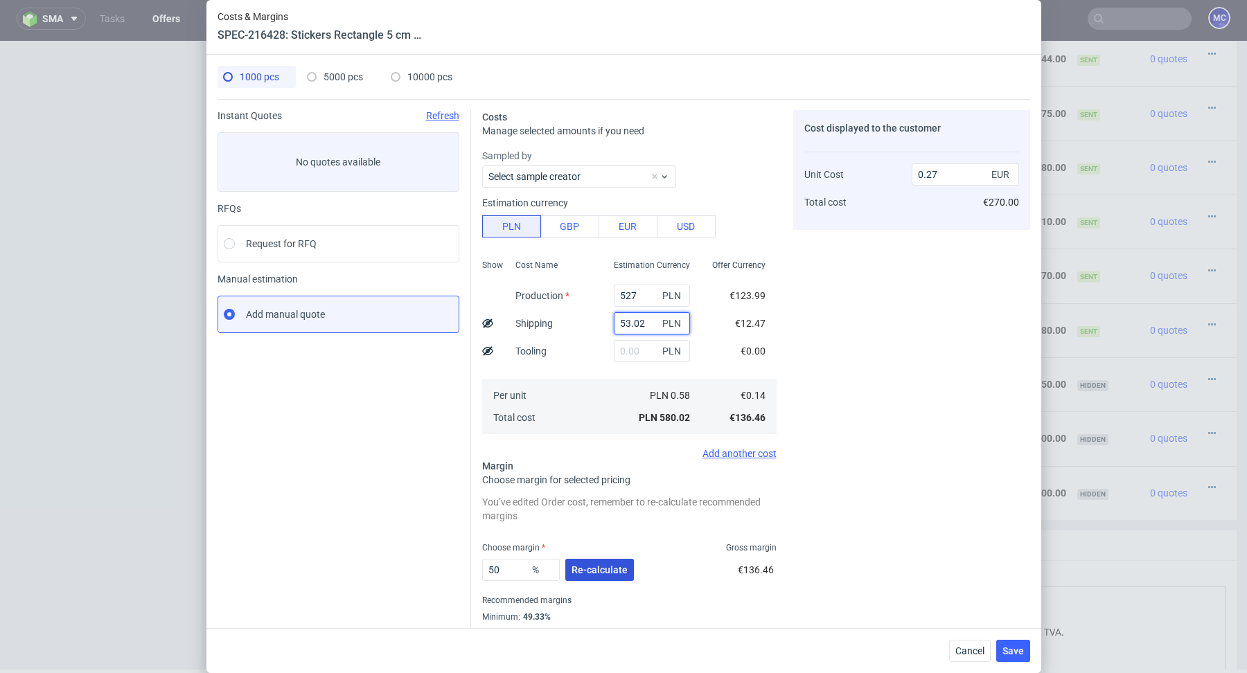
type input "53.02"
click at [605, 566] on span "Re-calculate" at bounding box center [599, 570] width 56 height 10
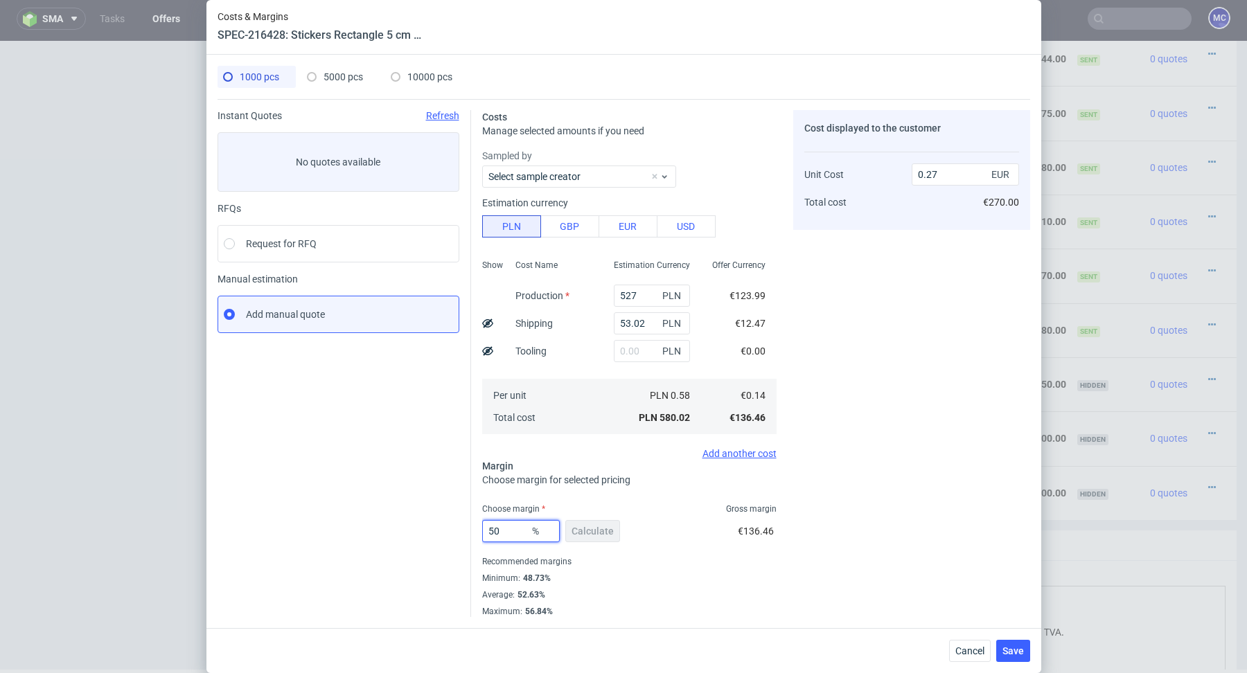
drag, startPoint x: 519, startPoint y: 533, endPoint x: 445, endPoint y: 533, distance: 74.1
click at [446, 533] on div "Instant Quotes Refresh No quotes available RFQs Request for RFQ Manual estimati…" at bounding box center [623, 358] width 812 height 518
type input "53"
type input "0.29"
type input "57"
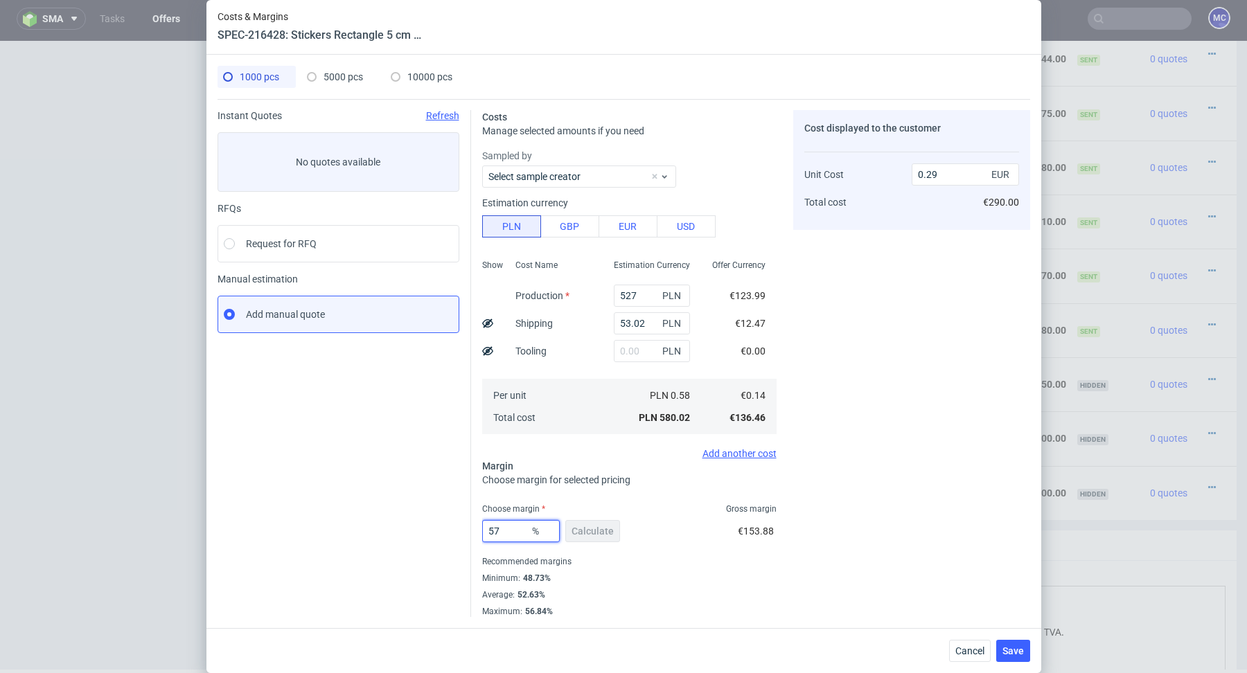
type input "0.31"
type input "57"
click at [726, 585] on div "Minimum : 48.73%" at bounding box center [629, 578] width 294 height 17
click at [1018, 652] on span "Save" at bounding box center [1012, 651] width 21 height 10
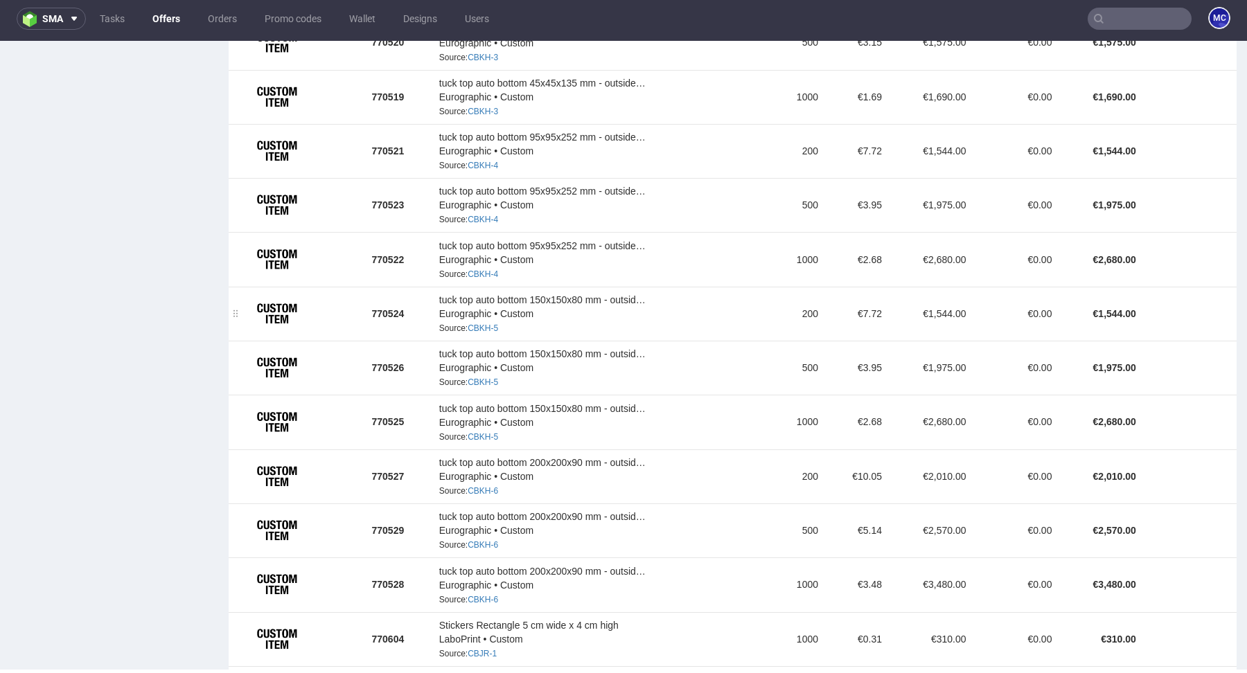
scroll to position [1413, 0]
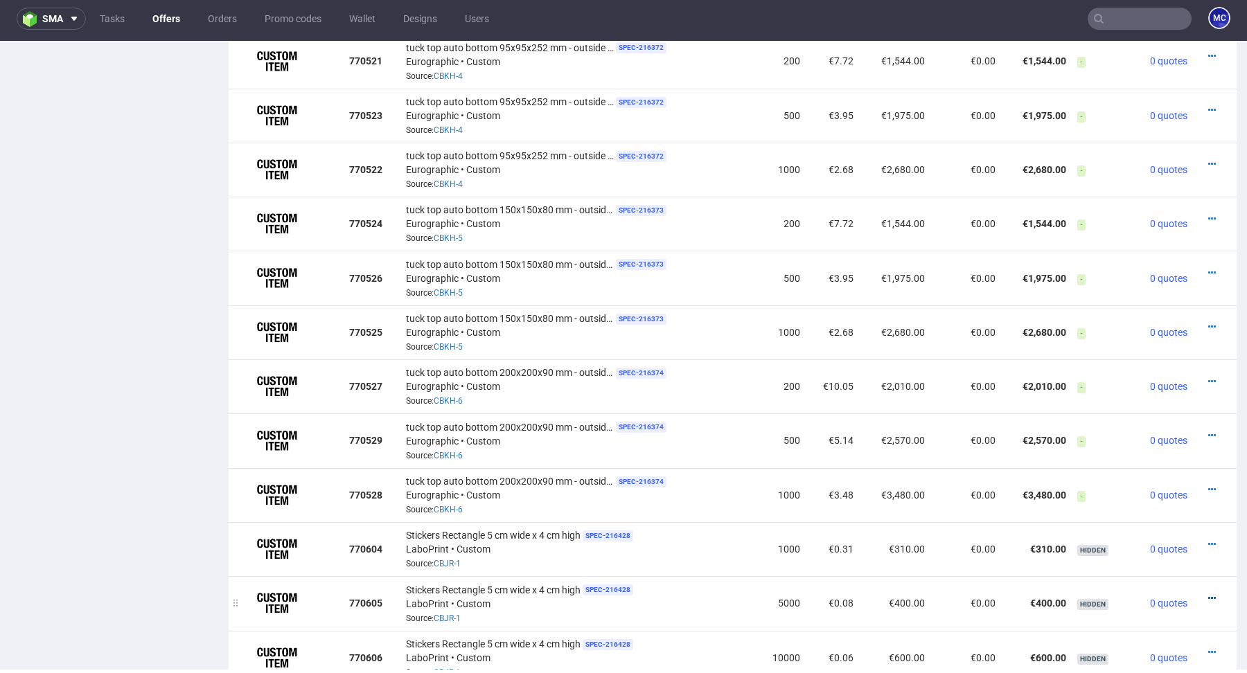
click at [1208, 599] on icon at bounding box center [1212, 599] width 8 height 10
click at [1142, 549] on span "Edit item specification" at bounding box center [1153, 547] width 104 height 14
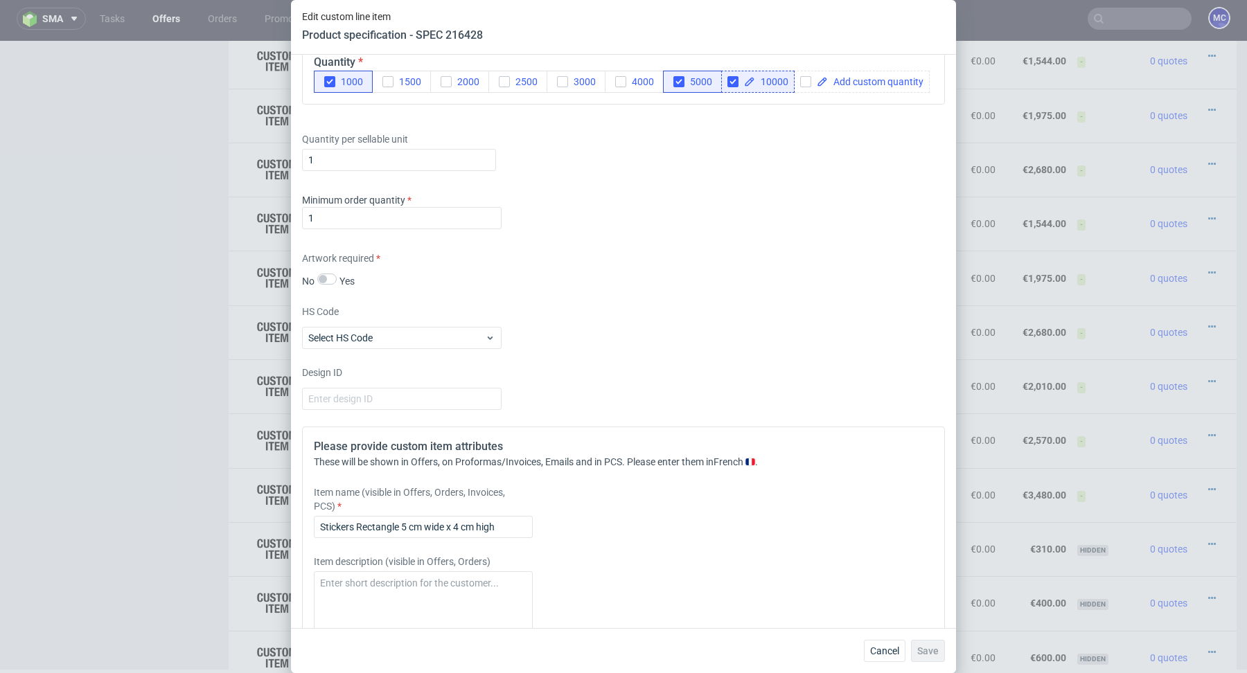
scroll to position [1712, 0]
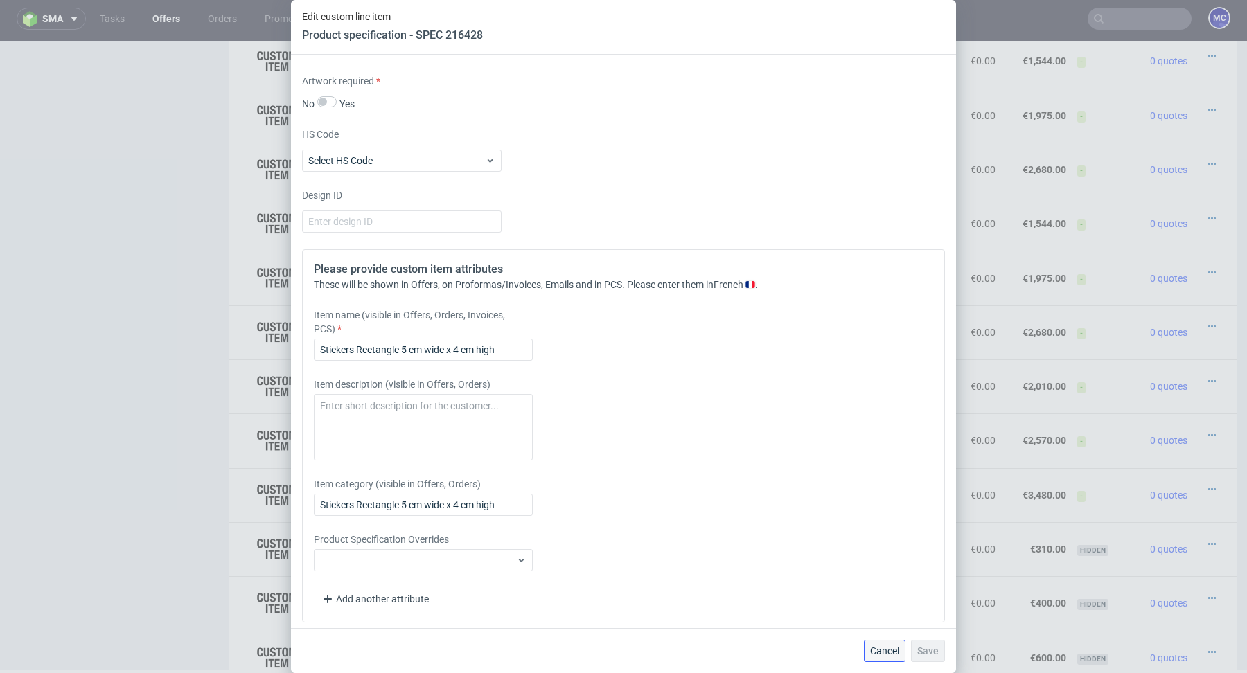
click at [891, 650] on span "Cancel" at bounding box center [884, 651] width 29 height 10
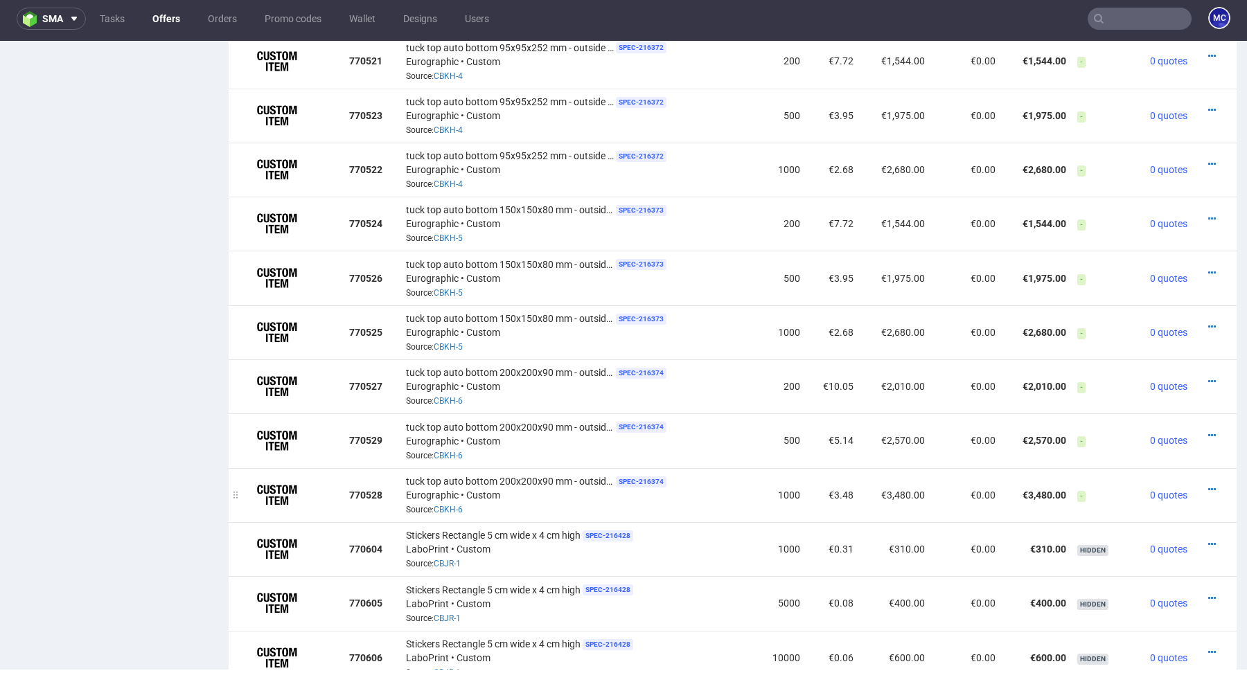
scroll to position [1789, 0]
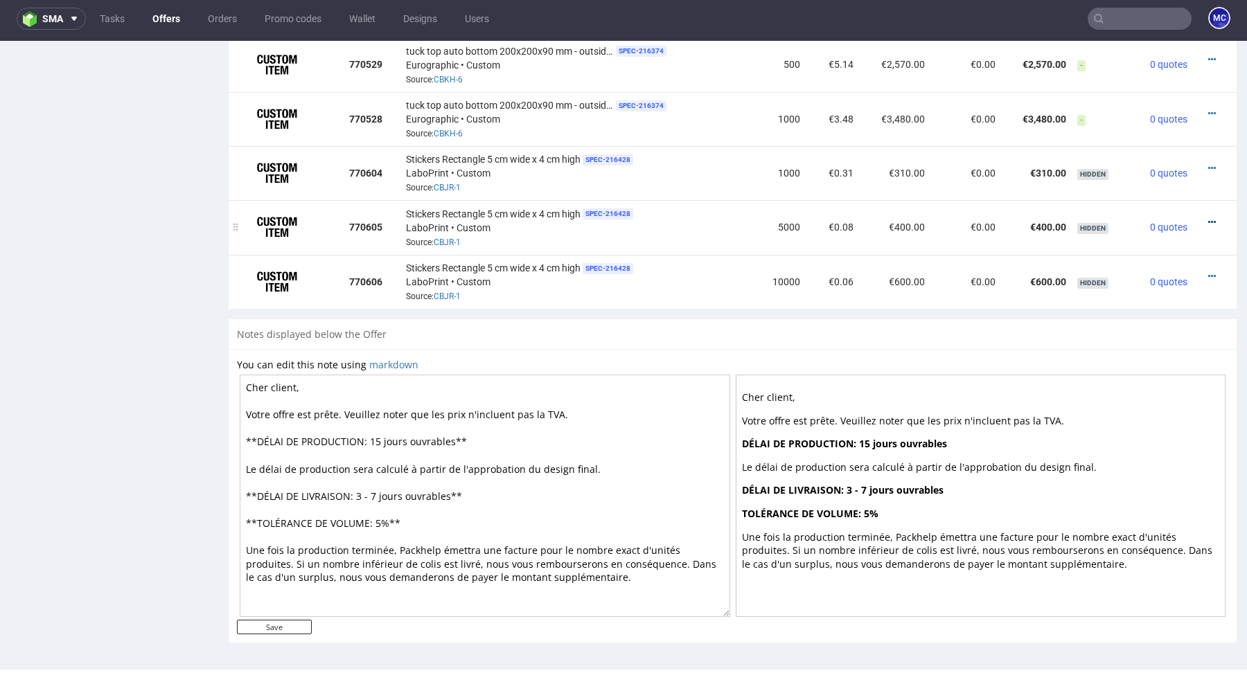
click at [1208, 222] on icon at bounding box center [1212, 222] width 8 height 10
click at [1123, 168] on span "Edit item specification" at bounding box center [1153, 170] width 104 height 14
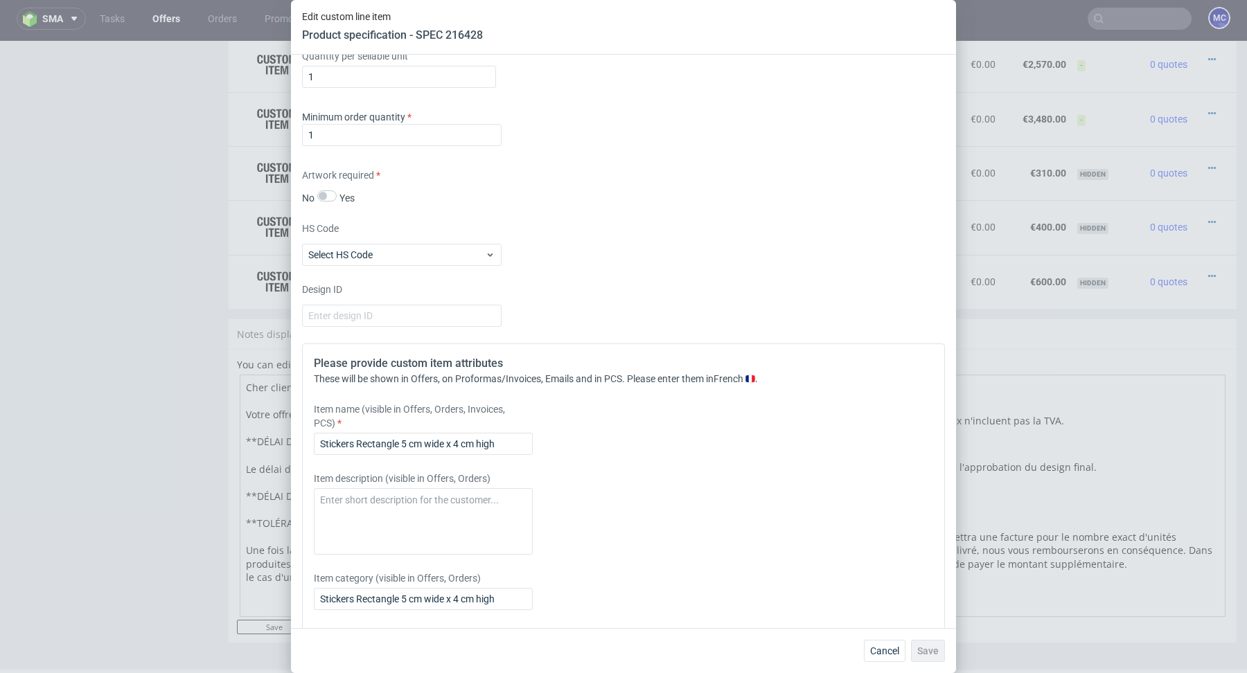
scroll to position [1712, 0]
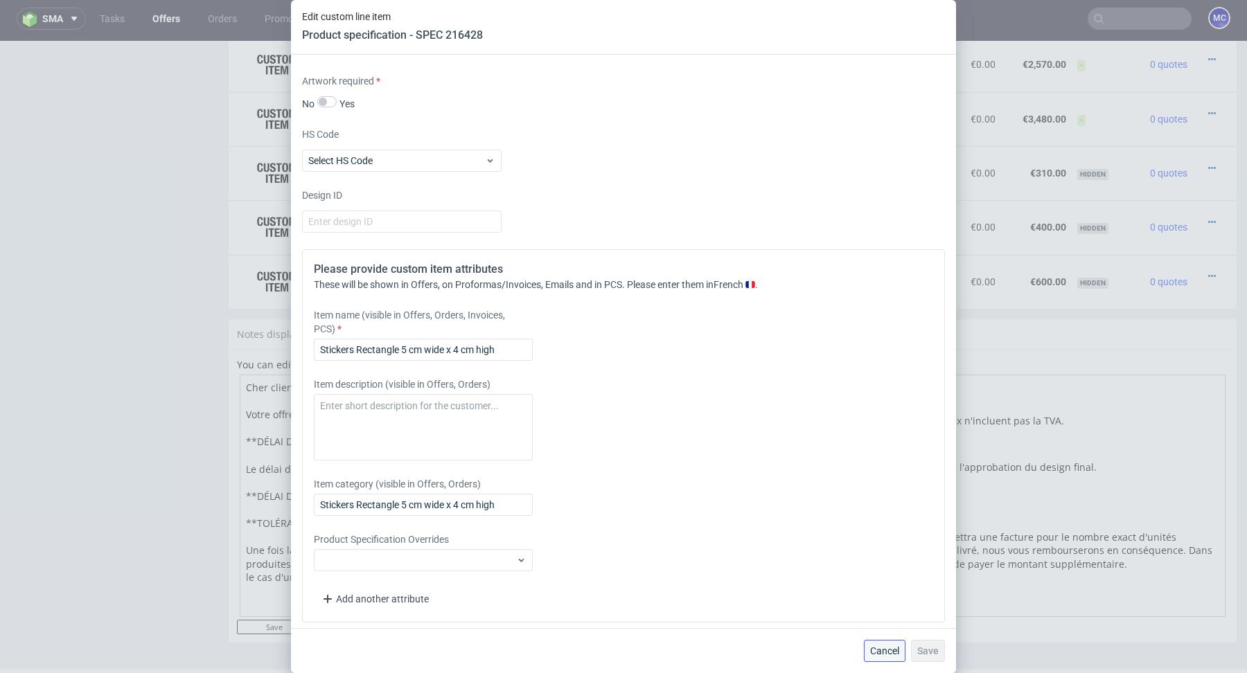
click at [880, 651] on span "Cancel" at bounding box center [884, 651] width 29 height 10
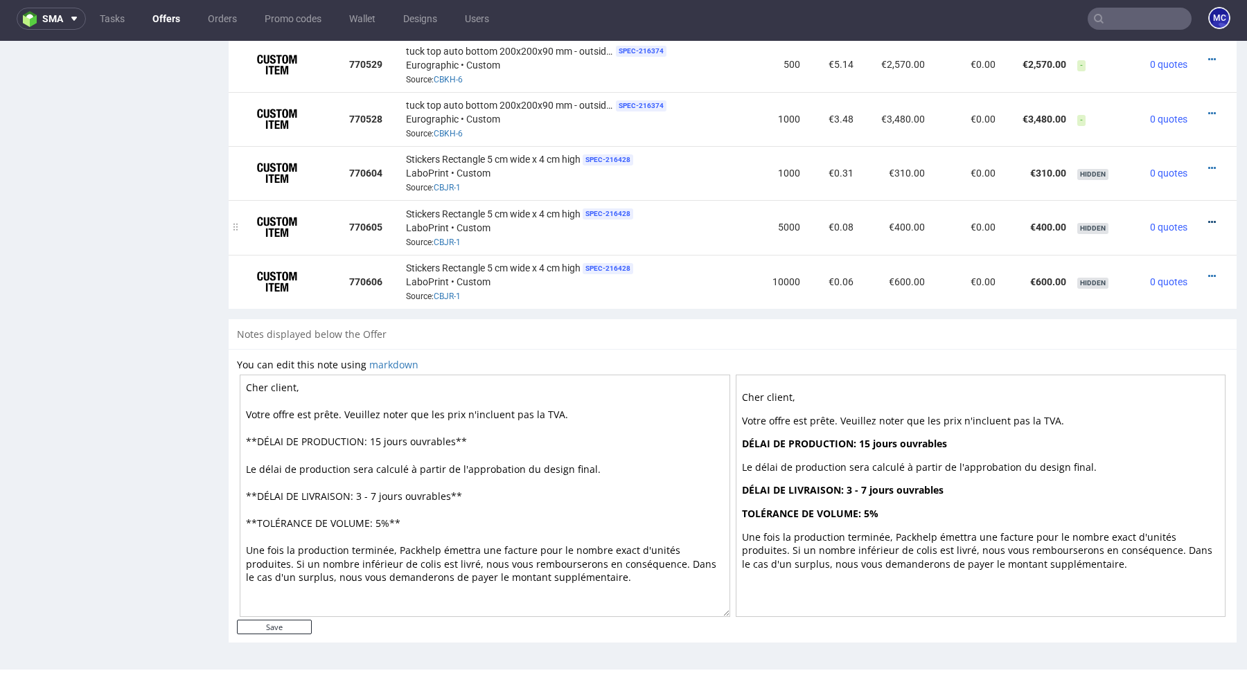
click at [1208, 226] on link at bounding box center [1212, 222] width 8 height 11
click at [1143, 164] on span "Edit item specification" at bounding box center [1153, 170] width 104 height 14
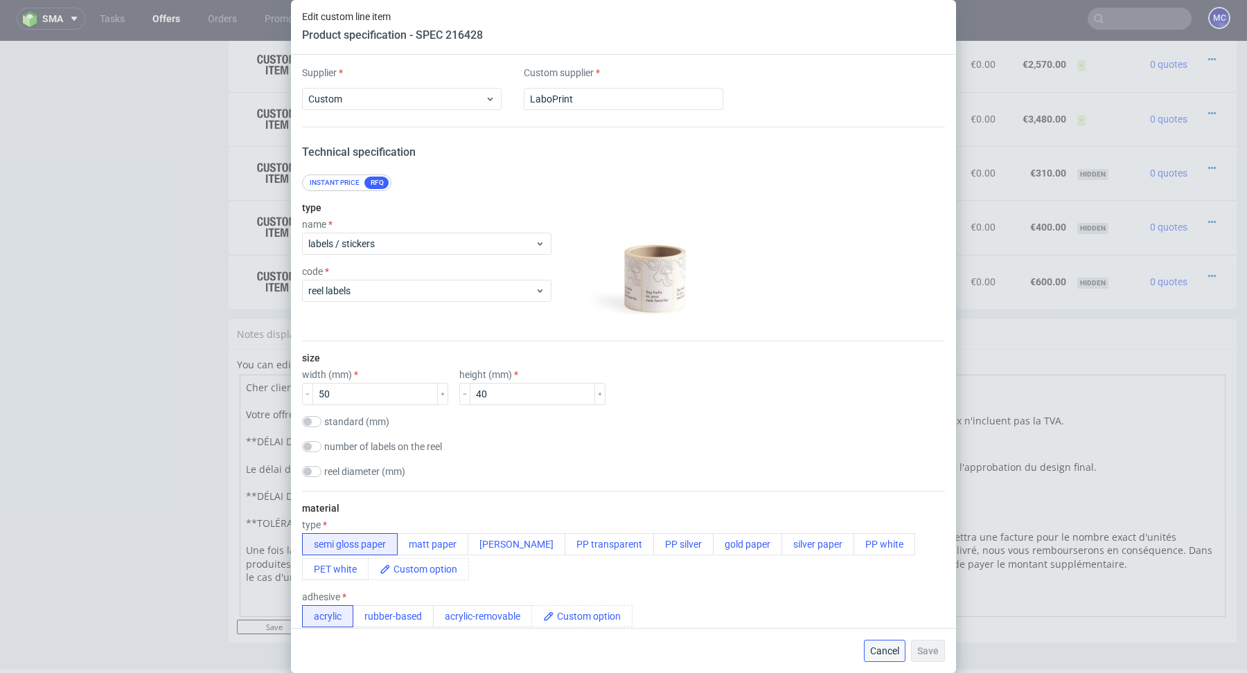
click at [882, 640] on button "Cancel" at bounding box center [885, 651] width 42 height 22
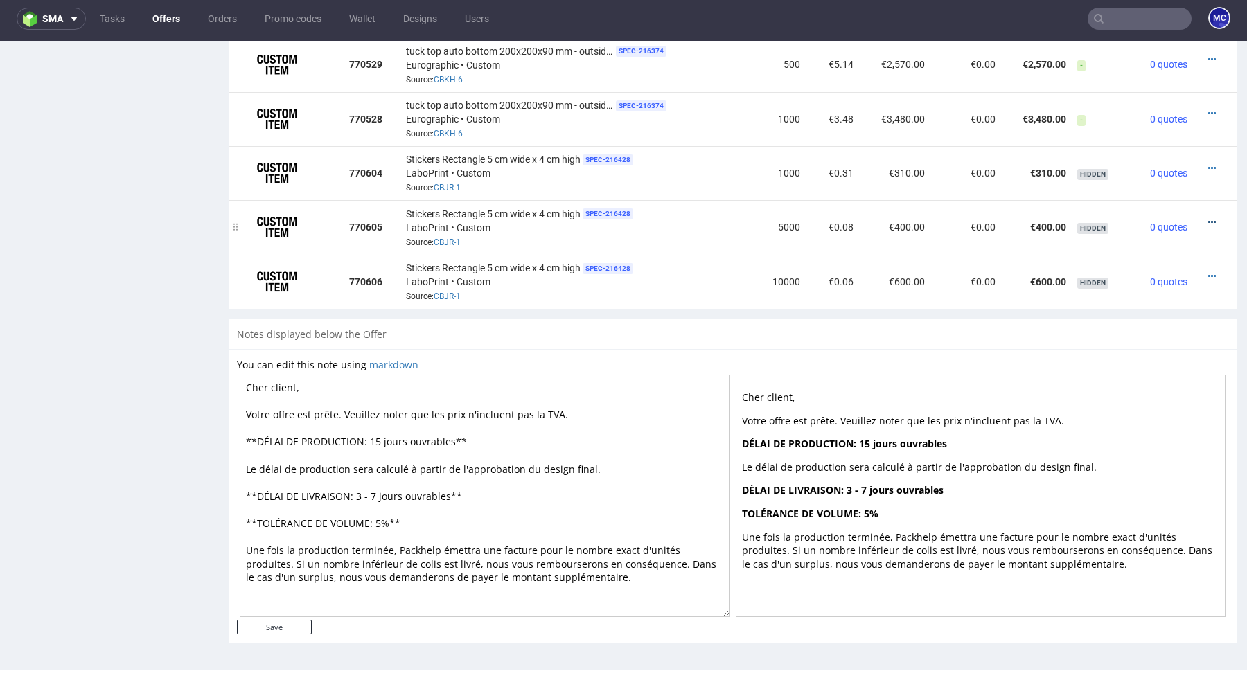
click at [1208, 222] on icon at bounding box center [1212, 222] width 8 height 10
click at [1164, 193] on span "View cost details" at bounding box center [1153, 195] width 104 height 14
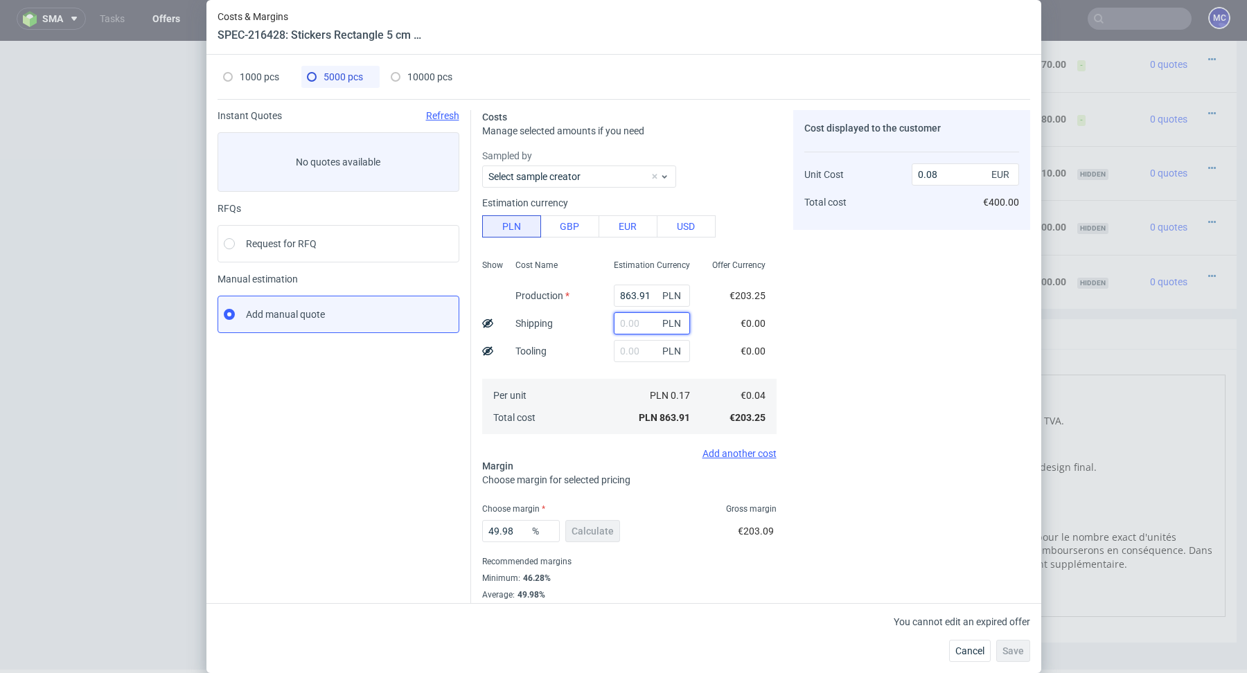
click at [648, 330] on input "text" at bounding box center [652, 323] width 76 height 22
paste input "53.02"
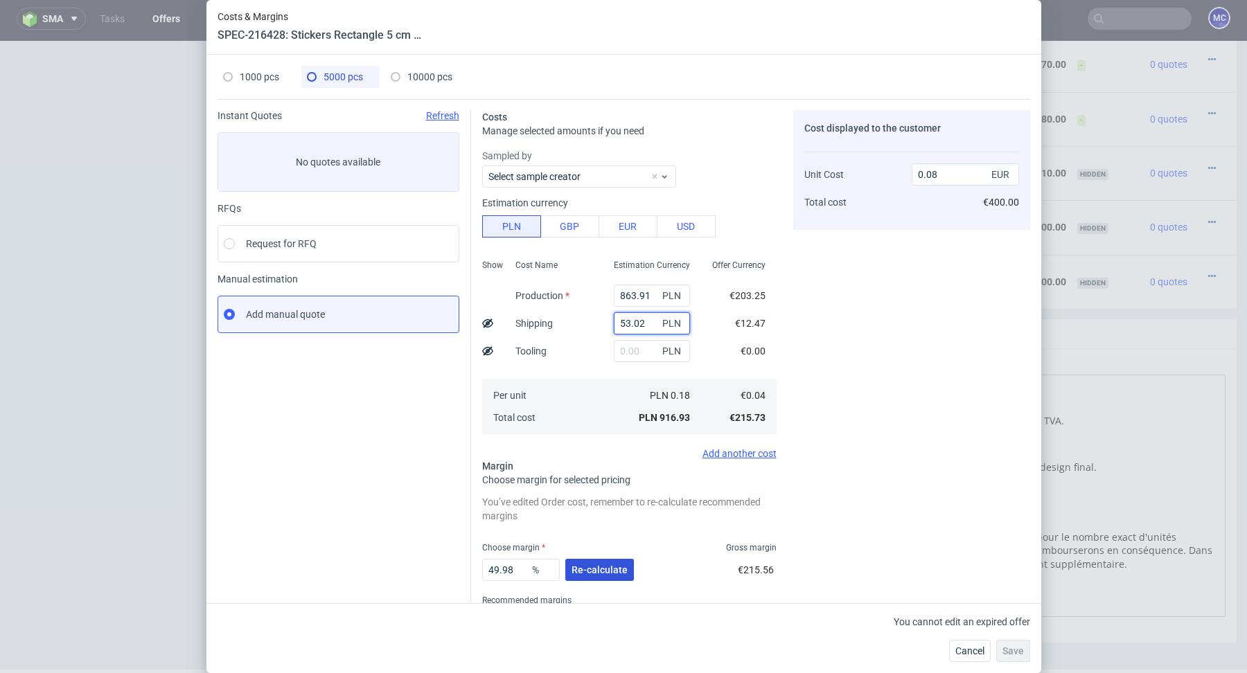
type input "53.02"
click at [594, 569] on span "Re-calculate" at bounding box center [599, 570] width 56 height 10
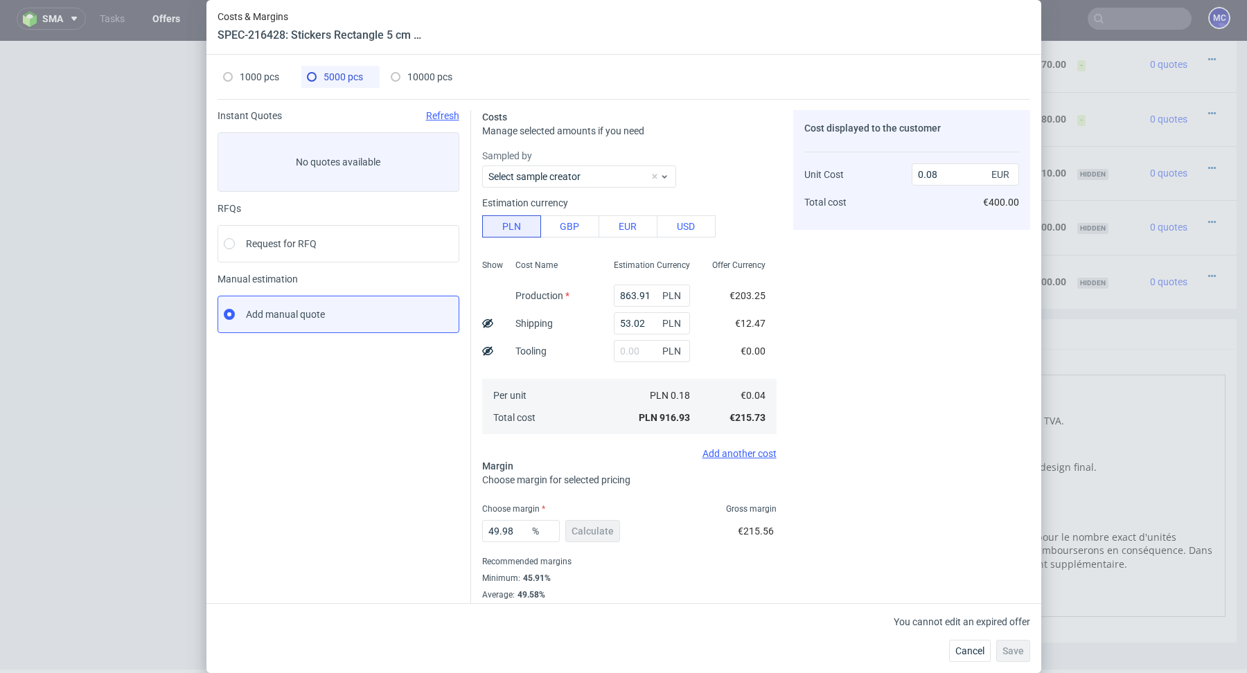
scroll to position [24, 0]
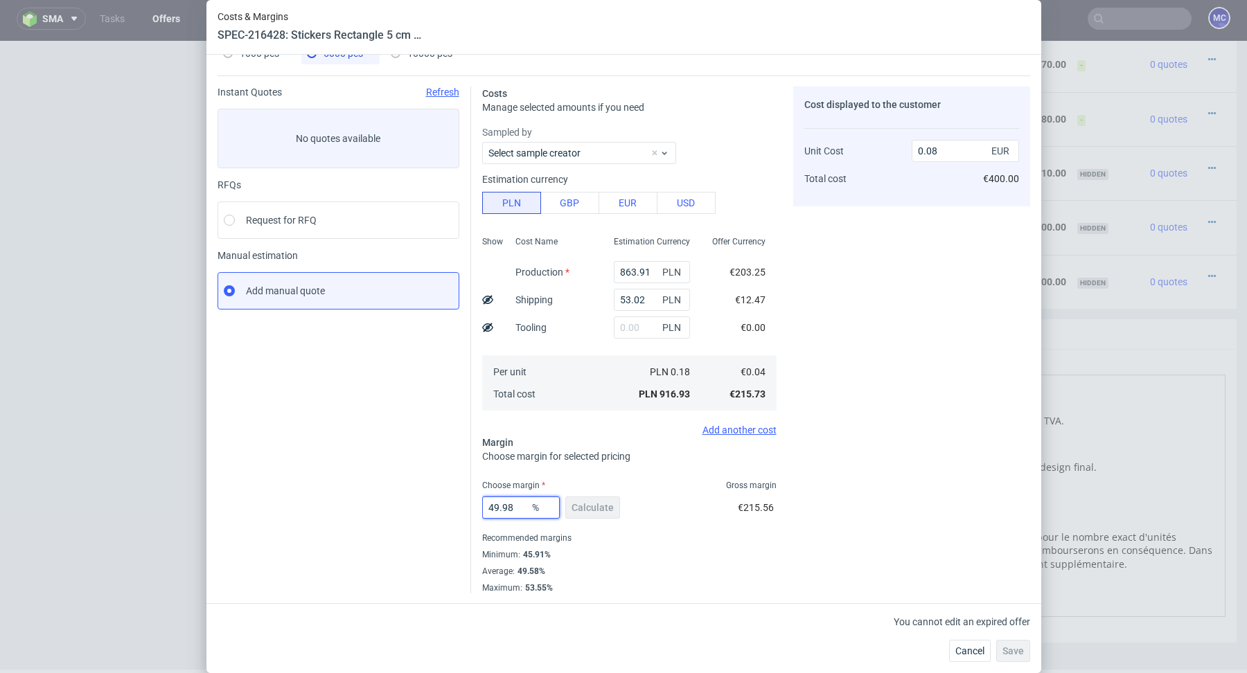
drag, startPoint x: 521, startPoint y: 502, endPoint x: 438, endPoint y: 502, distance: 82.4
click at [438, 502] on div "Instant Quotes Refresh No quotes available RFQs Request for RFQ Manual estimati…" at bounding box center [623, 334] width 812 height 518
drag, startPoint x: 944, startPoint y: 155, endPoint x: 880, endPoint y: 156, distance: 63.7
click at [880, 156] on div "Unit Cost Total cost 0.08 EUR €400.00" at bounding box center [911, 159] width 215 height 73
click at [418, 60] on div "10000 pcs" at bounding box center [422, 53] width 62 height 22
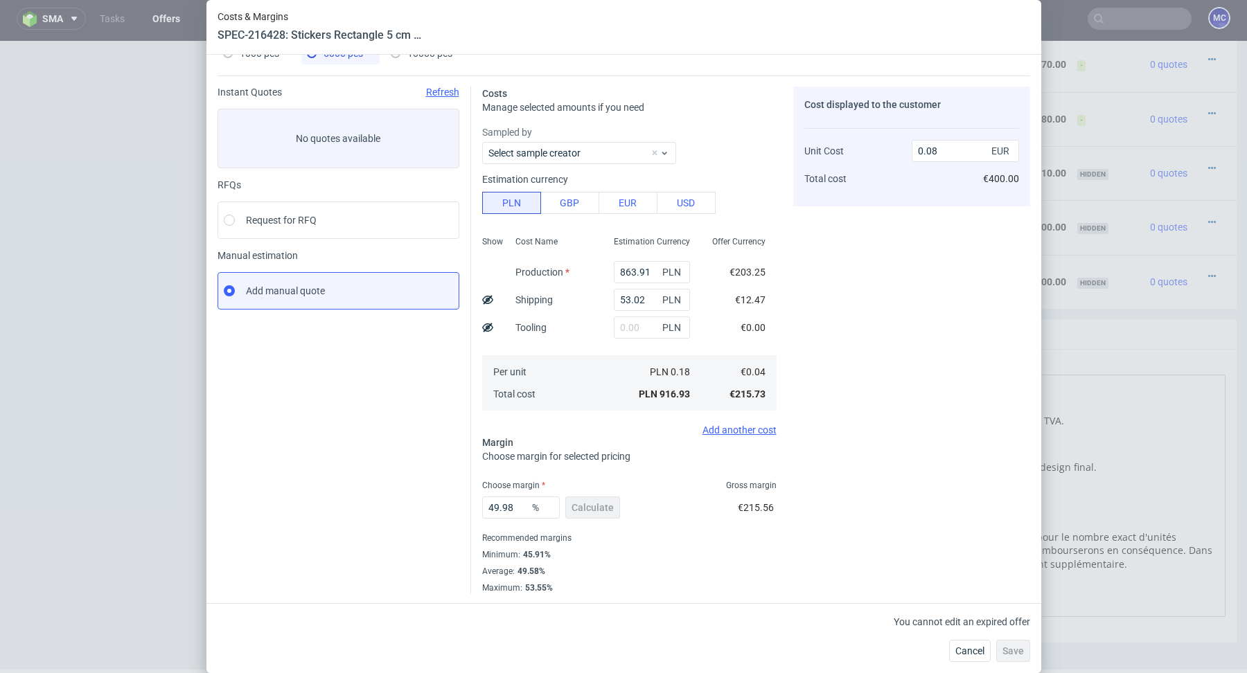
type input "1268.65"
type input "47.42"
type input "0.06"
click at [343, 62] on div "5000 pcs" at bounding box center [335, 53] width 56 height 22
type input "863.91"
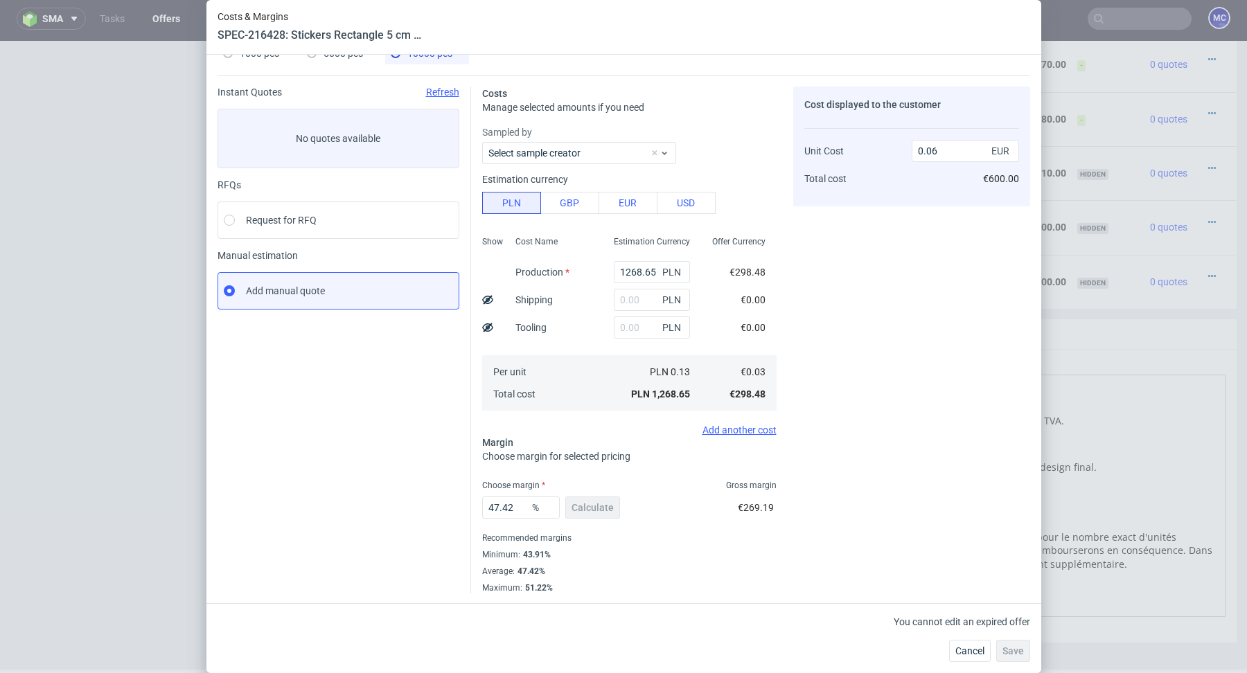
type input "53.02"
type input "49.98"
type input "0.08"
click at [648, 300] on input "53.02" at bounding box center [652, 300] width 76 height 22
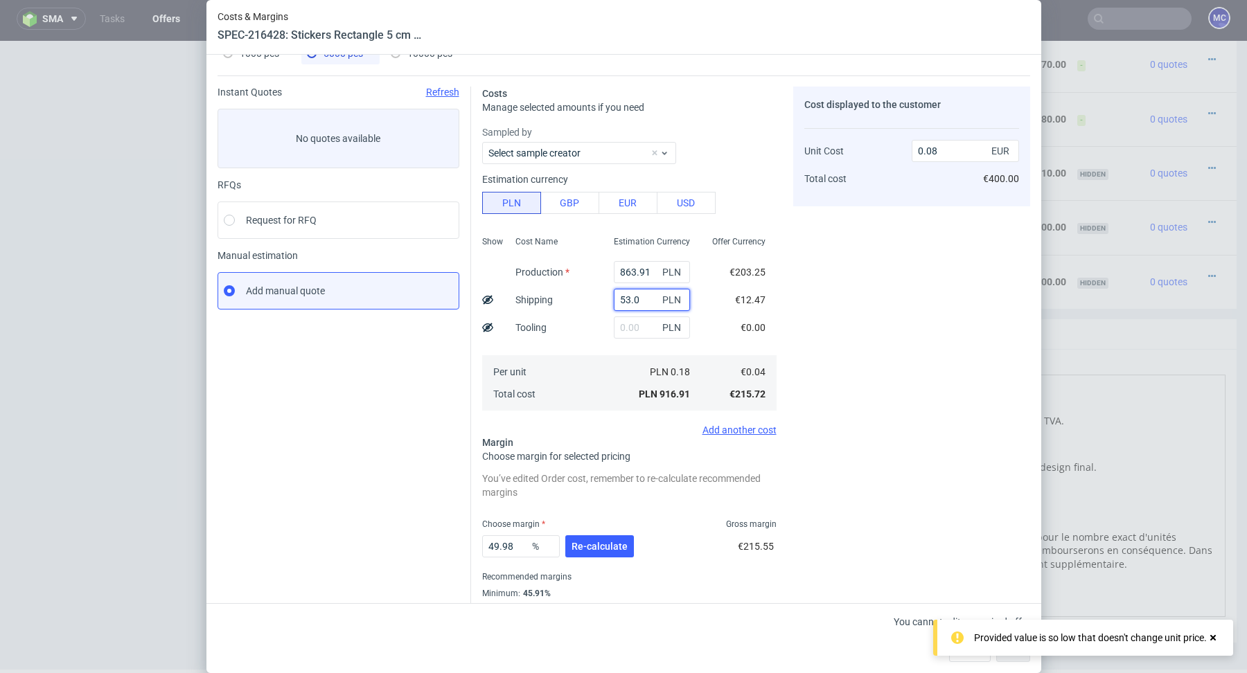
type input "53.02"
click at [612, 534] on div "49.98 % Re-calculate" at bounding box center [559, 549] width 154 height 39
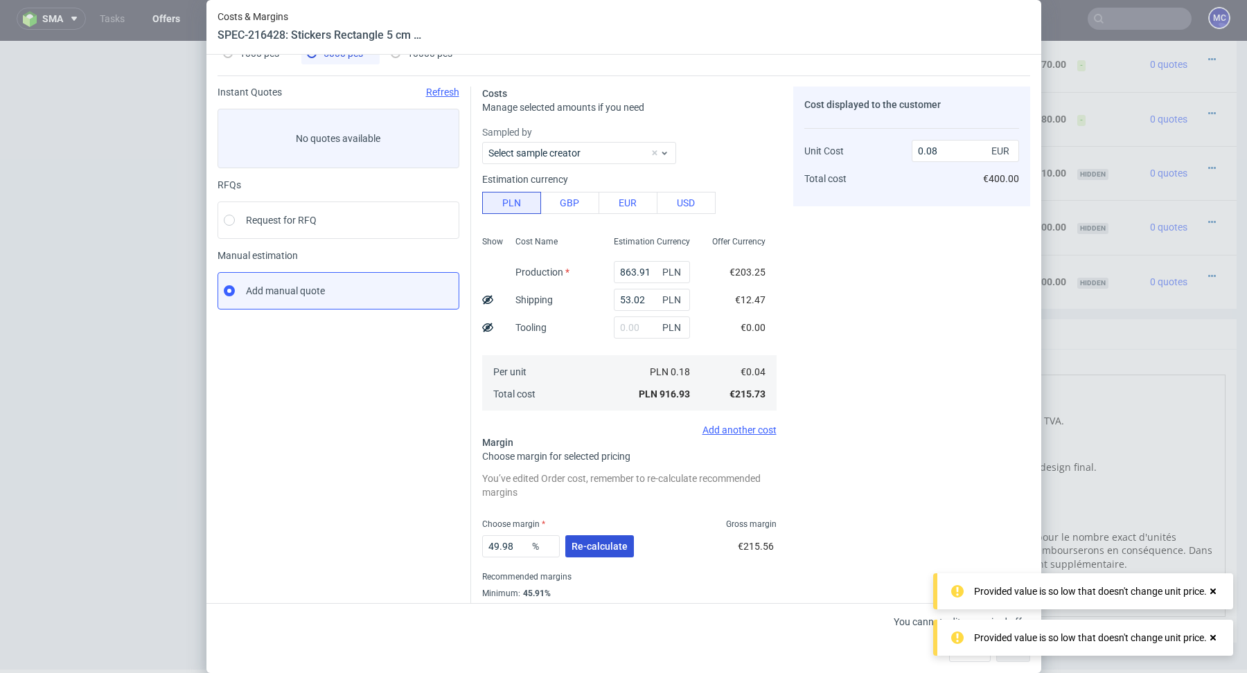
click at [603, 554] on button "Re-calculate" at bounding box center [599, 546] width 69 height 22
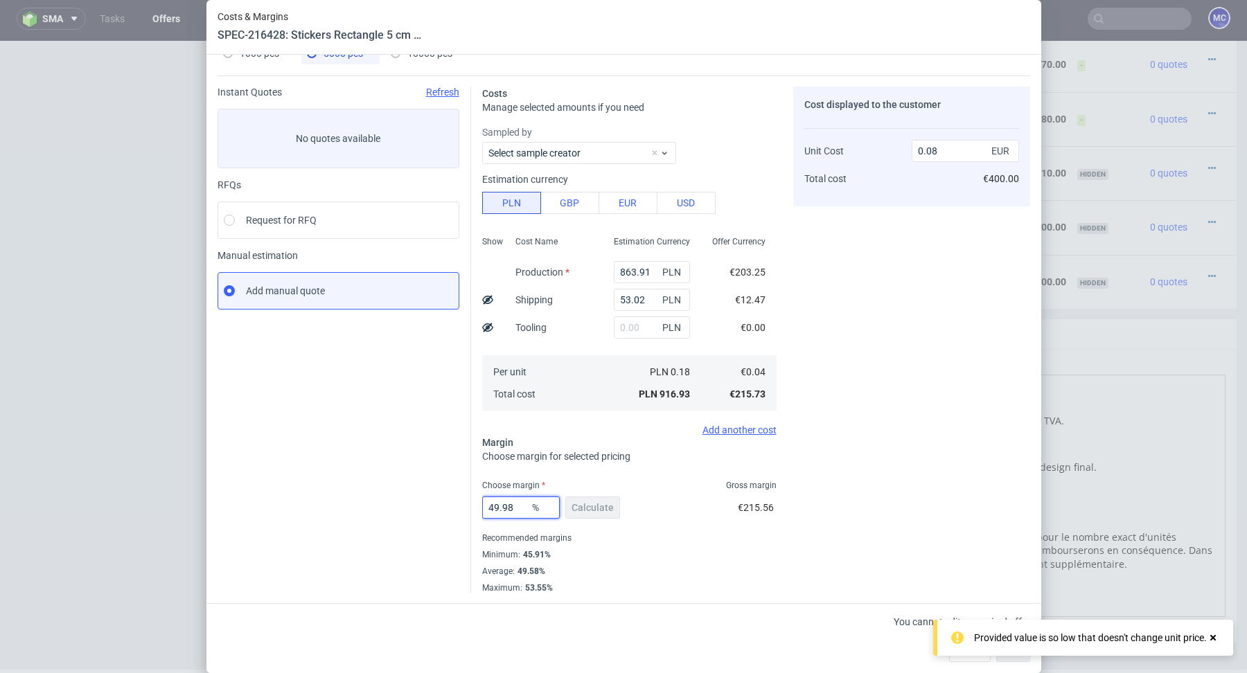
drag, startPoint x: 521, startPoint y: 506, endPoint x: 447, endPoint y: 501, distance: 74.3
click at [447, 501] on div "Instant Quotes Refresh No quotes available RFQs Request for RFQ Manual estimati…" at bounding box center [623, 334] width 812 height 518
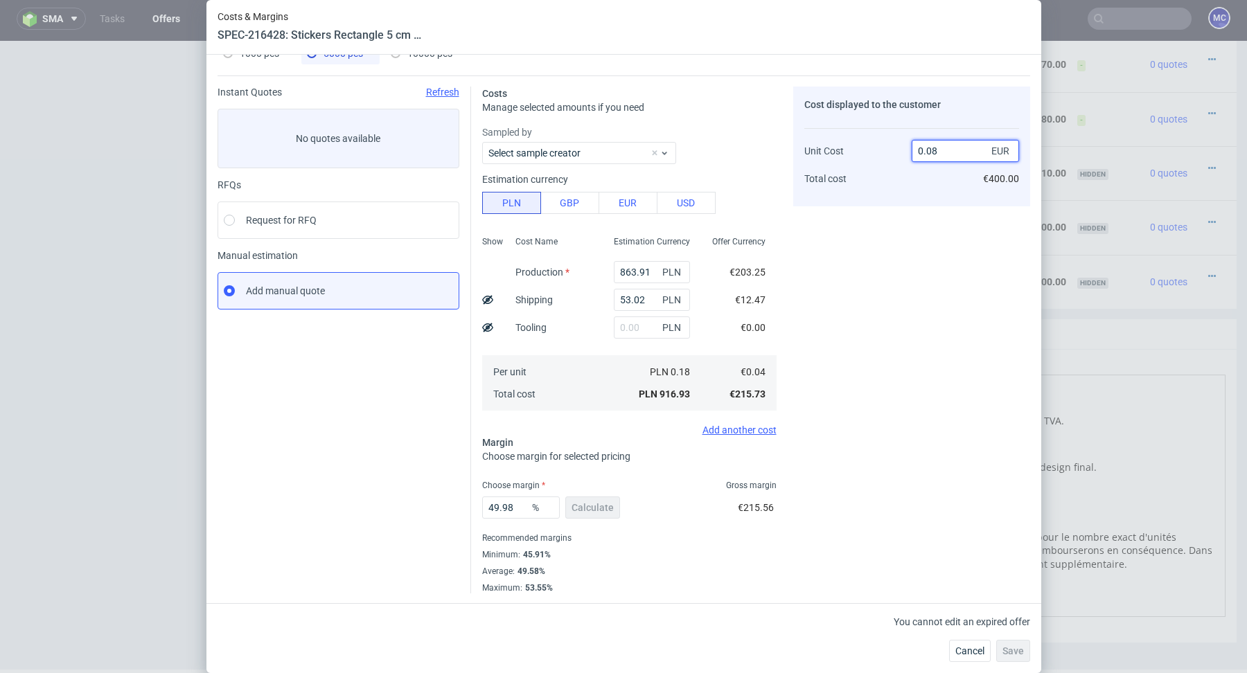
drag, startPoint x: 949, startPoint y: 148, endPoint x: 901, endPoint y: 148, distance: 47.8
click at [902, 148] on div "Unit Cost Total cost 0.08 EUR €400.00" at bounding box center [911, 159] width 215 height 73
type input "0.2"
type input "80"
click at [860, 353] on div "Cost displayed to the customer Unit Cost Total cost 0.21 EUR €1,050.00" at bounding box center [911, 340] width 237 height 507
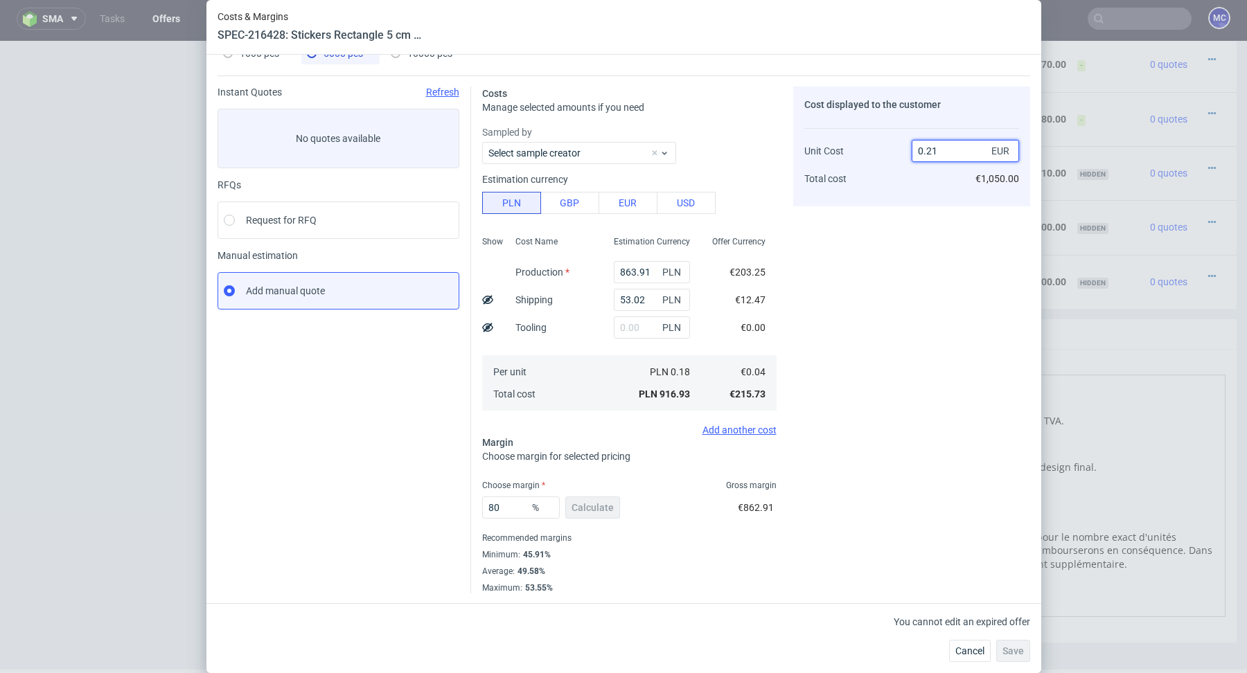
click at [946, 150] on input "0.21" at bounding box center [964, 151] width 107 height 22
type input "0.23"
type input "82.6086956521739"
type input "0.21"
type input "80"
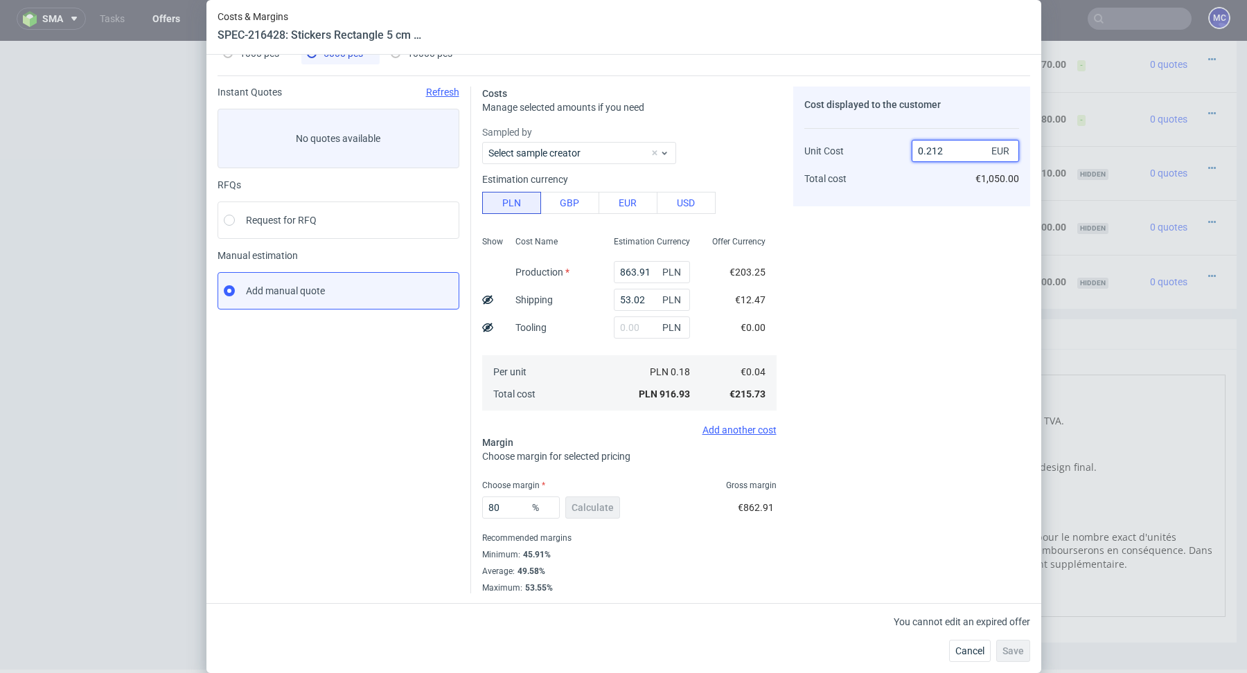
type input "0.23"
type input "81.13207547169812"
type input "0.2"
type input "80"
type input "0.211"
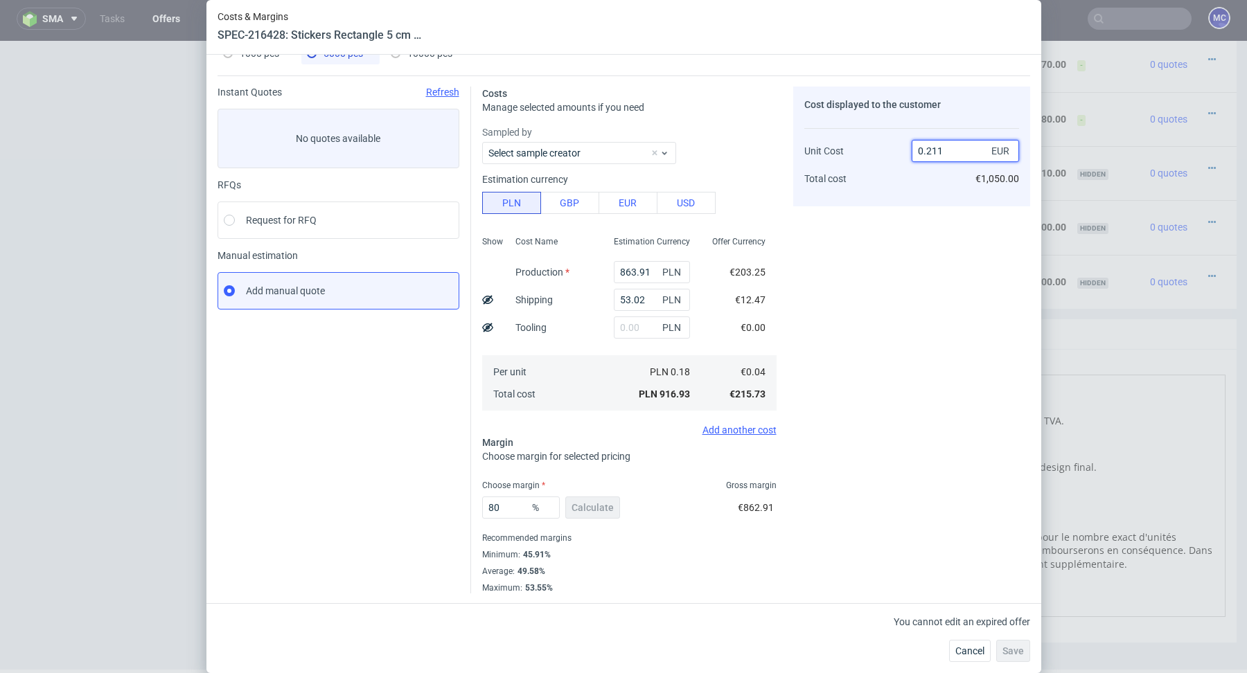
type input "81.04265402843602"
type input "0.25"
type input "84"
type input "0.26"
type input "84.61538461538461"
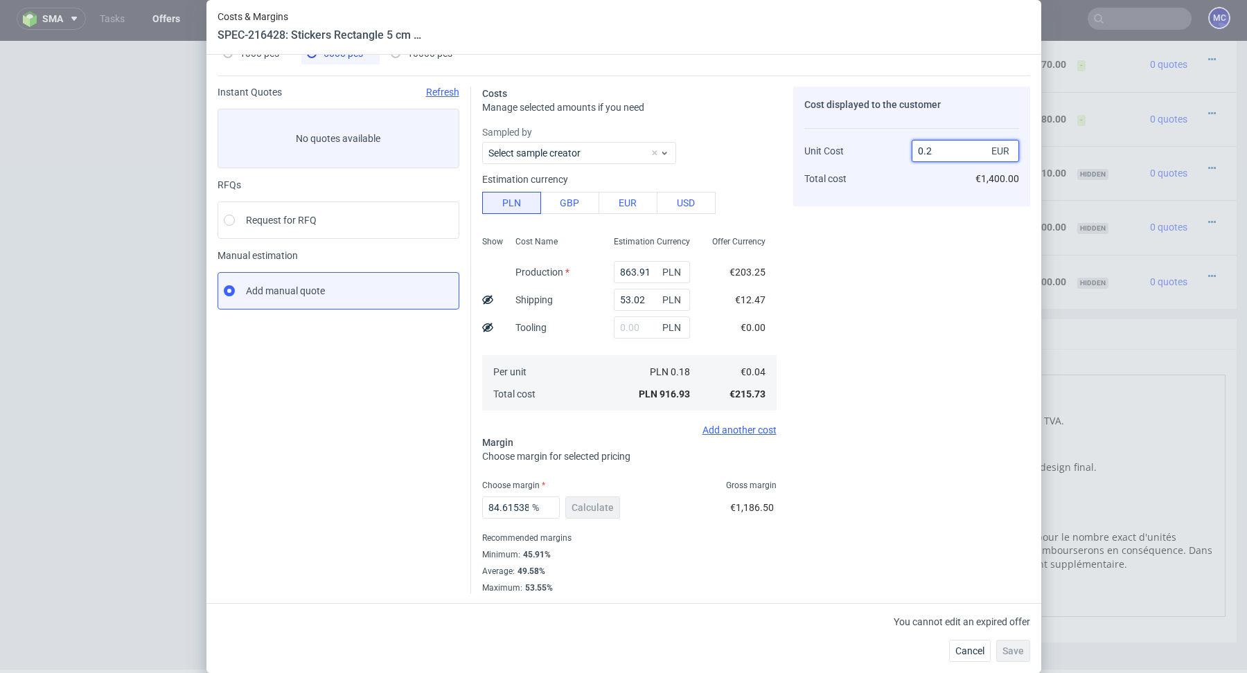
type input "0.25"
type input "84"
type input "0.24"
type input "83.33333333333334"
type input "0.23"
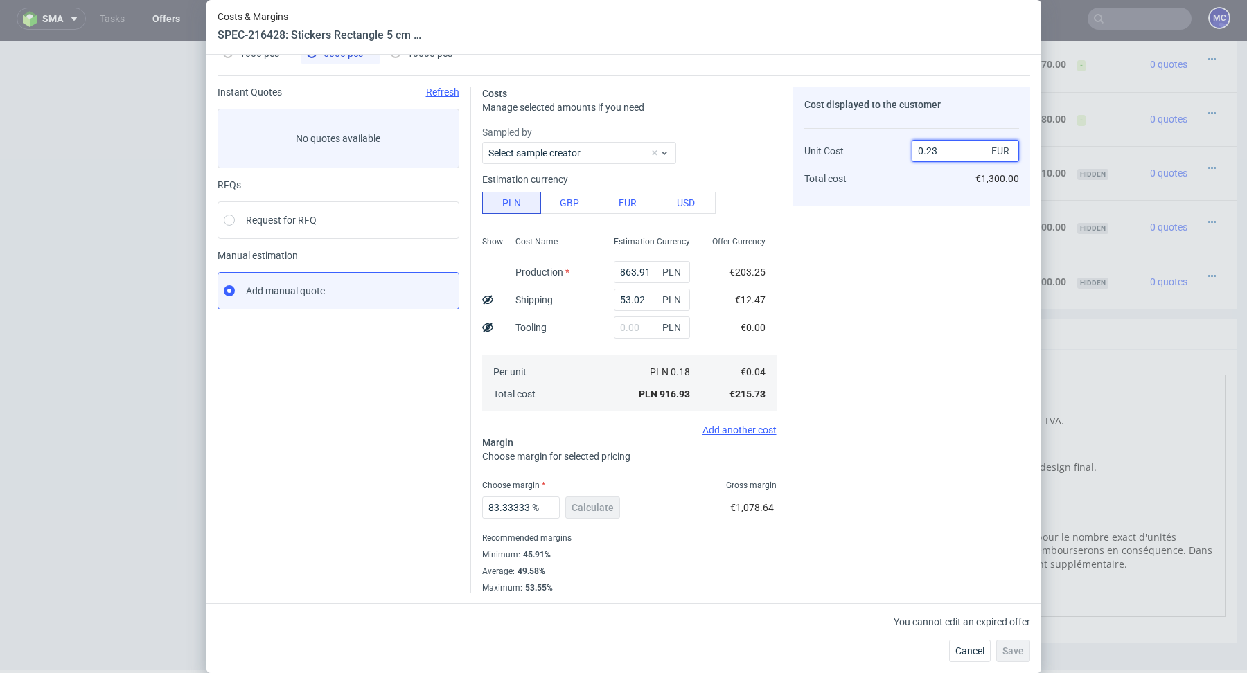
type input "82.6086956521739"
type input "0.22"
type input "81.81818181818183"
type input "0.23"
type input "82.6086956521739"
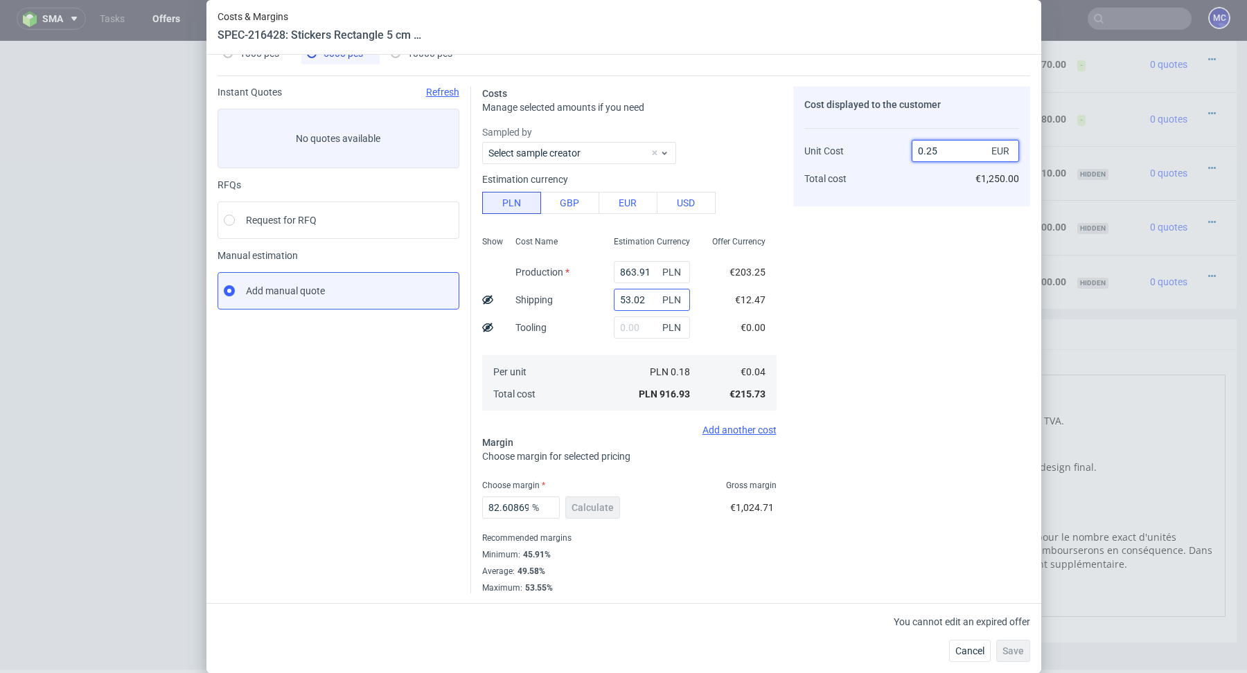
type input "0.25"
click at [639, 296] on input "53.02" at bounding box center [652, 300] width 76 height 22
click at [653, 298] on input "53.02" at bounding box center [652, 300] width 76 height 22
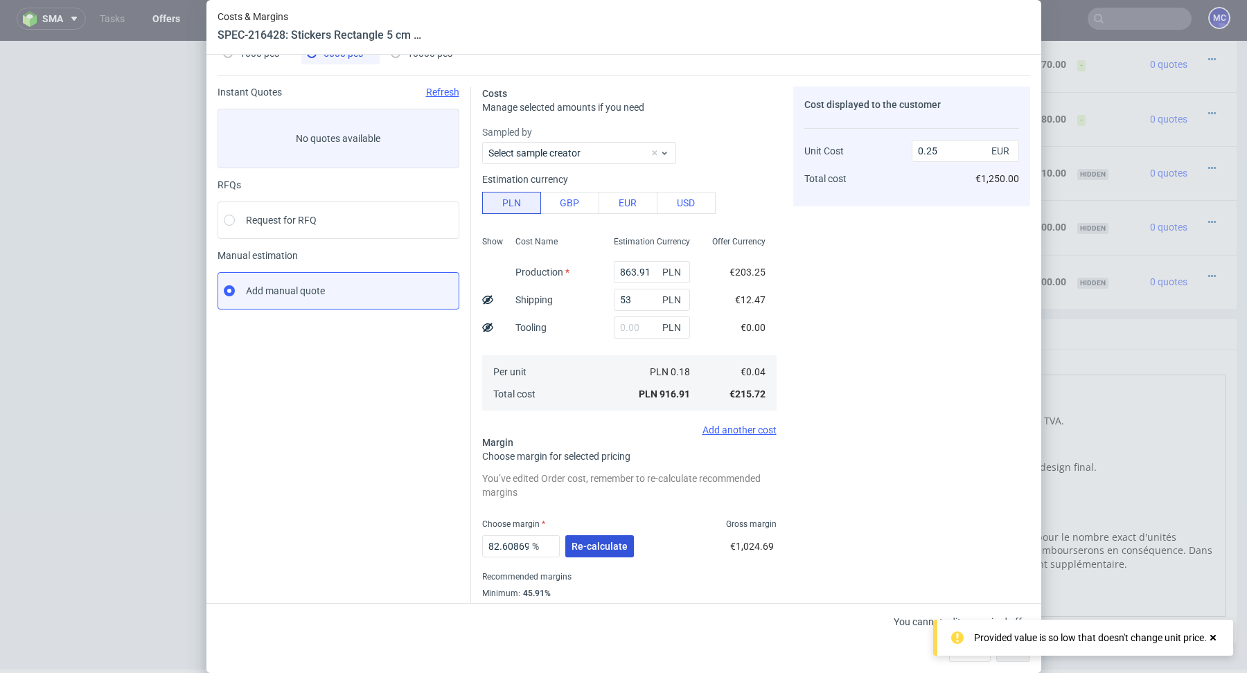
click at [604, 552] on button "Re-calculate" at bounding box center [599, 546] width 69 height 22
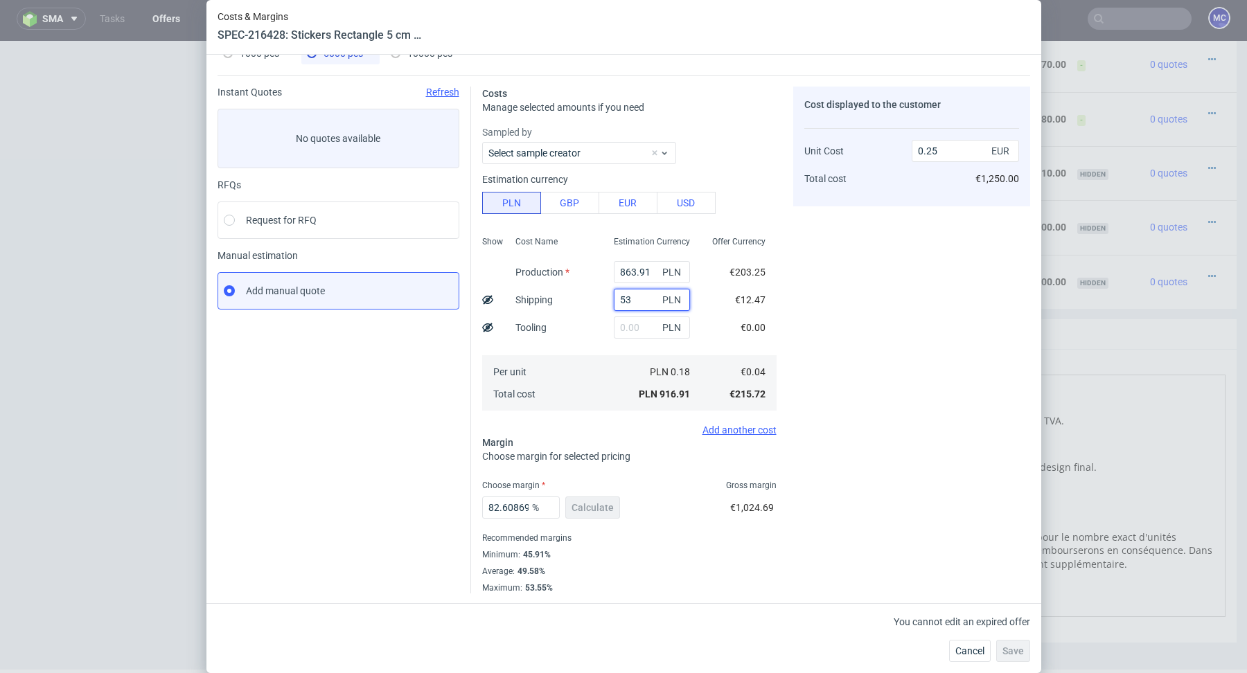
click at [644, 300] on input "53" at bounding box center [652, 300] width 76 height 22
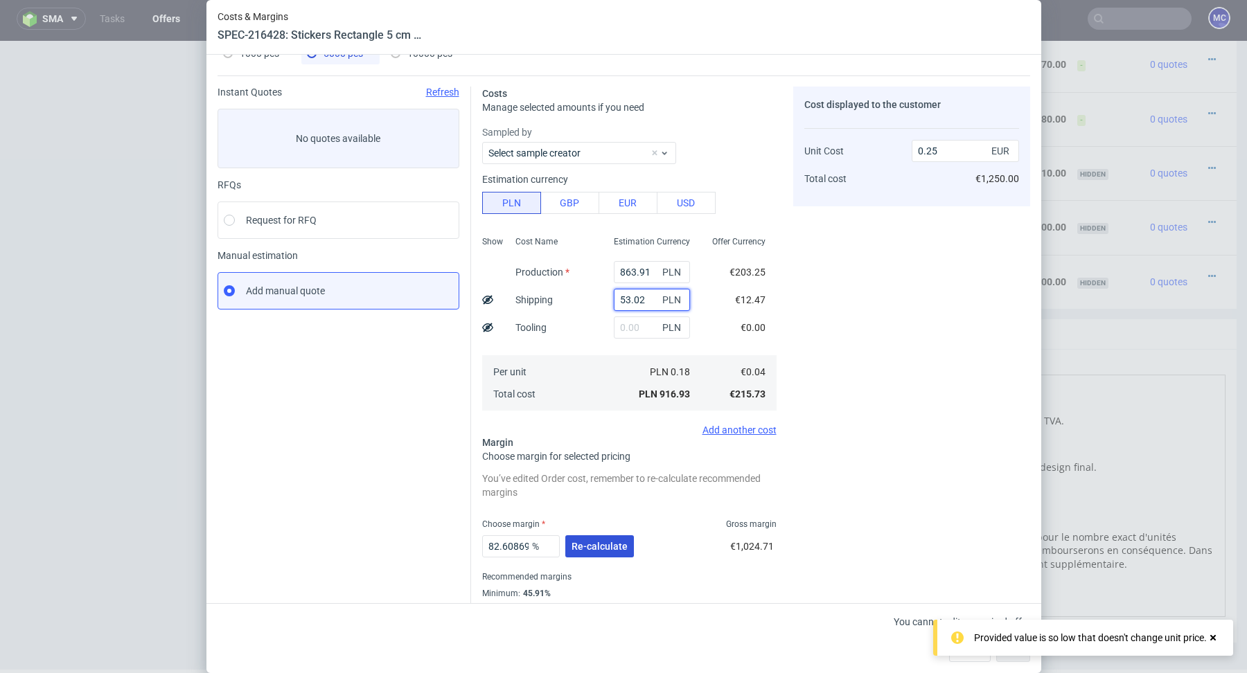
type input "53.02"
click at [611, 539] on button "Re-calculate" at bounding box center [599, 546] width 69 height 22
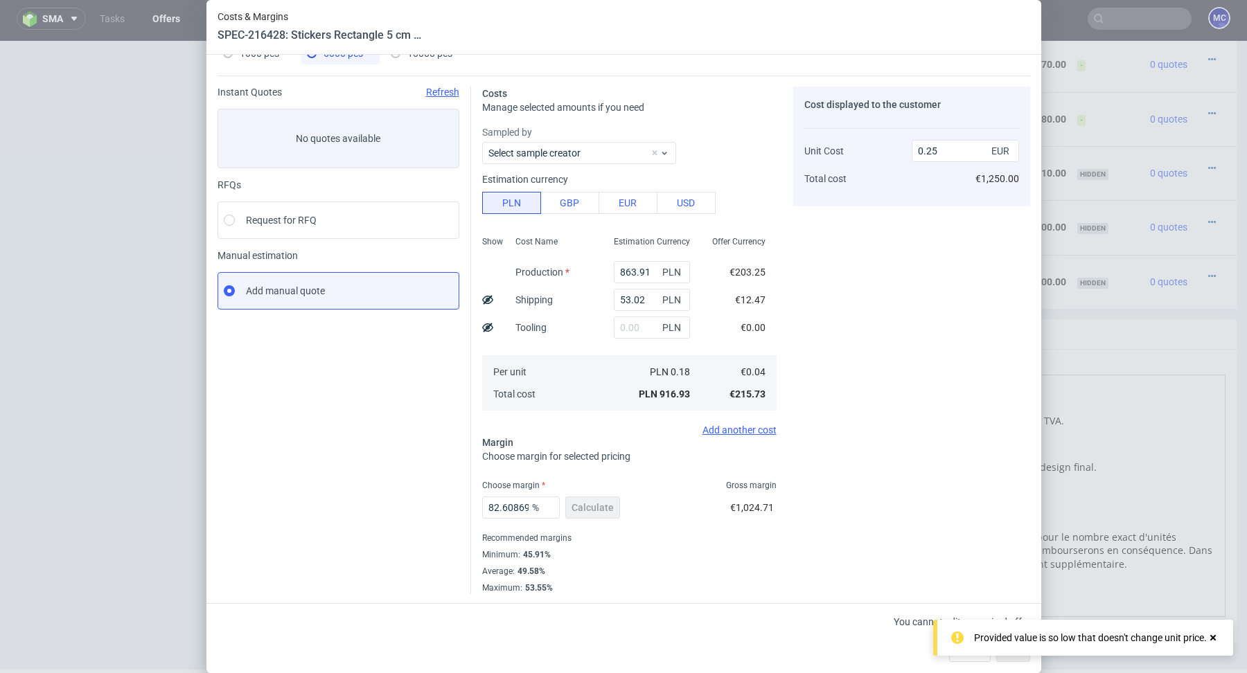
click at [1060, 649] on div "Provided value is so low that doesn't change unit price." at bounding box center [1083, 638] width 300 height 36
click at [1026, 655] on div "Provided value is so low that doesn't change unit price." at bounding box center [1083, 638] width 300 height 36
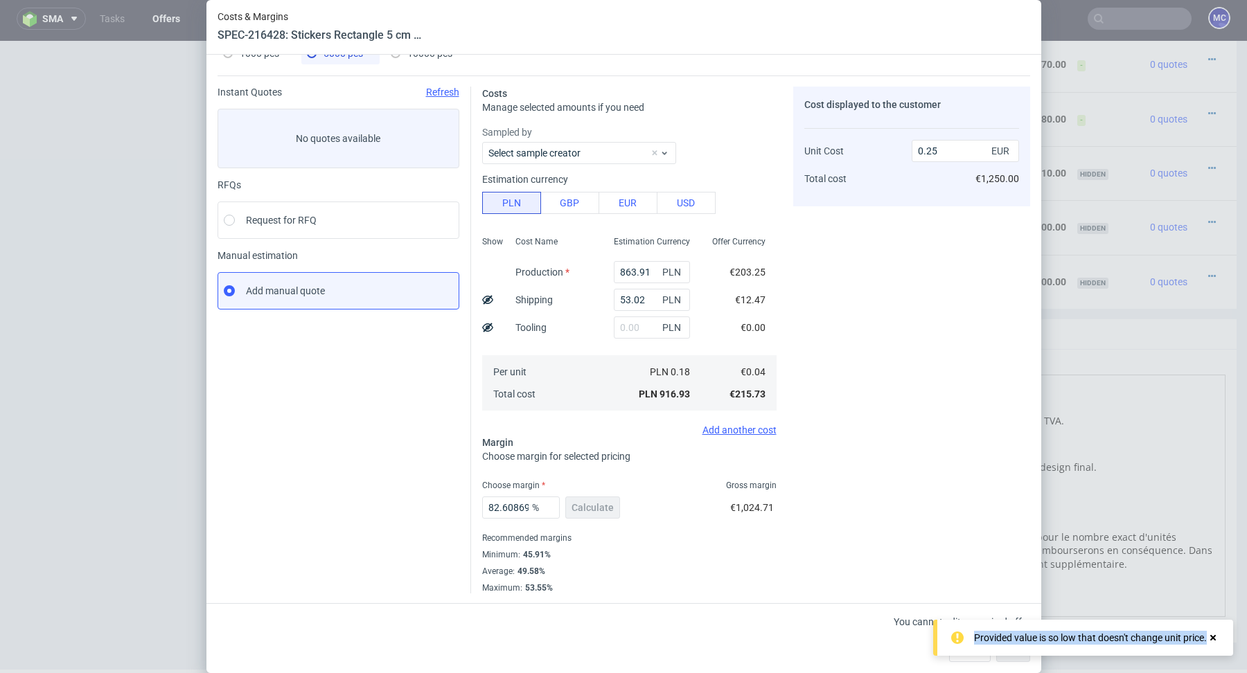
click at [1026, 655] on div "Provided value is so low that doesn't change unit price." at bounding box center [1083, 638] width 300 height 36
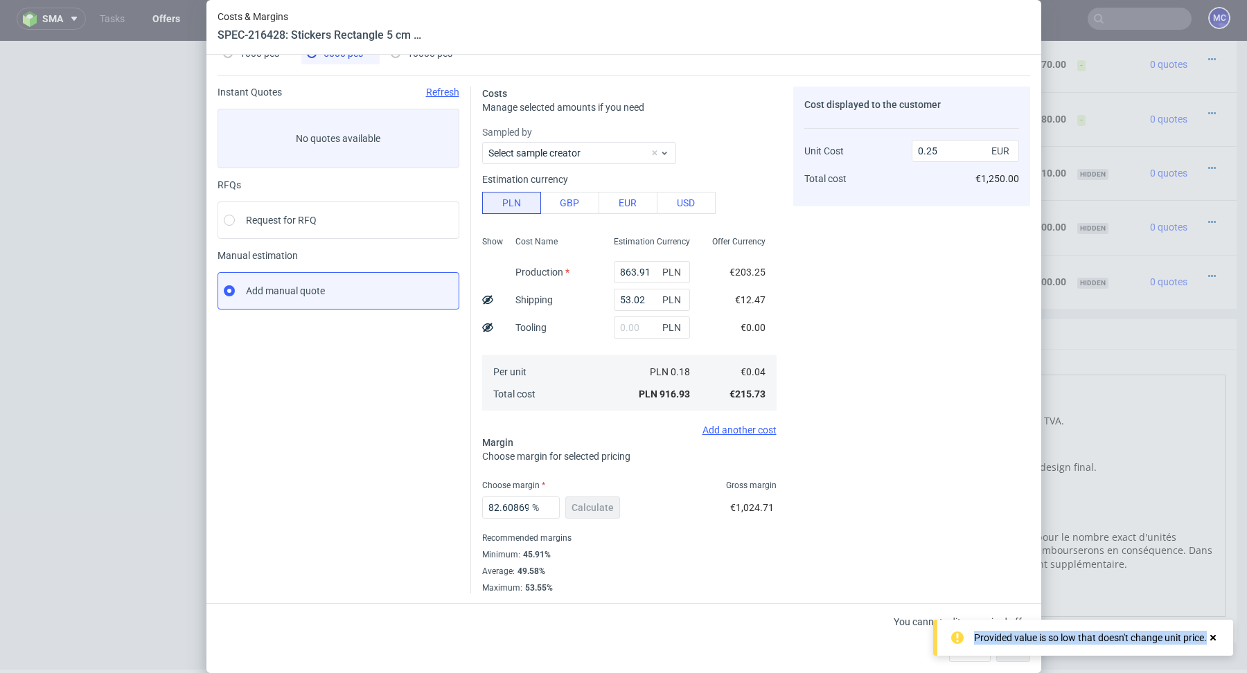
click at [1026, 655] on div "Provided value is so low that doesn't change unit price." at bounding box center [1083, 638] width 300 height 36
click at [884, 326] on div "Cost displayed to the customer Unit Cost Total cost 0.25 EUR €1,250.00" at bounding box center [911, 340] width 237 height 507
click at [1011, 649] on div "Save" at bounding box center [1013, 651] width 34 height 22
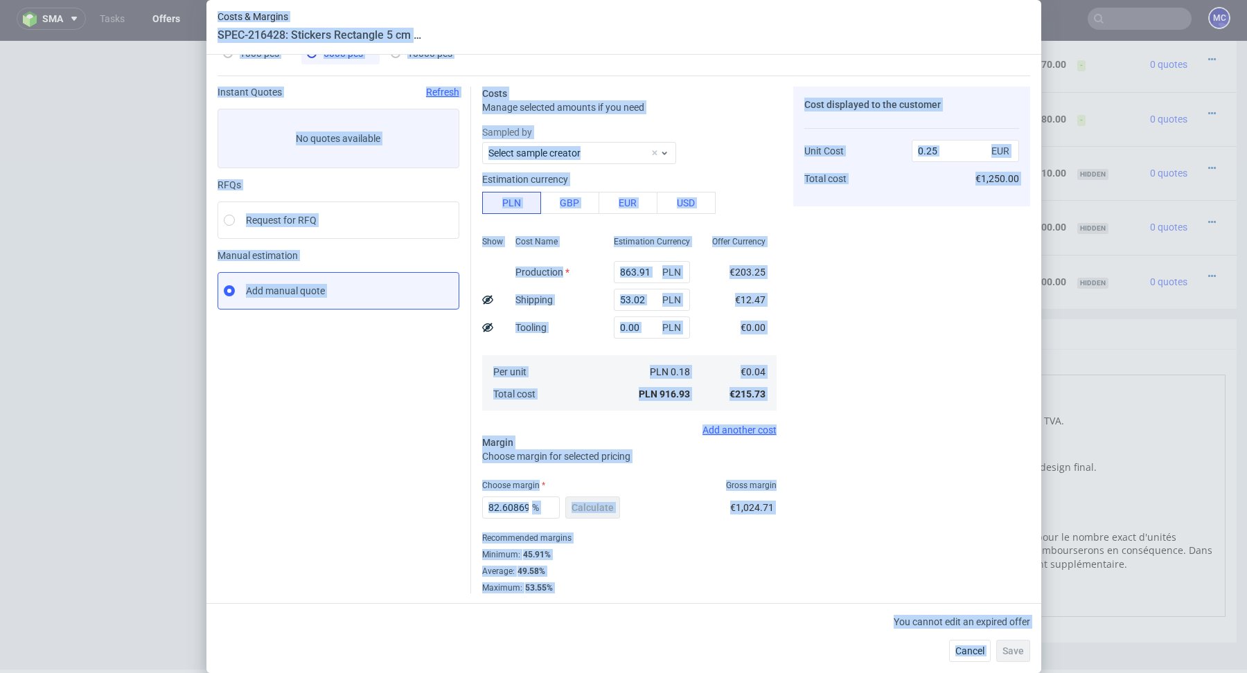
click at [1011, 649] on div "Save" at bounding box center [1013, 651] width 34 height 22
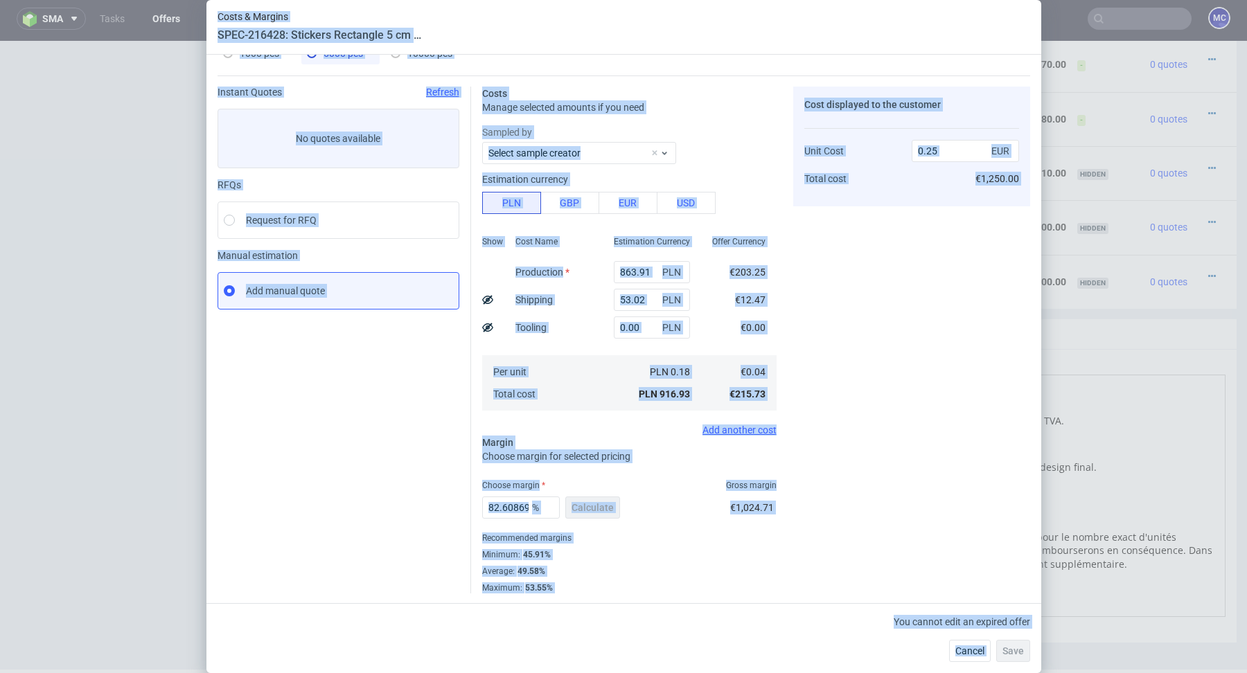
click at [1011, 649] on div "Save" at bounding box center [1013, 651] width 34 height 22
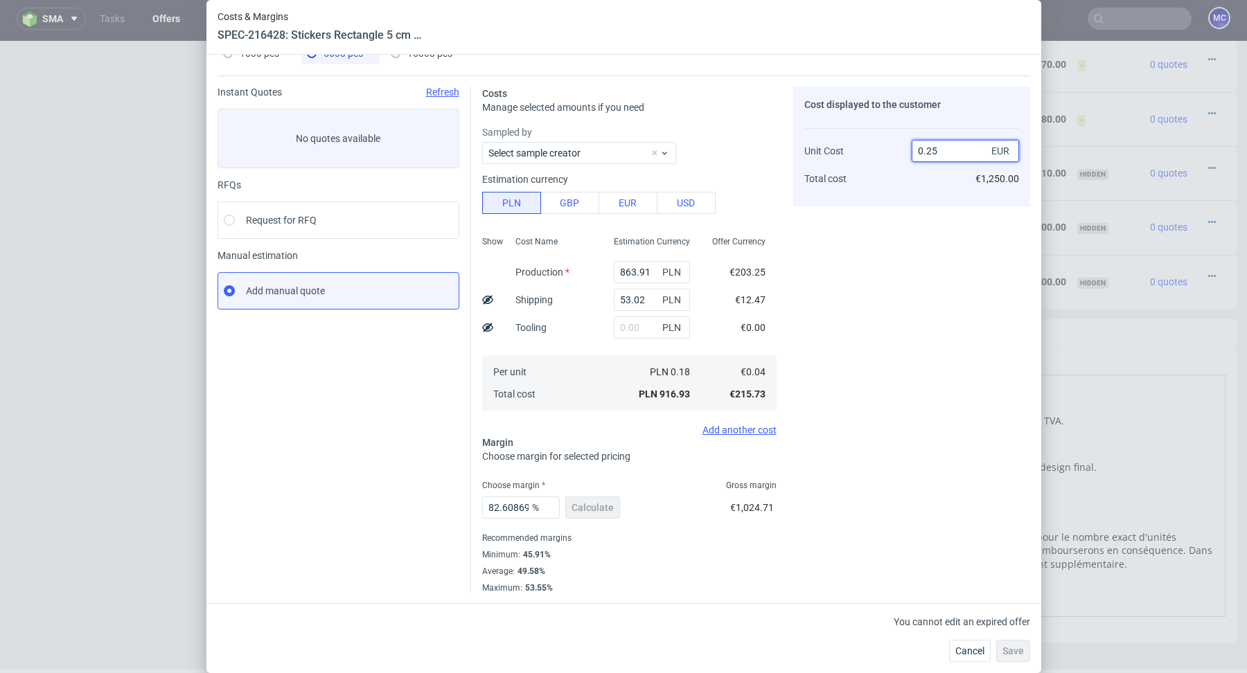
click at [934, 157] on input "0.25" at bounding box center [964, 151] width 107 height 22
click at [972, 652] on span "Cancel" at bounding box center [969, 651] width 29 height 10
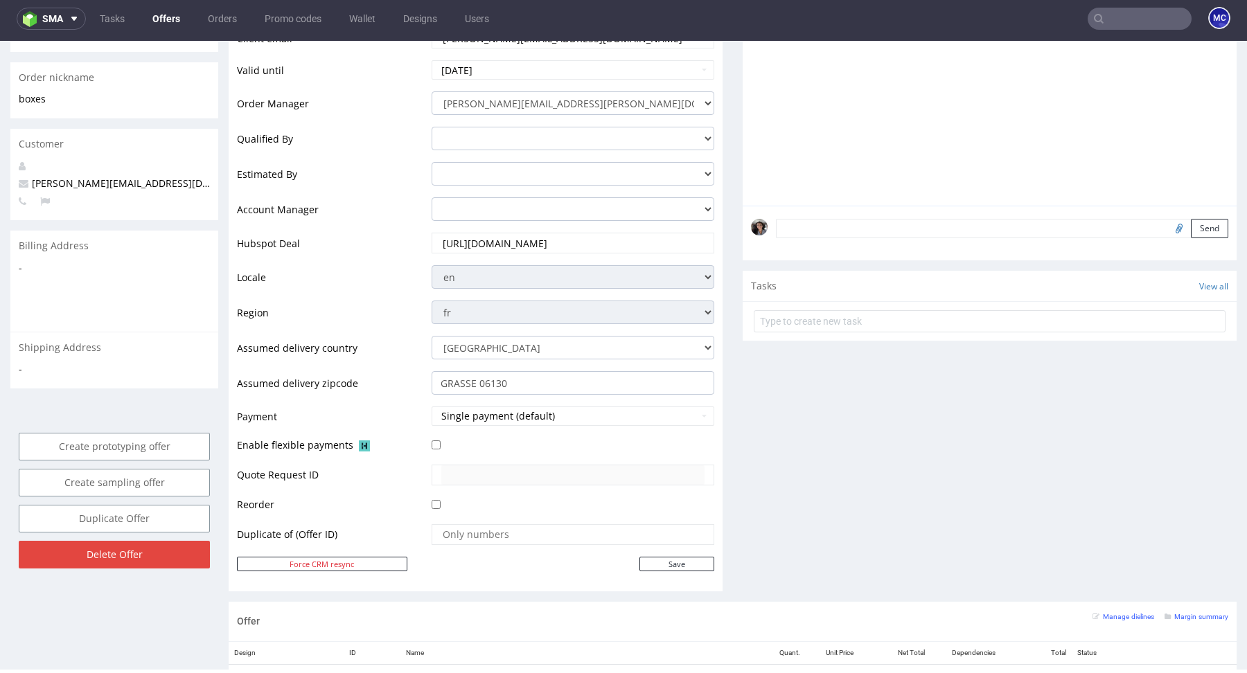
scroll to position [0, 0]
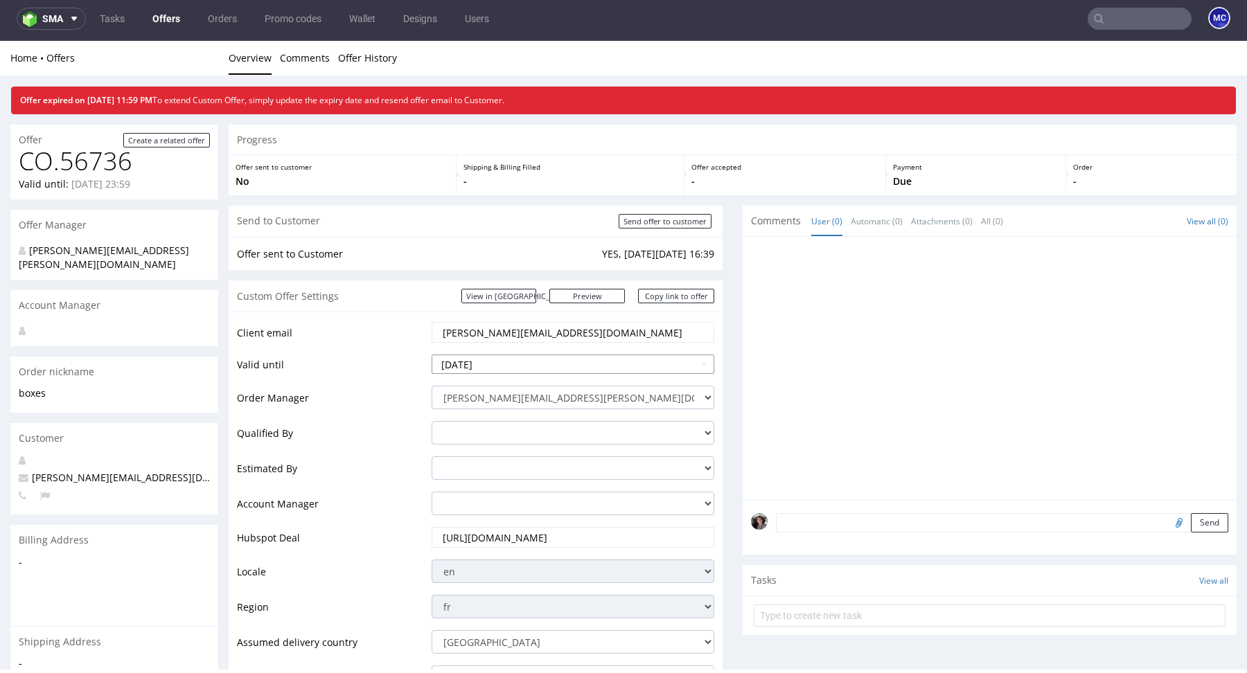
click at [493, 298] on td "23" at bounding box center [485, 302] width 21 height 21
type input "[DATE]"
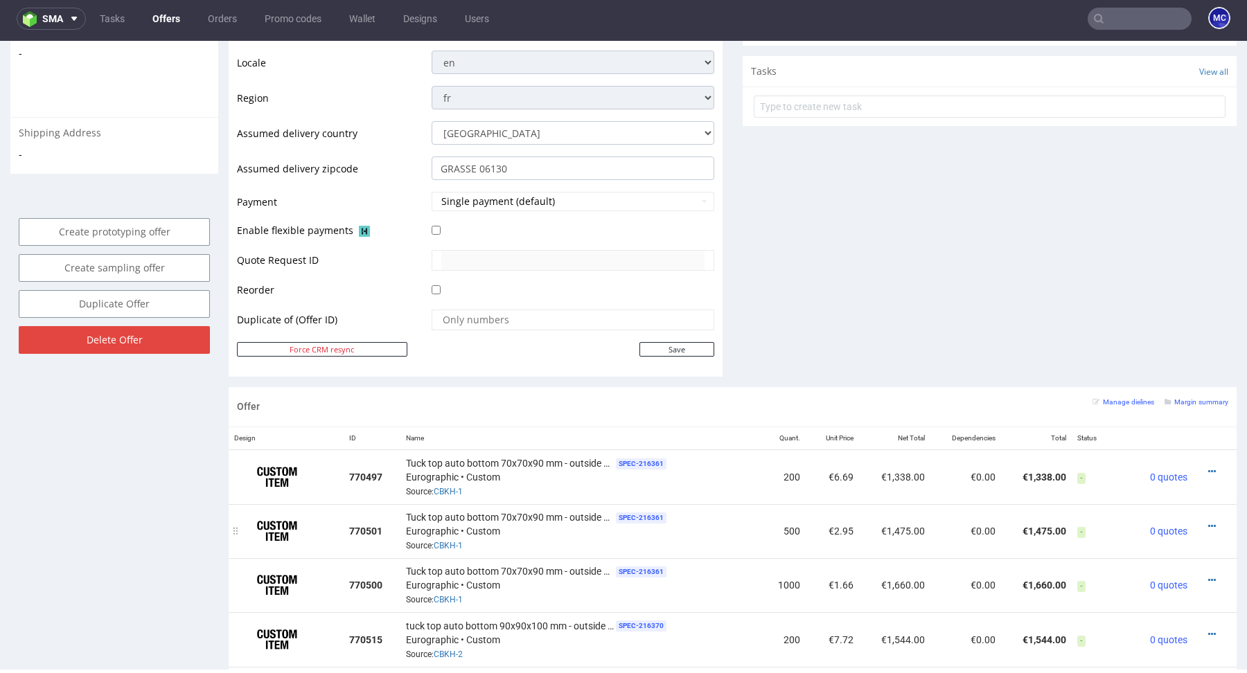
scroll to position [628, 0]
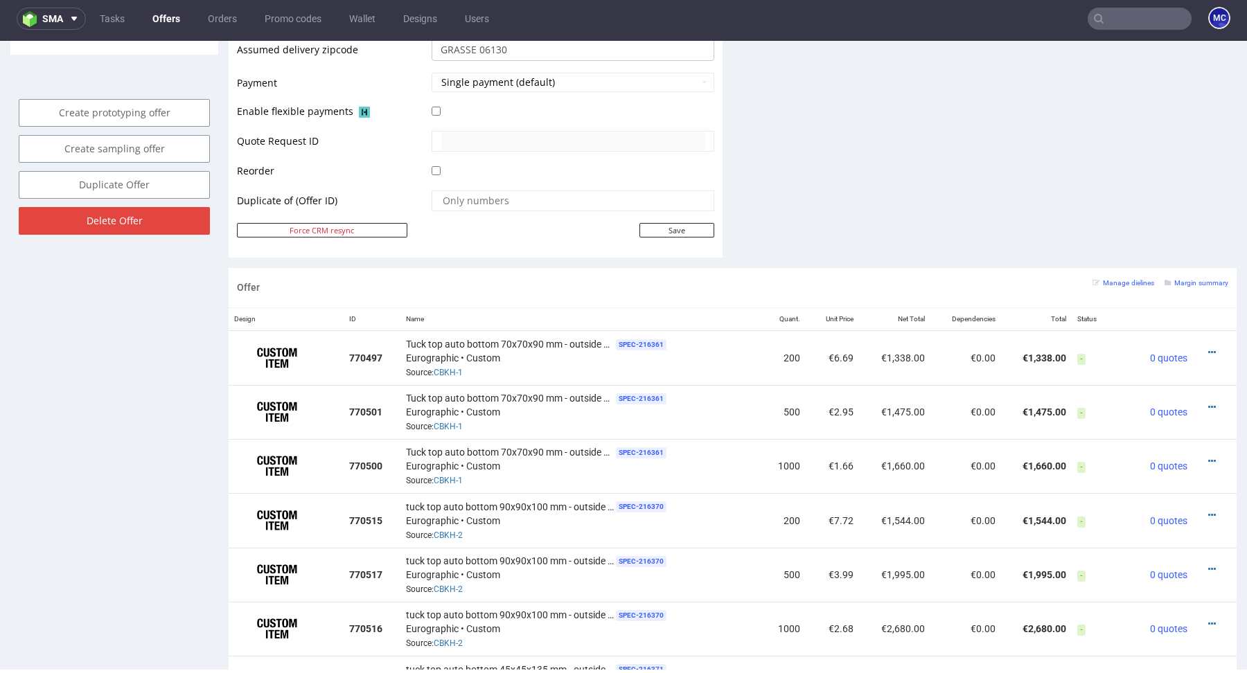
click at [672, 217] on td at bounding box center [571, 205] width 286 height 33
click at [677, 226] on input "Save" at bounding box center [676, 230] width 75 height 15
type input "In progress..."
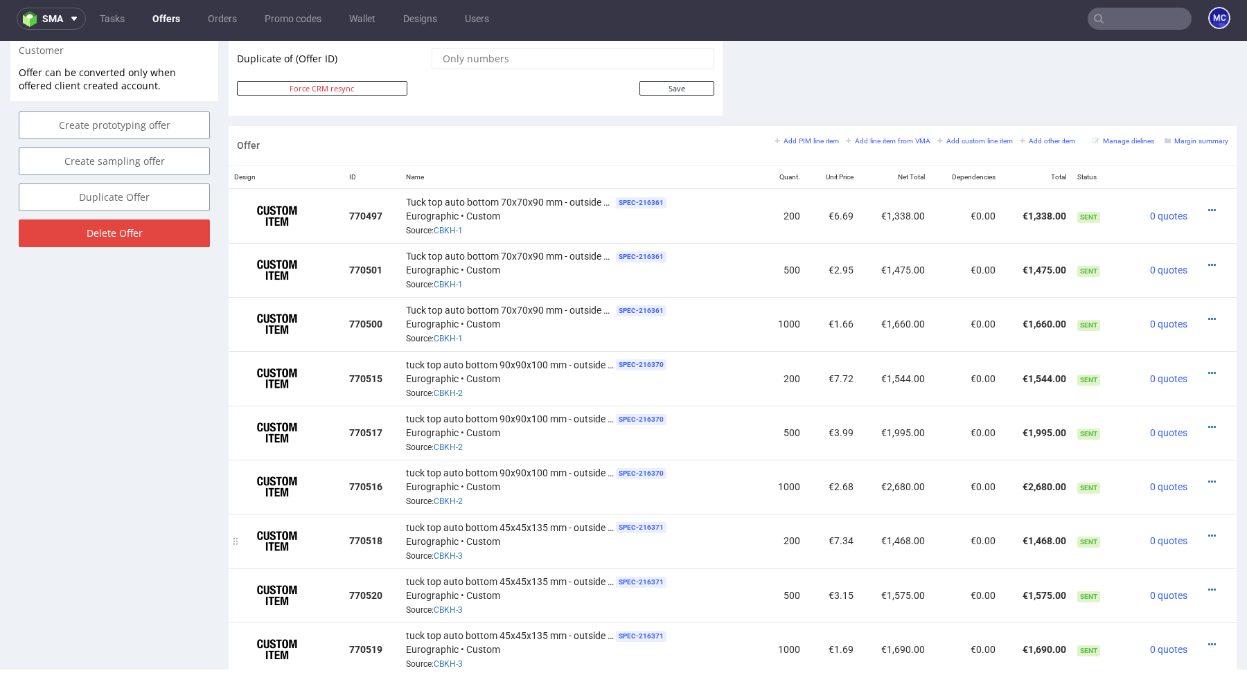
scroll to position [1776, 0]
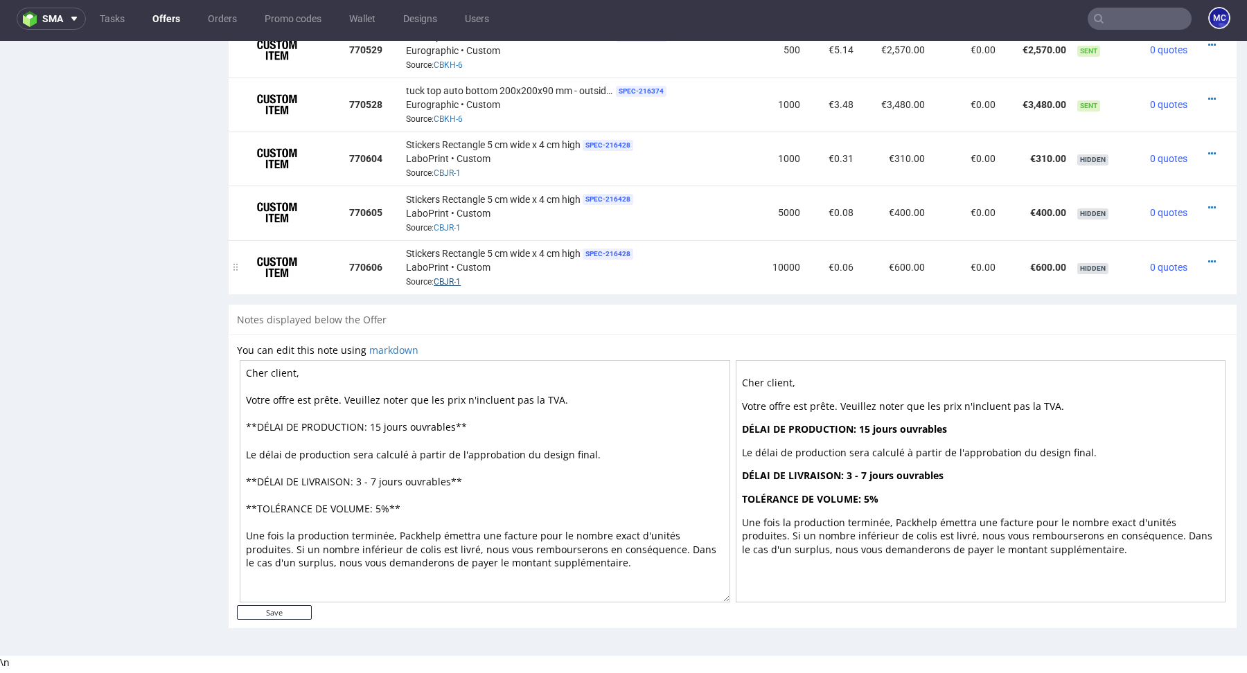
click at [456, 281] on link "CBJR-1" at bounding box center [447, 282] width 27 height 10
click at [1208, 207] on div at bounding box center [1210, 208] width 24 height 14
click at [1208, 207] on icon at bounding box center [1212, 208] width 8 height 10
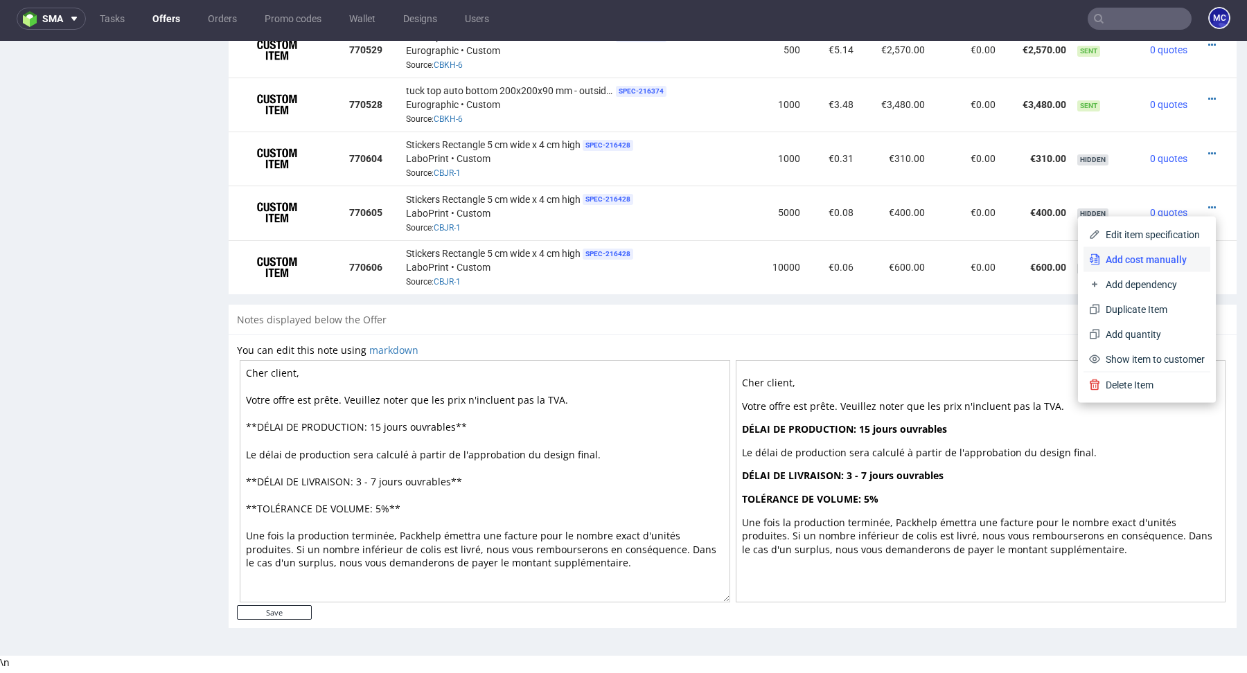
click at [1108, 260] on span "Add cost manually" at bounding box center [1152, 260] width 105 height 14
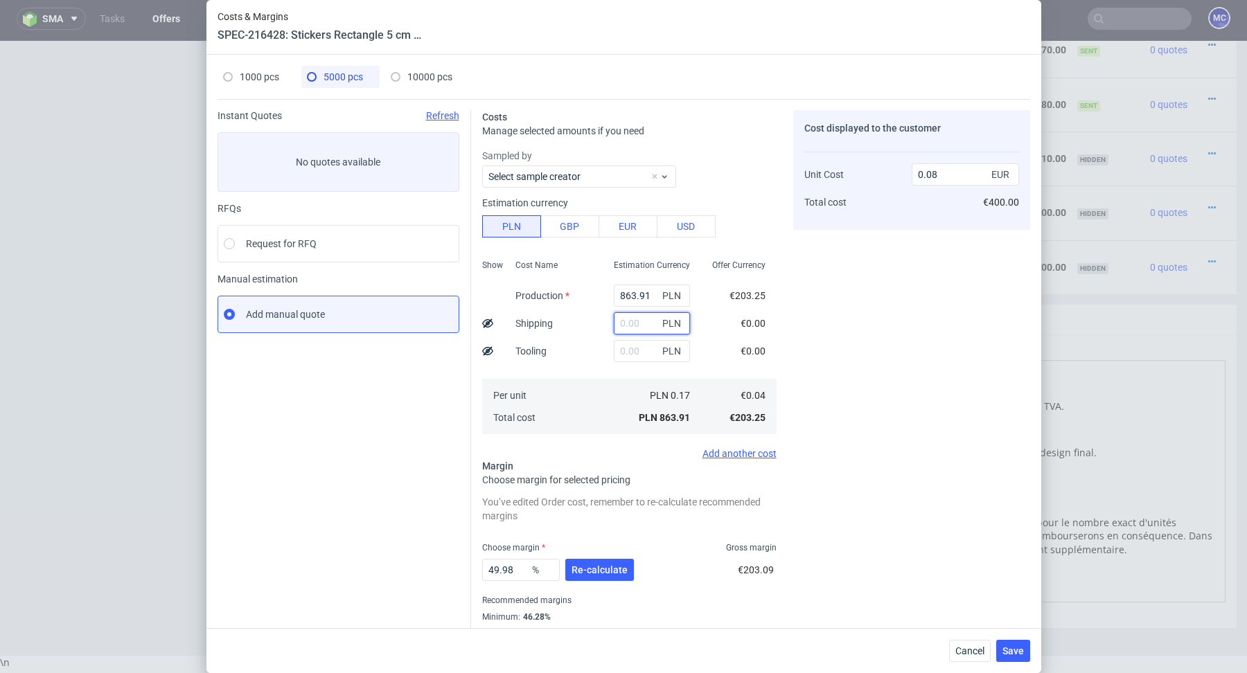
click at [629, 324] on input "text" at bounding box center [652, 323] width 76 height 22
paste input "0.25"
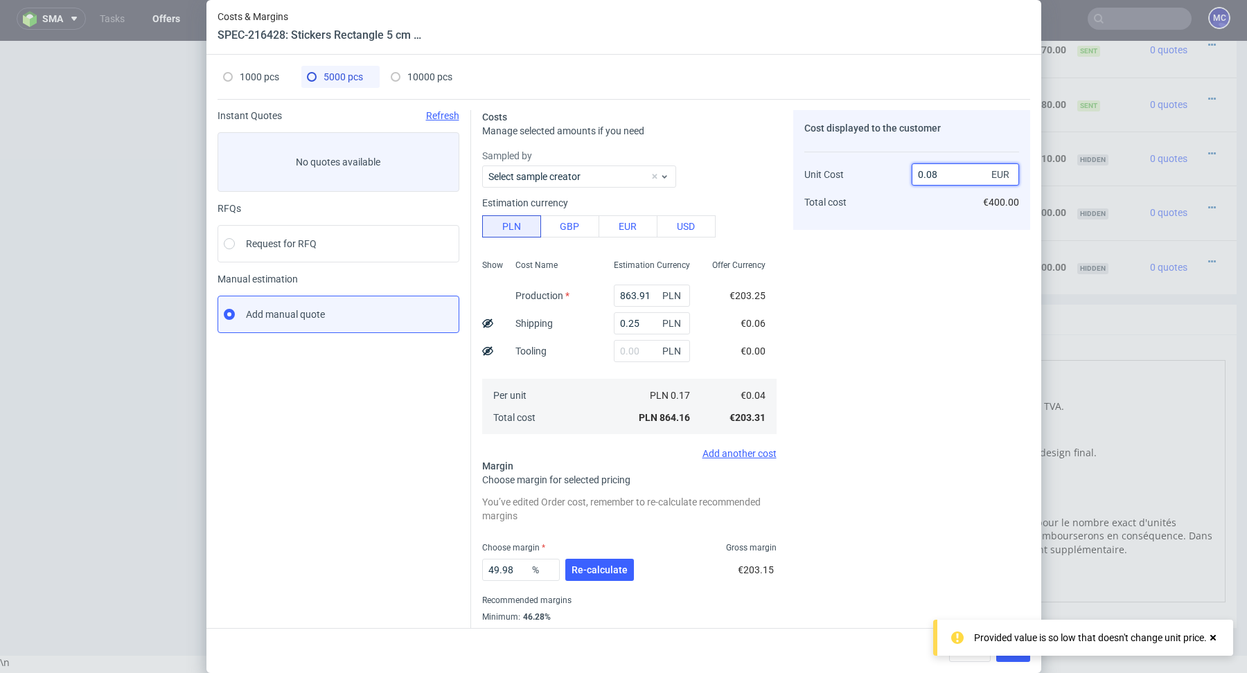
click at [939, 176] on input "0.08" at bounding box center [964, 174] width 107 height 22
click at [633, 328] on input "0.25" at bounding box center [652, 323] width 76 height 22
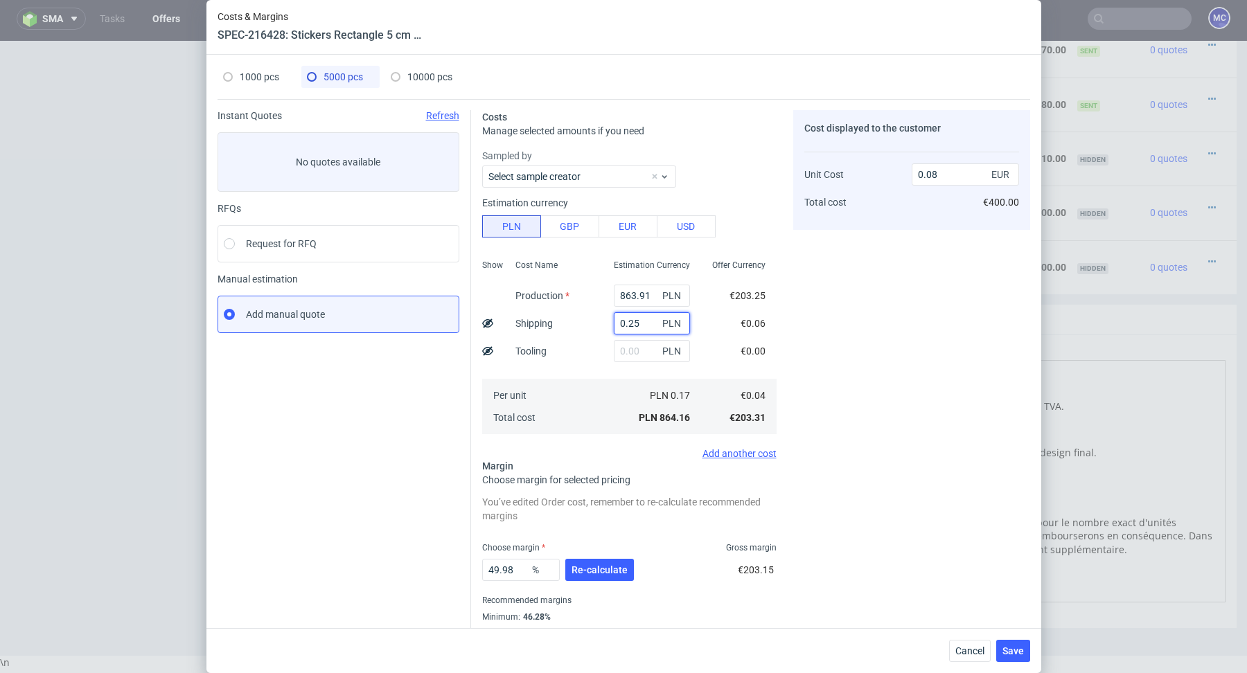
drag, startPoint x: 643, startPoint y: 319, endPoint x: 591, endPoint y: 319, distance: 51.9
click at [591, 319] on div "Show Cost Name Production Shipping Tooling Per unit Total cost Estimation Curre…" at bounding box center [629, 345] width 294 height 183
type input "53.02"
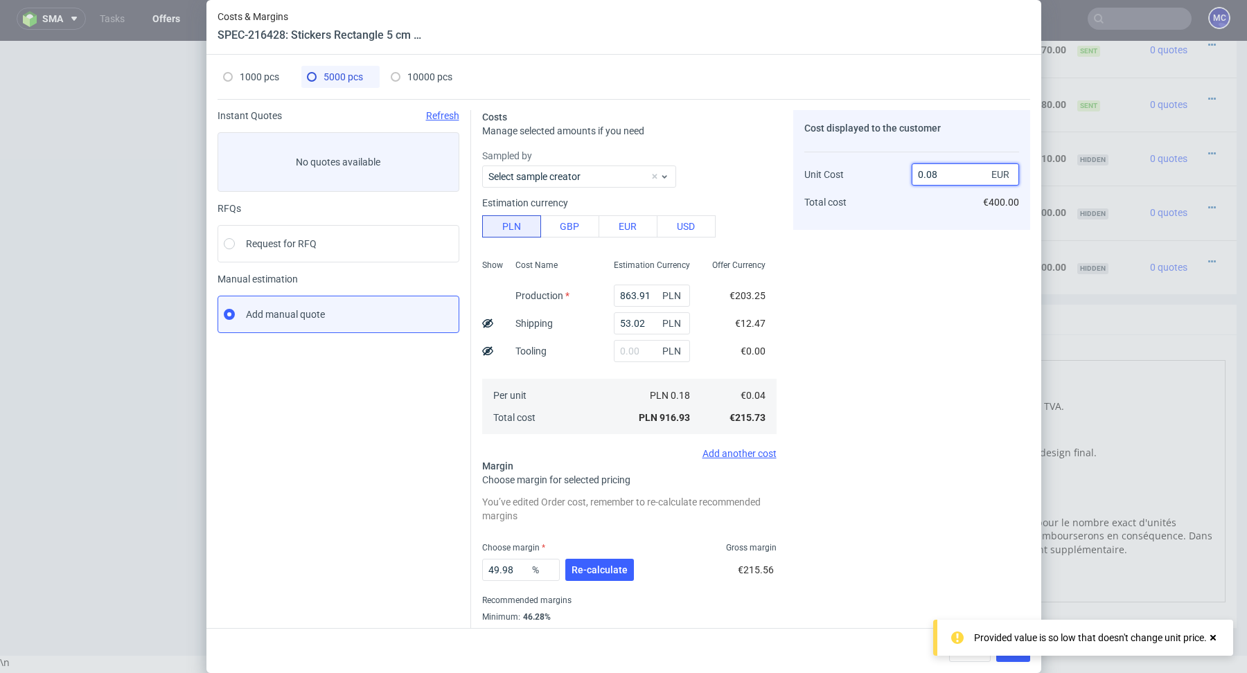
click at [942, 172] on input "0.08" at bounding box center [964, 174] width 107 height 22
paste input "25"
type input "0.25"
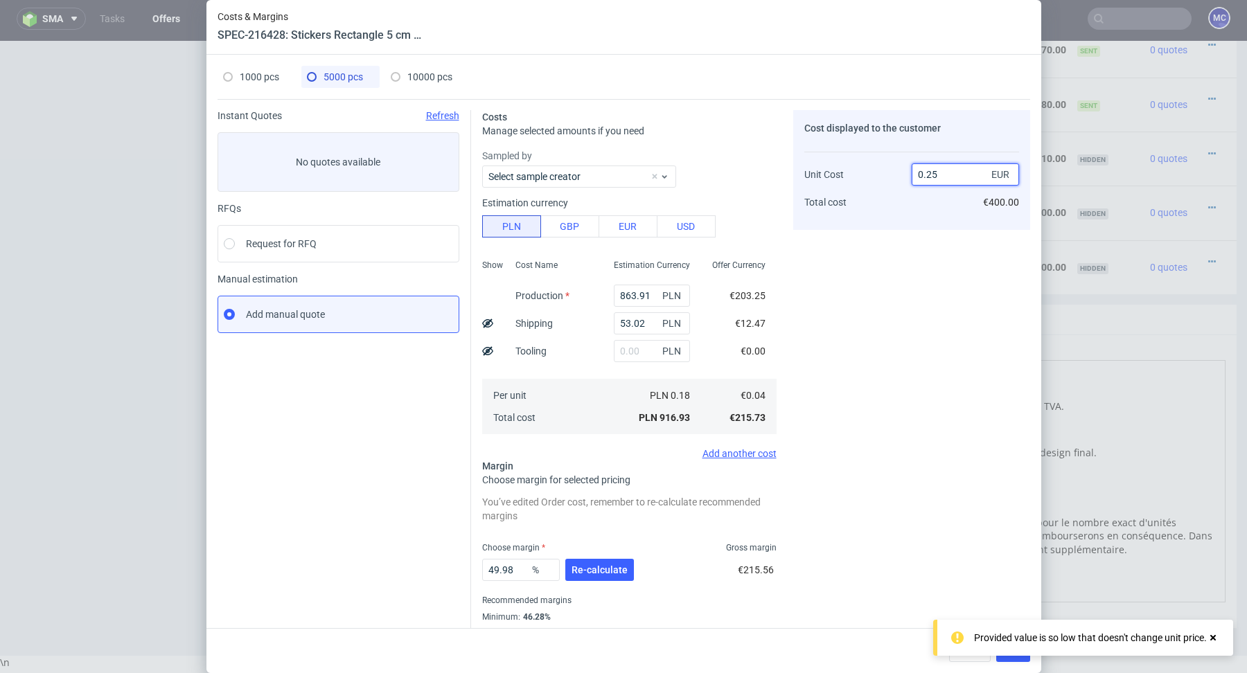
type input "84"
type input "0.24"
type input "83.33333333333334"
type input "0.23"
type input "82.6086956521739"
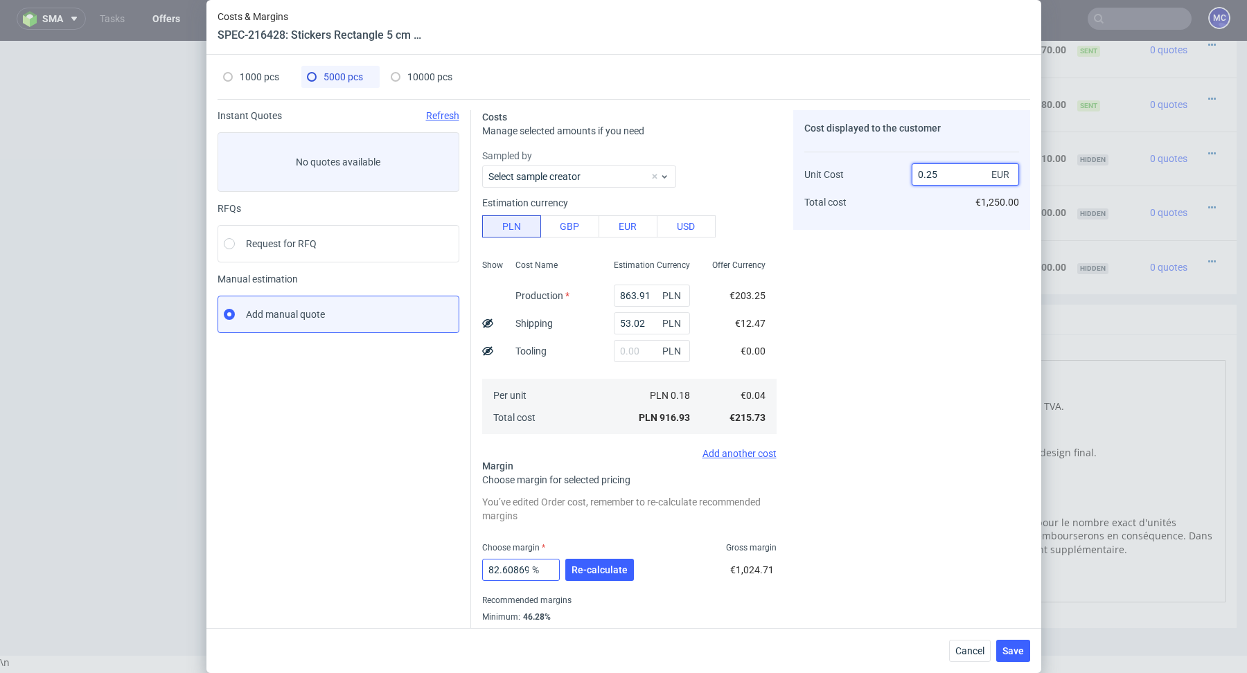
type input "0.25"
drag, startPoint x: 502, startPoint y: 569, endPoint x: 581, endPoint y: 569, distance: 79.0
click at [581, 569] on div "82.6086956521739 % Re-calculate" at bounding box center [559, 572] width 154 height 39
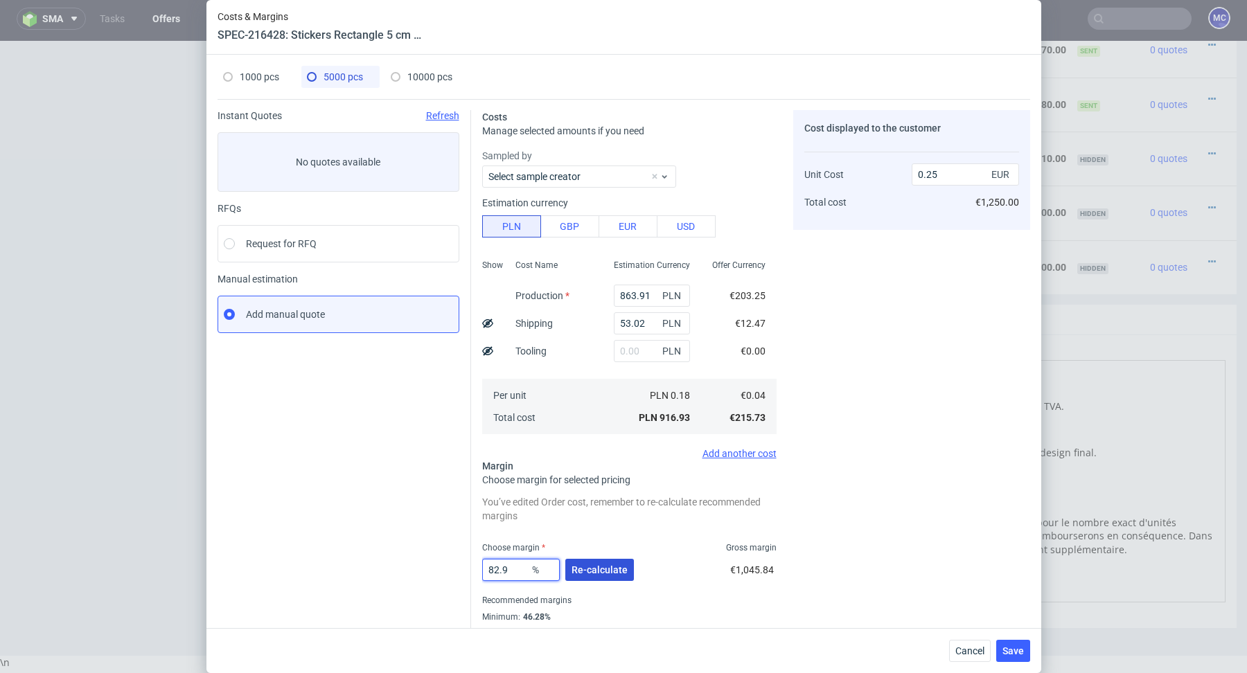
type input "82.9"
click at [602, 570] on span "Re-calculate" at bounding box center [599, 570] width 56 height 10
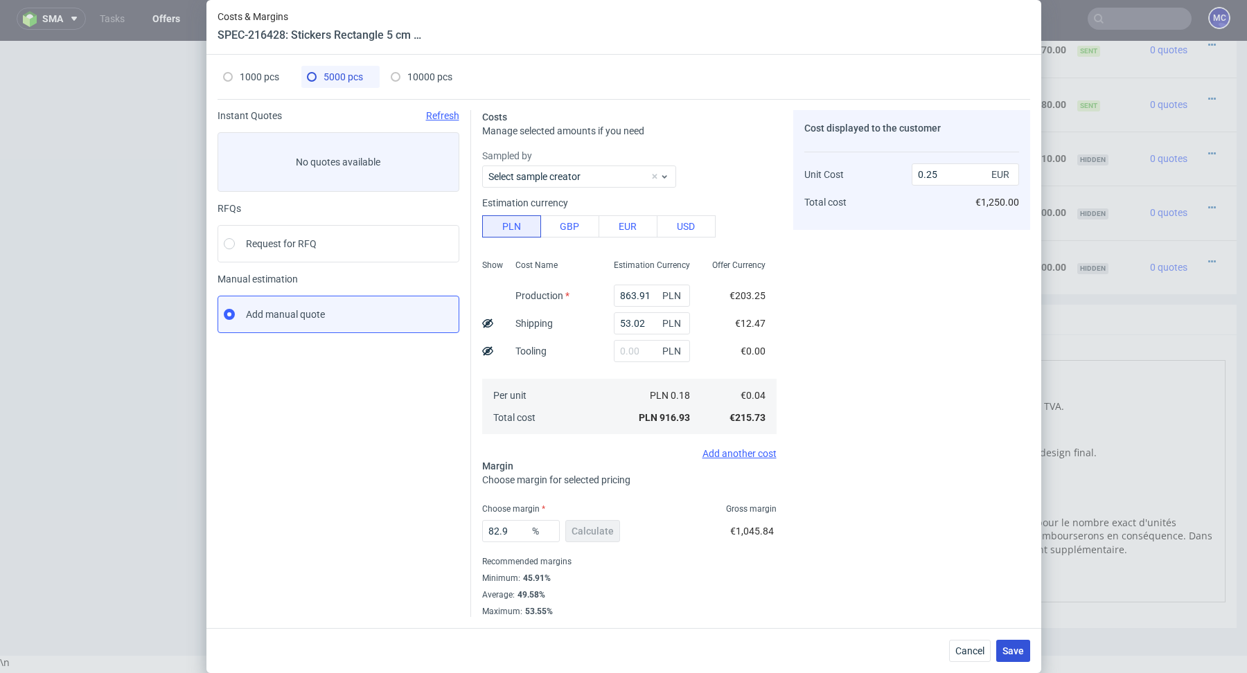
click at [1018, 652] on span "Save" at bounding box center [1012, 651] width 21 height 10
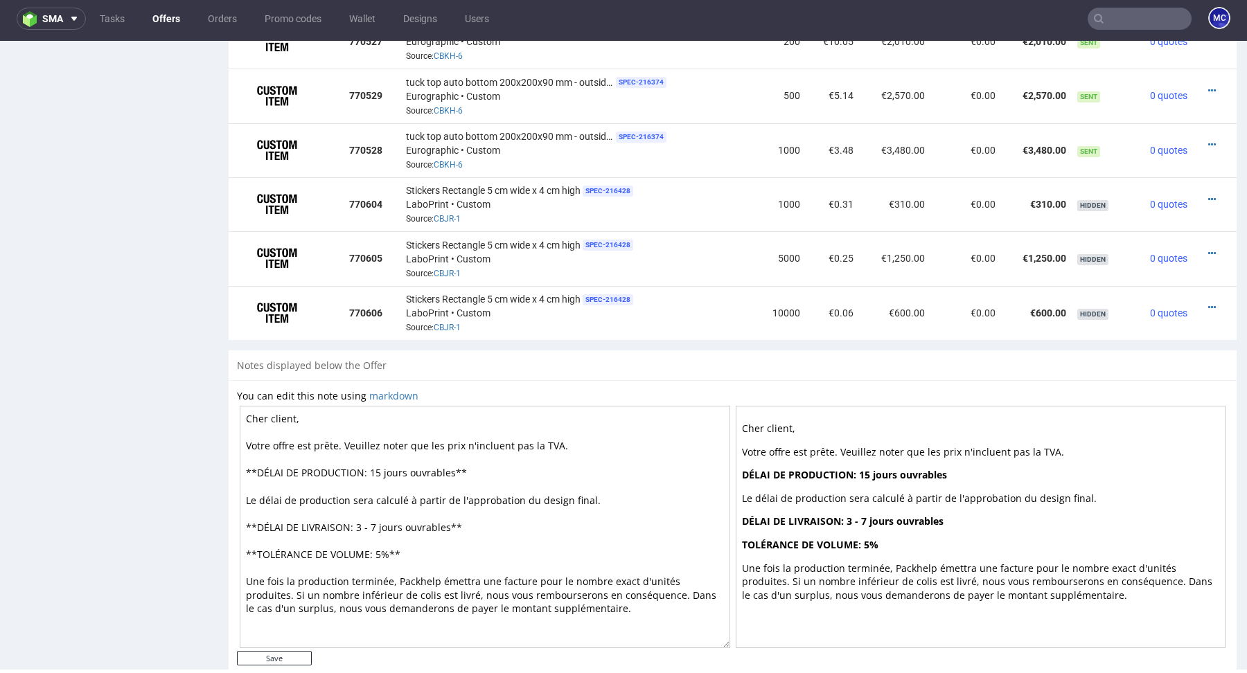
scroll to position [1763, 0]
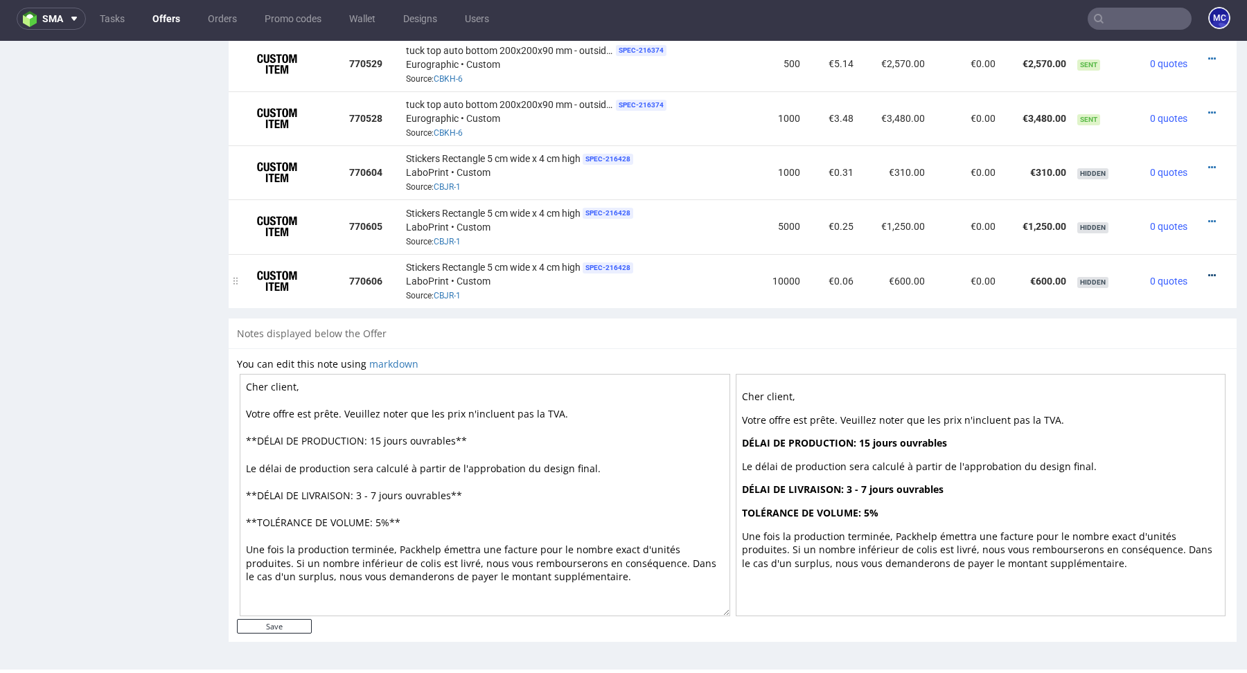
click at [1208, 273] on icon at bounding box center [1212, 276] width 8 height 10
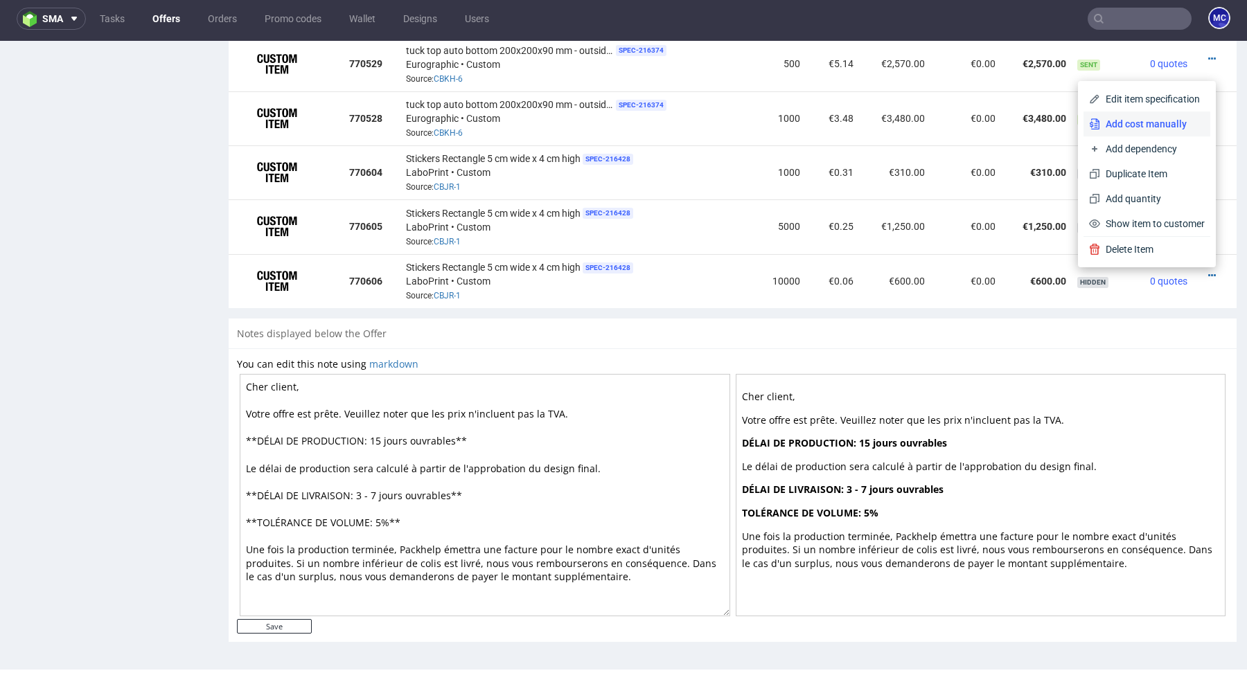
click at [1132, 125] on span "Add cost manually" at bounding box center [1152, 124] width 105 height 14
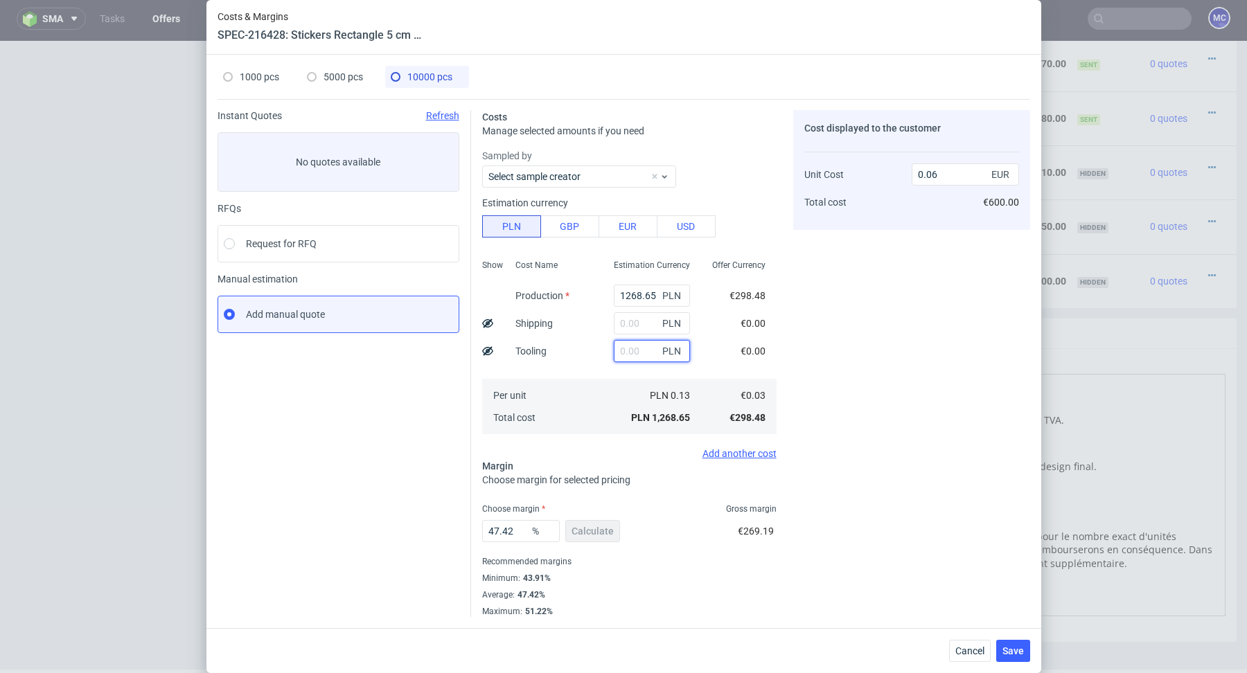
click at [648, 357] on input "text" at bounding box center [652, 351] width 76 height 22
click at [640, 330] on input "text" at bounding box center [652, 323] width 76 height 22
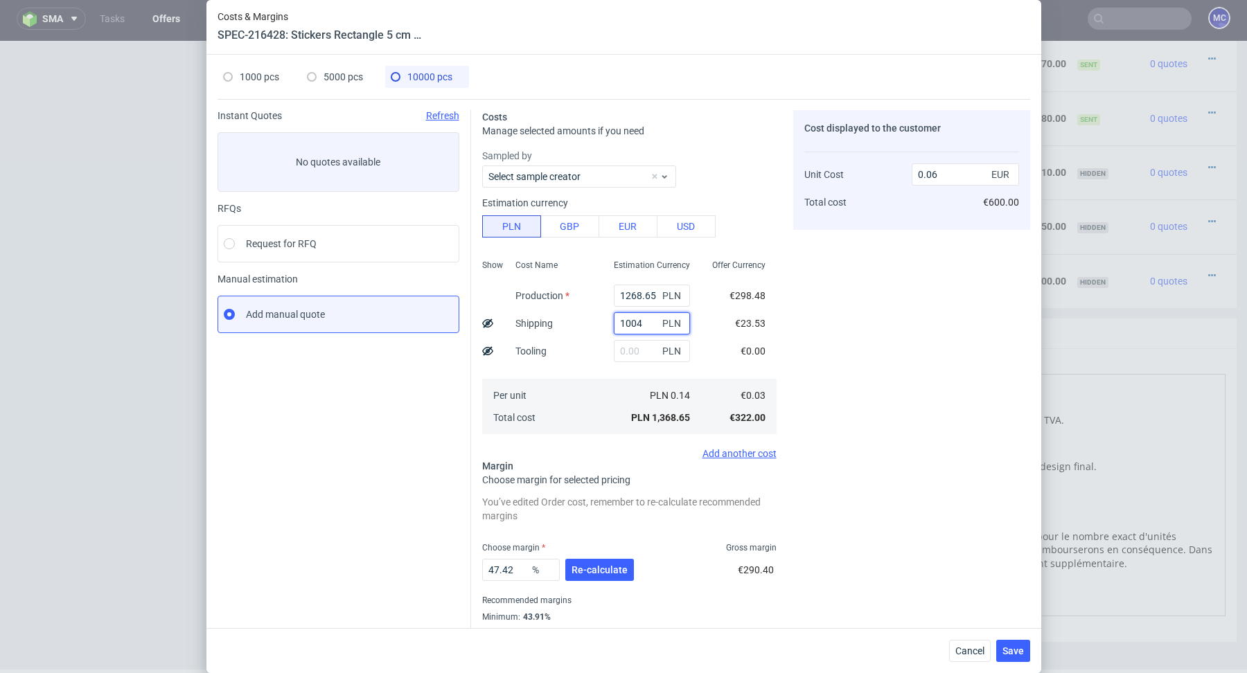
type input "10046"
type input "0.51"
click at [637, 320] on input "10046" at bounding box center [652, 323] width 76 height 22
type input "100.46"
type input "0.06"
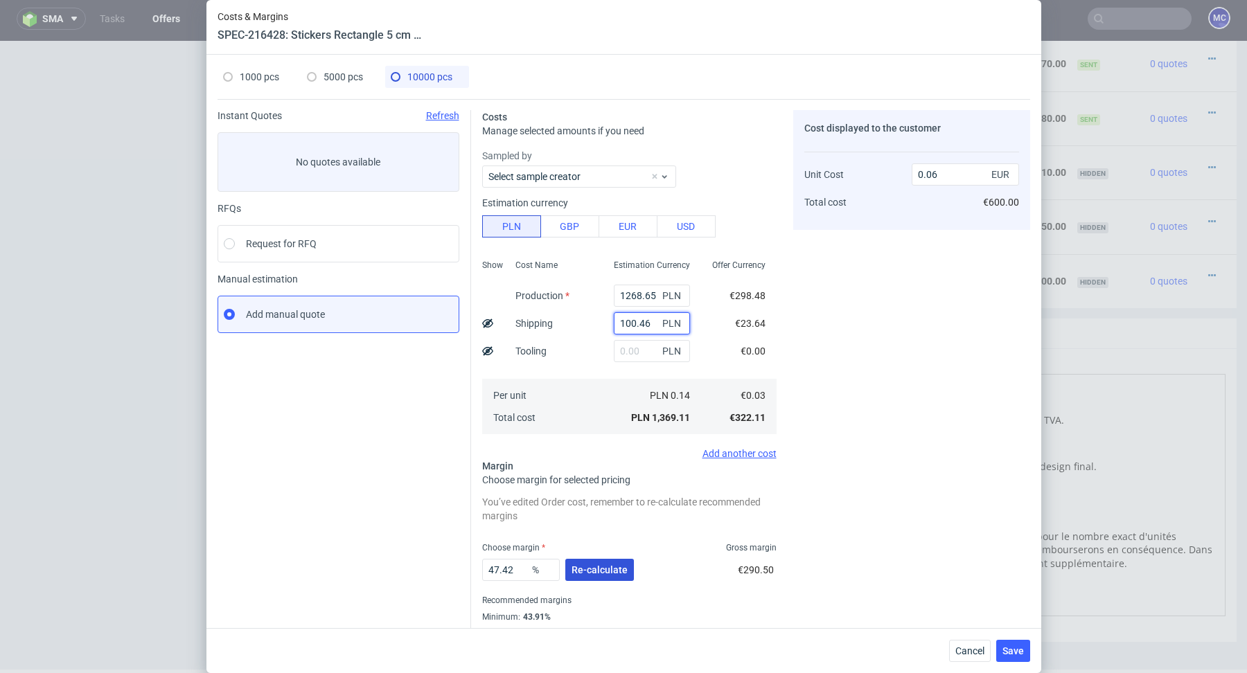
type input "100.46"
click at [602, 569] on span "Re-calculate" at bounding box center [599, 570] width 56 height 10
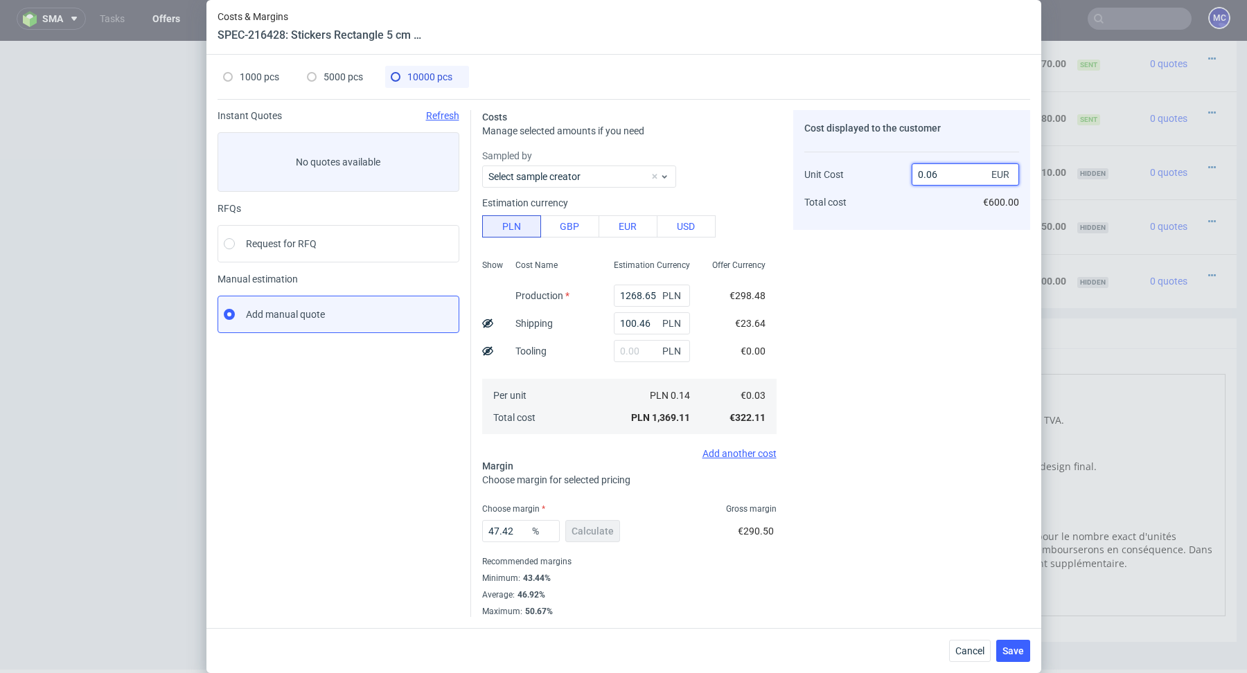
drag, startPoint x: 956, startPoint y: 175, endPoint x: 896, endPoint y: 175, distance: 60.3
click at [896, 175] on div "Unit Cost Total cost 0.06 EUR €600.00" at bounding box center [911, 182] width 215 height 73
type input "0"
type input "-Infinity"
type input "0.03."
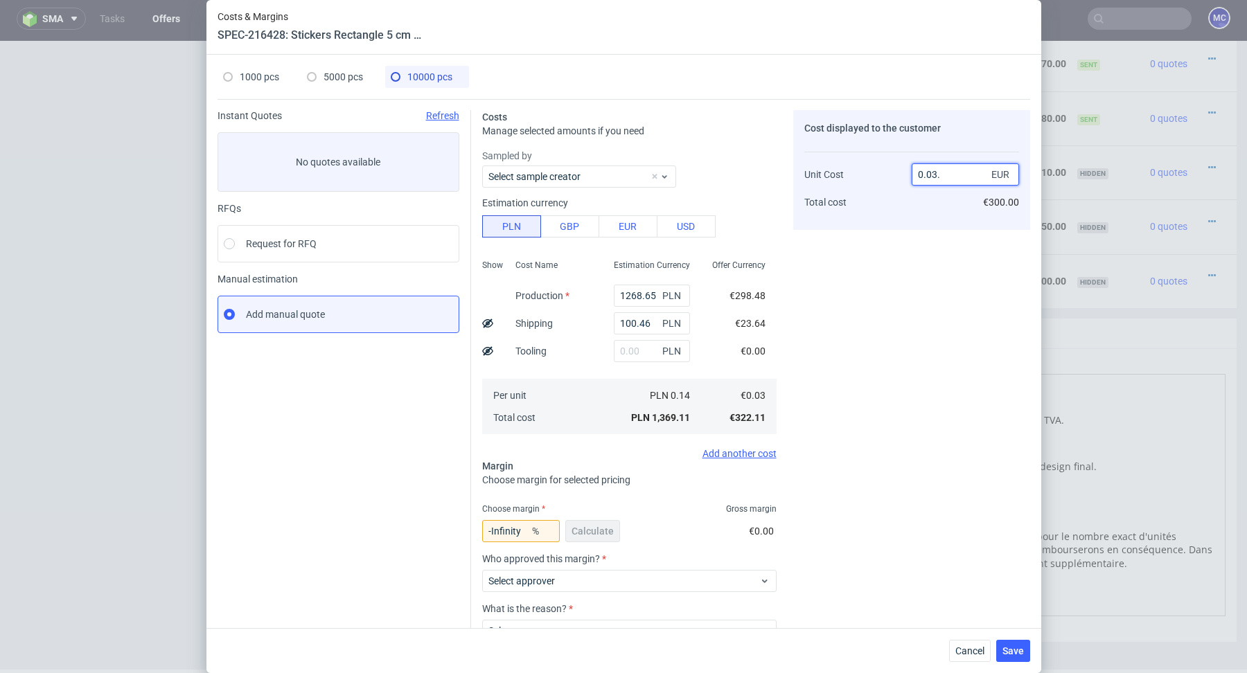
type input "NaN"
type input "0.03"
type input "0"
type input "0.2"
type input "85"
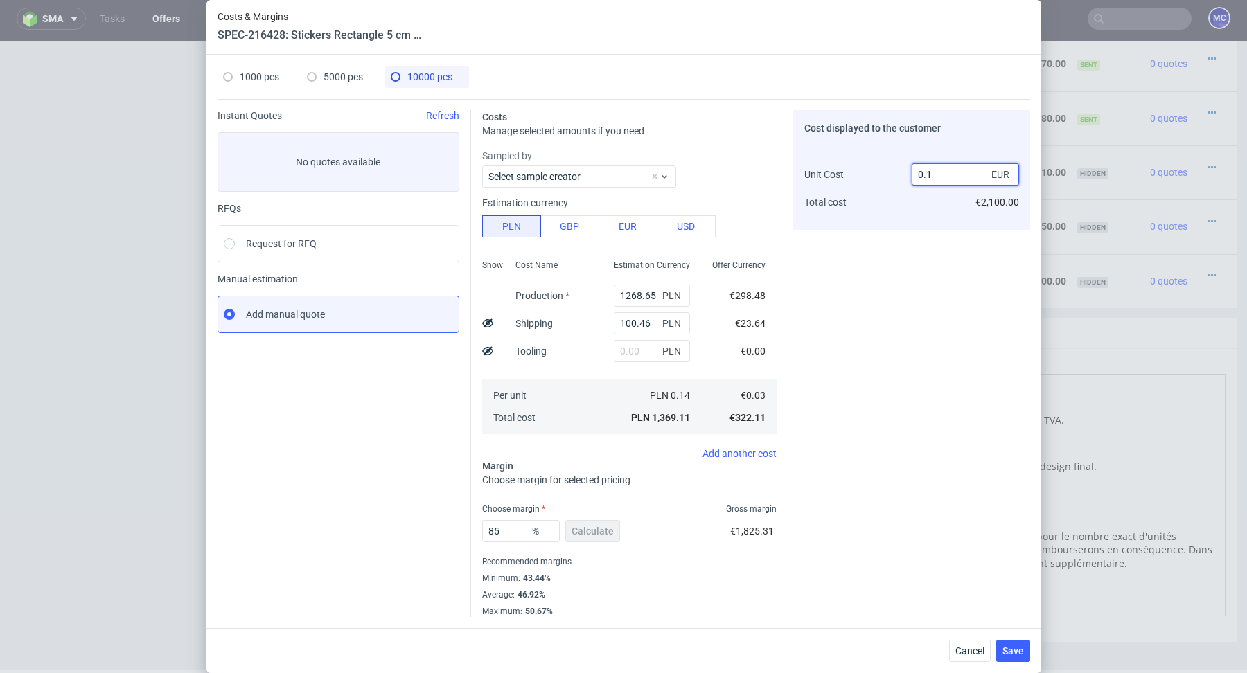
type input "0.19"
type input "84.21052631578947"
type input "0.18"
type input "83.33333333333334"
type input "0.19"
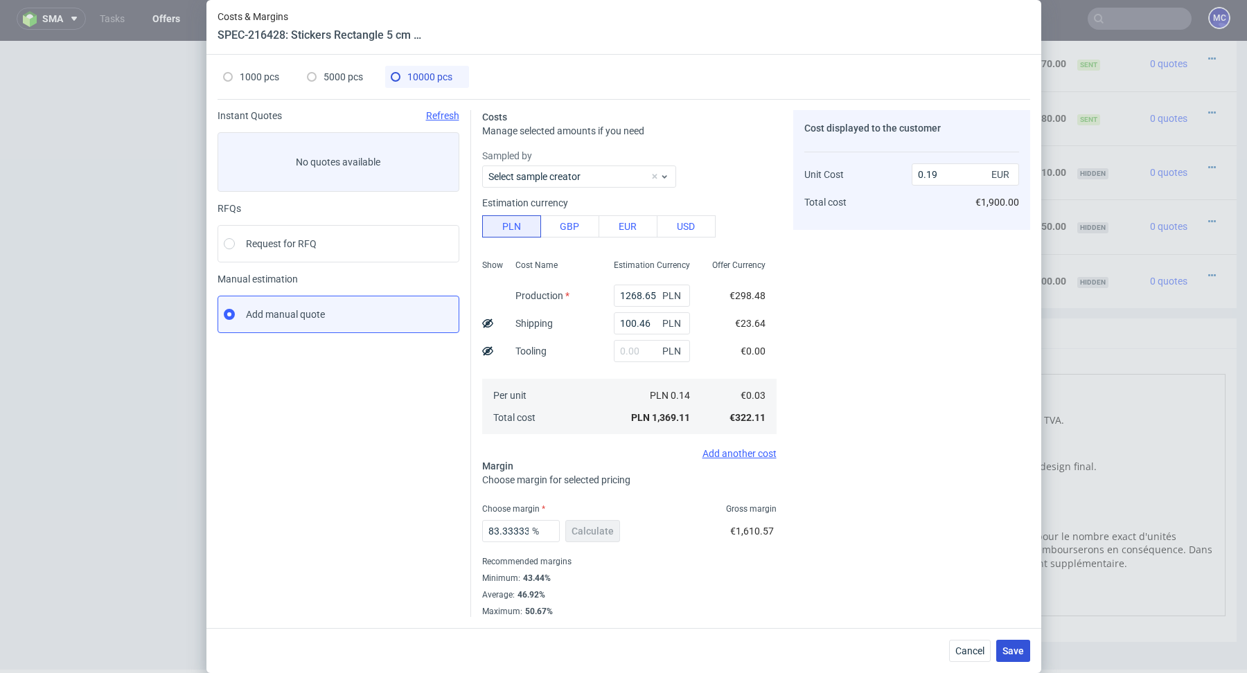
click at [1013, 650] on span "Save" at bounding box center [1012, 651] width 21 height 10
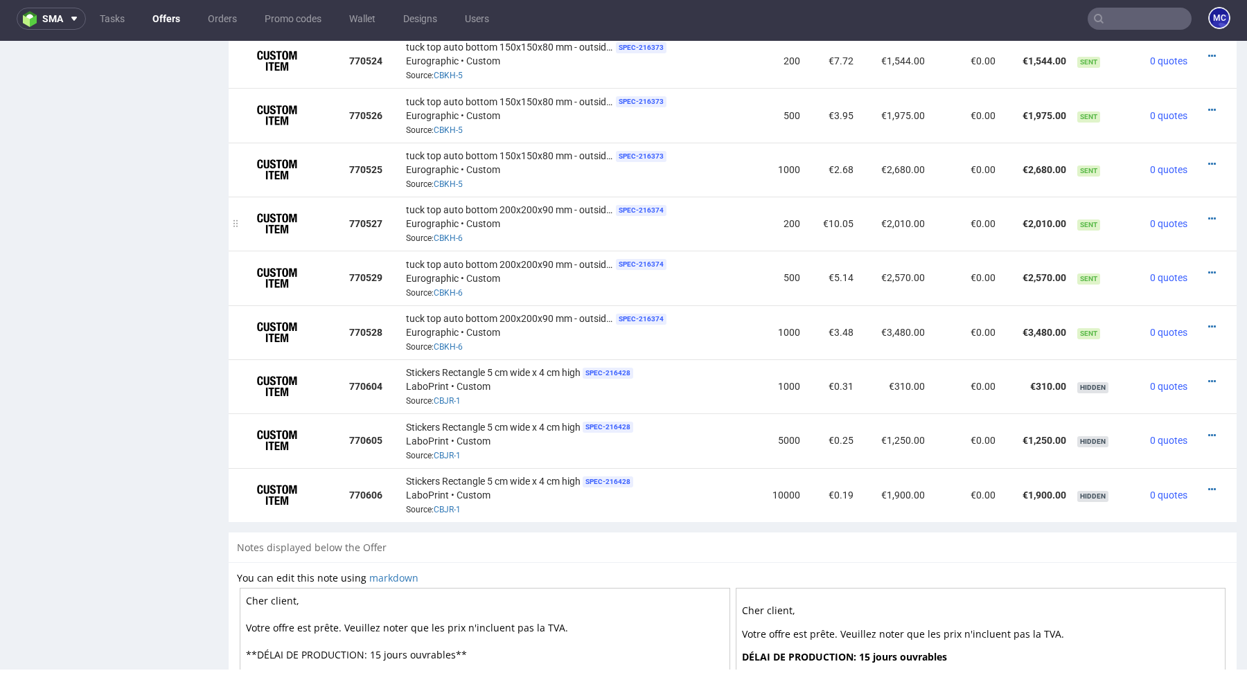
scroll to position [1547, 0]
click at [1208, 492] on icon at bounding box center [1212, 491] width 8 height 10
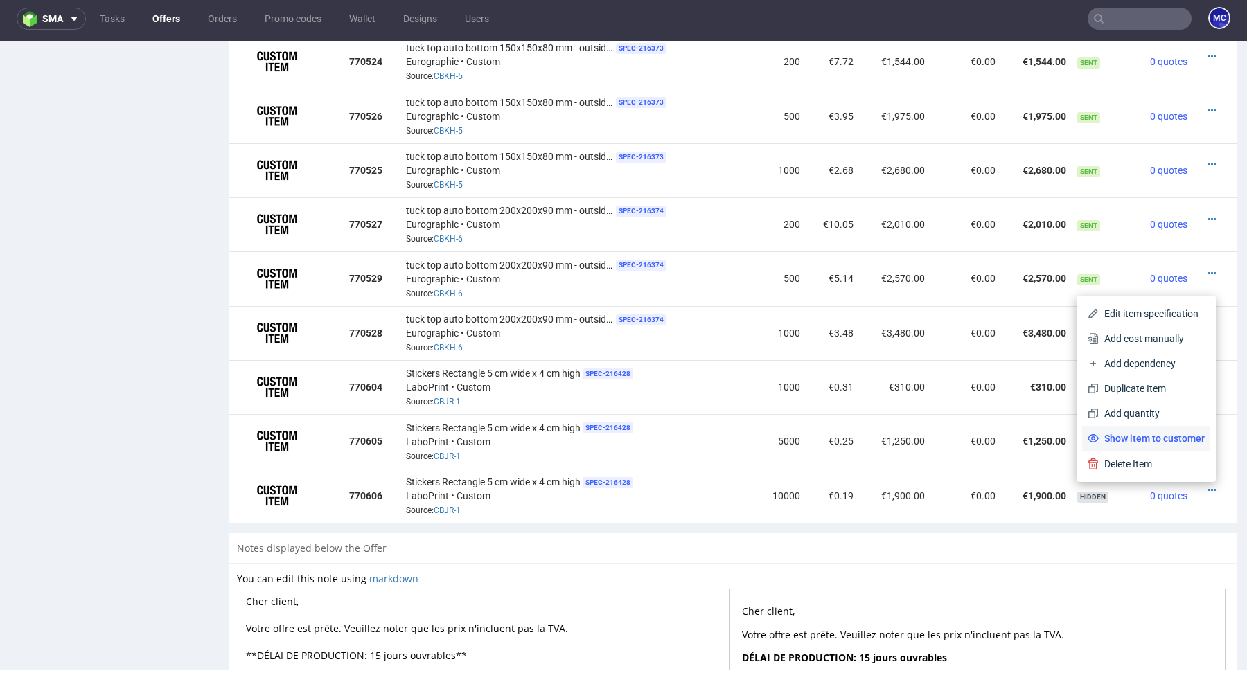
click at [1160, 435] on span "Show item to customer" at bounding box center [1151, 439] width 106 height 14
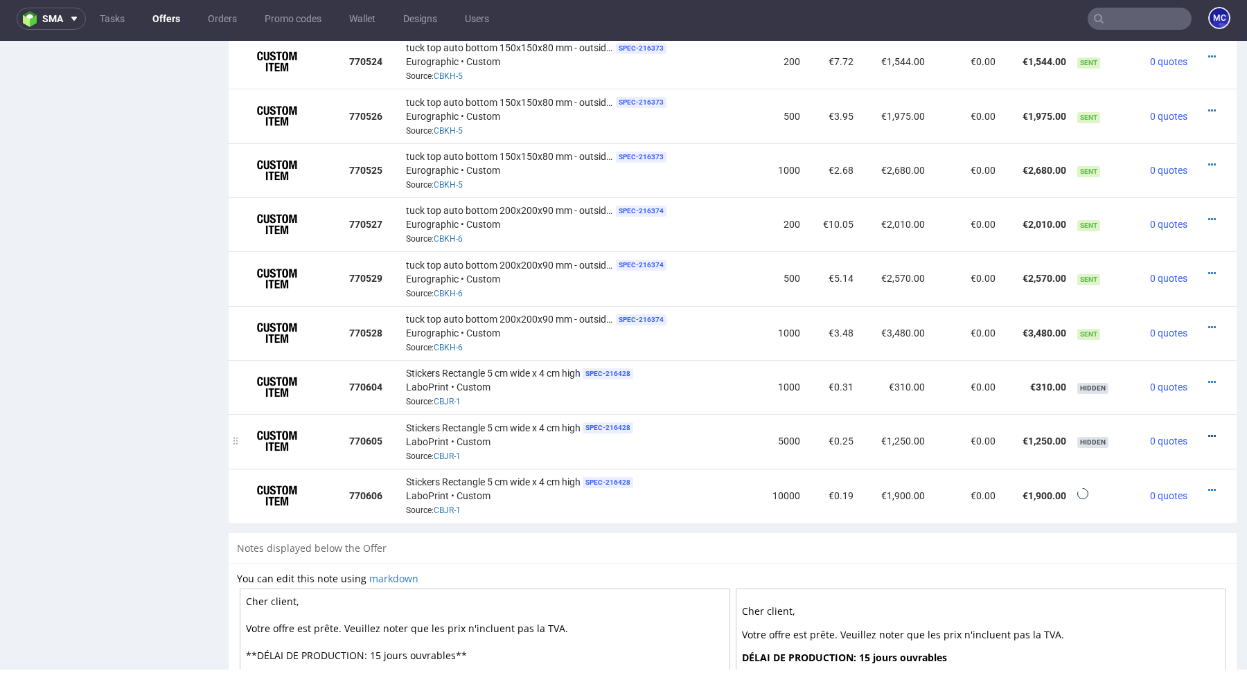
click at [1208, 437] on icon at bounding box center [1212, 437] width 8 height 10
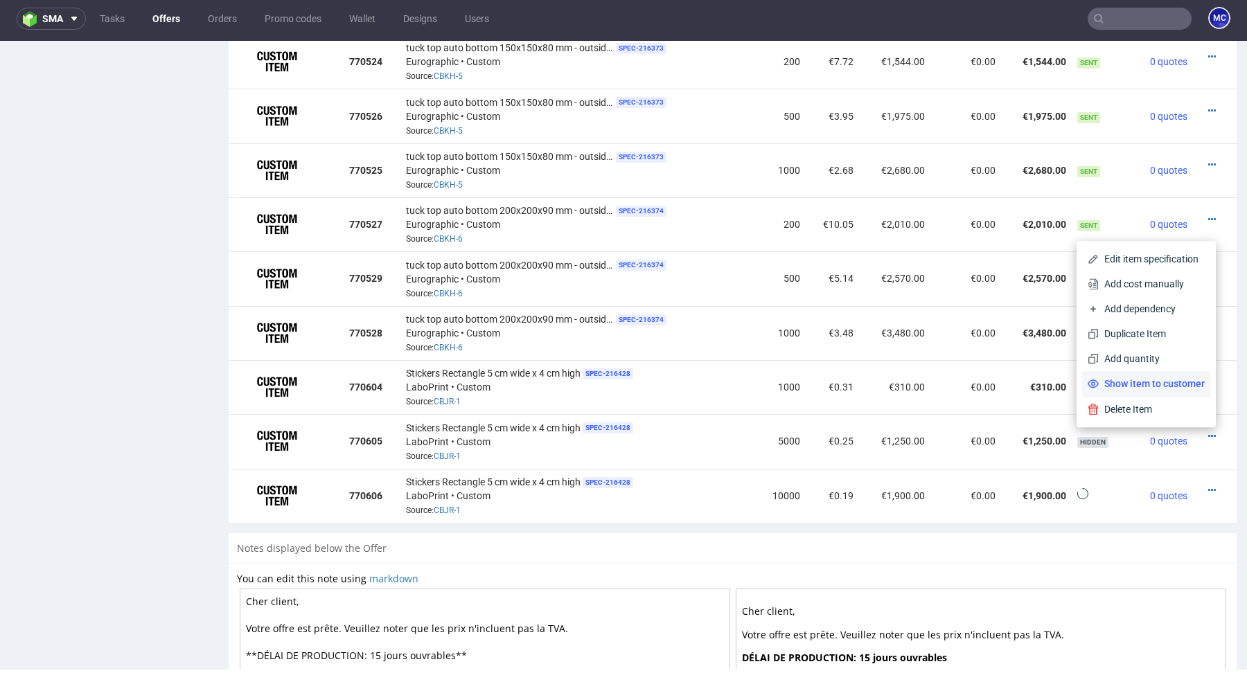
click at [1162, 386] on span "Show item to customer" at bounding box center [1151, 384] width 106 height 14
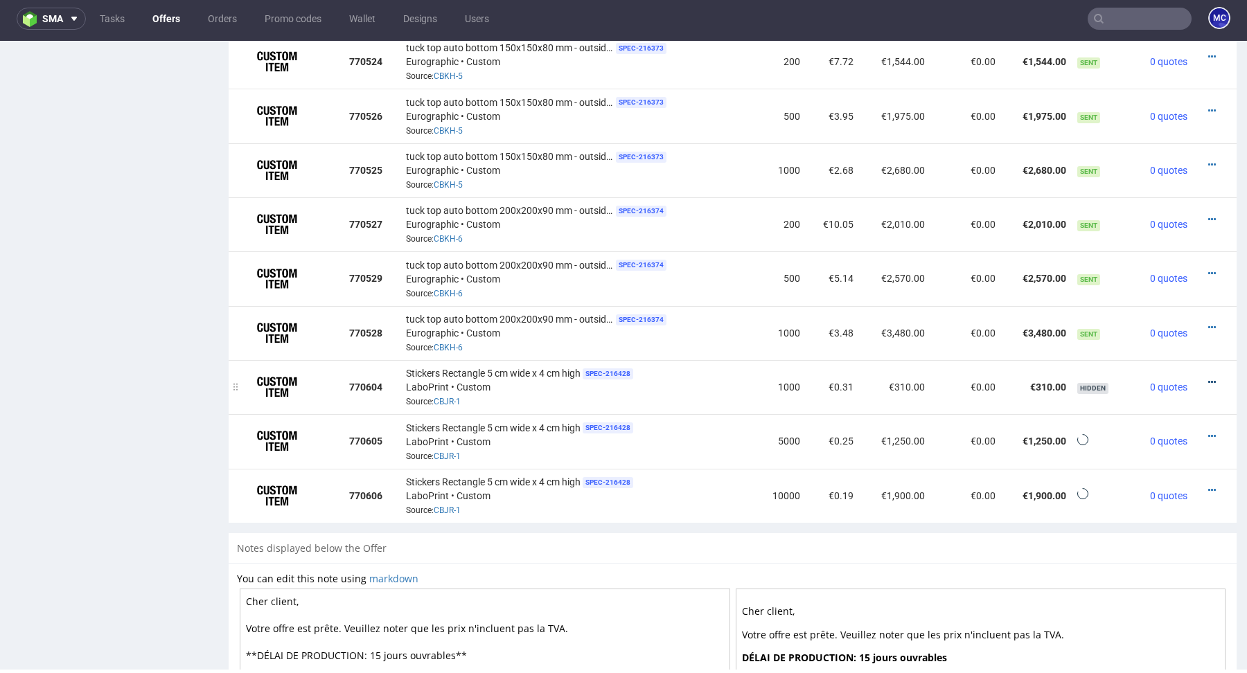
click at [1208, 381] on icon at bounding box center [1212, 382] width 8 height 10
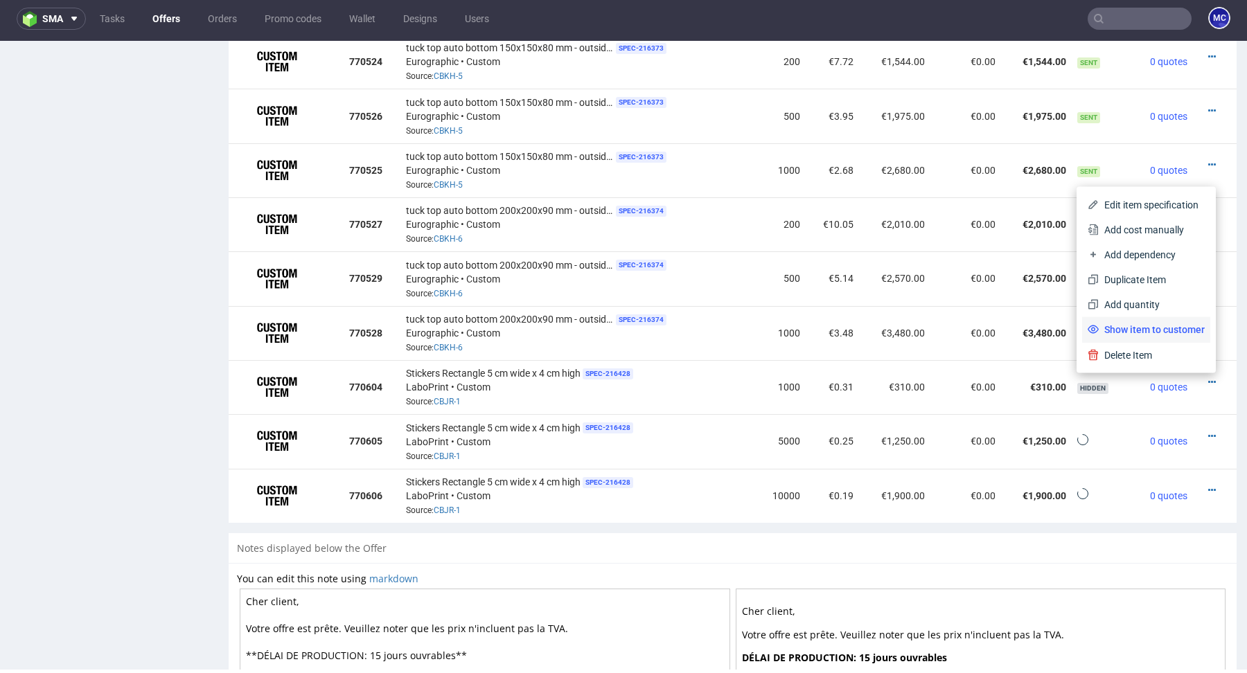
click at [1156, 334] on span "Show item to customer" at bounding box center [1151, 330] width 106 height 14
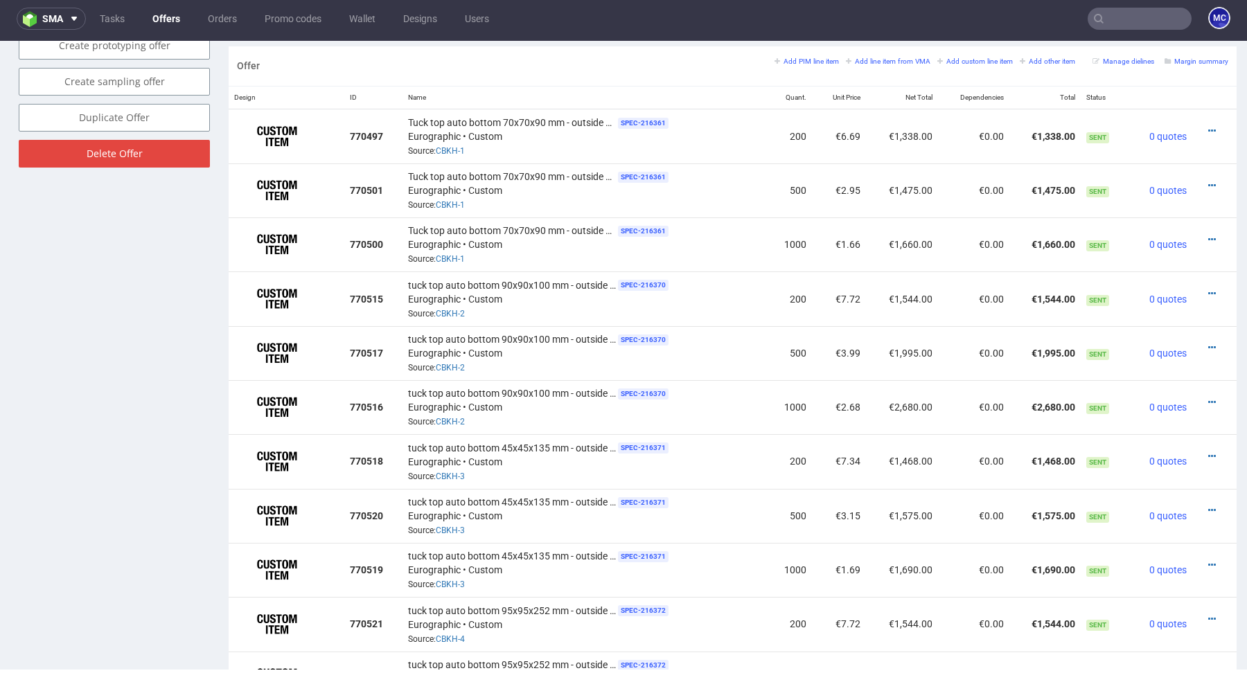
scroll to position [0, 0]
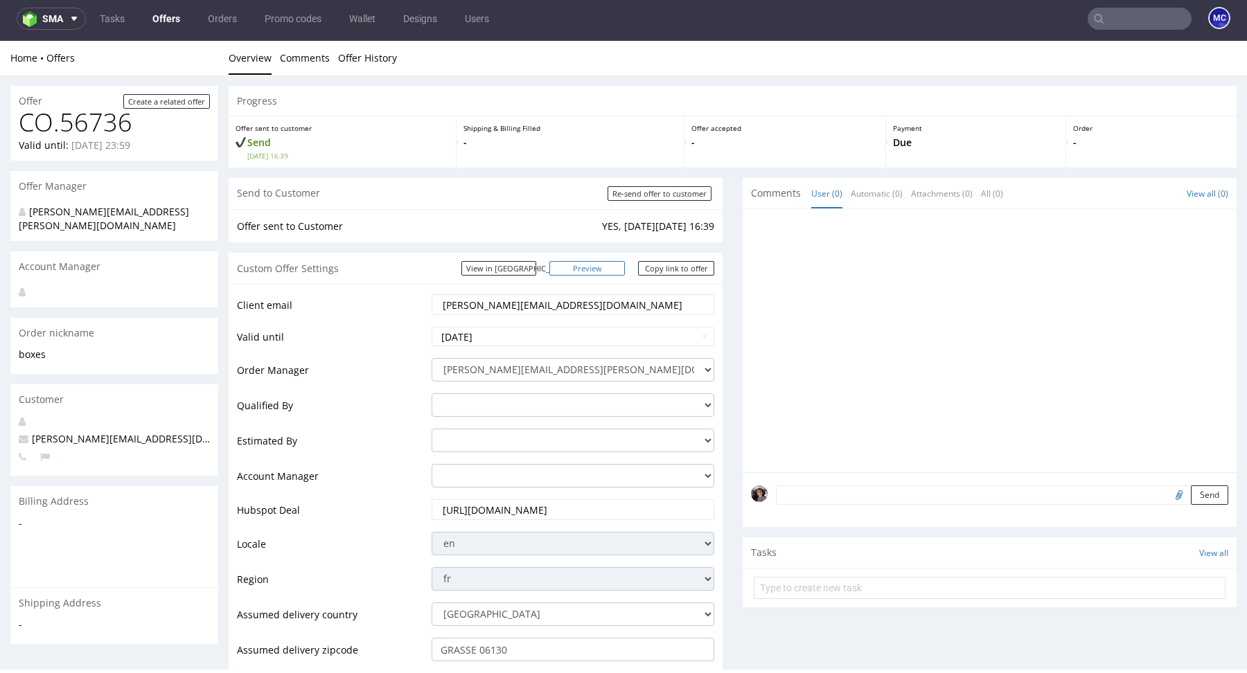
click at [616, 269] on link "Preview" at bounding box center [587, 268] width 76 height 15
click at [682, 267] on link "Copy link to offer" at bounding box center [676, 268] width 76 height 15
click at [642, 190] on input "Re-send offer to customer" at bounding box center [659, 193] width 104 height 15
type input "In progress..."
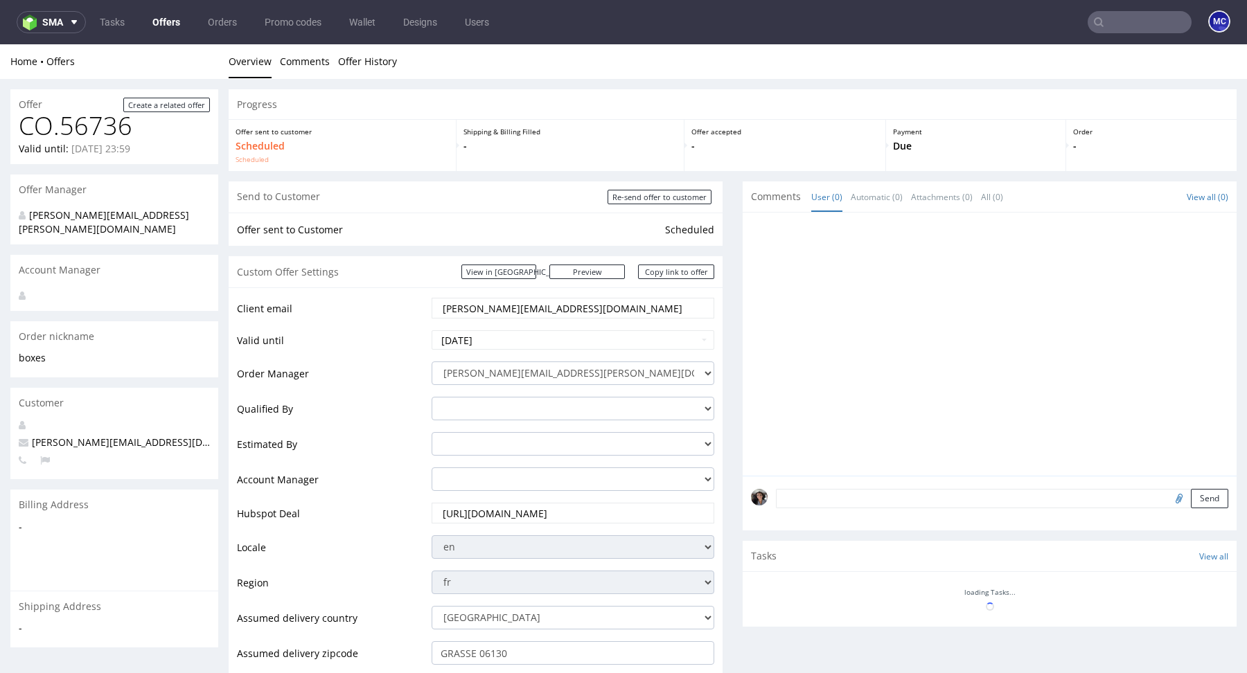
scroll to position [3, 0]
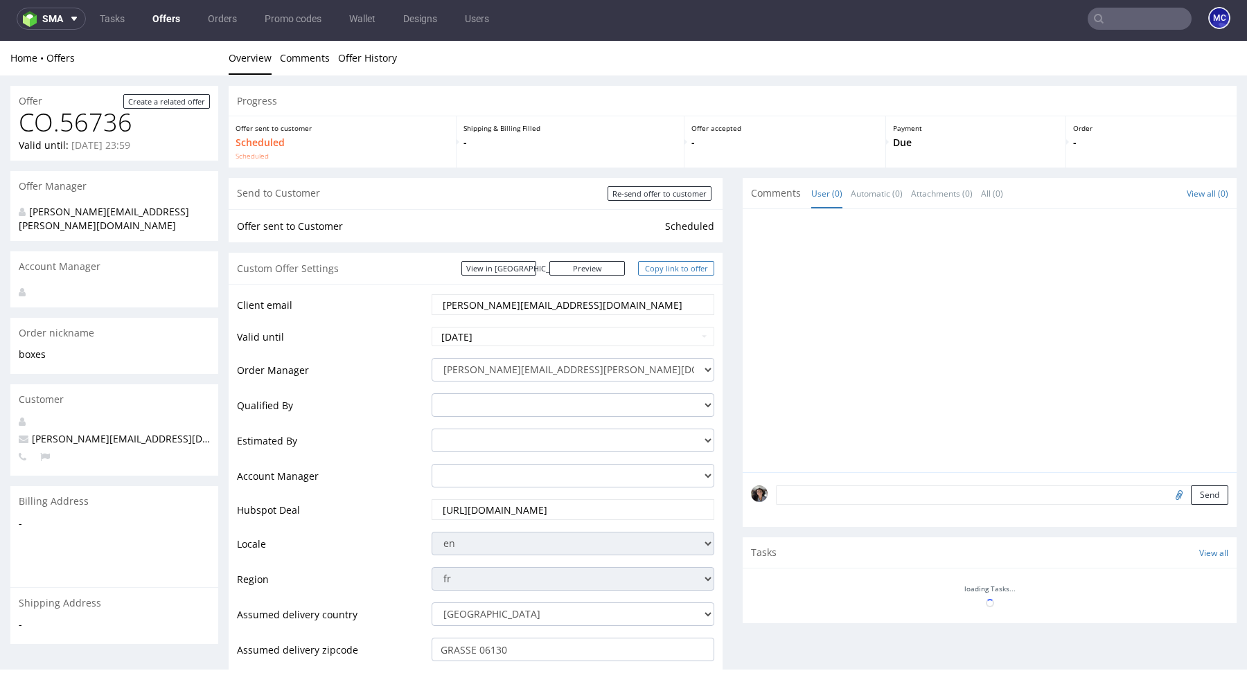
click at [677, 269] on link "Copy link to offer" at bounding box center [676, 268] width 76 height 15
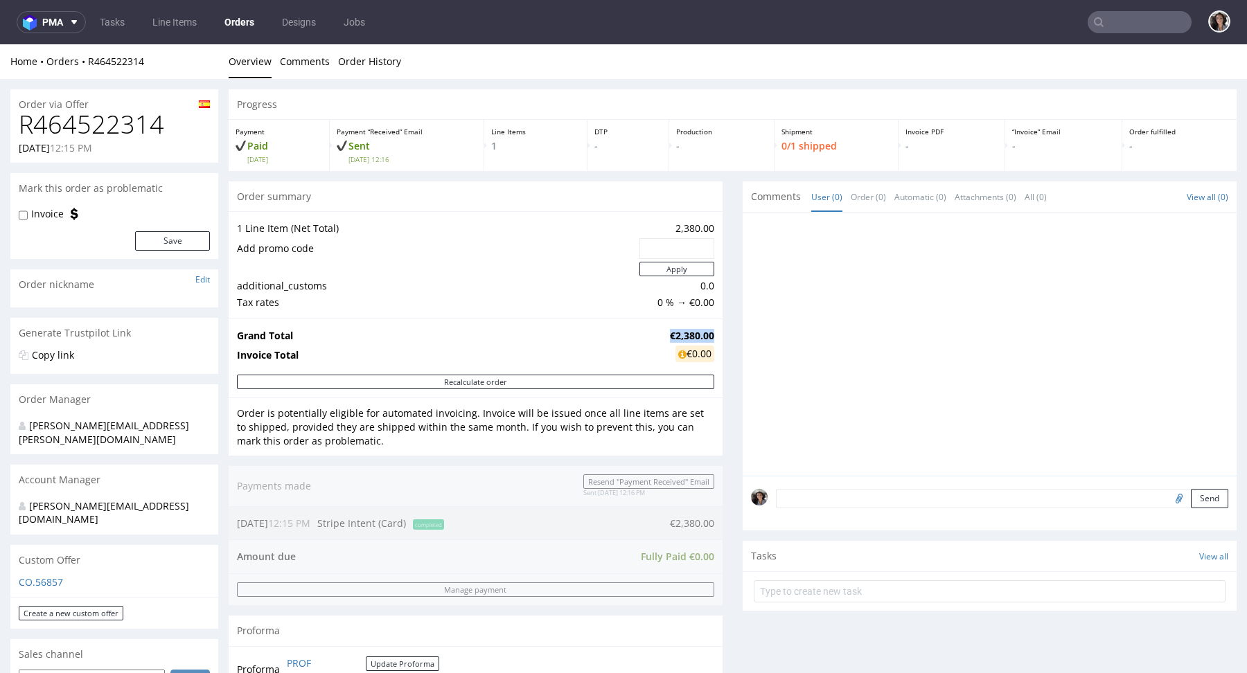
drag, startPoint x: 706, startPoint y: 332, endPoint x: 657, endPoint y: 331, distance: 49.2
click at [670, 331] on strong "€2,380.00" at bounding box center [692, 335] width 44 height 13
copy strong "€2,380.00"
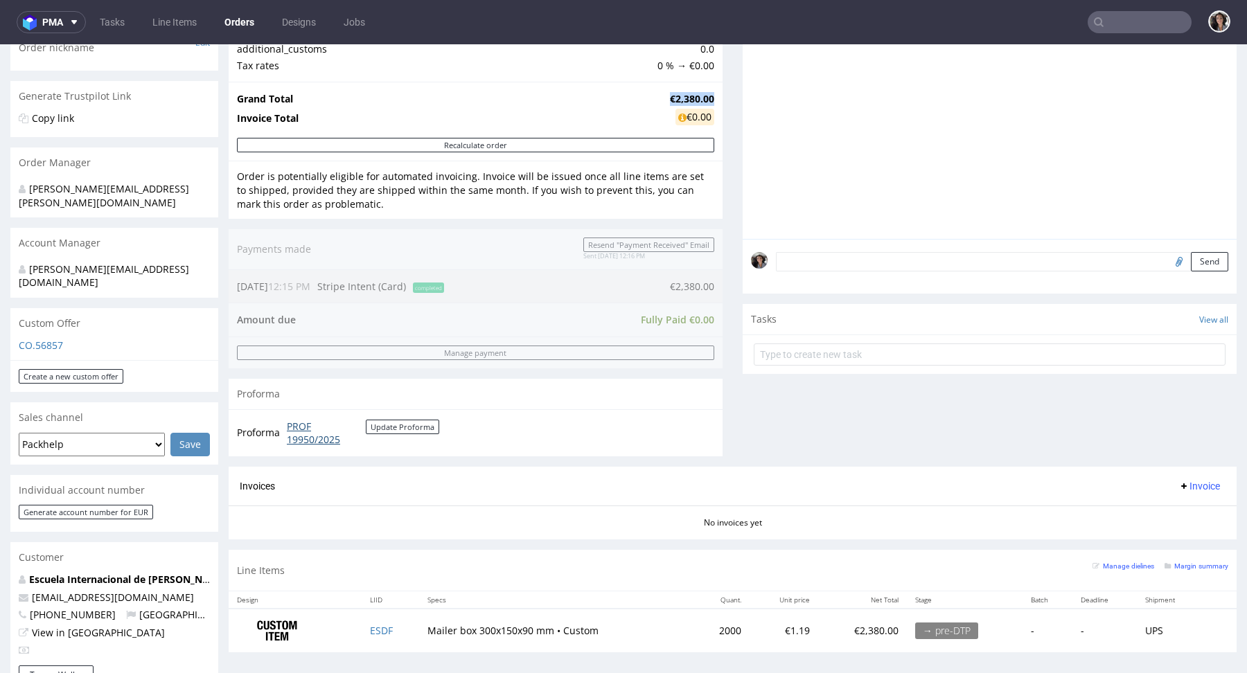
click at [304, 437] on link "PROF 19950/2025" at bounding box center [326, 433] width 79 height 27
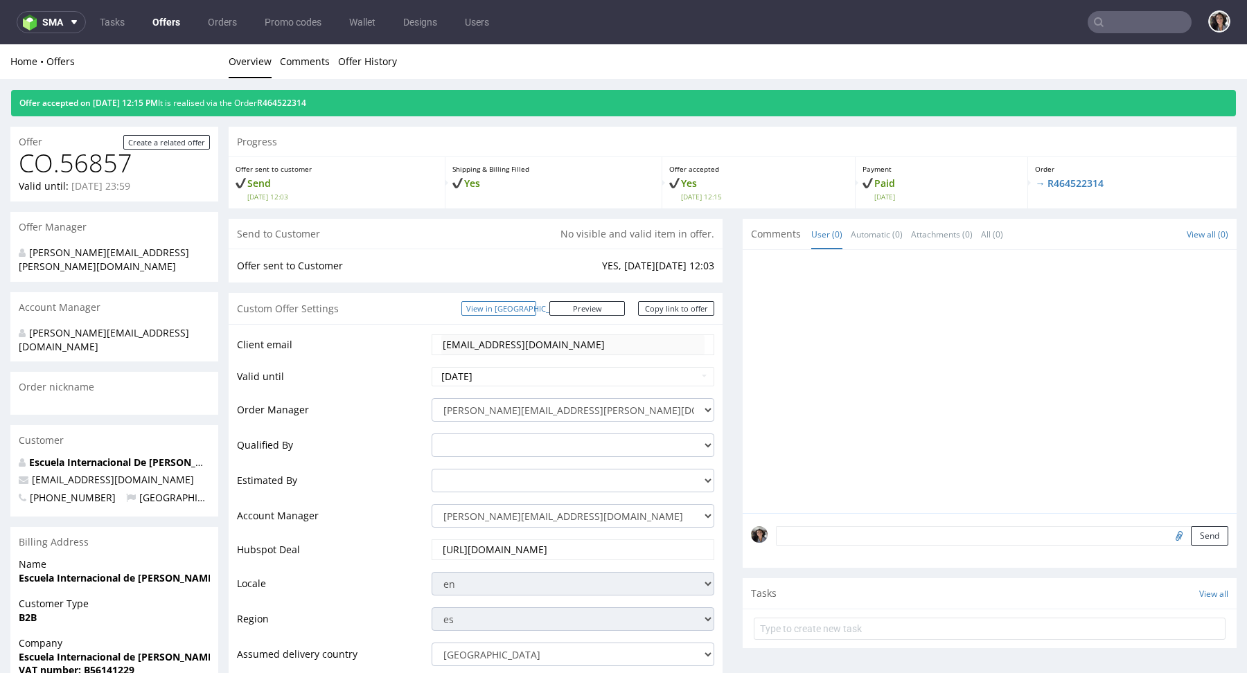
click at [536, 311] on link "View in [GEOGRAPHIC_DATA]" at bounding box center [498, 308] width 75 height 15
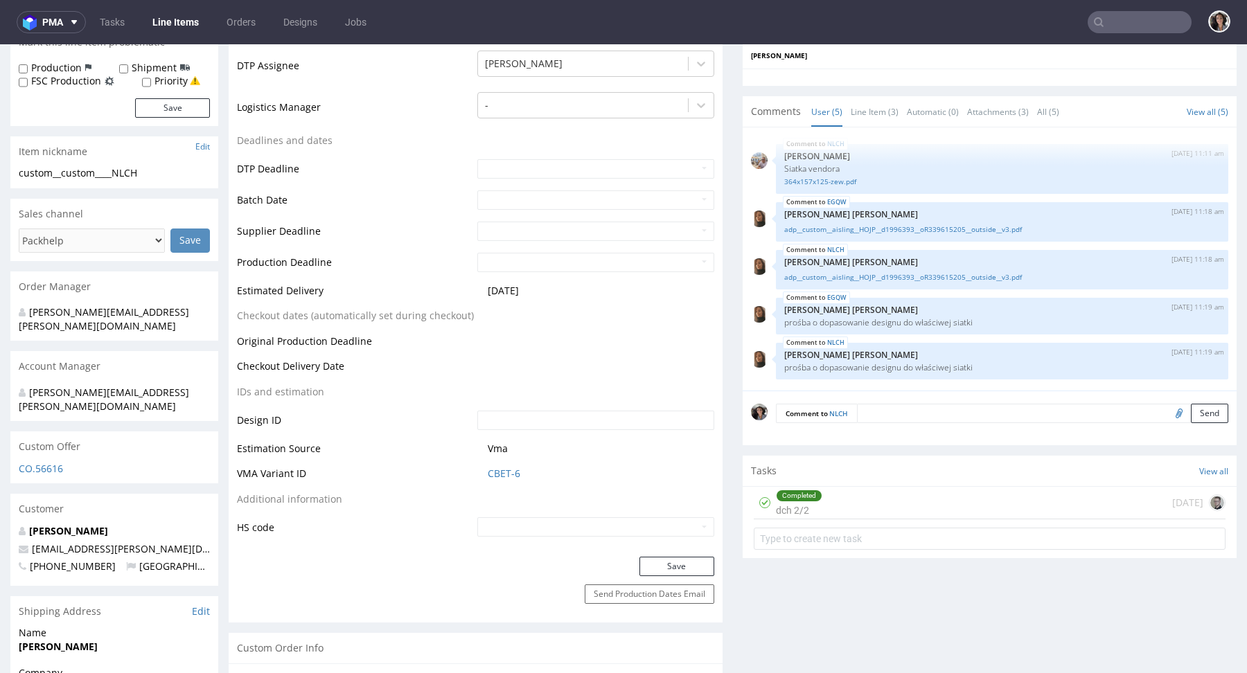
scroll to position [411, 0]
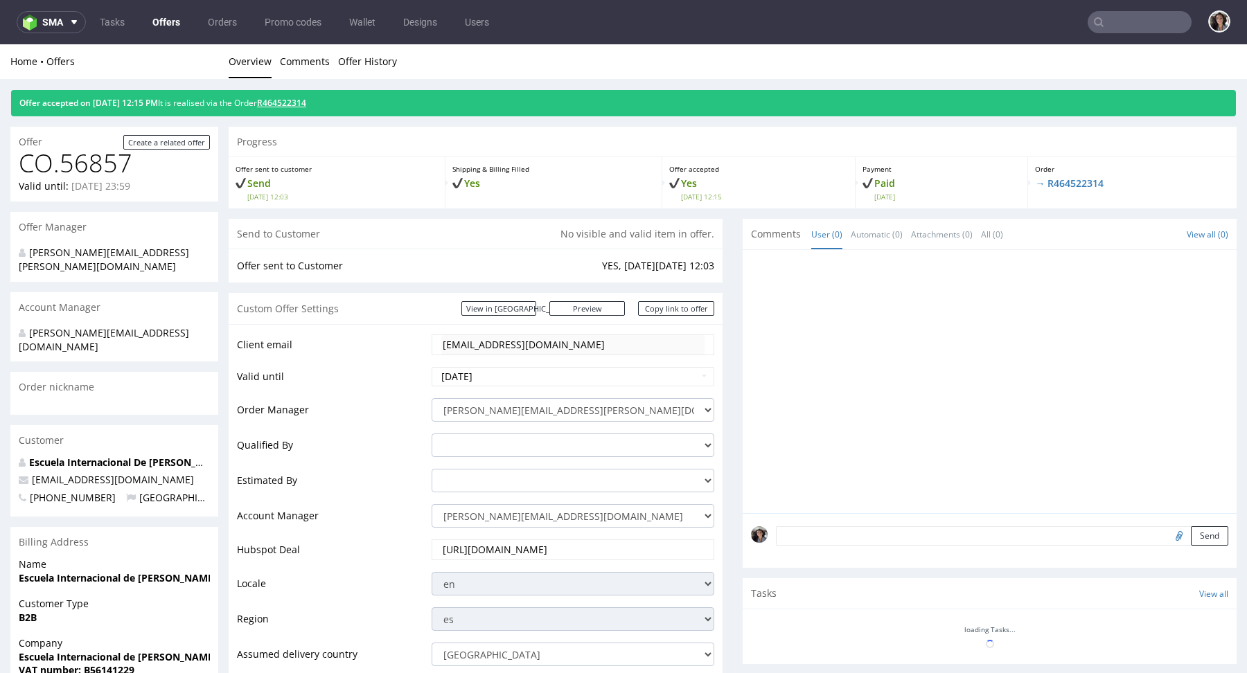
click at [301, 99] on link "R464522314" at bounding box center [281, 103] width 49 height 12
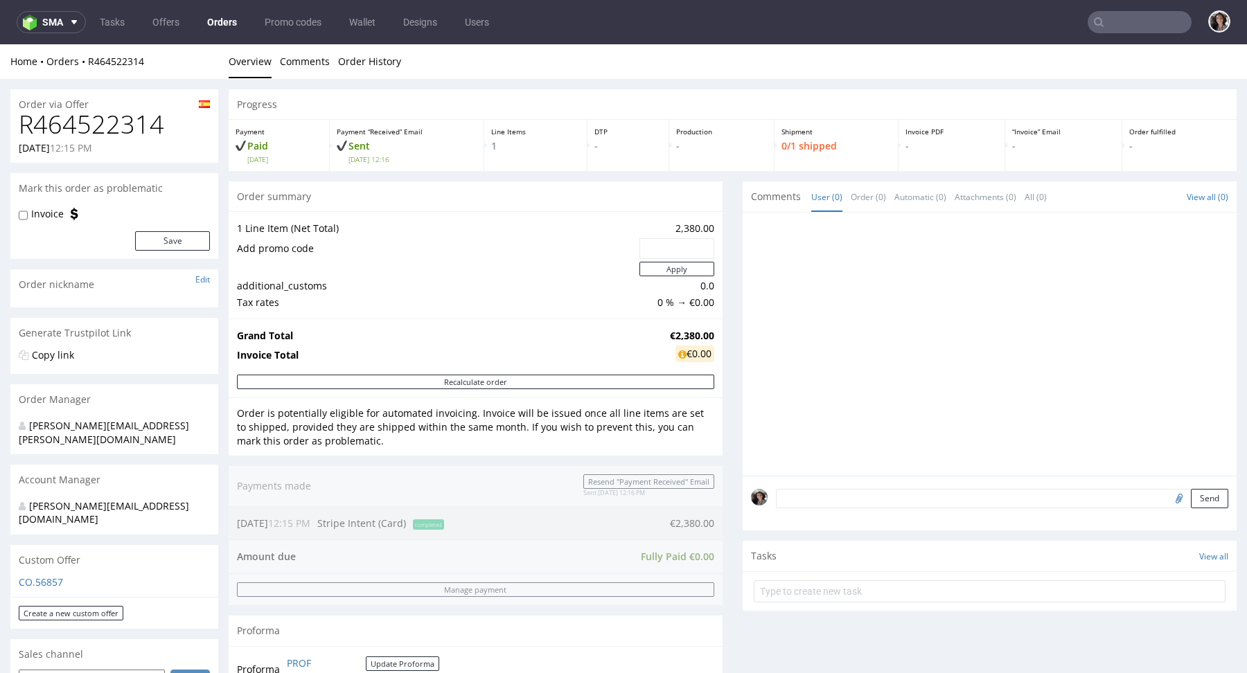
scroll to position [739, 0]
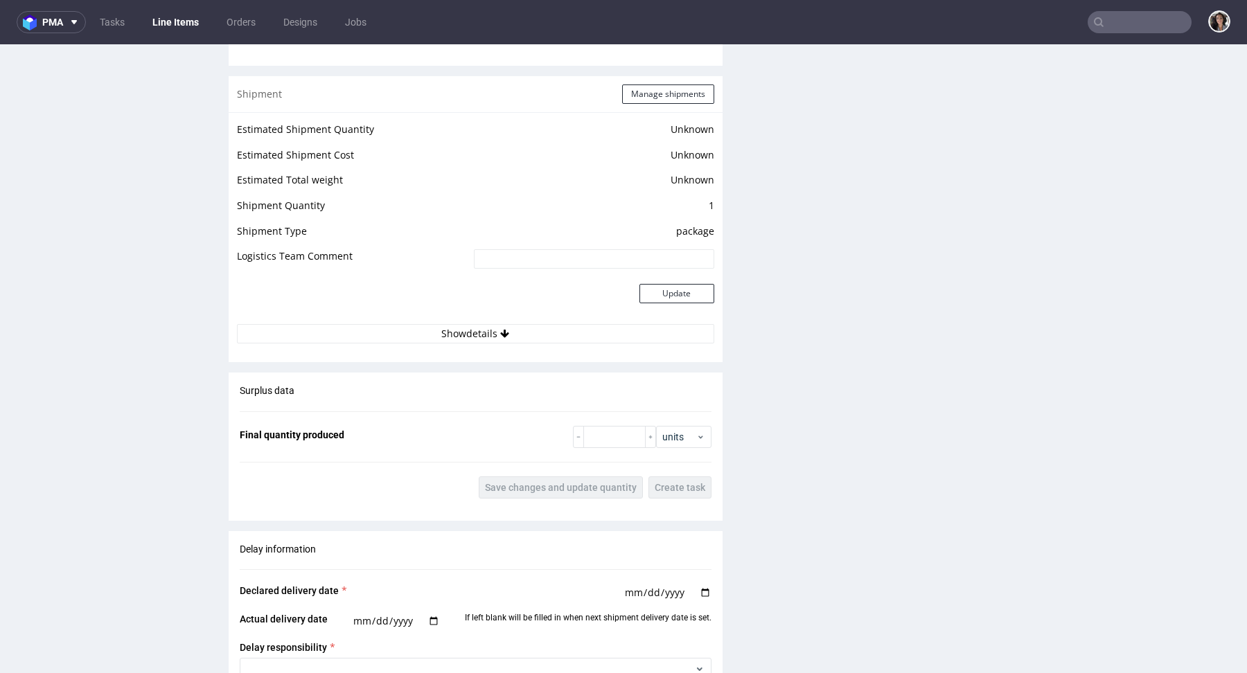
scroll to position [1530, 0]
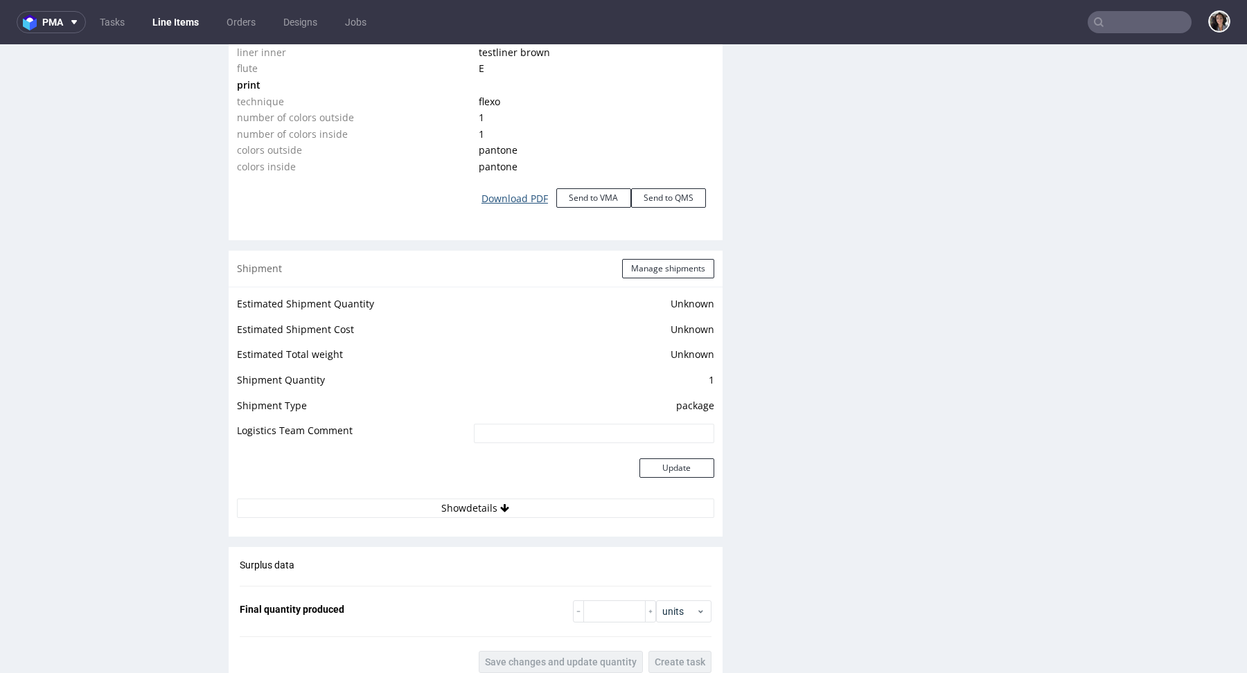
click at [519, 197] on link "Download PDF" at bounding box center [514, 199] width 83 height 30
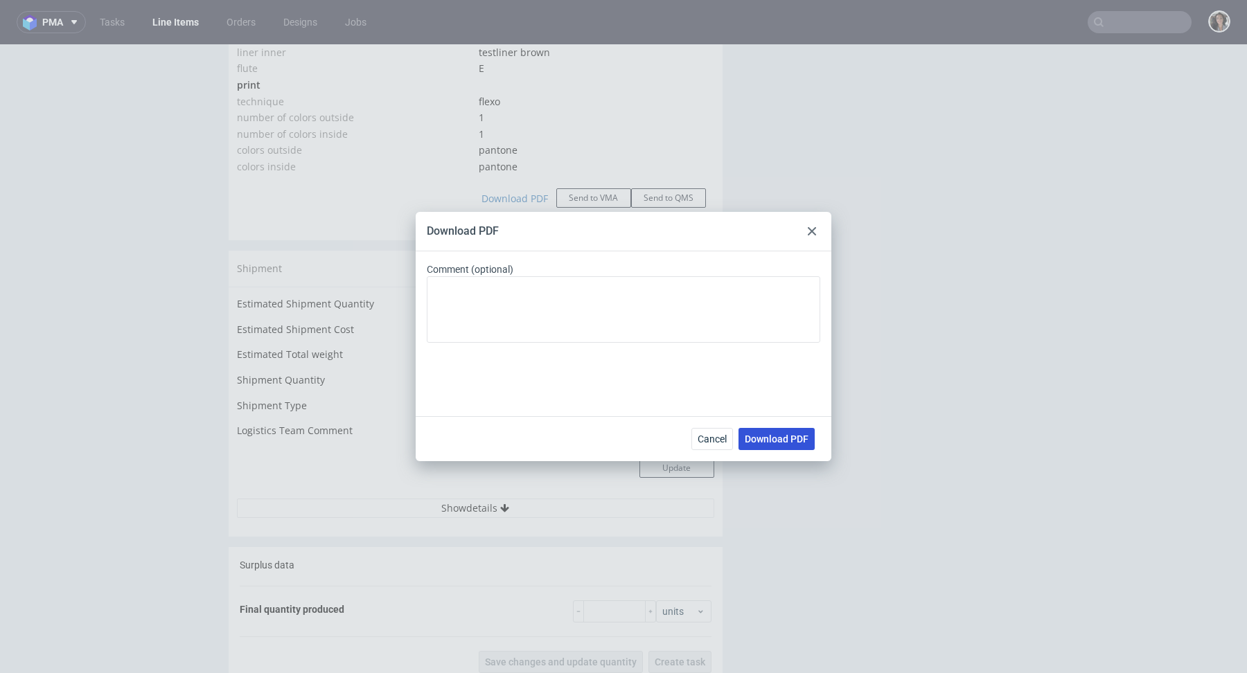
click at [786, 432] on button "Download PDF" at bounding box center [776, 439] width 76 height 22
click at [808, 224] on div at bounding box center [811, 231] width 17 height 17
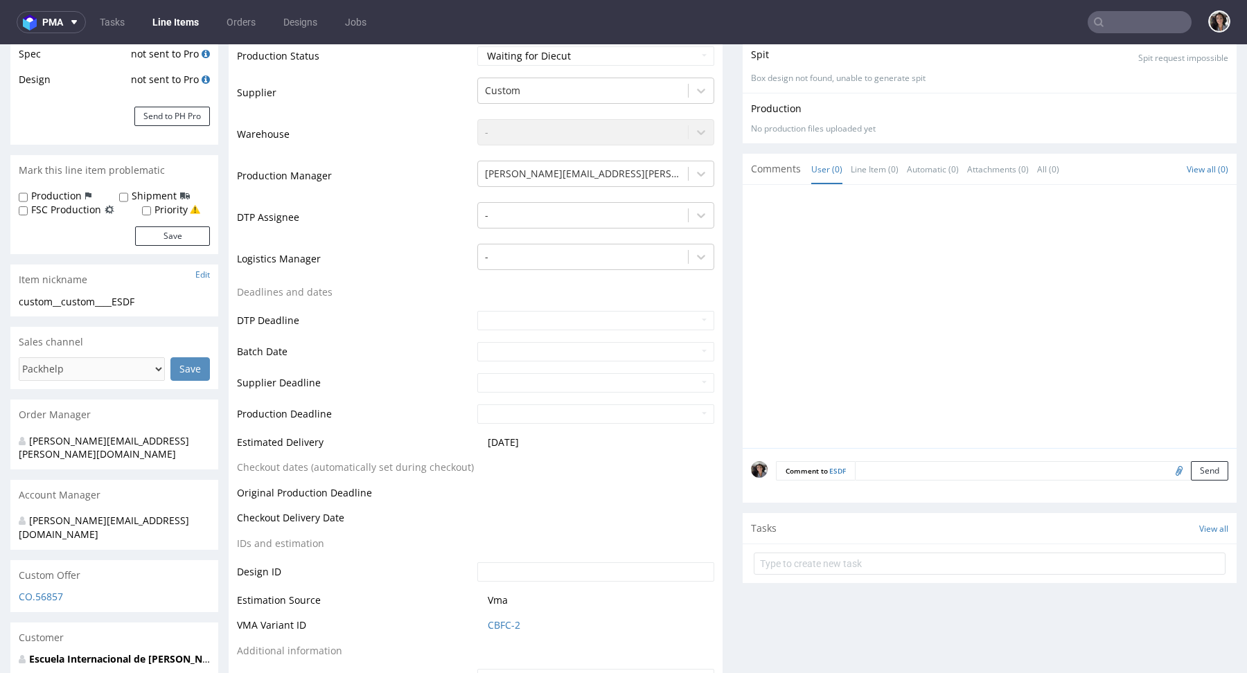
scroll to position [0, 0]
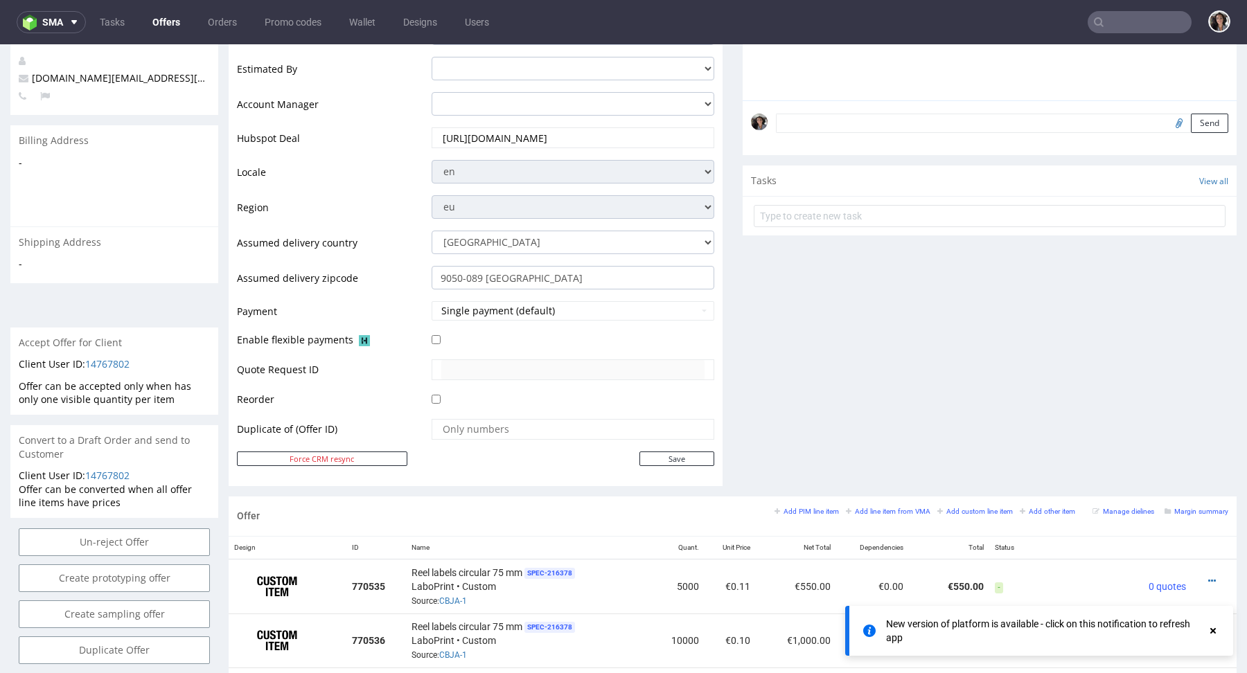
scroll to position [698, 0]
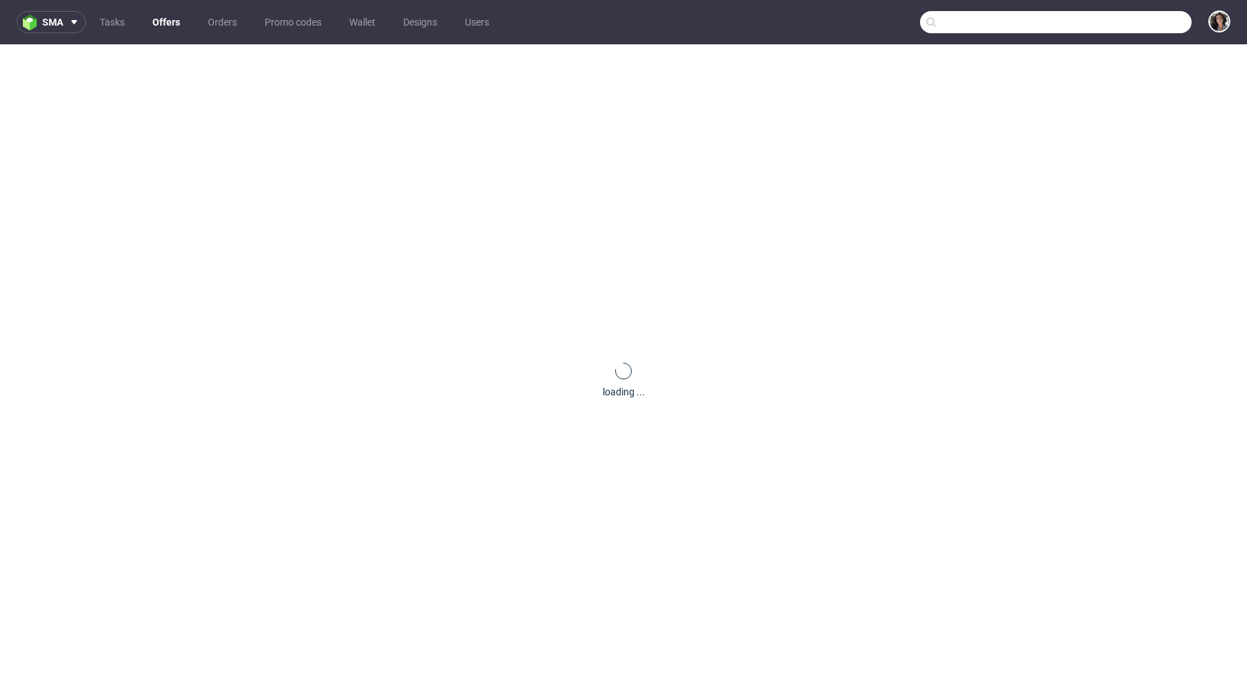
click at [1137, 26] on input "text" at bounding box center [1056, 22] width 272 height 22
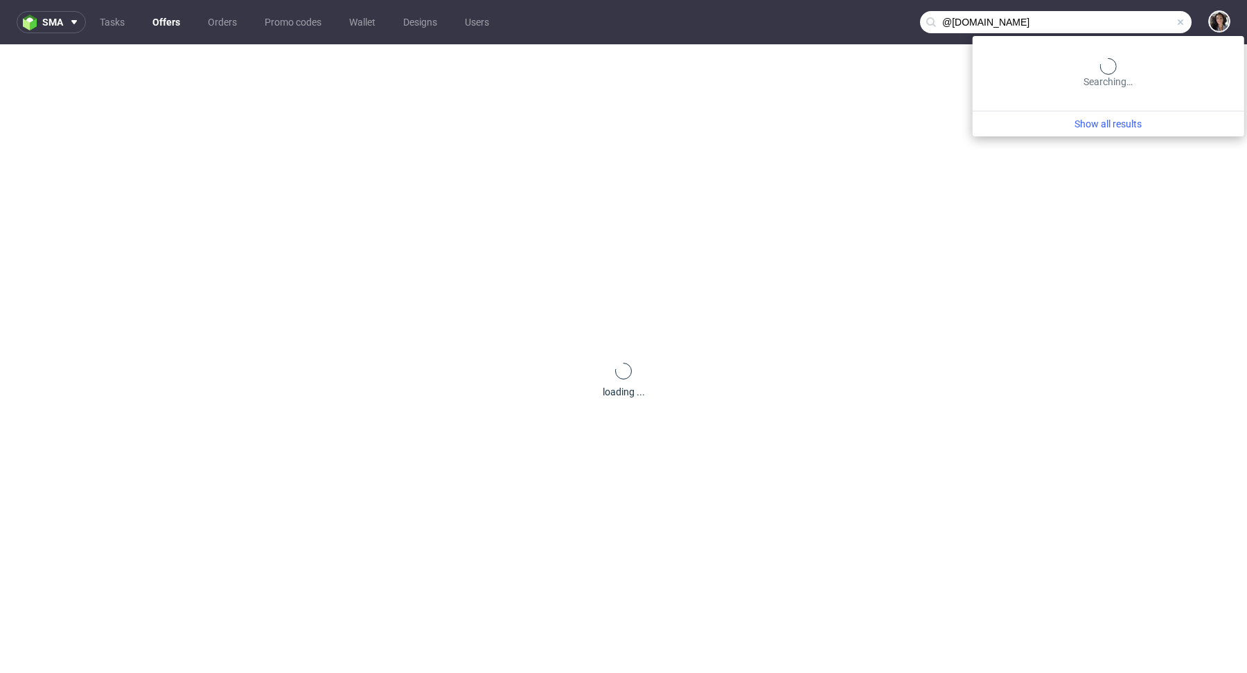
type input "@[DOMAIN_NAME]"
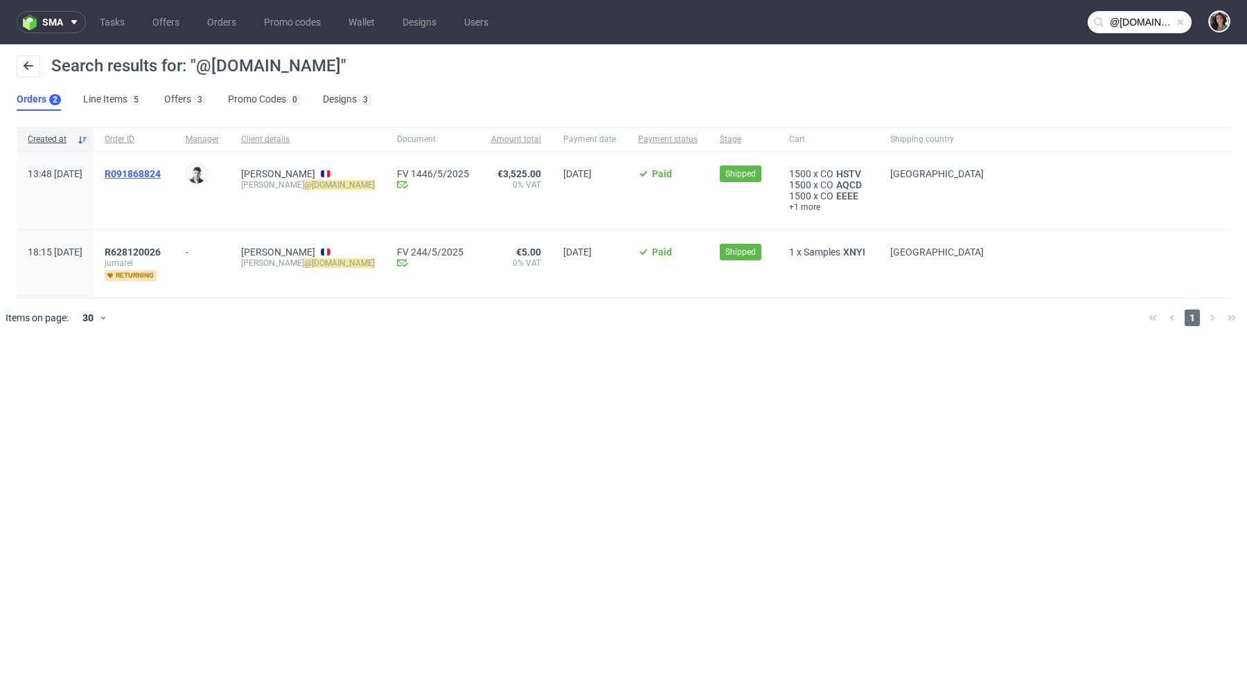
click at [161, 175] on span "R091868824" at bounding box center [133, 173] width 56 height 11
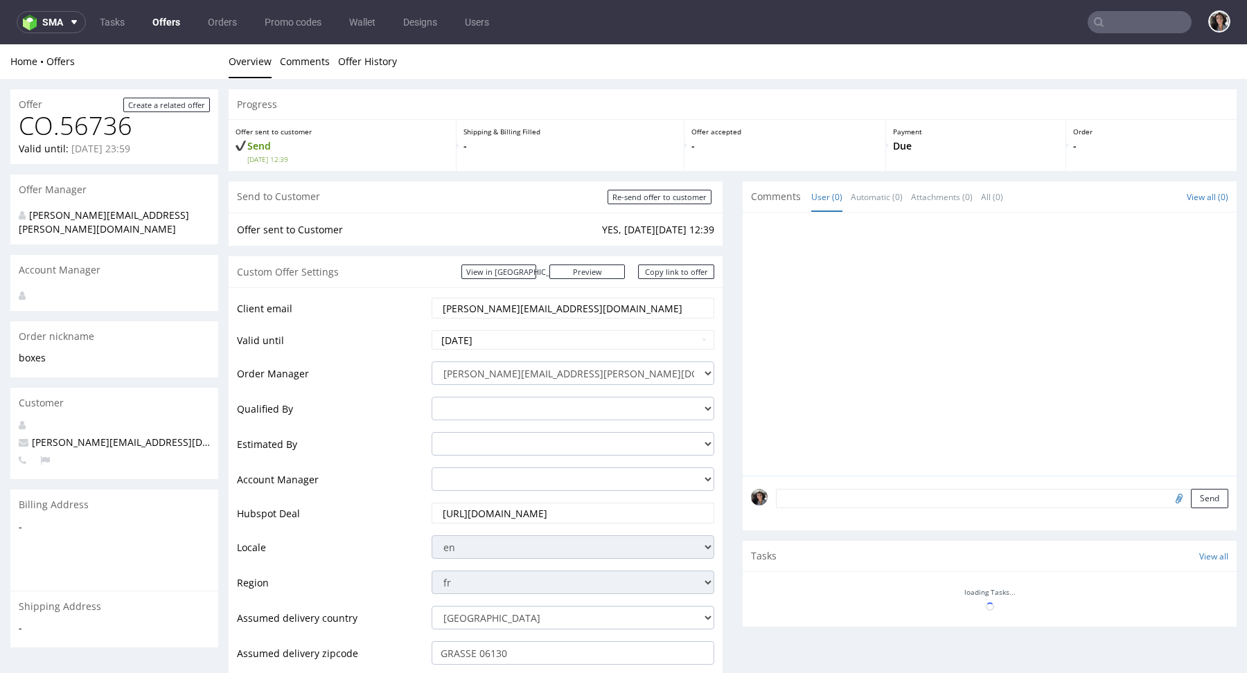
drag, startPoint x: 547, startPoint y: 308, endPoint x: 468, endPoint y: 308, distance: 79.7
click at [468, 308] on input "[PERSON_NAME][EMAIL_ADDRESS][DOMAIN_NAME]" at bounding box center [572, 308] width 263 height 19
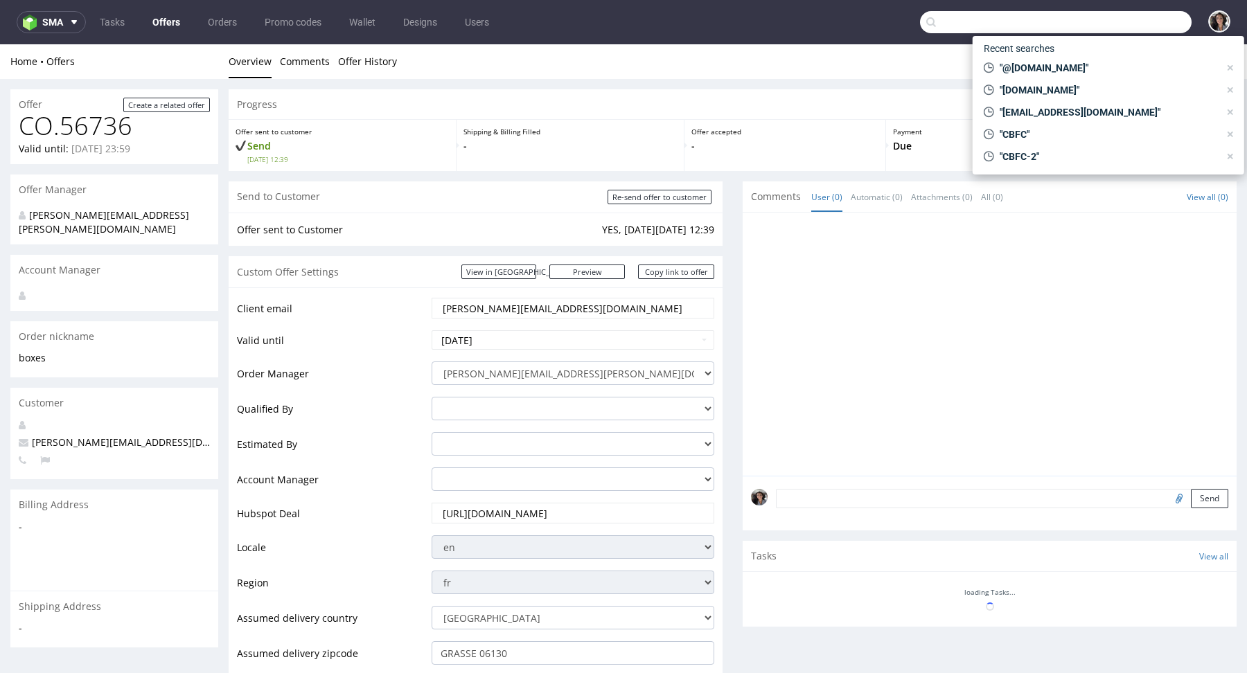
click at [1132, 24] on input "text" at bounding box center [1056, 22] width 272 height 22
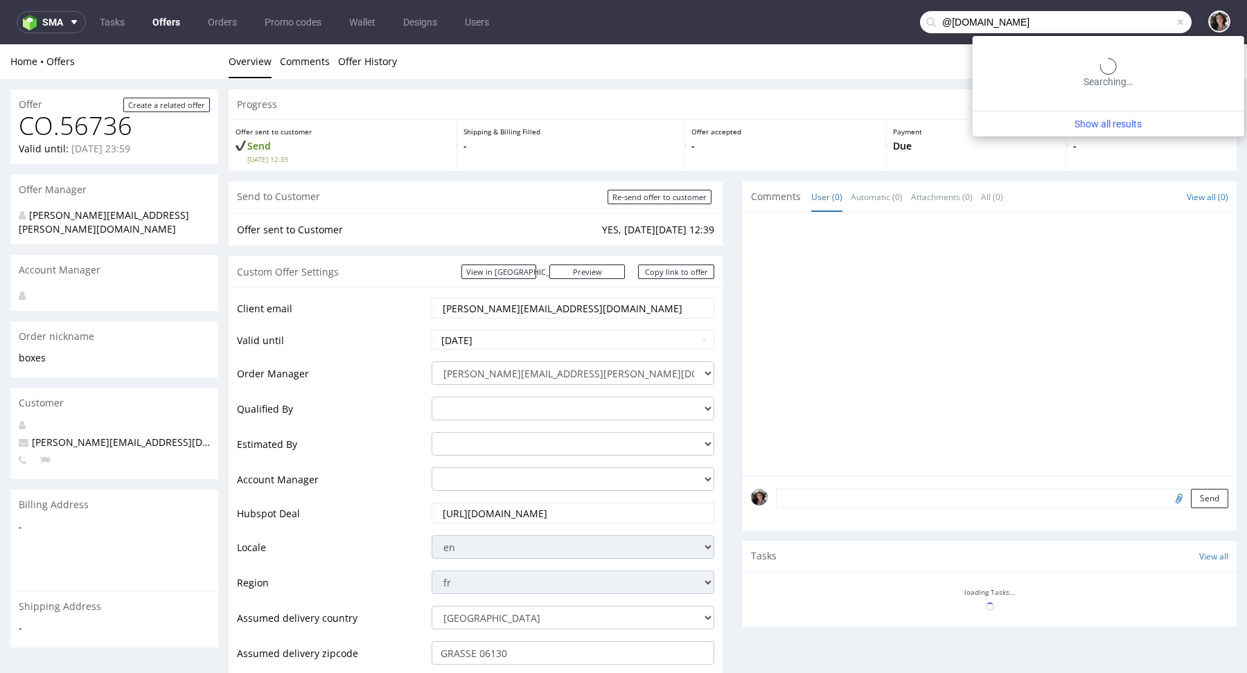
type input "@[DOMAIN_NAME]"
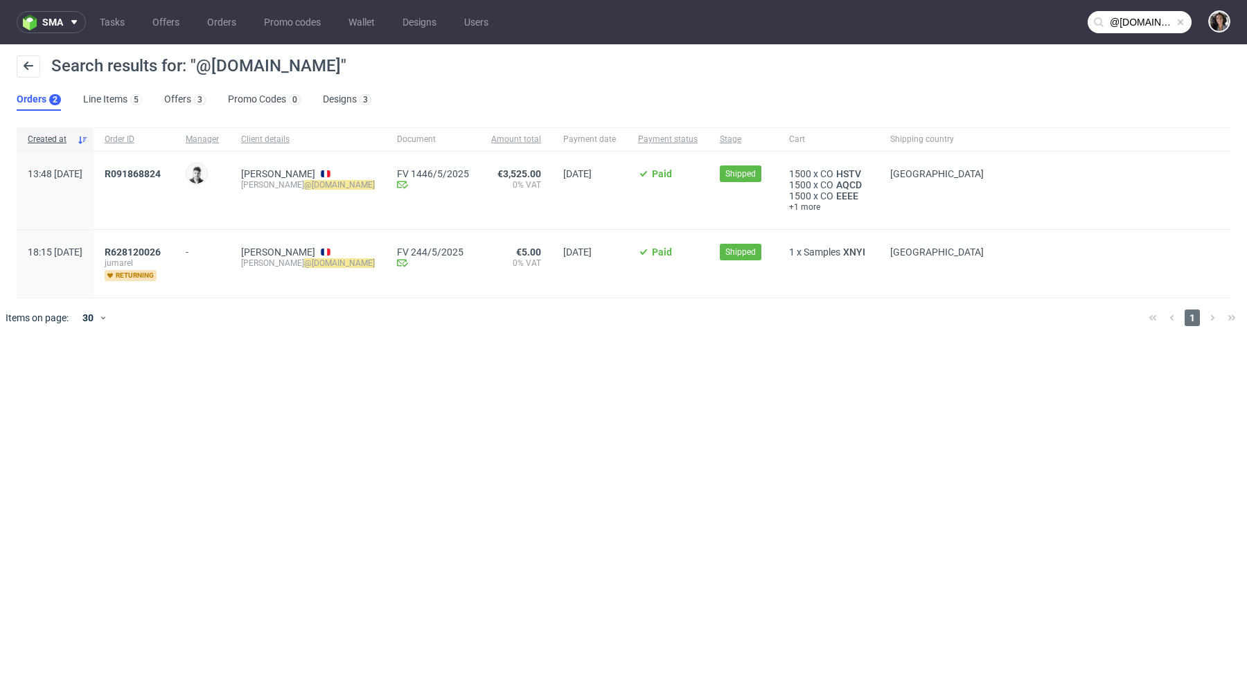
click at [175, 161] on div "R091868824" at bounding box center [134, 191] width 81 height 78
click at [161, 175] on span "R091868824" at bounding box center [133, 173] width 56 height 11
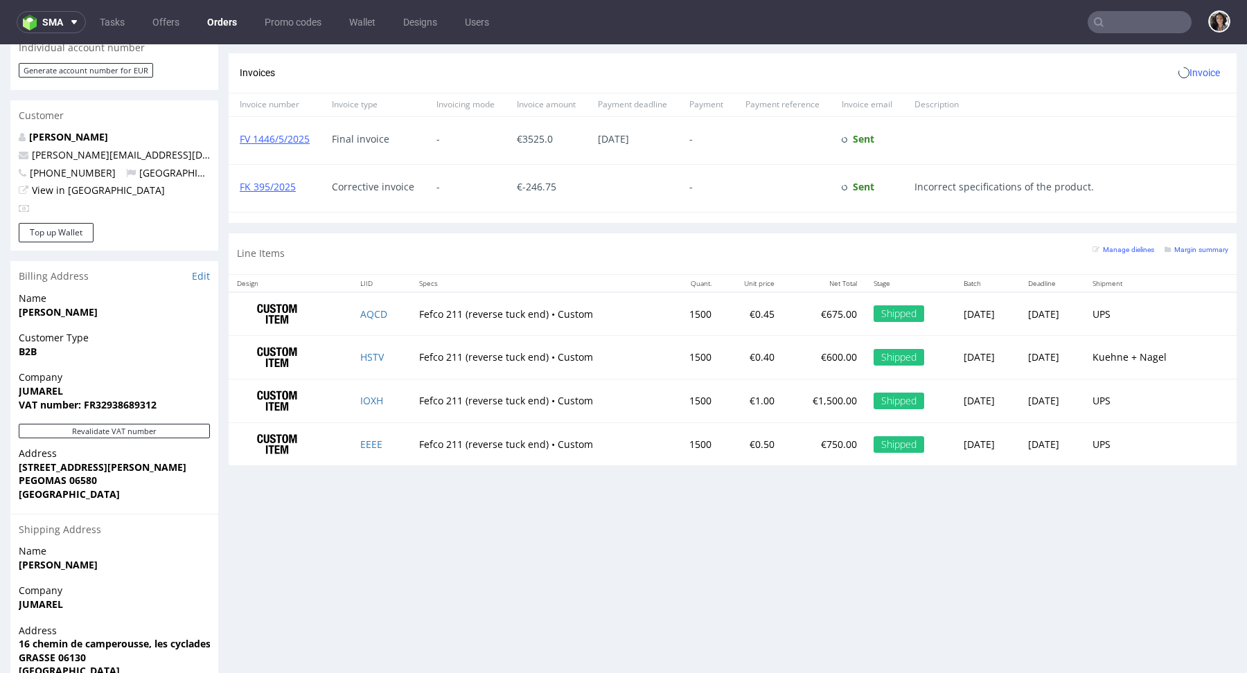
scroll to position [726, 0]
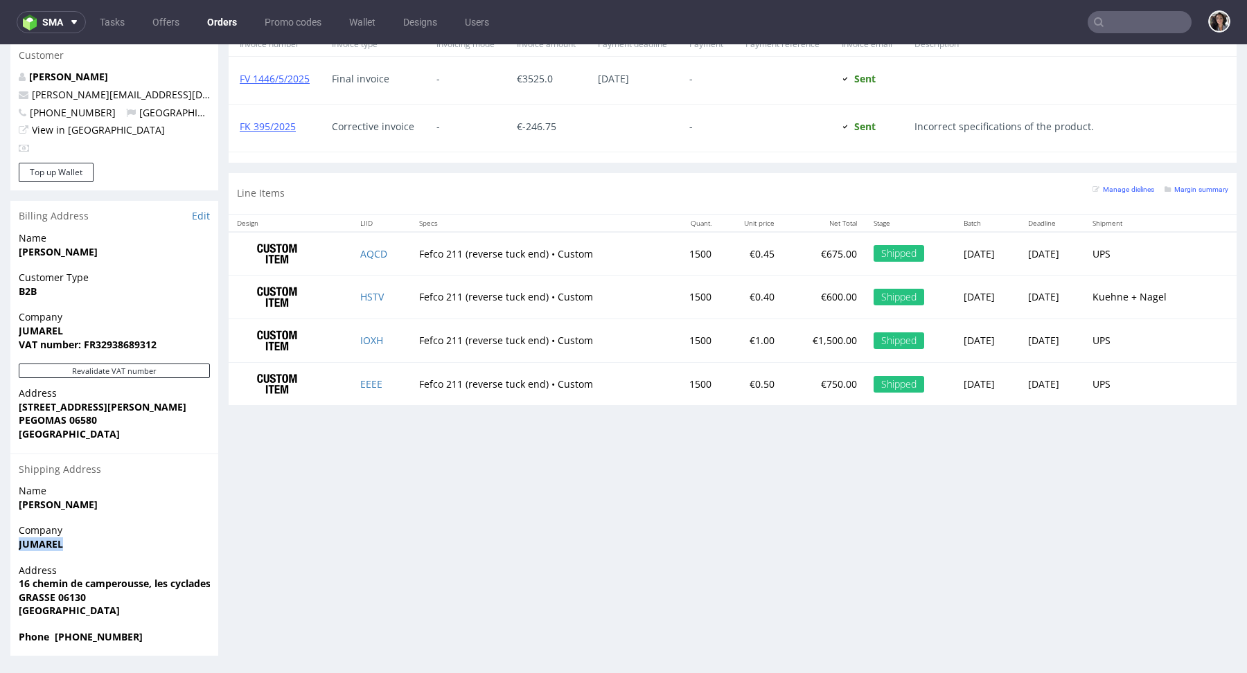
drag, startPoint x: 86, startPoint y: 543, endPoint x: 3, endPoint y: 542, distance: 83.1
click at [3, 542] on div "Order via Offer R091868824 [DATE] 01:48 PM [PERSON_NAME] this order as problema…" at bounding box center [623, 10] width 1247 height 1314
drag, startPoint x: 78, startPoint y: 328, endPoint x: 0, endPoint y: 328, distance: 77.6
click at [0, 328] on div "Order via Offer R091868824 [DATE] 01:48 PM [PERSON_NAME] this order as problema…" at bounding box center [623, 10] width 1247 height 1314
copy strong "JUMAREL"
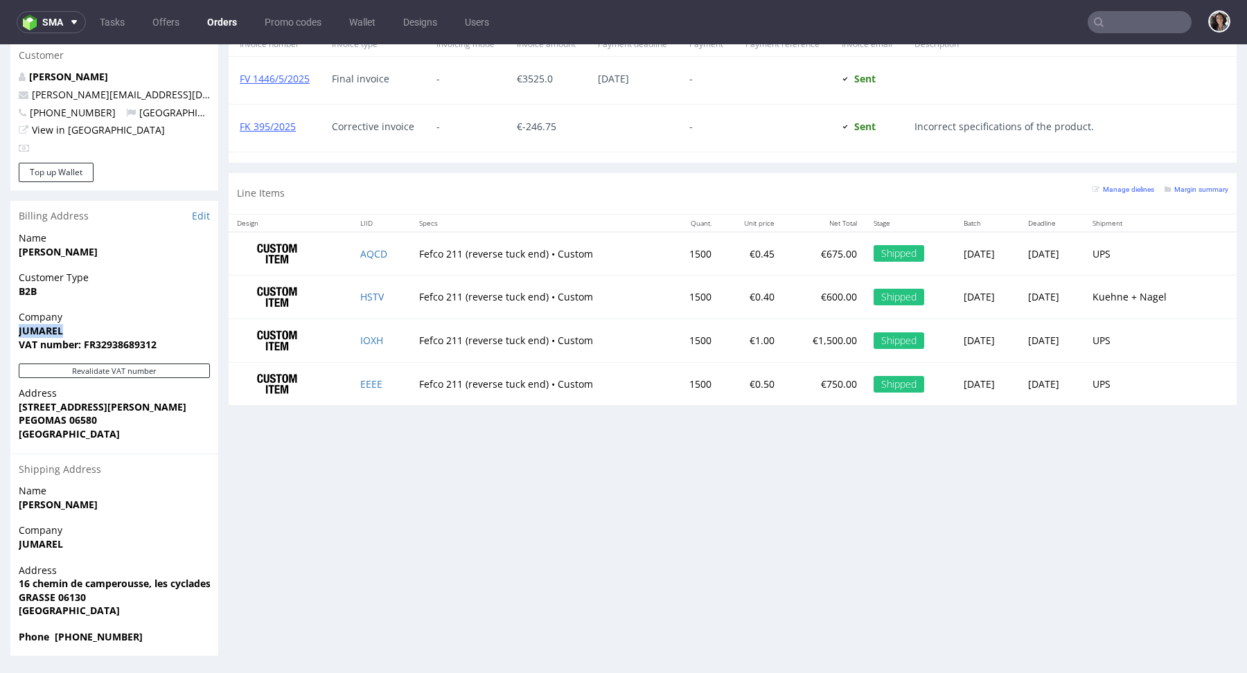
drag, startPoint x: 128, startPoint y: 253, endPoint x: 0, endPoint y: 252, distance: 128.1
click at [0, 252] on div "Order via Offer R091868824 [DATE] 01:48 PM [PERSON_NAME] this order as problema…" at bounding box center [623, 10] width 1247 height 1314
copy strong "[PERSON_NAME]"
copy strong "16 chemin de camperousse, les cyclades"
drag, startPoint x: 18, startPoint y: 582, endPoint x: 213, endPoint y: 581, distance: 194.6
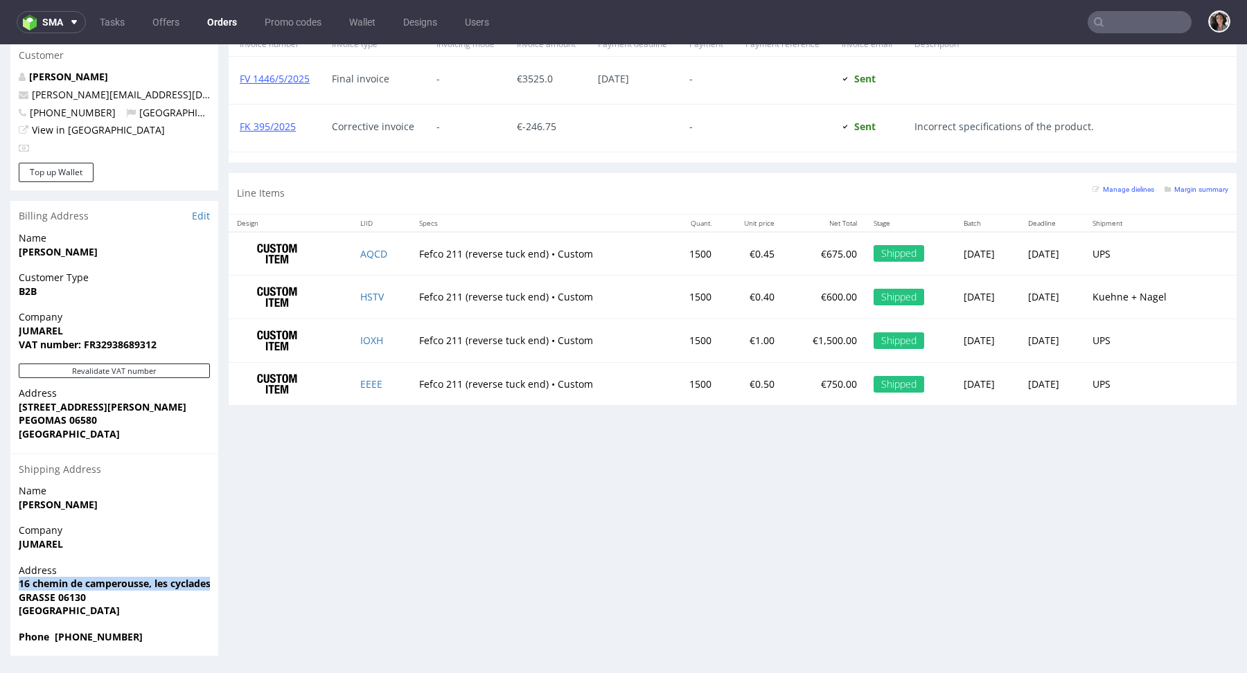
click at [213, 581] on div "Address [STREET_ADDRESS]" at bounding box center [114, 597] width 208 height 66
drag, startPoint x: 100, startPoint y: 598, endPoint x: 0, endPoint y: 597, distance: 99.7
click at [0, 597] on div "Order via Offer R091868824 [DATE] 01:48 PM [PERSON_NAME] this order as problema…" at bounding box center [623, 10] width 1247 height 1314
copy strong "GRASSE 06130"
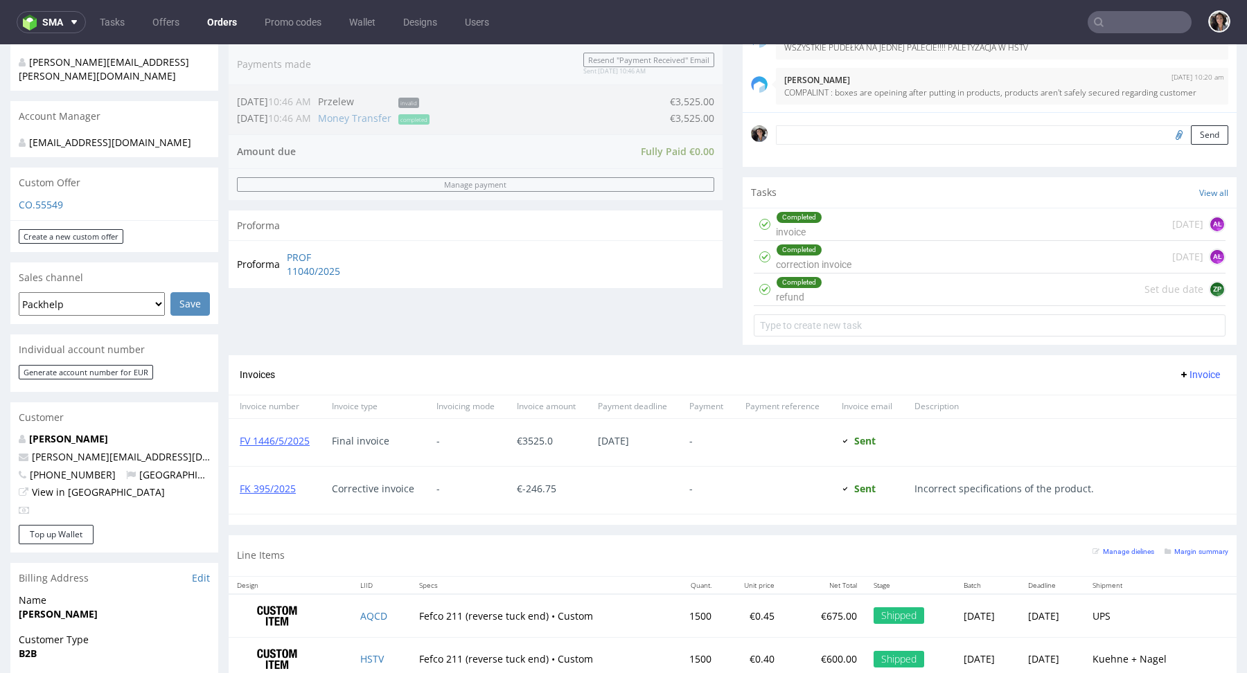
scroll to position [323, 0]
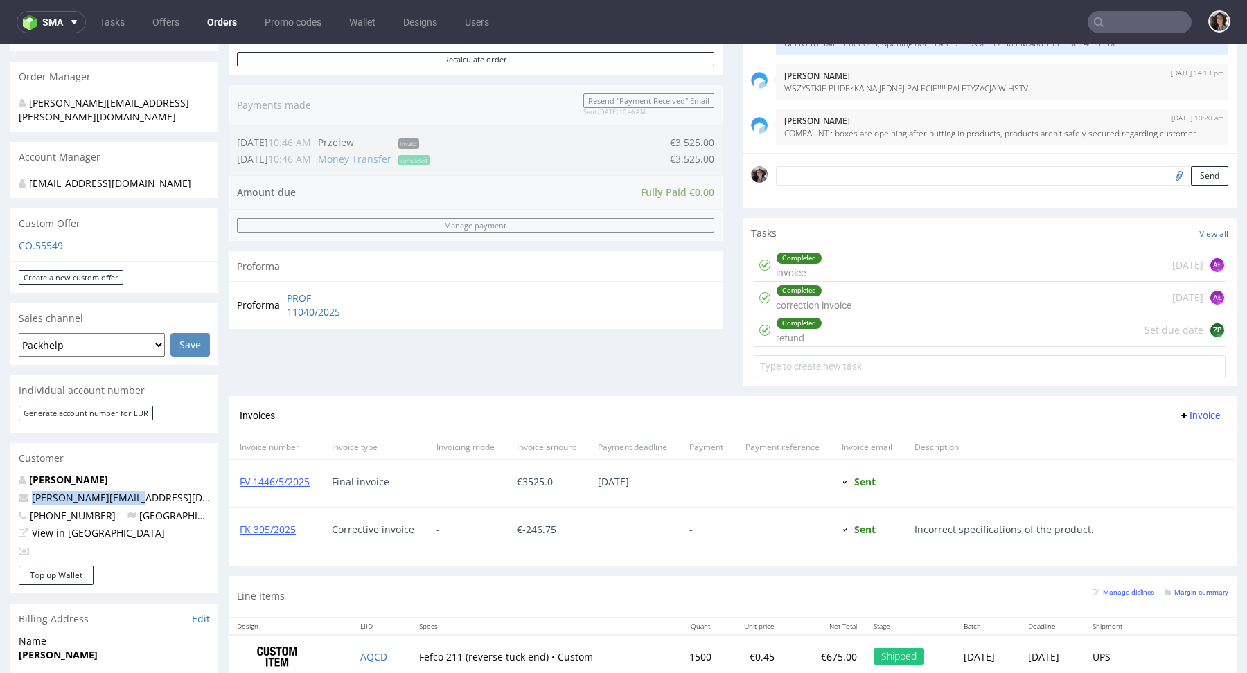
drag, startPoint x: 120, startPoint y: 498, endPoint x: 30, endPoint y: 498, distance: 89.3
click at [30, 498] on p "[PERSON_NAME][EMAIL_ADDRESS][DOMAIN_NAME]" at bounding box center [114, 498] width 191 height 14
copy link "[PERSON_NAME][EMAIL_ADDRESS][DOMAIN_NAME]"
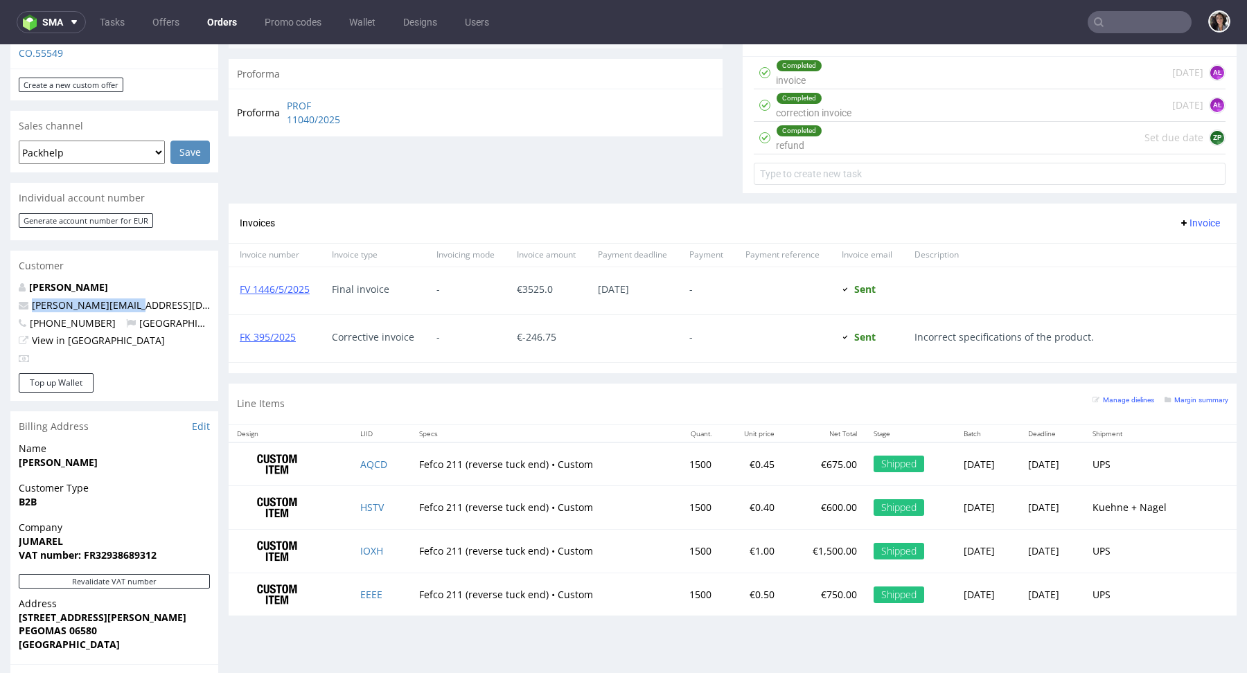
scroll to position [609, 0]
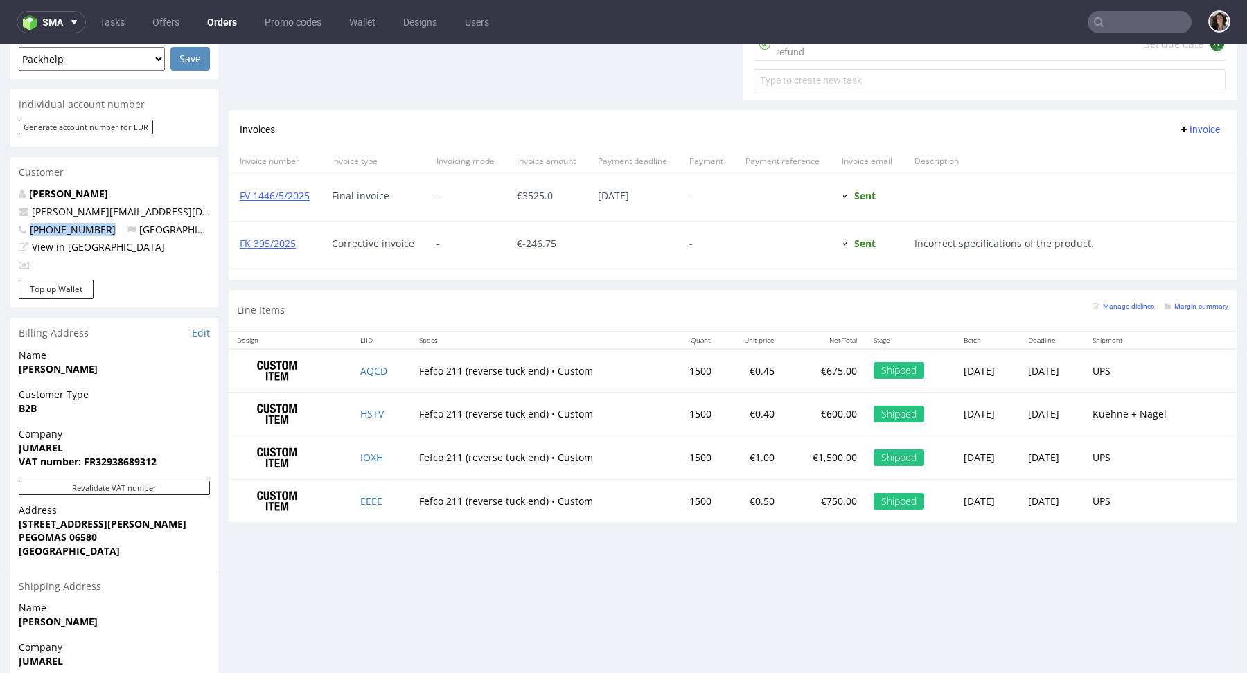
drag, startPoint x: 102, startPoint y: 226, endPoint x: 31, endPoint y: 229, distance: 70.7
click at [31, 229] on p "[PHONE_NUMBER] [GEOGRAPHIC_DATA]" at bounding box center [114, 230] width 191 height 14
copy span "[PHONE_NUMBER]"
